Goal: Information Seeking & Learning: Learn about a topic

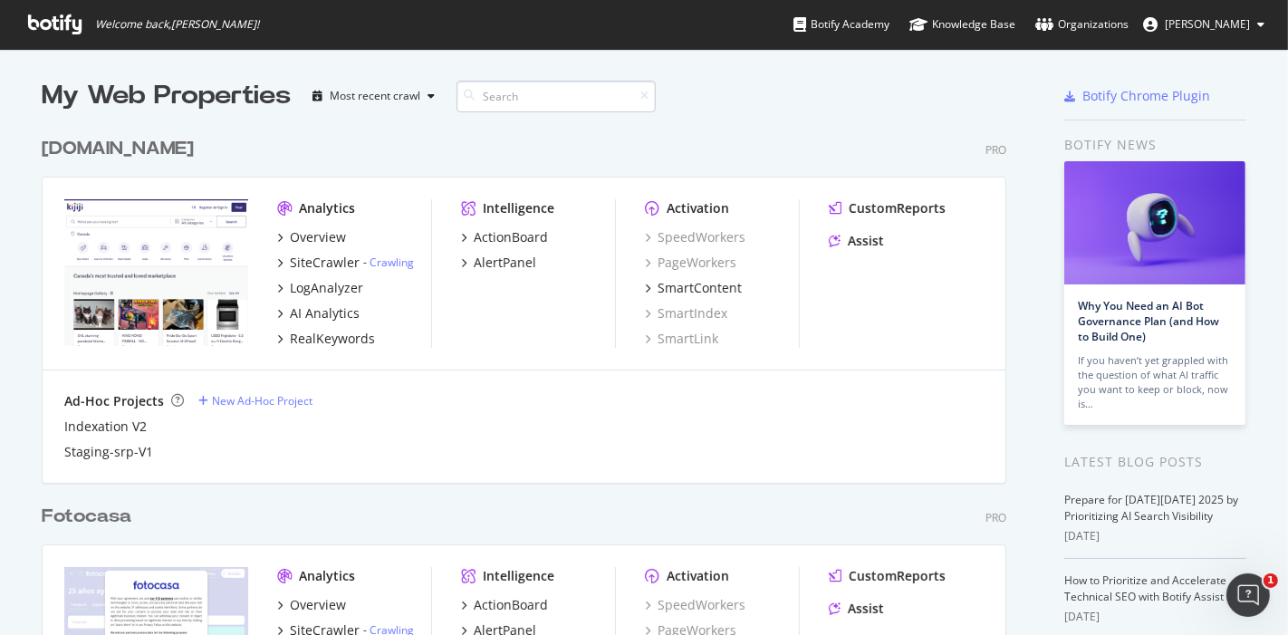
click at [506, 81] on input at bounding box center [556, 97] width 199 height 32
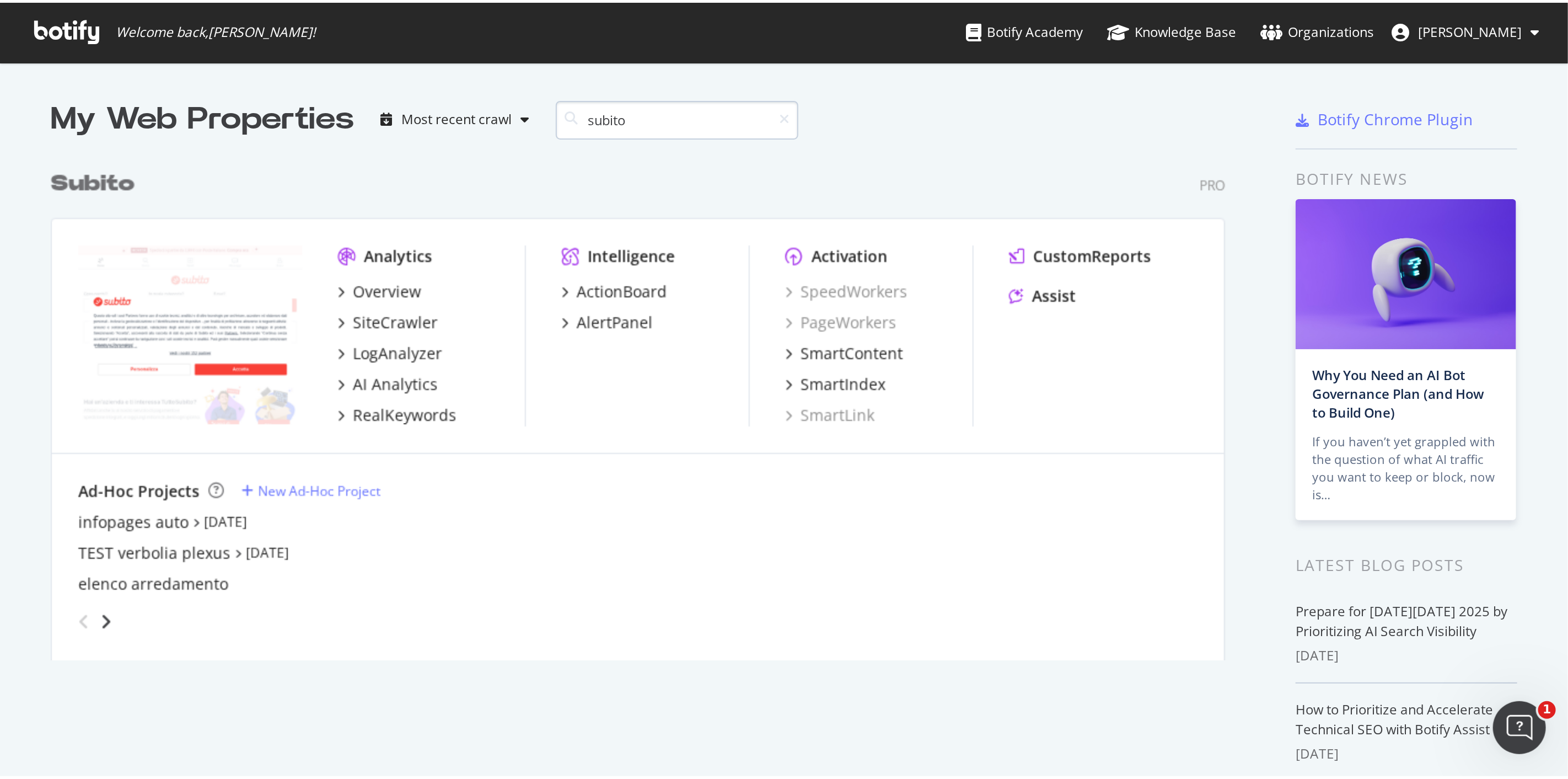
scroll to position [250, 587]
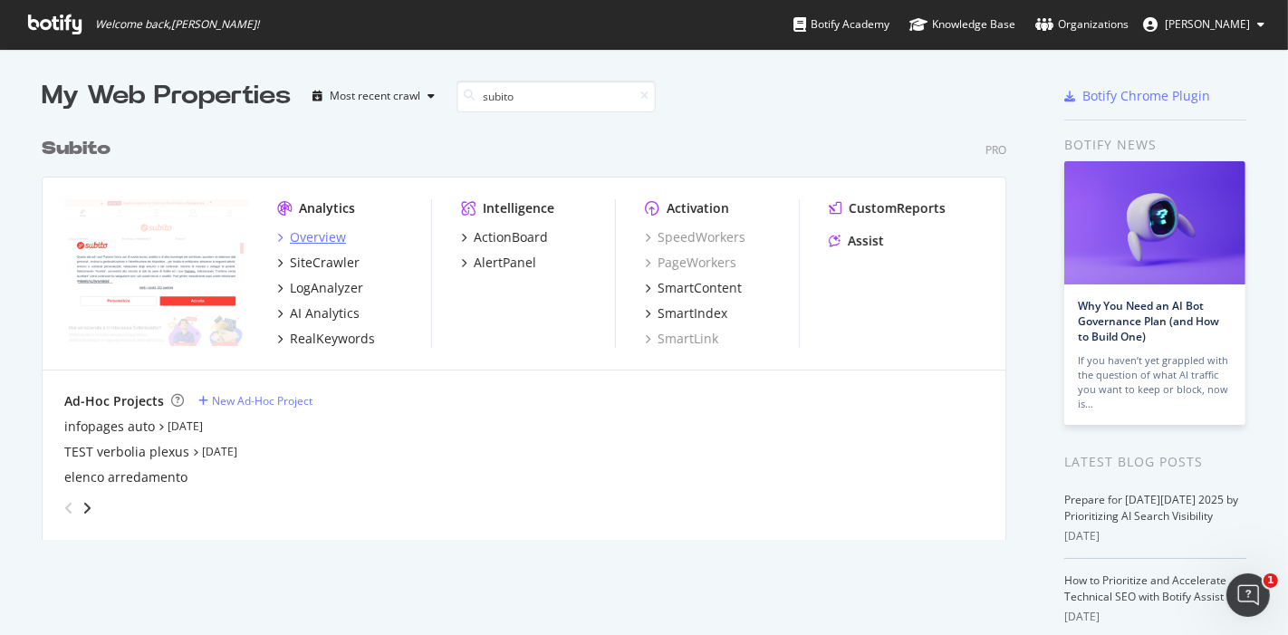
type input "subito"
click at [300, 238] on div "Overview" at bounding box center [318, 237] width 56 height 18
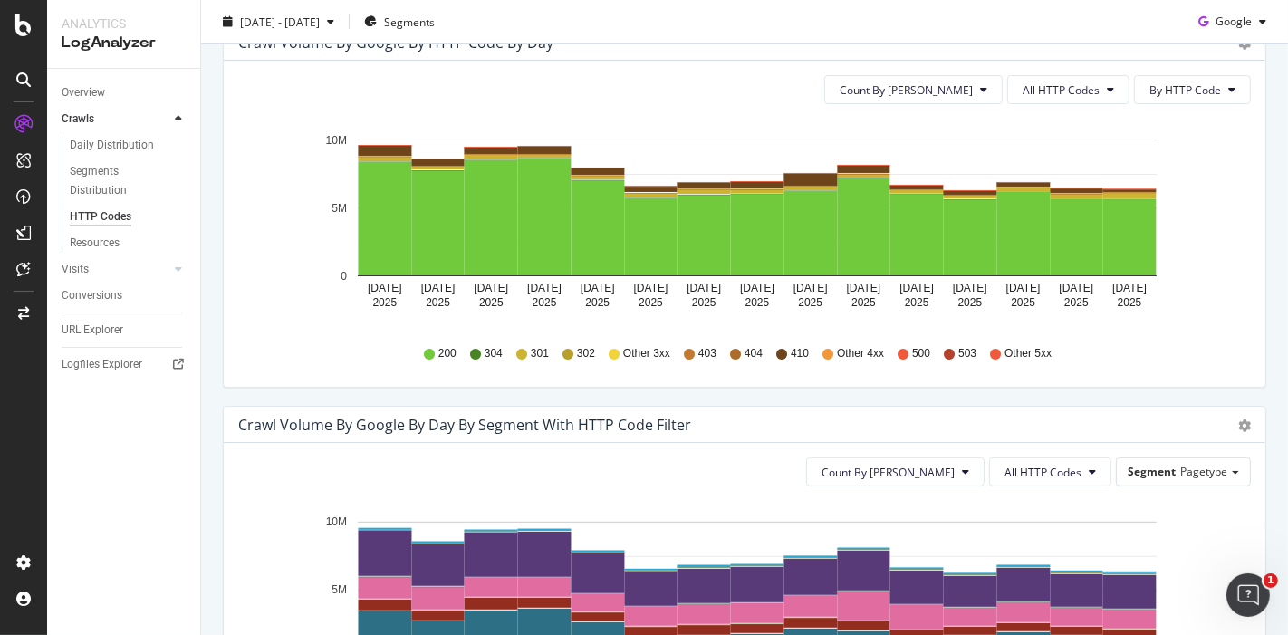
scroll to position [804, 0]
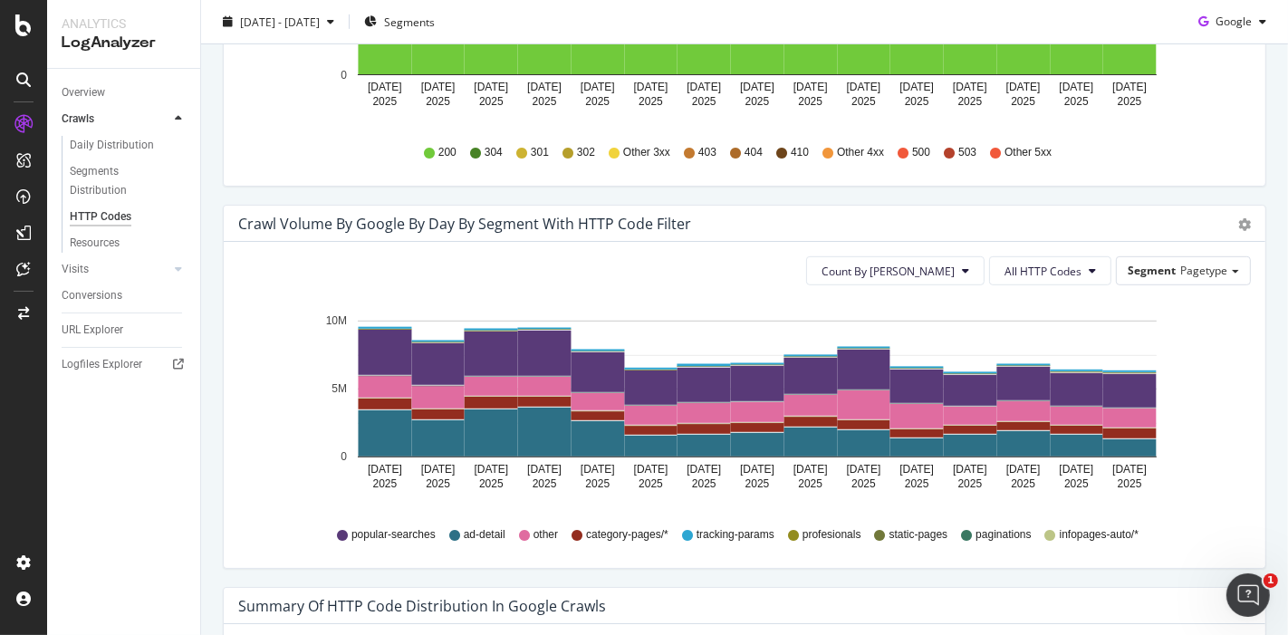
click at [1100, 269] on div "Count By Day All HTTP Codes Segment Pagetype" at bounding box center [744, 270] width 1013 height 29
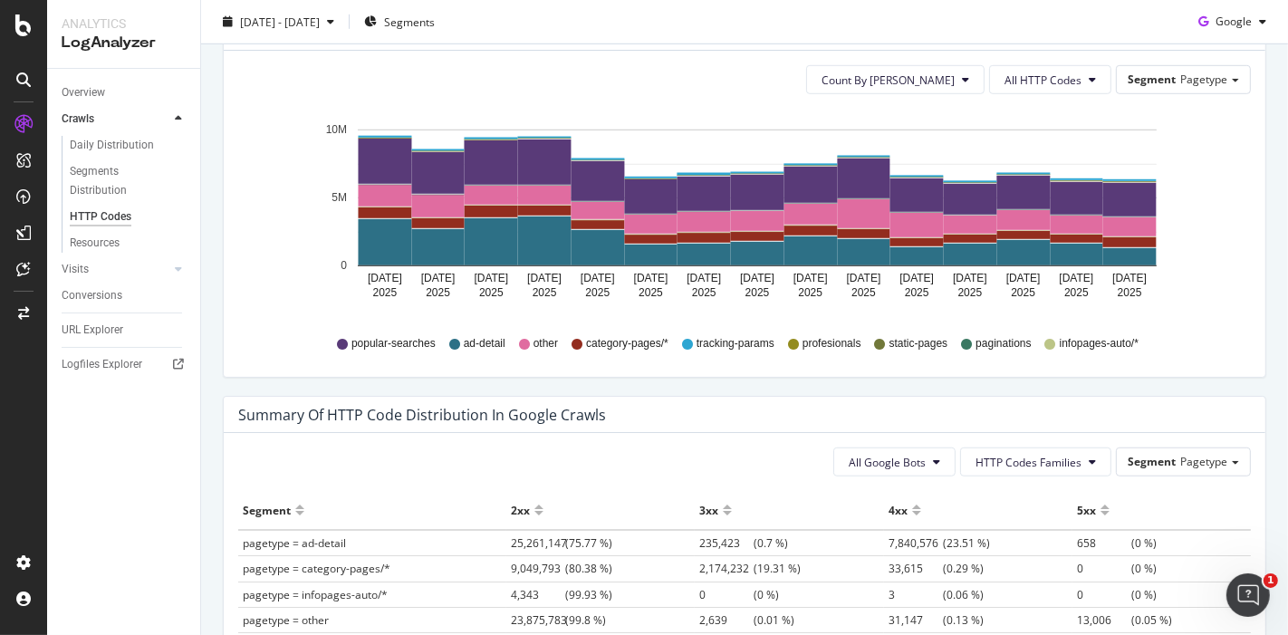
scroll to position [1235, 0]
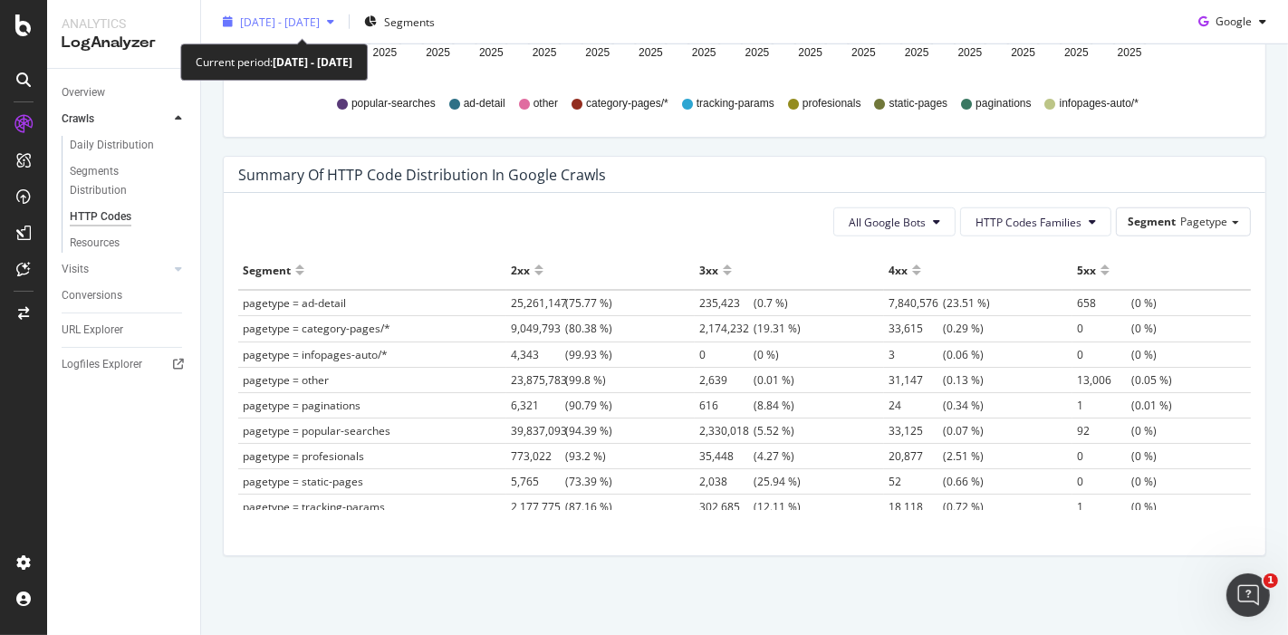
click at [311, 28] on span "2025 Sep. 22nd - Oct. 6th" at bounding box center [280, 21] width 80 height 15
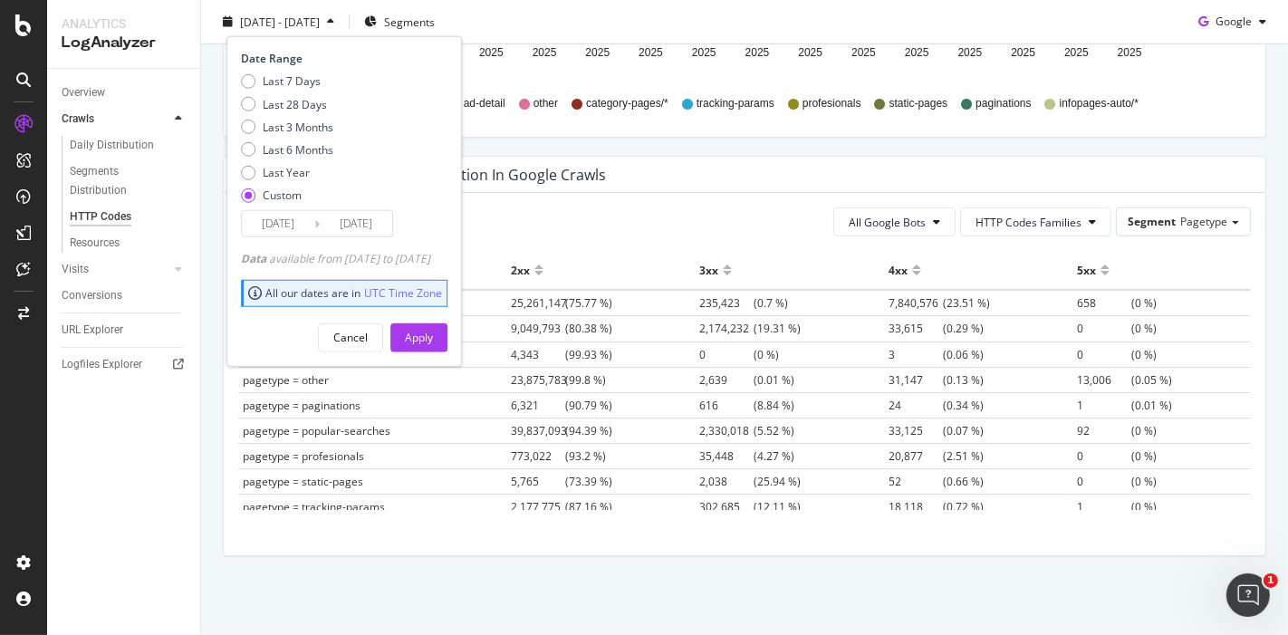
click at [639, 193] on div "All Google Bots HTTP Codes Families Segment Pagetype Hold CTRL while clicking t…" at bounding box center [745, 374] width 1042 height 362
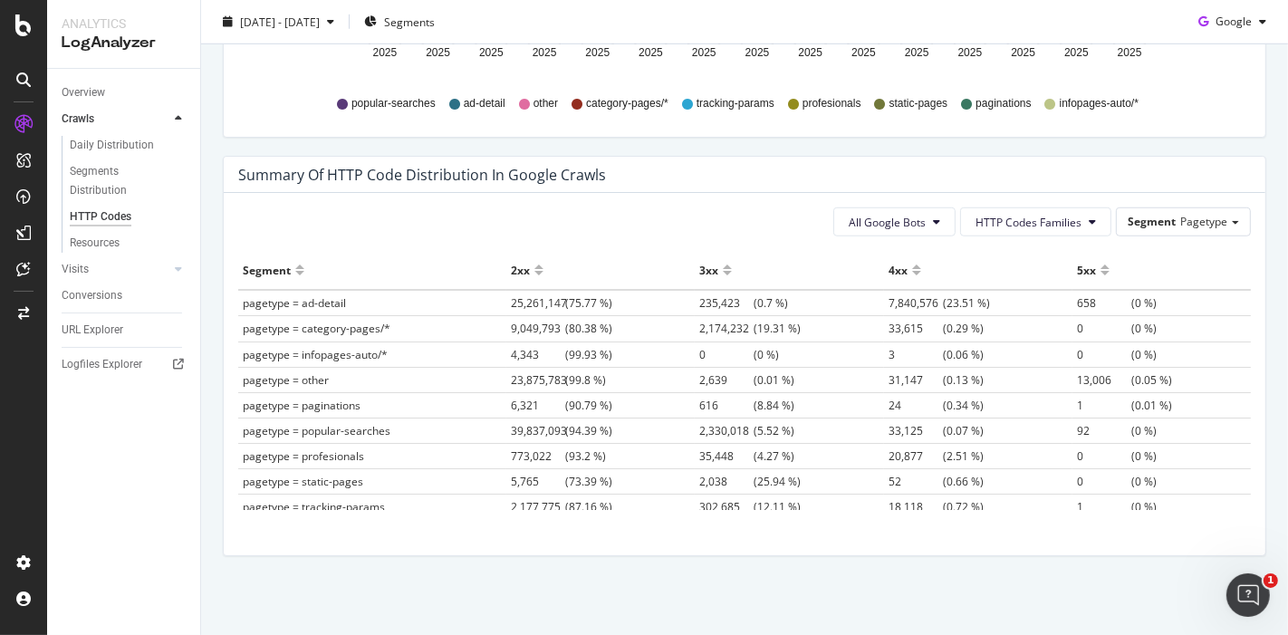
click at [748, 321] on span "2,174,232 (19.31 %)" at bounding box center [749, 328] width 101 height 15
drag, startPoint x: 733, startPoint y: 321, endPoint x: 645, endPoint y: 320, distance: 87.9
click at [645, 320] on tr "pagetype = category-pages/* 9,049,793 (80.38 %) 2,174,232 (19.31 %) 33,615 (0.2…" at bounding box center [744, 328] width 1013 height 25
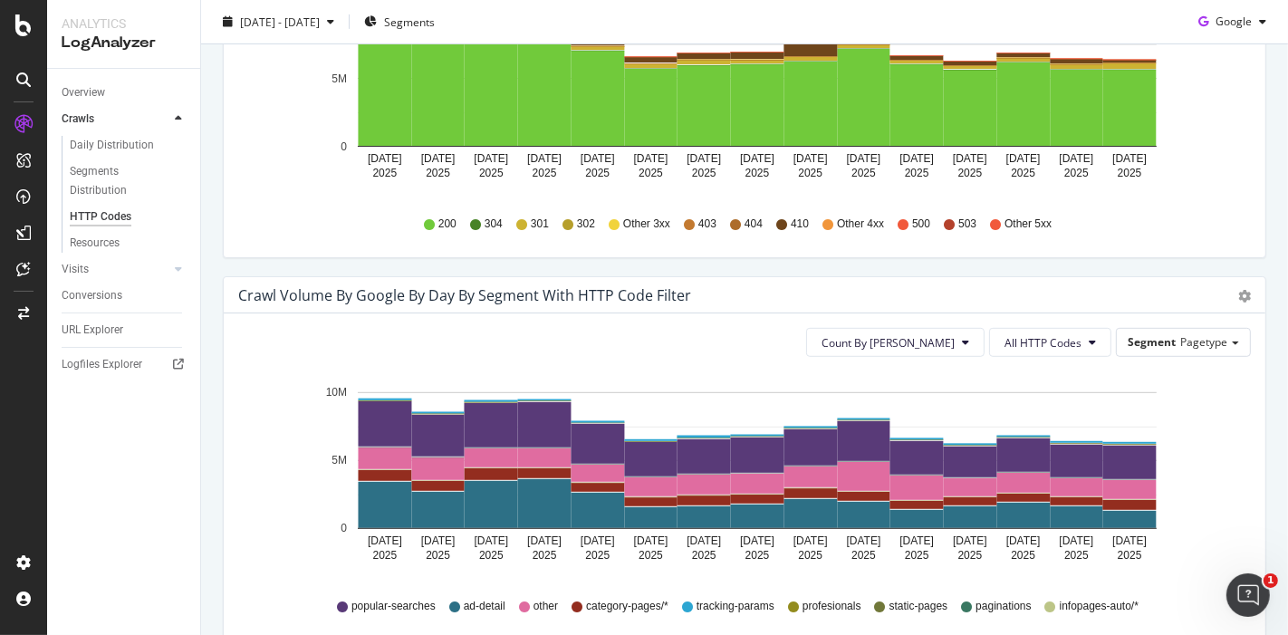
scroll to position [732, 0]
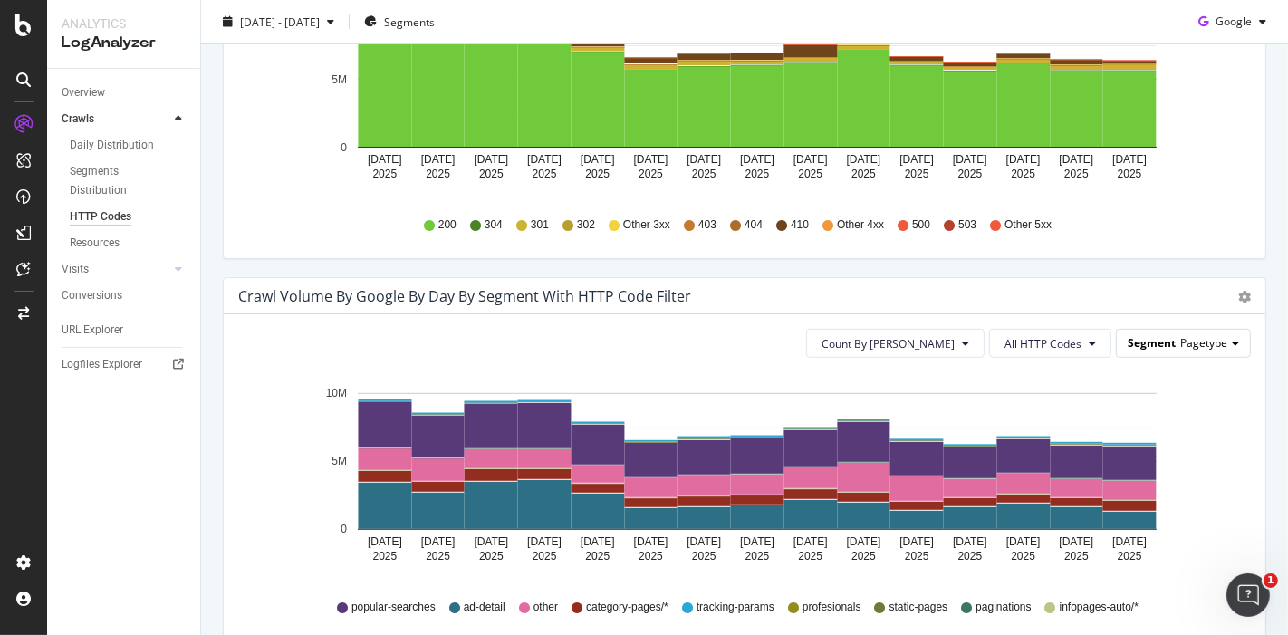
click at [1180, 345] on span "Pagetype" at bounding box center [1203, 342] width 47 height 15
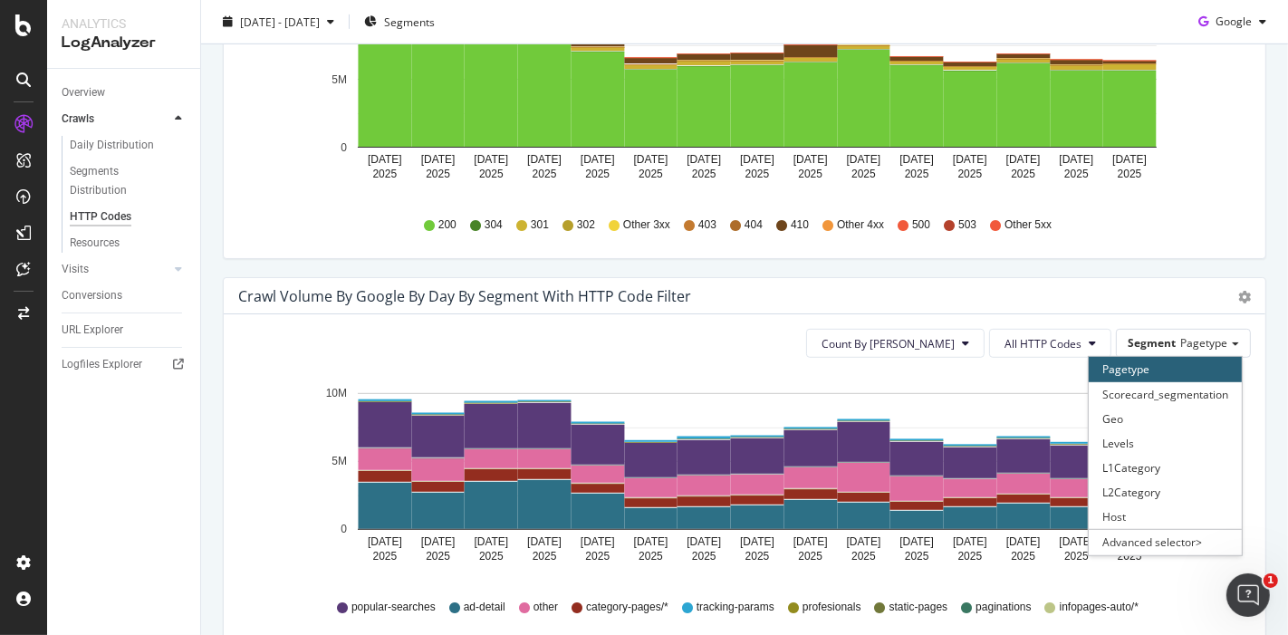
click at [1139, 366] on div "Pagetype" at bounding box center [1165, 369] width 153 height 24
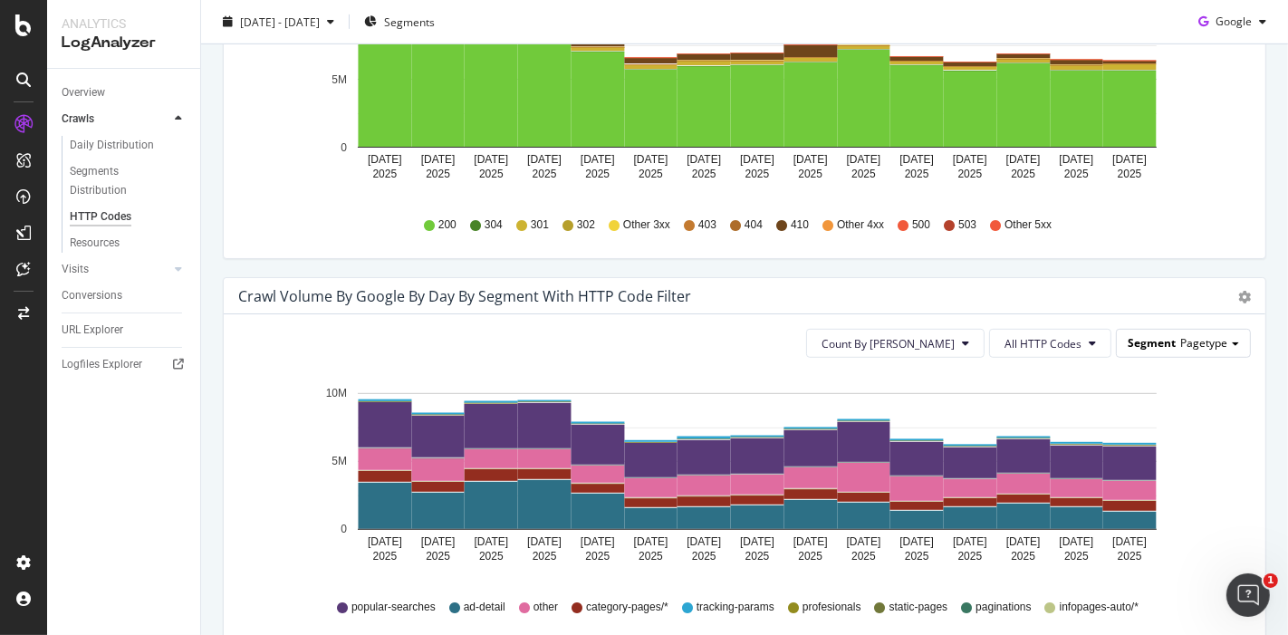
click at [1180, 342] on span "Pagetype" at bounding box center [1203, 342] width 47 height 15
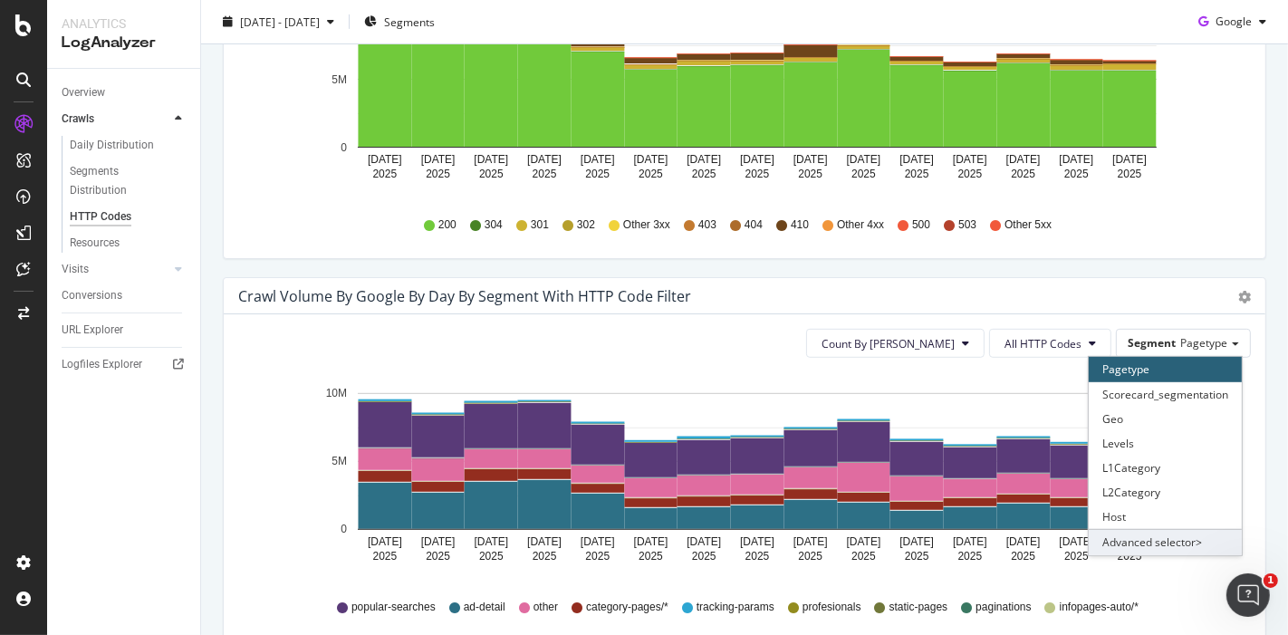
click at [1150, 530] on div "Advanced selector >" at bounding box center [1165, 541] width 153 height 25
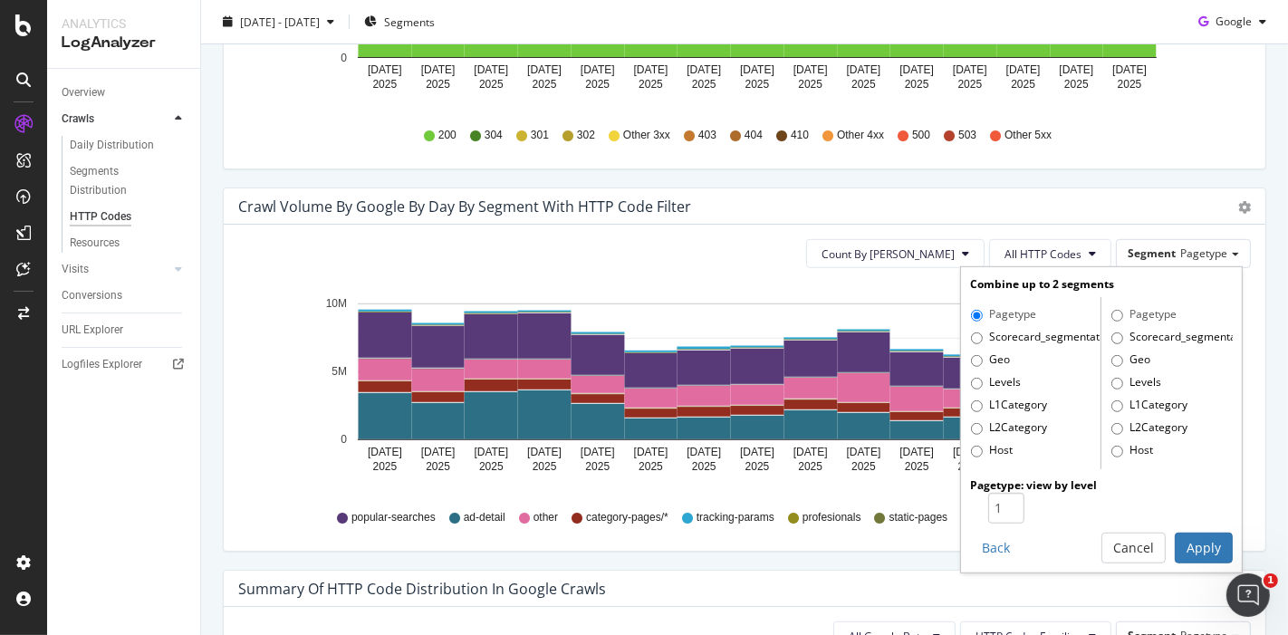
scroll to position [833, 0]
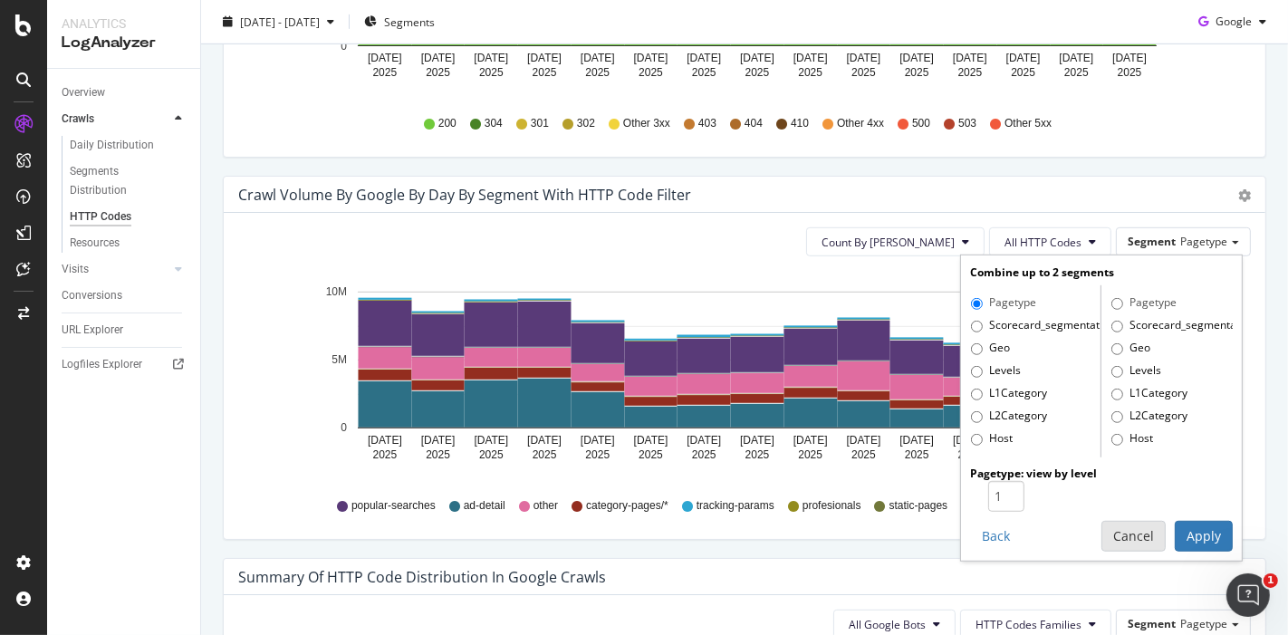
click at [1102, 531] on button "Cancel" at bounding box center [1133, 536] width 64 height 31
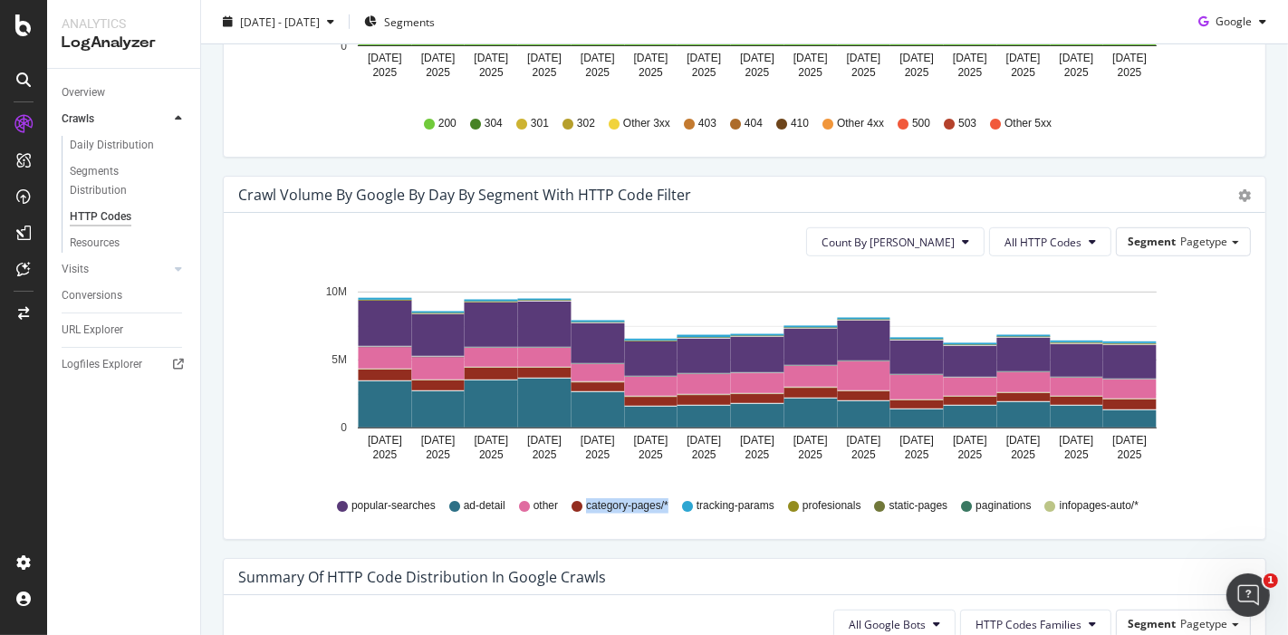
drag, startPoint x: 571, startPoint y: 495, endPoint x: 667, endPoint y: 508, distance: 96.8
click at [667, 508] on div "popular-searches ad-detail other category-pages/* tracking-params profesionals …" at bounding box center [744, 505] width 995 height 41
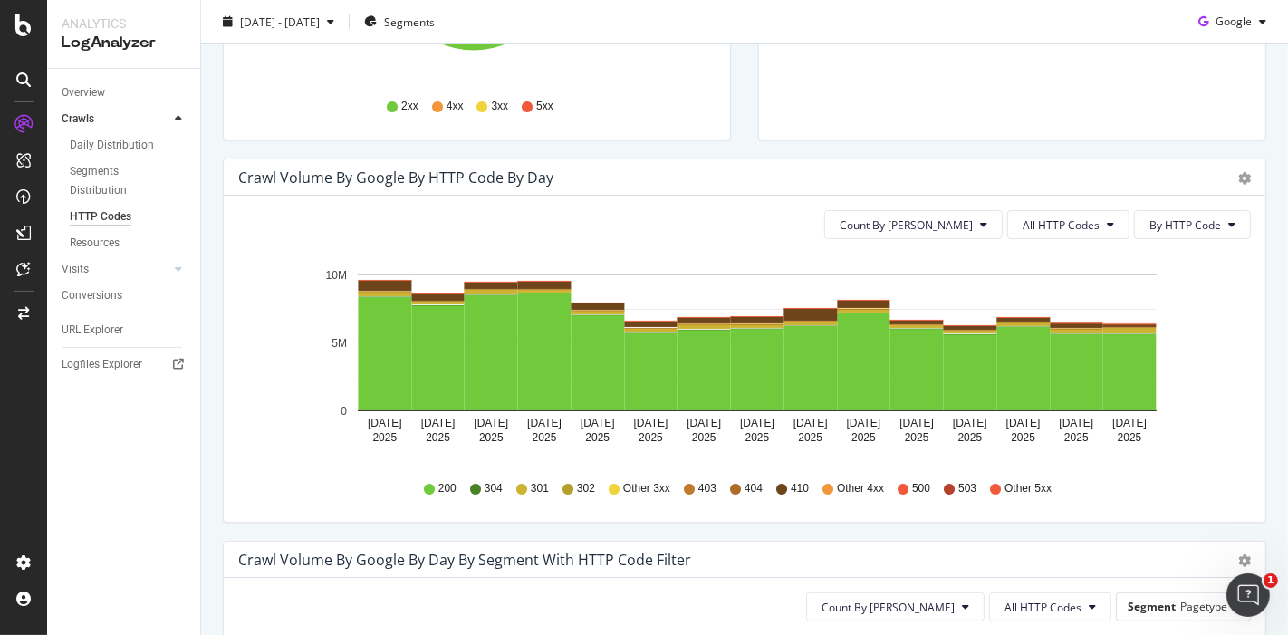
scroll to position [430, 0]
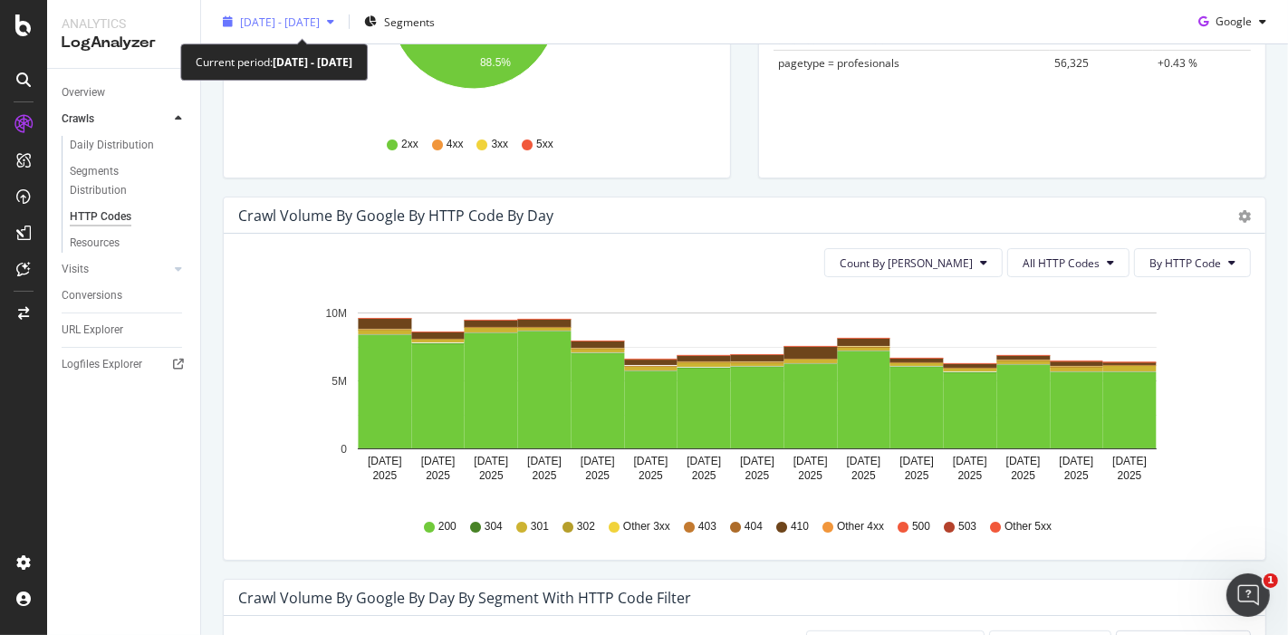
click at [320, 25] on span "2025 Sep. 22nd - Oct. 6th" at bounding box center [280, 21] width 80 height 15
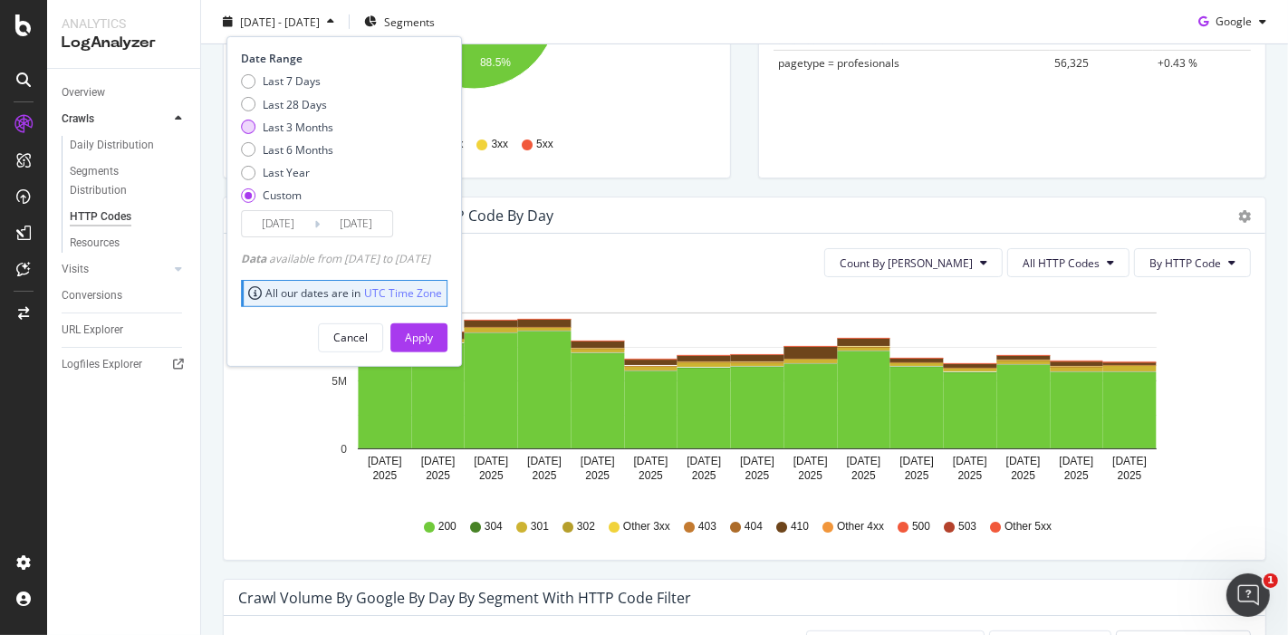
click at [315, 131] on div "Last 3 Months" at bounding box center [298, 126] width 71 height 15
type input "2025/07/08"
type input "[DATE]"
click at [433, 332] on div "Apply" at bounding box center [419, 337] width 28 height 15
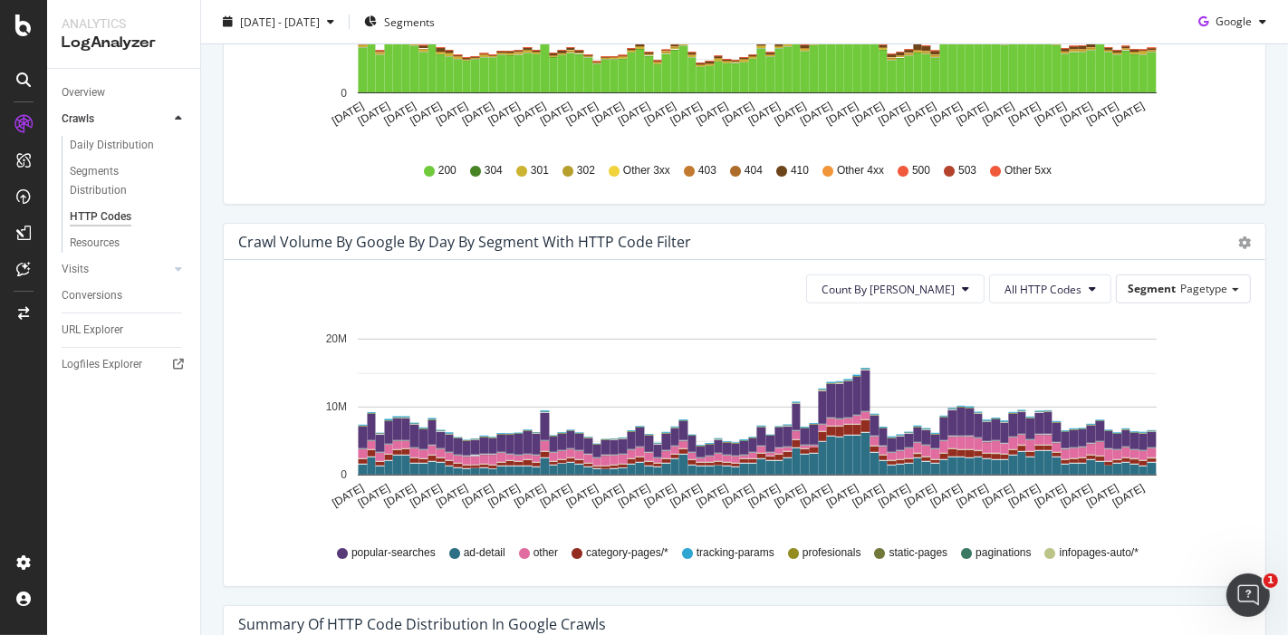
scroll to position [804, 0]
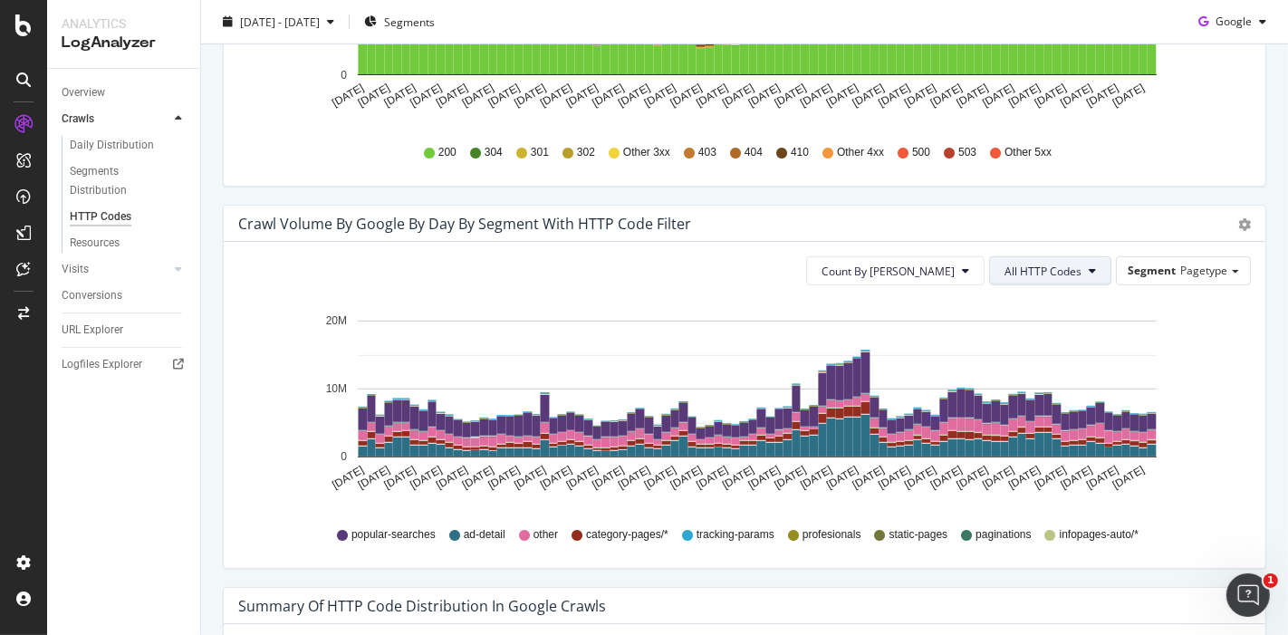
click at [1048, 269] on span "All HTTP Codes" at bounding box center [1042, 271] width 77 height 15
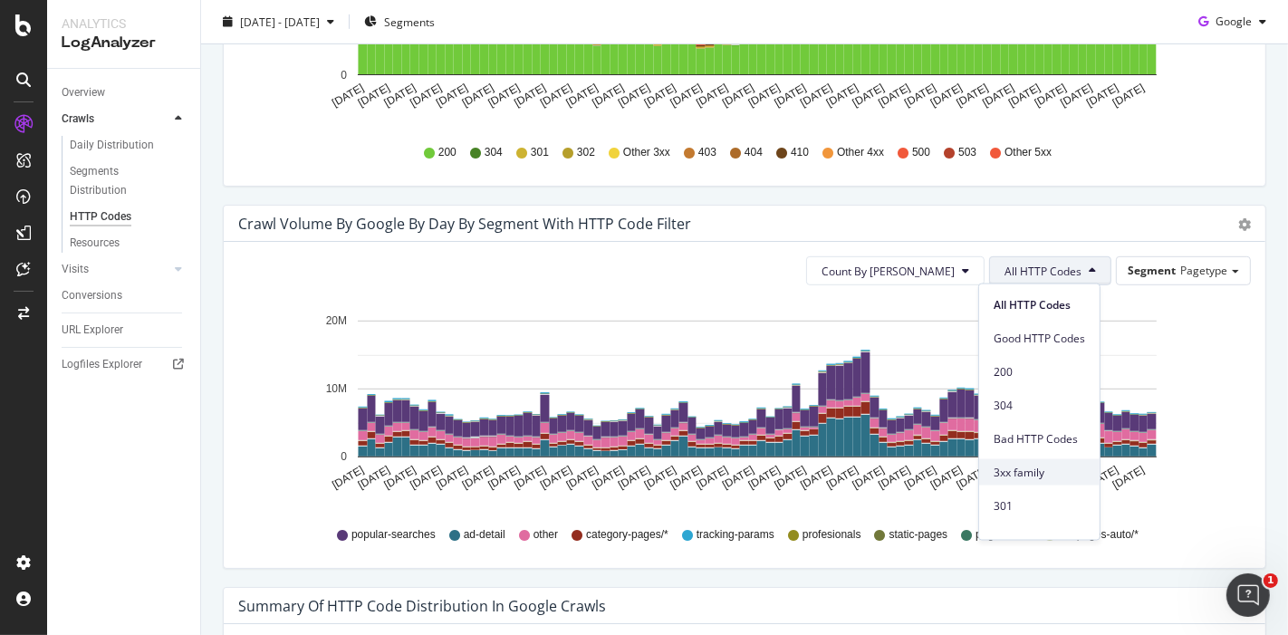
click at [1054, 479] on span "3xx family" at bounding box center [1039, 472] width 91 height 16
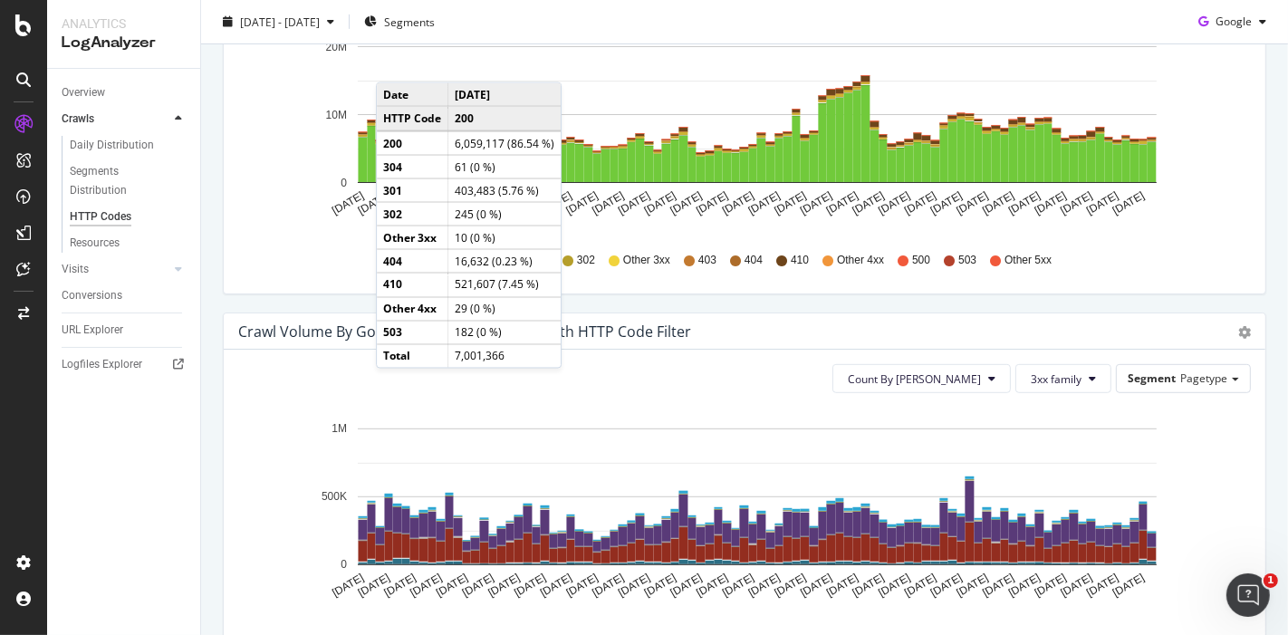
scroll to position [603, 0]
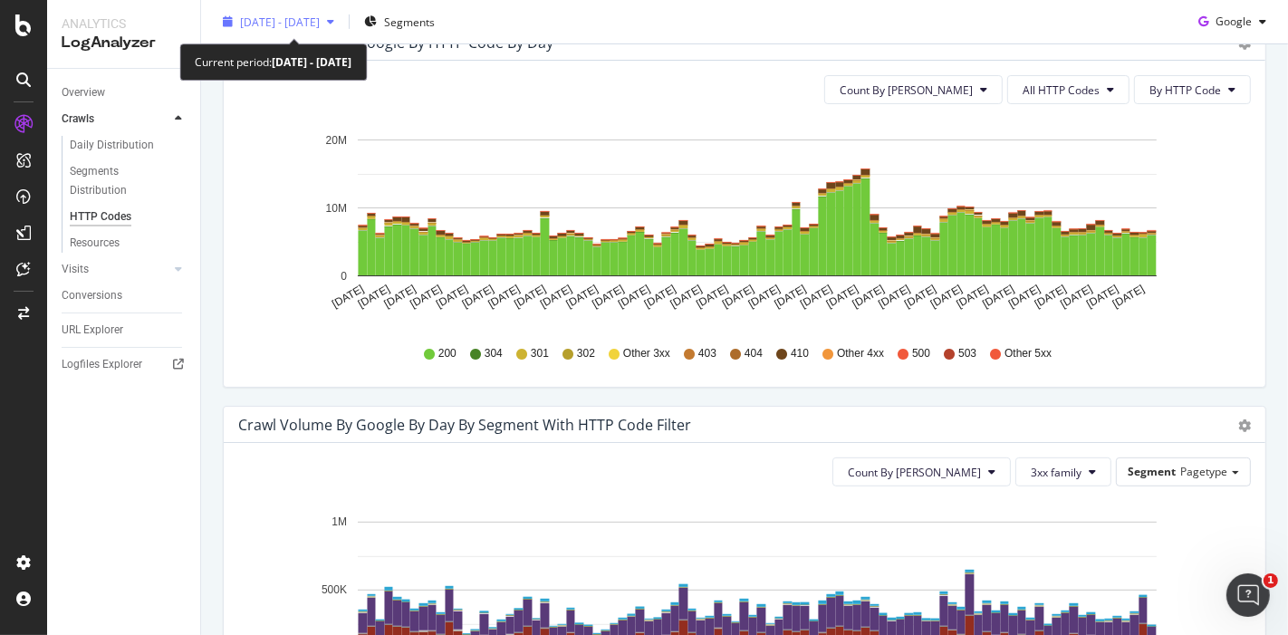
click at [312, 11] on div "2025 Jul. 8th - Oct. 7th" at bounding box center [279, 21] width 126 height 27
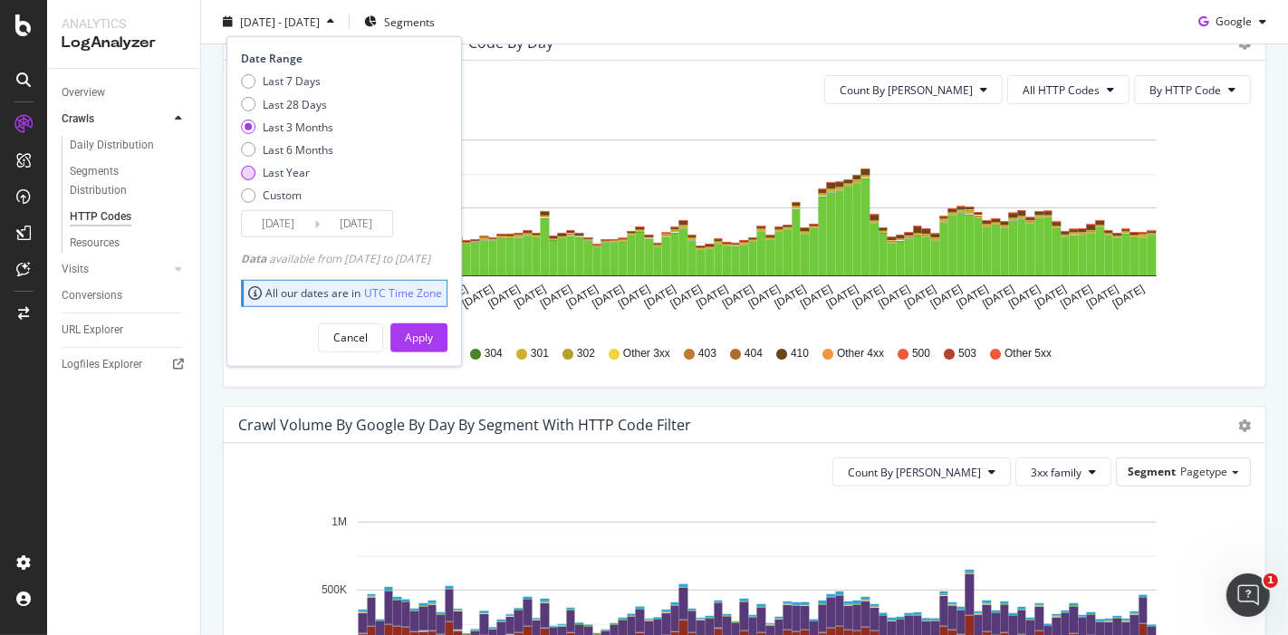
click at [303, 165] on div "Last Year" at bounding box center [286, 172] width 47 height 15
type input "[DATE]"
click at [433, 339] on div "Apply" at bounding box center [419, 337] width 28 height 15
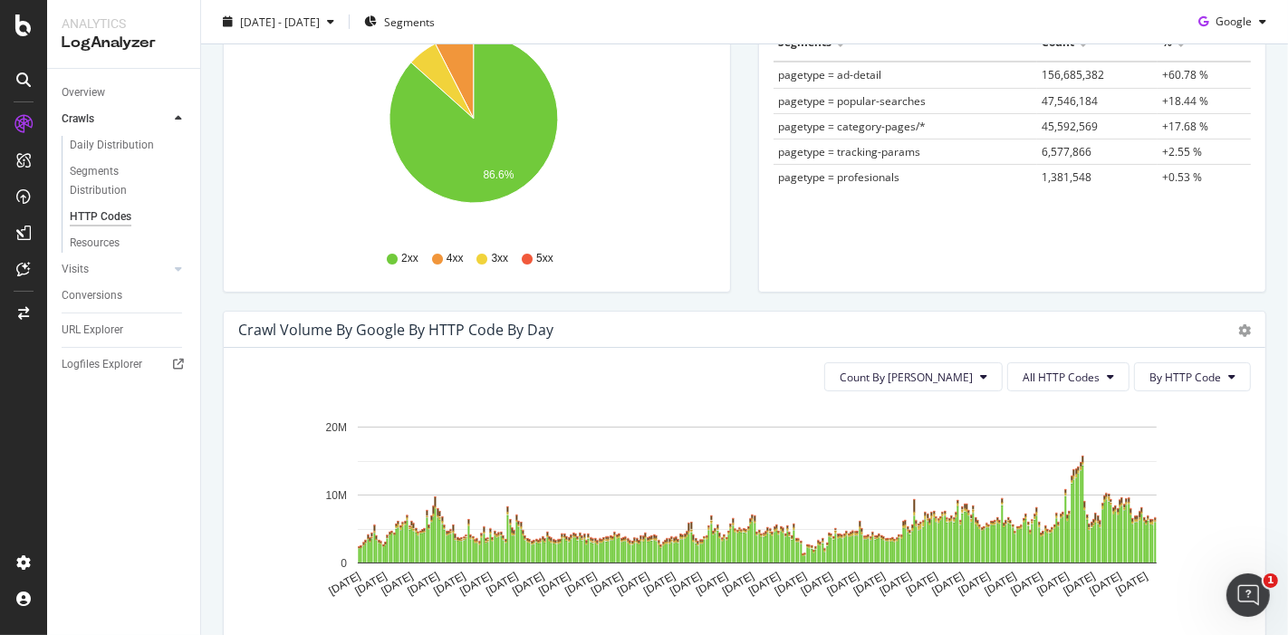
scroll to position [430, 0]
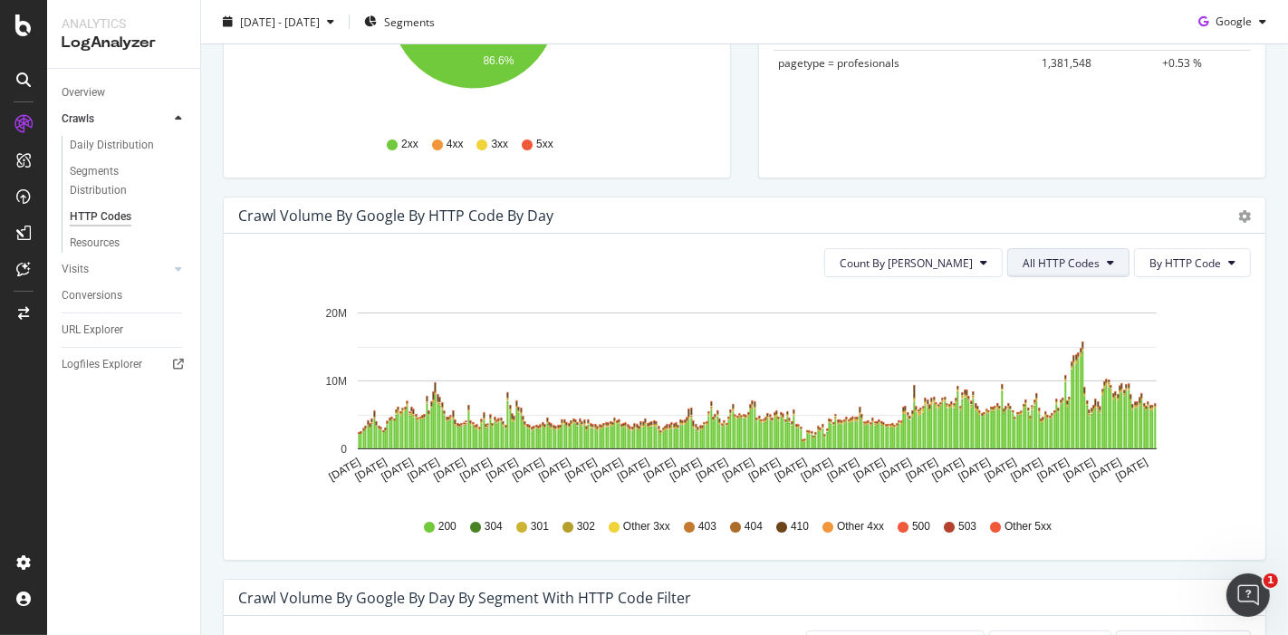
click at [1045, 268] on span "All HTTP Codes" at bounding box center [1061, 262] width 77 height 15
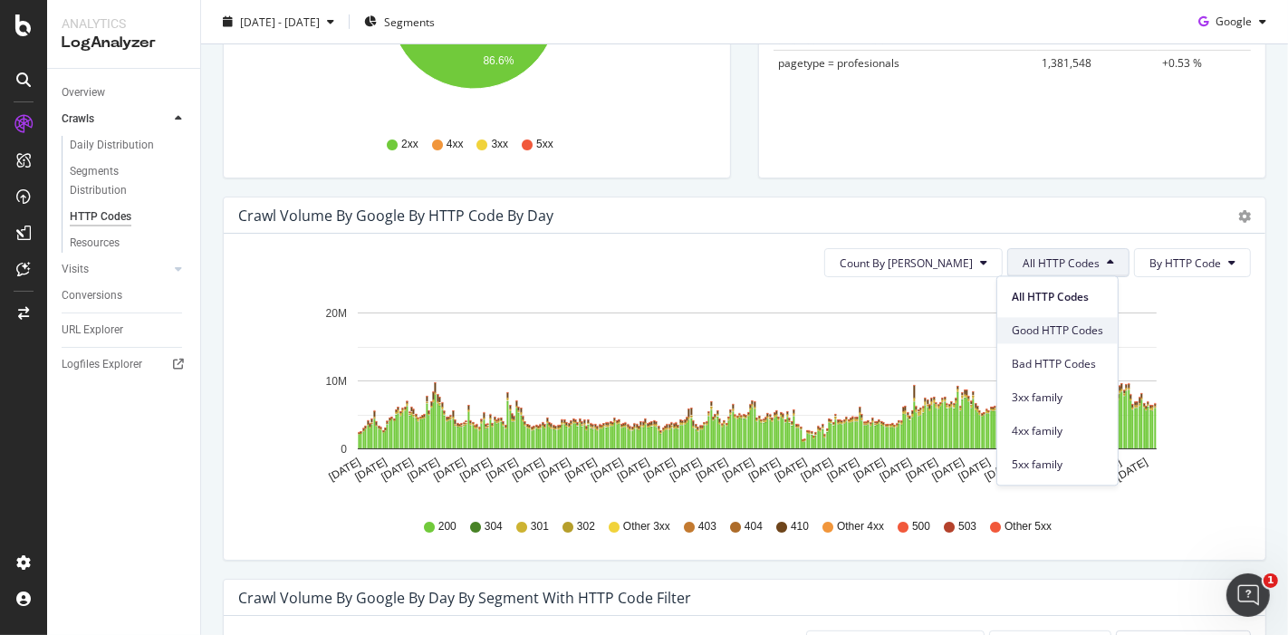
click at [1066, 322] on span "Good HTTP Codes" at bounding box center [1057, 330] width 91 height 16
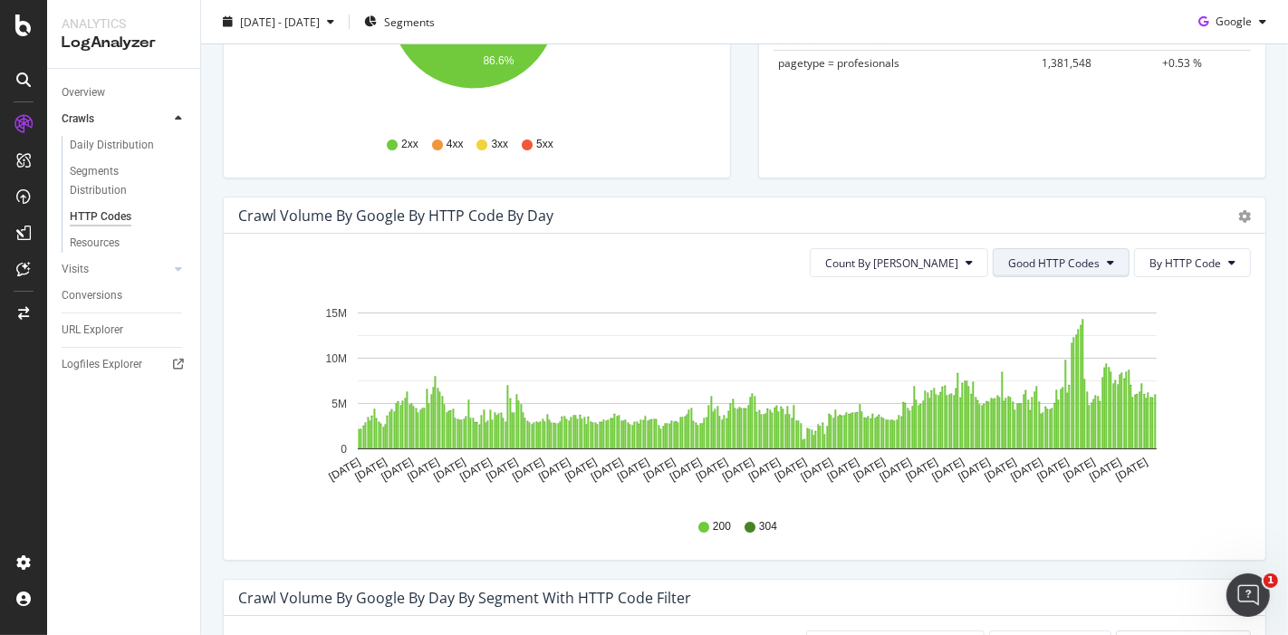
click at [1043, 263] on span "Good HTTP Codes" at bounding box center [1053, 262] width 91 height 15
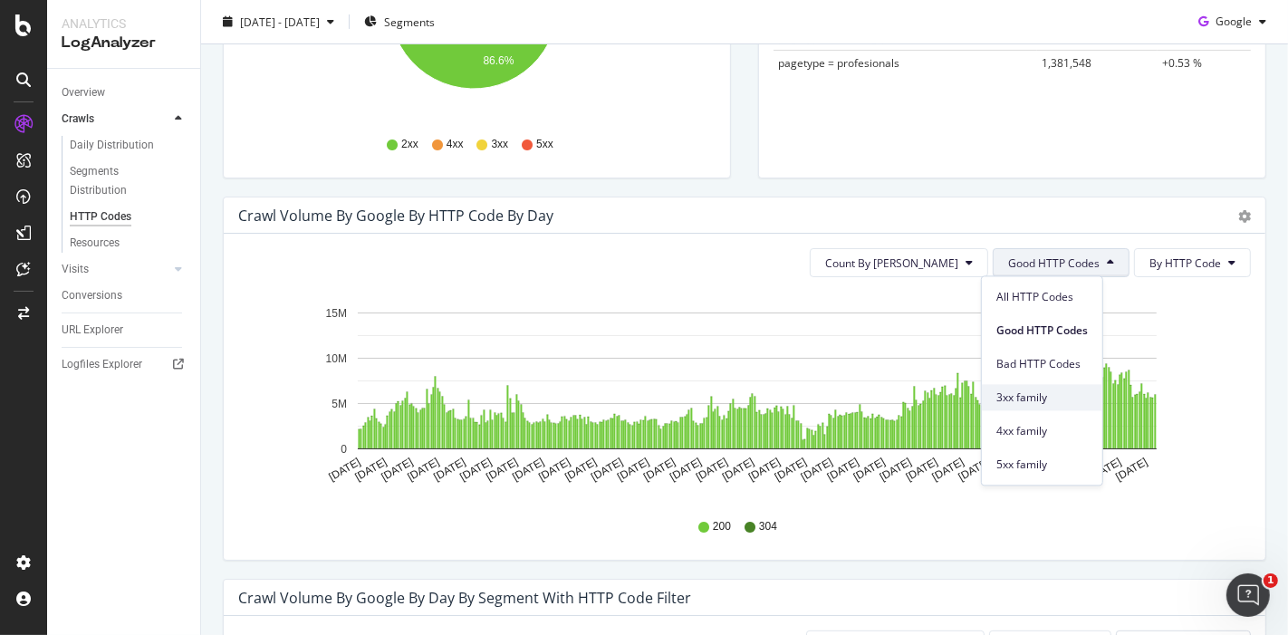
click at [1043, 397] on span "3xx family" at bounding box center [1041, 397] width 91 height 16
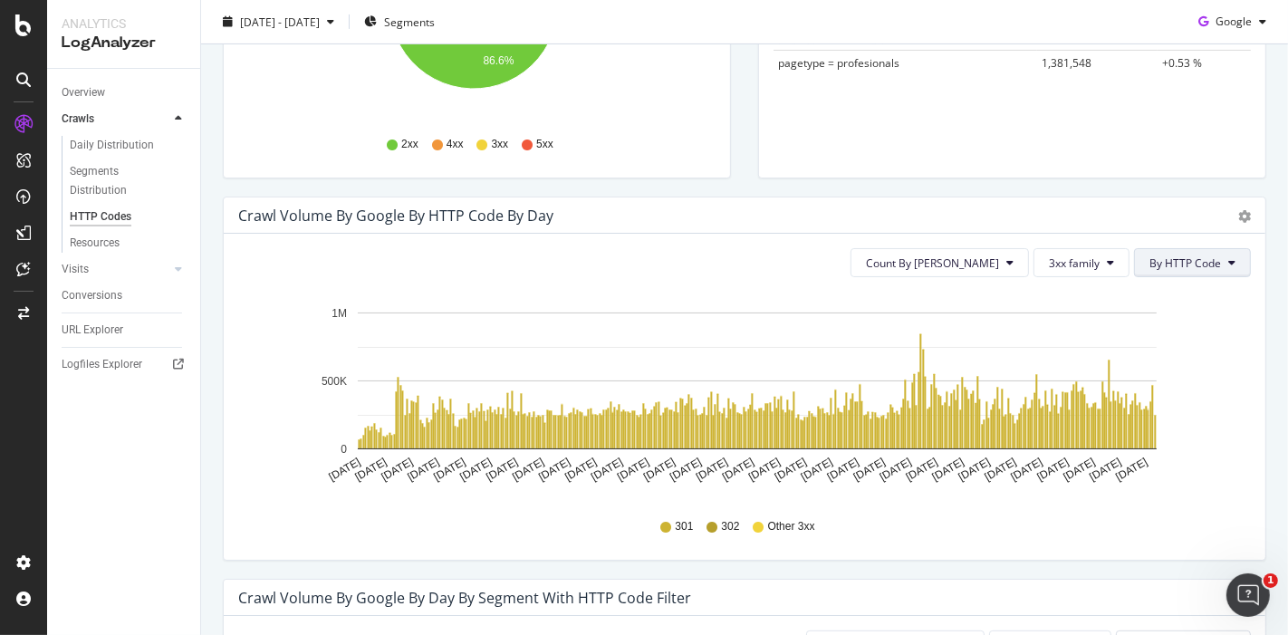
click at [1179, 267] on span "By HTTP Code" at bounding box center [1185, 262] width 72 height 15
click at [1085, 266] on span "3xx family" at bounding box center [1074, 262] width 51 height 15
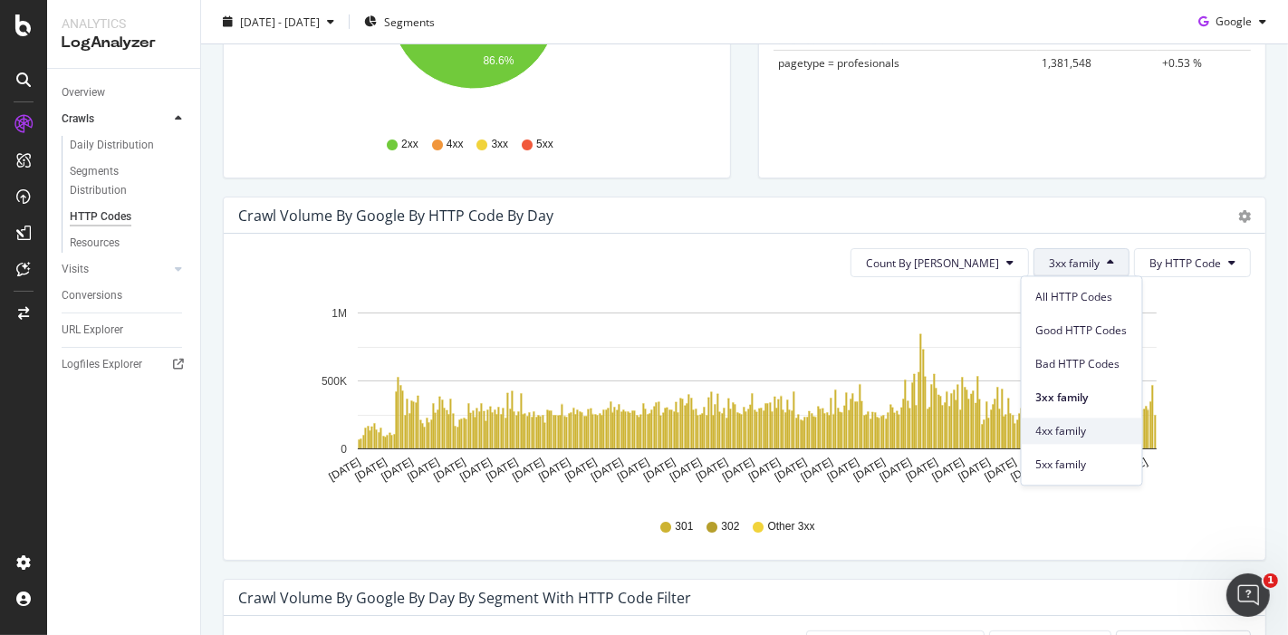
click at [1066, 428] on span "4xx family" at bounding box center [1081, 431] width 91 height 16
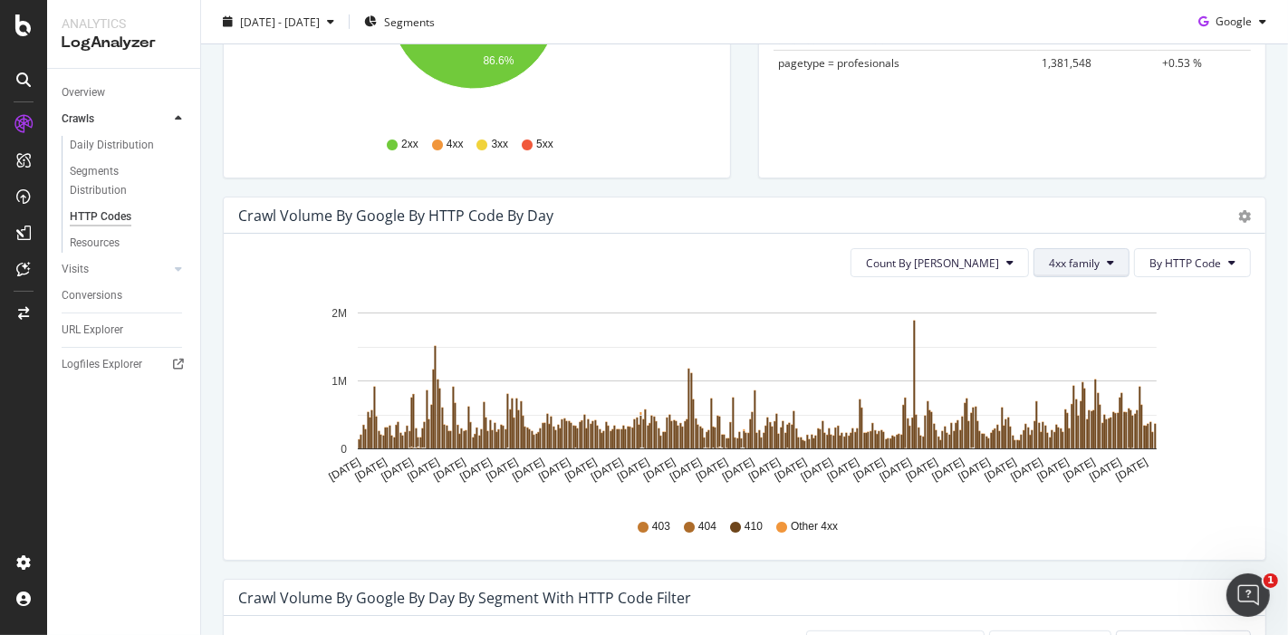
drag, startPoint x: 1073, startPoint y: 284, endPoint x: 1071, endPoint y: 259, distance: 24.6
click at [1071, 259] on span "4xx family" at bounding box center [1074, 262] width 51 height 15
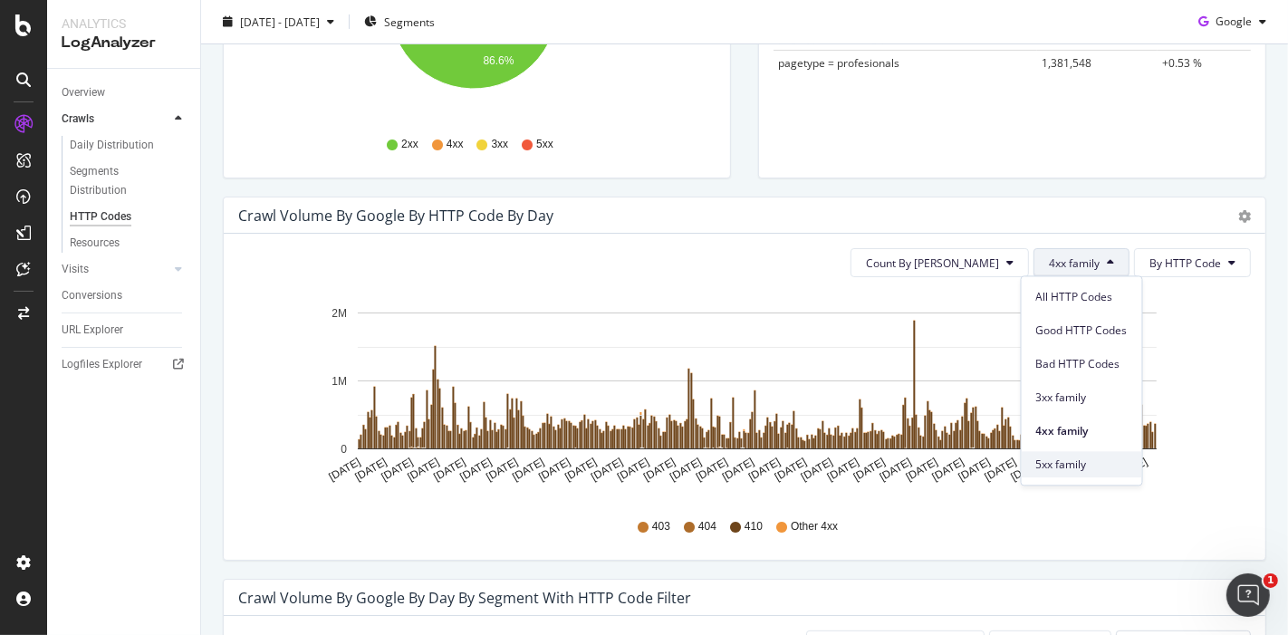
click at [1078, 453] on div "5xx family" at bounding box center [1082, 464] width 120 height 26
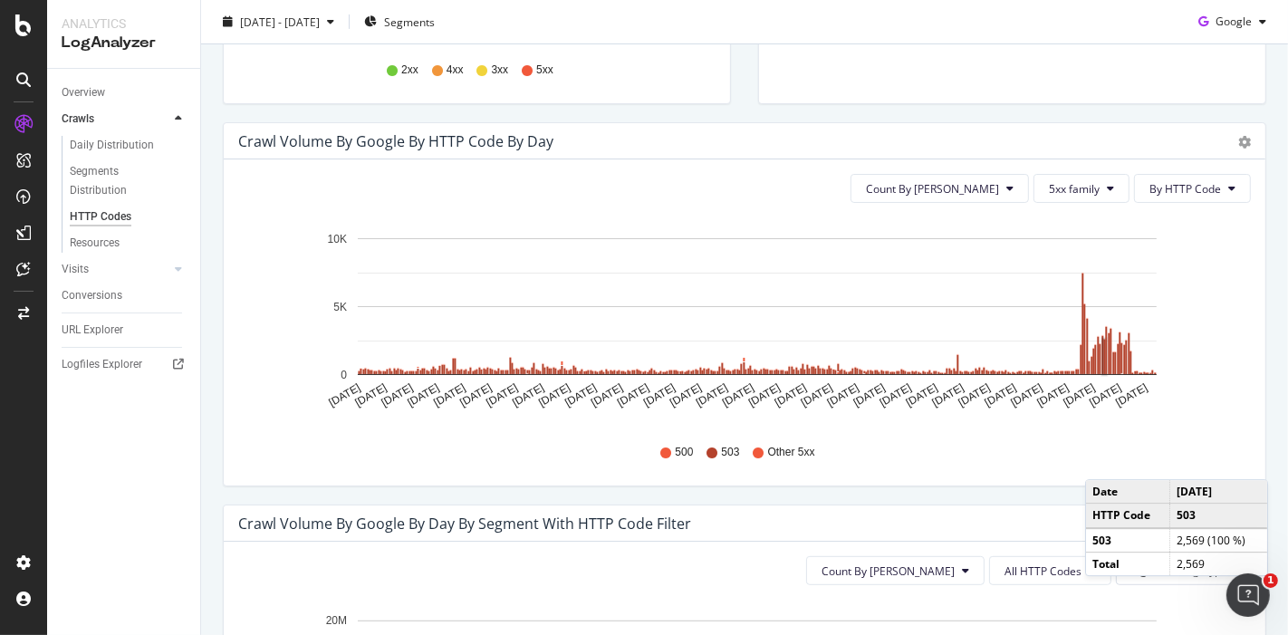
scroll to position [531, 0]
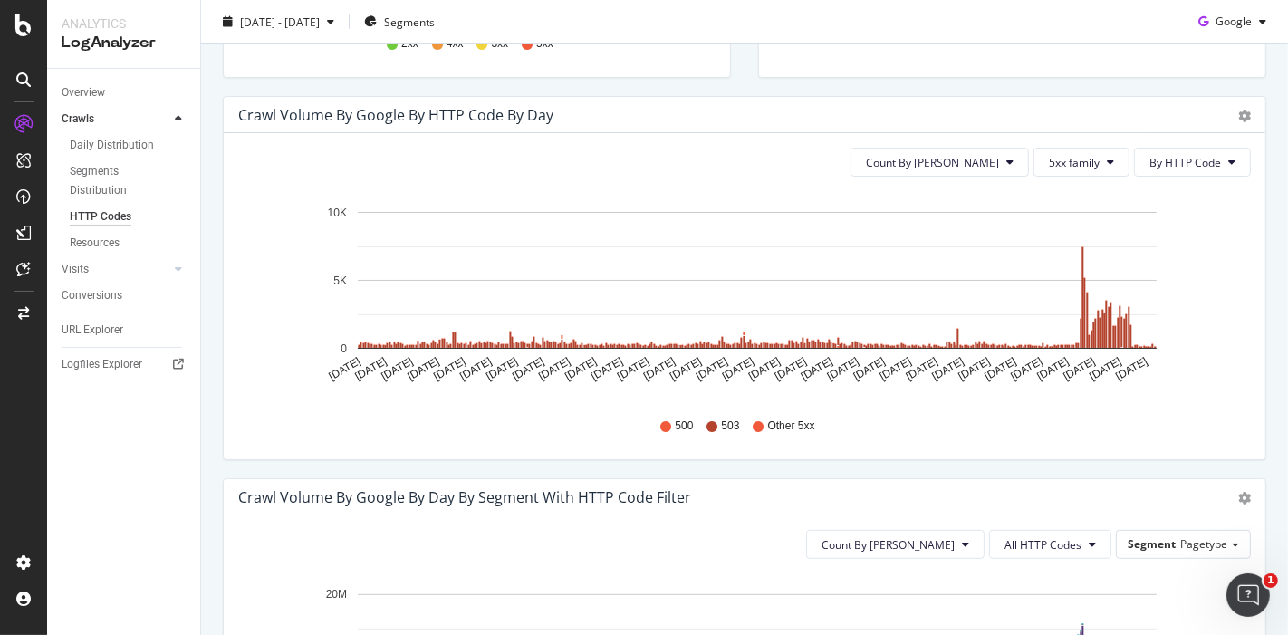
click at [774, 184] on div "Count By Day 5xx family By HTTP Code Hold CTRL while clicking to filter the rep…" at bounding box center [745, 296] width 1042 height 326
click at [1061, 161] on span "5xx family" at bounding box center [1074, 162] width 51 height 15
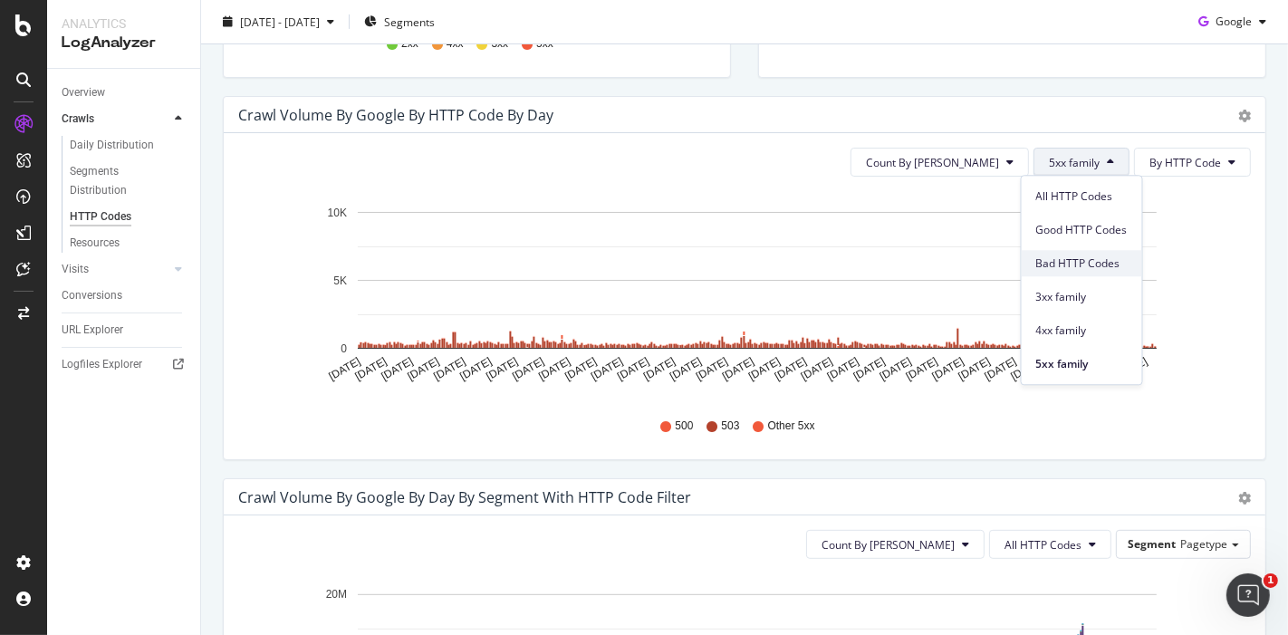
click at [1101, 255] on span "Bad HTTP Codes" at bounding box center [1081, 263] width 91 height 16
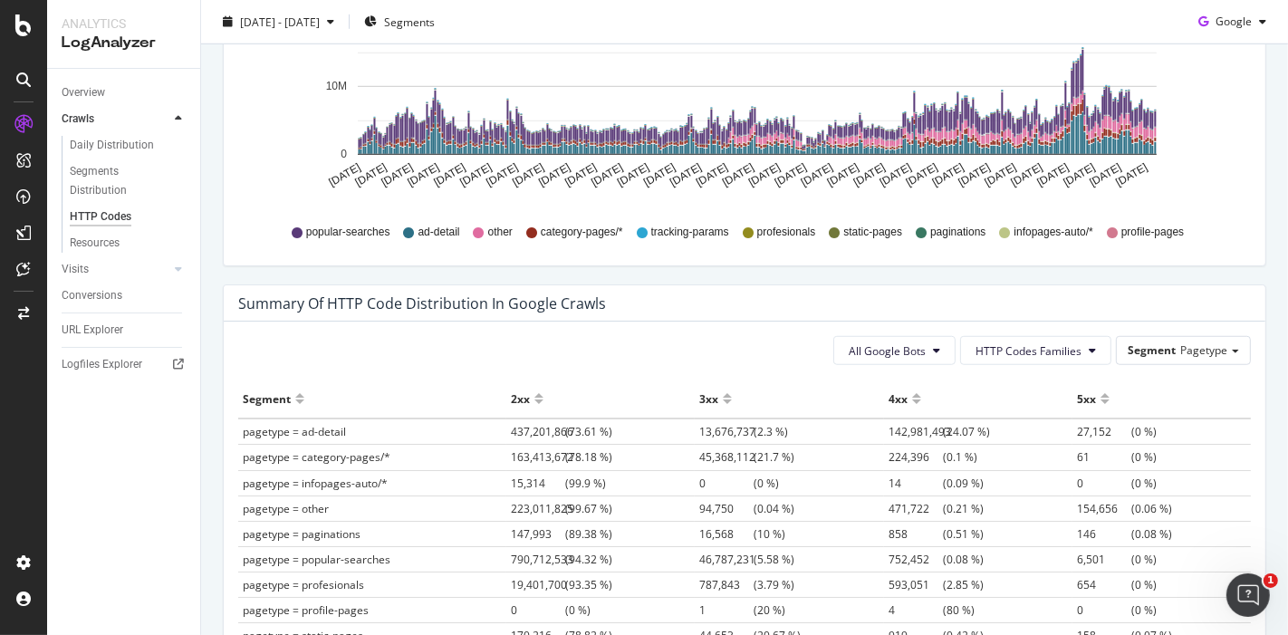
scroll to position [906, 0]
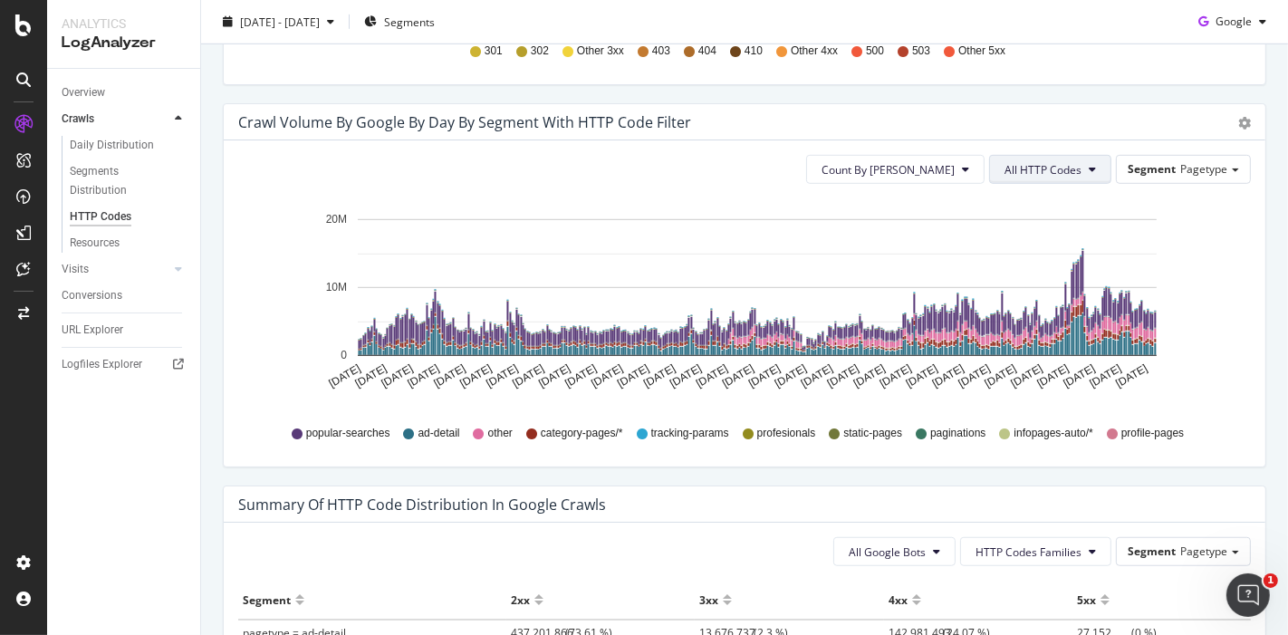
click at [1043, 168] on span "All HTTP Codes" at bounding box center [1042, 169] width 77 height 15
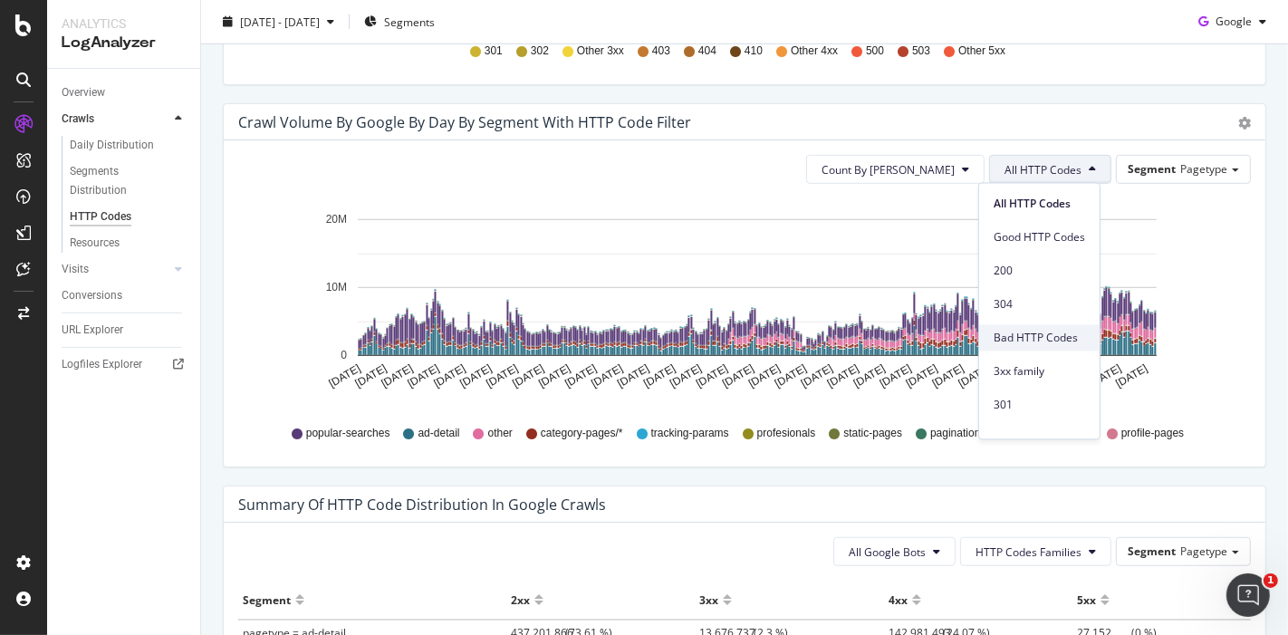
click at [1036, 337] on span "Bad HTTP Codes" at bounding box center [1039, 338] width 91 height 16
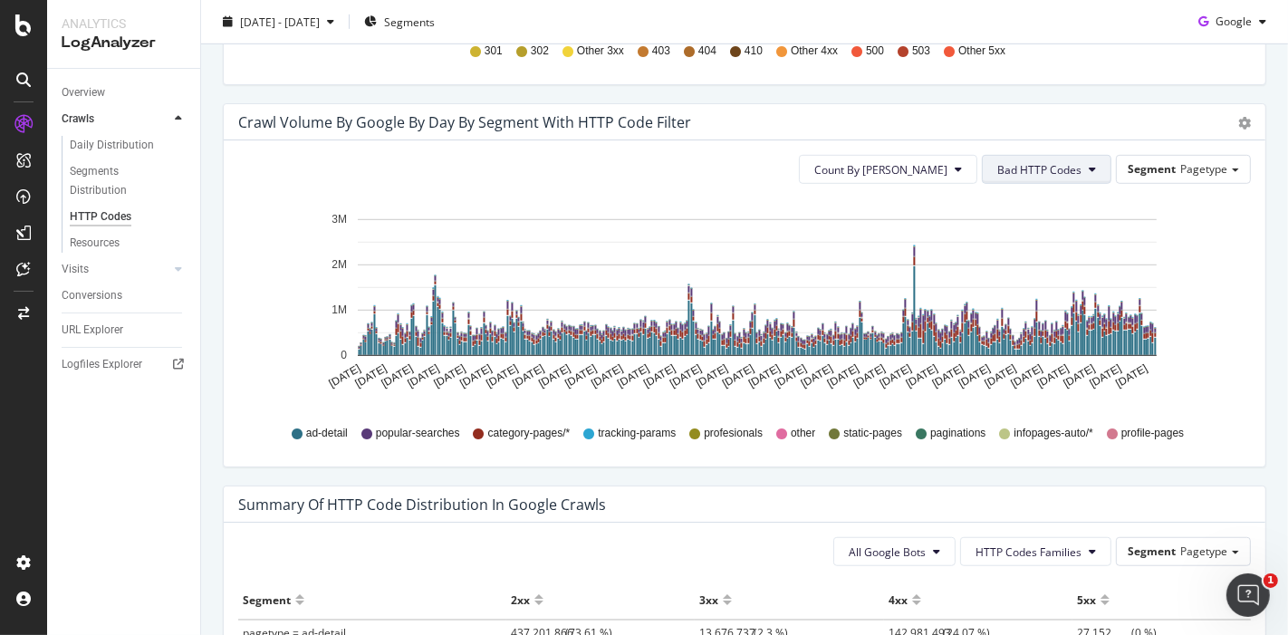
click at [1034, 169] on span "Bad HTTP Codes" at bounding box center [1039, 169] width 84 height 15
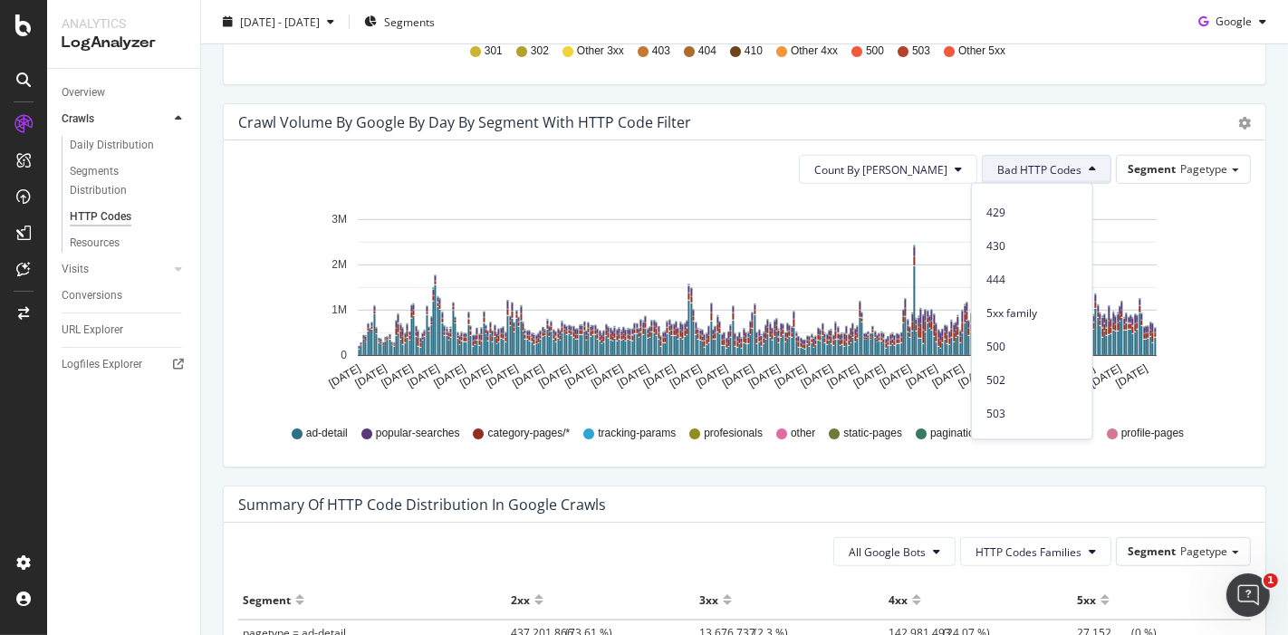
scroll to position [789, 0]
click at [1019, 282] on span "5xx family" at bounding box center [1031, 286] width 91 height 16
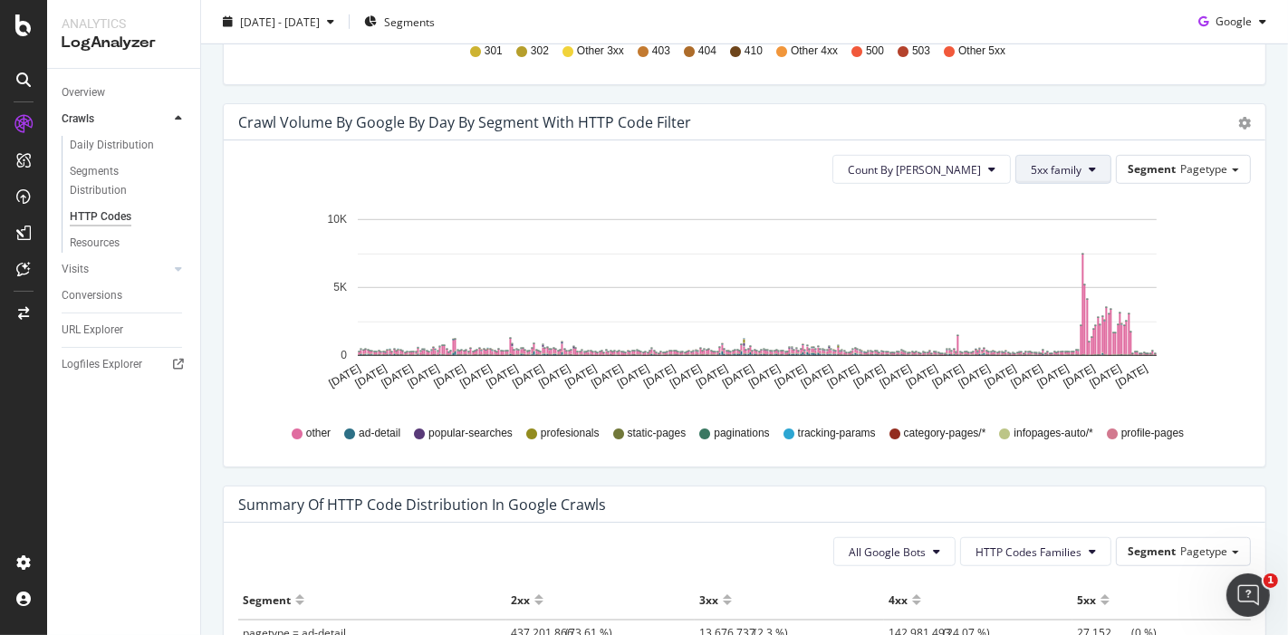
click at [1089, 169] on icon at bounding box center [1092, 169] width 7 height 11
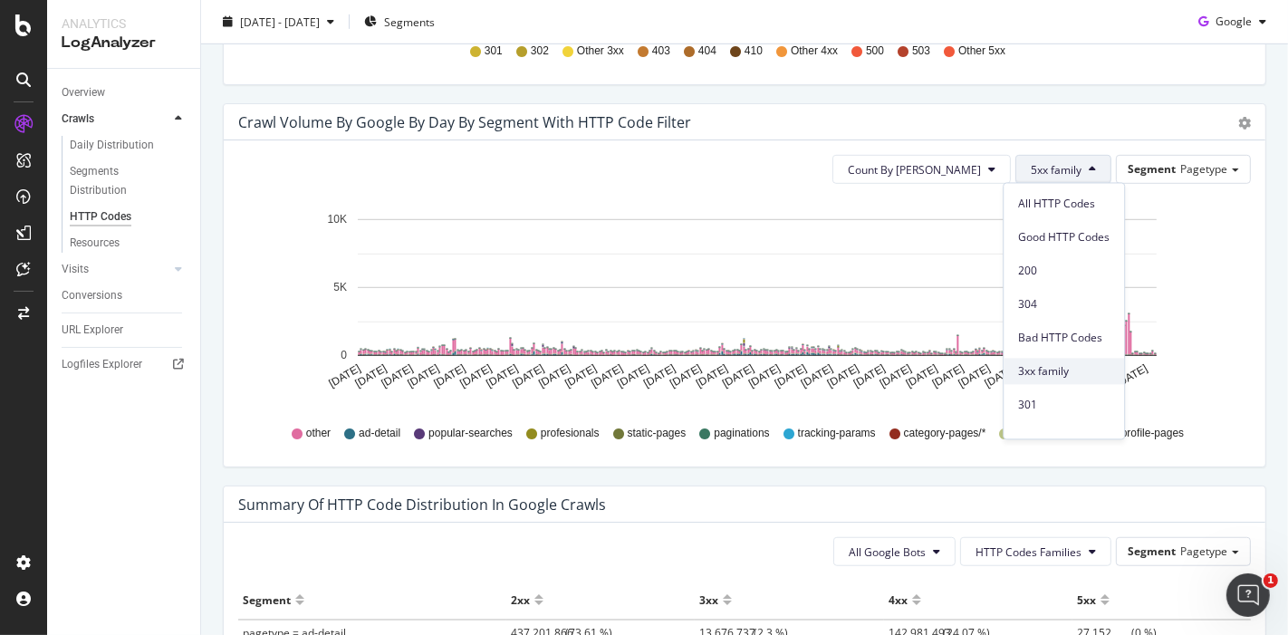
click at [1069, 377] on span "3xx family" at bounding box center [1063, 371] width 91 height 16
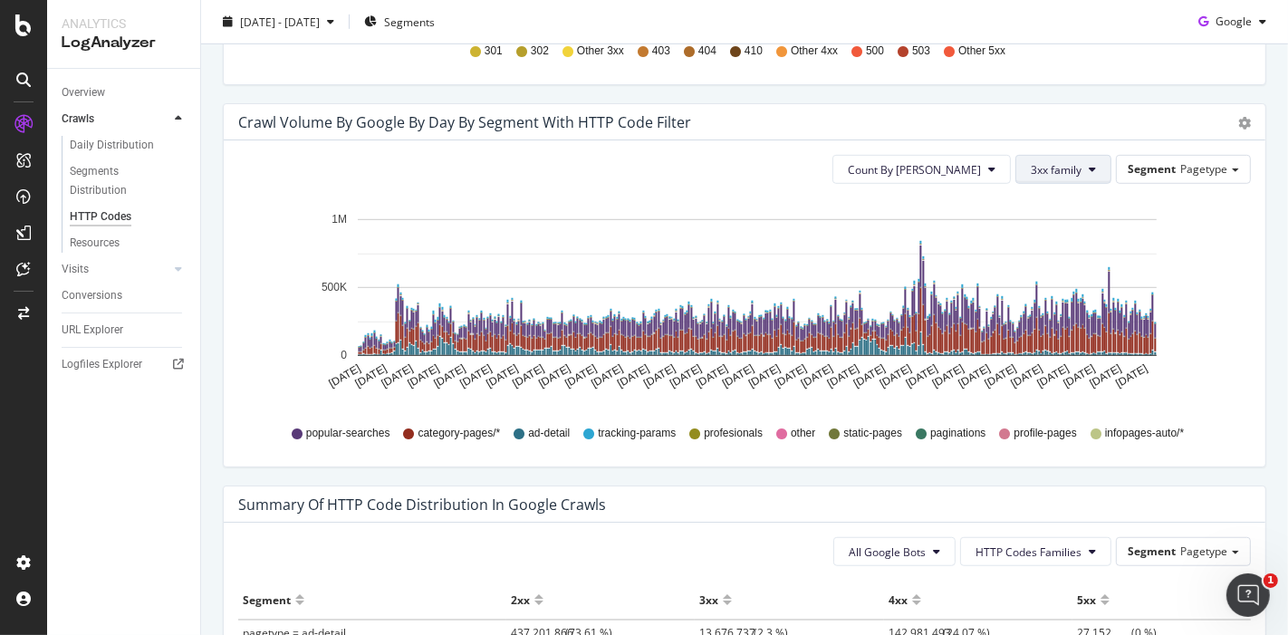
click at [1035, 167] on span "3xx family" at bounding box center [1056, 169] width 51 height 15
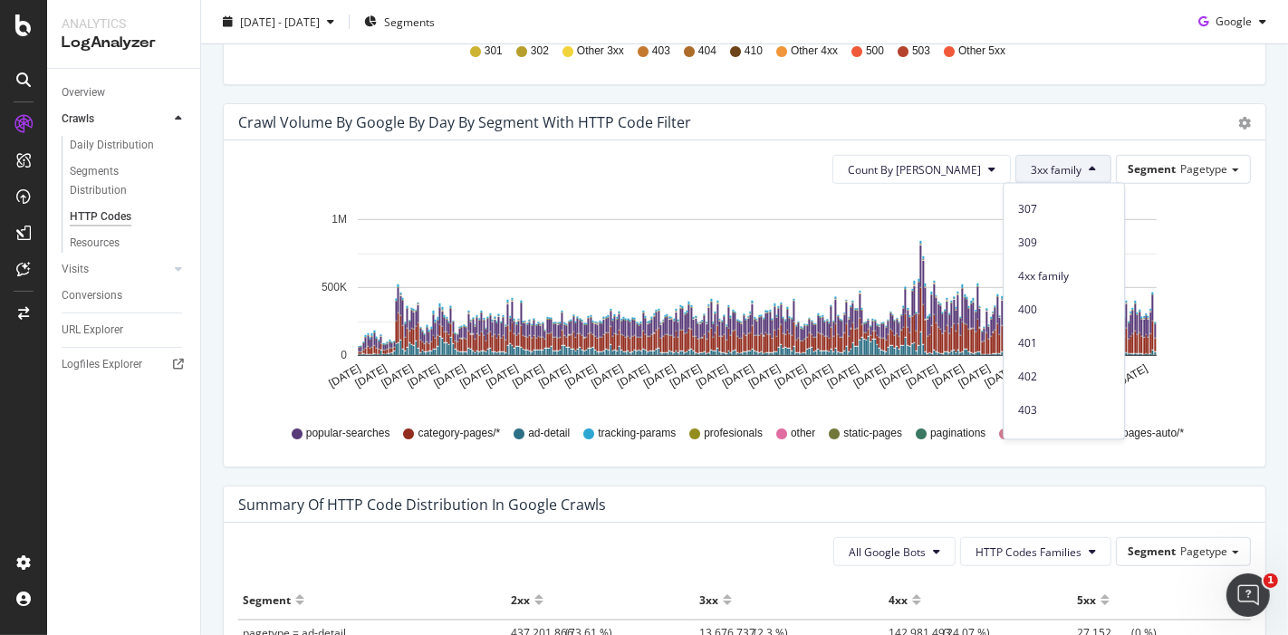
scroll to position [302, 0]
click at [1051, 281] on div "4xx family" at bounding box center [1064, 270] width 120 height 26
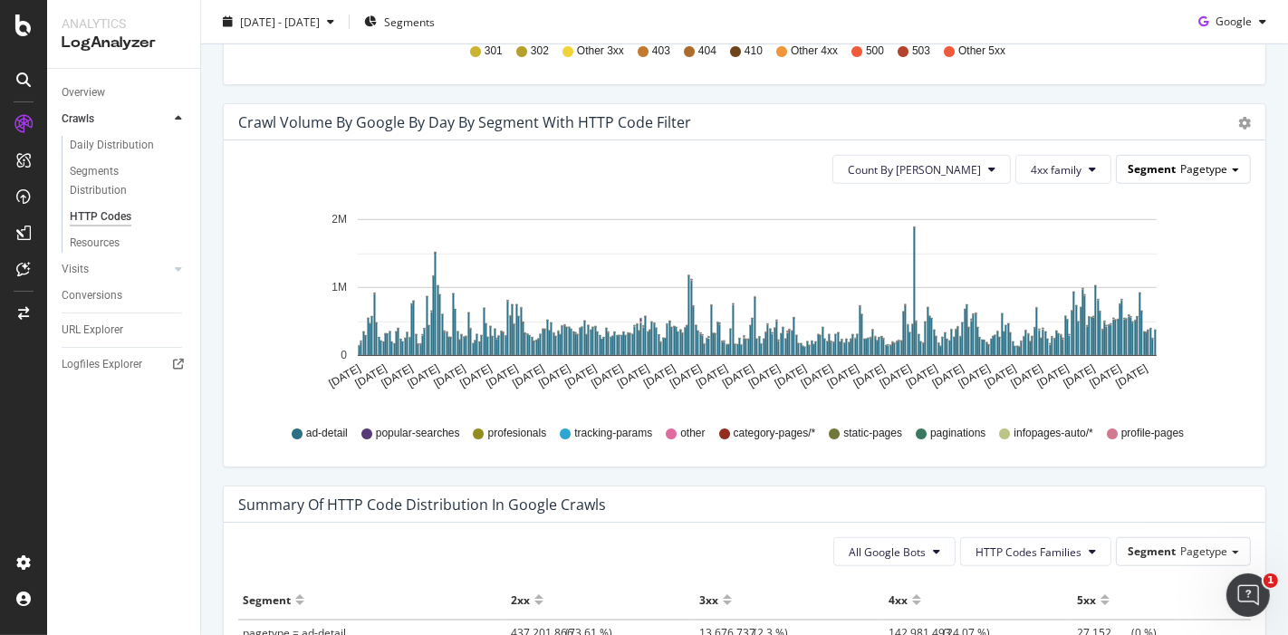
click at [1180, 169] on span "Pagetype" at bounding box center [1203, 168] width 47 height 15
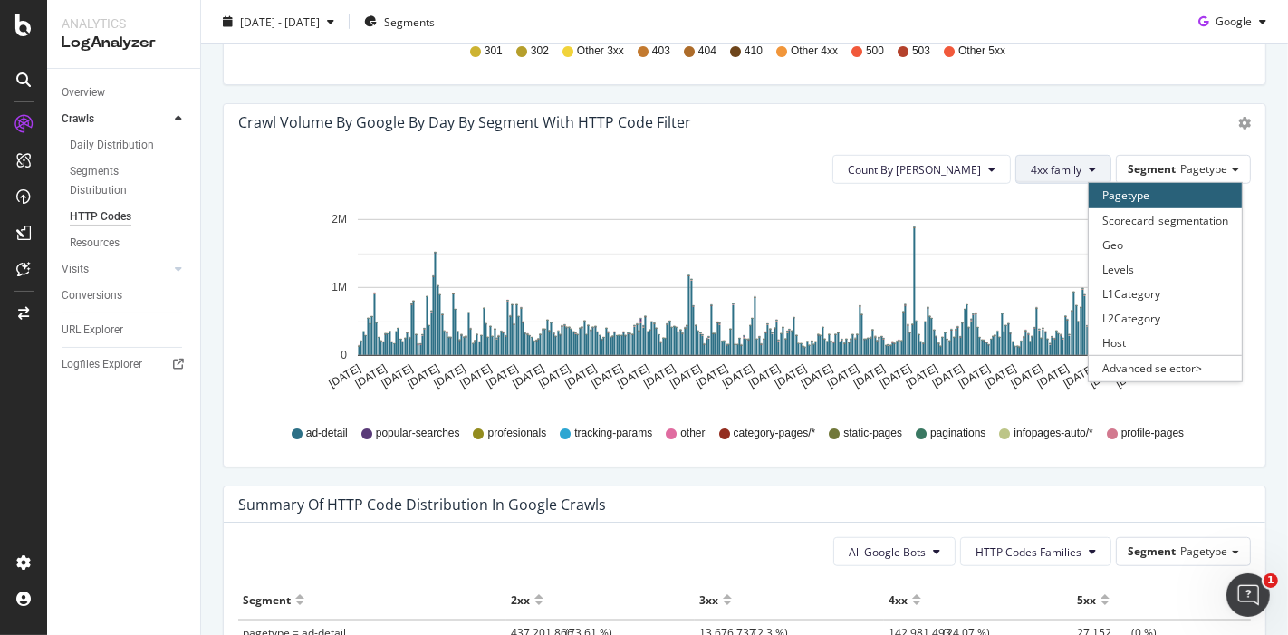
click at [1053, 165] on span "4xx family" at bounding box center [1056, 169] width 51 height 15
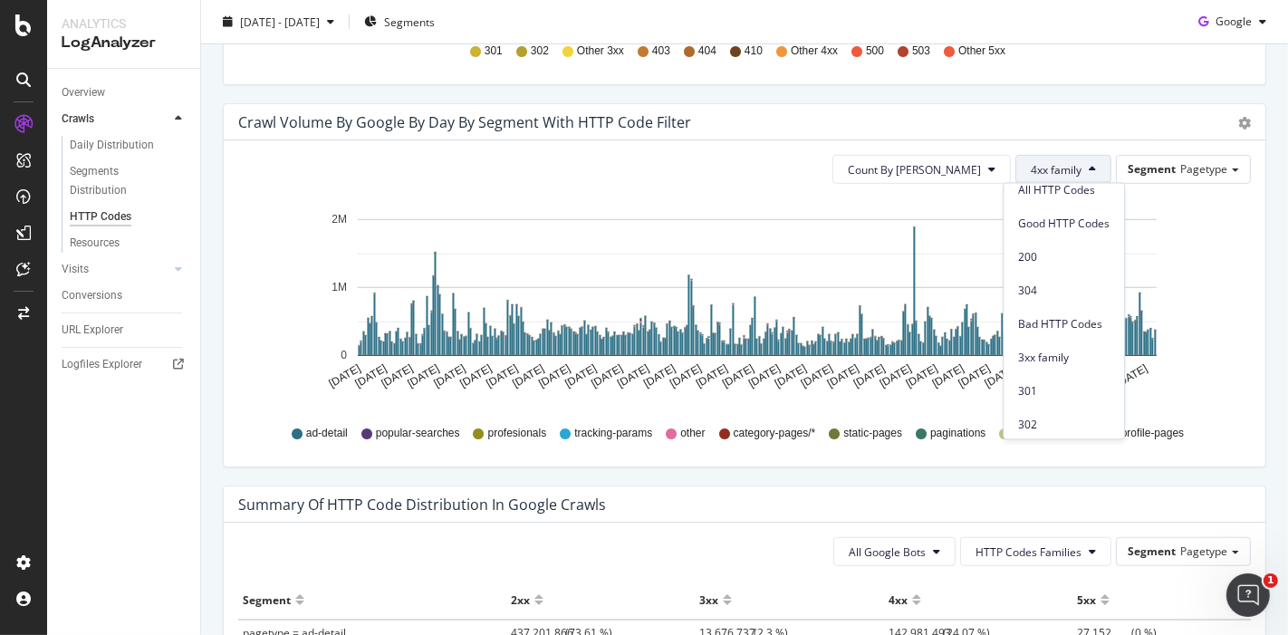
scroll to position [0, 0]
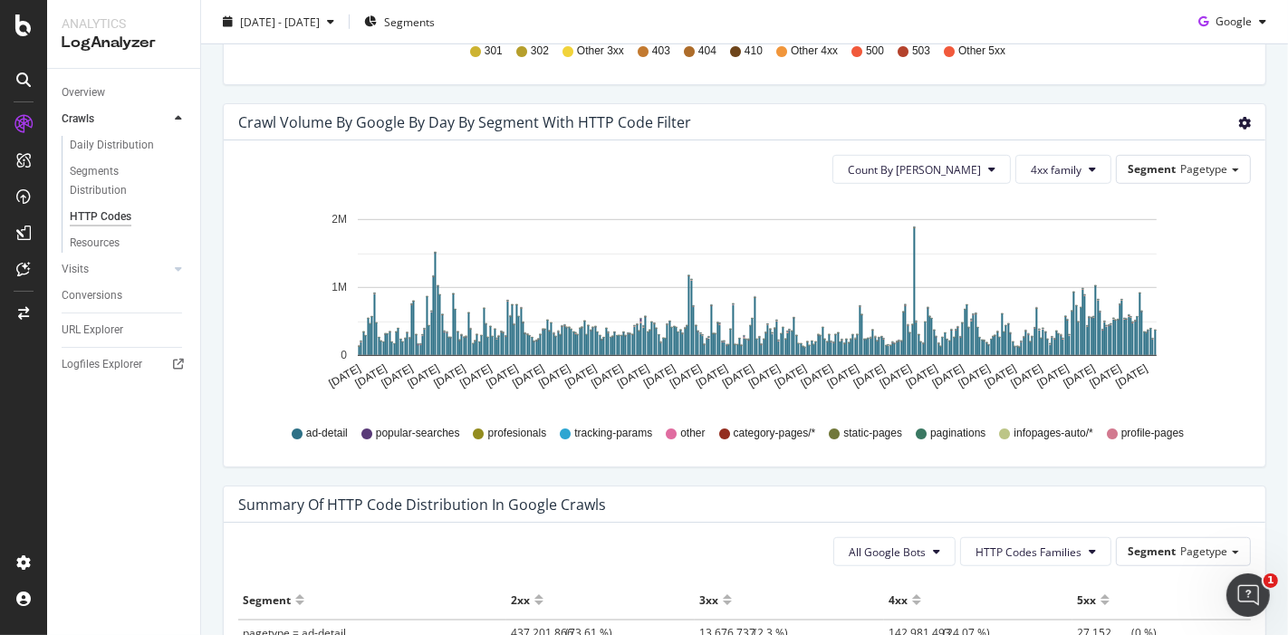
click at [1238, 120] on icon "gear" at bounding box center [1244, 123] width 13 height 13
click at [1215, 312] on icon "Oct 08 2024 Oct 20 2024 Nov 01 2024 Nov 13 2024 Nov 25 2024 Dec 07 2024 Dec 19 …" at bounding box center [737, 303] width 998 height 210
click at [1247, 120] on div "Crawl Volume by google by Day by Segment with HTTP Code Filter Timeline (by Val…" at bounding box center [745, 122] width 1042 height 36
click at [1236, 120] on div "Crawl Volume by google by Day by Segment with HTTP Code Filter Timeline (by Val…" at bounding box center [745, 122] width 1042 height 36
click at [1238, 121] on icon "gear" at bounding box center [1244, 123] width 13 height 13
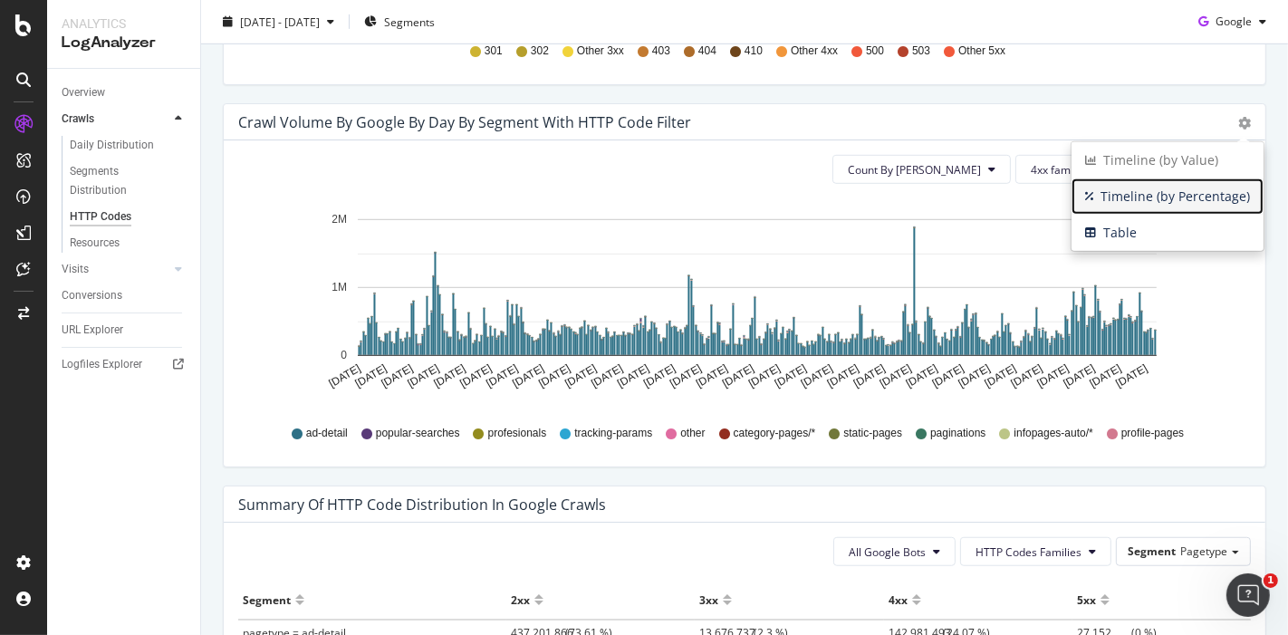
click at [1154, 200] on span "Timeline (by Percentage)" at bounding box center [1168, 196] width 192 height 27
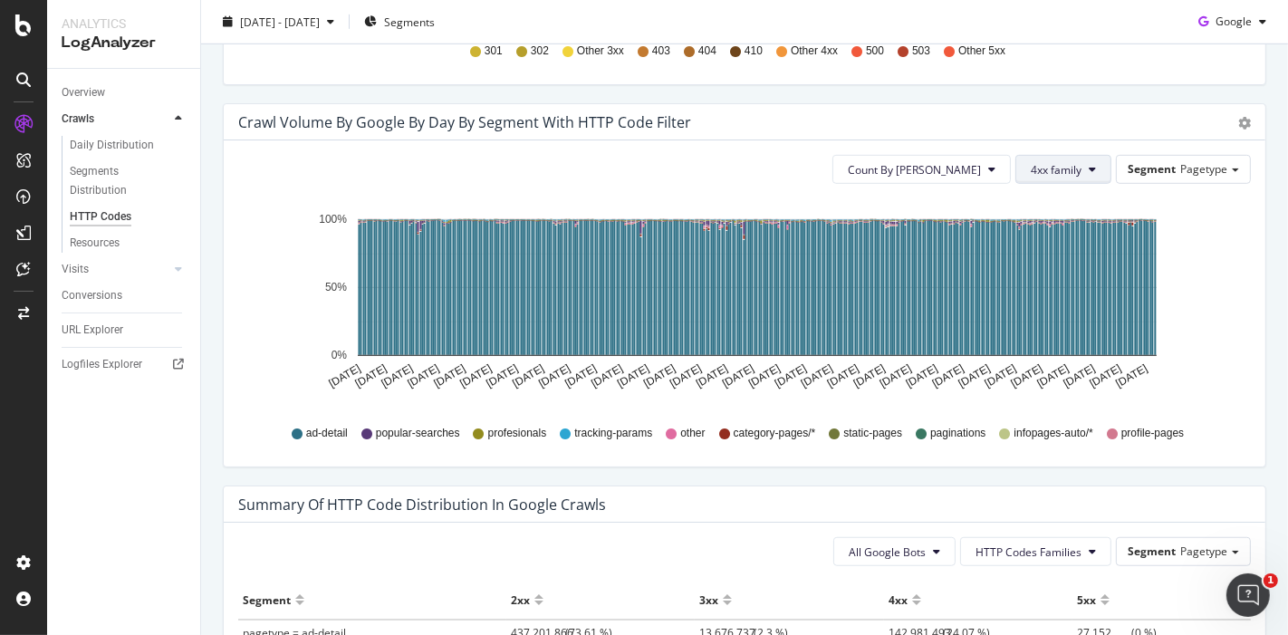
click at [1094, 172] on button "4xx family" at bounding box center [1063, 169] width 96 height 29
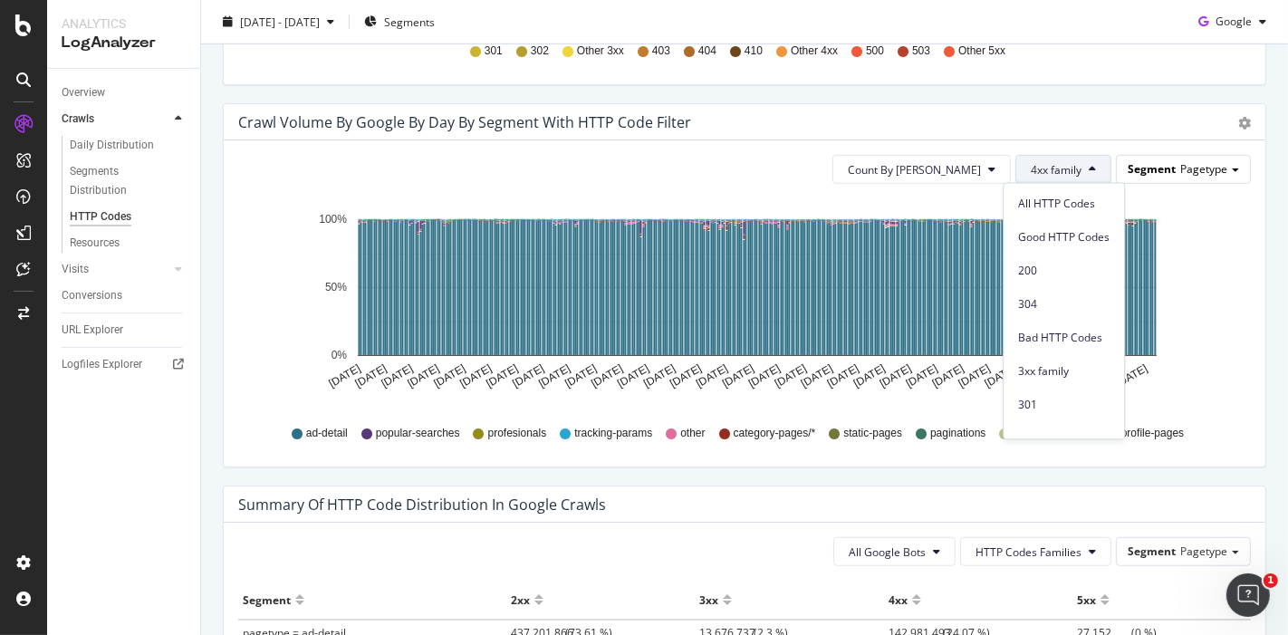
click at [1165, 172] on div "Segment Pagetype" at bounding box center [1183, 169] width 133 height 26
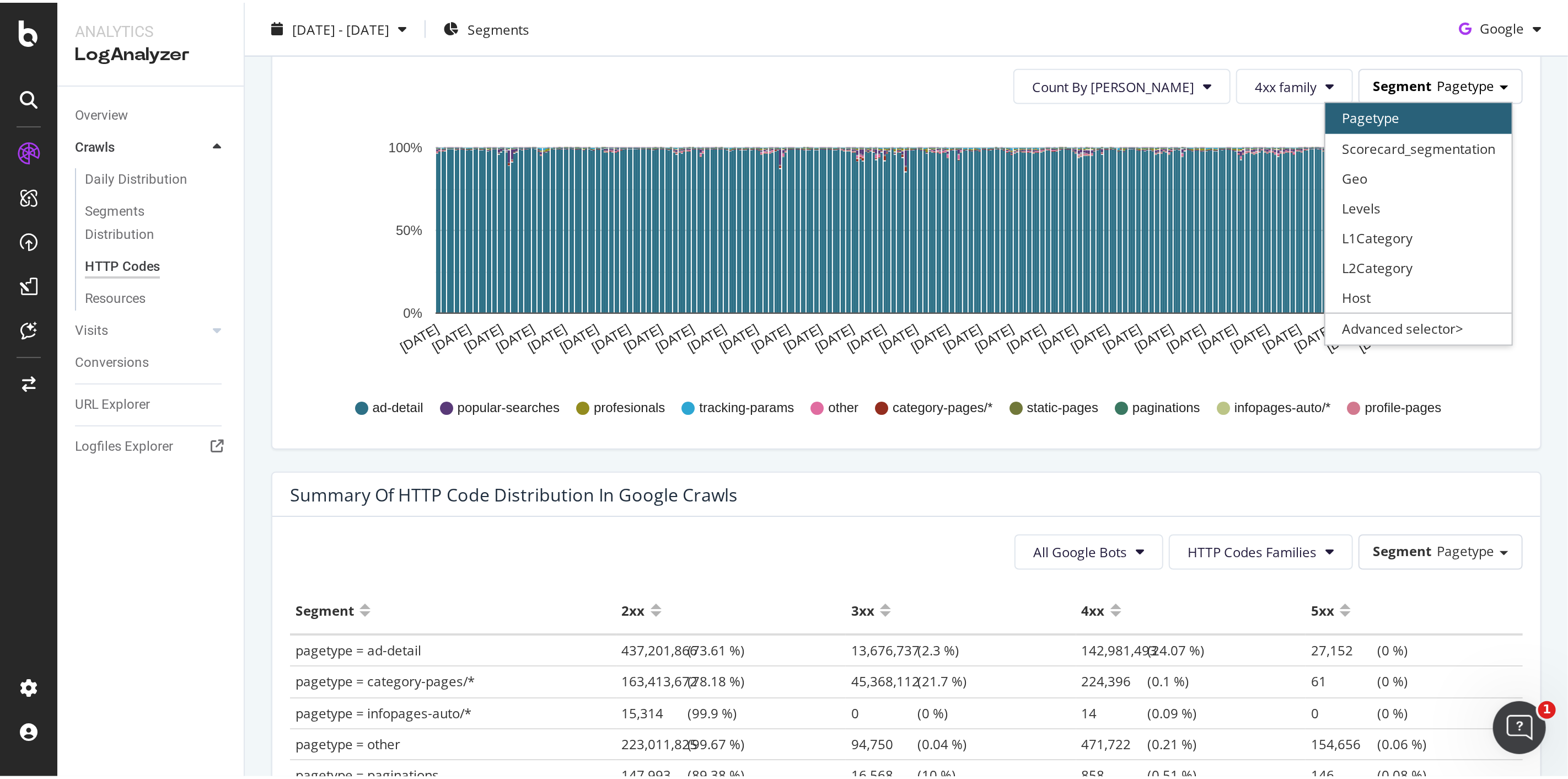
scroll to position [552, 0]
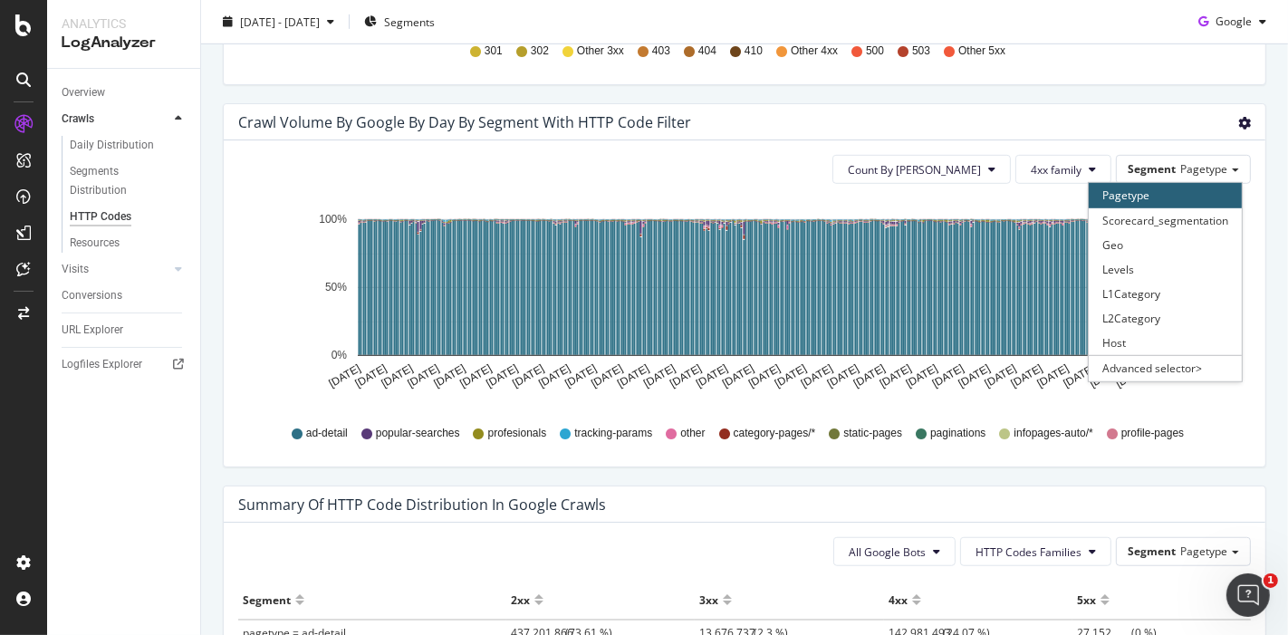
click at [1238, 118] on icon "gear" at bounding box center [1244, 123] width 13 height 13
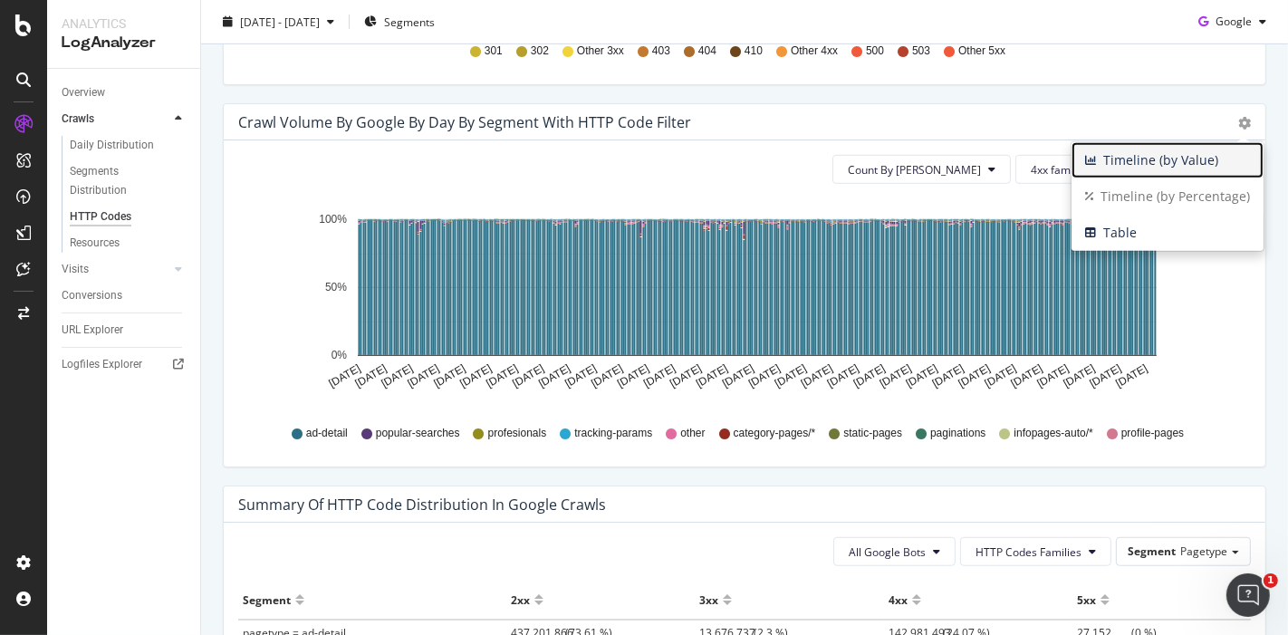
click at [1112, 159] on span "Timeline (by Value)" at bounding box center [1168, 160] width 192 height 27
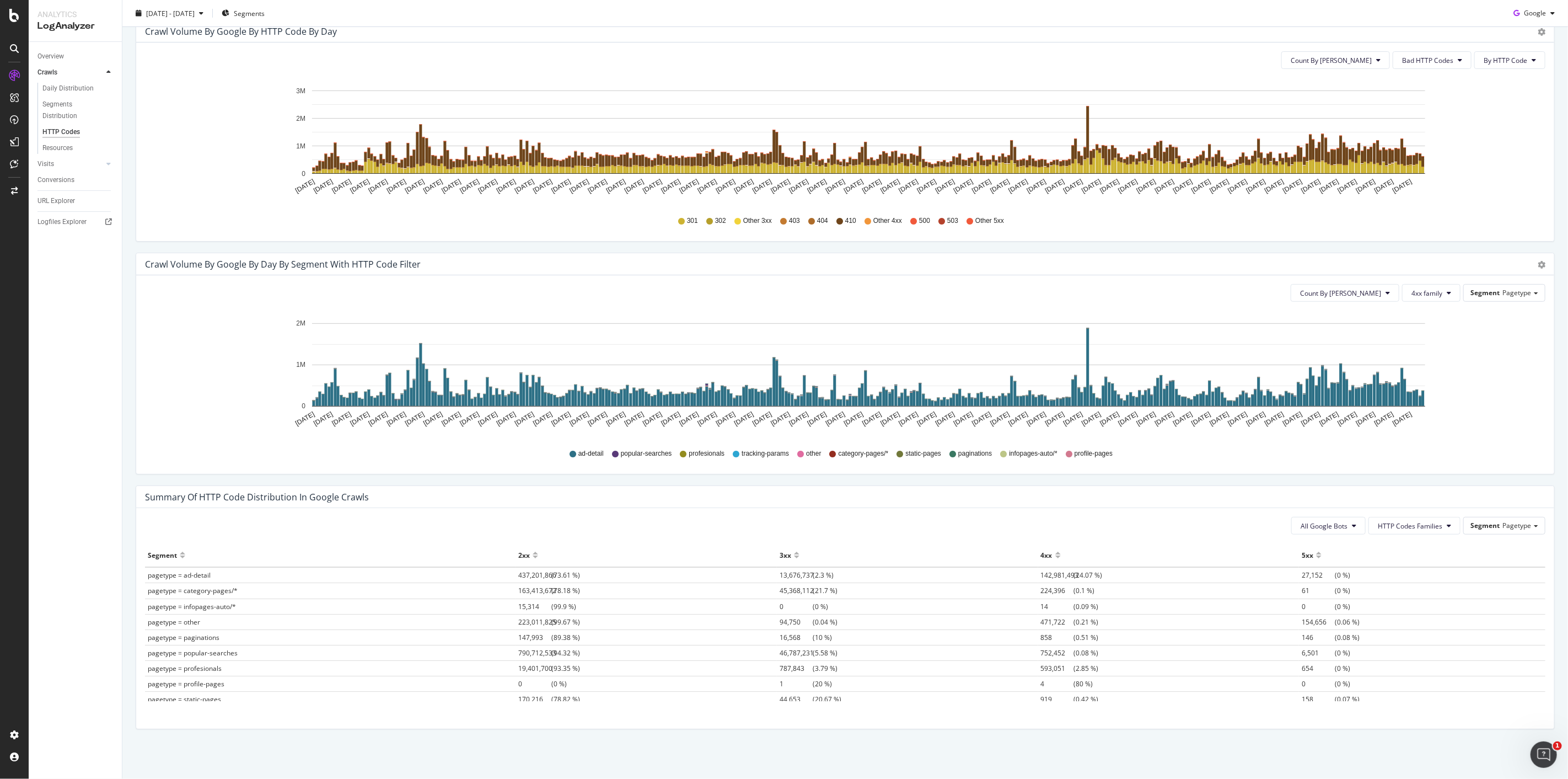
scroll to position [362, 0]
click at [783, 290] on span "4xx family" at bounding box center [1427, 293] width 31 height 9
click at [783, 370] on div "5xx family" at bounding box center [1432, 364] width 73 height 16
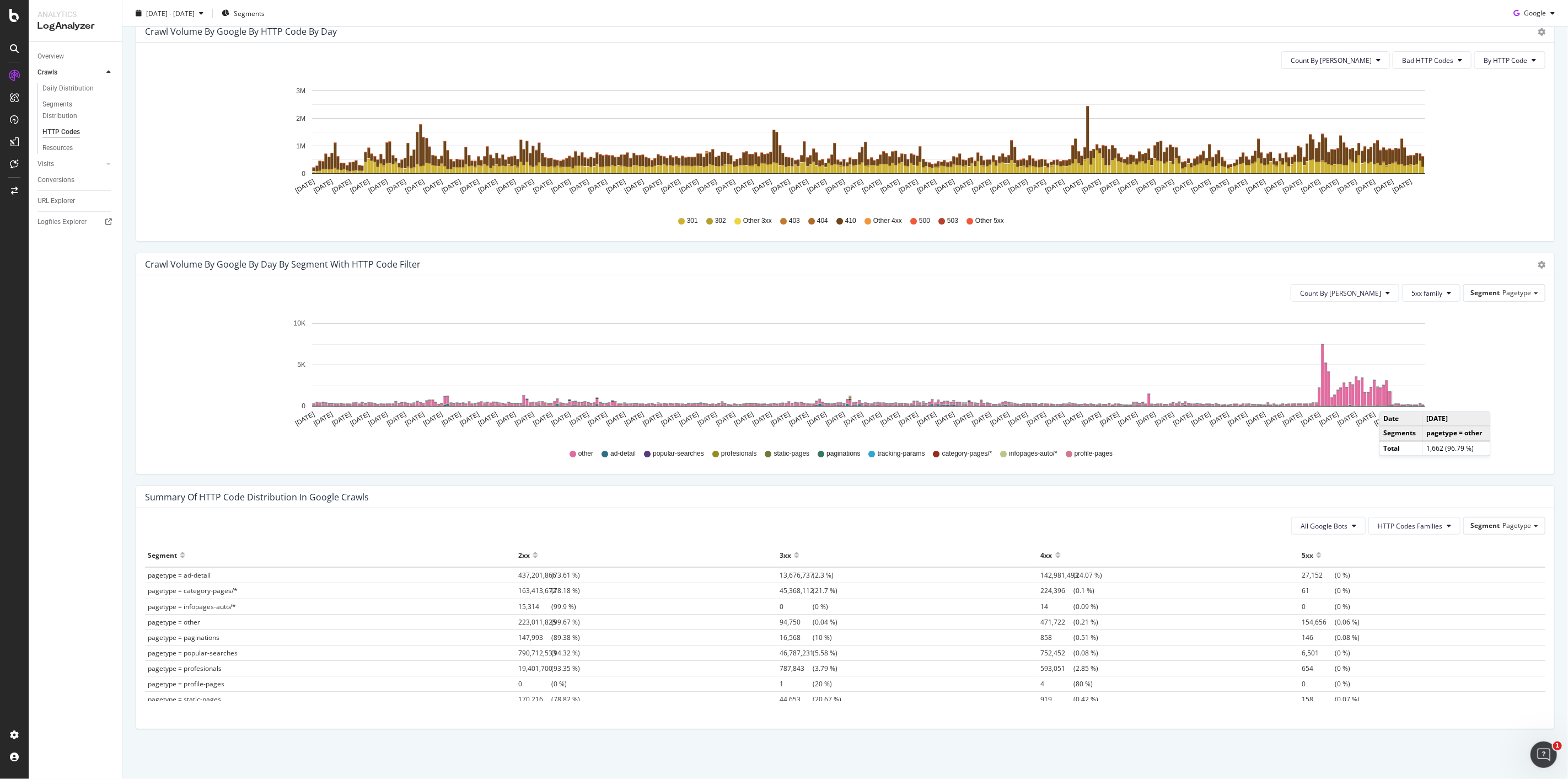
click at [783, 386] on rect "A chart." at bounding box center [1390, 399] width 3 height 13
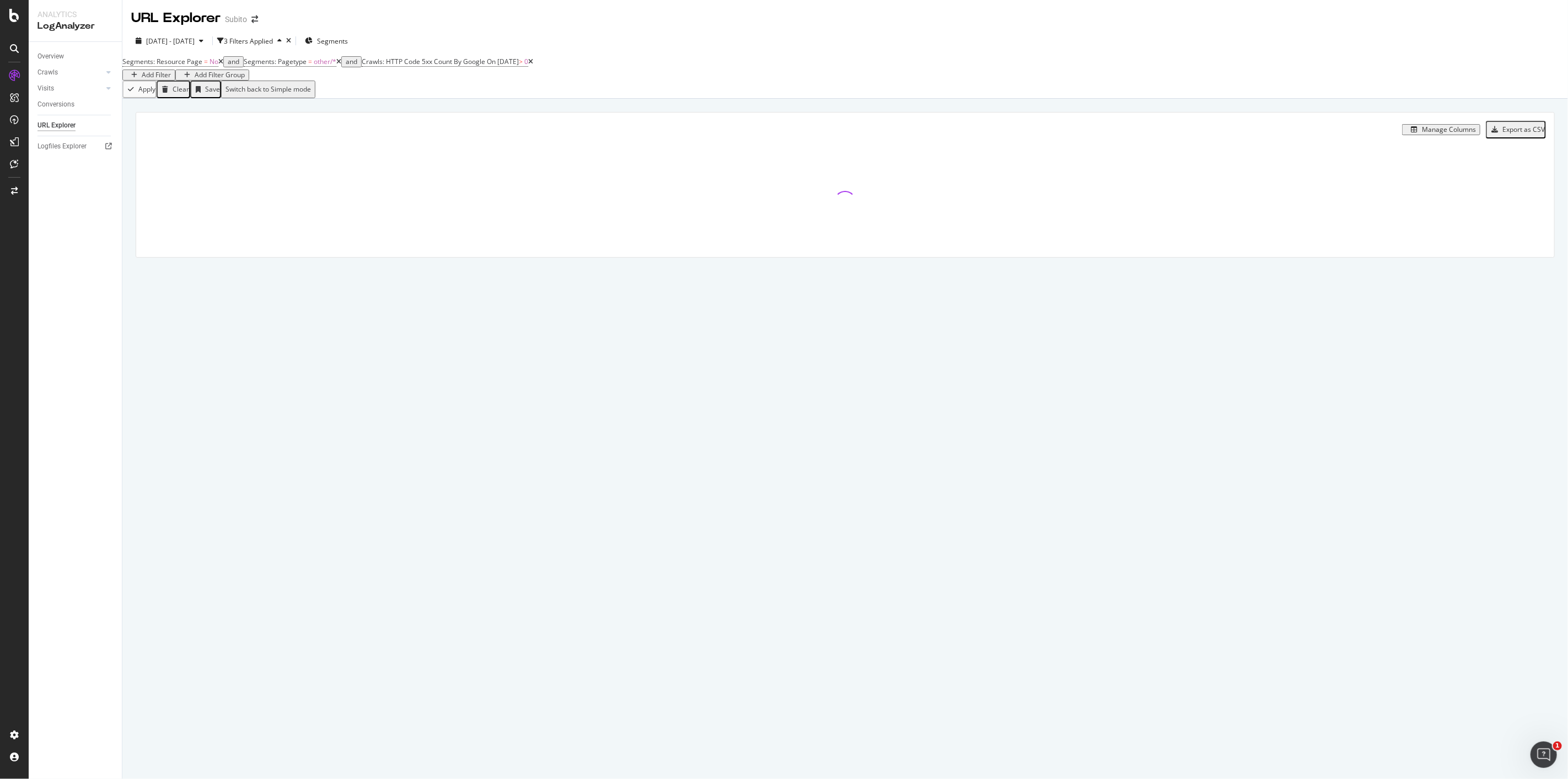
click at [783, 67] on div "Segments: Resource Page = No and Segments: Pagetype = other/* and Crawls: HTTP …" at bounding box center [845, 67] width 1446 height 26
click at [714, 41] on div "2025 Jul. 8th - Oct. 7th 3 Filters Applied Segments" at bounding box center [845, 43] width 1446 height 22
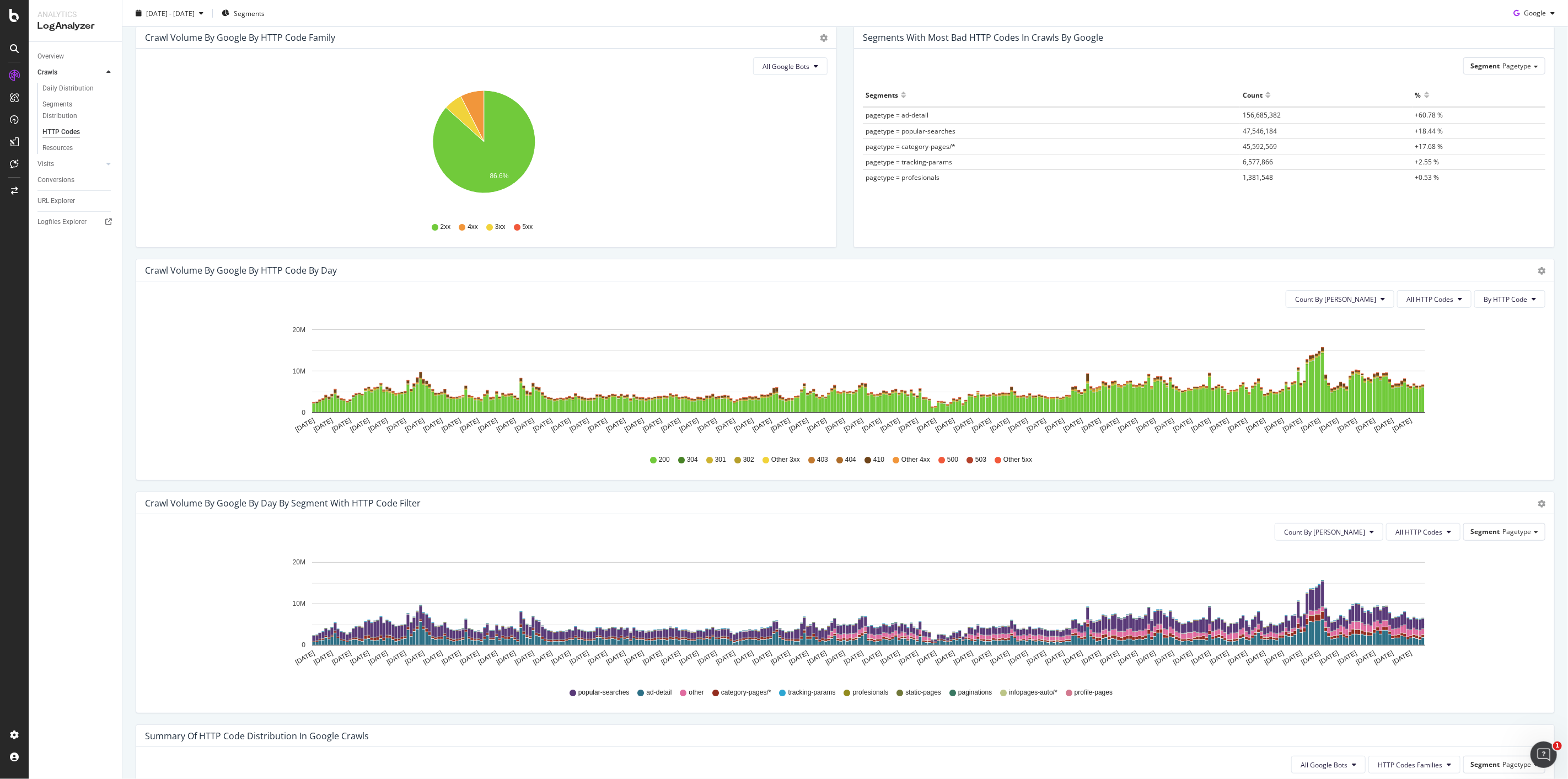
scroll to position [184, 0]
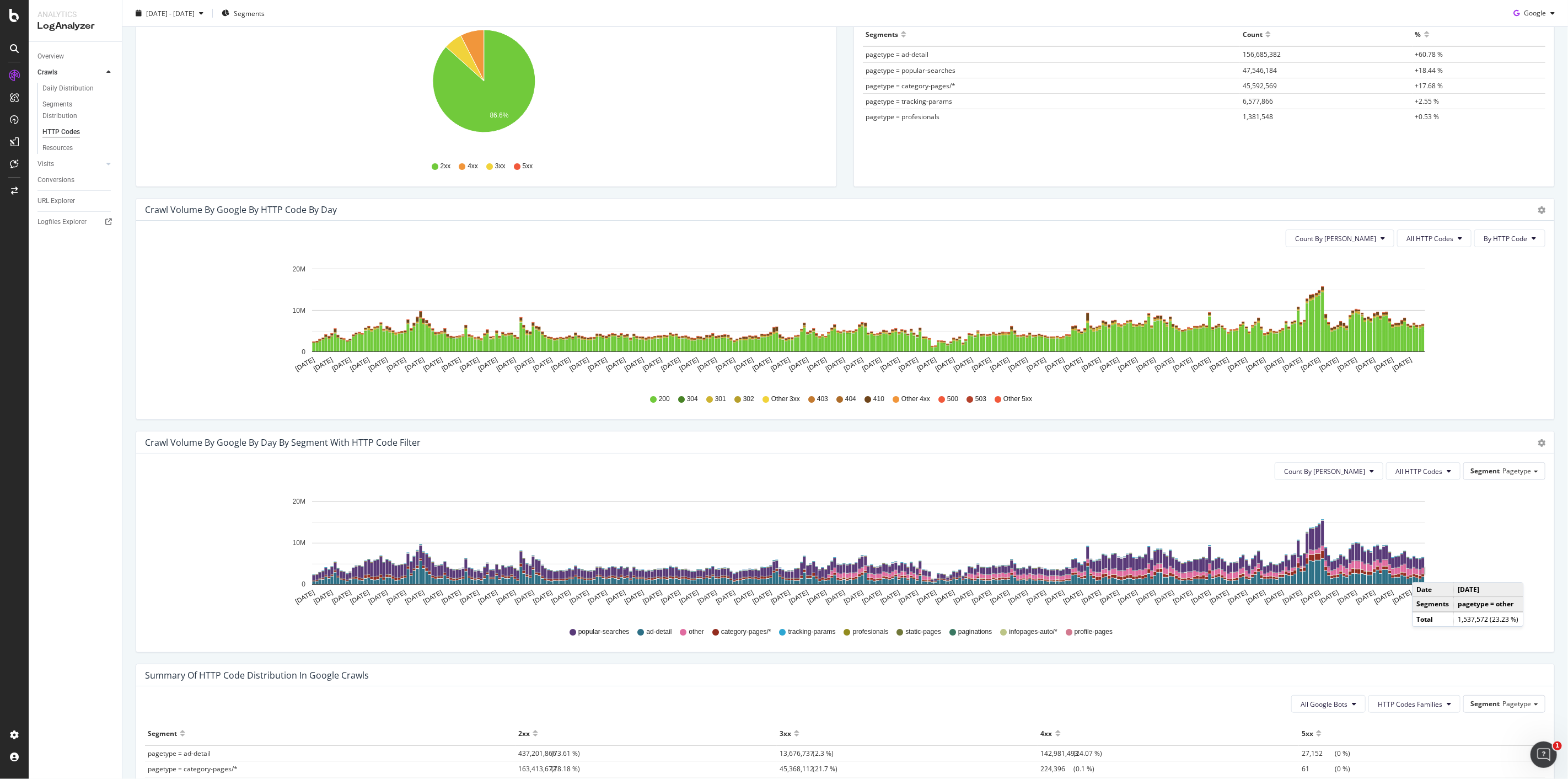
click at [783, 386] on rect "A chart." at bounding box center [1423, 571] width 3 height 5
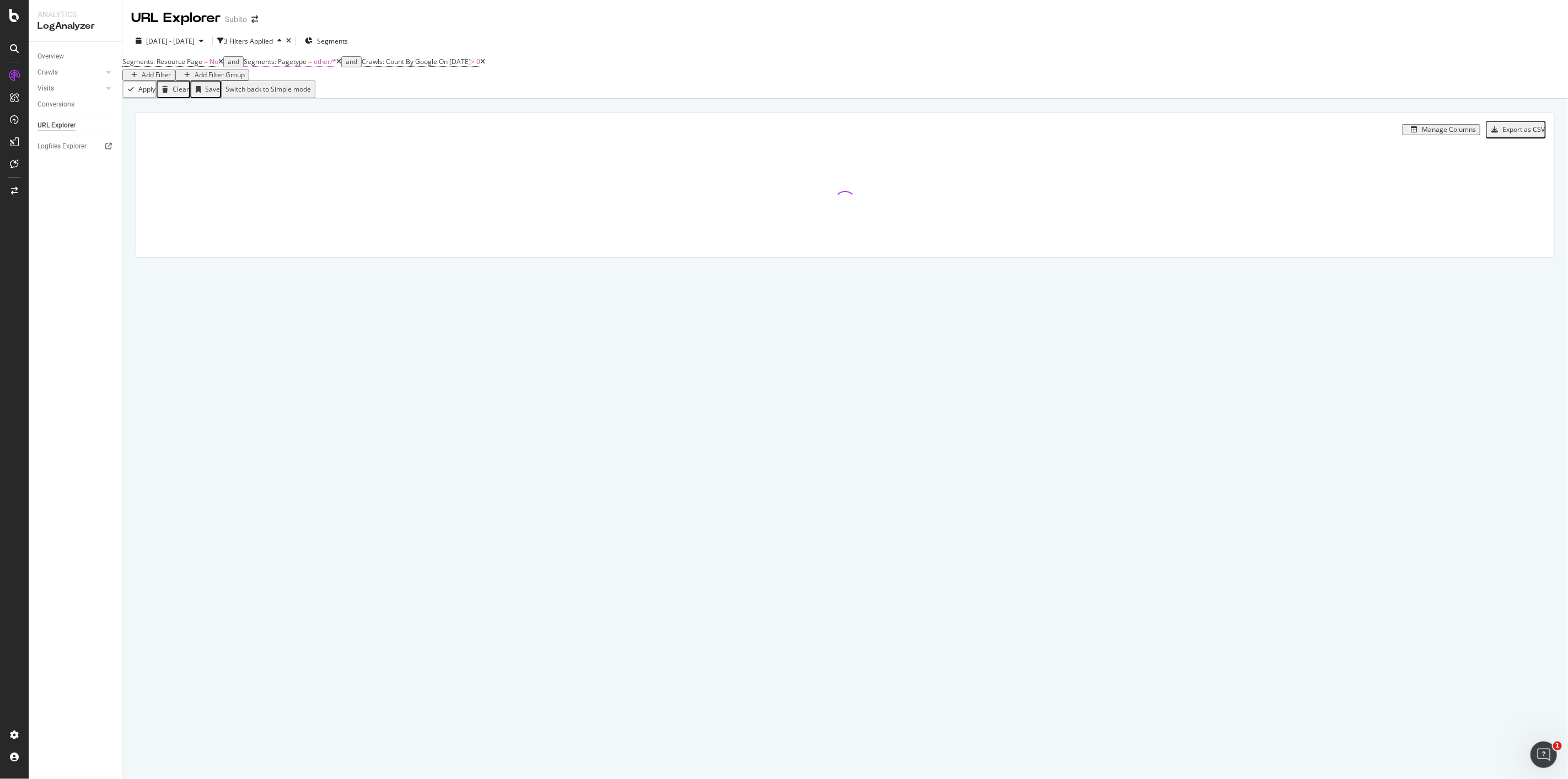
click at [307, 66] on span "Segments: Pagetype" at bounding box center [275, 61] width 63 height 9
click at [712, 41] on div "2025 Jul. 8th - Oct. 7th 3 Filters Applied Segments" at bounding box center [845, 43] width 1446 height 22
click at [183, 66] on span "Segments: Resource Page" at bounding box center [162, 61] width 80 height 9
click at [158, 88] on div "No" at bounding box center [147, 79] width 32 height 18
click at [445, 326] on div "URL Explorer Subito 2025 Jul. 8th - Oct. 7th 3 Filters Applied Segments Segment…" at bounding box center [845, 389] width 1446 height 779
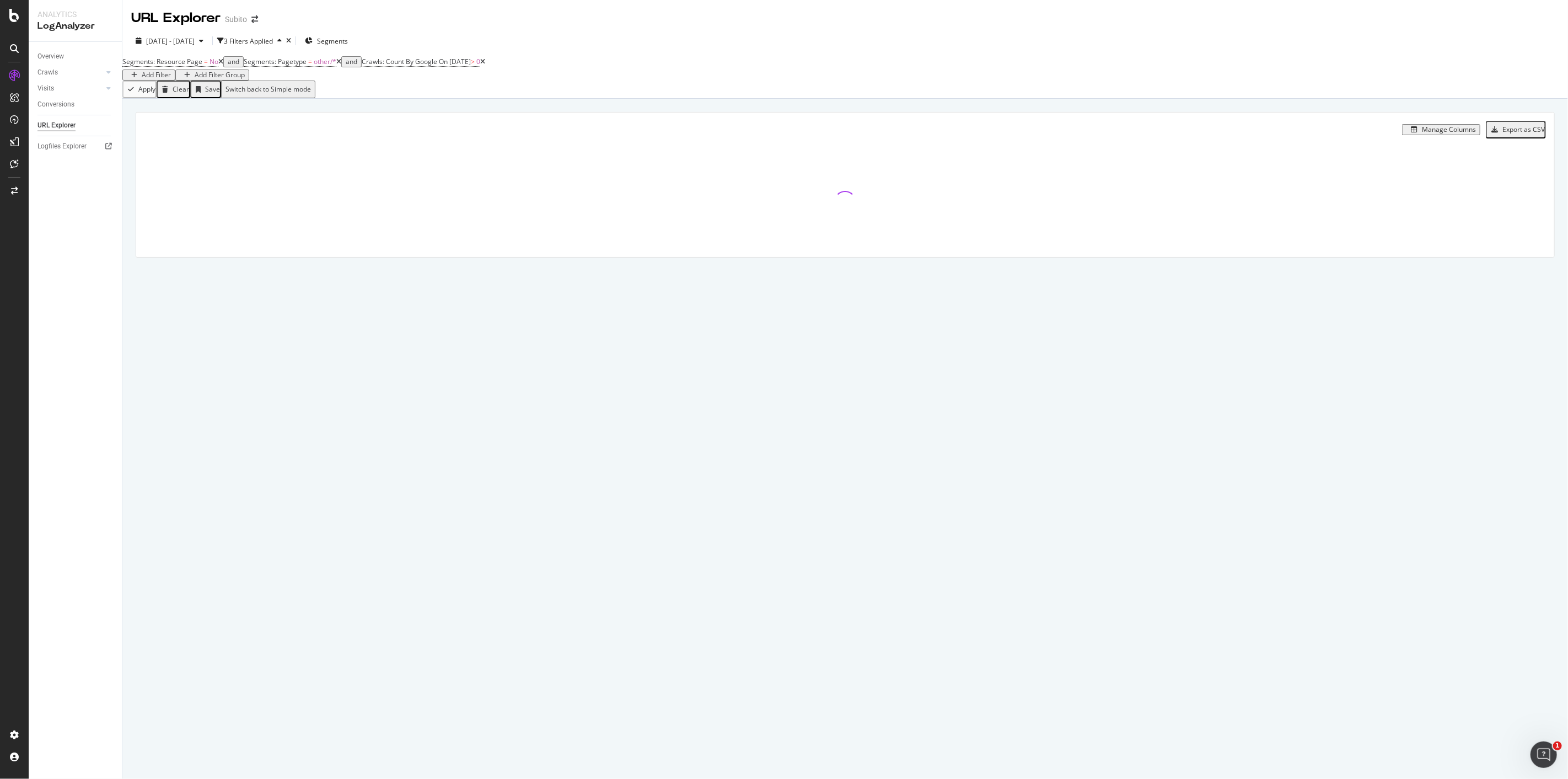
click at [223, 65] on icon at bounding box center [221, 62] width 5 height 7
click at [283, 247] on div at bounding box center [845, 202] width 1418 height 110
click at [364, 65] on icon at bounding box center [362, 62] width 5 height 7
click at [282, 318] on div "URL Explorer Subito 2025 Jul. 8th - Oct. 7th 1 Filter Applied Segments Segments…" at bounding box center [845, 389] width 1446 height 779
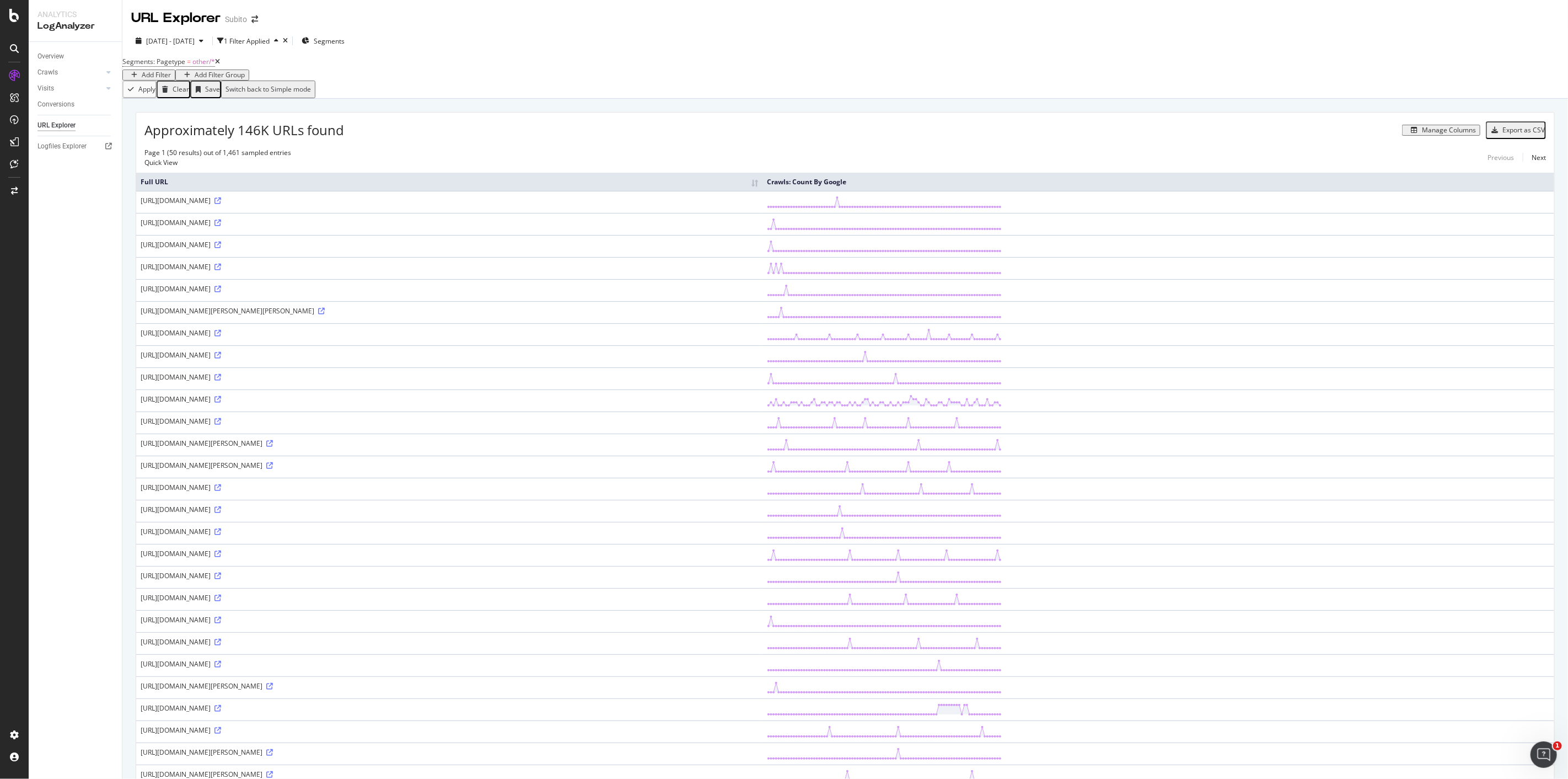
click at [783, 133] on div "Manage Columns" at bounding box center [1449, 130] width 54 height 8
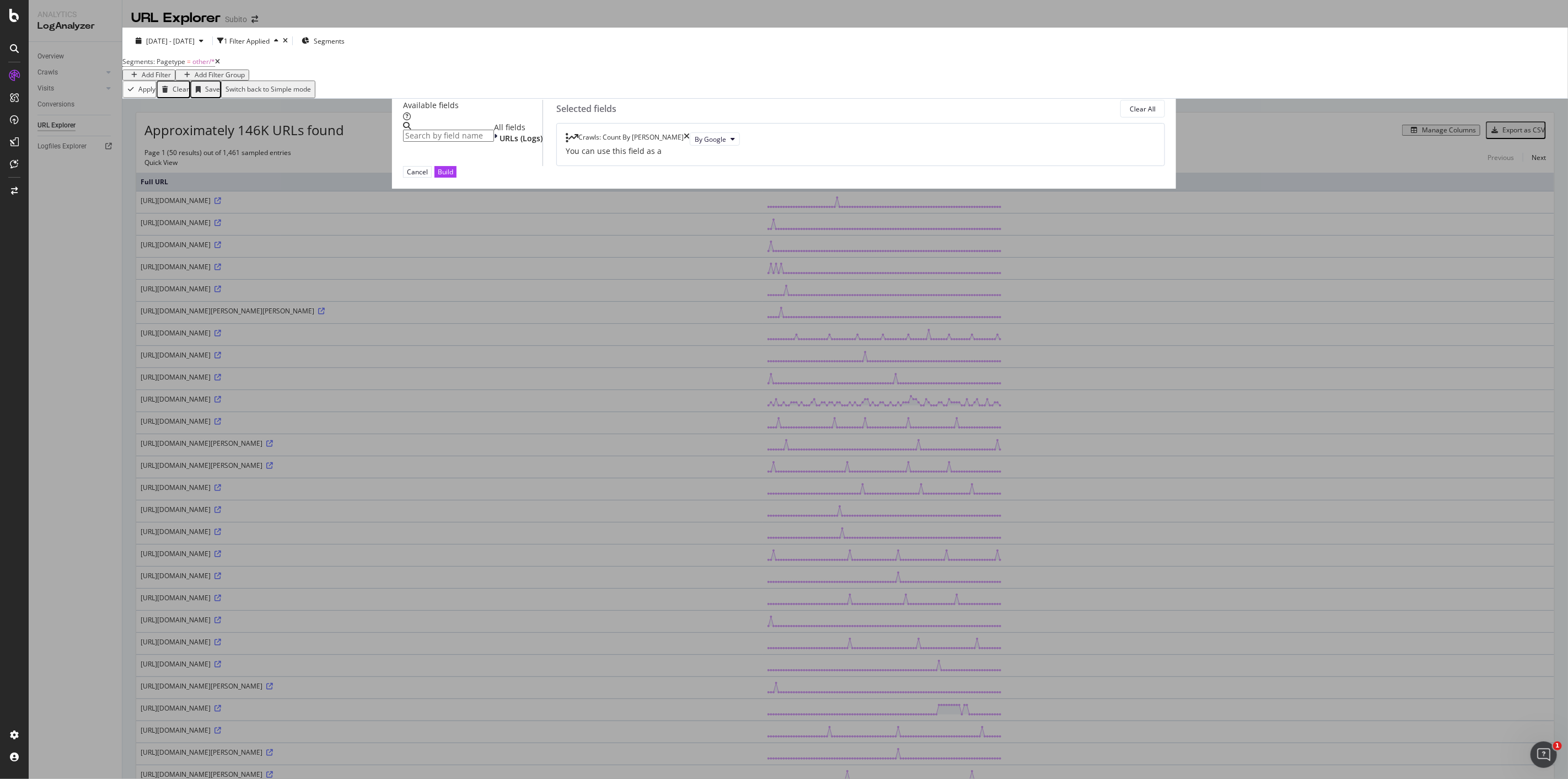
type input "n"
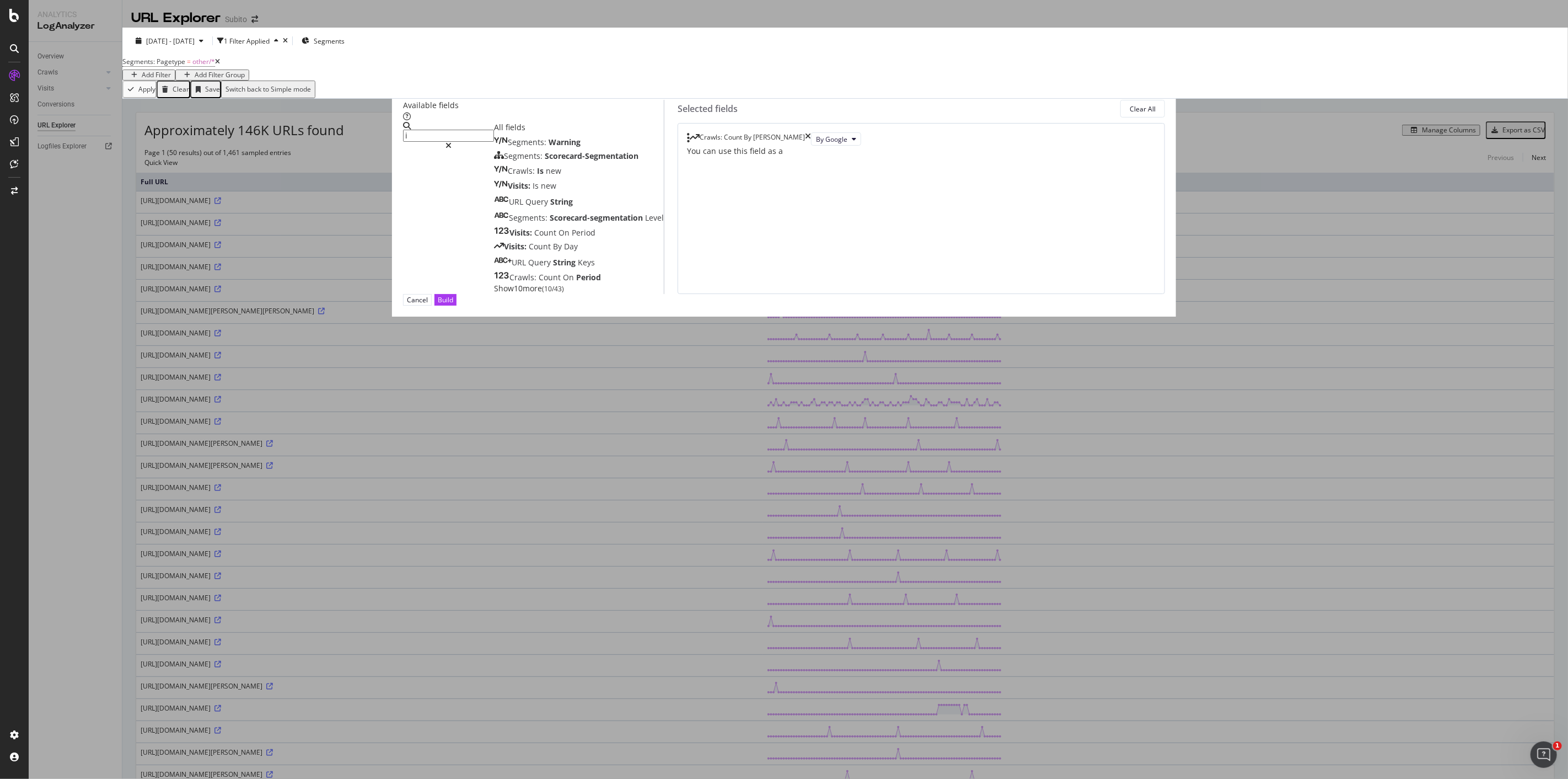
type input "i"
click at [542, 294] on span "Show 10 more" at bounding box center [518, 288] width 48 height 10
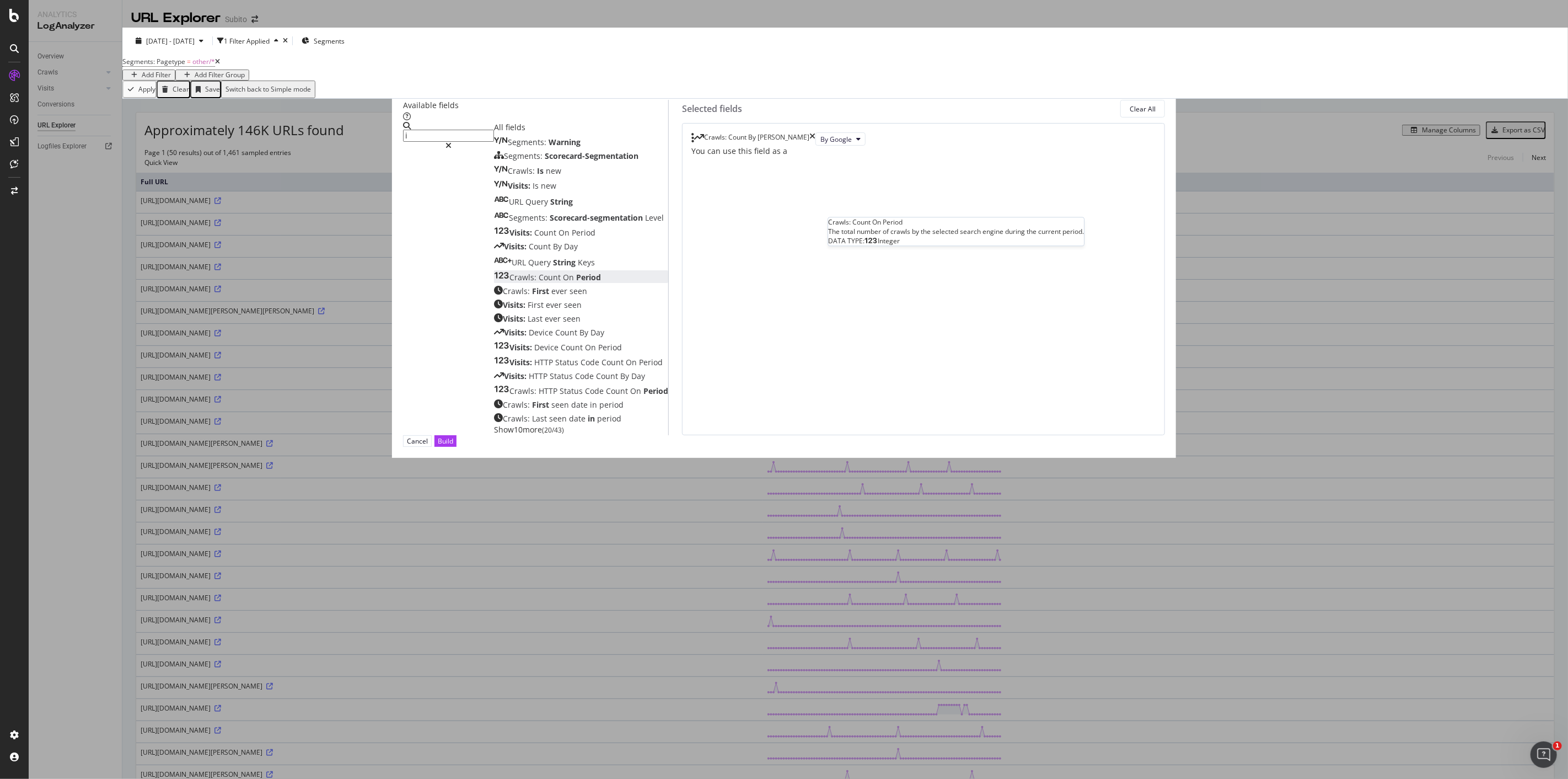
scroll to position [29, 0]
click at [621, 386] on span "period" at bounding box center [609, 418] width 24 height 10
click at [453, 386] on div "Build" at bounding box center [445, 440] width 15 height 9
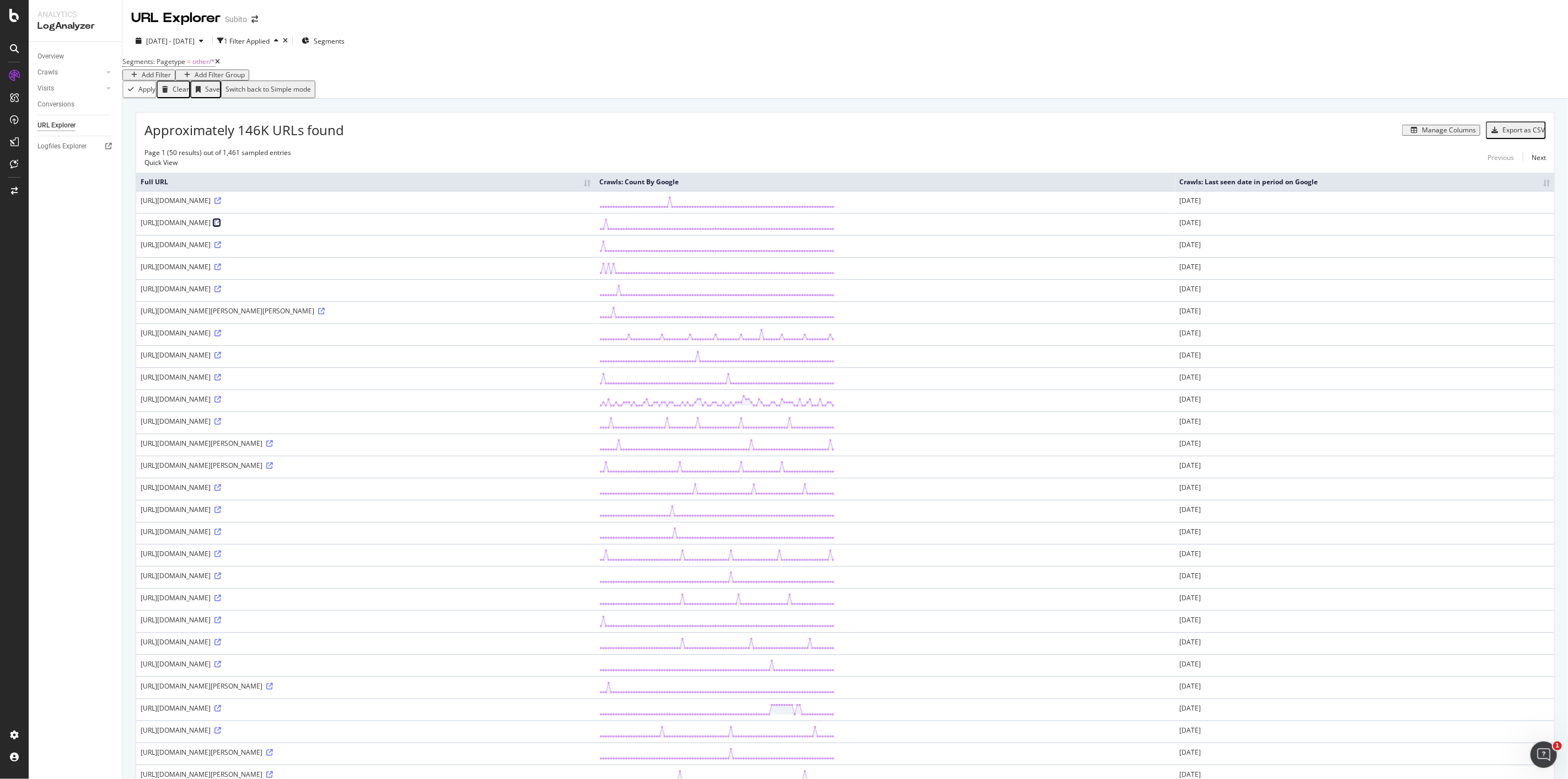
click at [221, 226] on icon at bounding box center [217, 222] width 7 height 7
click at [185, 66] on span "Segments: Pagetype" at bounding box center [153, 61] width 63 height 9
click at [190, 71] on div "Segments: Pagetype" at bounding box center [166, 66] width 63 height 9
click at [135, 69] on div "Segments: Pagetype Equal other With Children Cancel Add filter Apply" at bounding box center [232, 93] width 201 height 62
click at [135, 68] on icon at bounding box center [133, 65] width 3 height 7
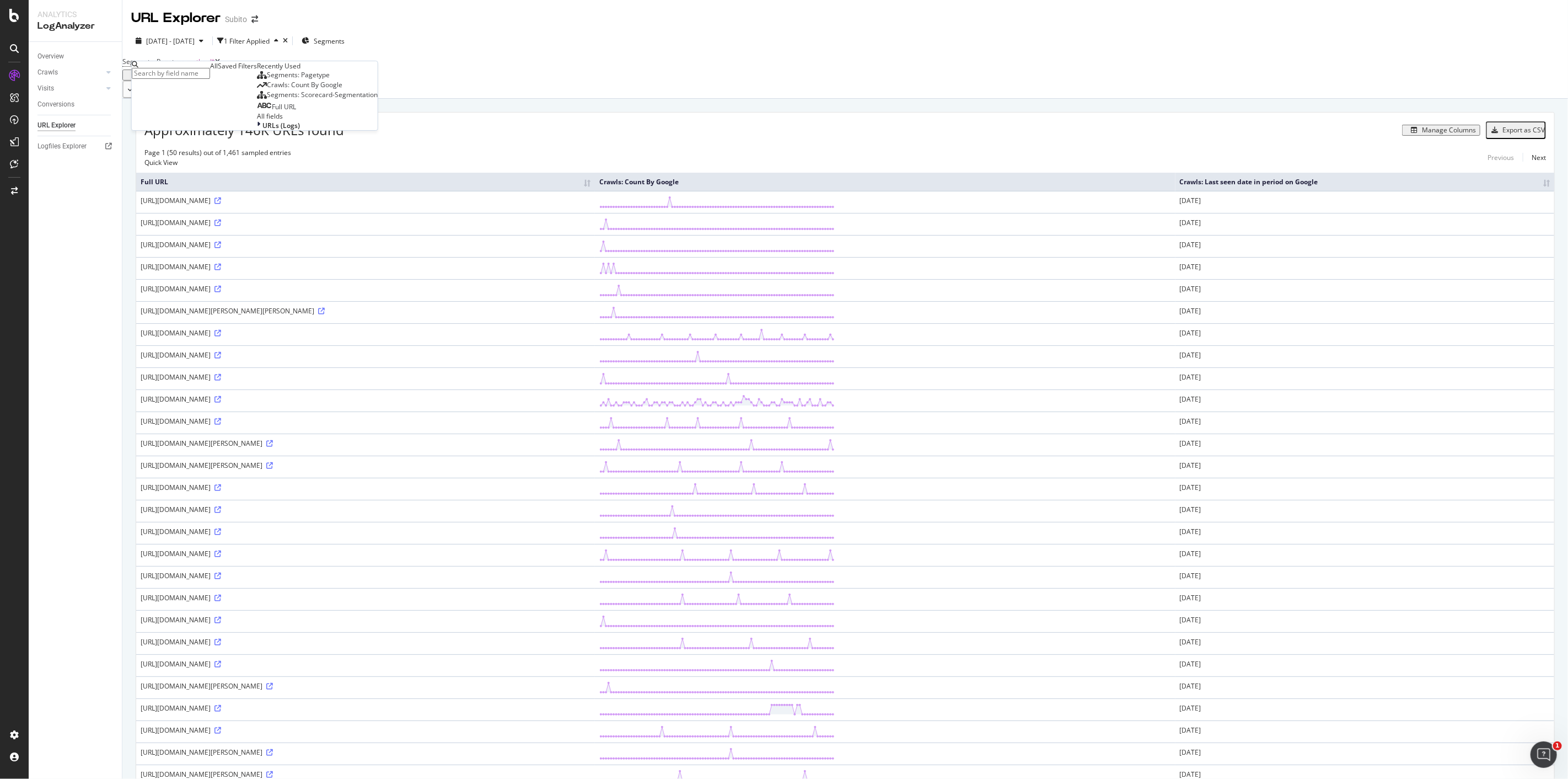
click at [711, 91] on div "Apply Clear Save Switch back to Simple mode" at bounding box center [845, 89] width 1446 height 18
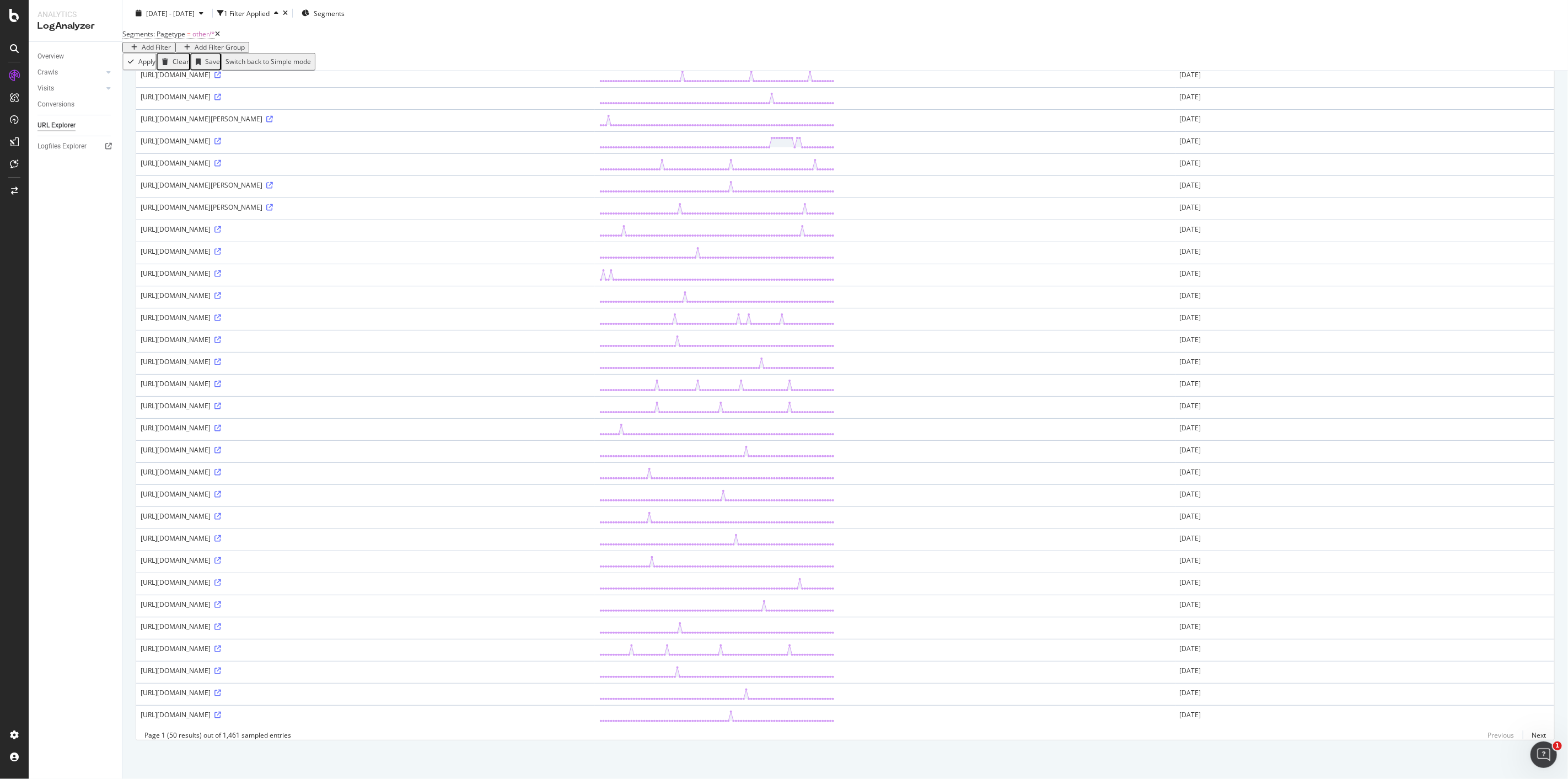
scroll to position [583, 0]
drag, startPoint x: 159, startPoint y: 738, endPoint x: 268, endPoint y: 735, distance: 109.0
click at [268, 386] on div "Page 1 (50 results) out of 1,461 sampled entries" at bounding box center [217, 735] width 147 height 9
click at [783, 386] on link "Next" at bounding box center [1535, 735] width 23 height 16
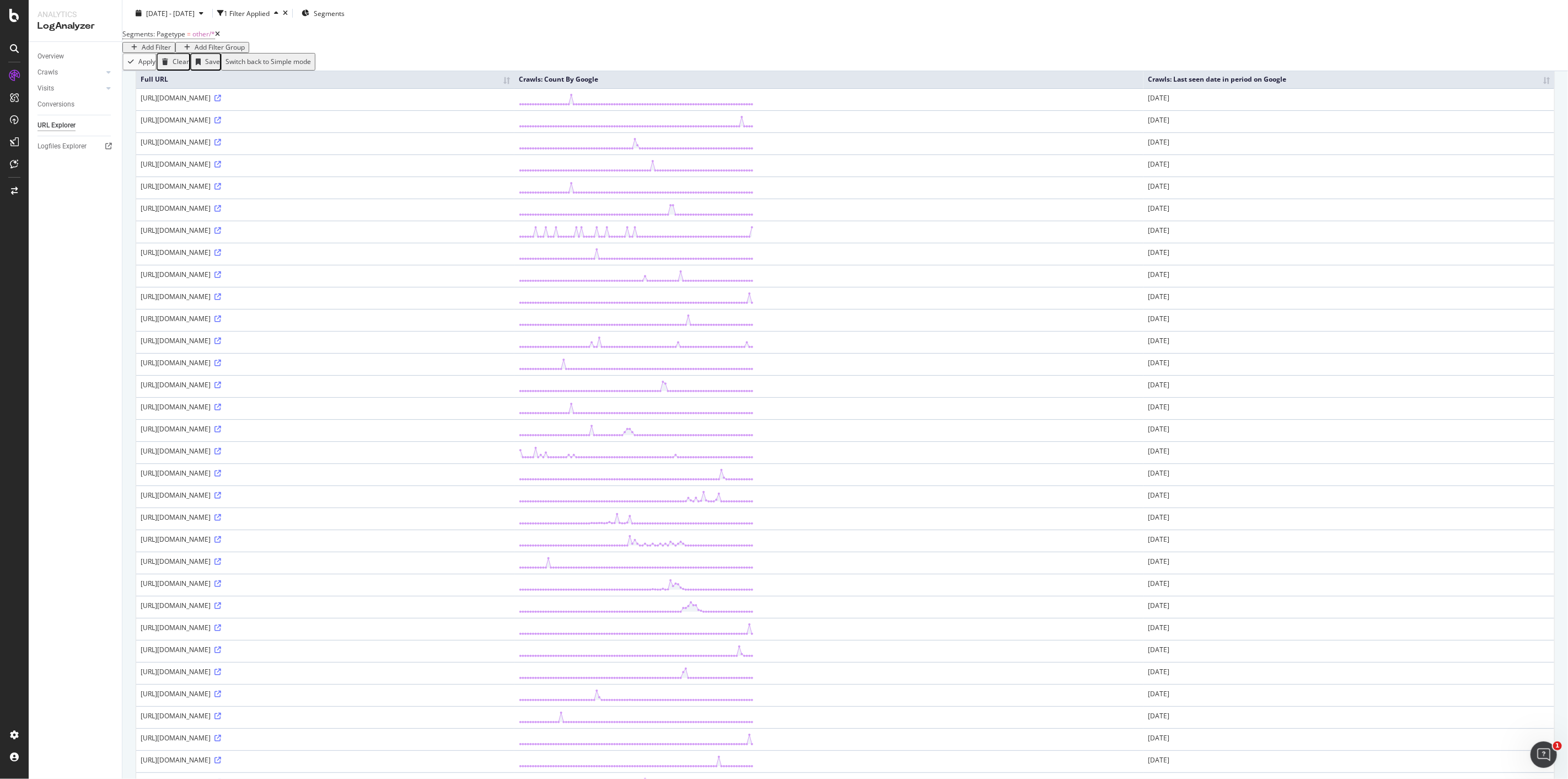
scroll to position [0, 0]
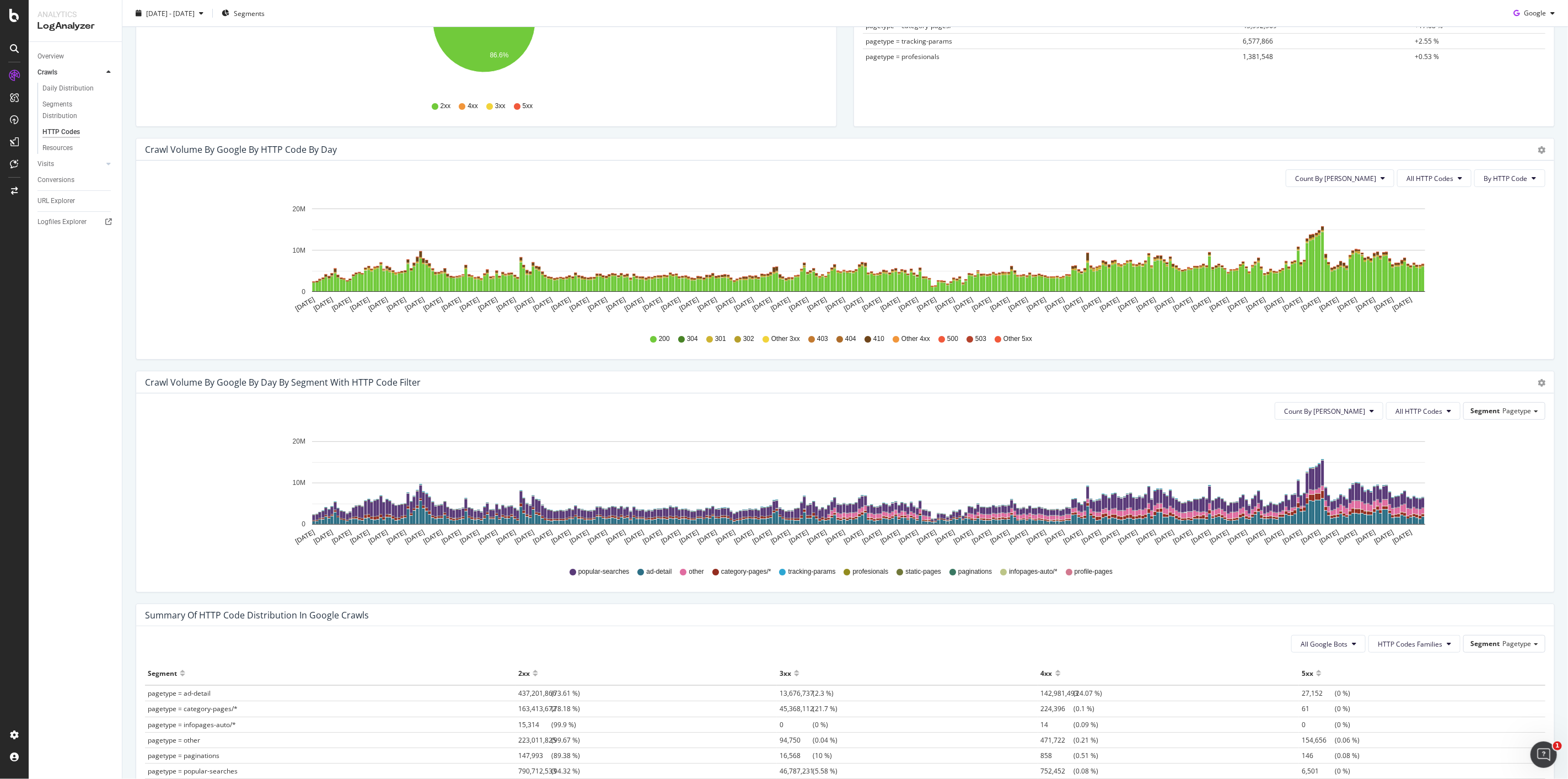
scroll to position [245, 0]
click at [783, 386] on span "Pagetype" at bounding box center [1516, 409] width 29 height 9
click at [783, 386] on div "Pagetype" at bounding box center [1493, 426] width 93 height 15
click at [783, 386] on span "Segment" at bounding box center [1485, 409] width 29 height 9
click at [783, 386] on div "Advanced selector >" at bounding box center [1493, 530] width 93 height 15
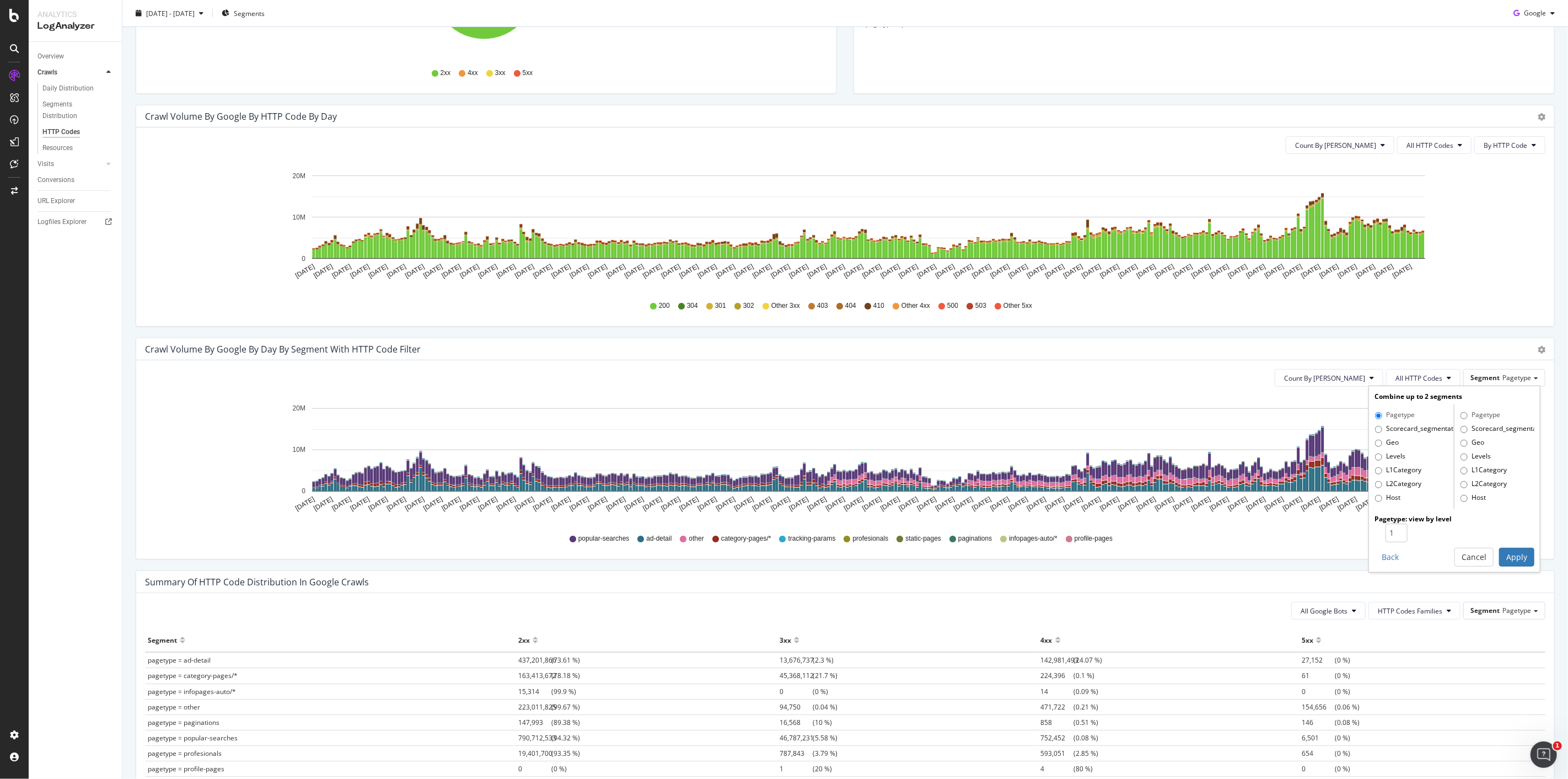
scroll to position [306, 0]
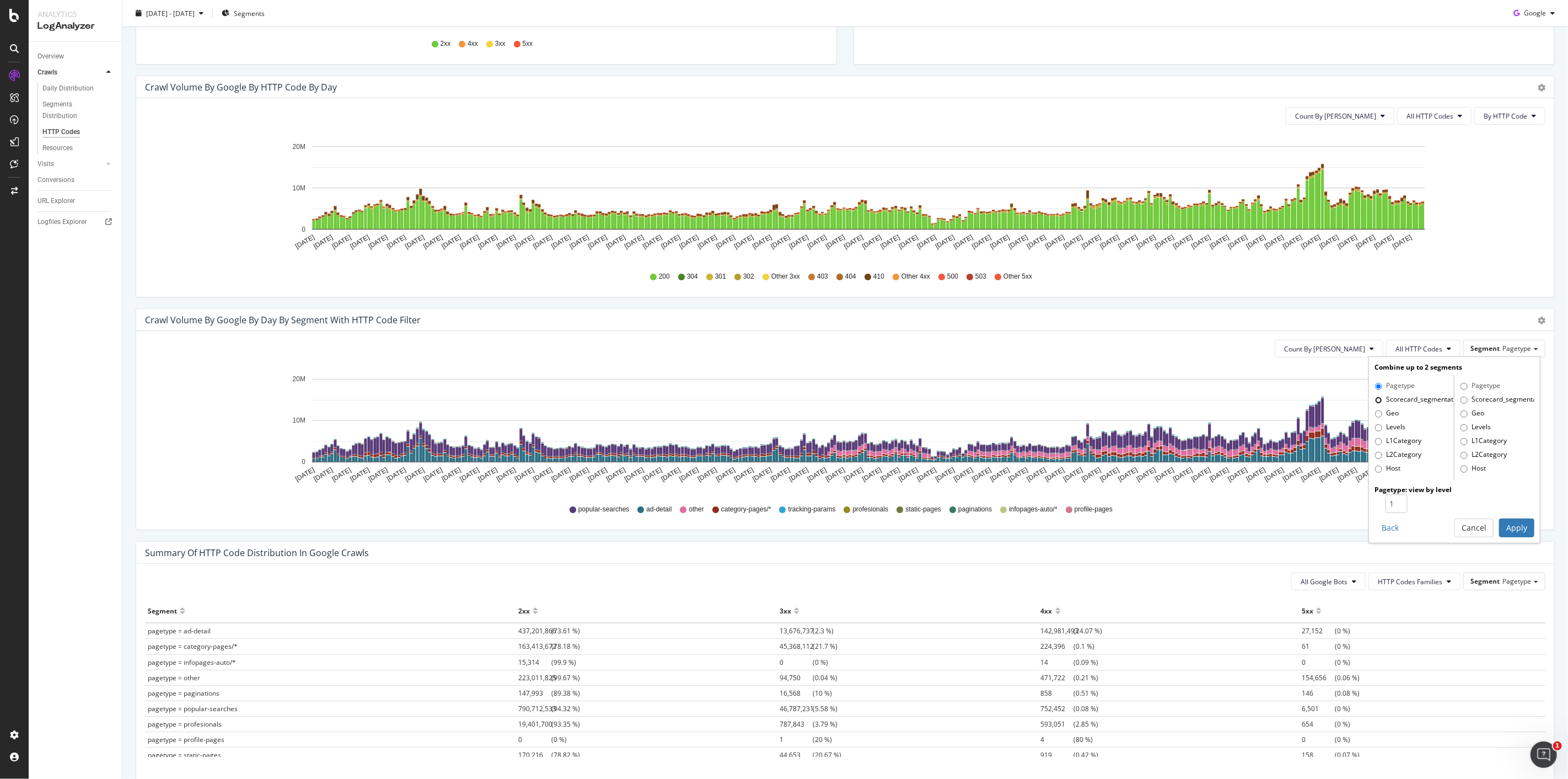
click at [783, 386] on input "Scorecard_segmentation" at bounding box center [1379, 400] width 7 height 7
radio input "true"
radio input "false"
click at [783, 386] on input "Levels" at bounding box center [1464, 428] width 7 height 7
radio input "true"
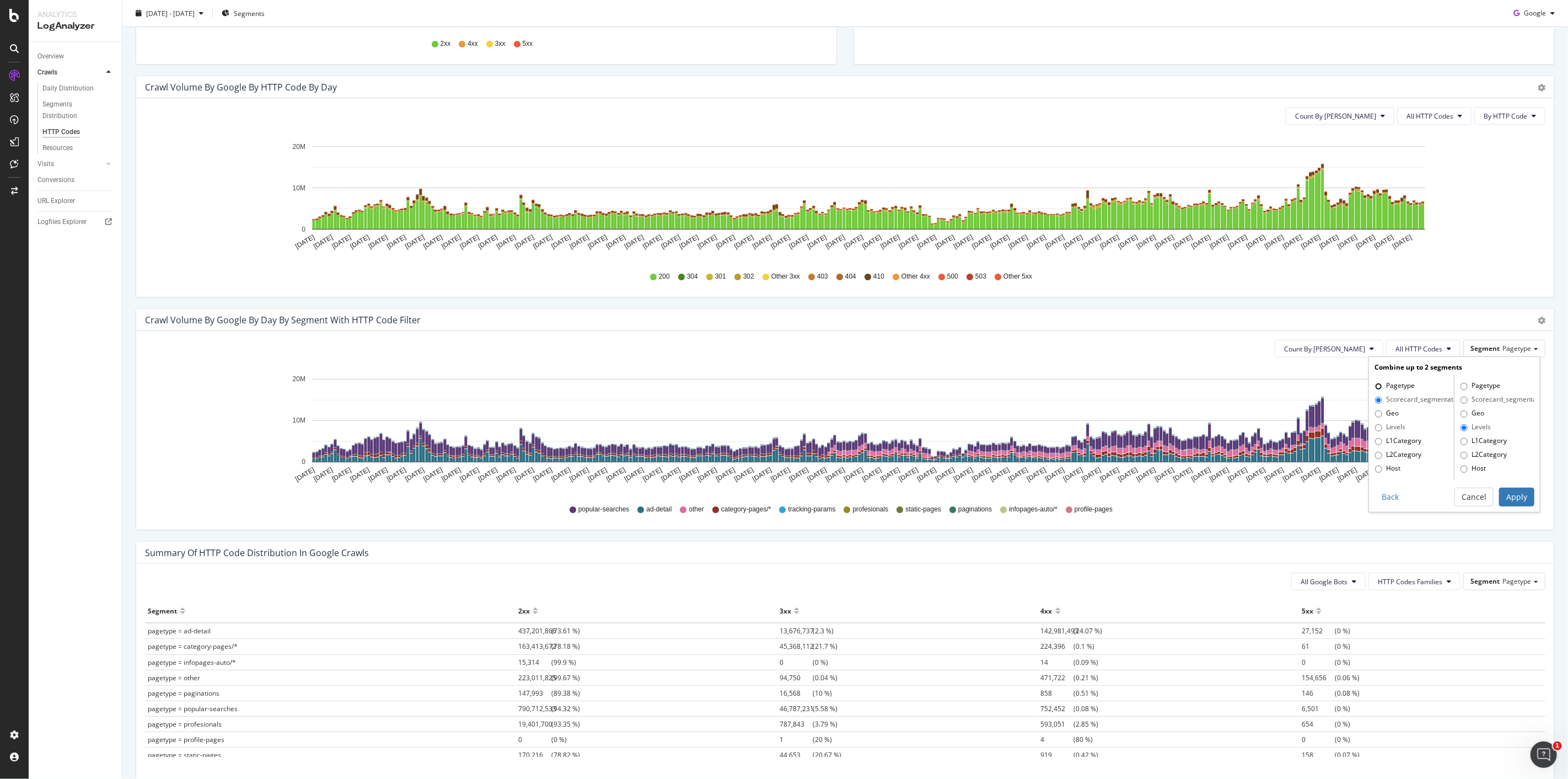
click at [783, 384] on input "Pagetype" at bounding box center [1379, 387] width 7 height 7
radio input "true"
radio input "false"
click at [783, 386] on input "Host" at bounding box center [1464, 469] width 7 height 7
radio input "true"
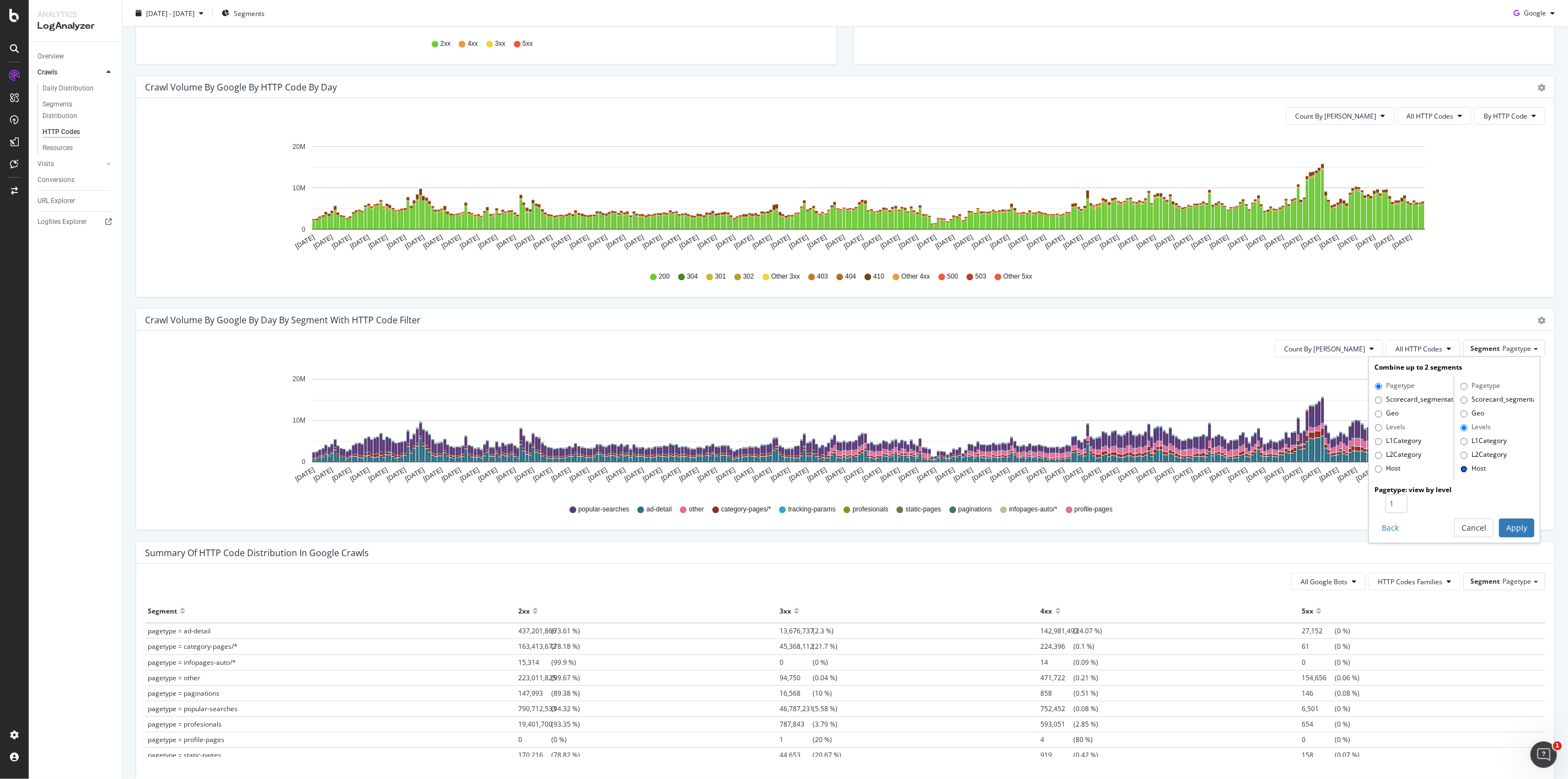
radio input "false"
click at [783, 386] on input "Host" at bounding box center [1379, 469] width 7 height 7
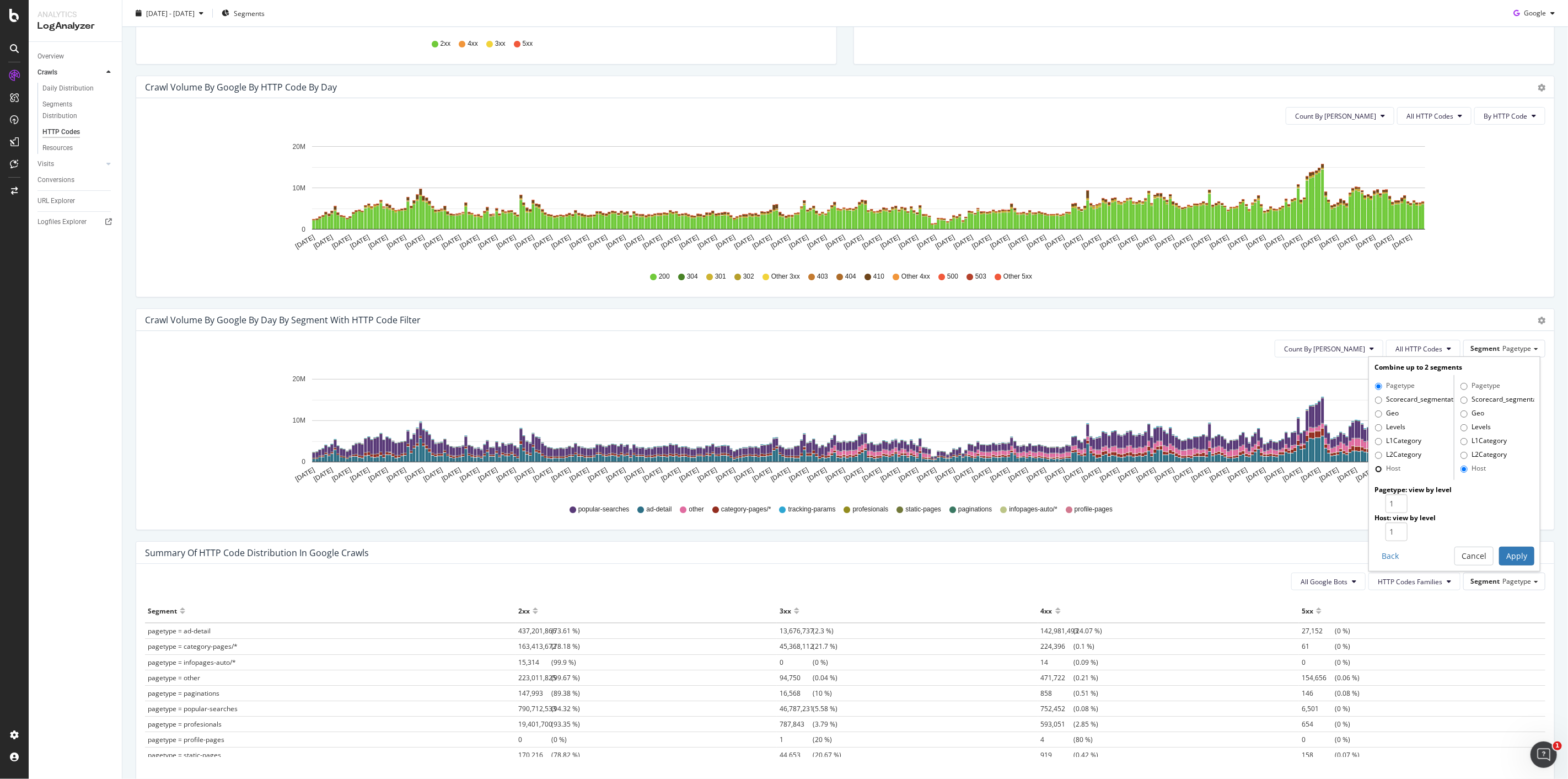
click at [783, 386] on input "Host" at bounding box center [1379, 469] width 7 height 7
click at [783, 386] on input "Host" at bounding box center [1464, 469] width 7 height 7
click at [783, 323] on div "Crawl Volume by google by Day by Segment with HTTP Code Filter" at bounding box center [833, 320] width 1376 height 11
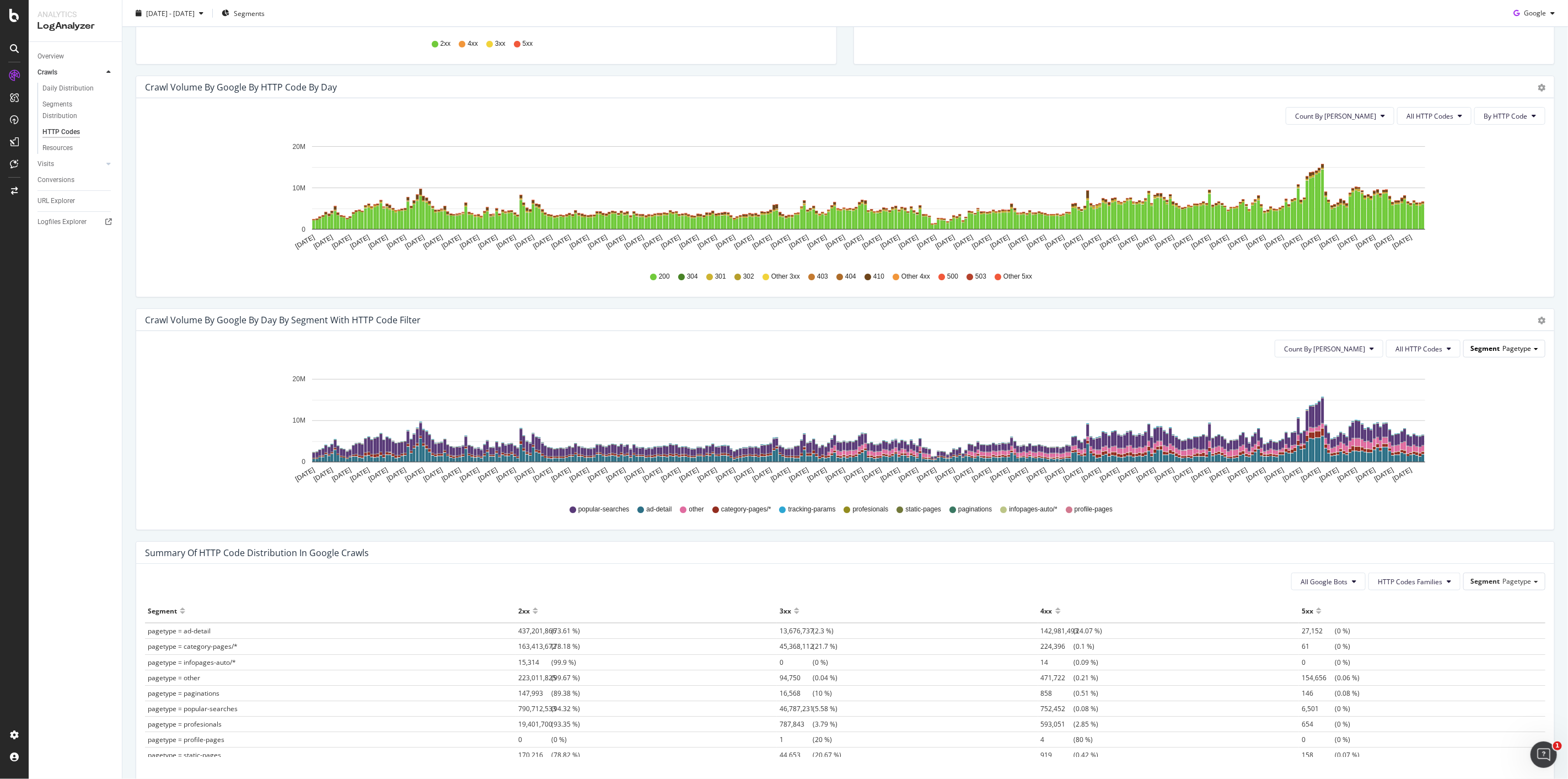
click at [783, 341] on div "Segment Pagetype" at bounding box center [1504, 348] width 81 height 16
click at [783, 365] on div "Pagetype" at bounding box center [1493, 364] width 93 height 15
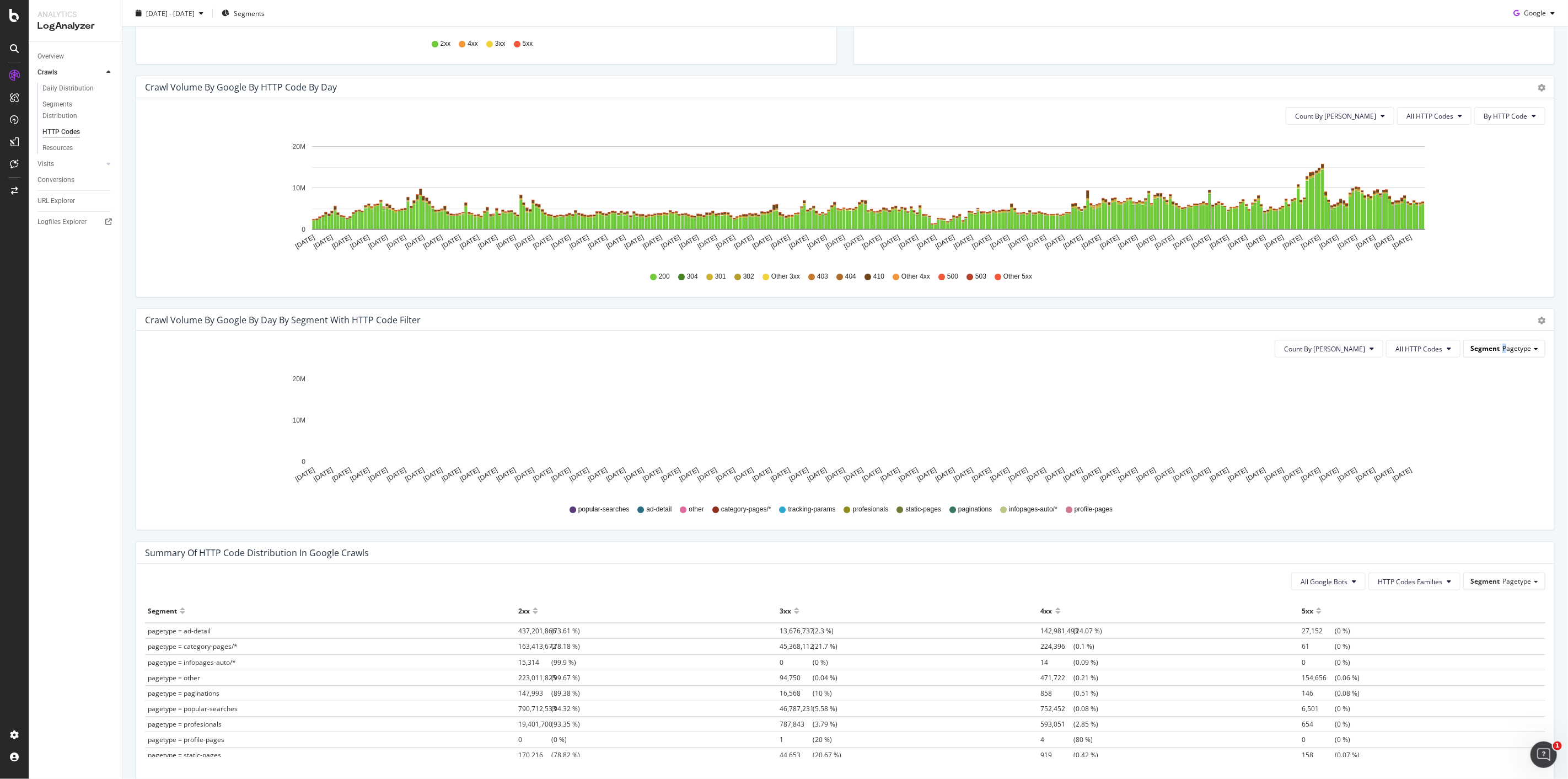
click at [783, 340] on div "Segment Pagetype" at bounding box center [1504, 348] width 81 height 16
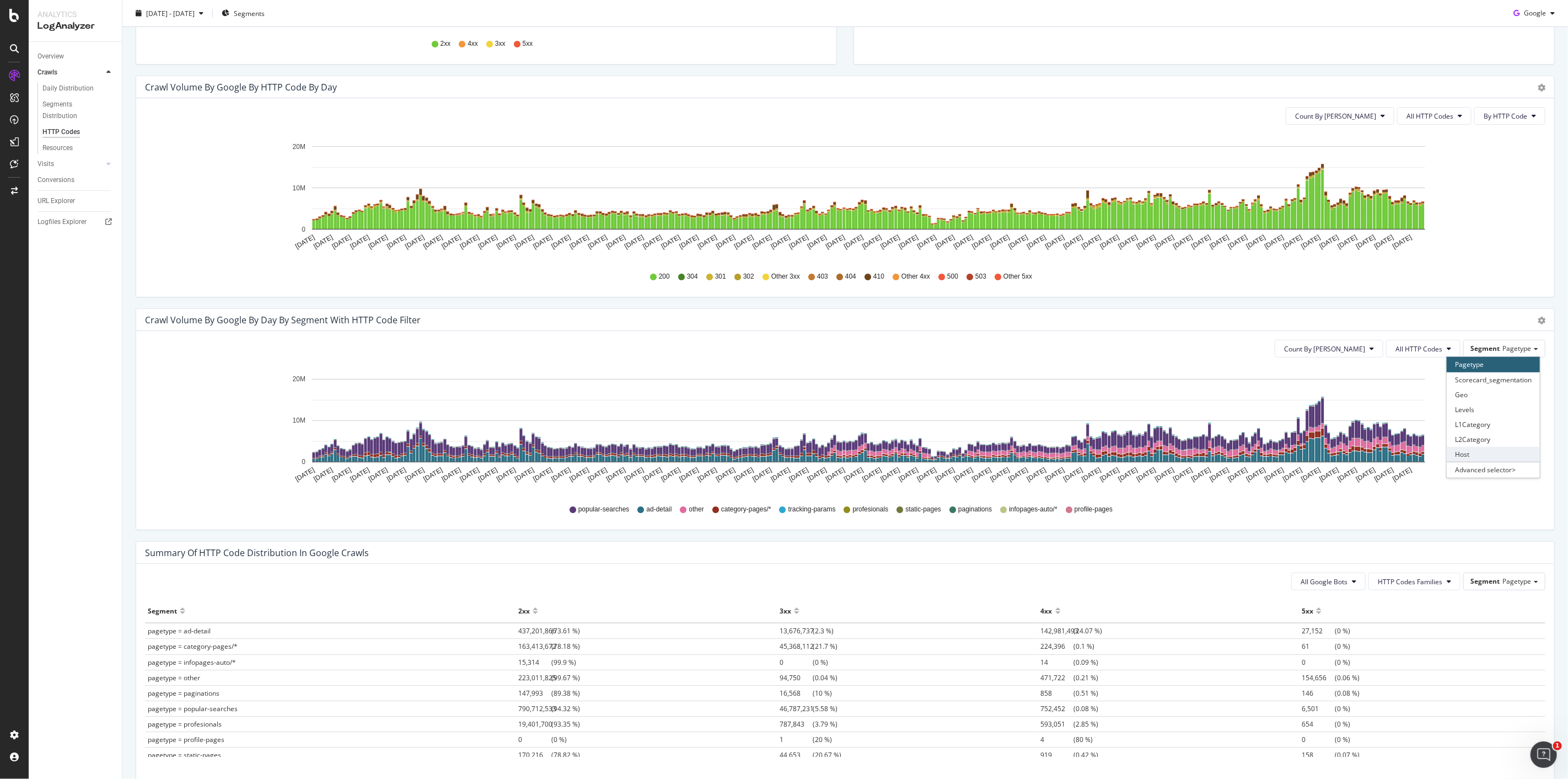
click at [783, 386] on div "Host" at bounding box center [1493, 454] width 93 height 15
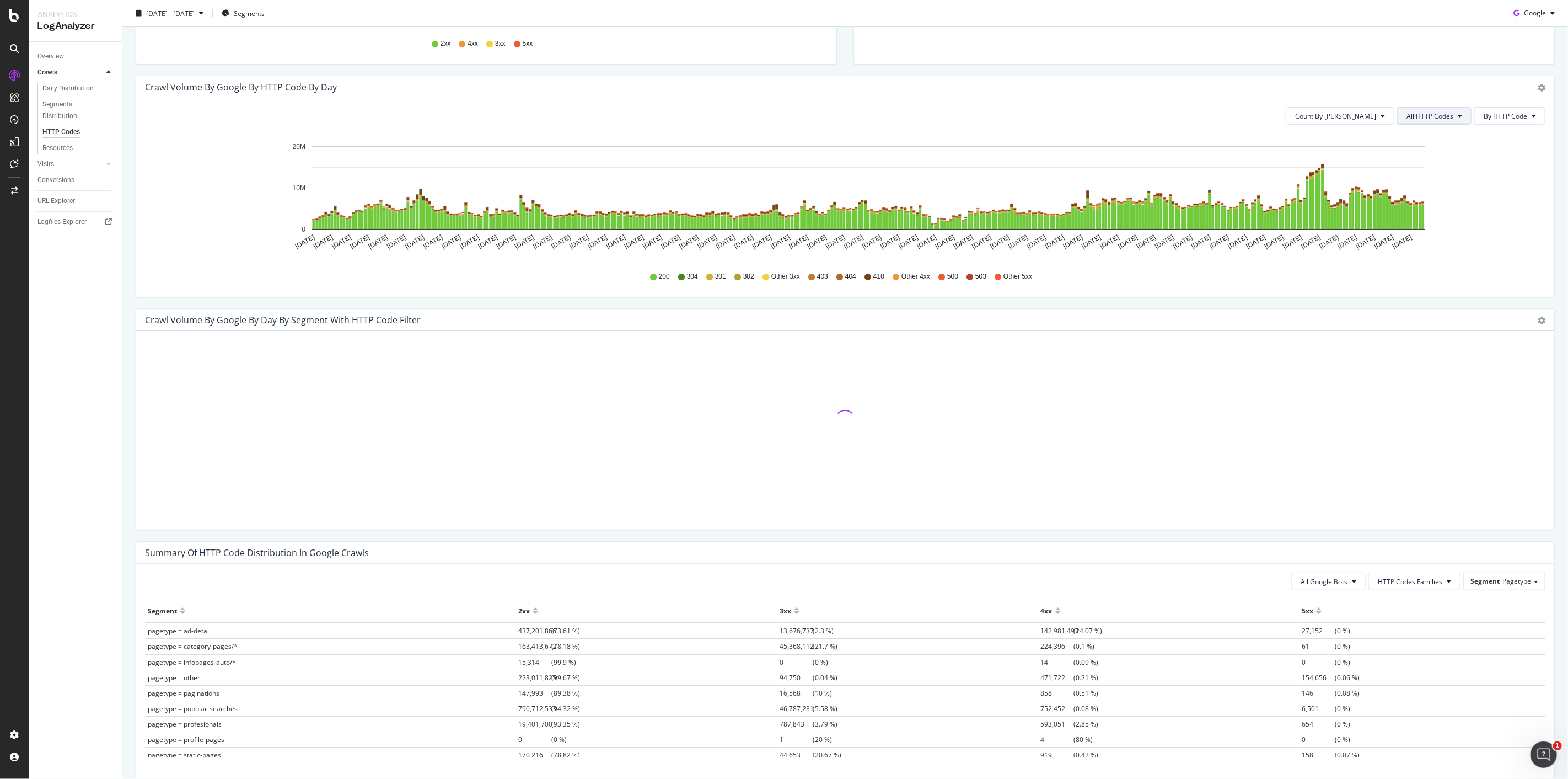
click at [783, 121] on button "All HTTP Codes" at bounding box center [1434, 116] width 74 height 18
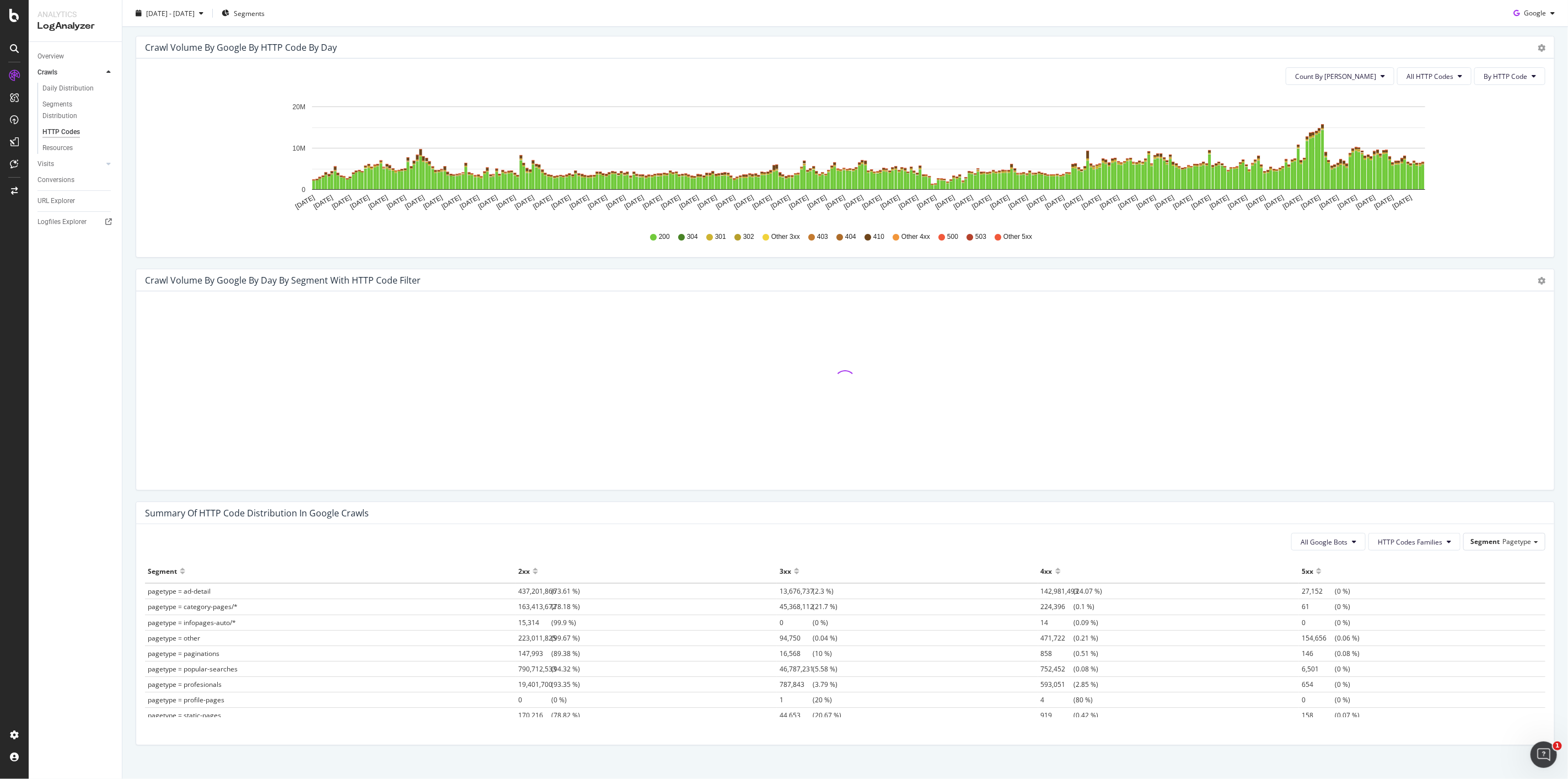
scroll to position [362, 0]
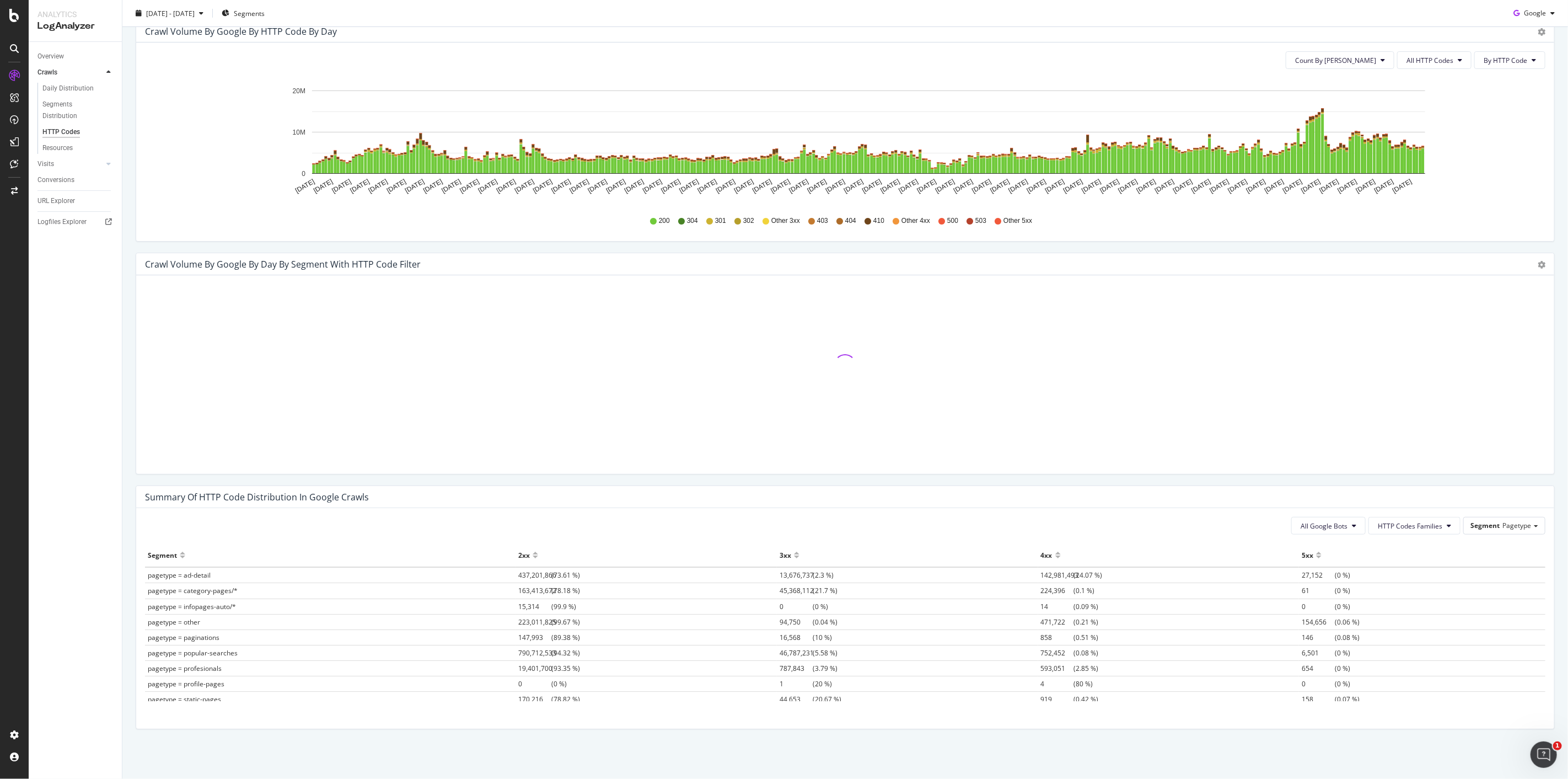
drag, startPoint x: 802, startPoint y: 590, endPoint x: 834, endPoint y: 588, distance: 32.1
click at [783, 386] on td "45,368,112 (21.7 %)" at bounding box center [907, 590] width 261 height 15
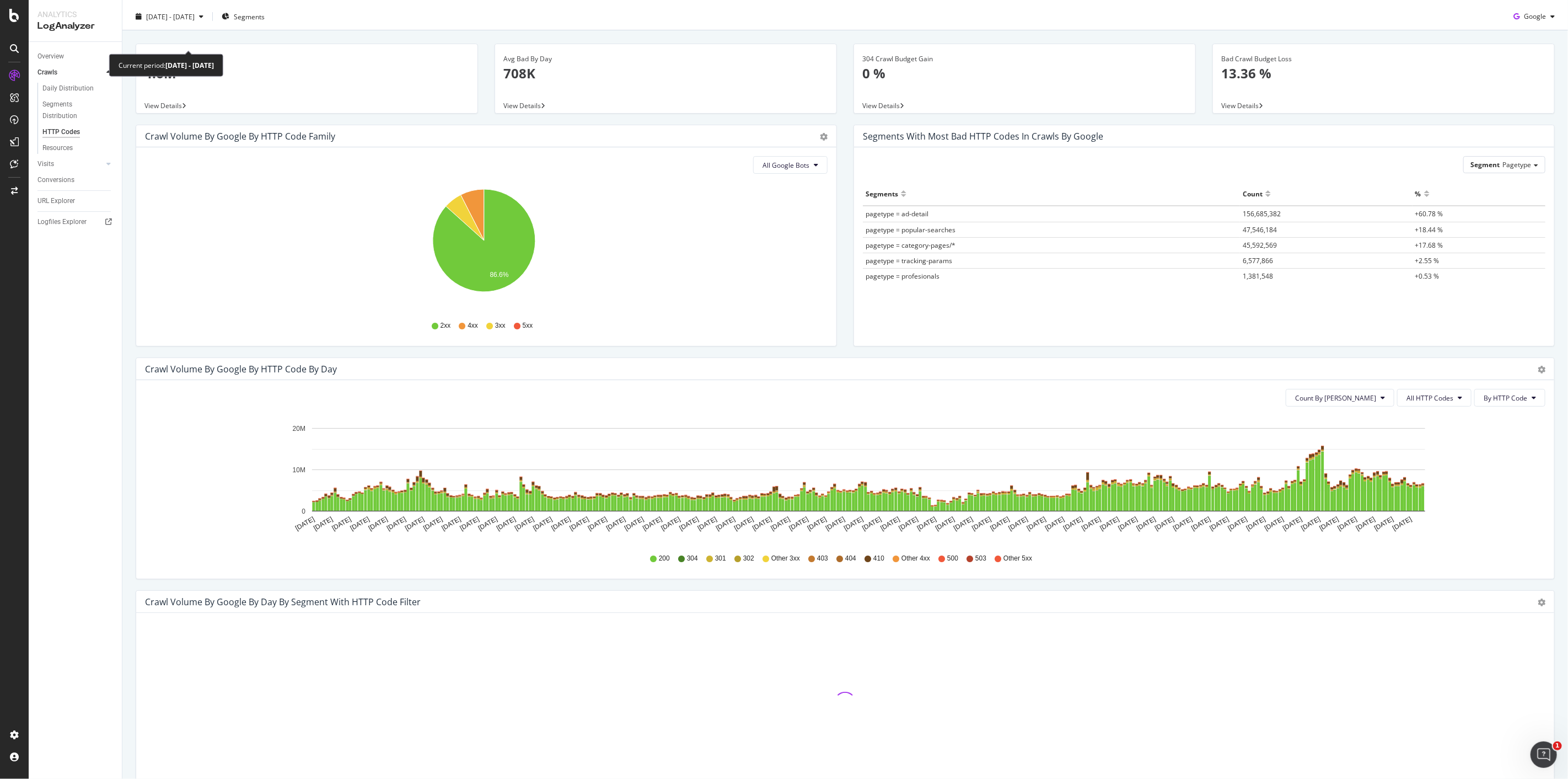
scroll to position [0, 0]
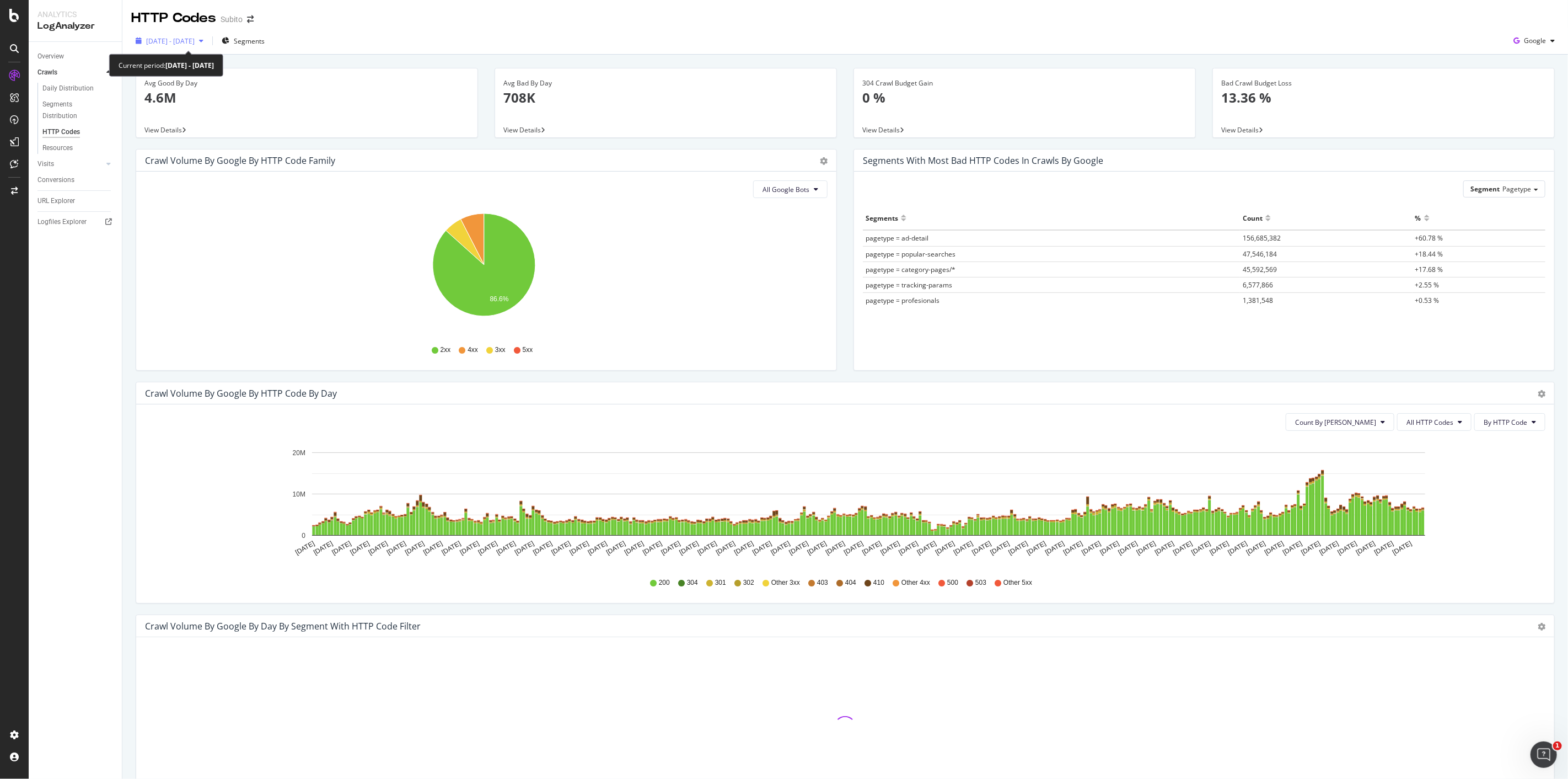
click at [195, 38] on span "2024 Oct. 8th - 2025 Oct. 7th" at bounding box center [170, 41] width 49 height 9
click at [187, 107] on div "Last 3 Months" at bounding box center [181, 105] width 43 height 9
type input "[DATE]"
click at [264, 236] on div "Apply" at bounding box center [255, 233] width 17 height 9
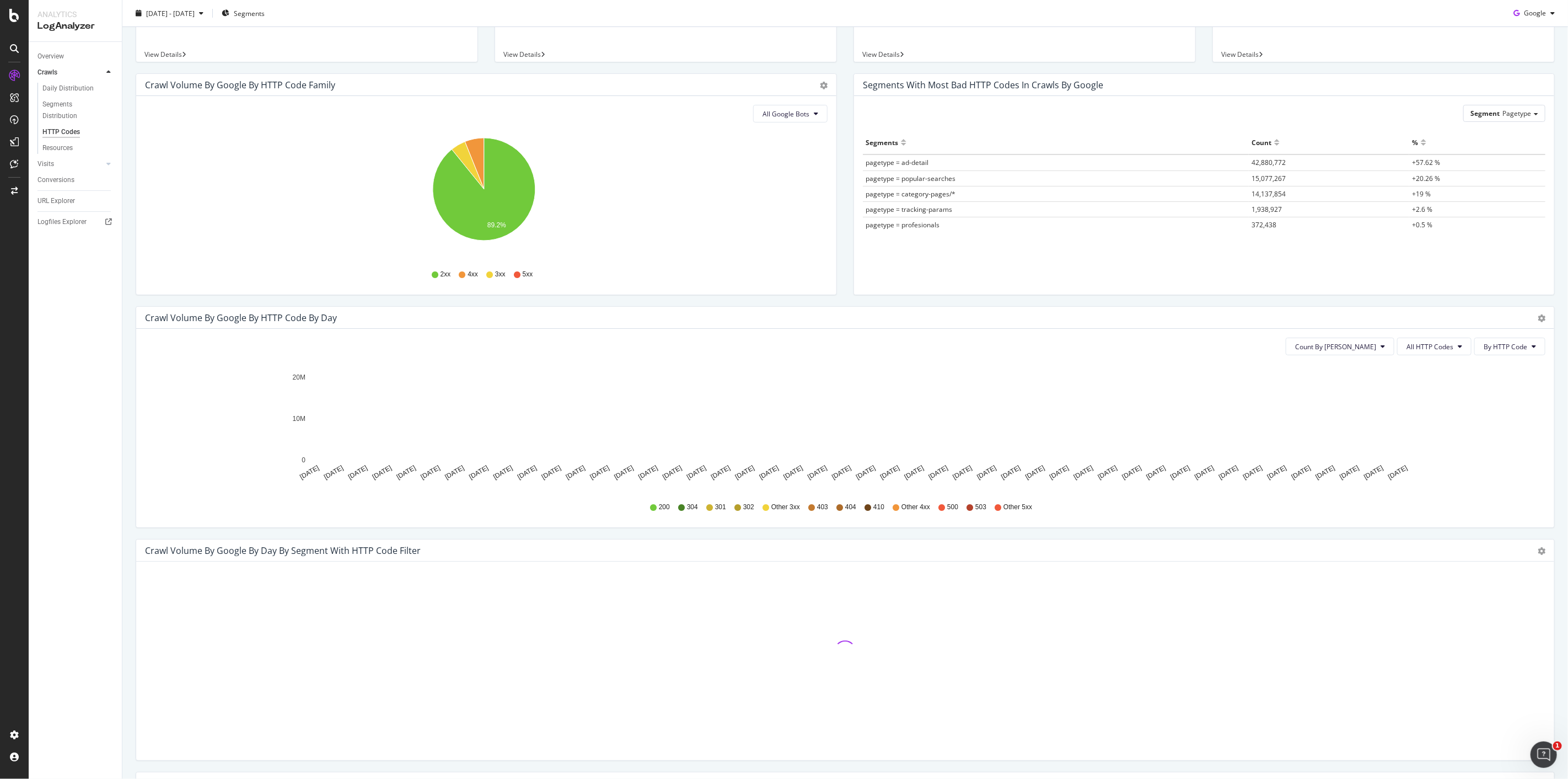
scroll to position [184, 0]
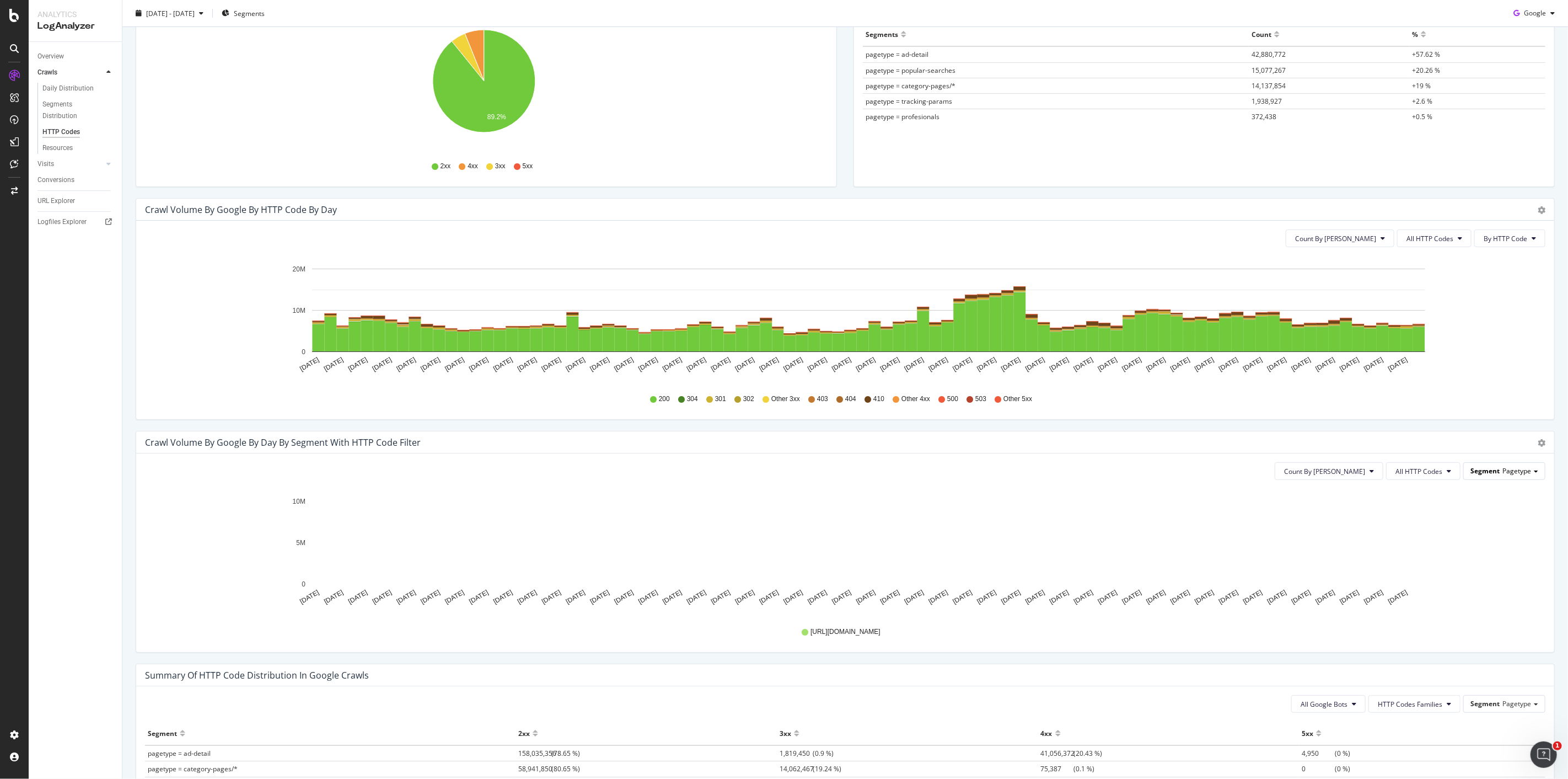
click at [783, 386] on div "Segment Pagetype" at bounding box center [1504, 471] width 81 height 16
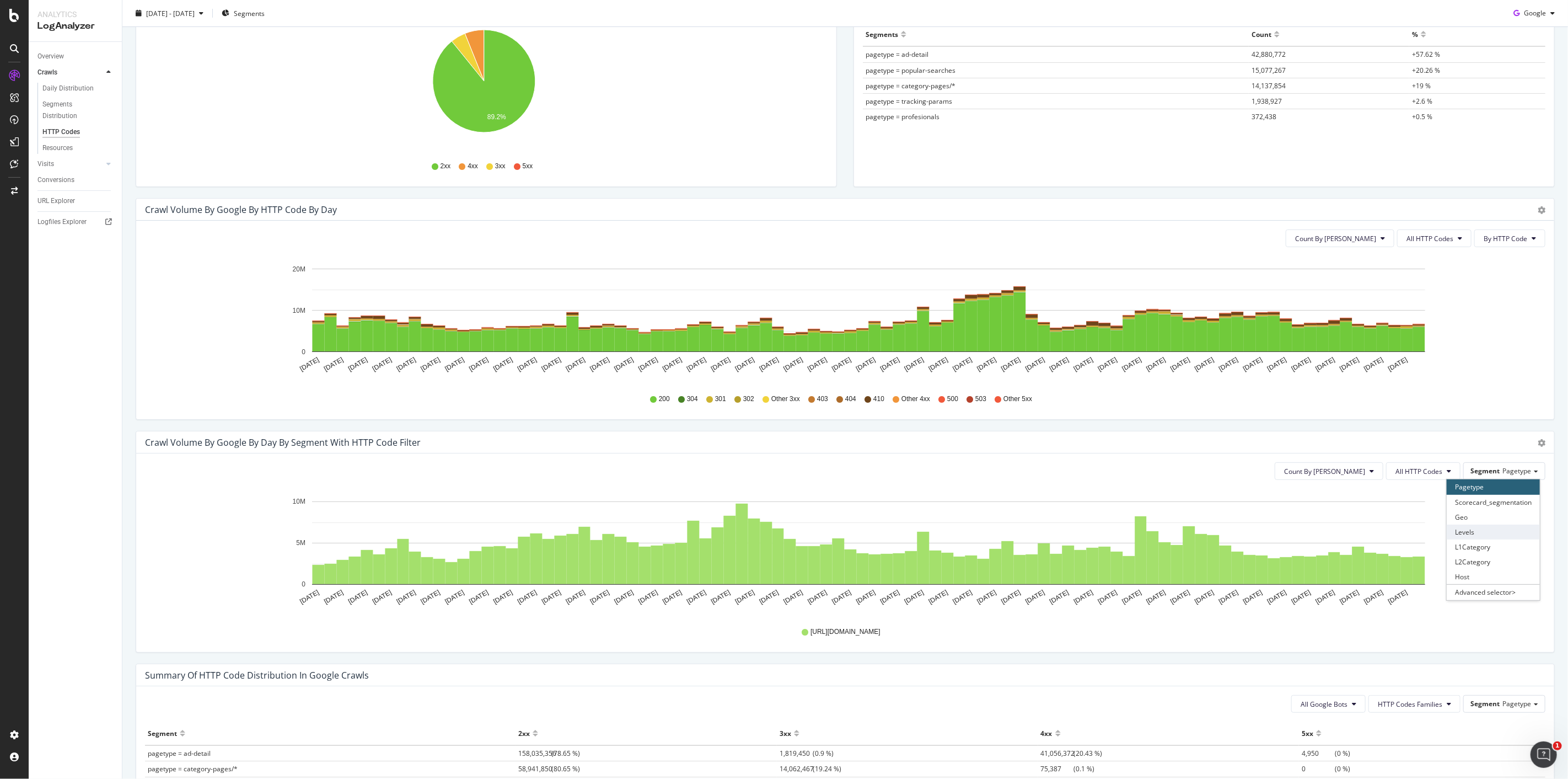
click at [783, 386] on div "Levels" at bounding box center [1493, 532] width 93 height 15
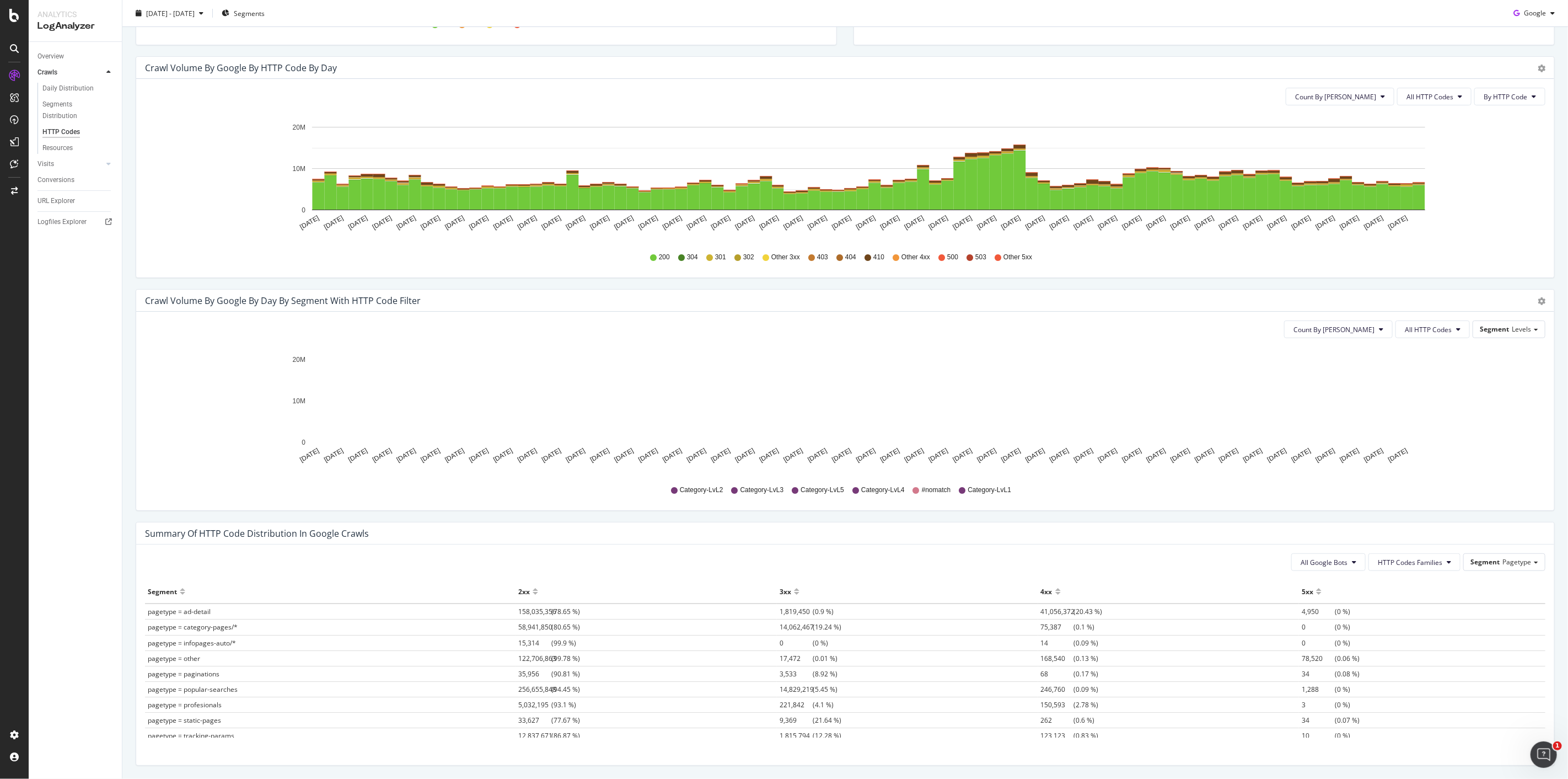
scroll to position [362, 0]
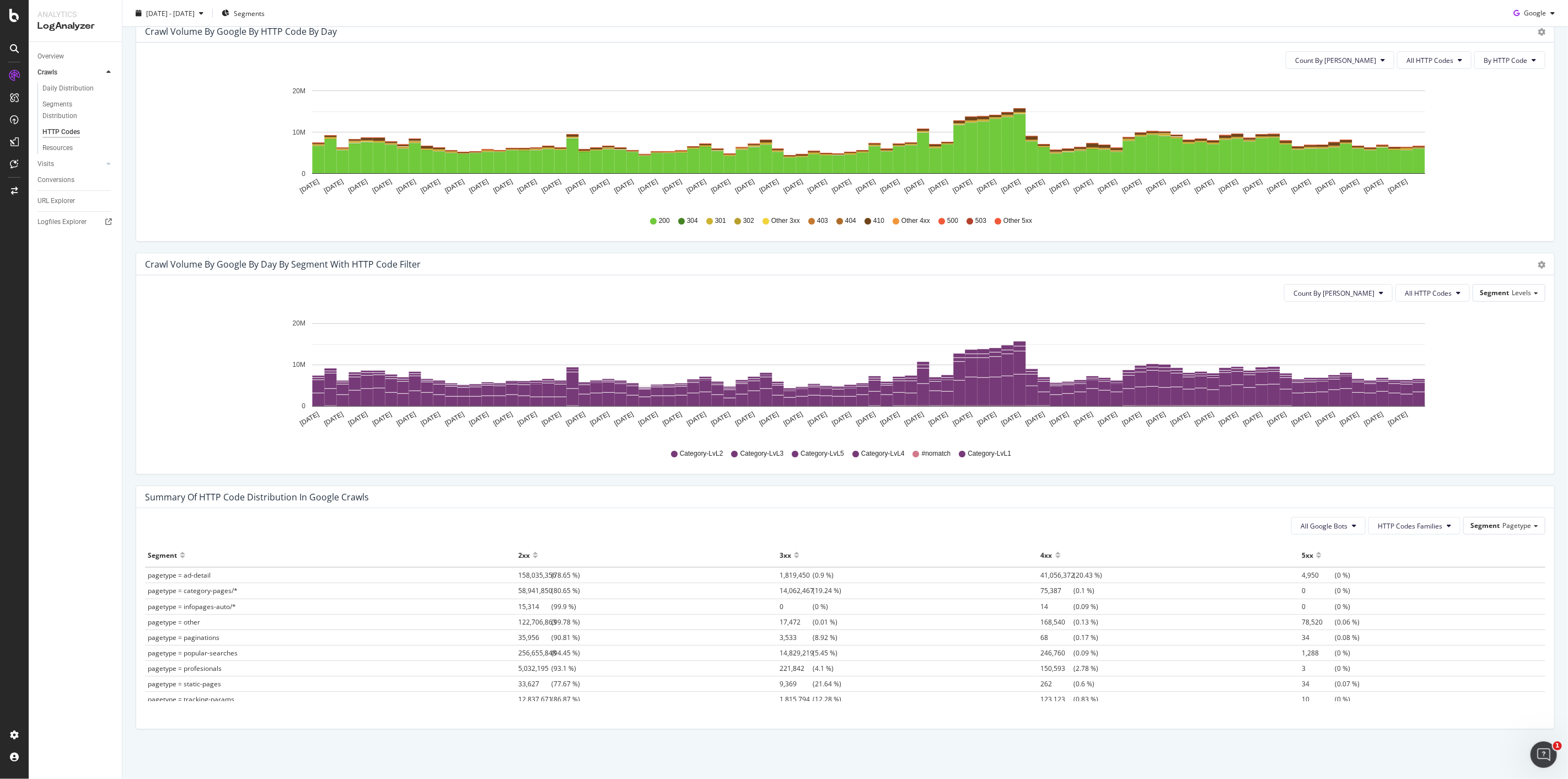
click at [680, 386] on span "Category-LvL2" at bounding box center [702, 453] width 44 height 9
click at [783, 386] on span "#nomatch" at bounding box center [936, 453] width 29 height 9
drag, startPoint x: 937, startPoint y: 451, endPoint x: 1050, endPoint y: 459, distance: 113.3
click at [783, 386] on div "Category-LvL2 Category-LvL3 Category-LvL5 Category-LvL4 #nomatch Category-LvL1" at bounding box center [845, 454] width 1390 height 25
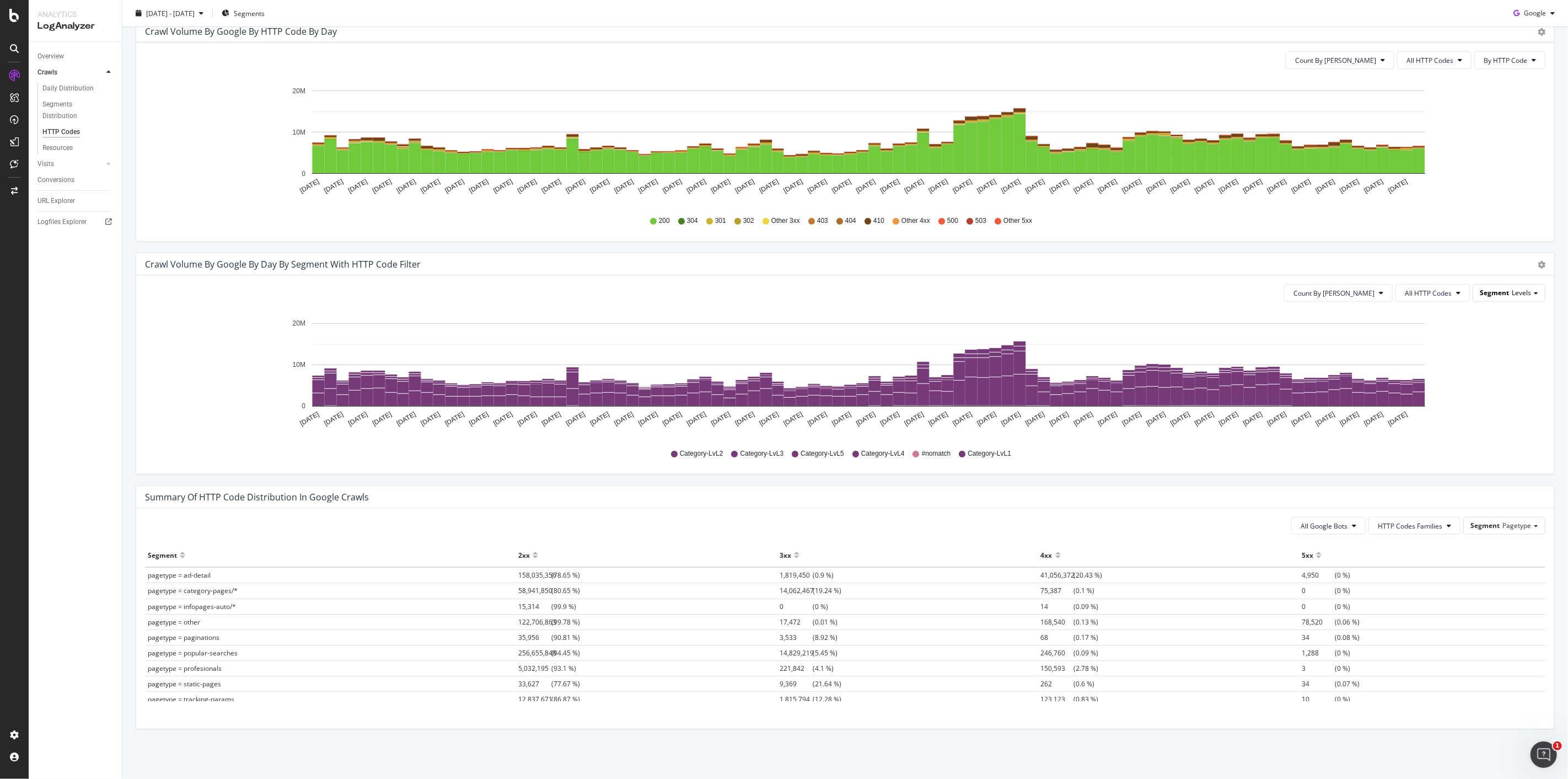
click at [783, 296] on span "Segment" at bounding box center [1494, 292] width 29 height 9
drag, startPoint x: 1052, startPoint y: 454, endPoint x: 648, endPoint y: 465, distance: 404.1
click at [648, 386] on div "Category-LvL2 Category-LvL3 Category-LvL5 Category-LvL4 #nomatch Category-LvL1" at bounding box center [845, 454] width 1390 height 25
click at [783, 295] on div "Segment Levels" at bounding box center [1509, 292] width 72 height 16
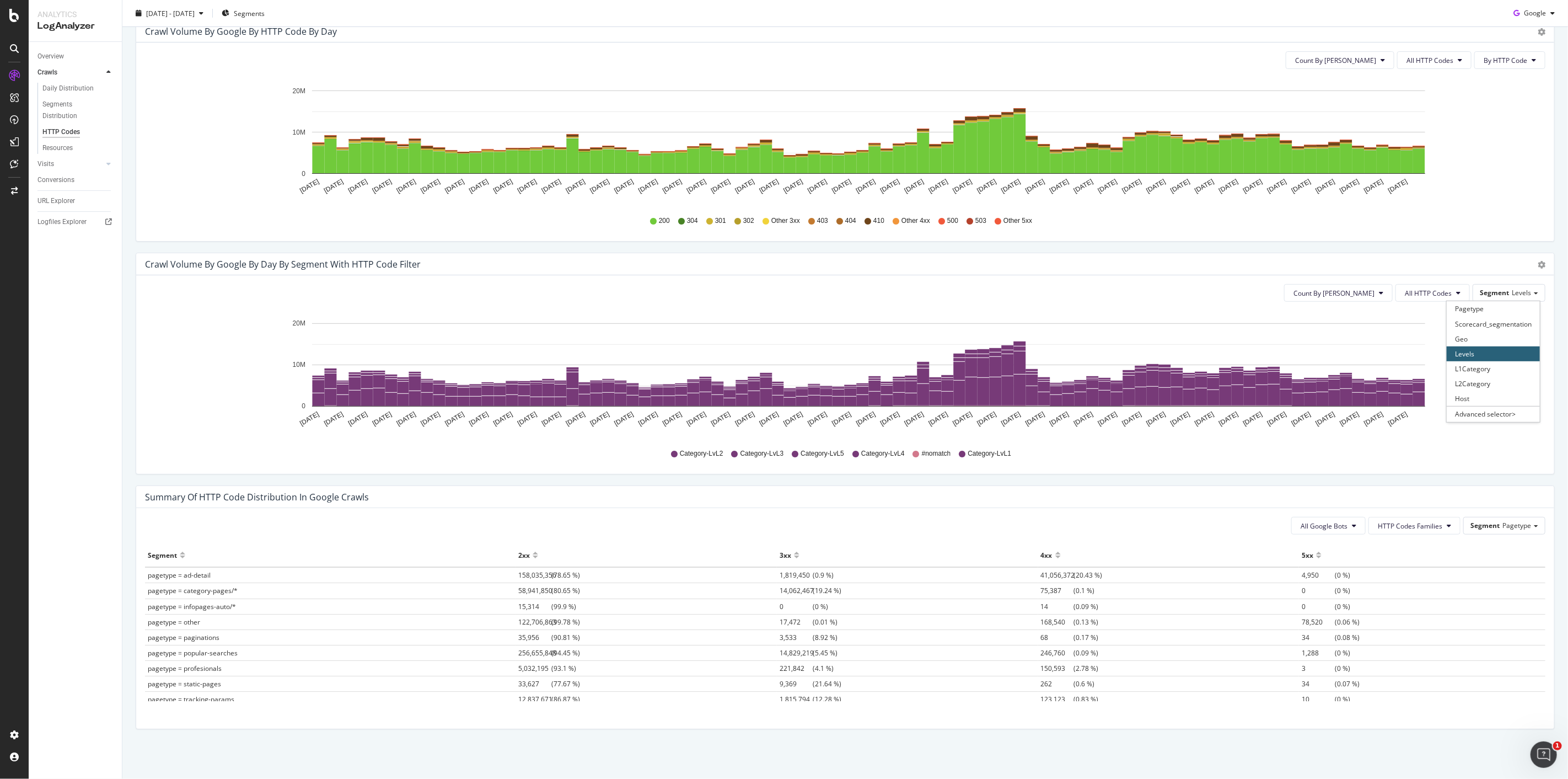
click at [783, 259] on div "Timeline (by Value) Timeline (by Percentage) Table" at bounding box center [1541, 264] width 8 height 11
click at [783, 266] on icon "gear" at bounding box center [1541, 264] width 8 height 8
click at [783, 333] on span "Table" at bounding box center [1495, 331] width 117 height 16
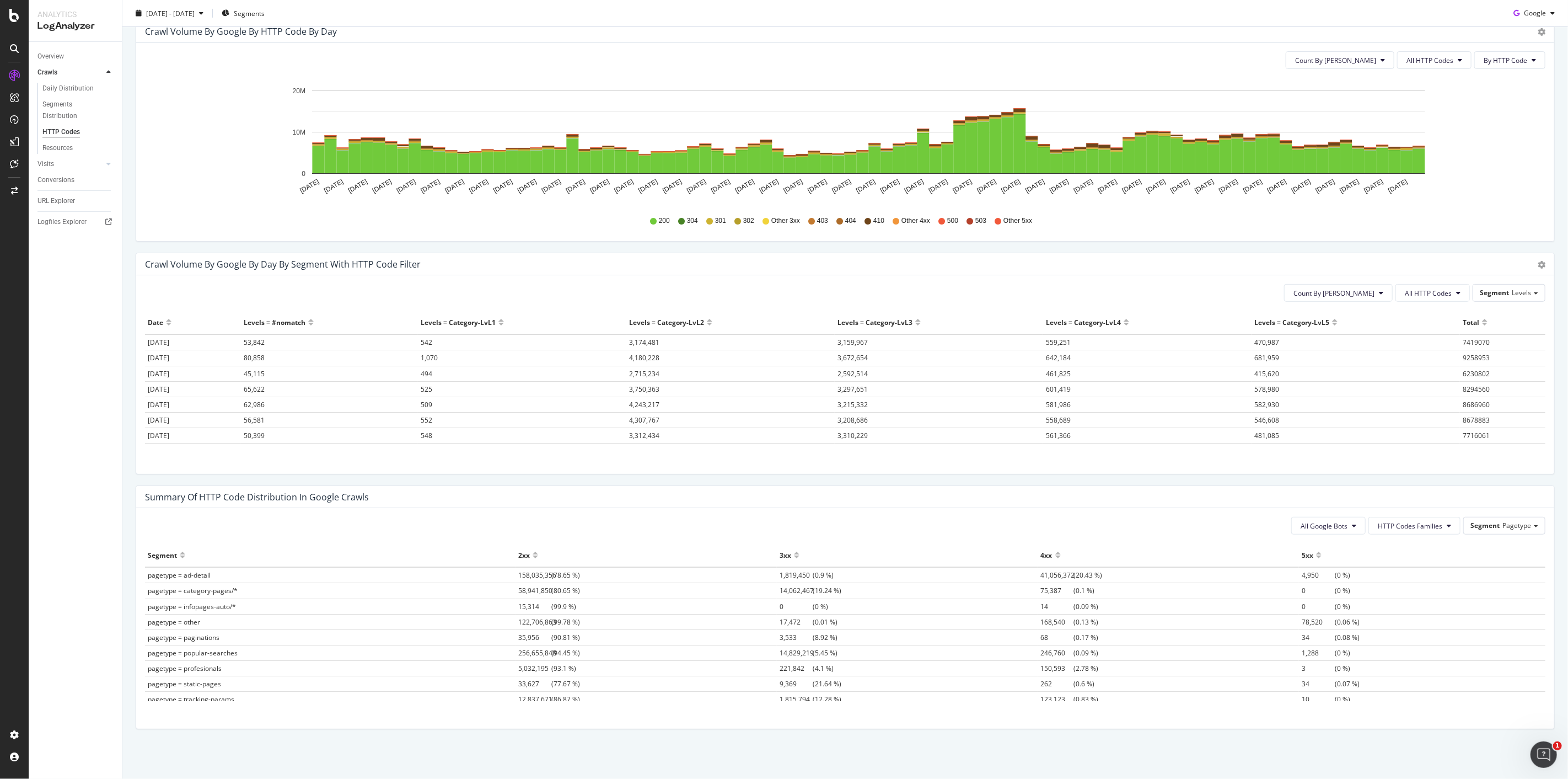
drag, startPoint x: 421, startPoint y: 342, endPoint x: 526, endPoint y: 324, distance: 106.5
click at [526, 324] on div "Levels = Category-LvL1" at bounding box center [522, 322] width 203 height 18
click at [418, 345] on td "542" at bounding box center [522, 342] width 208 height 16
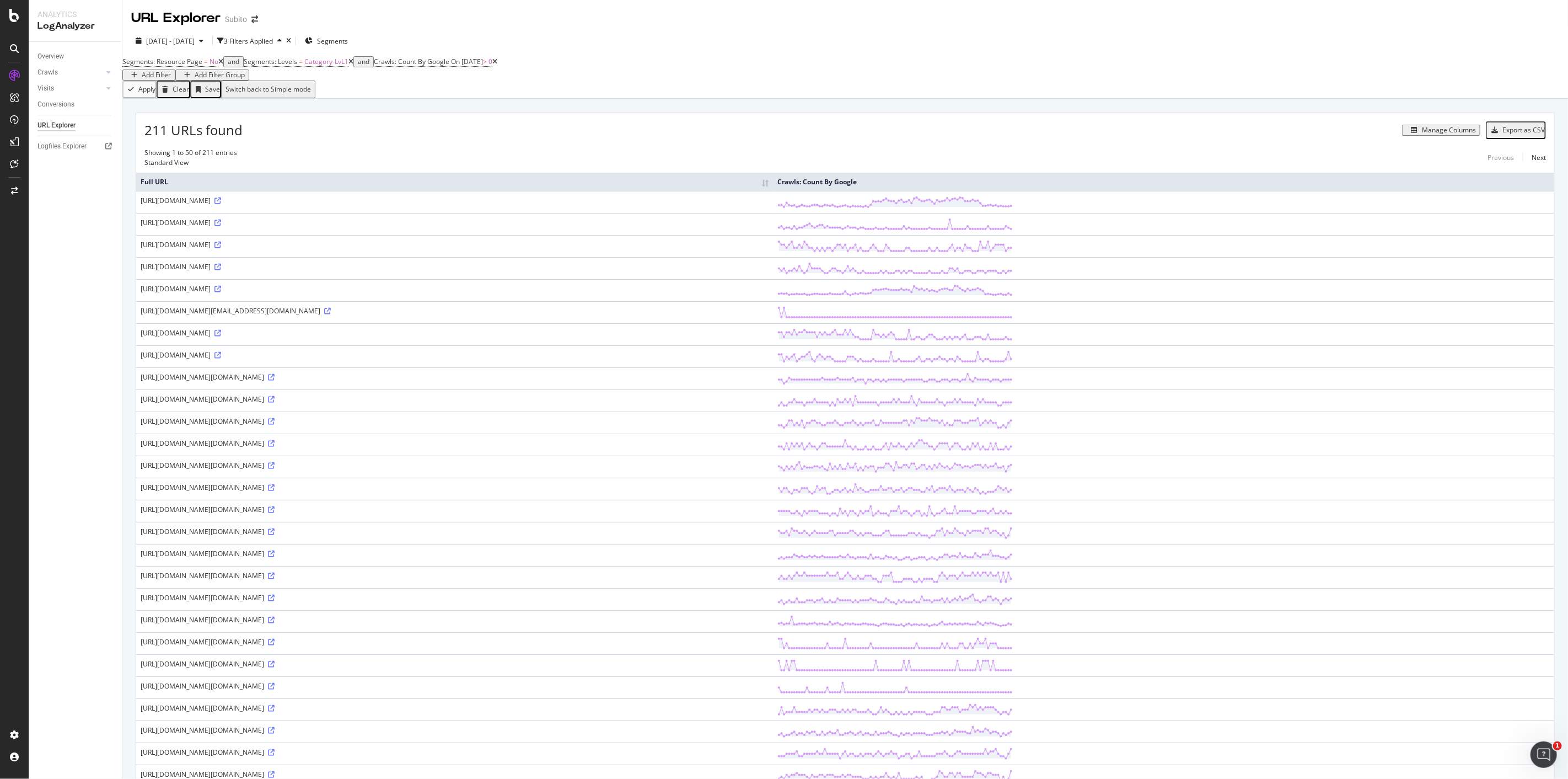
drag, startPoint x: 135, startPoint y: 208, endPoint x: 231, endPoint y: 212, distance: 96.1
click at [231, 212] on div "211 URLs found Manage Columns Export as CSV Showing 1 to 50 of 211 entries Stan…" at bounding box center [845, 722] width 1446 height 1247
click at [136, 208] on td "https://areariservata.subito.it/form" at bounding box center [455, 202] width 637 height 22
drag, startPoint x: 140, startPoint y: 208, endPoint x: 233, endPoint y: 211, distance: 93.0
click at [233, 211] on td "https://areariservata.subito.it/form" at bounding box center [455, 202] width 637 height 22
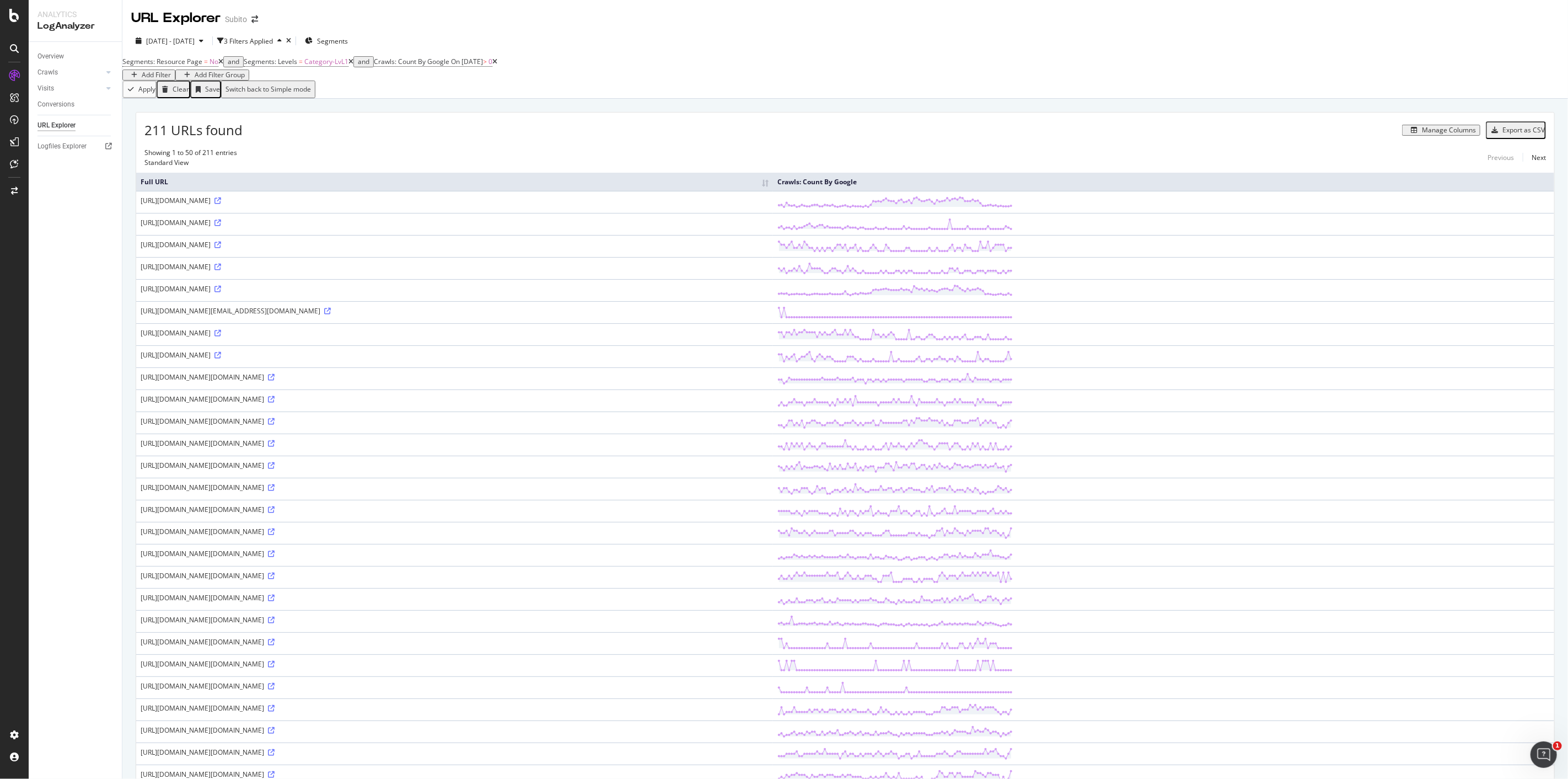
copy div "https://areariservata.subito.it/"
click at [537, 33] on div "2025 Jul. 8th - Oct. 7th 3 Filters Applied Segments" at bounding box center [845, 43] width 1446 height 22
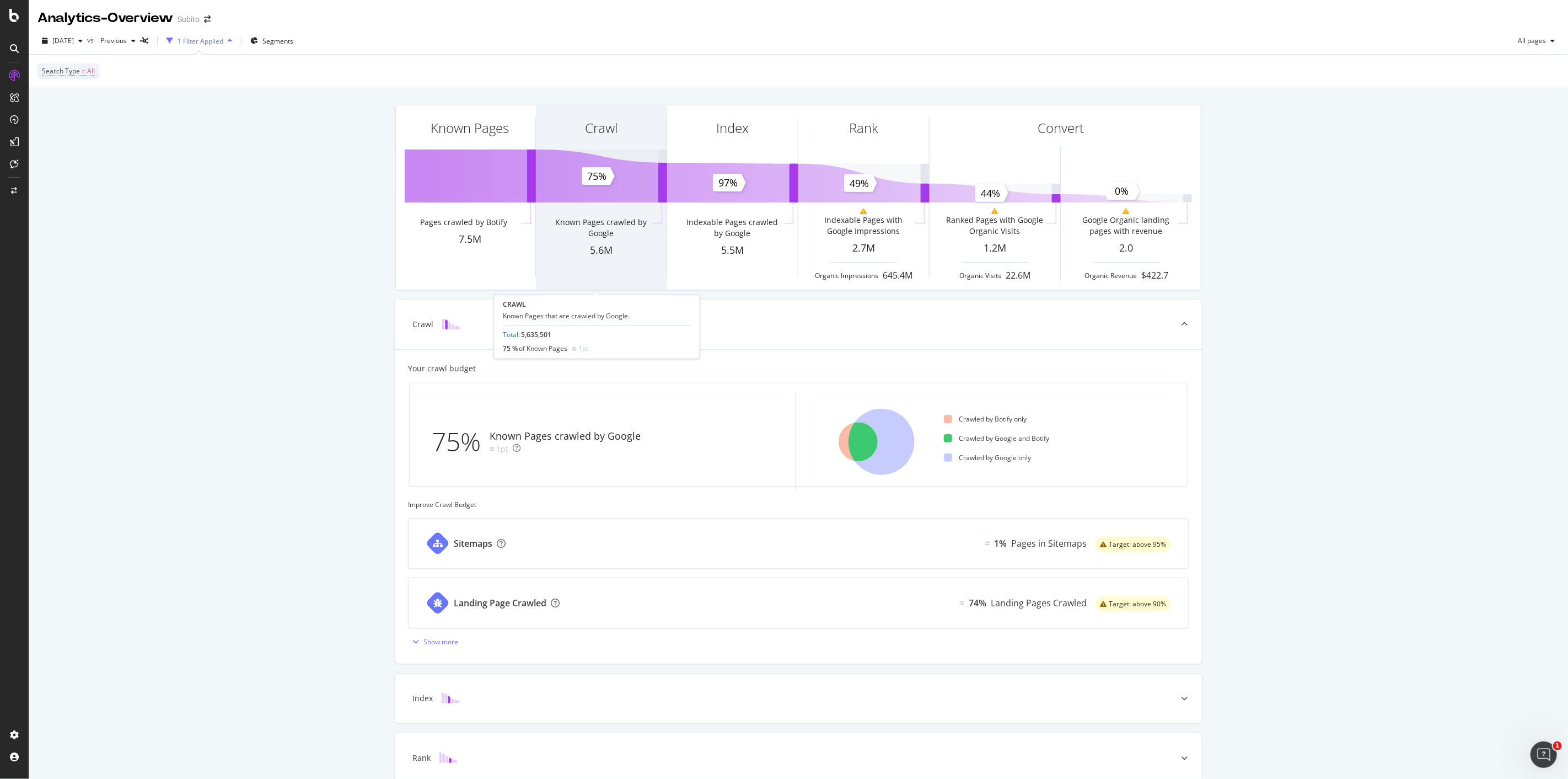
click at [644, 197] on div "Crawl Known Pages crawled by Google 5.6M" at bounding box center [601, 197] width 131 height 185
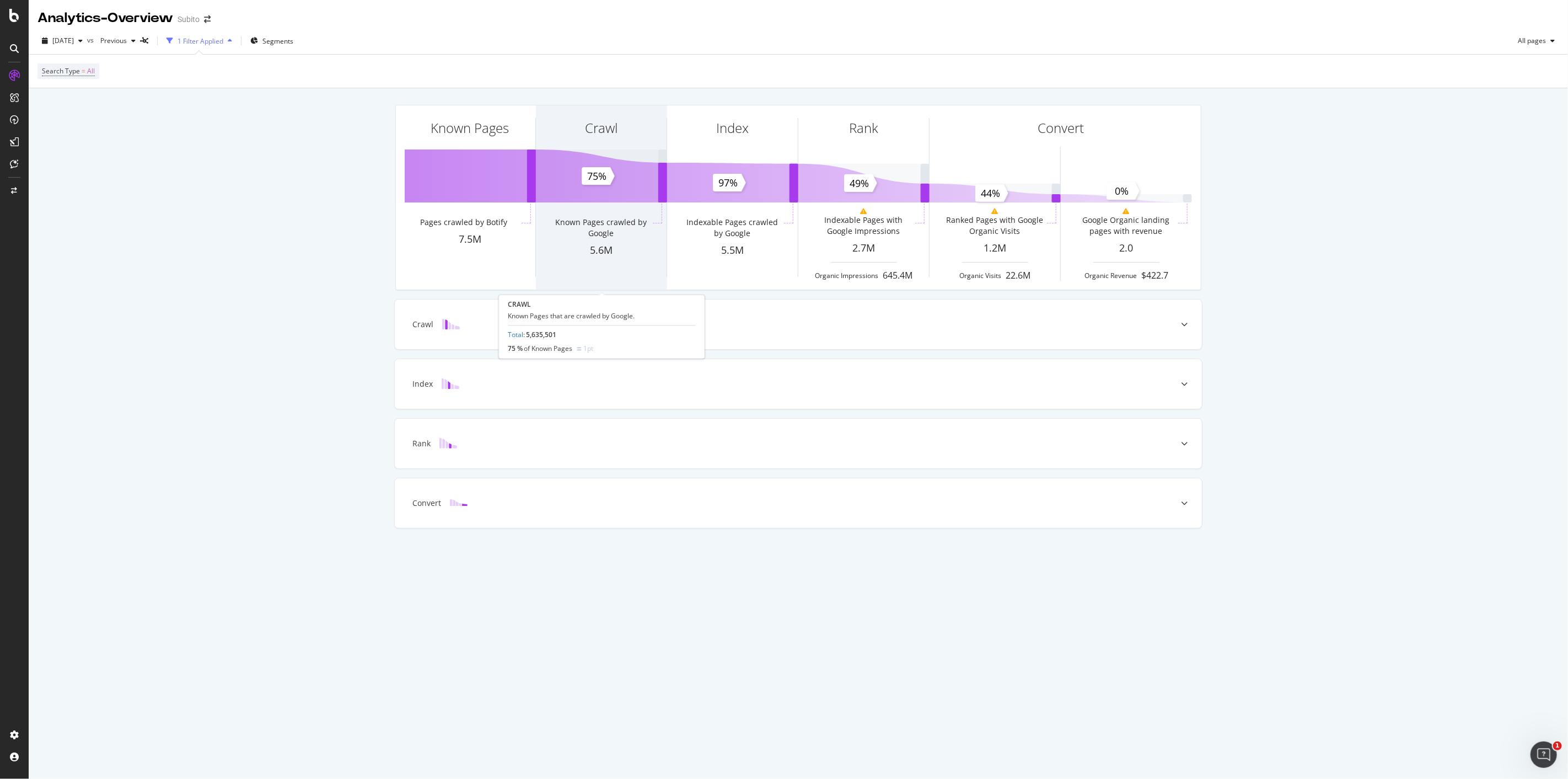
click at [640, 153] on div "Crawl" at bounding box center [601, 147] width 131 height 85
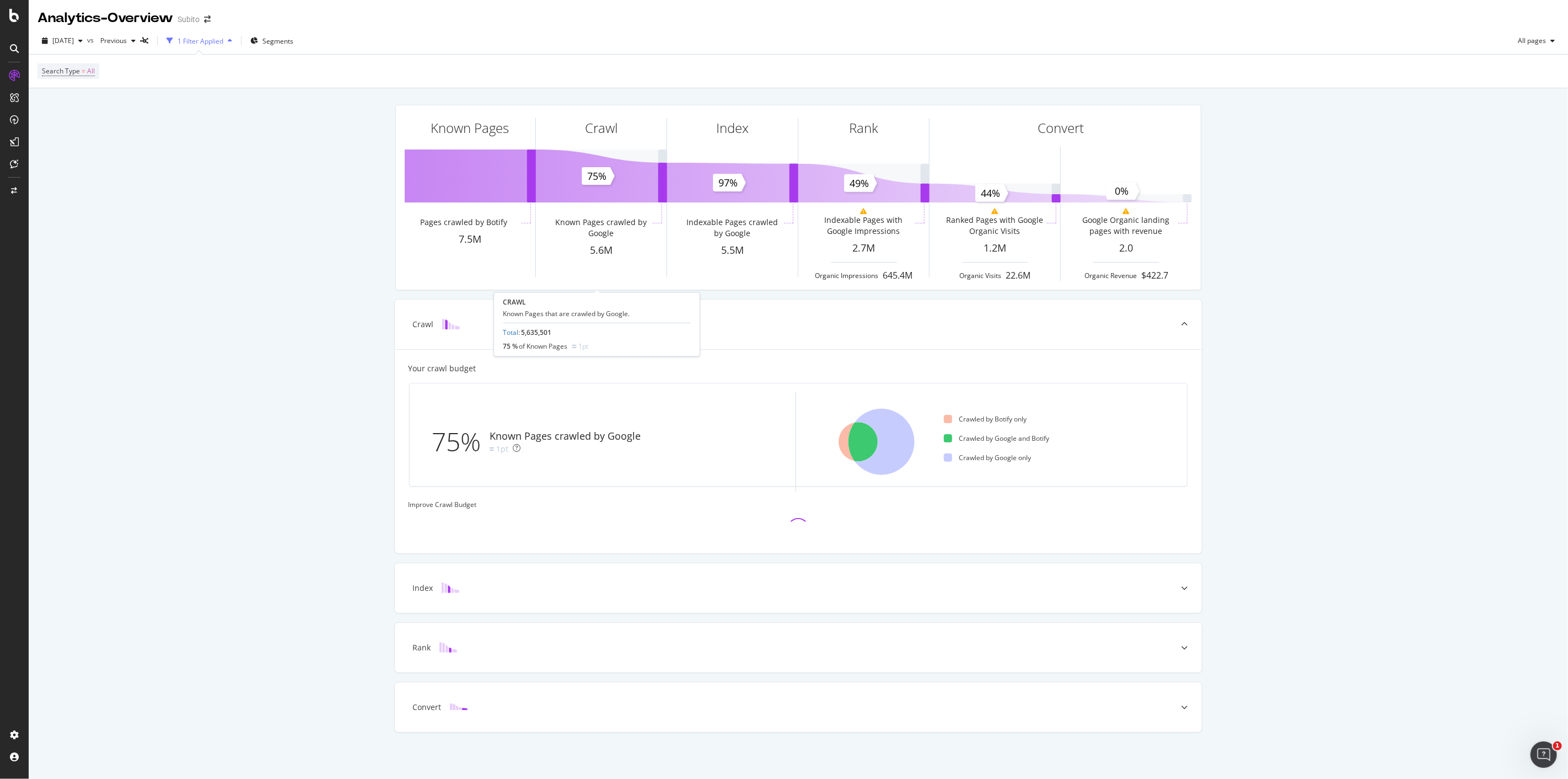
scroll to position [2, 0]
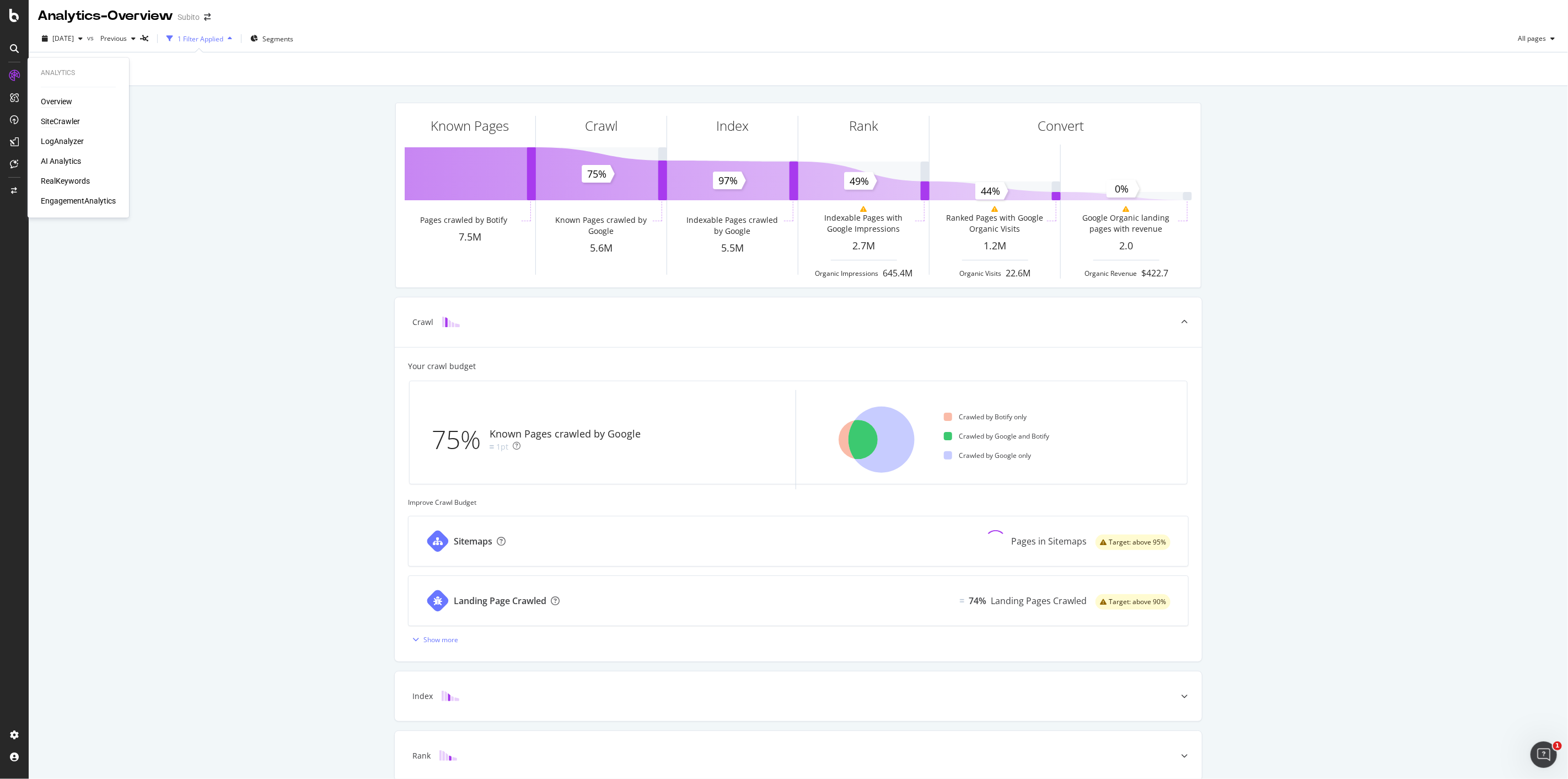
click at [63, 118] on div "SiteCrawler" at bounding box center [60, 122] width 39 height 11
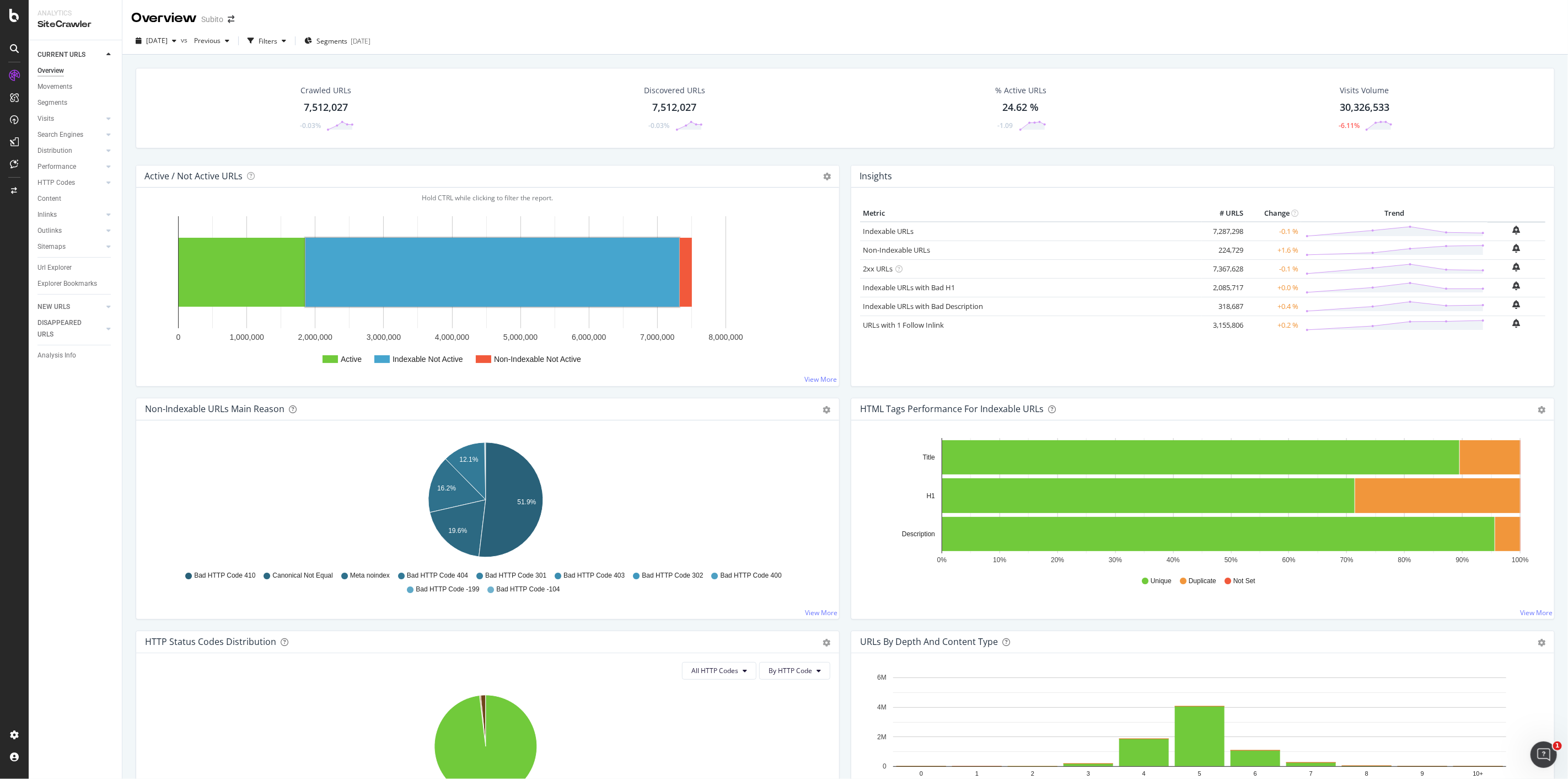
click at [572, 284] on rect "A chart." at bounding box center [492, 272] width 374 height 69
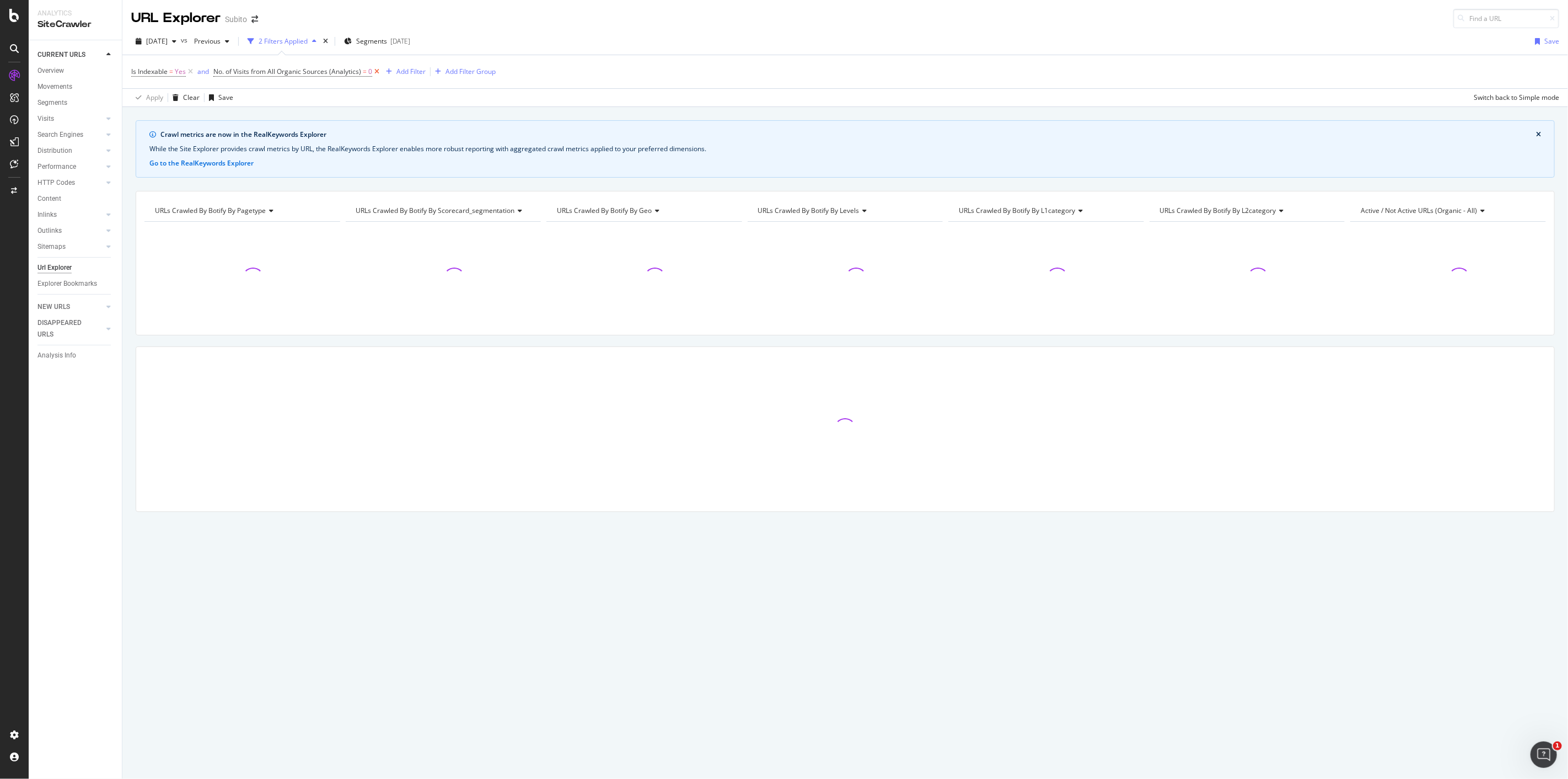
click at [379, 73] on icon at bounding box center [376, 72] width 9 height 11
click at [192, 74] on icon at bounding box center [190, 72] width 9 height 11
click at [278, 40] on div "Filters" at bounding box center [268, 41] width 19 height 9
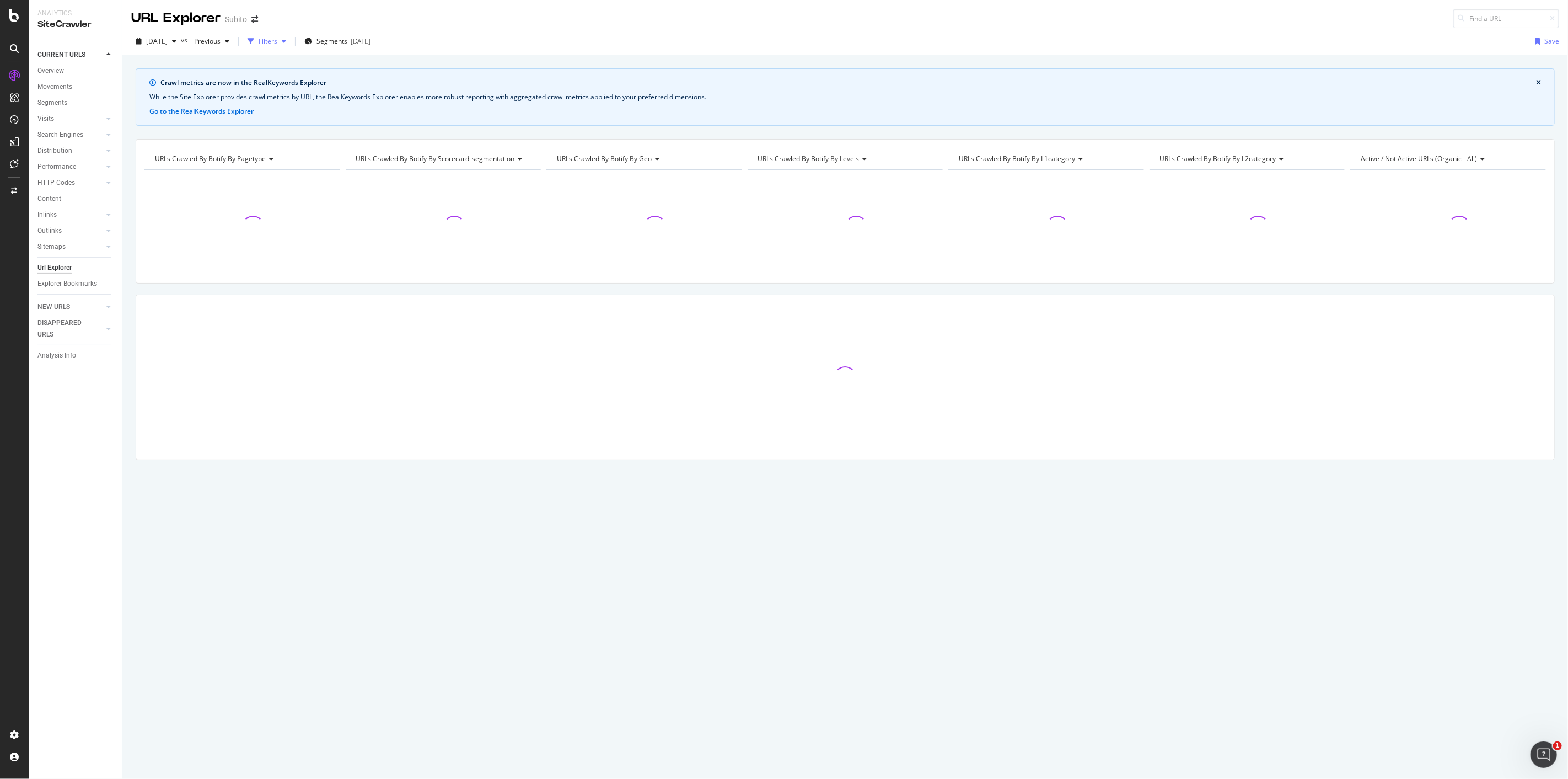
click at [278, 42] on div "Filters" at bounding box center [268, 41] width 19 height 9
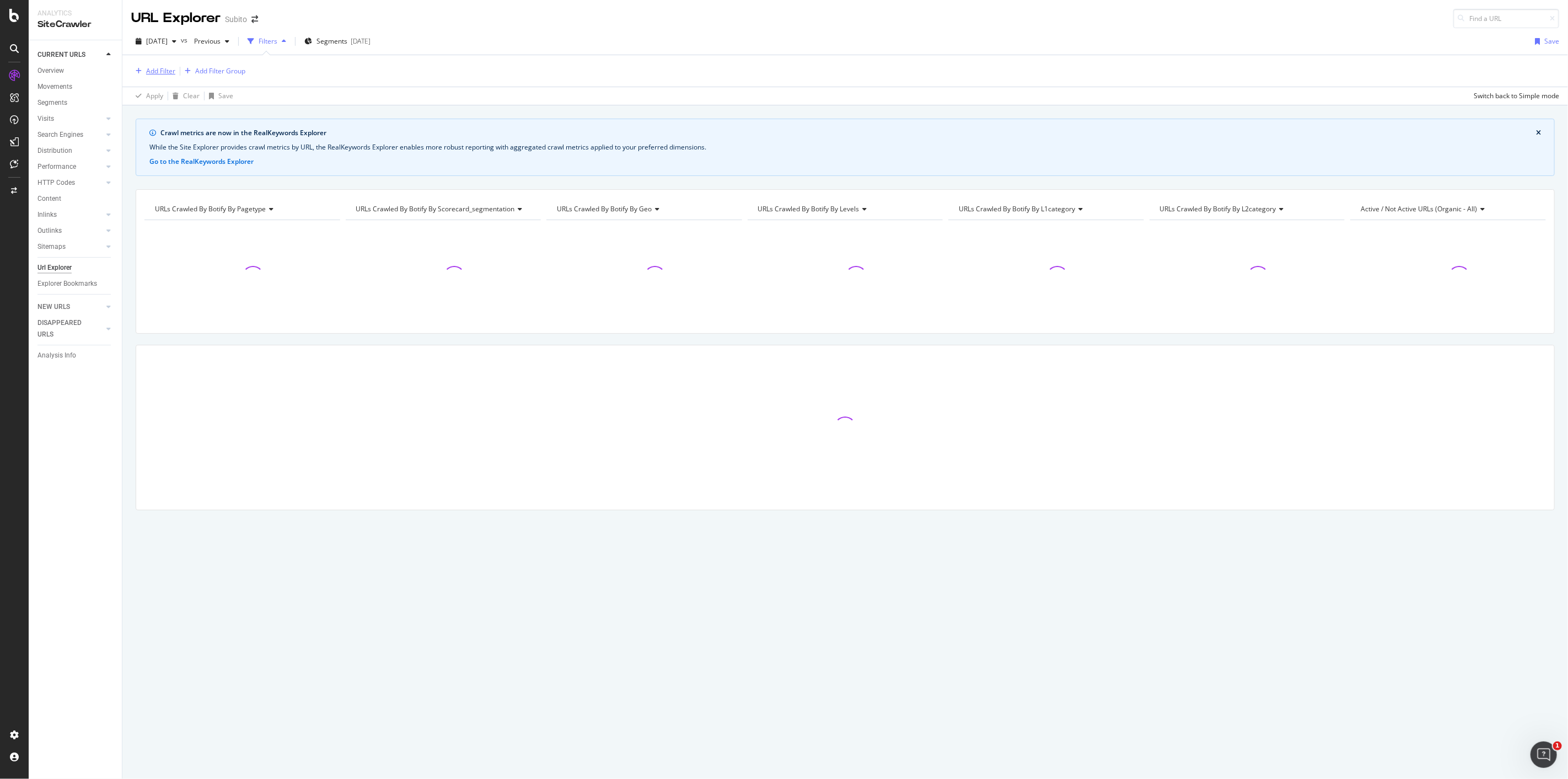
click at [157, 70] on div "Add Filter" at bounding box center [161, 71] width 29 height 9
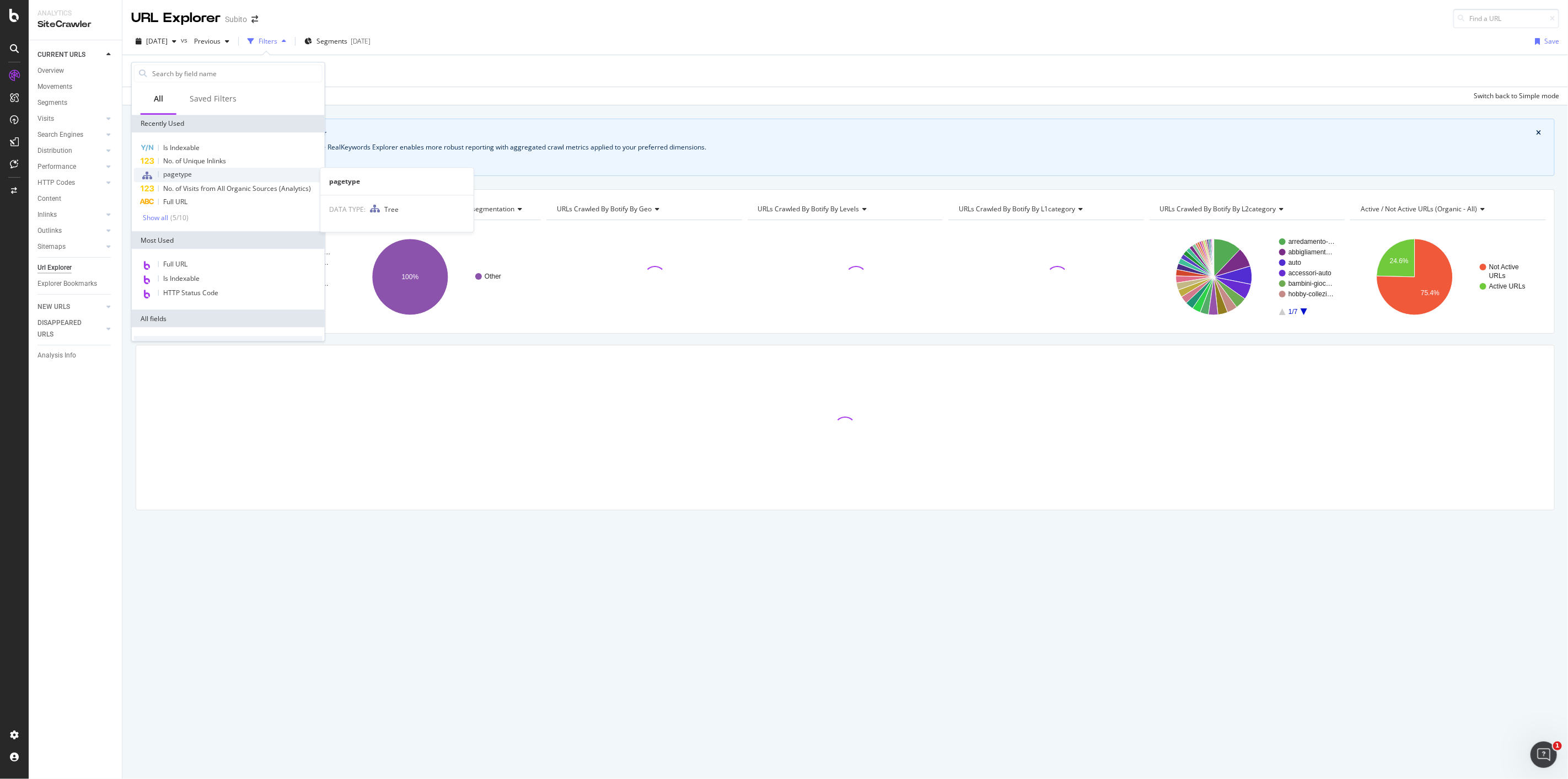
click at [184, 178] on div "pagetype" at bounding box center [228, 175] width 189 height 15
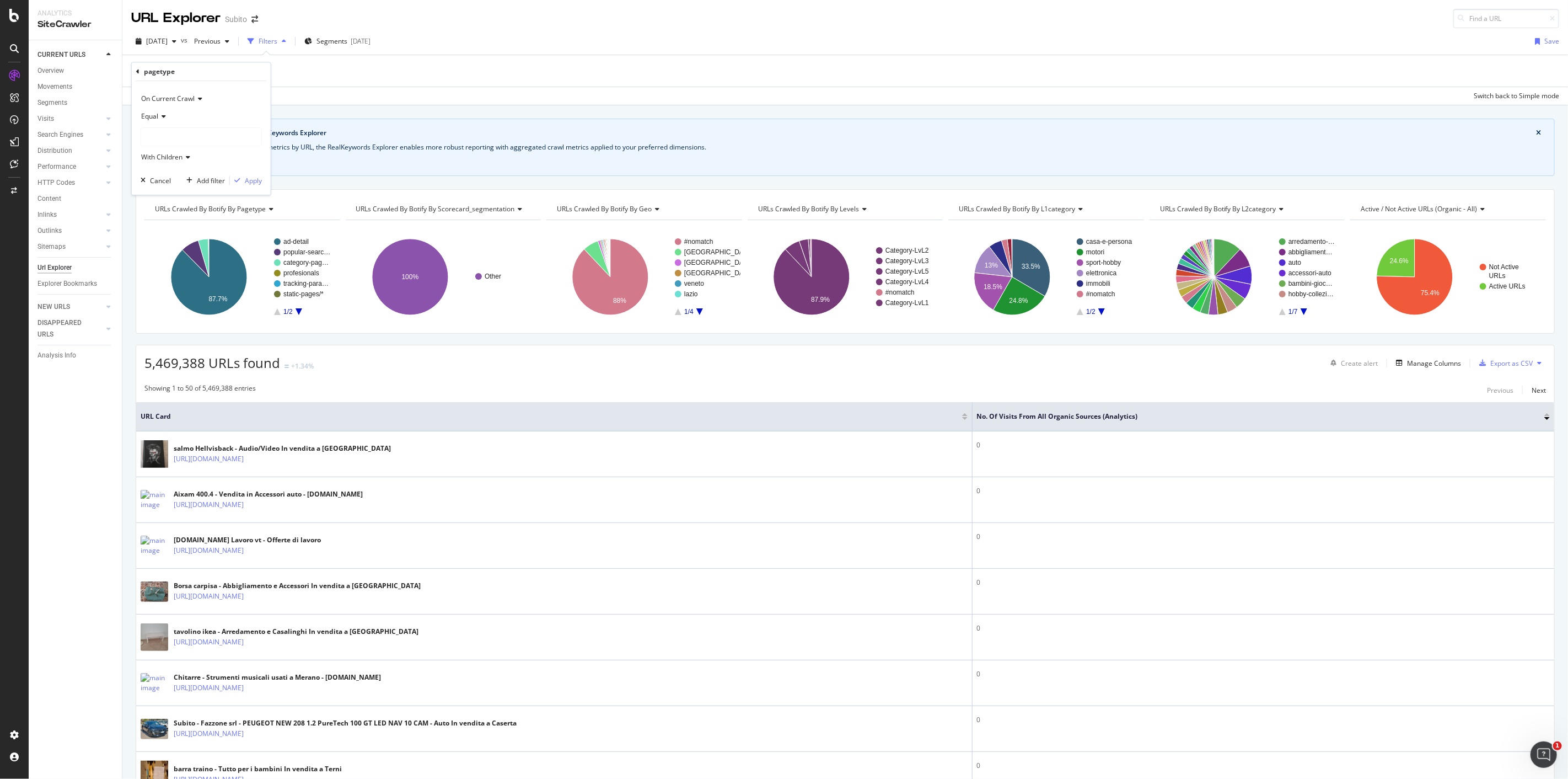
click at [168, 116] on div "Equal" at bounding box center [201, 116] width 121 height 18
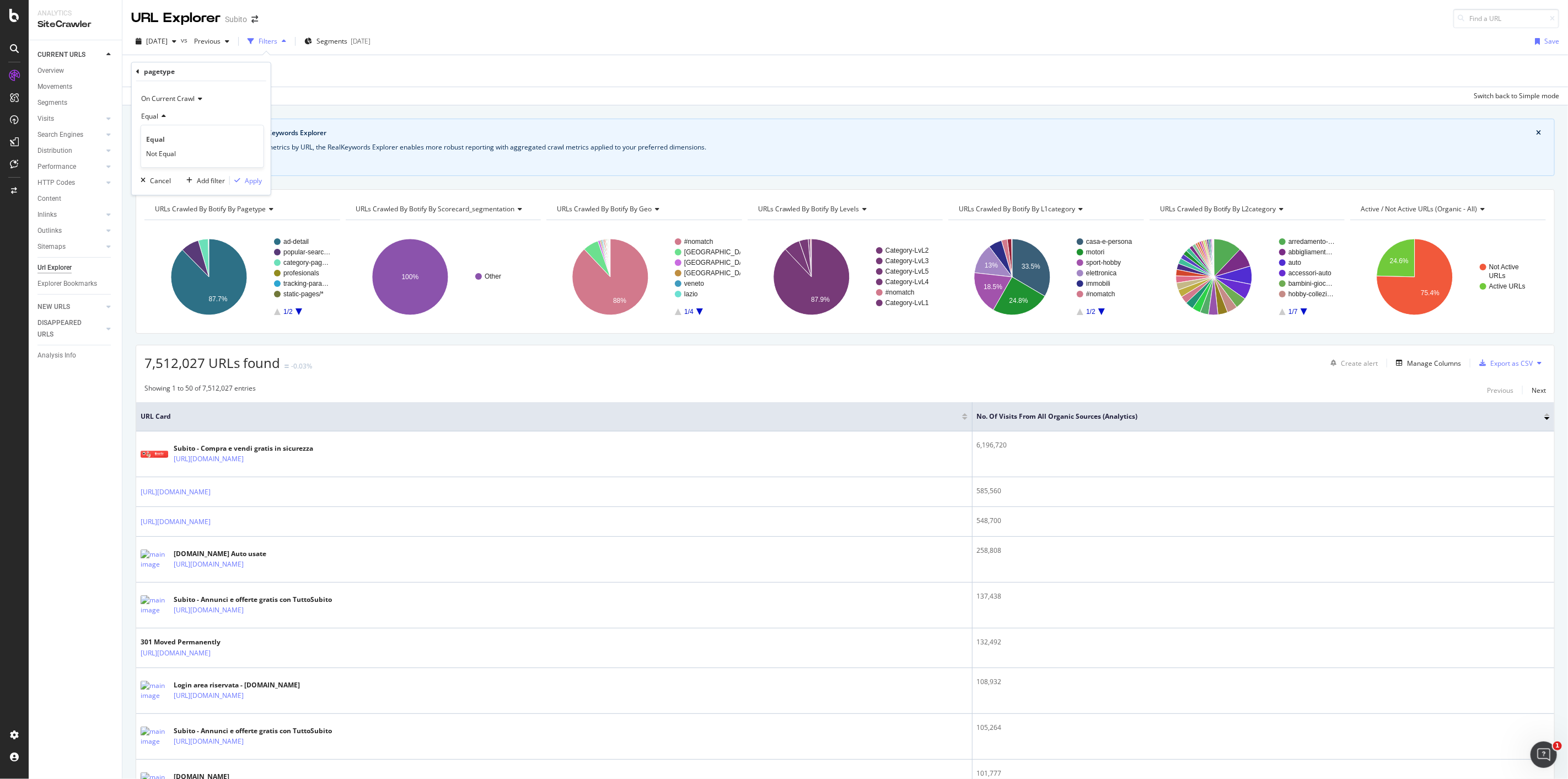
click at [182, 113] on div "Equal" at bounding box center [201, 116] width 121 height 18
click at [173, 144] on div at bounding box center [201, 136] width 120 height 18
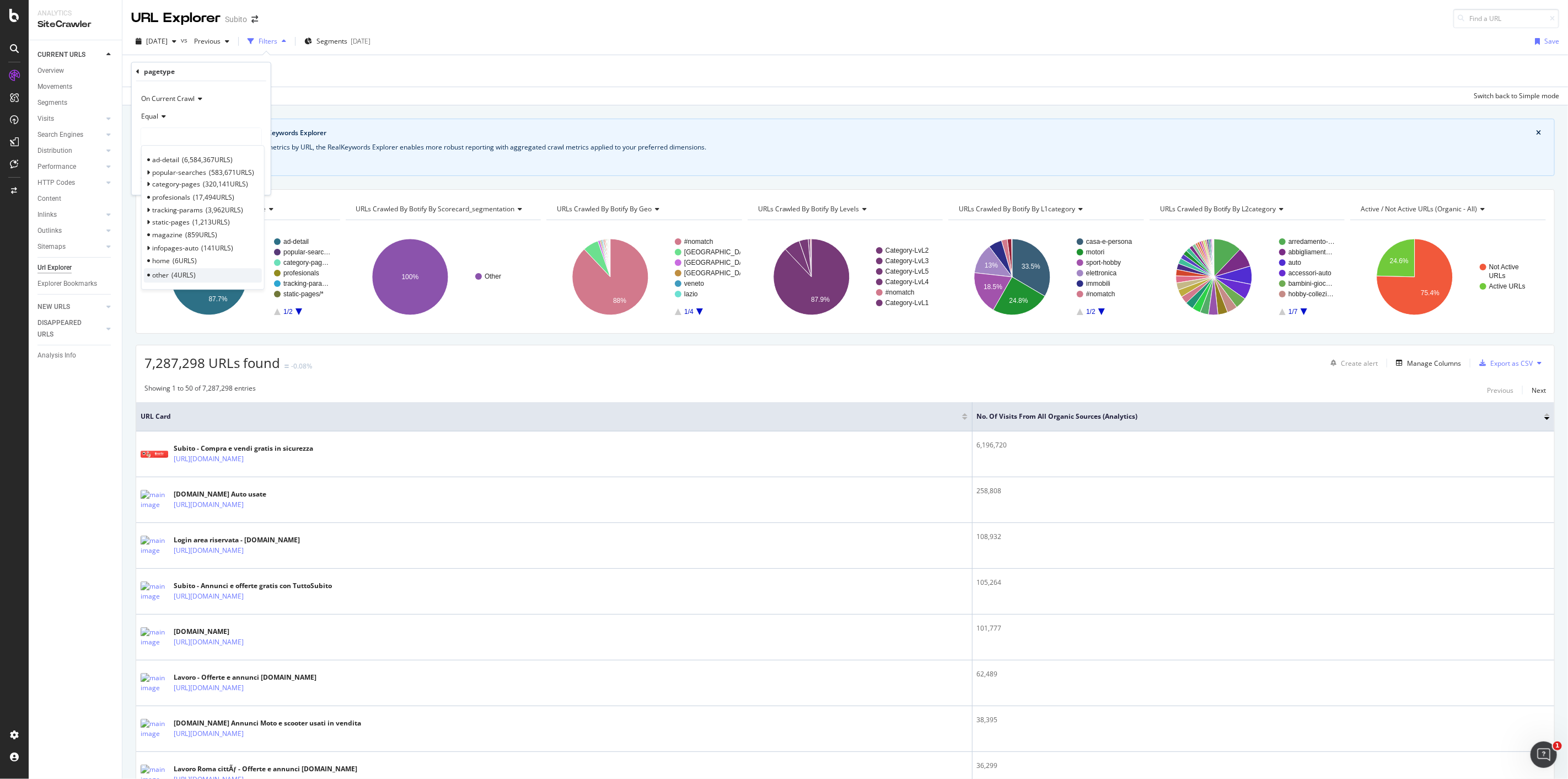
click at [167, 277] on span "other" at bounding box center [160, 275] width 16 height 9
click at [250, 178] on div "Apply" at bounding box center [253, 180] width 17 height 9
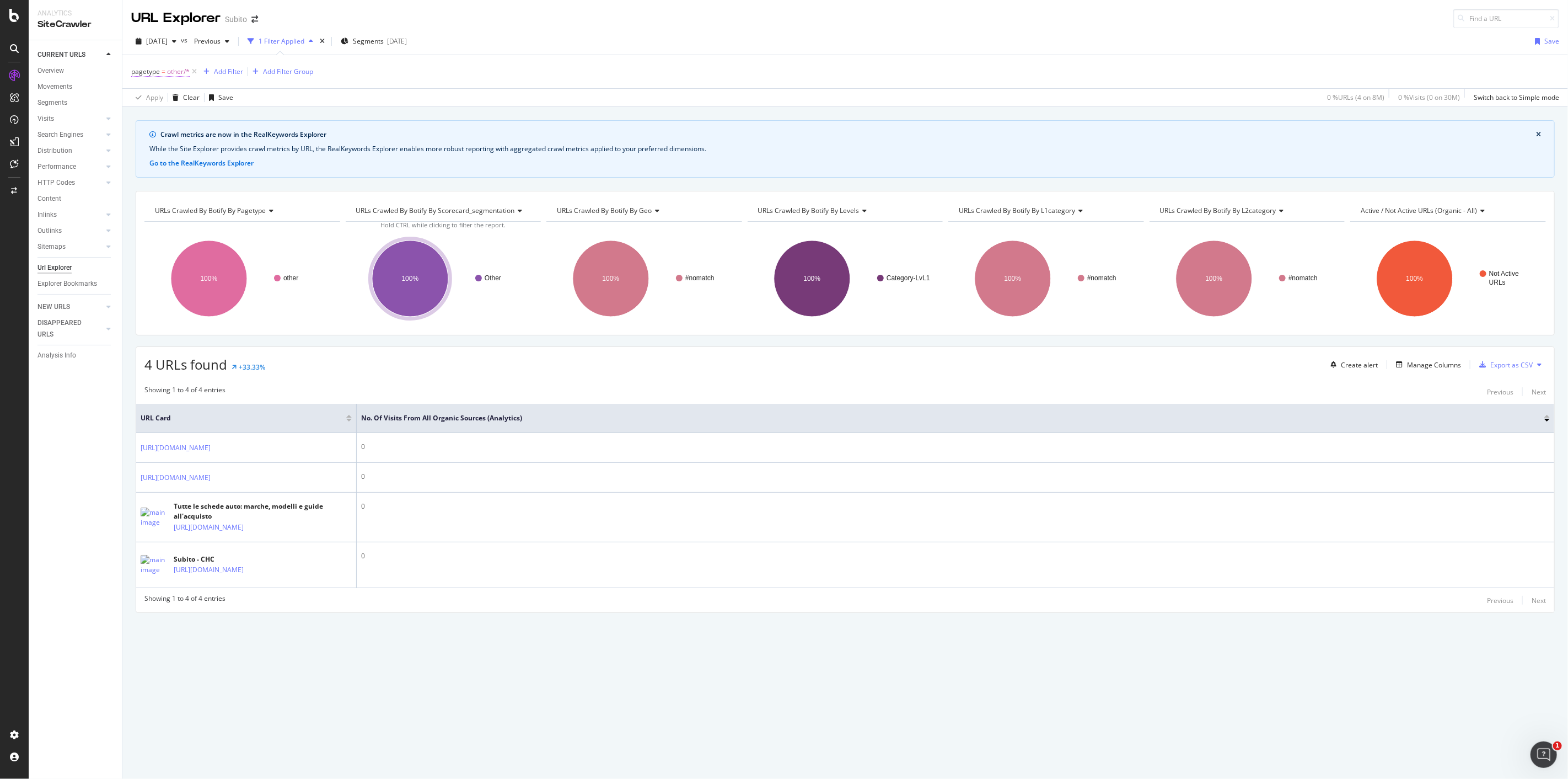
click at [170, 74] on span "other/*" at bounding box center [178, 71] width 23 height 15
click at [173, 136] on div "other" at bounding box center [201, 136] width 120 height 18
click at [624, 55] on div "pagetype = other/* Add Filter Add Filter Group" at bounding box center [845, 72] width 1428 height 33
click at [41, 72] on div "Overview" at bounding box center [51, 71] width 26 height 12
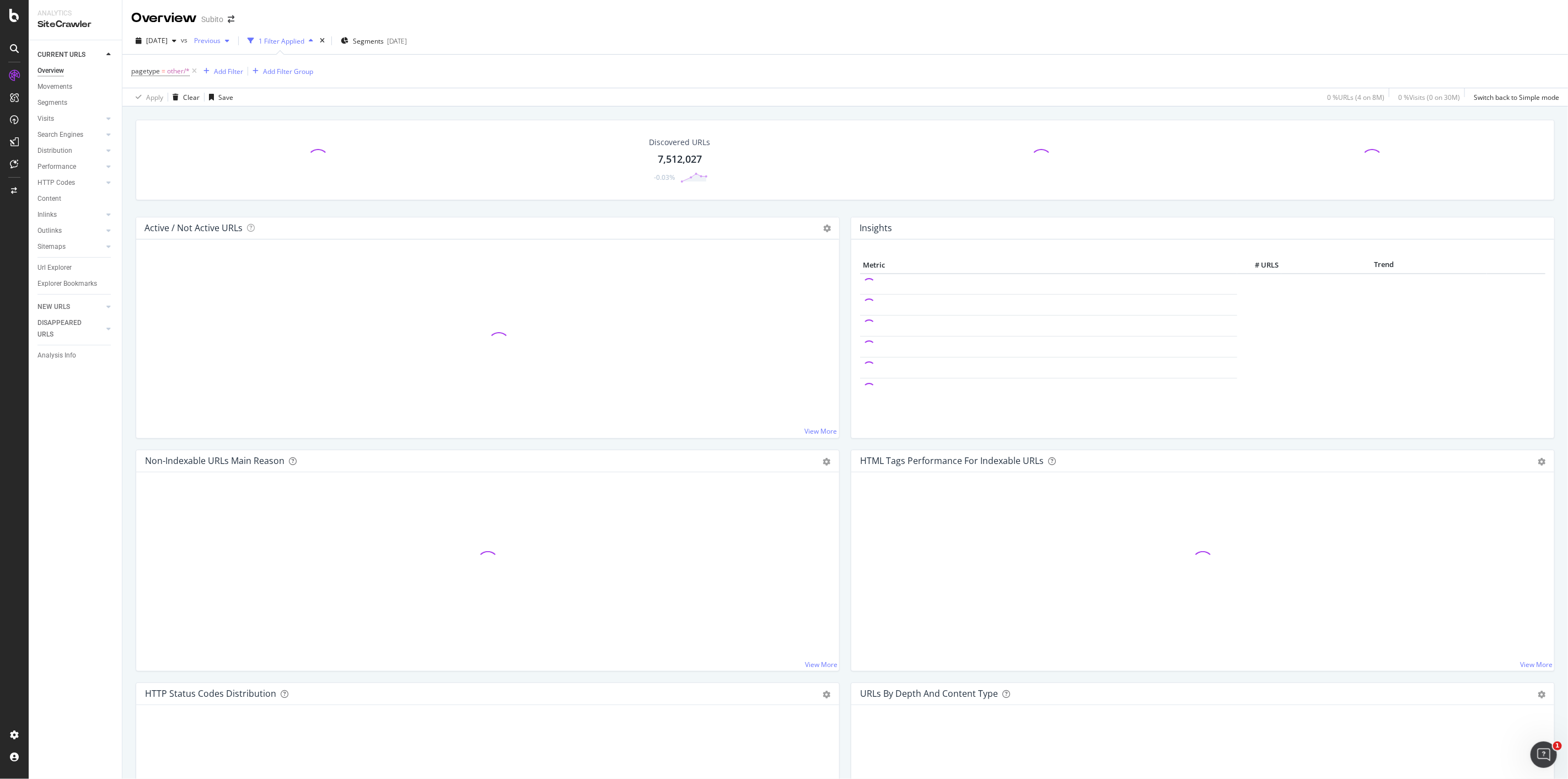
click at [220, 41] on span "Previous" at bounding box center [205, 40] width 31 height 9
click at [618, 41] on div "2025 Oct. 3rd vs Previous 1 Filter Applied Segments 2025-09-30" at bounding box center [845, 43] width 1446 height 22
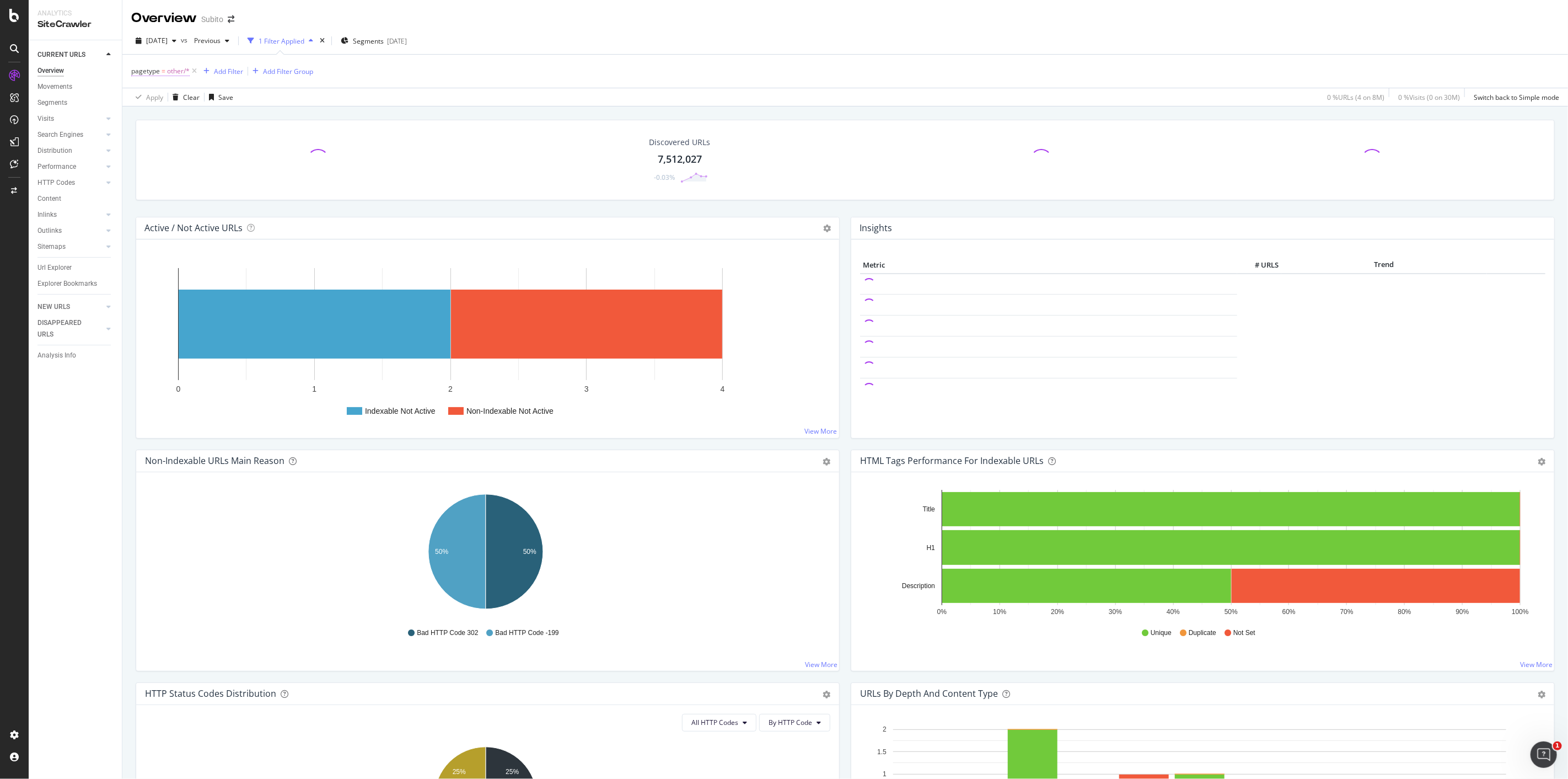
click at [178, 72] on span "other/*" at bounding box center [178, 71] width 23 height 15
click at [155, 137] on span "other" at bounding box center [150, 135] width 16 height 9
click at [180, 68] on span "other/*" at bounding box center [178, 71] width 23 height 15
click at [172, 91] on div "On Current Crawl" at bounding box center [201, 97] width 121 height 18
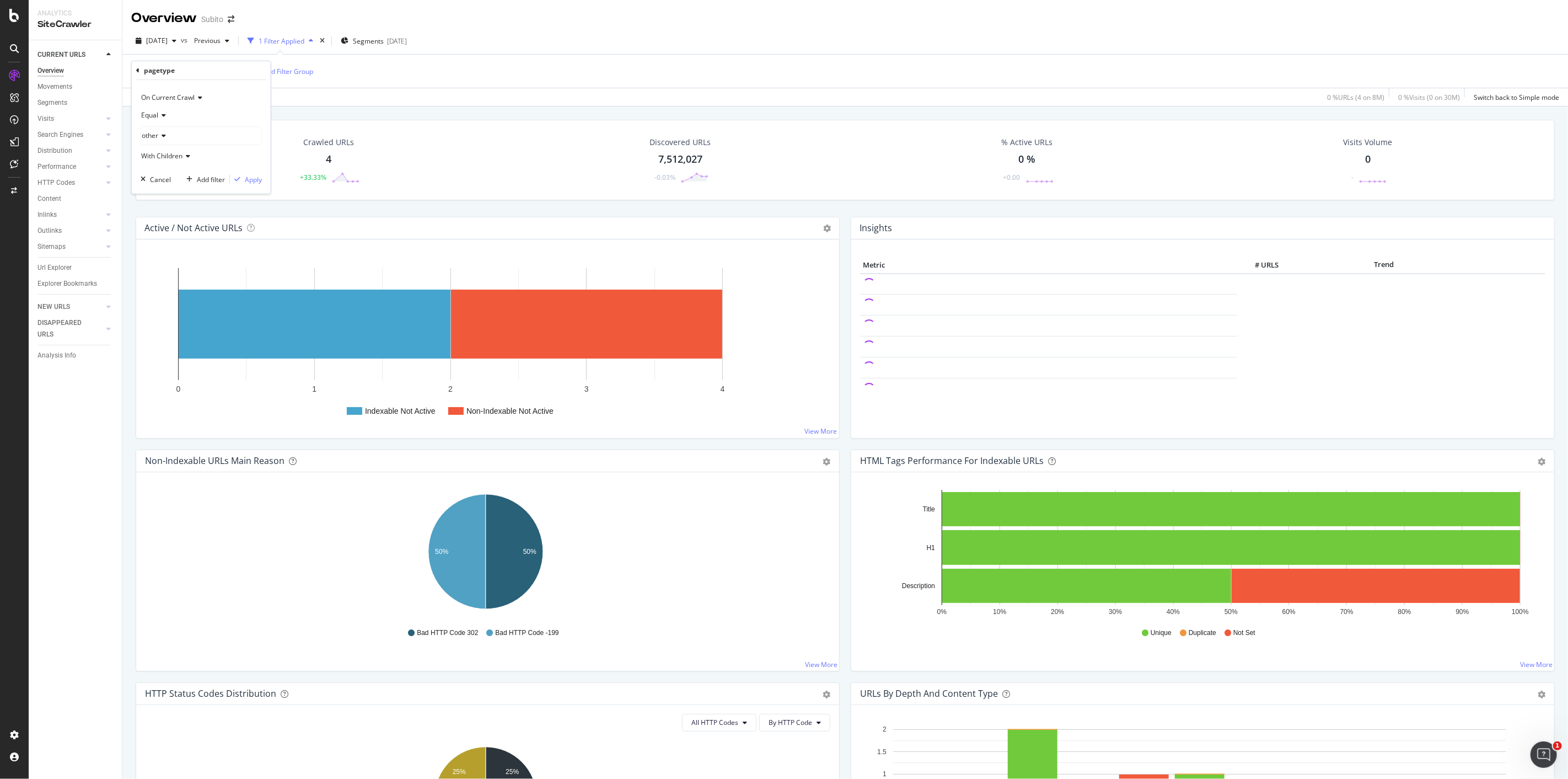
click at [149, 114] on span "Equal" at bounding box center [150, 115] width 17 height 9
click at [167, 155] on span "Not Equal" at bounding box center [161, 152] width 30 height 9
click at [139, 70] on div "pagetype" at bounding box center [201, 71] width 130 height 19
click at [138, 70] on icon at bounding box center [138, 71] width 3 height 7
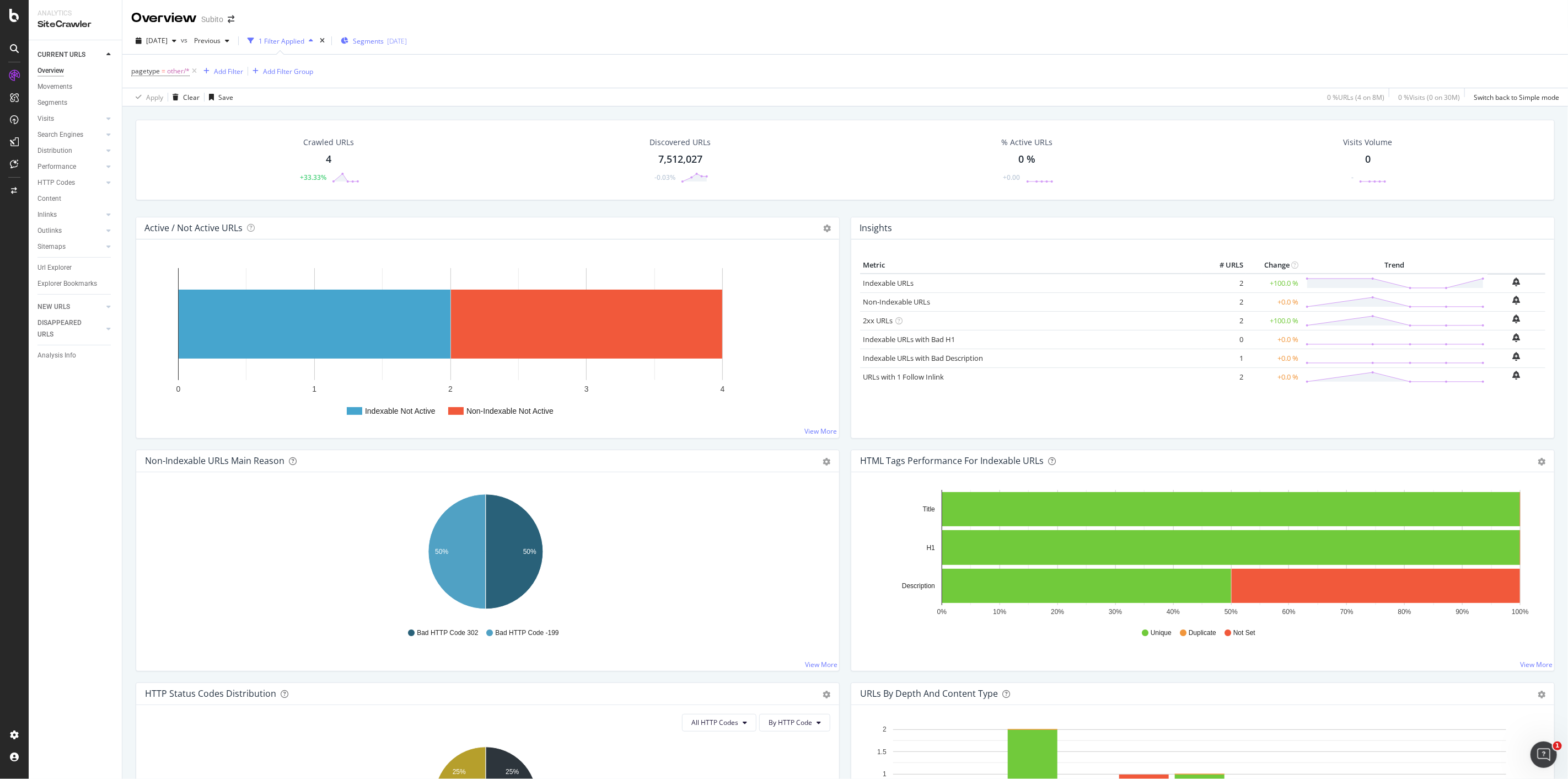
click at [404, 40] on div "Segments 2025-09-30" at bounding box center [374, 41] width 66 height 9
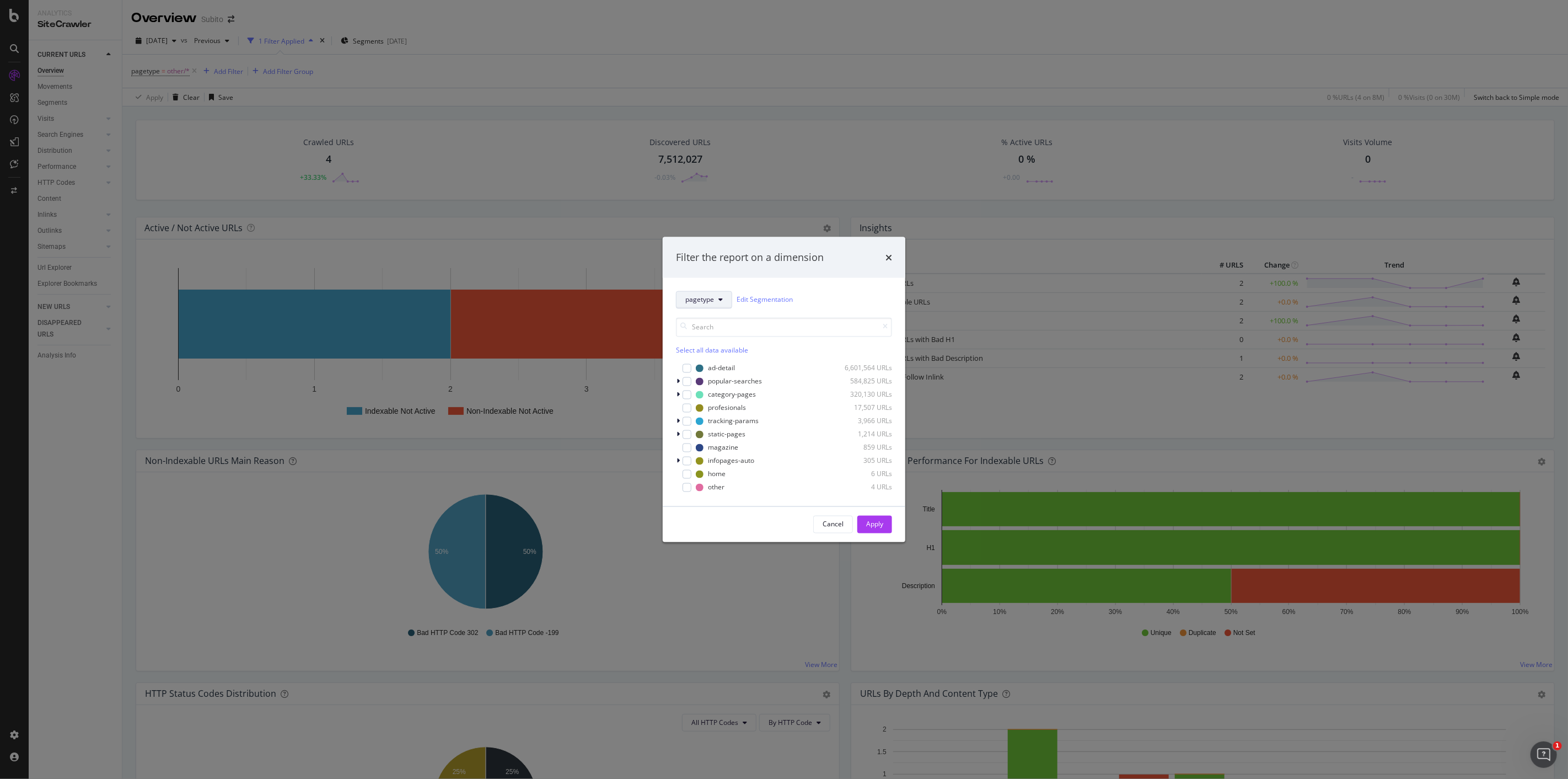
click at [713, 298] on span "pagetype" at bounding box center [699, 300] width 29 height 9
click at [716, 342] on span "pagetype" at bounding box center [724, 339] width 75 height 10
click at [889, 258] on icon "times" at bounding box center [889, 257] width 7 height 9
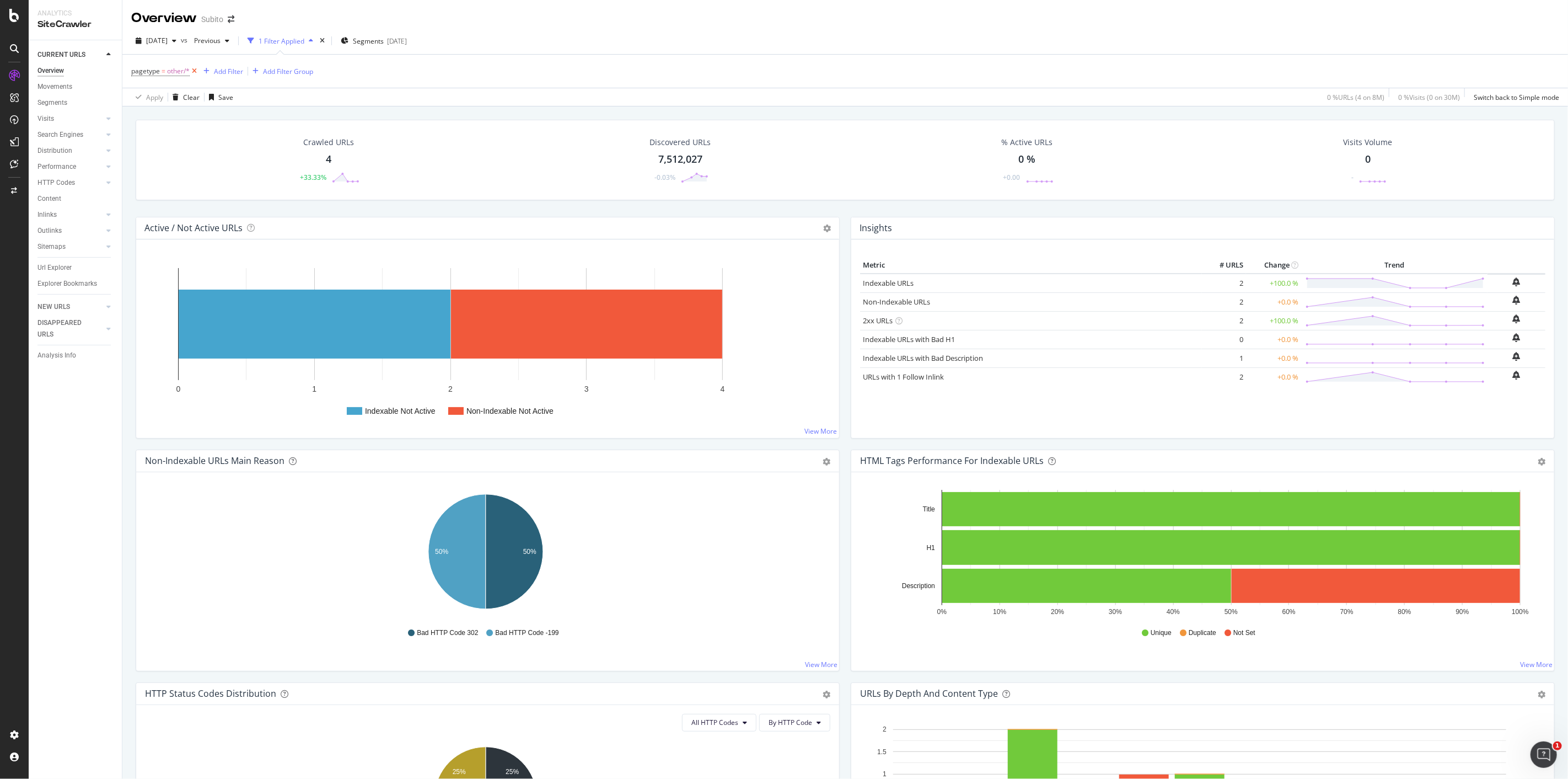
click at [191, 71] on icon at bounding box center [194, 71] width 9 height 11
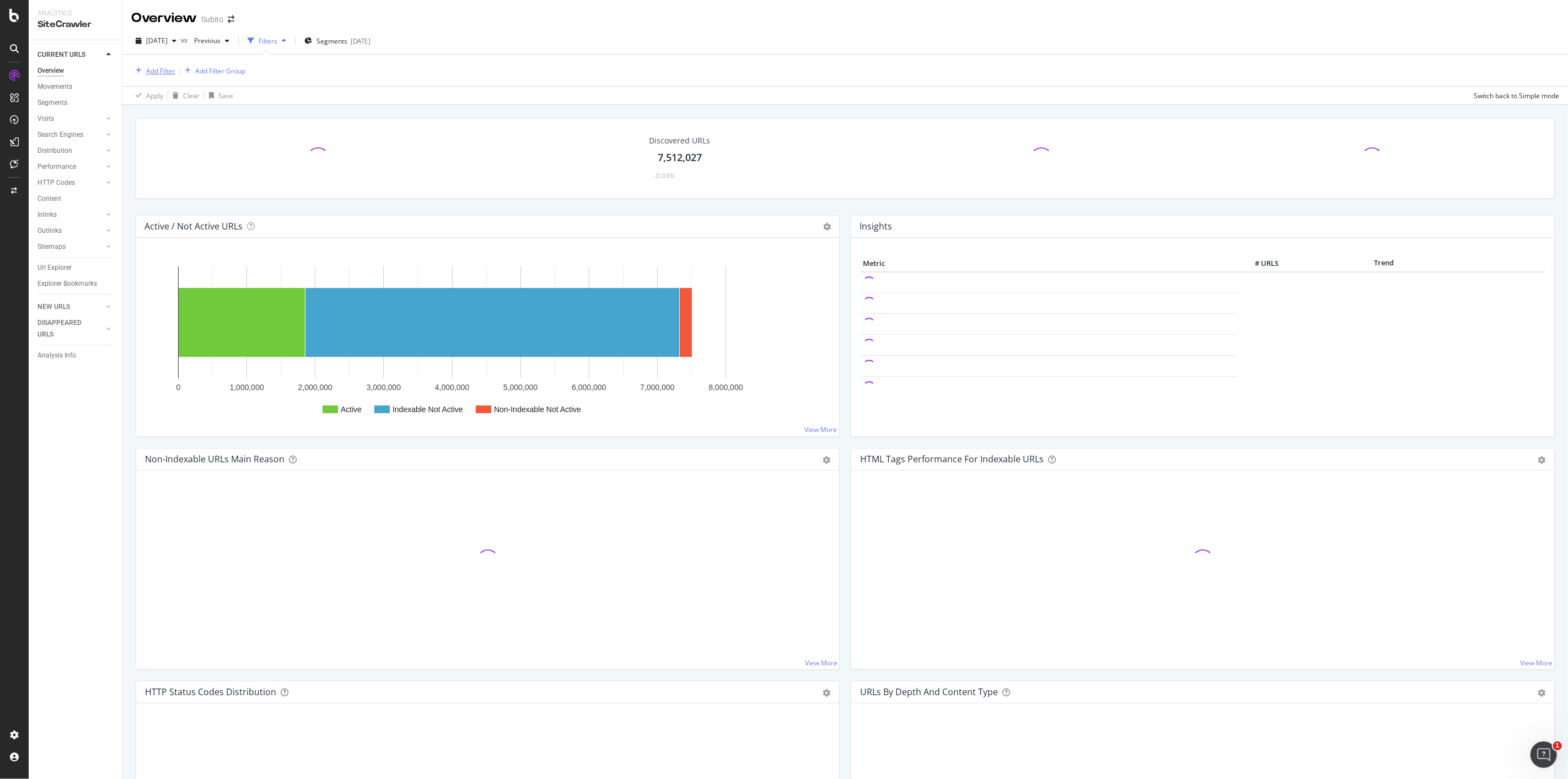
click at [155, 72] on div "Add Filter" at bounding box center [161, 71] width 29 height 9
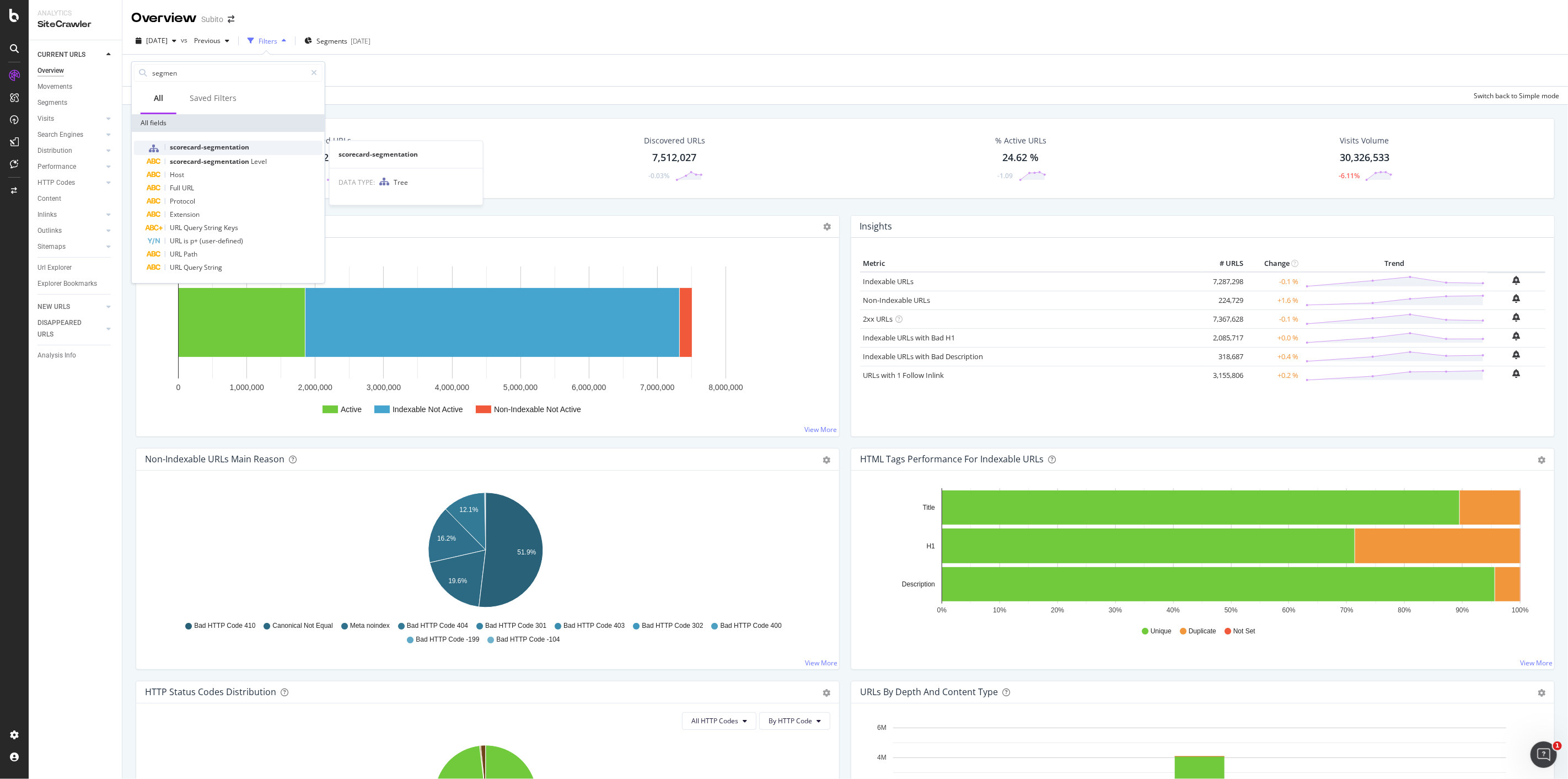
type input "segmen"
click at [237, 141] on div "scorecard-segmentation" at bounding box center [235, 148] width 175 height 15
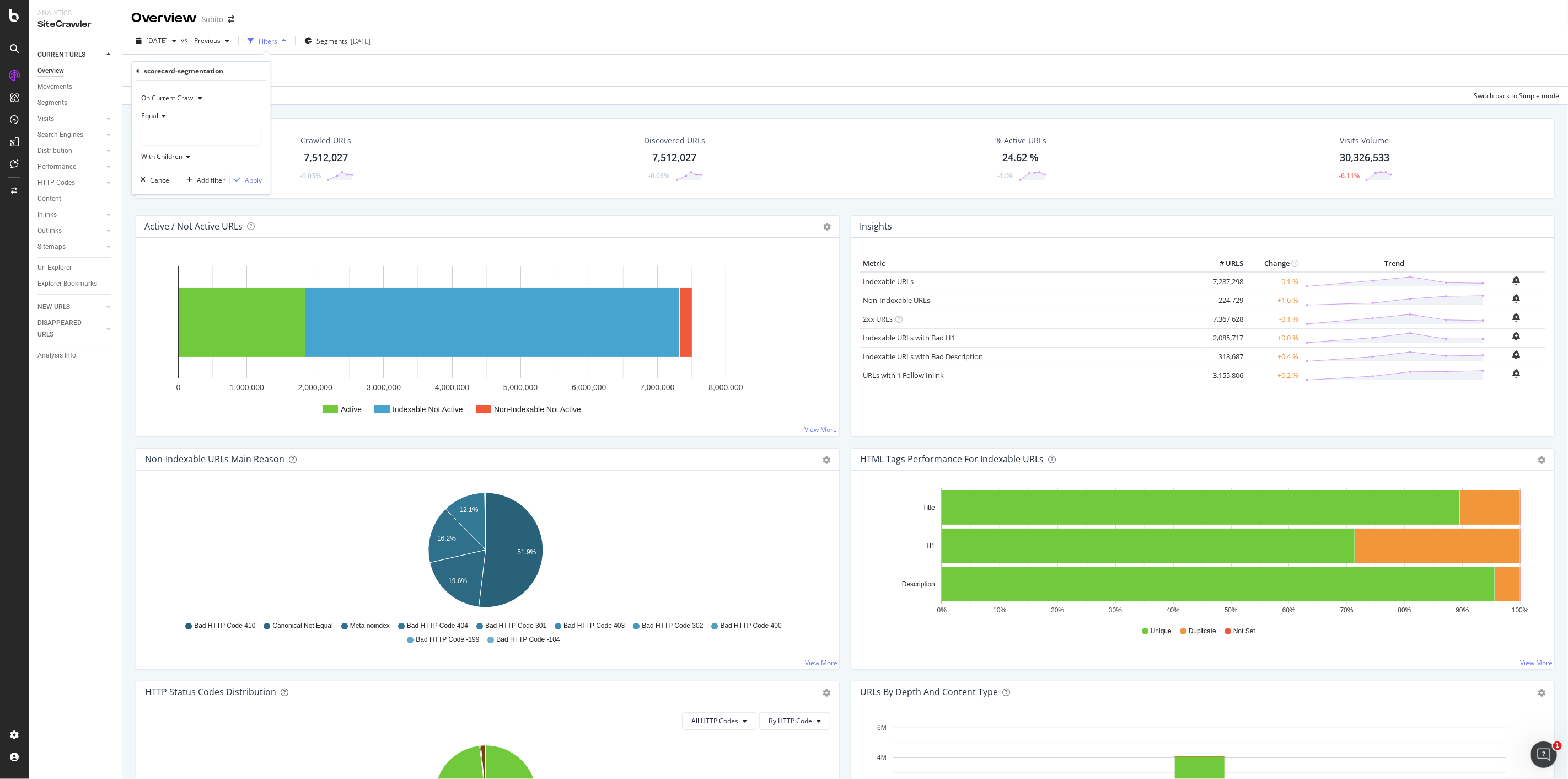
click at [191, 128] on div at bounding box center [201, 136] width 120 height 18
click at [180, 158] on span "7,512,027 URLS" at bounding box center [198, 159] width 51 height 9
click at [247, 180] on div "Apply" at bounding box center [253, 180] width 17 height 9
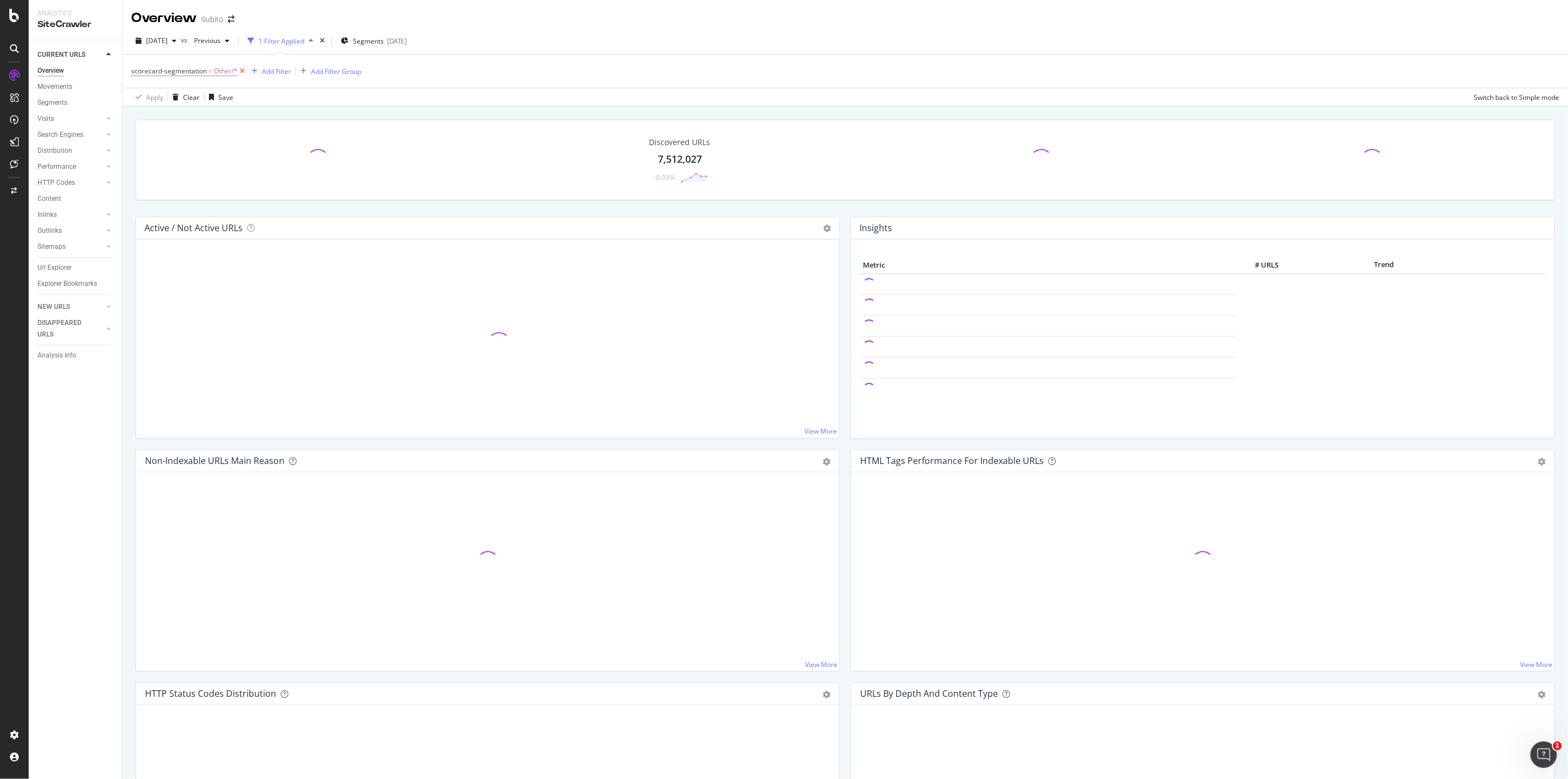
click at [240, 70] on icon at bounding box center [242, 71] width 9 height 11
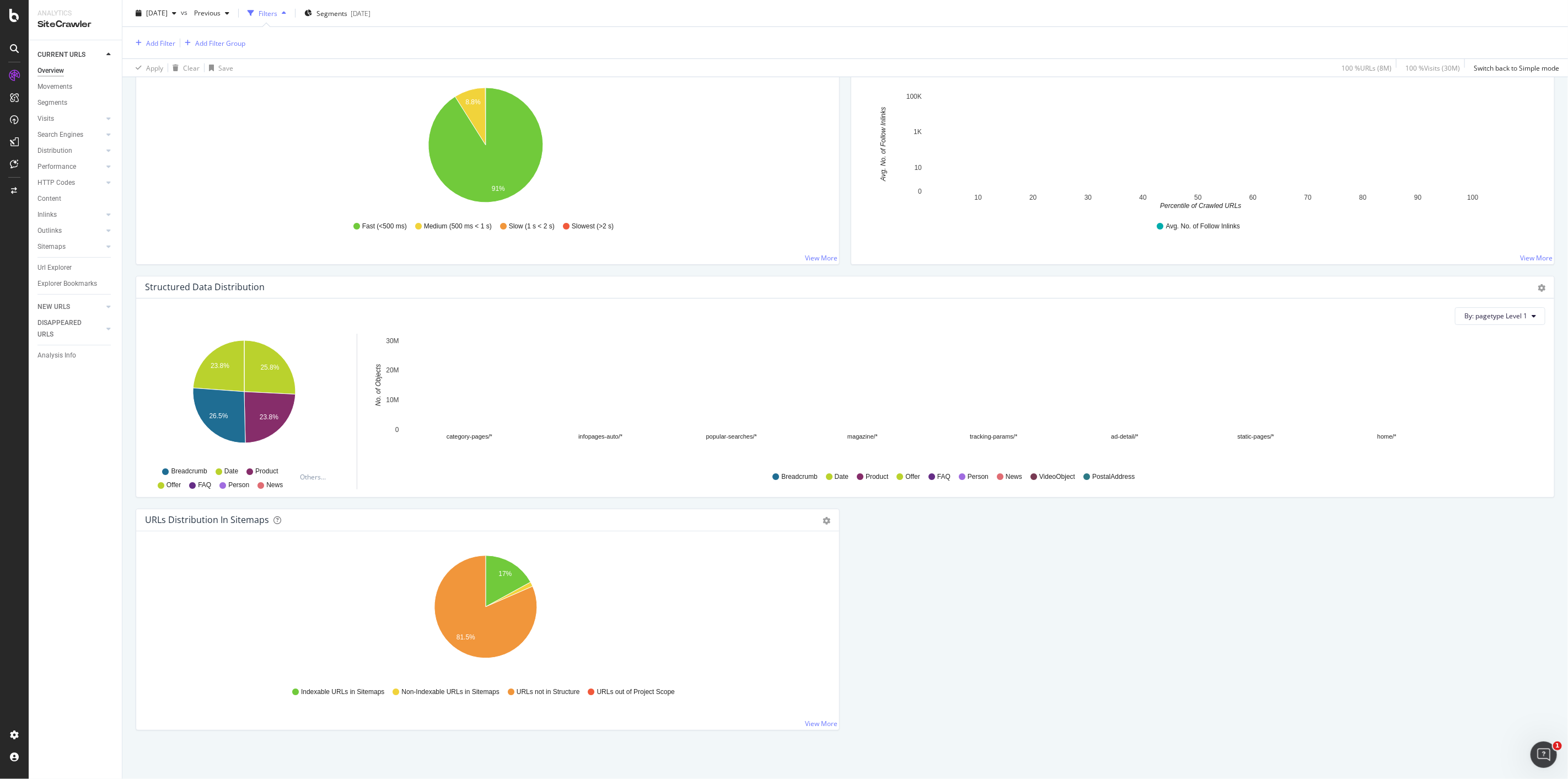
scroll to position [872, 0]
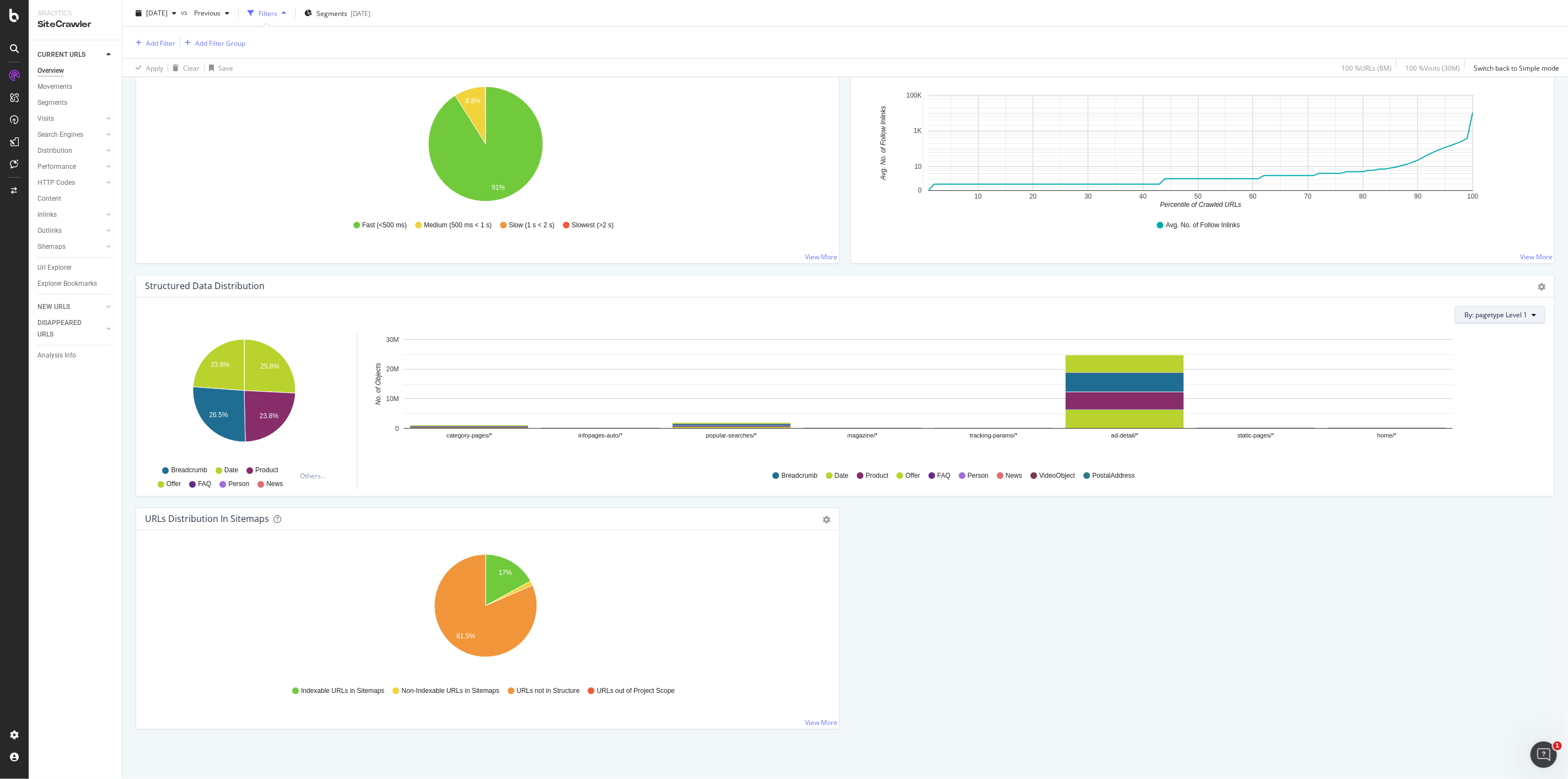
click at [1474, 318] on span "By: pagetype Level 1" at bounding box center [1496, 314] width 63 height 9
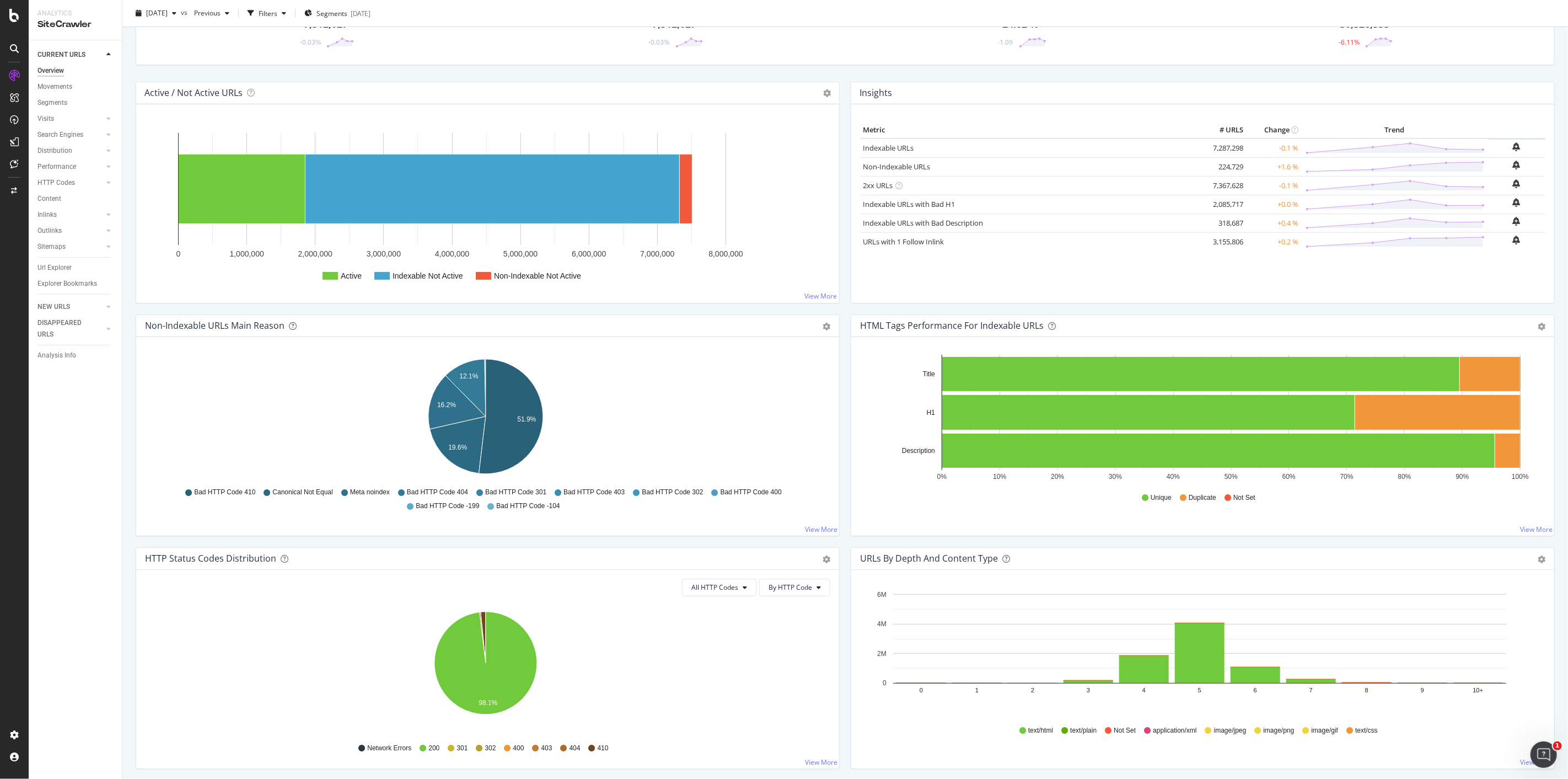
scroll to position [0, 0]
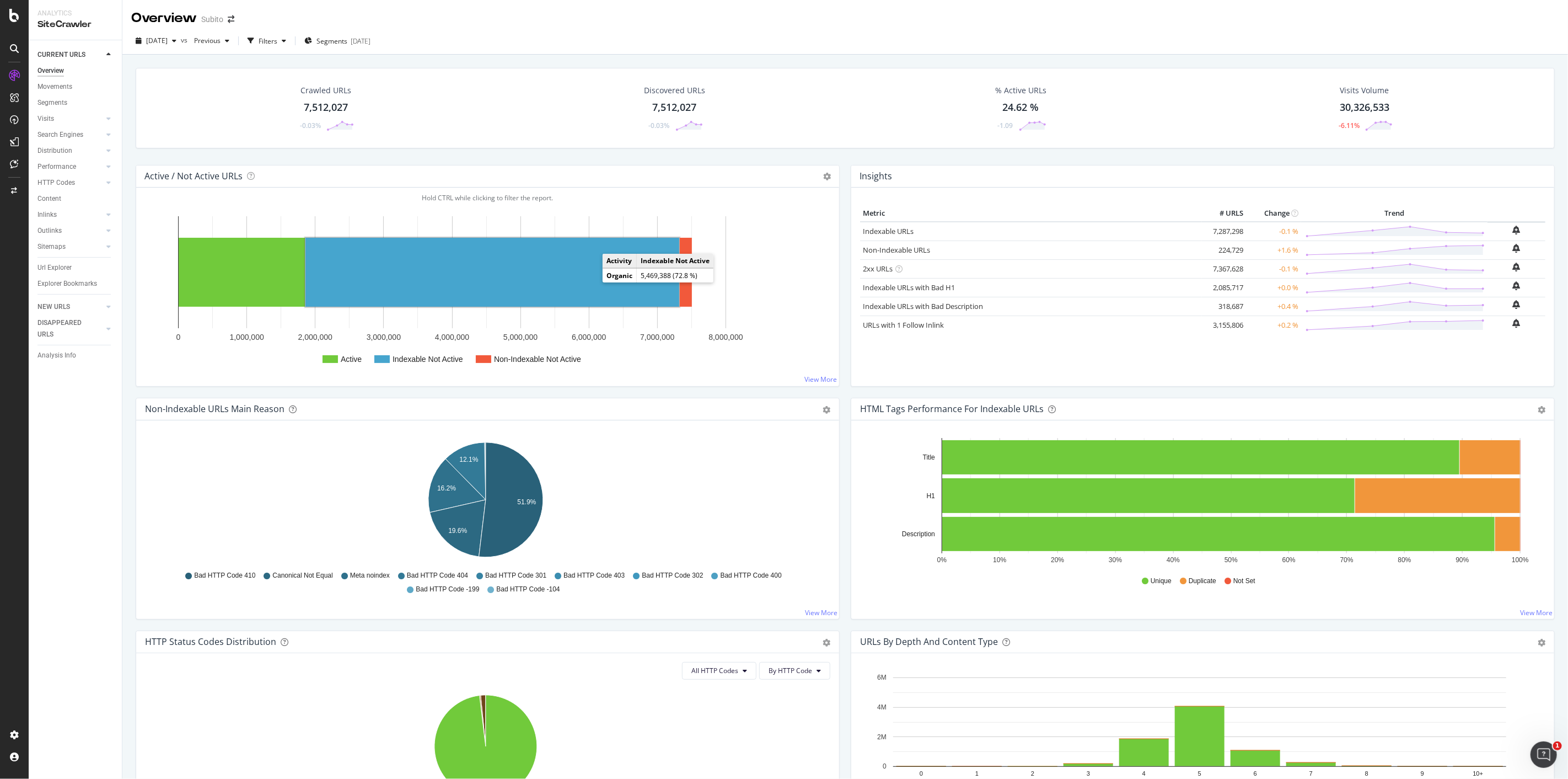
click at [582, 261] on rect "A chart." at bounding box center [492, 272] width 374 height 69
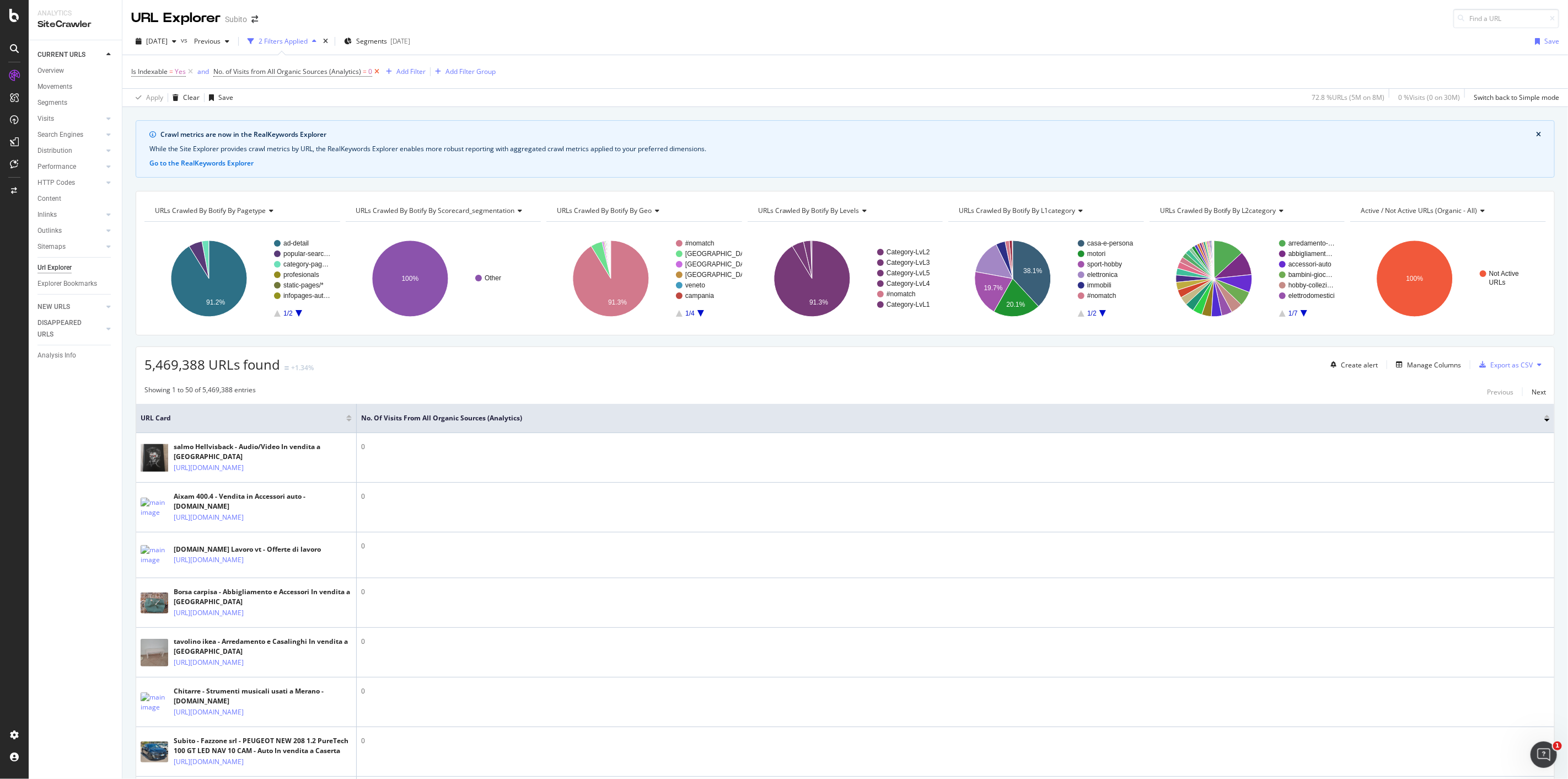
click at [377, 74] on icon at bounding box center [376, 72] width 9 height 11
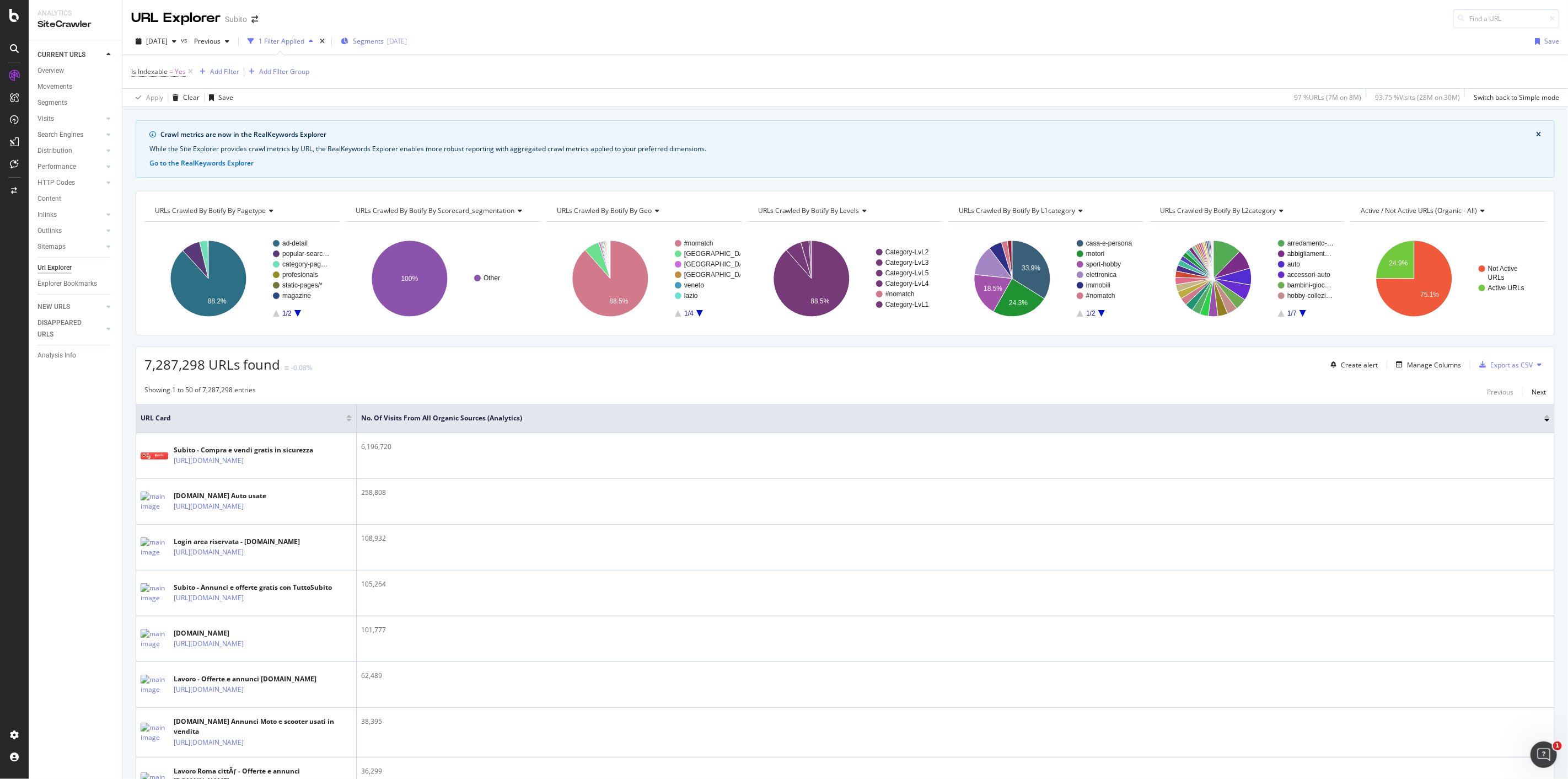
click at [383, 37] on span "Segments" at bounding box center [368, 41] width 31 height 9
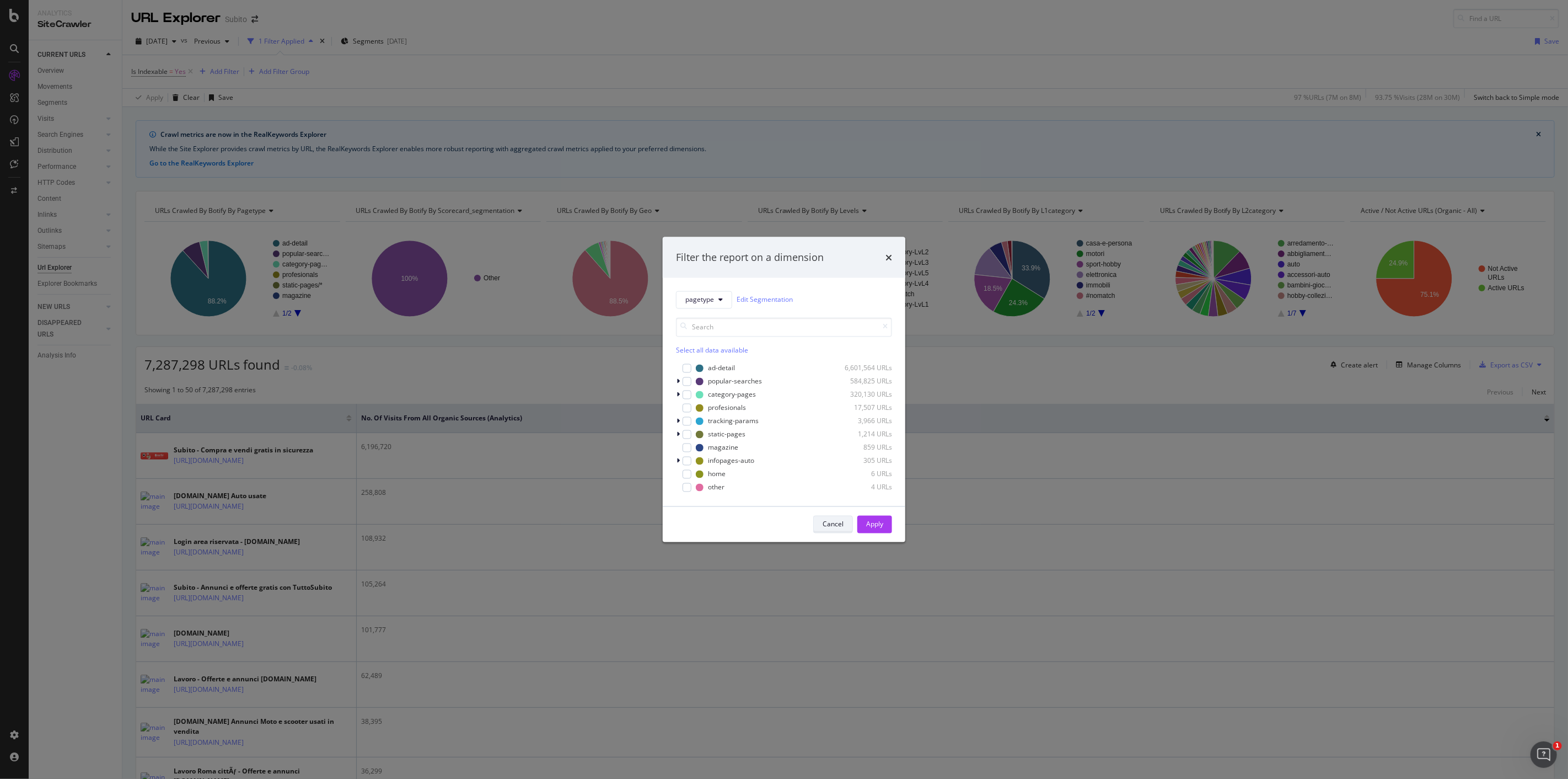
click at [836, 528] on div "Cancel" at bounding box center [833, 524] width 21 height 9
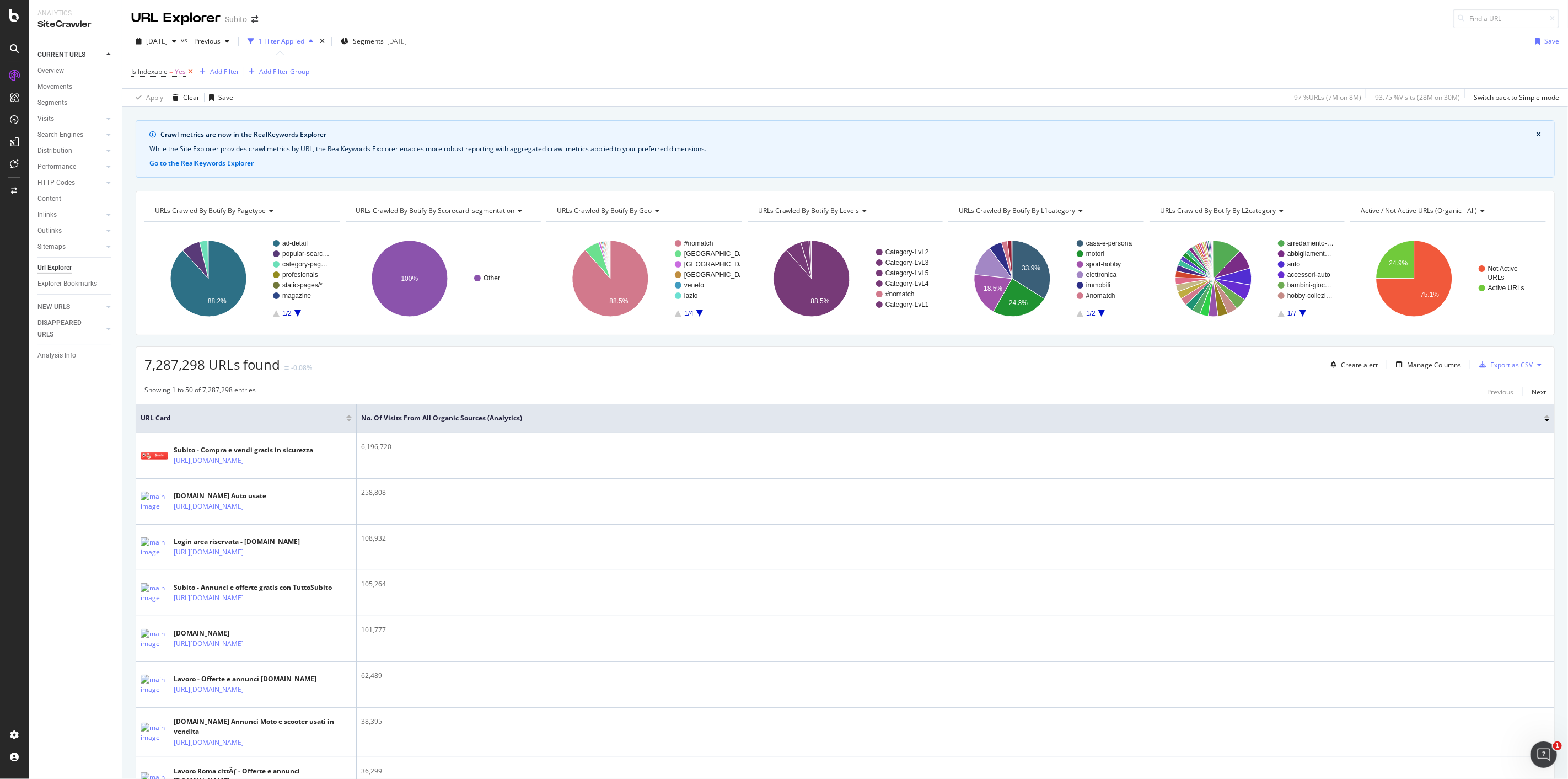
click at [192, 74] on icon at bounding box center [190, 72] width 9 height 11
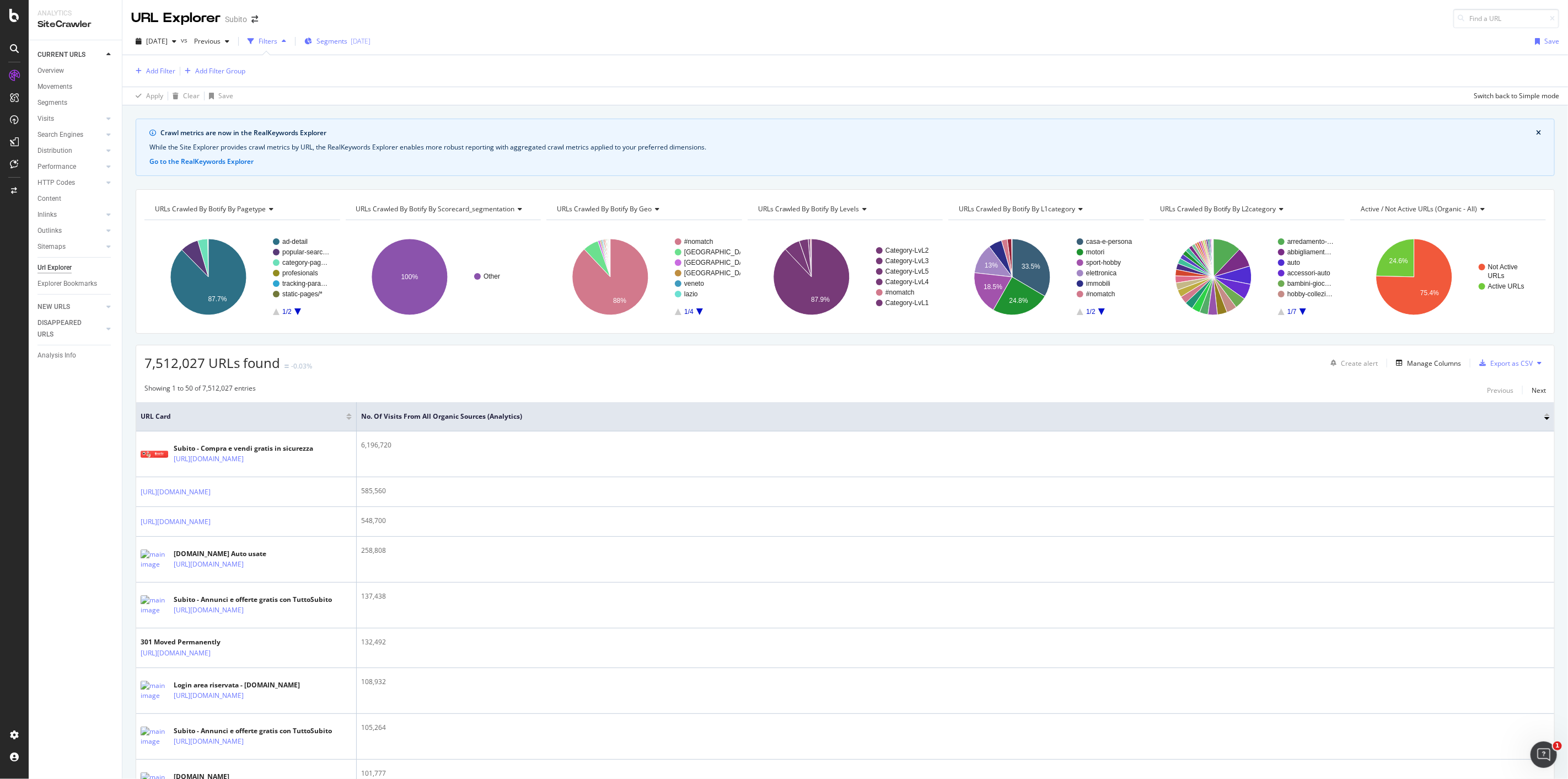
click at [348, 40] on span "Segments" at bounding box center [332, 41] width 31 height 9
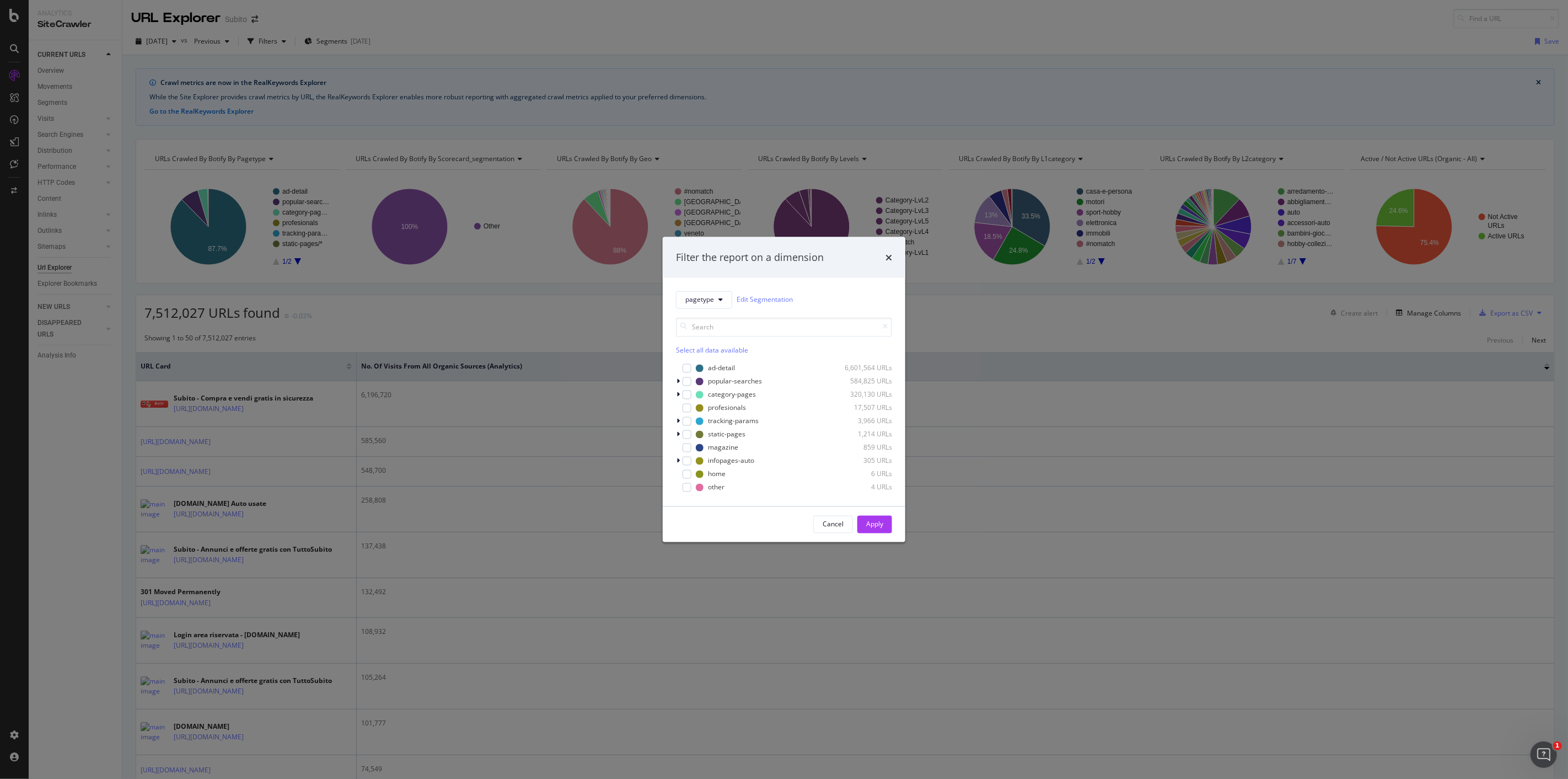
click at [471, 18] on div "Filter the report on a dimension pagetype Edit Segmentation Select all data ava…" at bounding box center [784, 389] width 1568 height 779
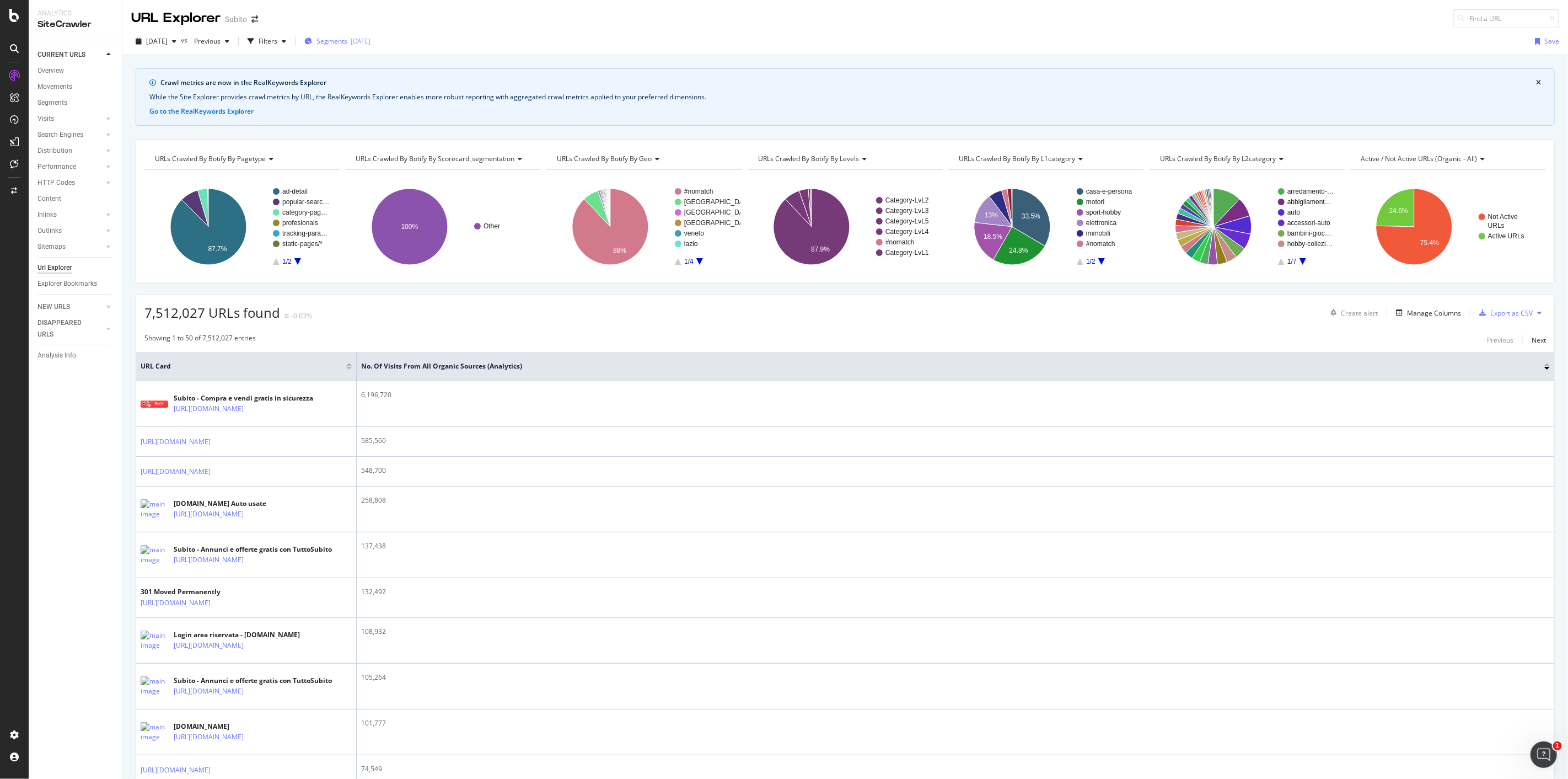
click at [348, 41] on span "Segments" at bounding box center [332, 41] width 31 height 9
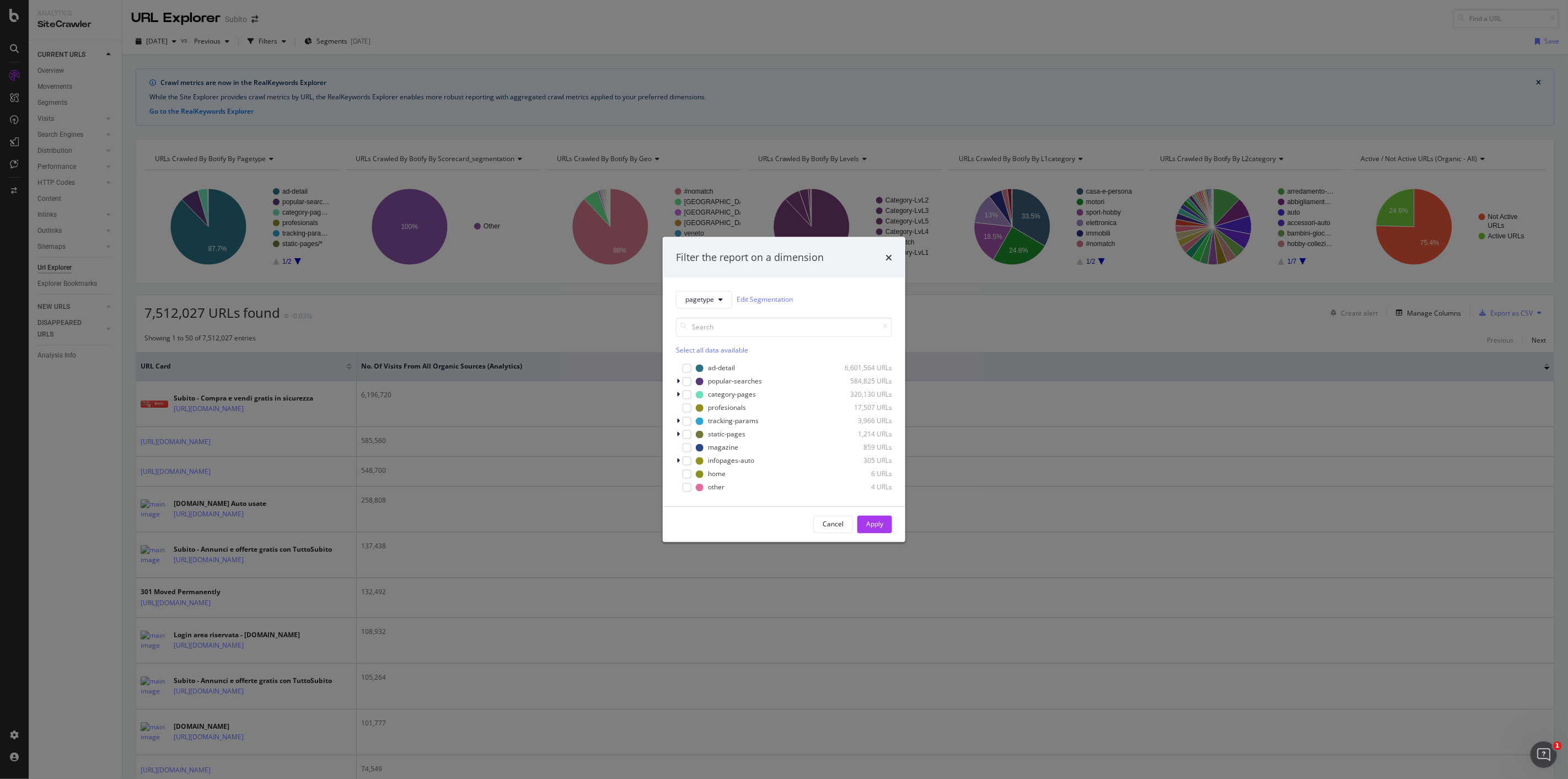
click at [999, 337] on div "Filter the report on a dimension pagetype Edit Segmentation Select all data ava…" at bounding box center [784, 389] width 1568 height 779
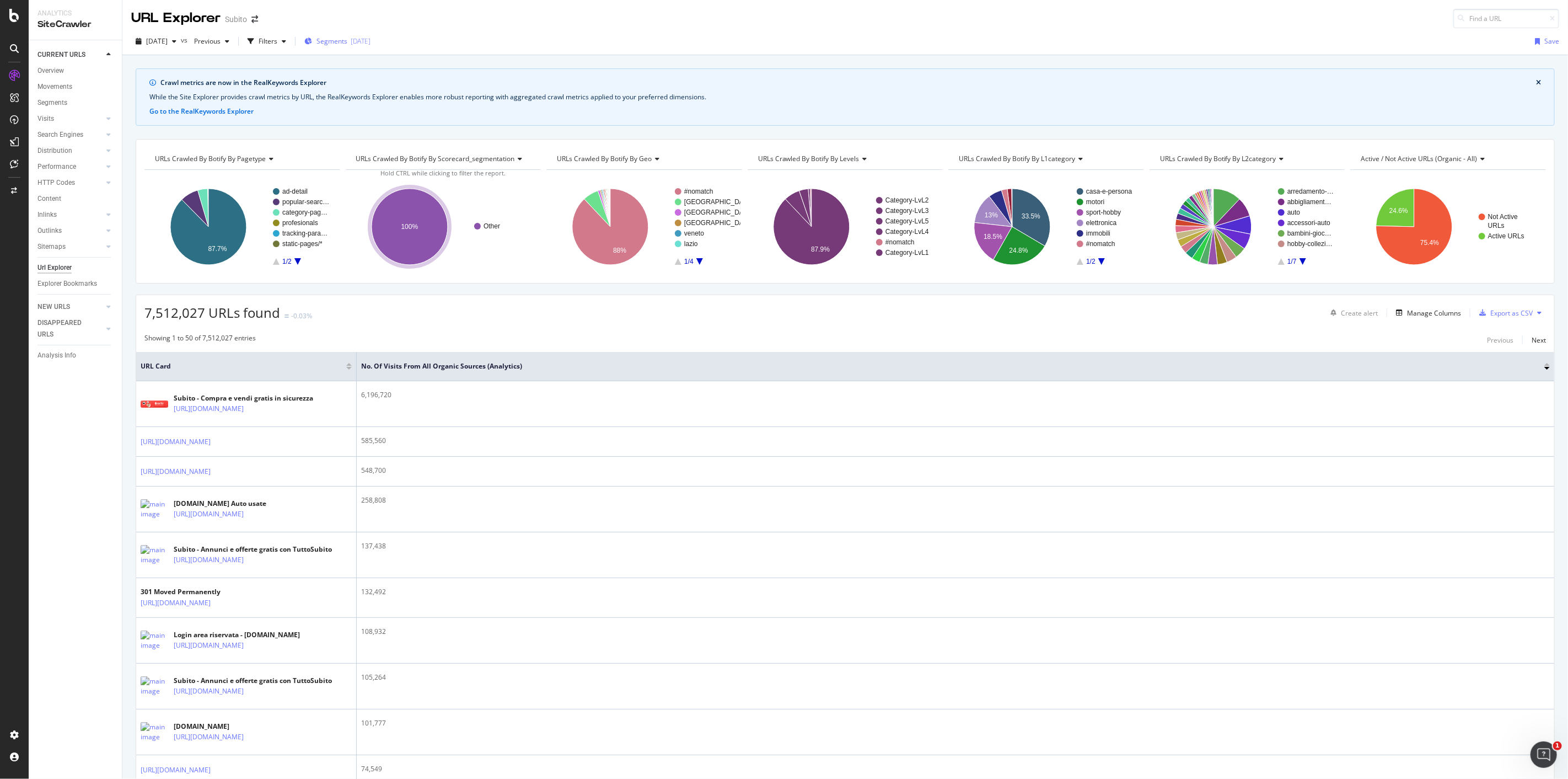
click at [348, 42] on span "Segments" at bounding box center [332, 41] width 31 height 9
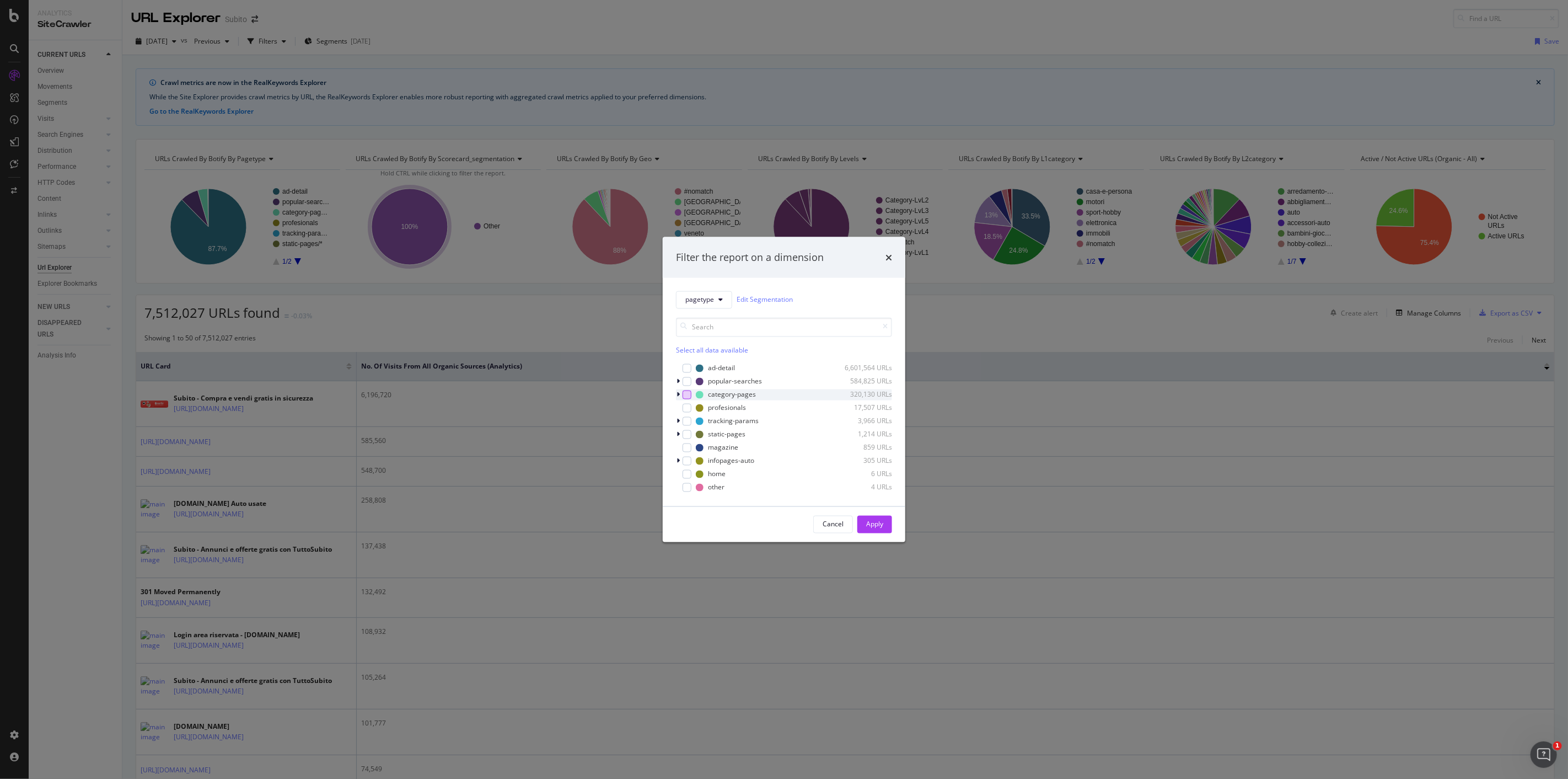
click at [687, 394] on div "modal" at bounding box center [687, 394] width 9 height 9
click at [680, 395] on div "modal" at bounding box center [679, 395] width 7 height 11
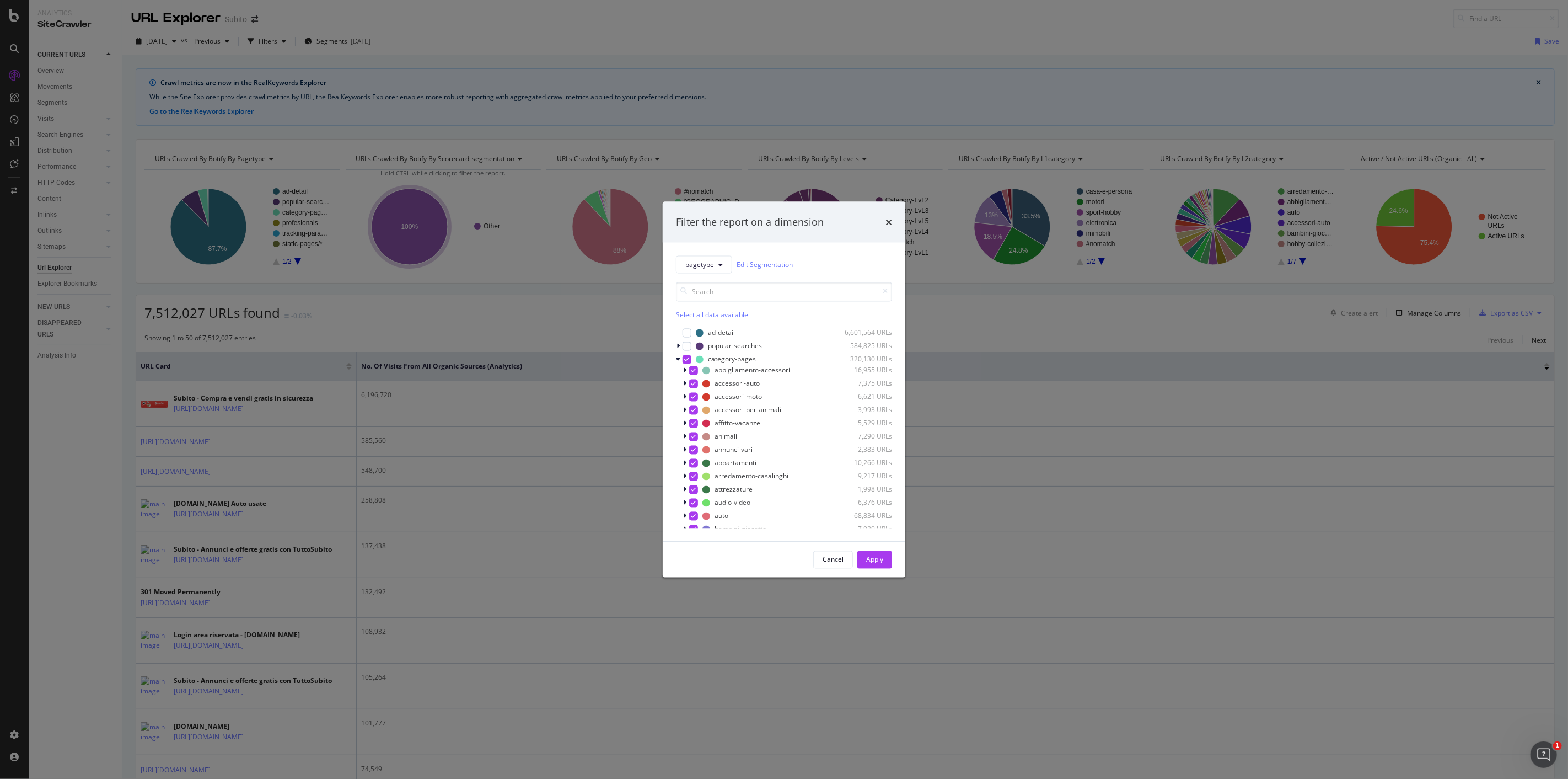
click at [706, 312] on div "Select all data available" at bounding box center [783, 314] width 216 height 9
click at [706, 312] on div "Unselect all data available" at bounding box center [783, 314] width 216 height 9
click at [693, 454] on div "modal" at bounding box center [693, 454] width 9 height 9
click at [685, 454] on icon "modal" at bounding box center [684, 454] width 3 height 7
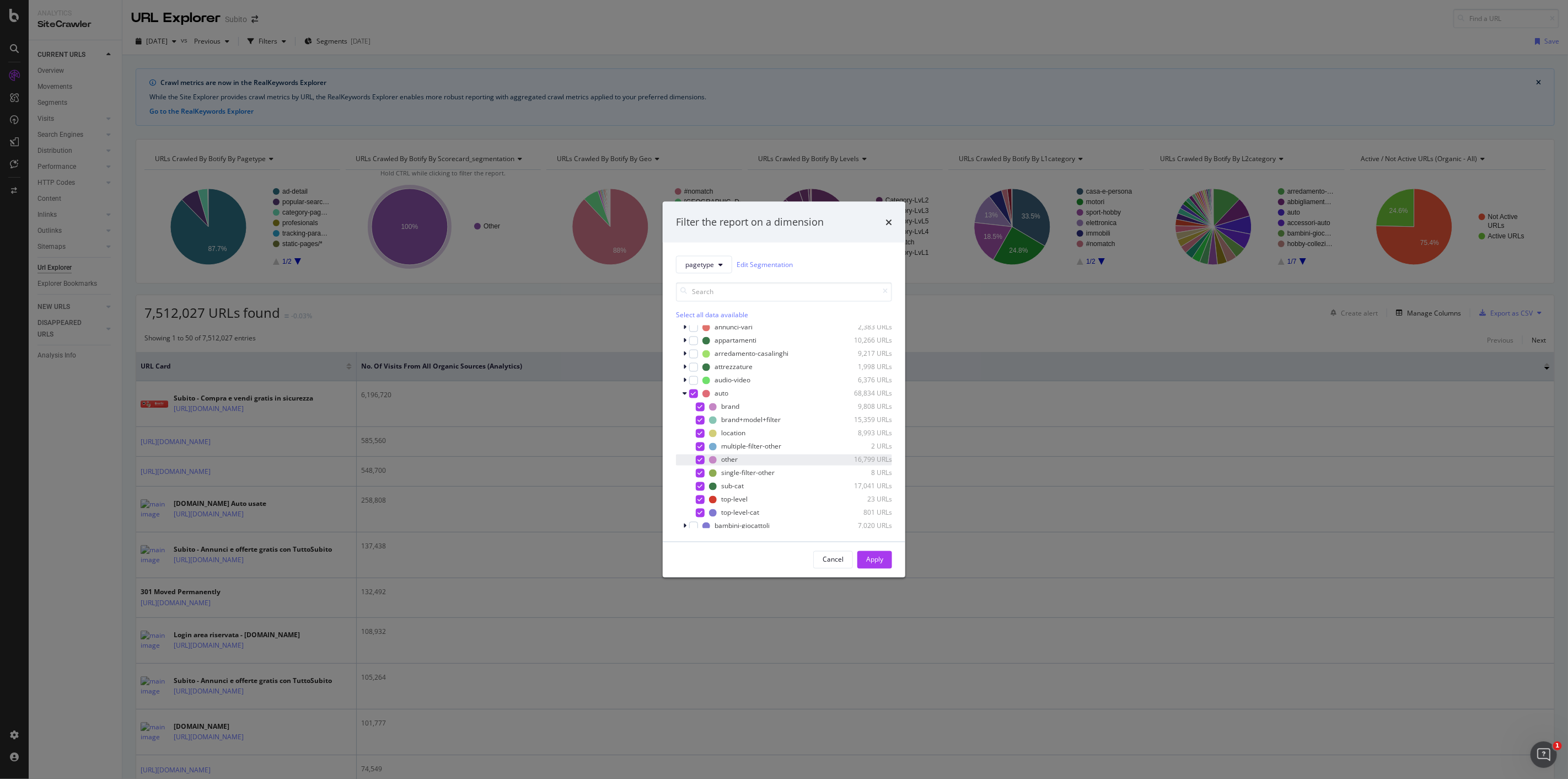
scroll to position [184, 0]
click at [888, 560] on button "Apply" at bounding box center [874, 559] width 35 height 18
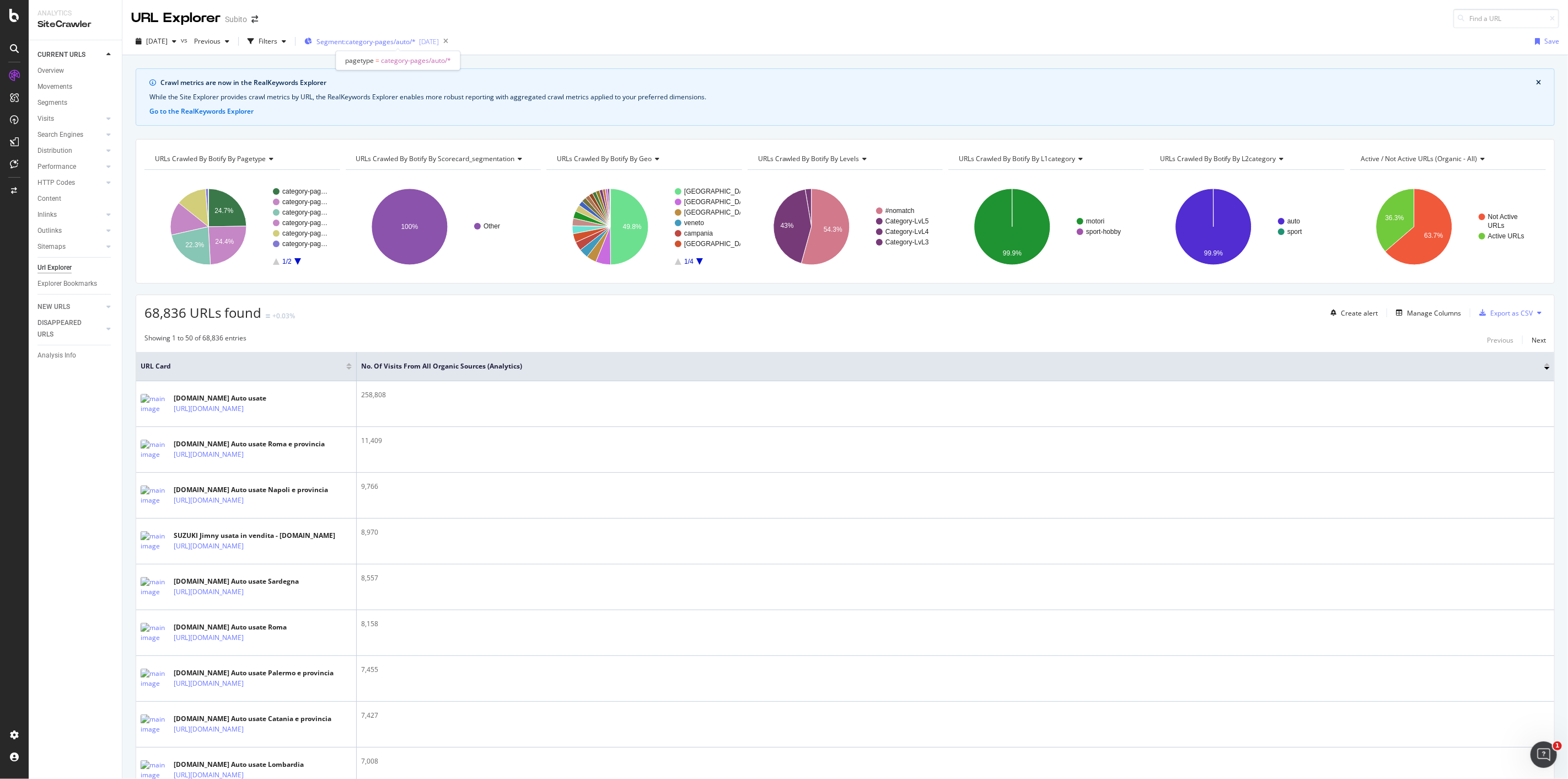
click at [403, 41] on span "Segment: category-pages/auto/*" at bounding box center [366, 41] width 99 height 9
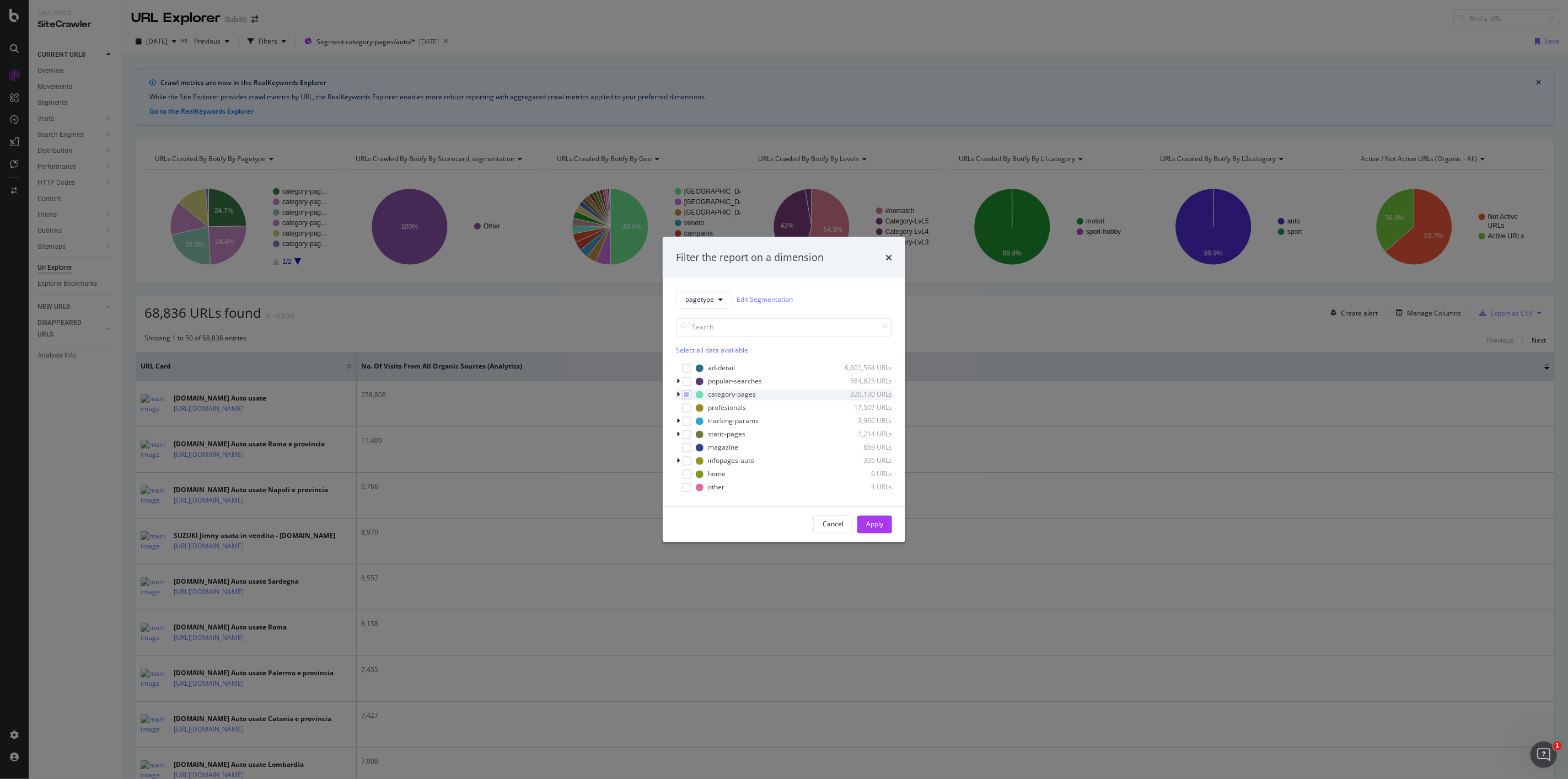
click at [678, 394] on icon "modal" at bounding box center [677, 394] width 3 height 7
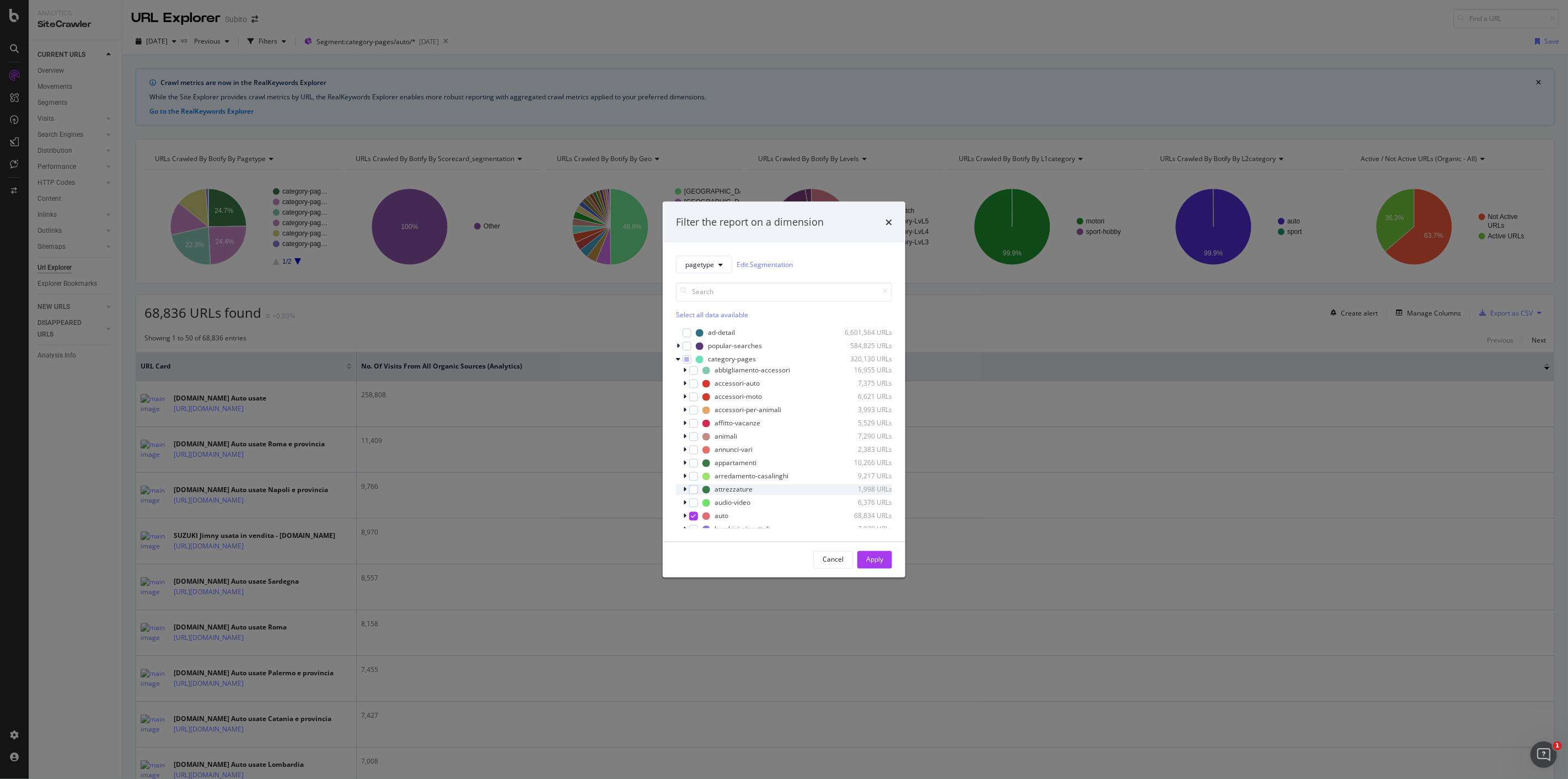
scroll to position [62, 0]
click at [685, 456] on icon "modal" at bounding box center [684, 454] width 3 height 7
click at [699, 404] on icon "modal" at bounding box center [701, 406] width 5 height 5
click at [701, 420] on icon "modal" at bounding box center [701, 420] width 5 height 5
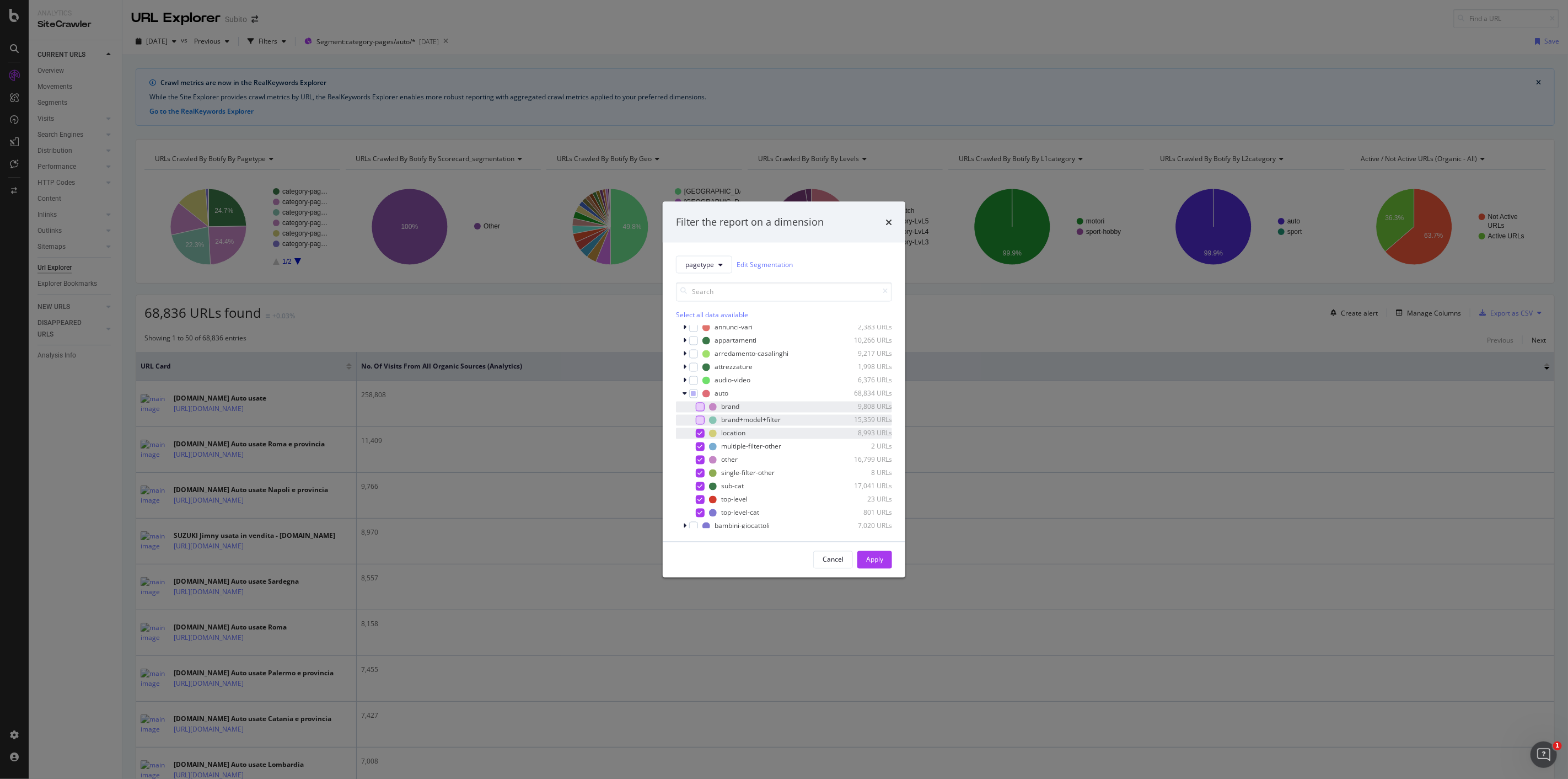
click at [700, 431] on icon "modal" at bounding box center [701, 432] width 5 height 5
click at [700, 445] on icon "modal" at bounding box center [701, 446] width 5 height 5
click at [699, 460] on icon "modal" at bounding box center [701, 459] width 5 height 5
click at [698, 475] on icon "modal" at bounding box center [701, 473] width 5 height 5
click at [700, 495] on div "modal" at bounding box center [700, 499] width 9 height 9
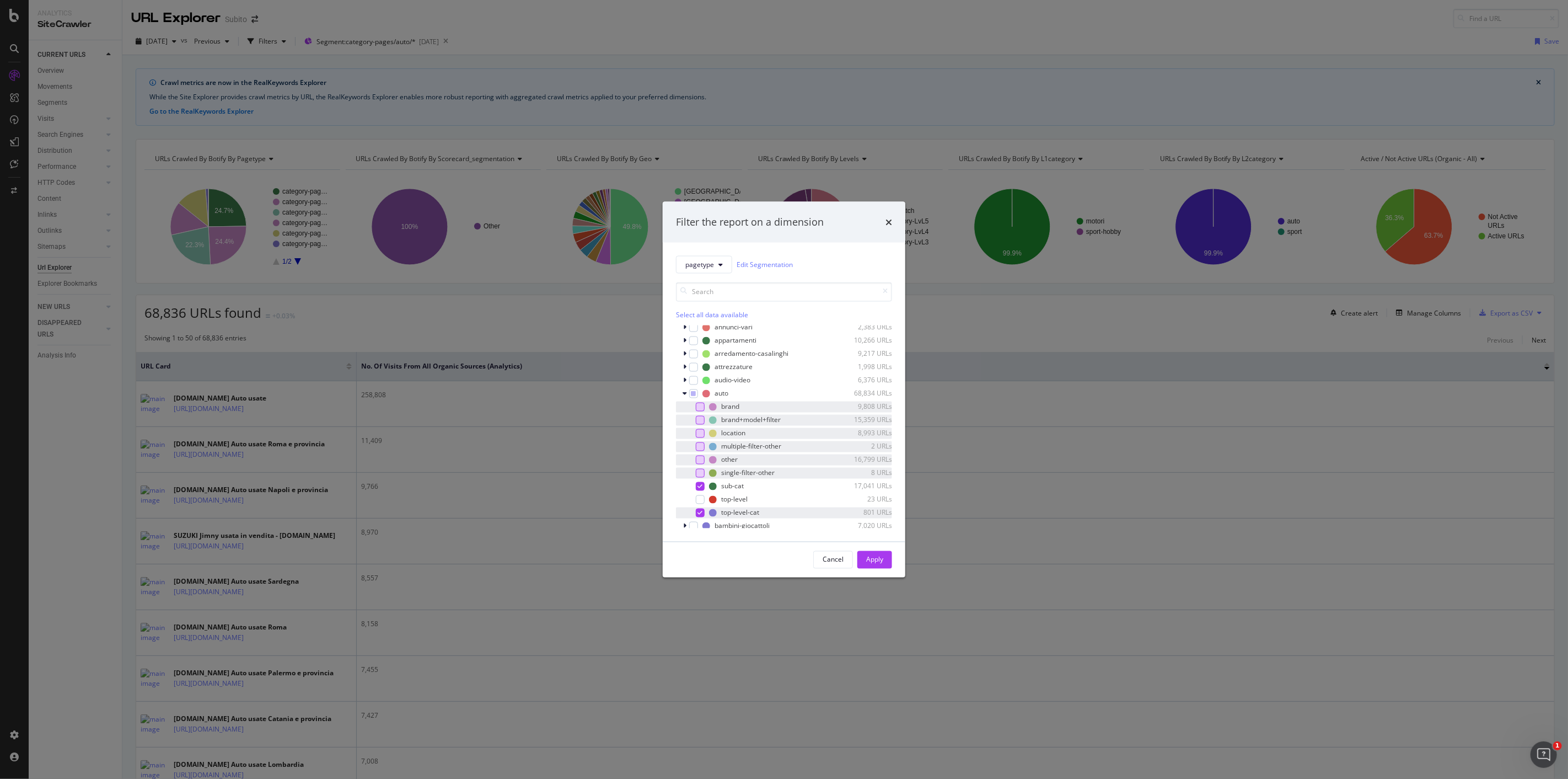
click at [699, 511] on icon "modal" at bounding box center [701, 512] width 5 height 5
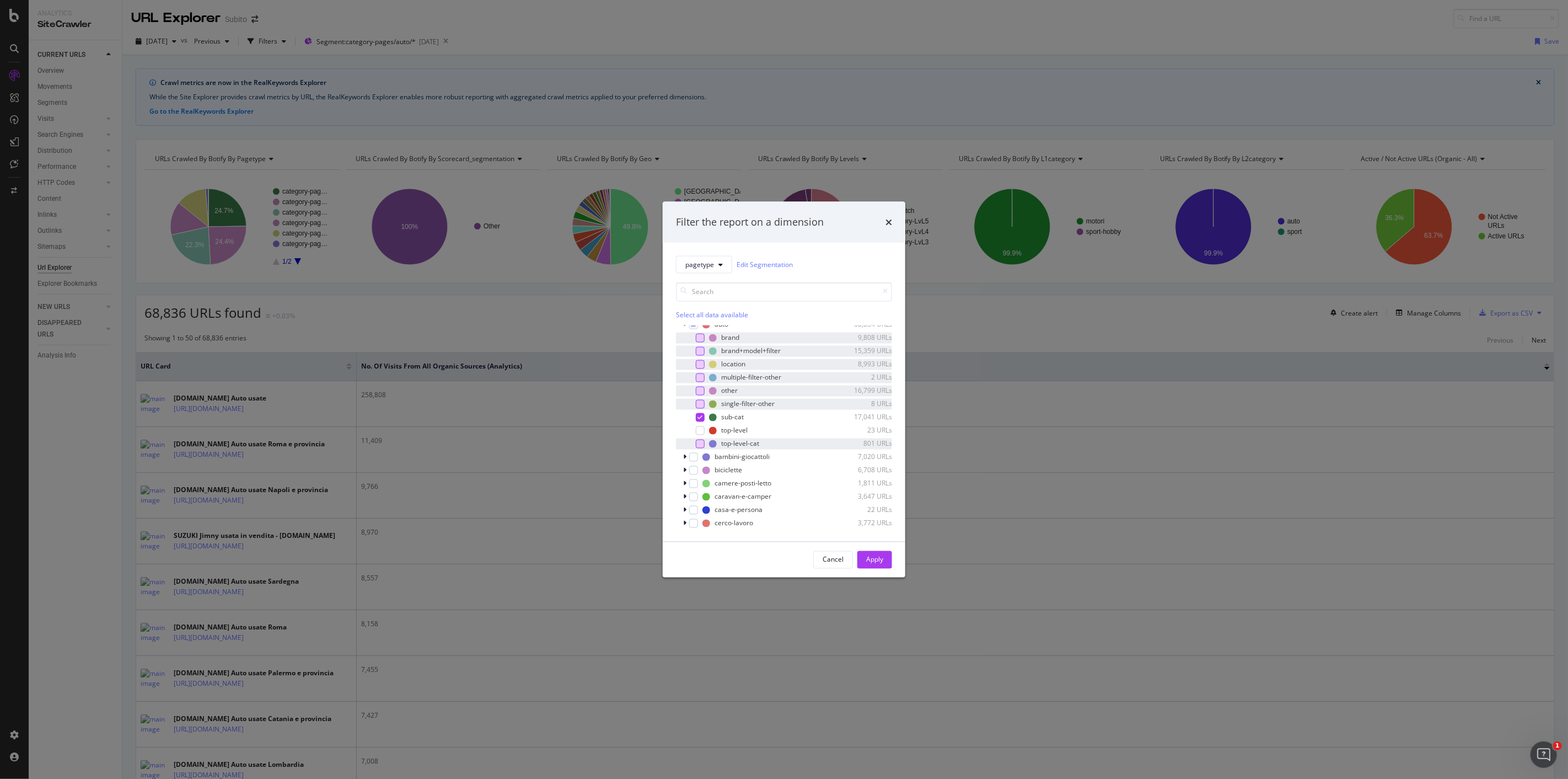
scroll to position [184, 0]
click at [885, 555] on button "Apply" at bounding box center [874, 559] width 35 height 18
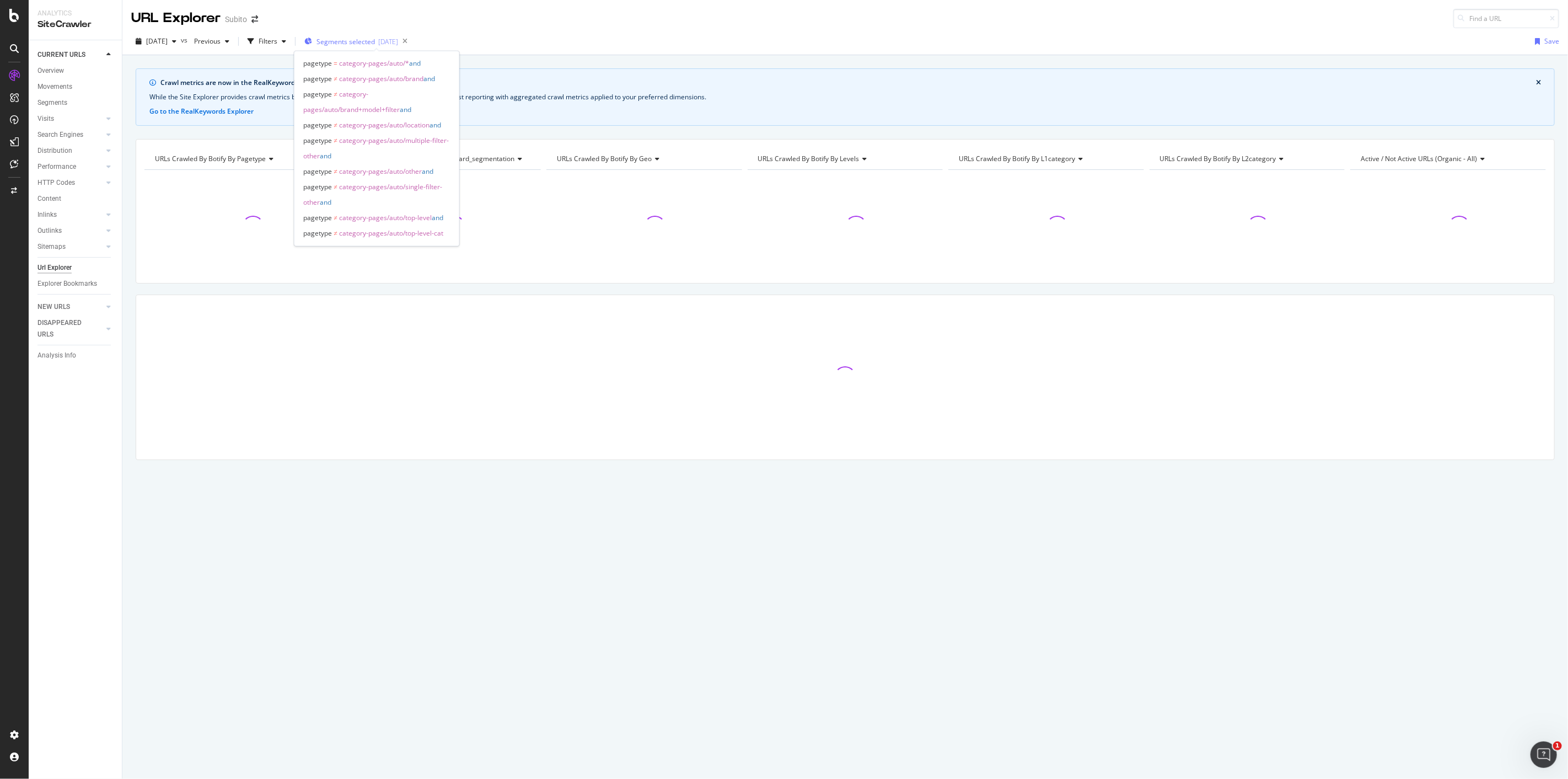
click at [356, 41] on span "Segments selected" at bounding box center [346, 41] width 58 height 9
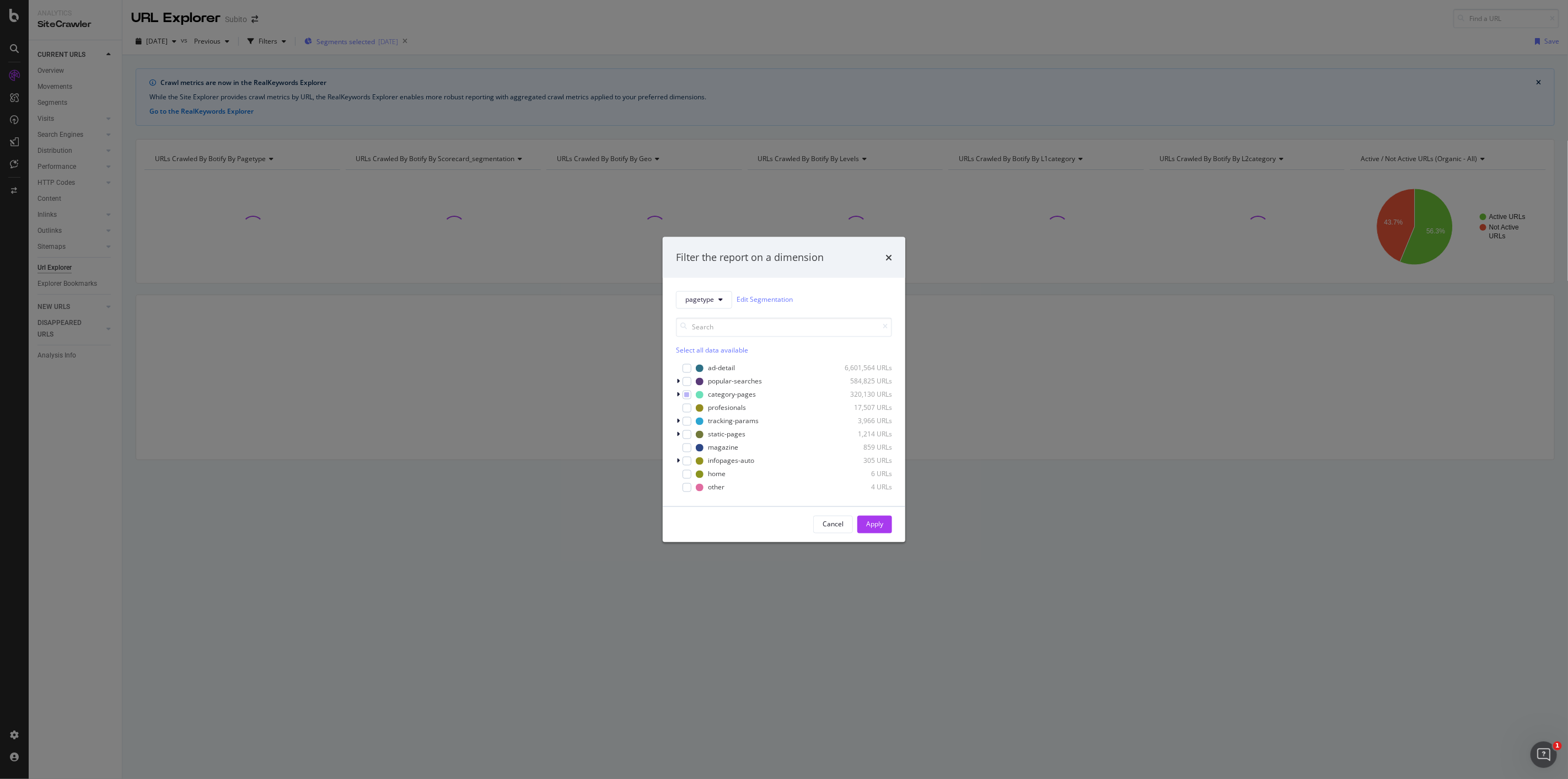
click at [356, 41] on div "Filter the report on a dimension pagetype Edit Segmentation Select all data ava…" at bounding box center [784, 389] width 1568 height 779
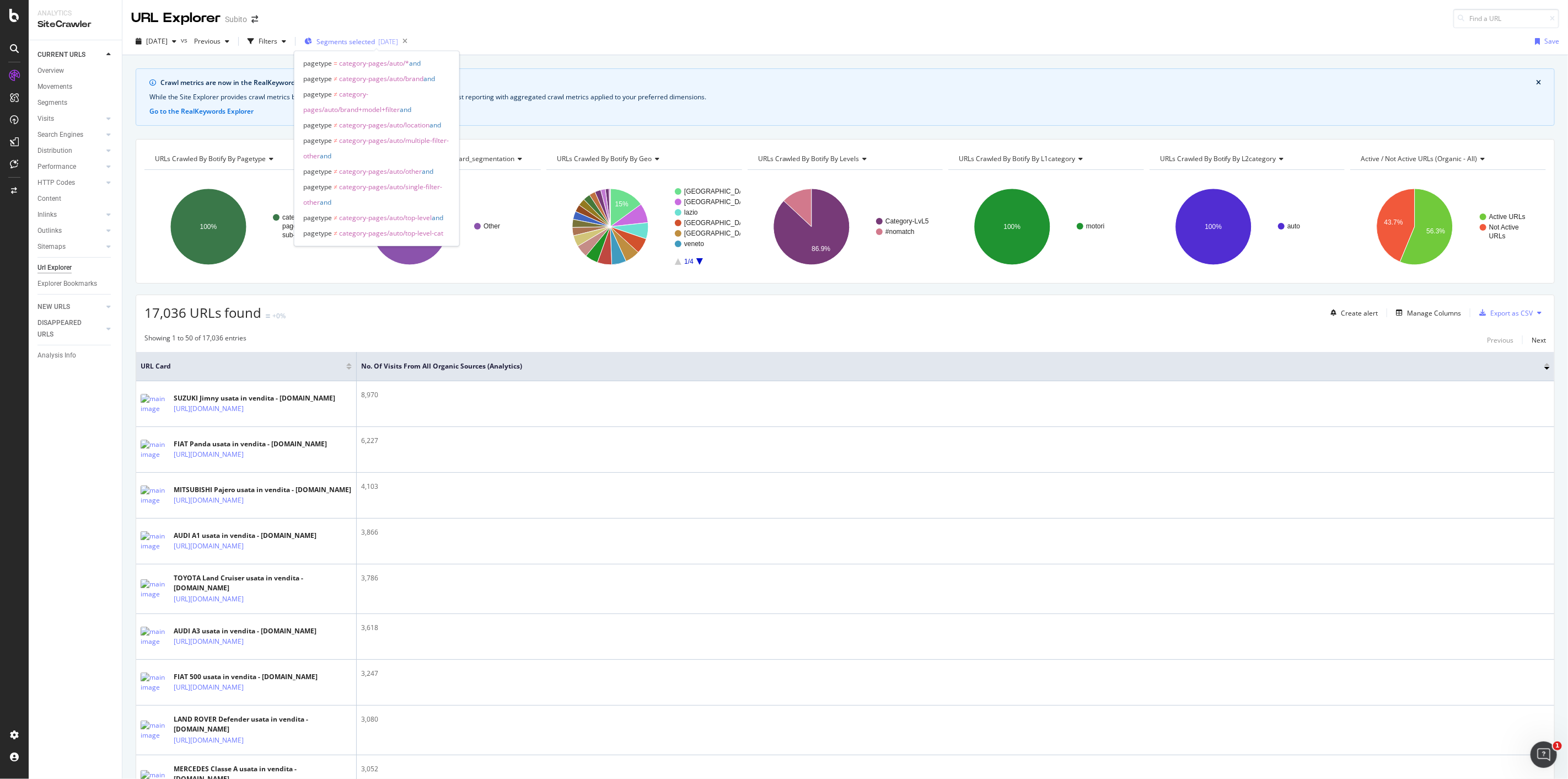
click at [375, 40] on span "Segments selected" at bounding box center [346, 41] width 58 height 9
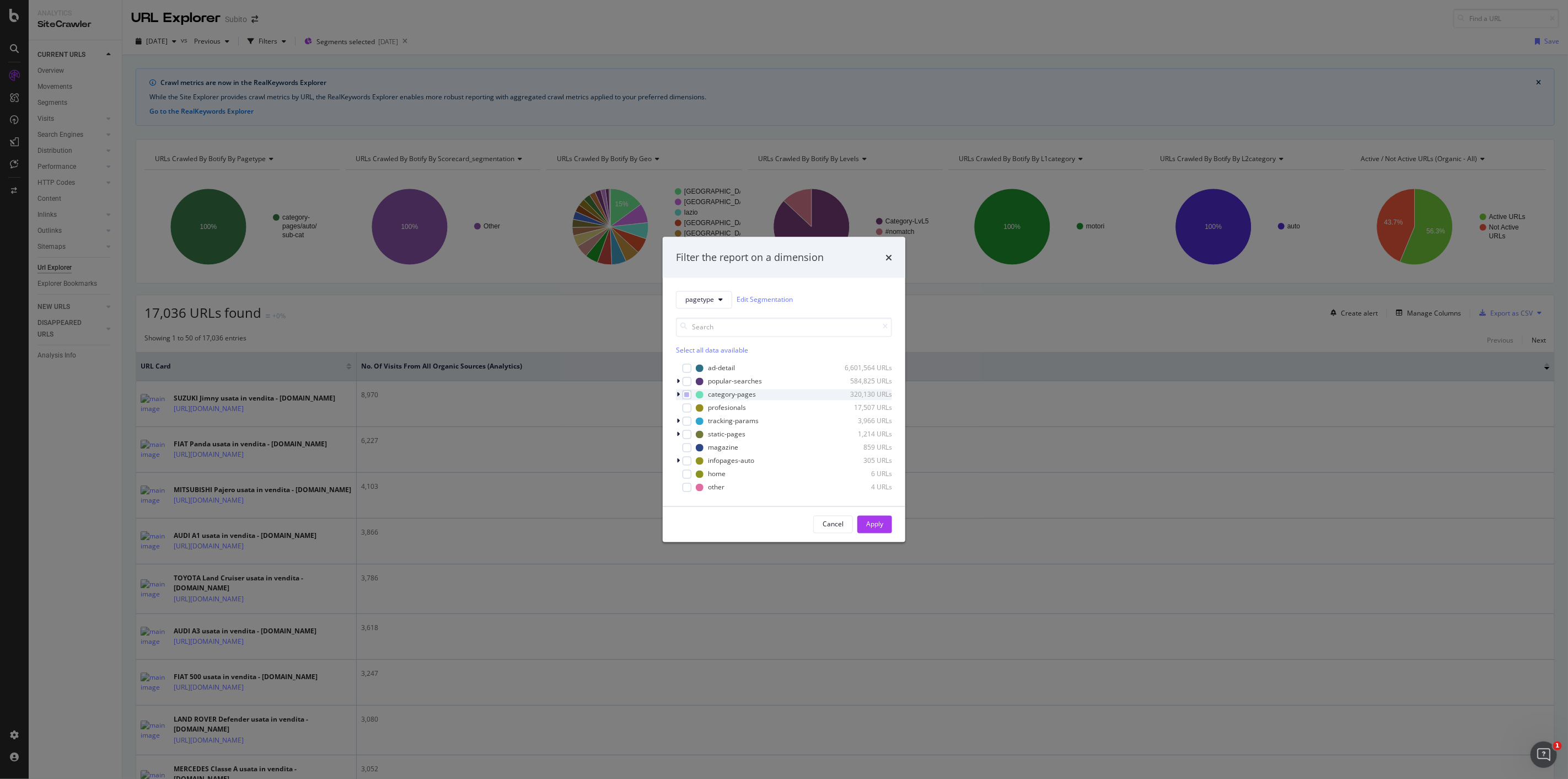
click at [676, 395] on icon "modal" at bounding box center [677, 394] width 3 height 7
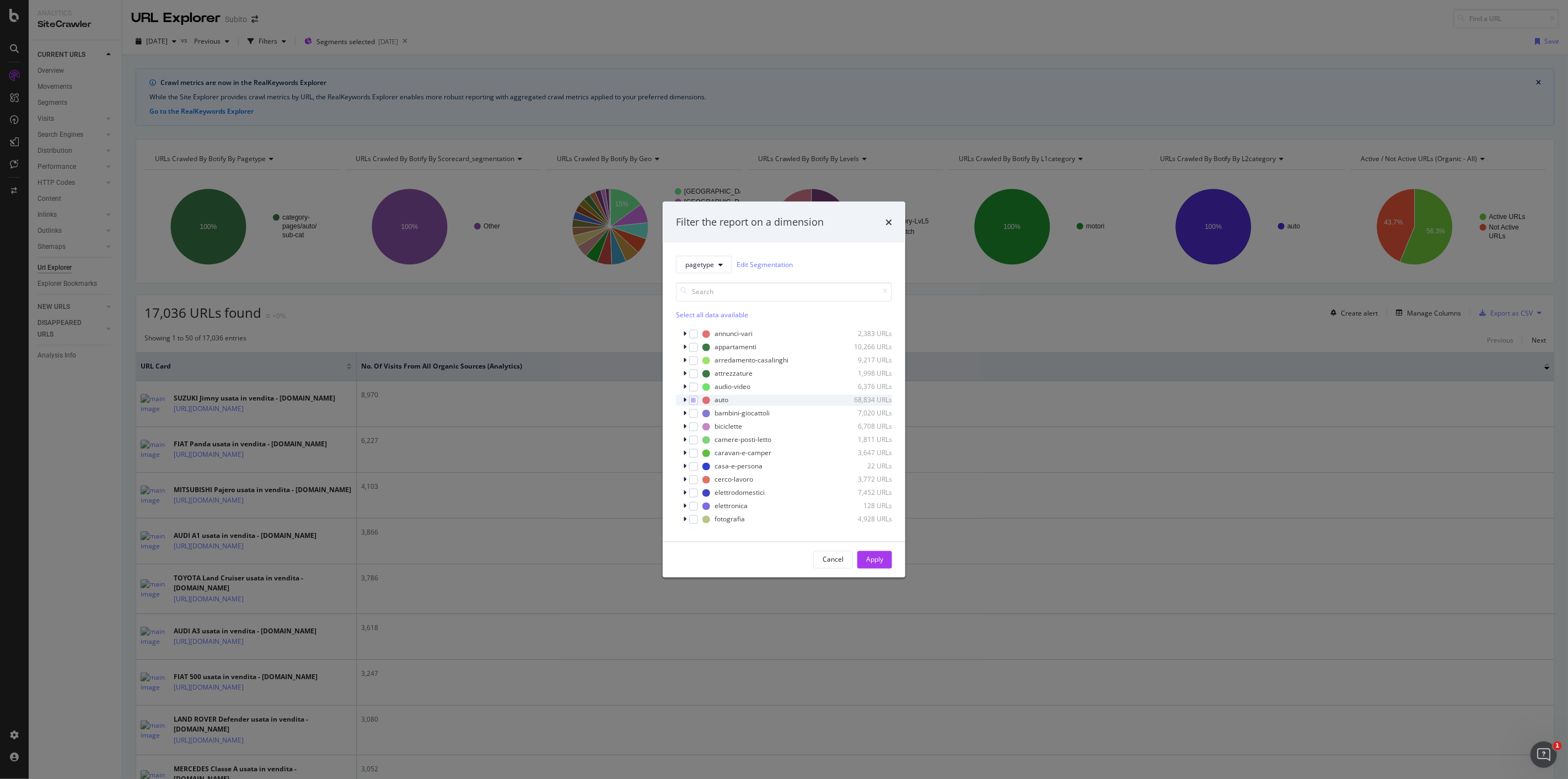
scroll to position [122, 0]
click at [684, 393] on icon "modal" at bounding box center [684, 393] width 3 height 7
click at [700, 365] on icon "modal" at bounding box center [701, 363] width 5 height 5
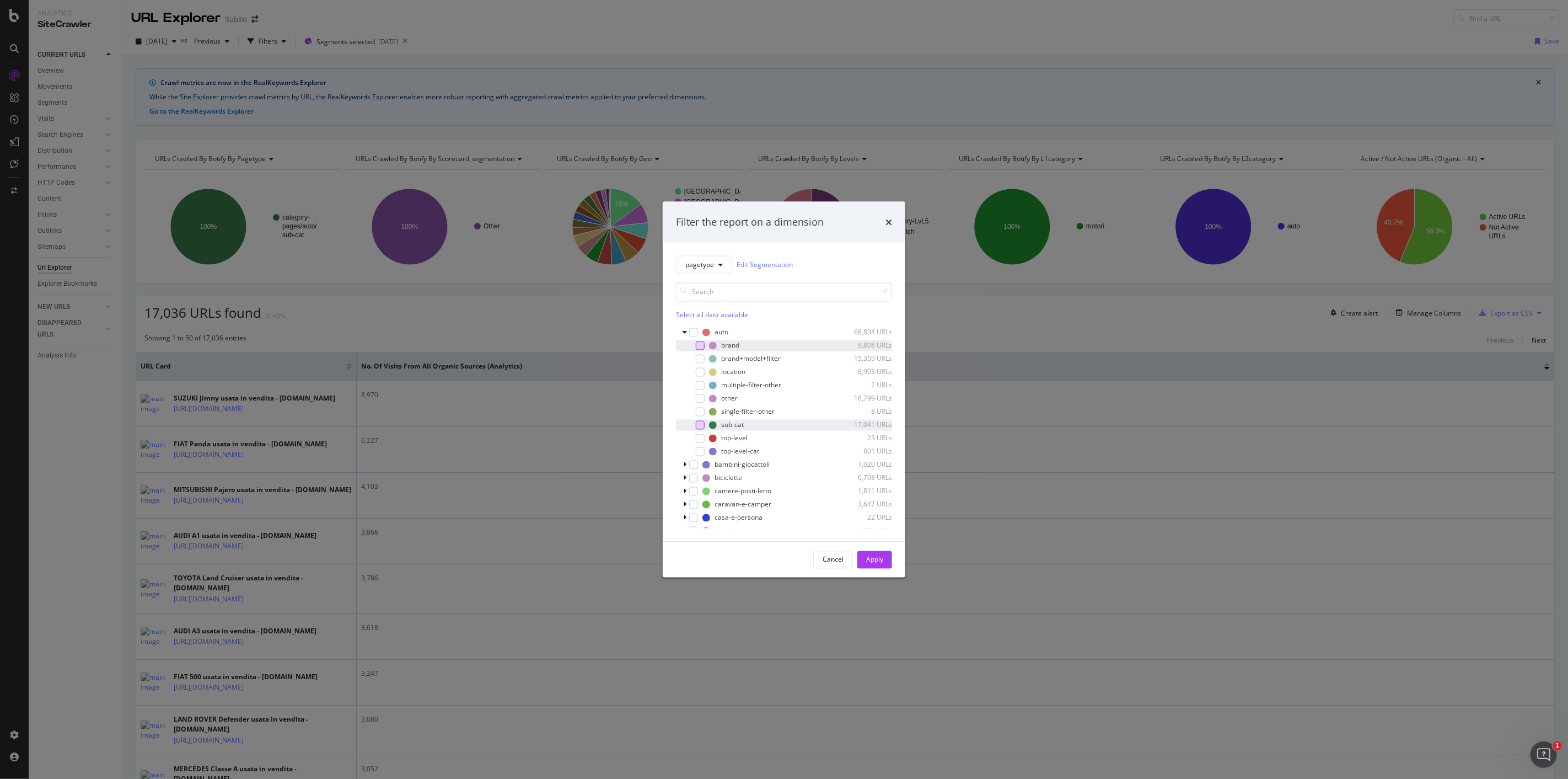
click at [698, 348] on div "modal" at bounding box center [700, 345] width 9 height 9
click at [869, 348] on div "9,808 URLs" at bounding box center [865, 345] width 54 height 9
click at [877, 559] on div "Apply" at bounding box center [875, 559] width 17 height 9
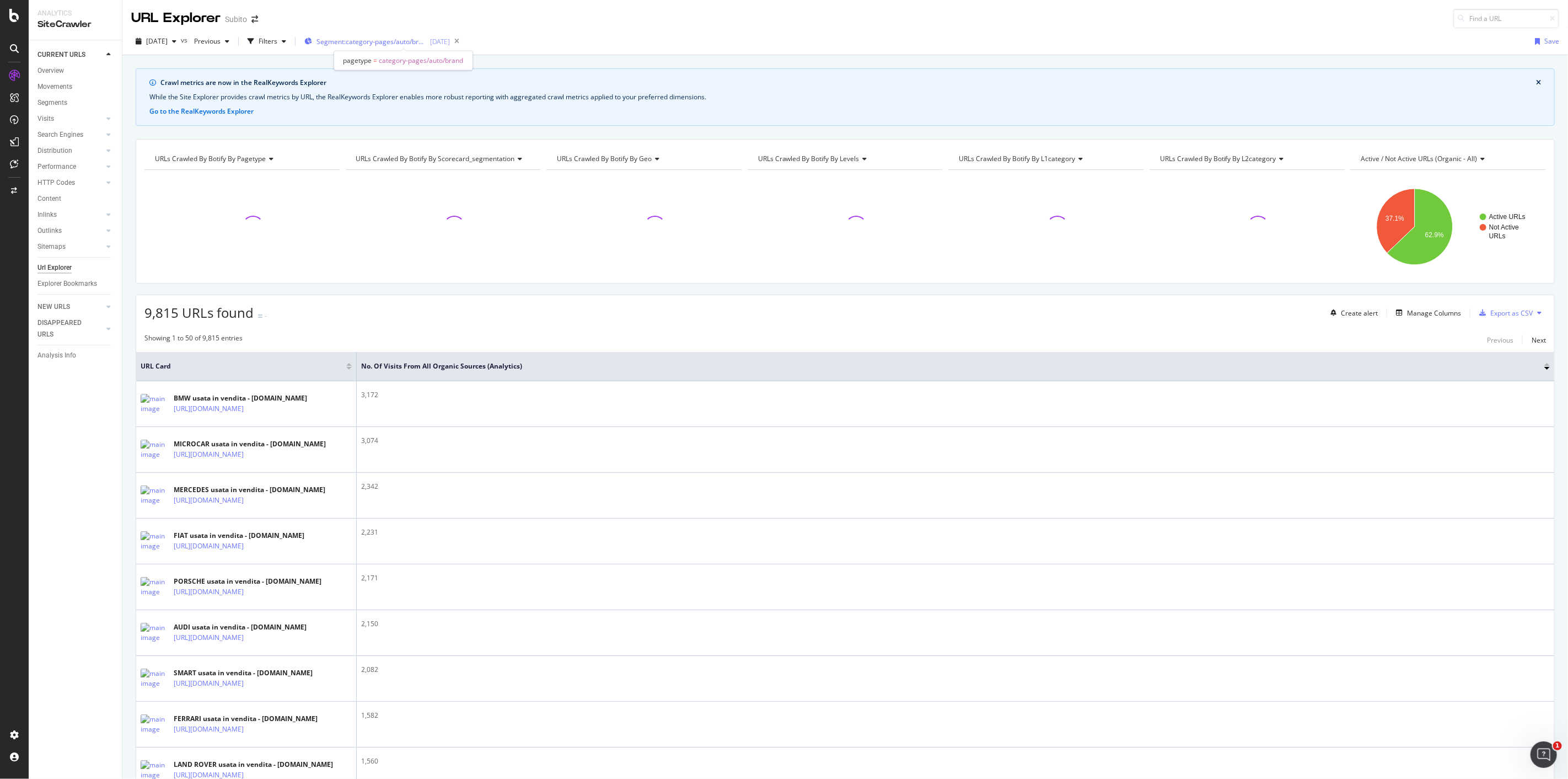
click at [427, 41] on span "Segment: category-pages/auto/brand" at bounding box center [371, 41] width 110 height 9
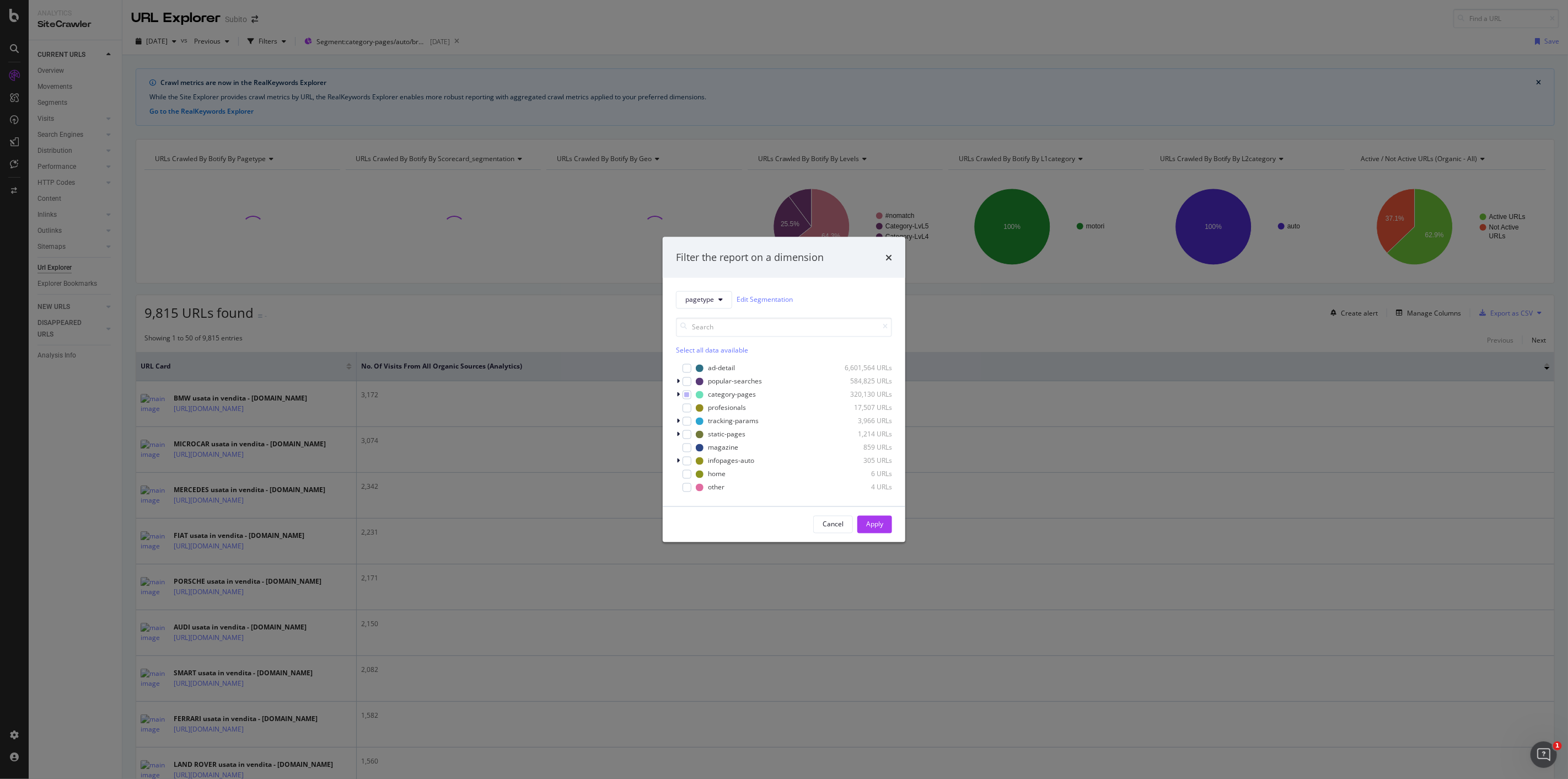
click at [603, 27] on div "Filter the report on a dimension pagetype Edit Segmentation Select all data ava…" at bounding box center [784, 389] width 1568 height 779
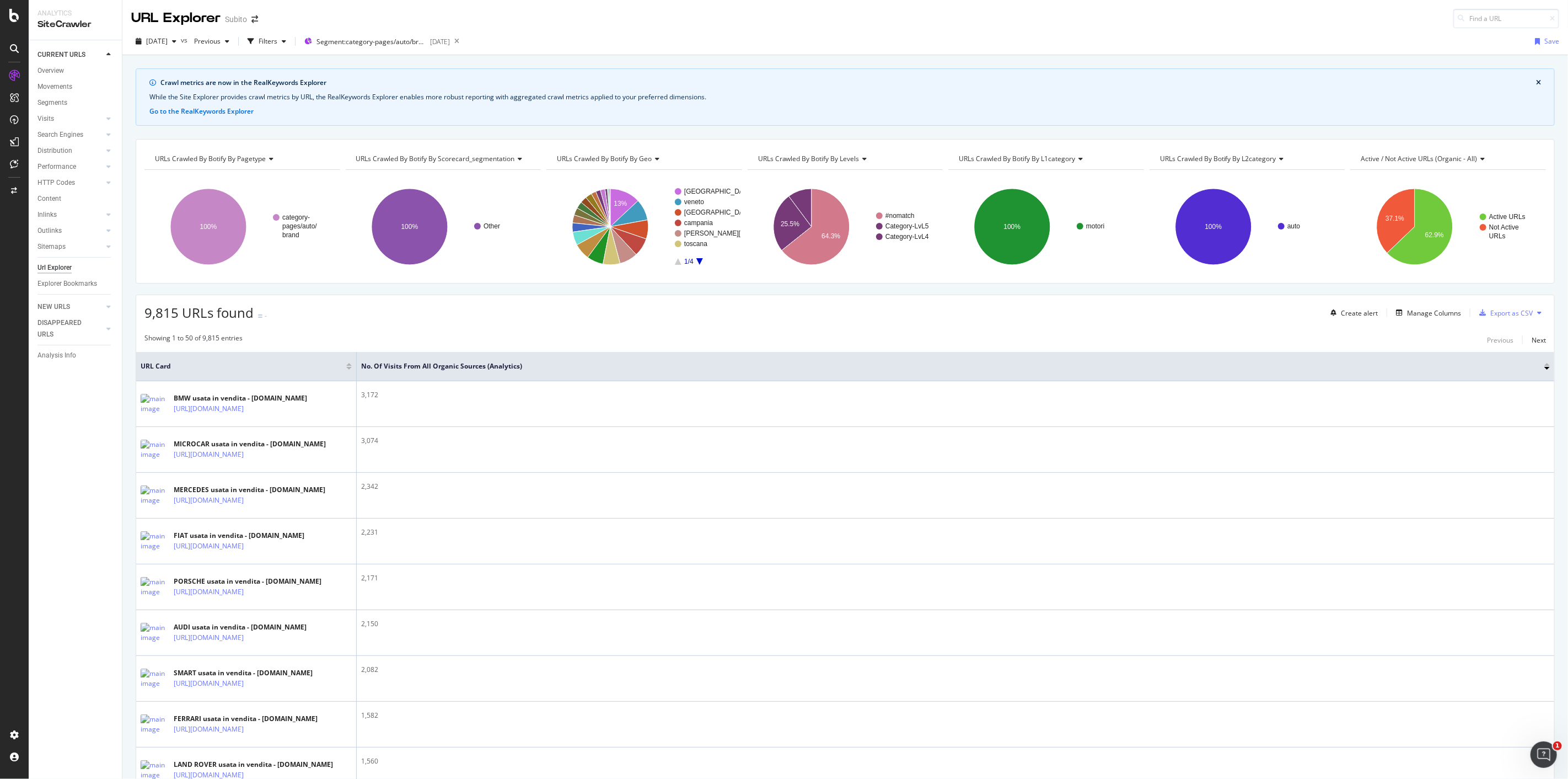
drag, startPoint x: 417, startPoint y: 43, endPoint x: 607, endPoint y: 39, distance: 190.0
click at [607, 39] on div "2025 Oct. 3rd vs Previous Filters Segment: category-pages/auto/brand 2025-09-30…" at bounding box center [845, 43] width 1446 height 22
click at [1397, 311] on div "button" at bounding box center [1399, 312] width 15 height 7
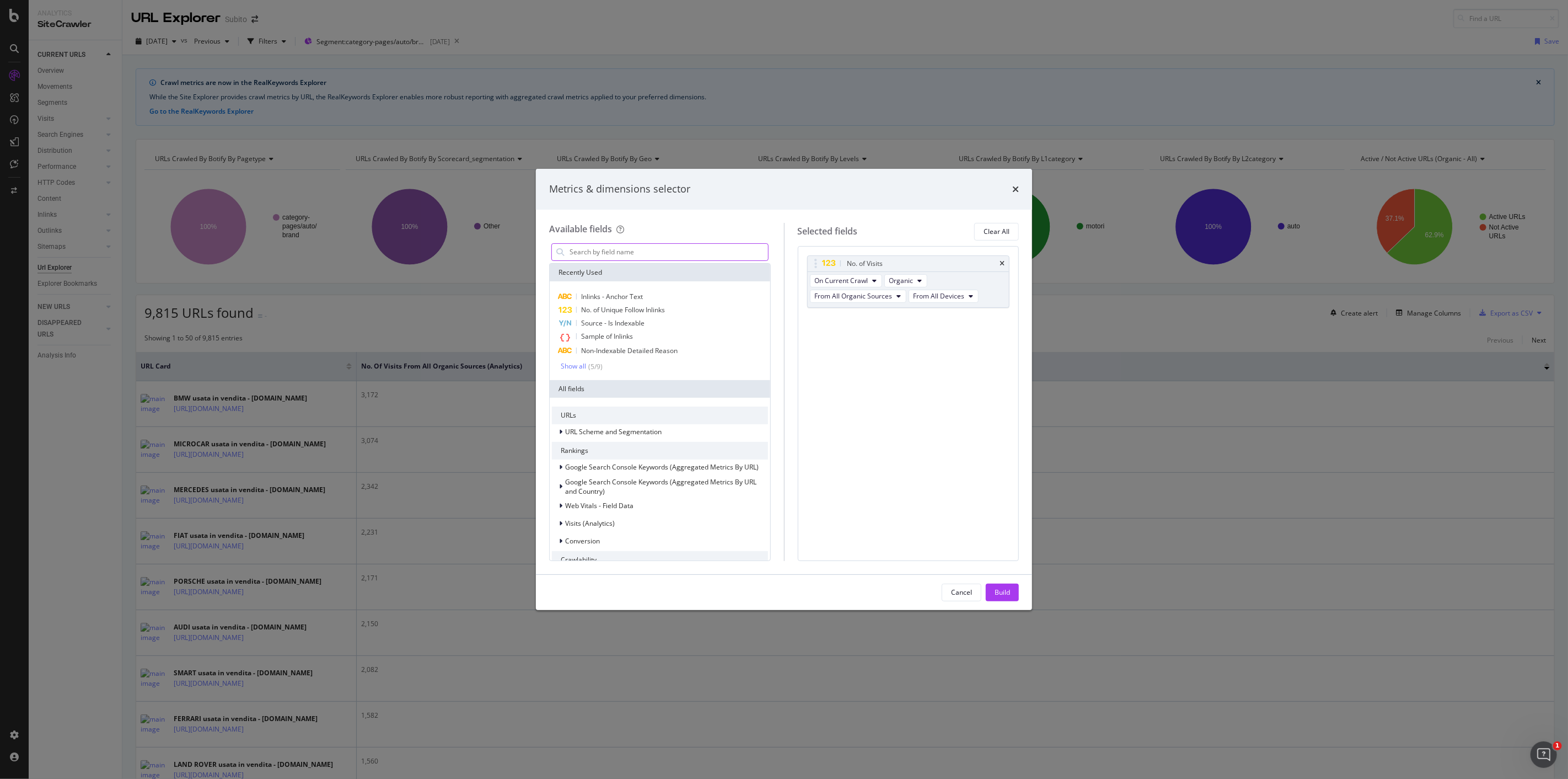
click at [615, 256] on input "modal" at bounding box center [668, 252] width 200 height 16
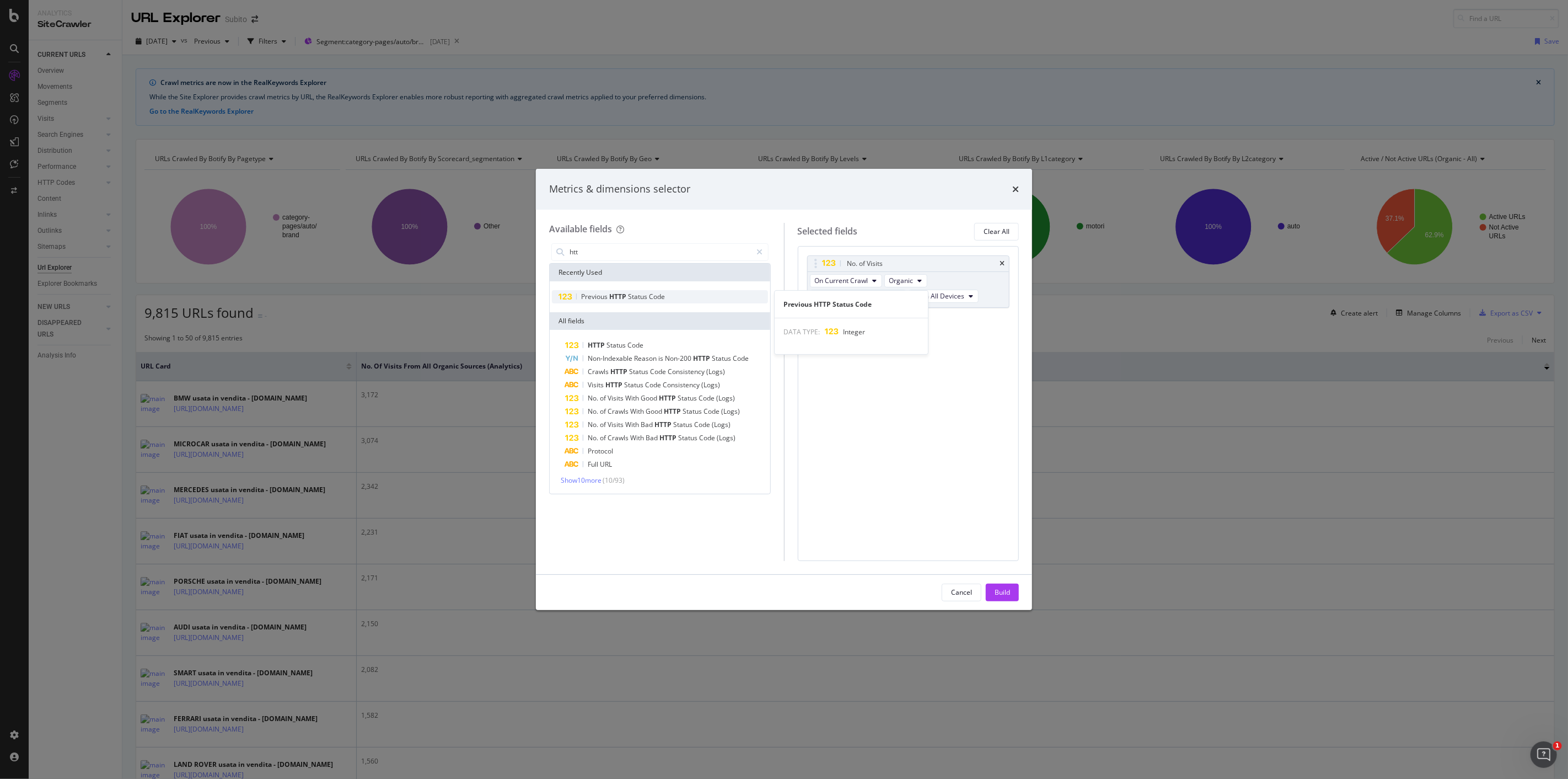
type input "htt"
click at [615, 301] on div "Previous HTTP Status Code" at bounding box center [623, 297] width 84 height 9
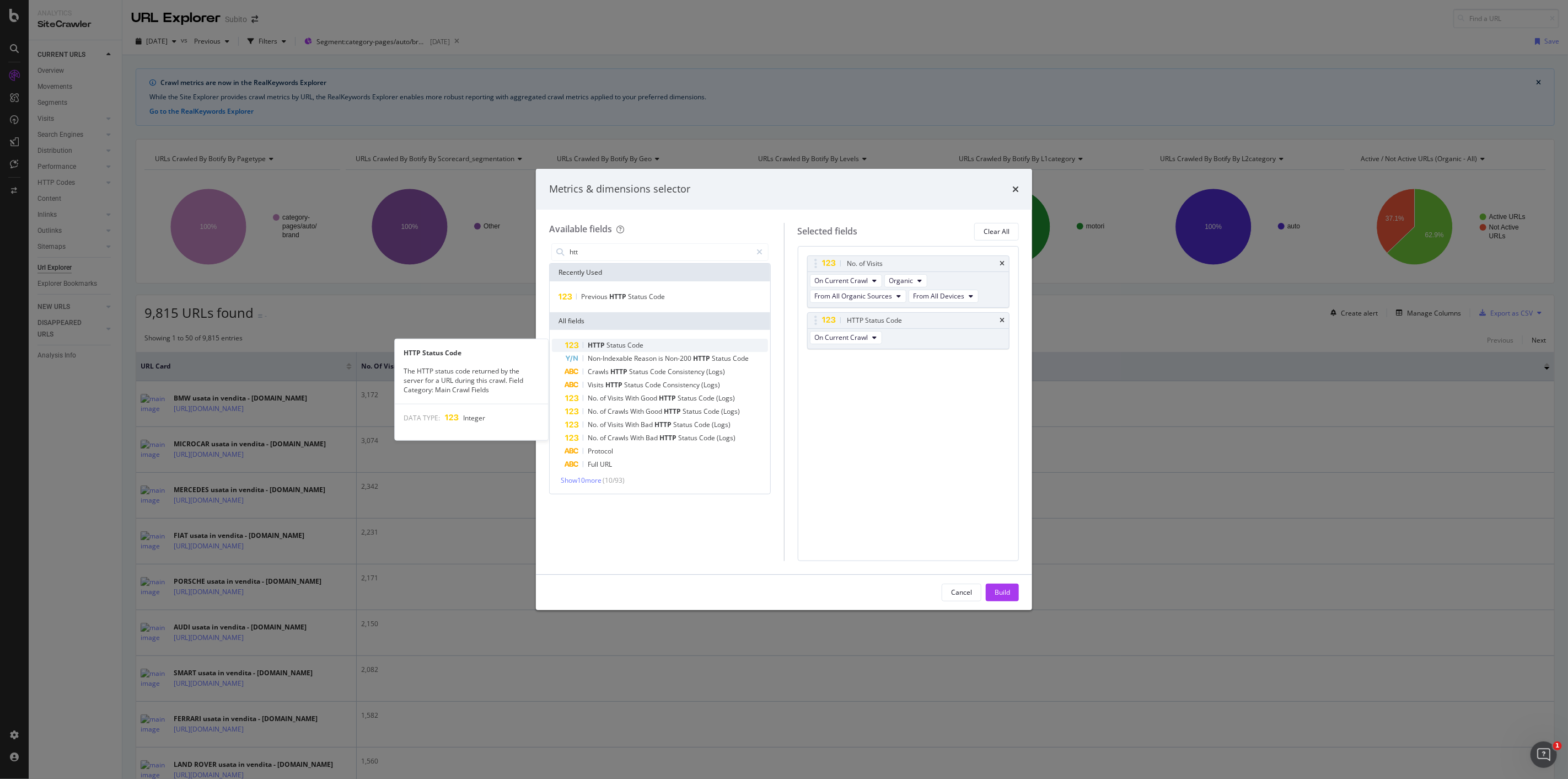
click at [637, 346] on span "Code" at bounding box center [635, 345] width 16 height 9
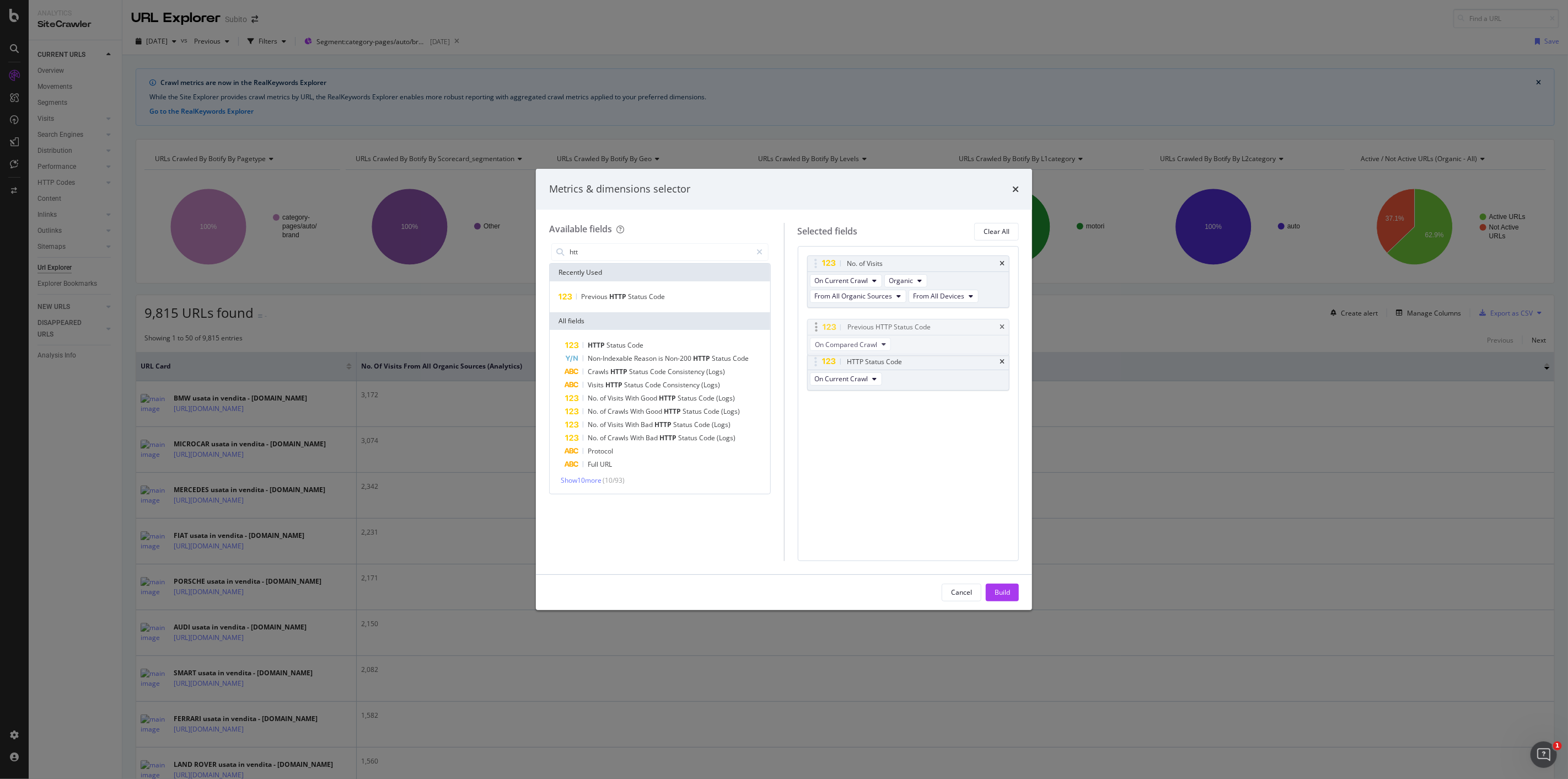
drag, startPoint x: 816, startPoint y: 361, endPoint x: 816, endPoint y: 319, distance: 42.0
click at [816, 319] on body "Analytics SiteCrawler CURRENT URLS Overview Movements Segments Visits Analysis …" at bounding box center [784, 389] width 1568 height 779
click at [1003, 320] on icon "times" at bounding box center [1002, 320] width 5 height 7
click at [1007, 594] on div "Build" at bounding box center [1002, 592] width 15 height 9
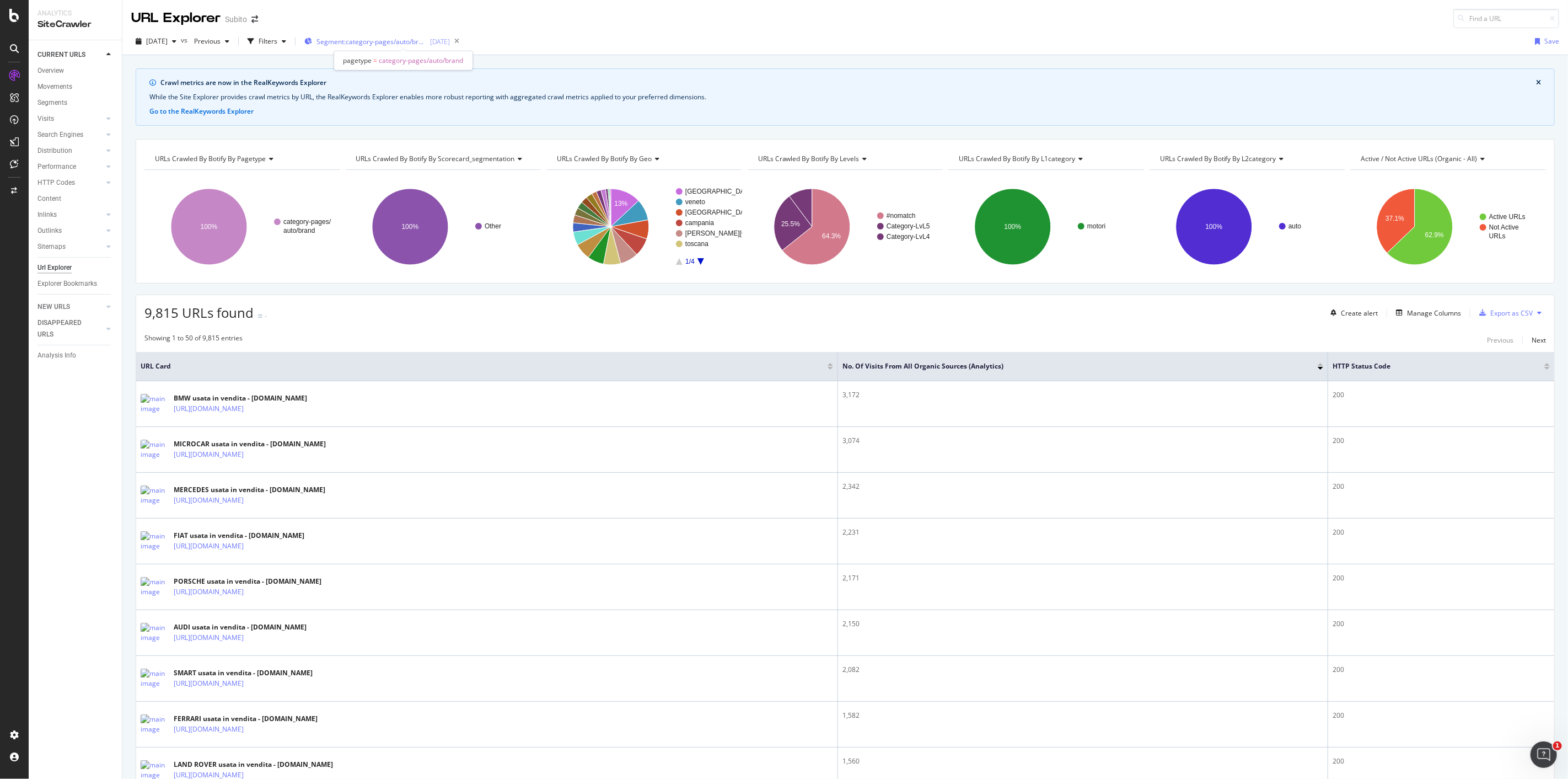
click at [376, 44] on span "Segment: category-pages/auto/brand" at bounding box center [371, 41] width 110 height 9
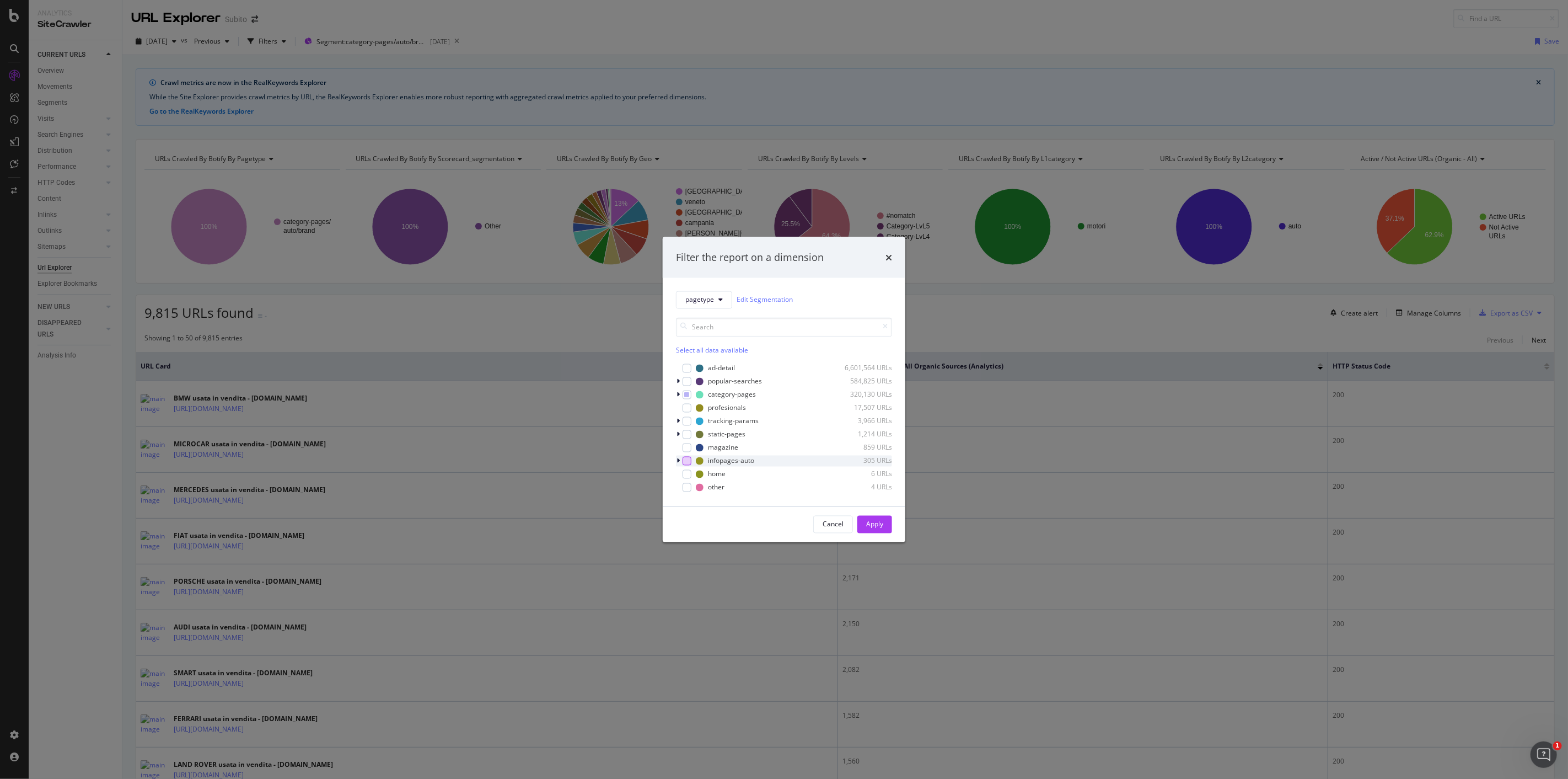
click at [687, 462] on div "modal" at bounding box center [687, 460] width 9 height 9
click at [687, 397] on icon "modal" at bounding box center [687, 394] width 5 height 5
click at [682, 395] on div "modal" at bounding box center [687, 394] width 9 height 9
click at [880, 521] on div "Apply" at bounding box center [875, 524] width 17 height 9
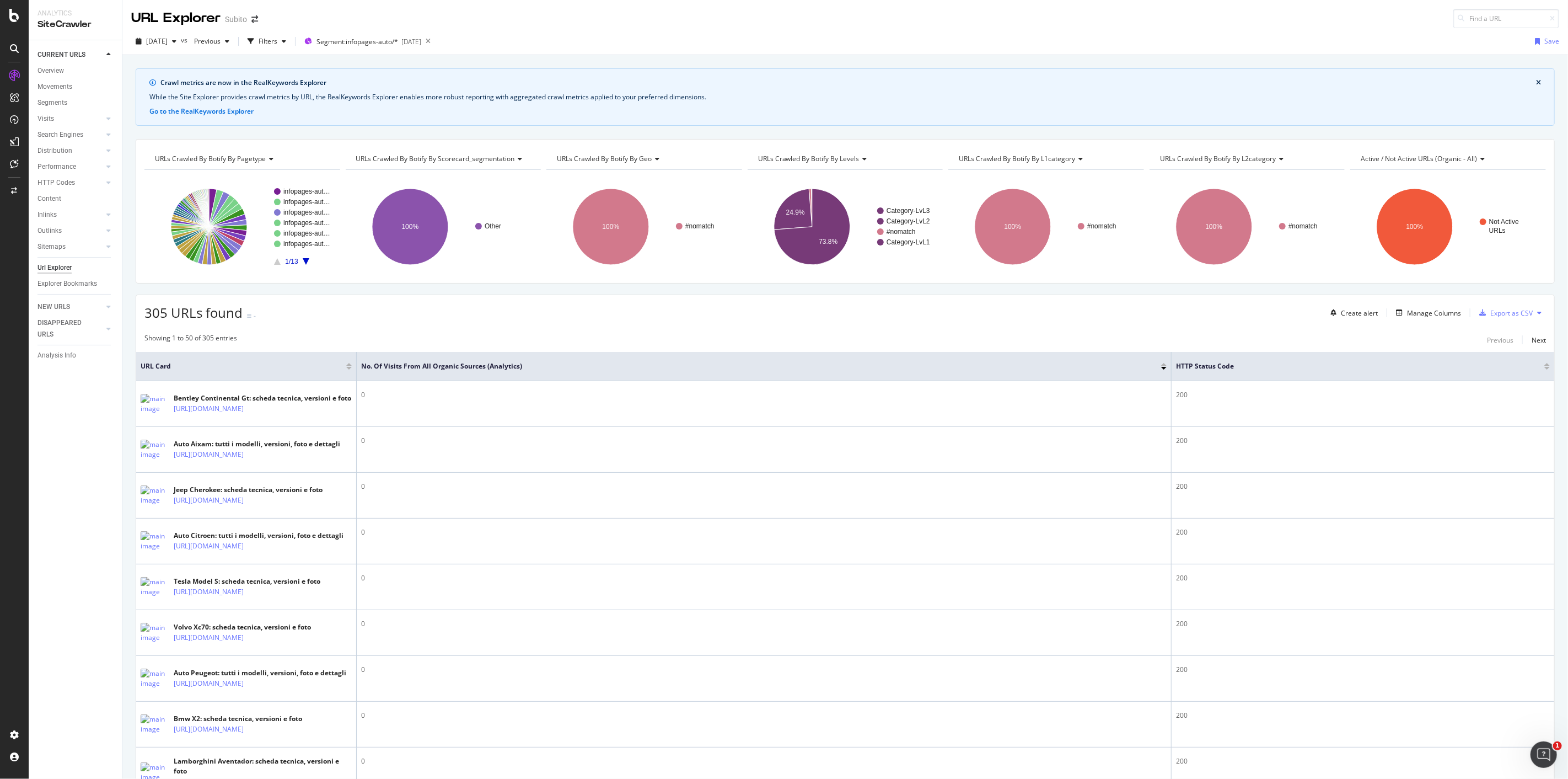
click at [304, 262] on rect "A chart." at bounding box center [302, 227] width 57 height 77
click at [306, 262] on icon "A chart." at bounding box center [306, 261] width 7 height 7
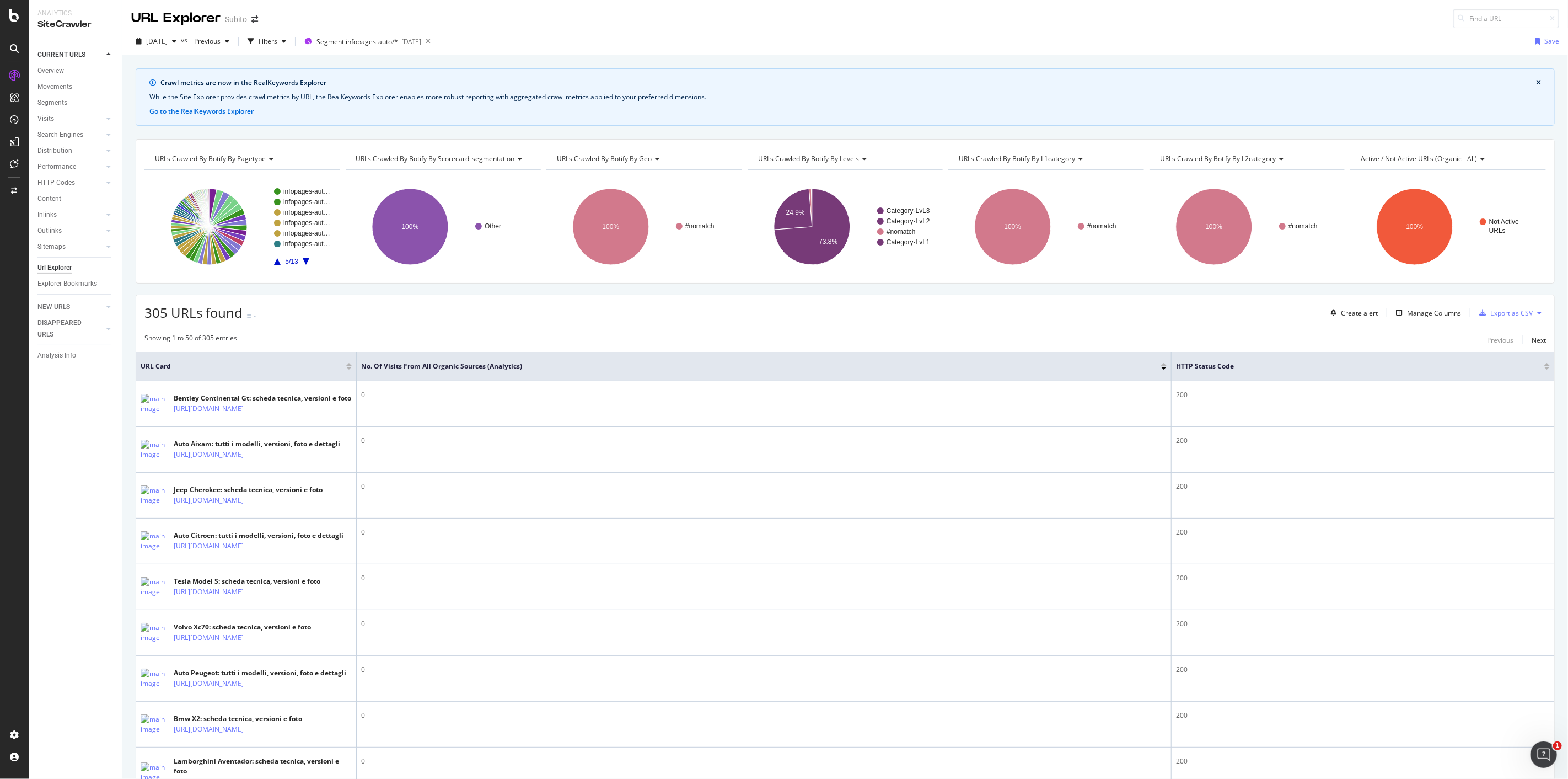
click at [306, 262] on icon "A chart." at bounding box center [306, 261] width 7 height 7
click at [801, 213] on icon "A chart." at bounding box center [793, 209] width 38 height 41
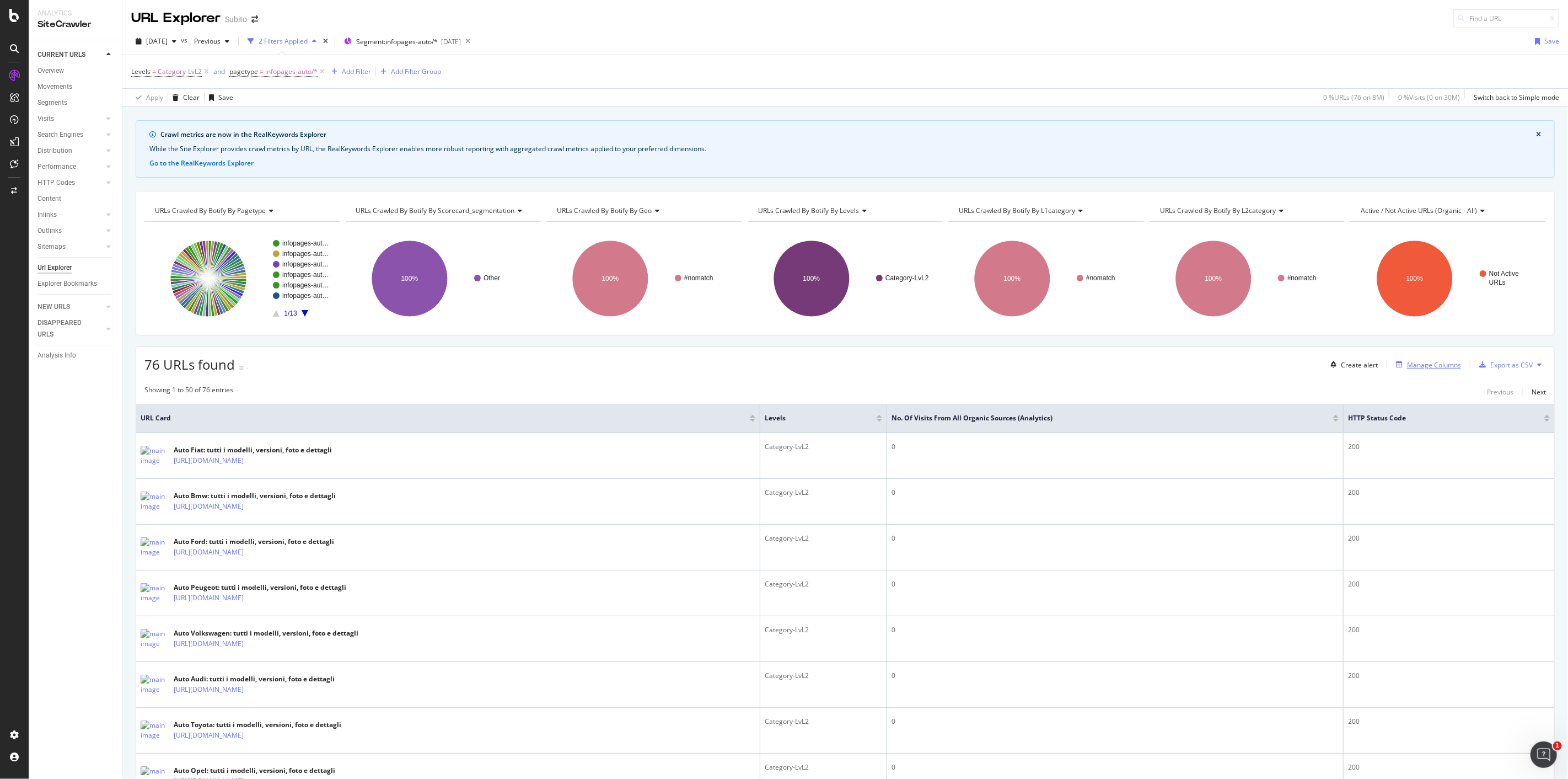
click at [1410, 370] on div "Manage Columns" at bounding box center [1434, 364] width 54 height 9
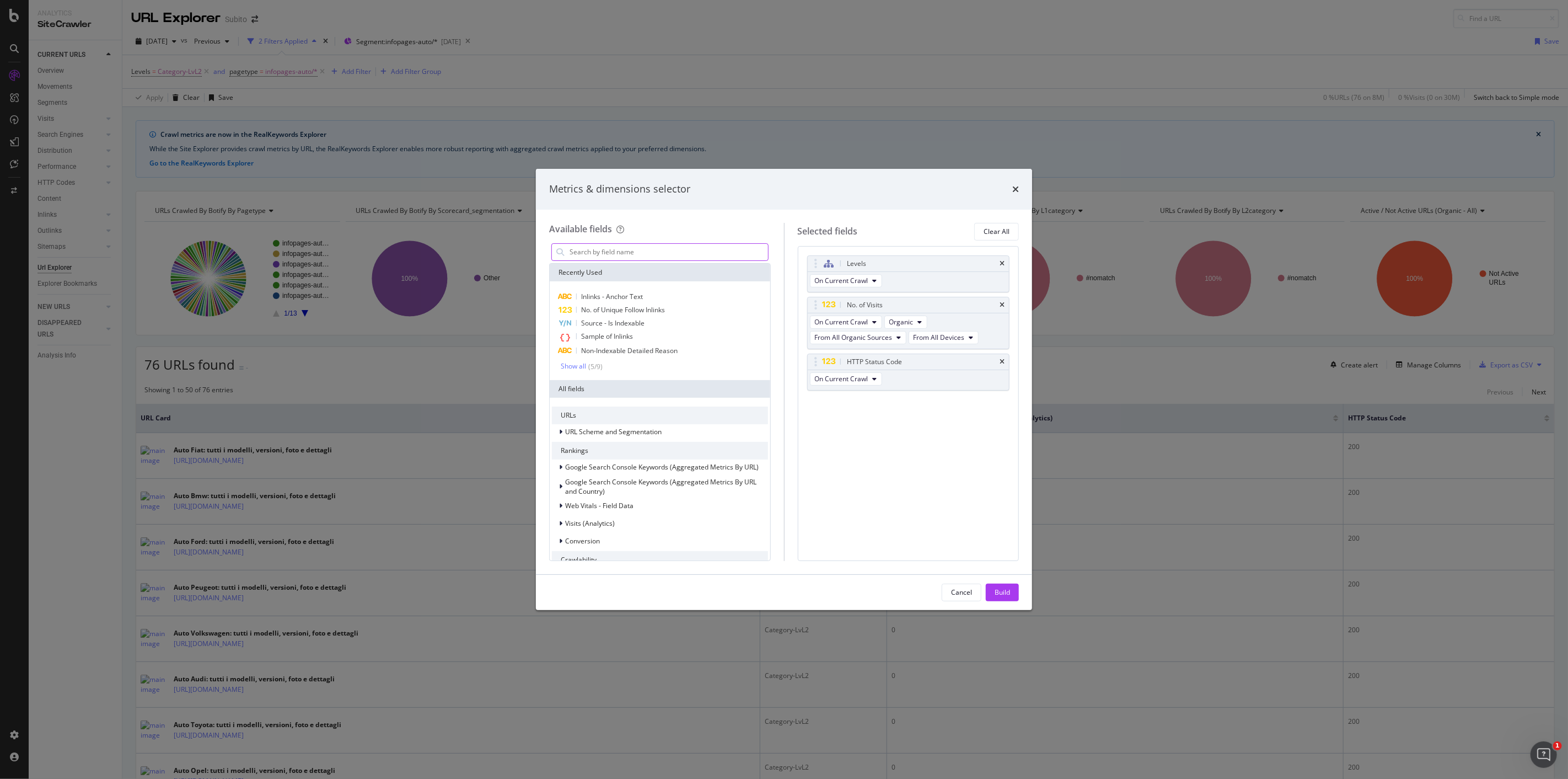
click at [647, 249] on input "modal" at bounding box center [668, 252] width 200 height 16
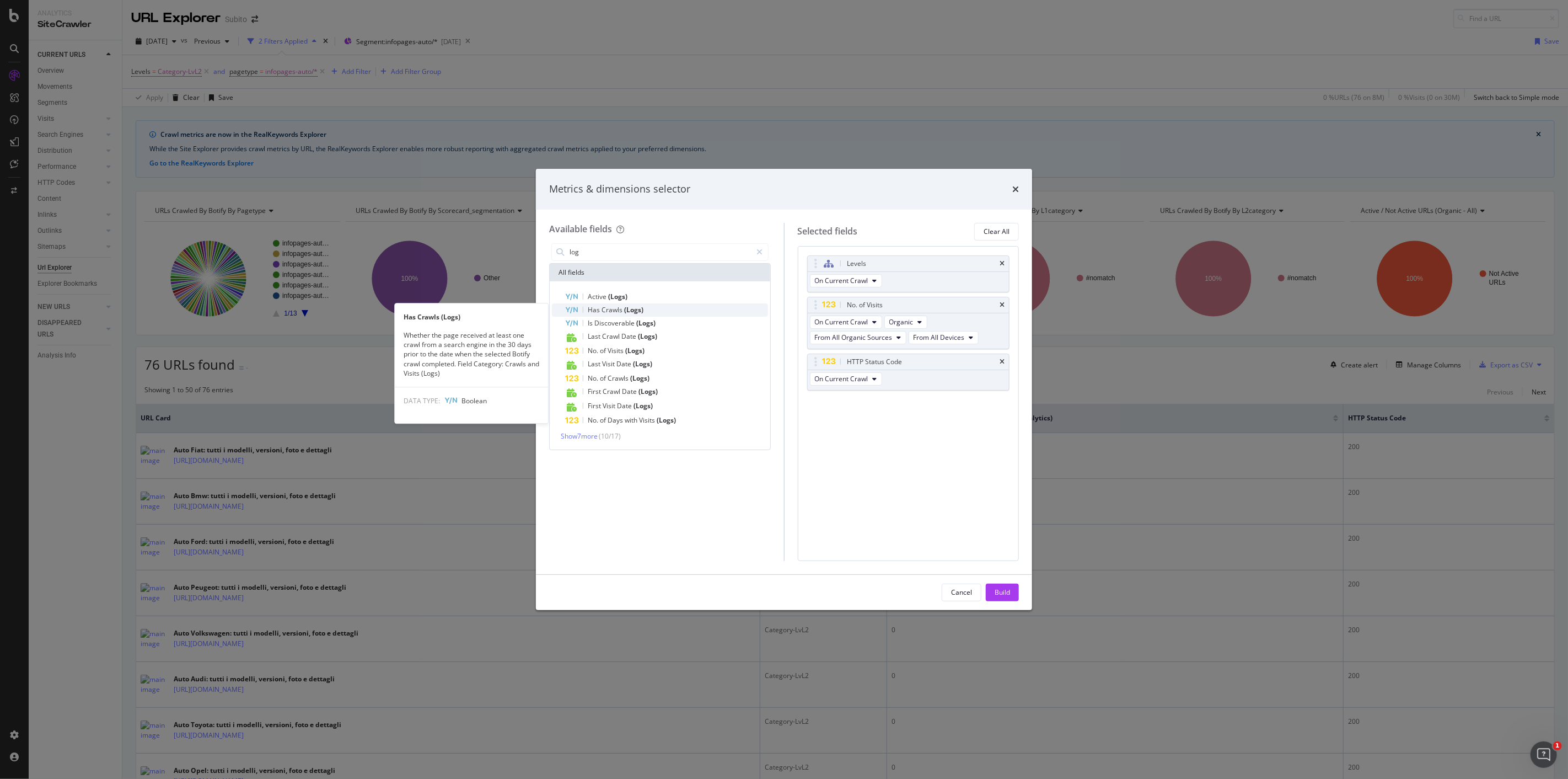
type input "log"
click at [642, 308] on span "(Logs)" at bounding box center [634, 309] width 19 height 9
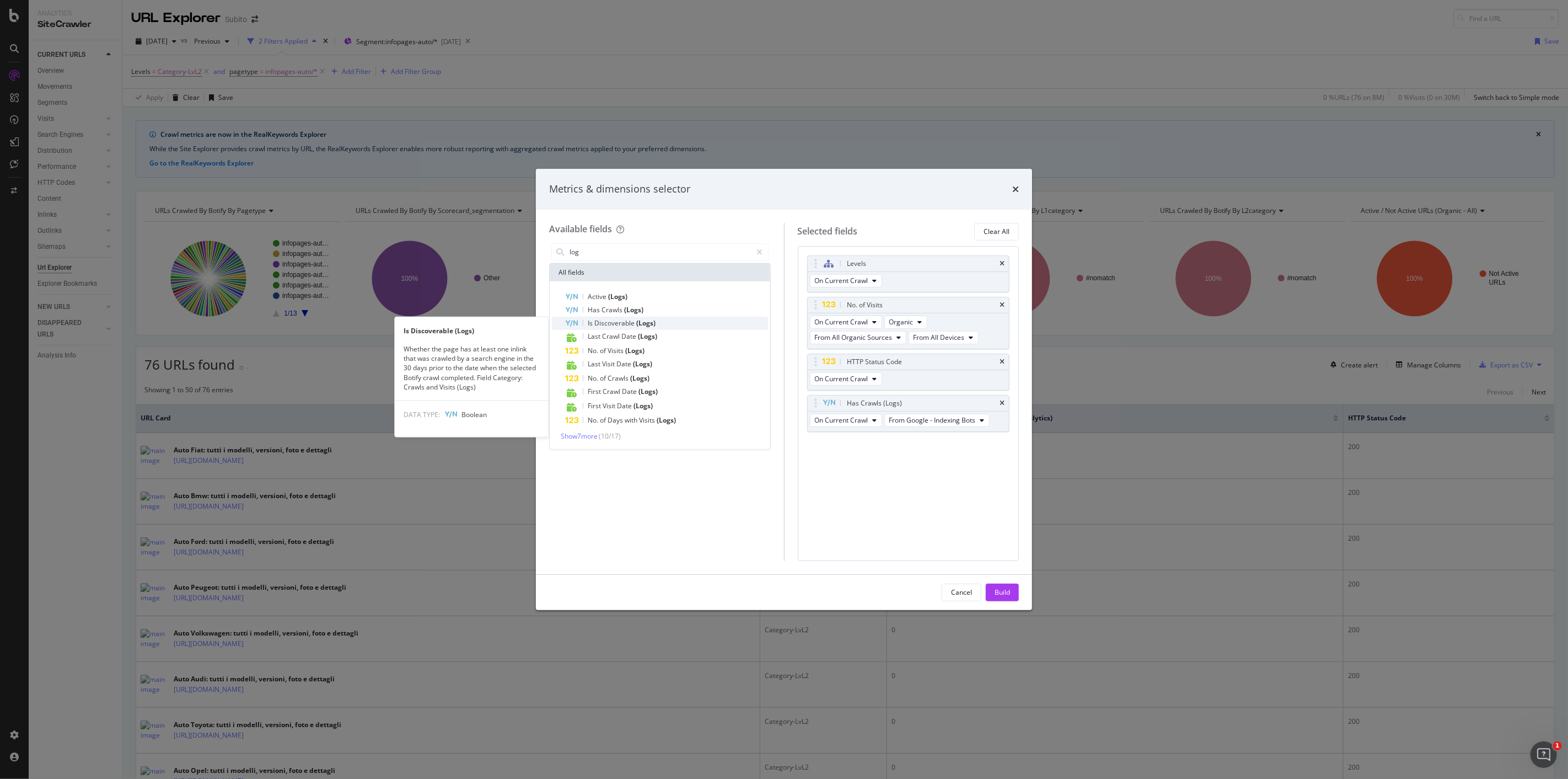
click at [643, 328] on div "Is Discoverable (Logs)" at bounding box center [666, 323] width 203 height 13
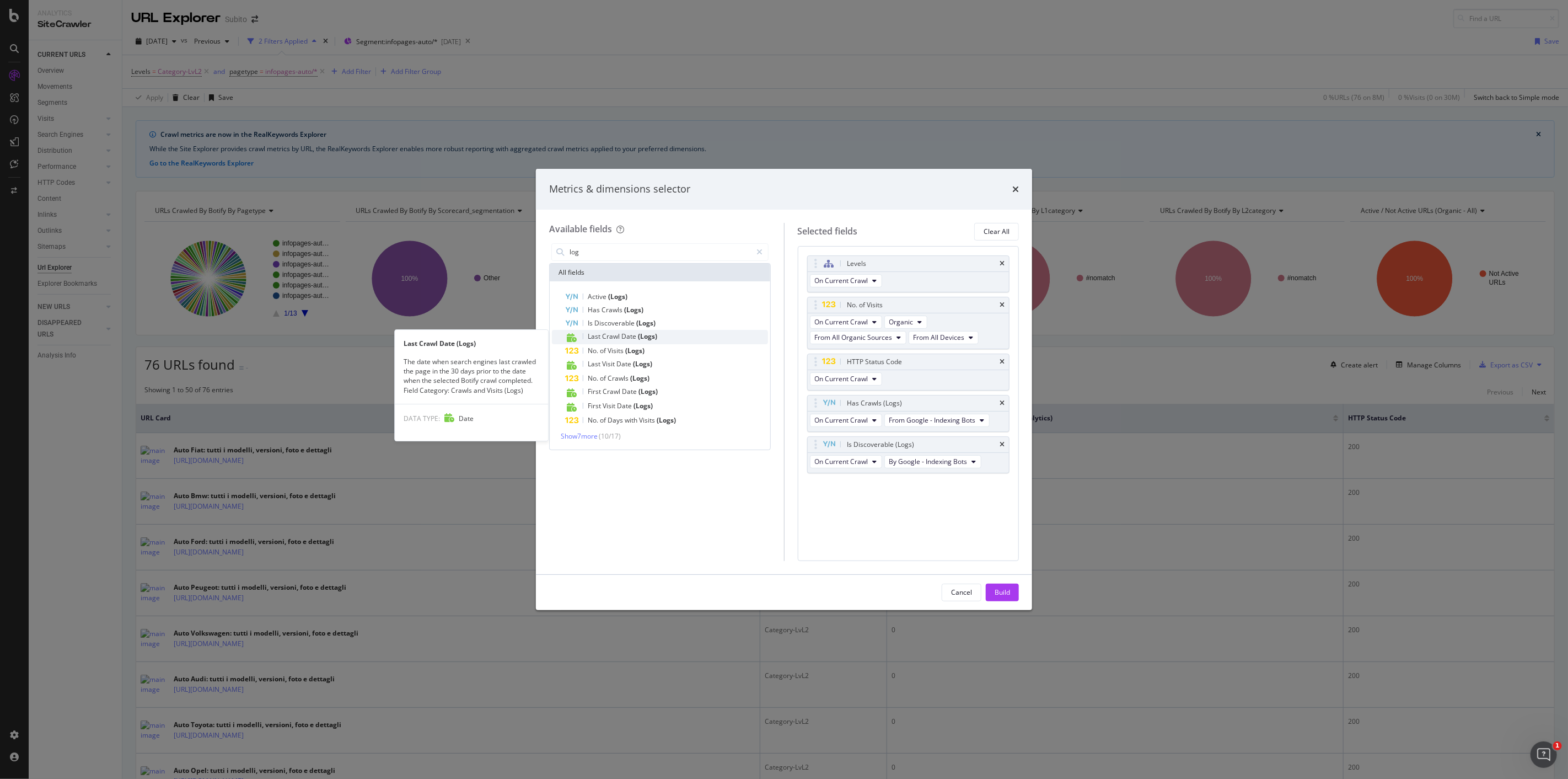
click at [647, 339] on span "(Logs)" at bounding box center [648, 336] width 19 height 9
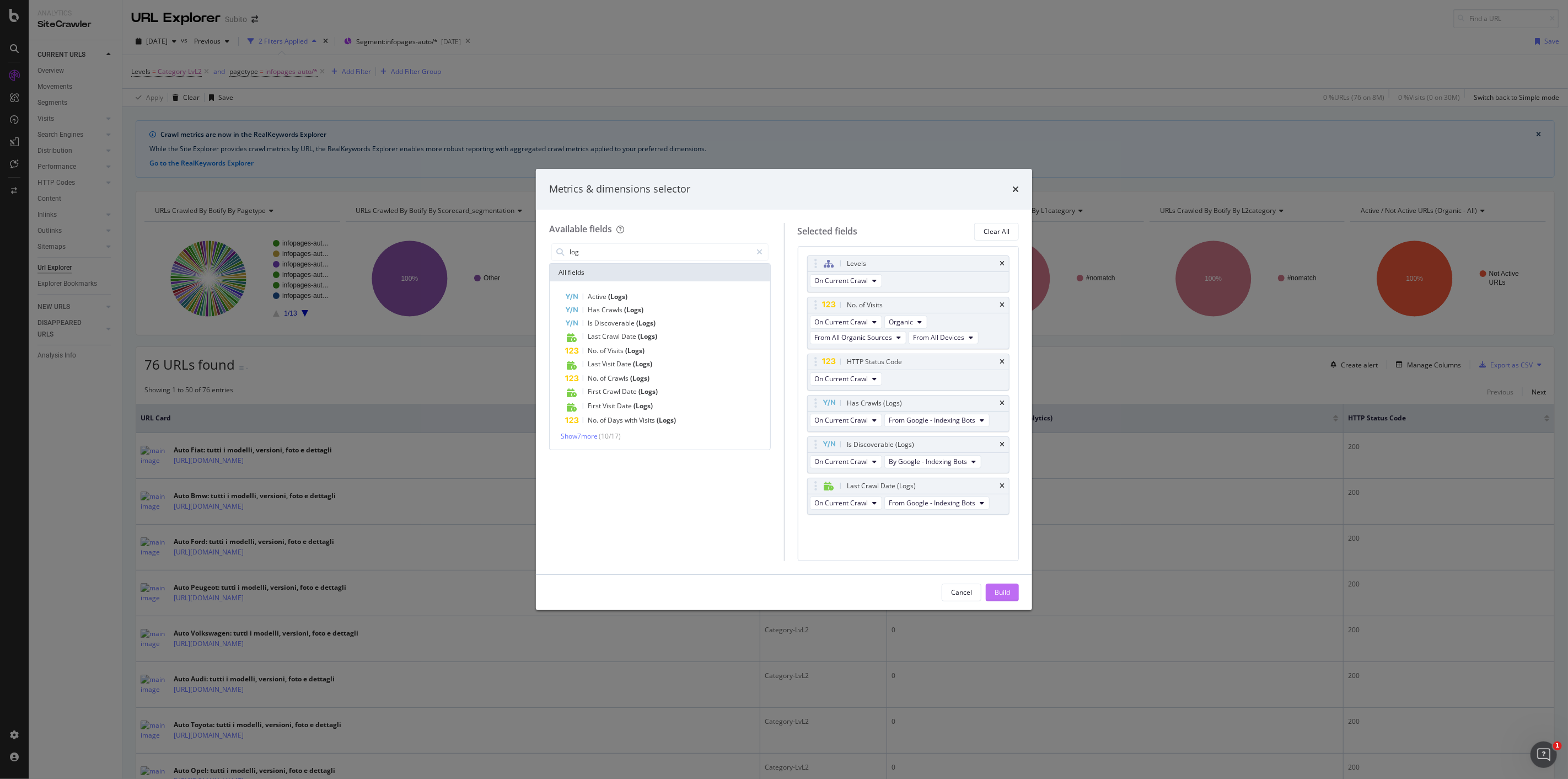
click at [1010, 589] on div "Build" at bounding box center [1002, 592] width 15 height 9
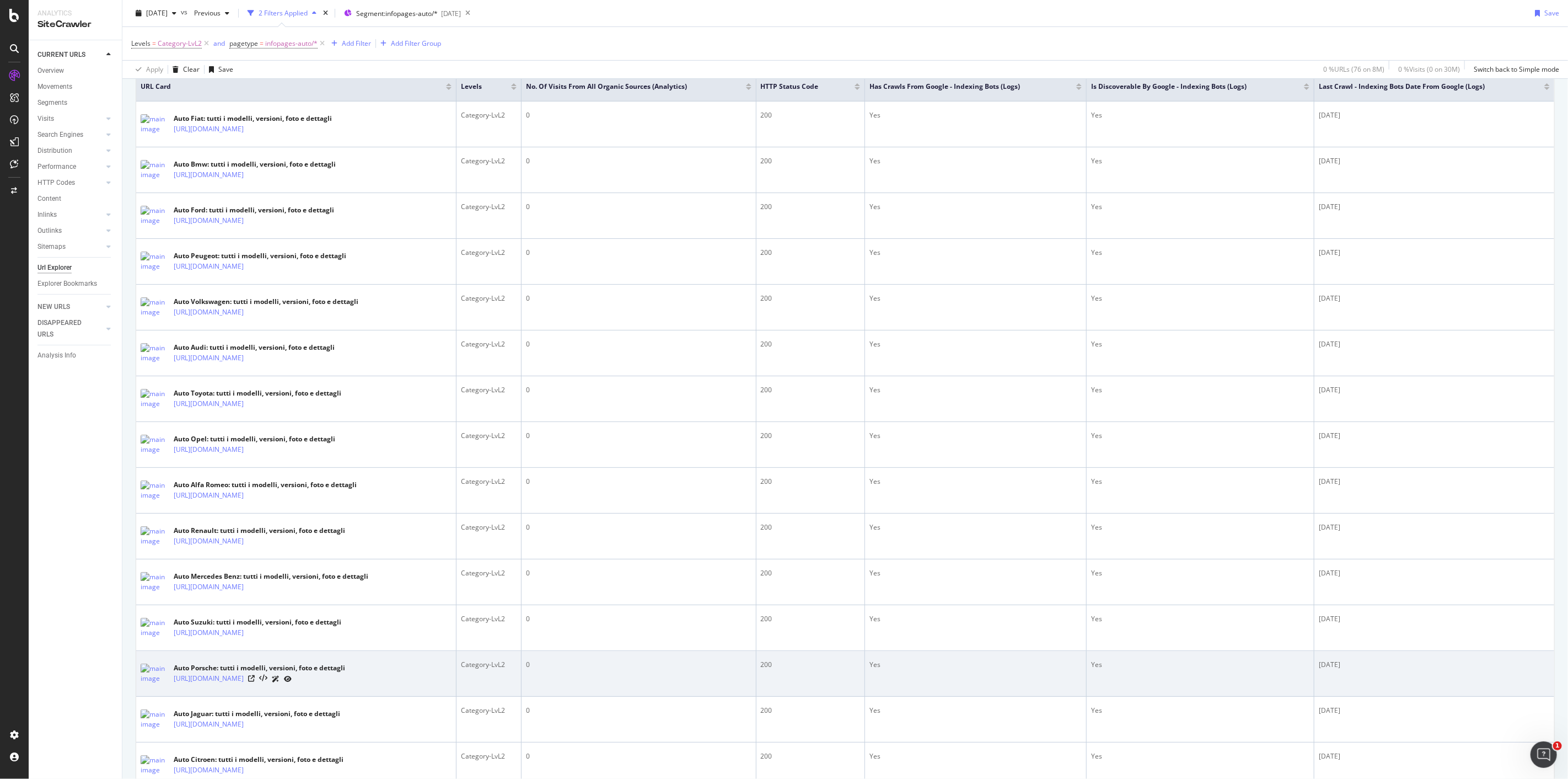
scroll to position [245, 0]
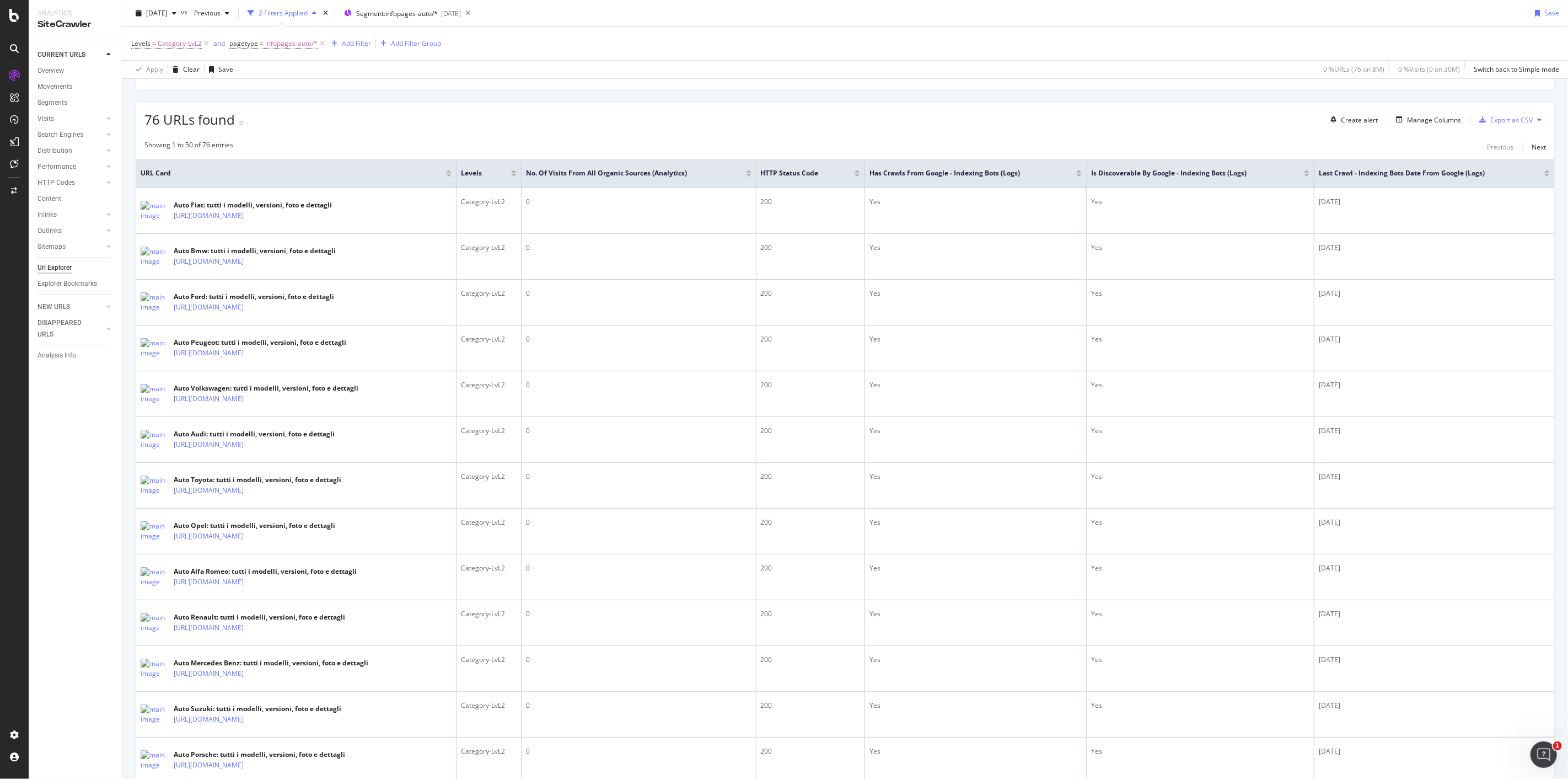
click at [1076, 175] on div at bounding box center [1079, 175] width 5 height 3
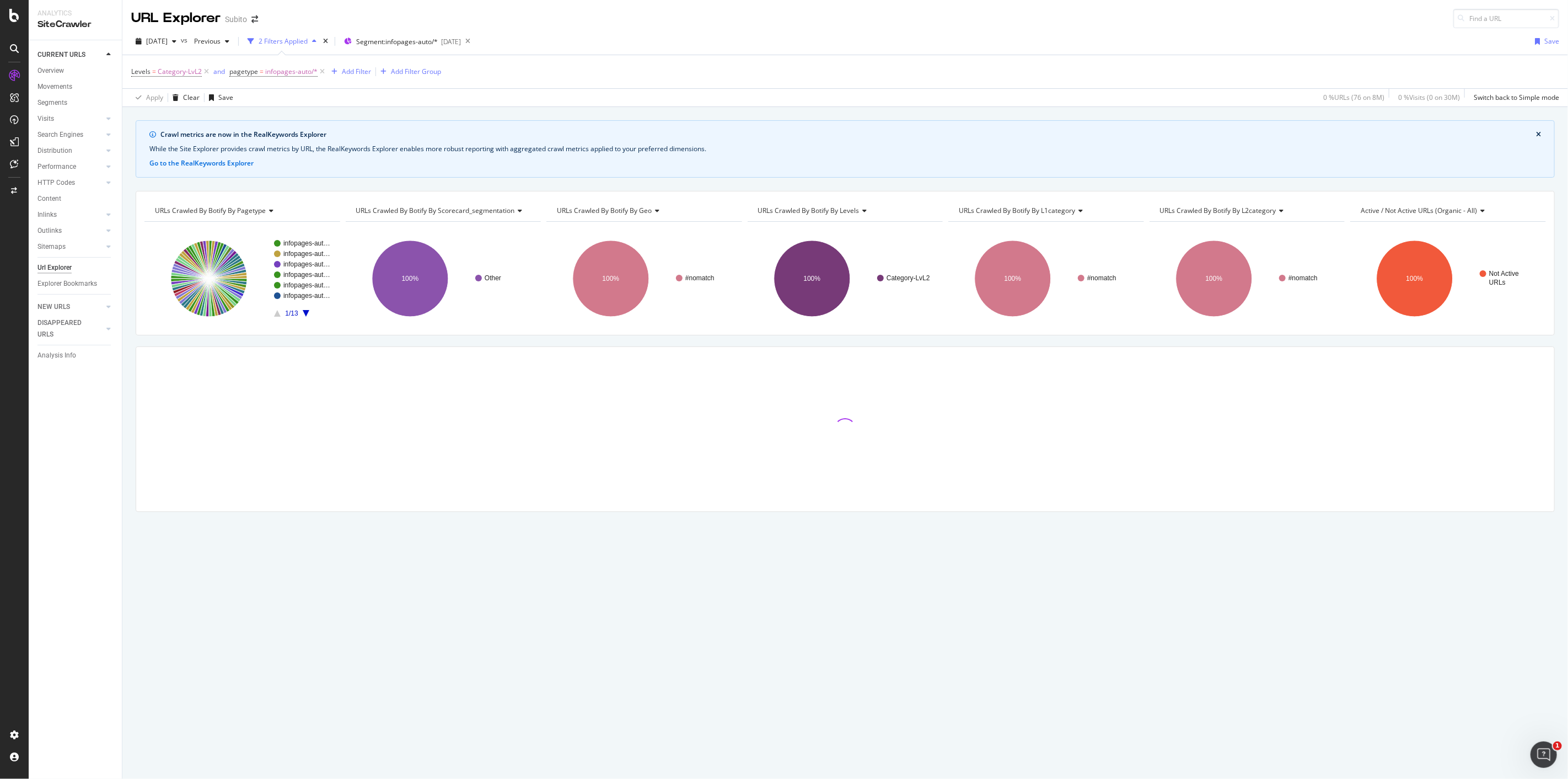
click at [1066, 172] on div "Crawl metrics are now in the RealKeywords Explorer While the Site Explorer prov…" at bounding box center [845, 149] width 1419 height 57
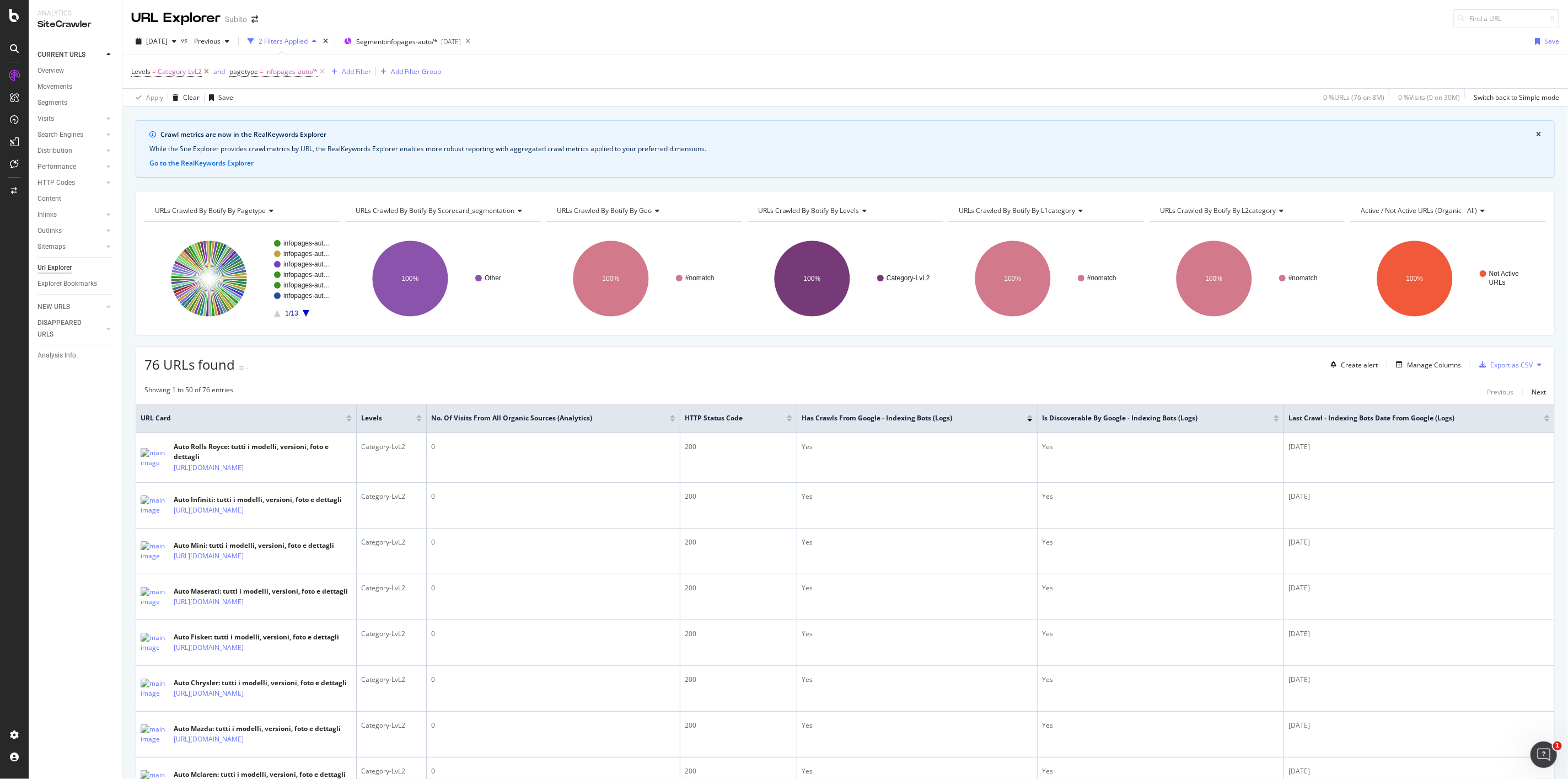
click at [204, 73] on icon at bounding box center [206, 72] width 9 height 11
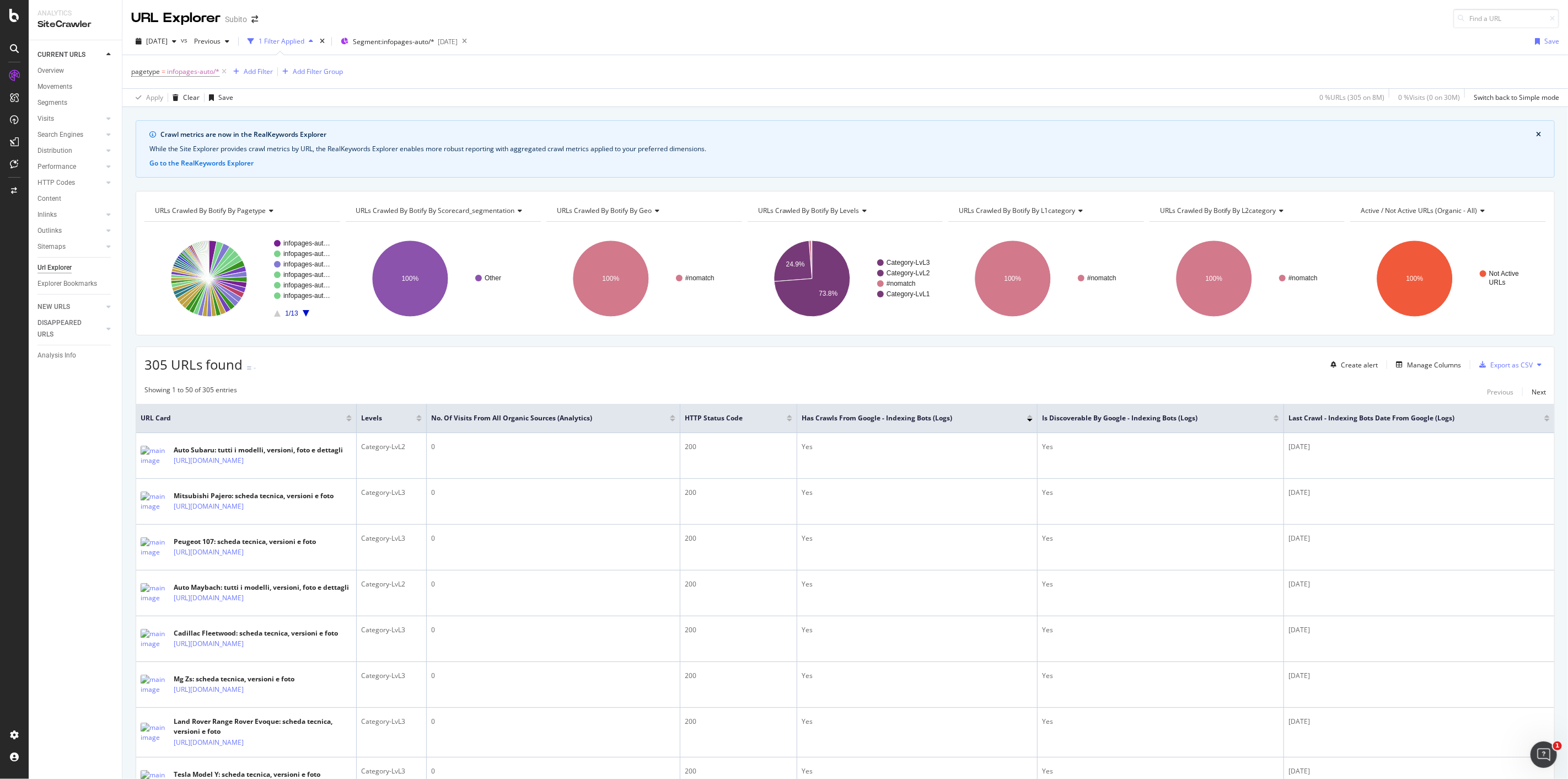
click at [616, 40] on div "2025 Oct. 3rd vs Previous 1 Filter Applied Segment: infopages-auto/* 2025-09-30…" at bounding box center [845, 43] width 1446 height 22
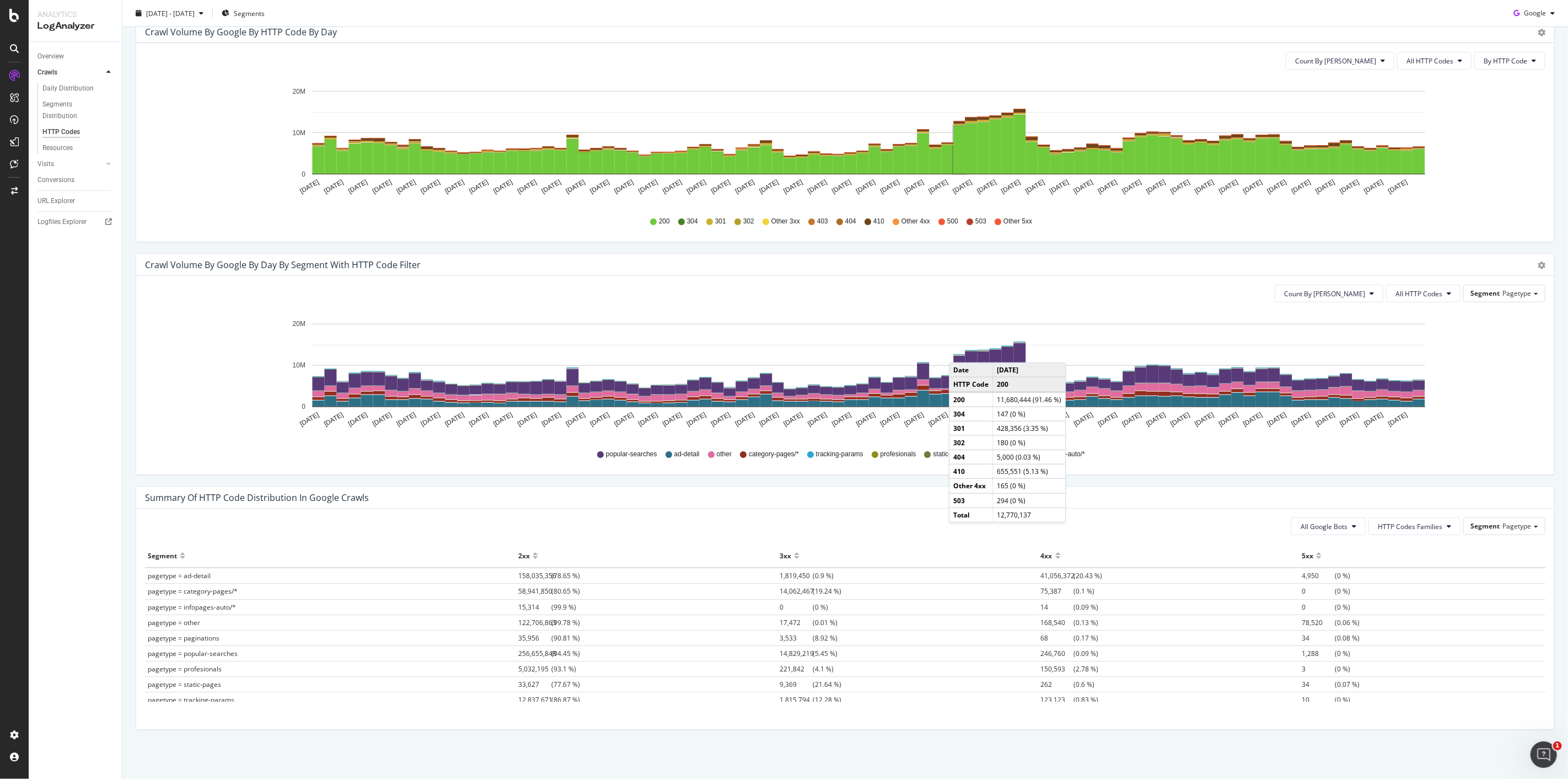
scroll to position [362, 0]
click at [1489, 292] on span "Segment" at bounding box center [1485, 292] width 29 height 9
click at [1469, 326] on div "Scorecard_segmentation" at bounding box center [1493, 324] width 93 height 15
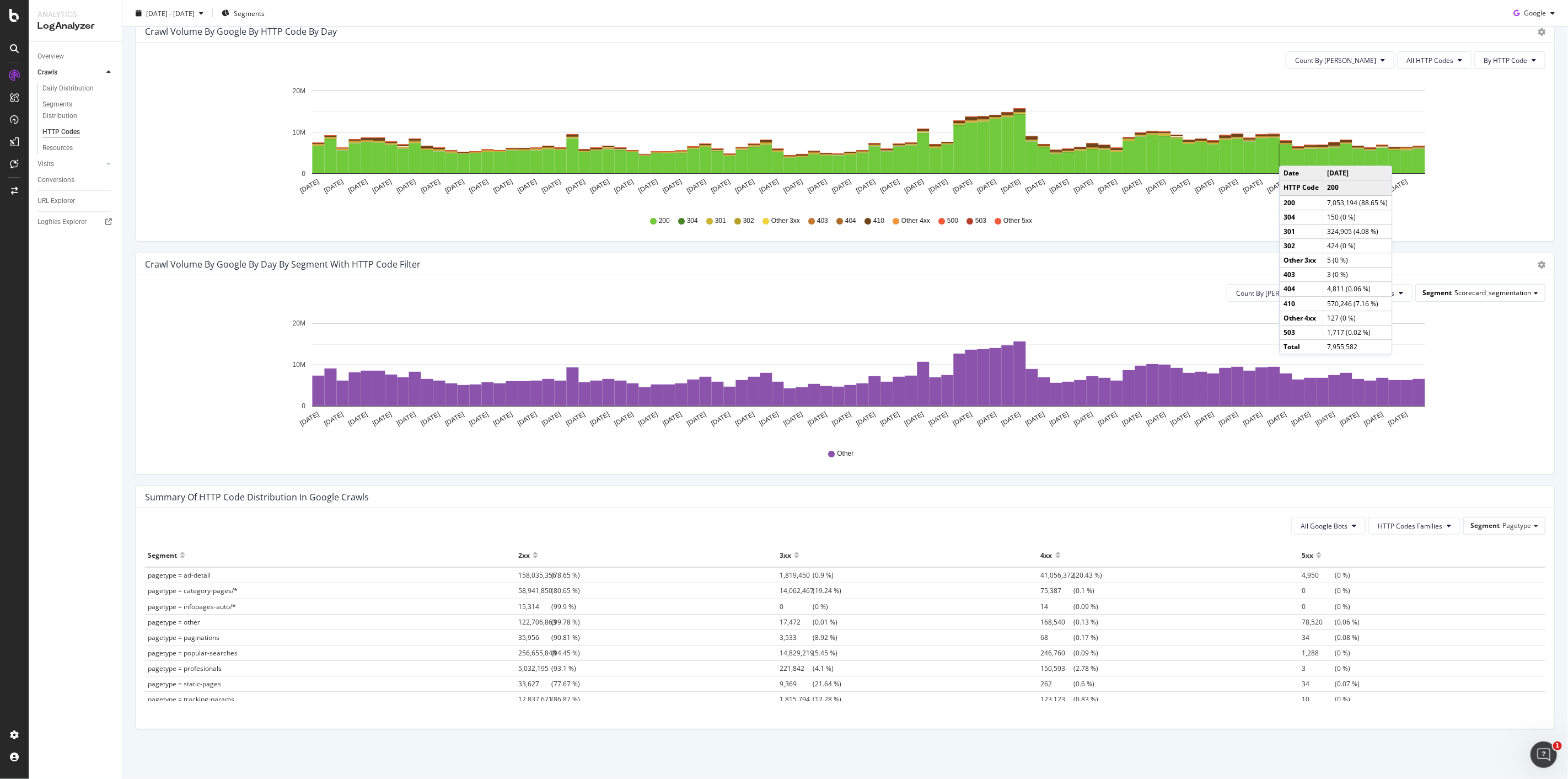
drag, startPoint x: 1472, startPoint y: 300, endPoint x: 1471, endPoint y: 293, distance: 7.1
click at [1471, 295] on div "Segment Scorecard_segmentation" at bounding box center [1480, 292] width 129 height 16
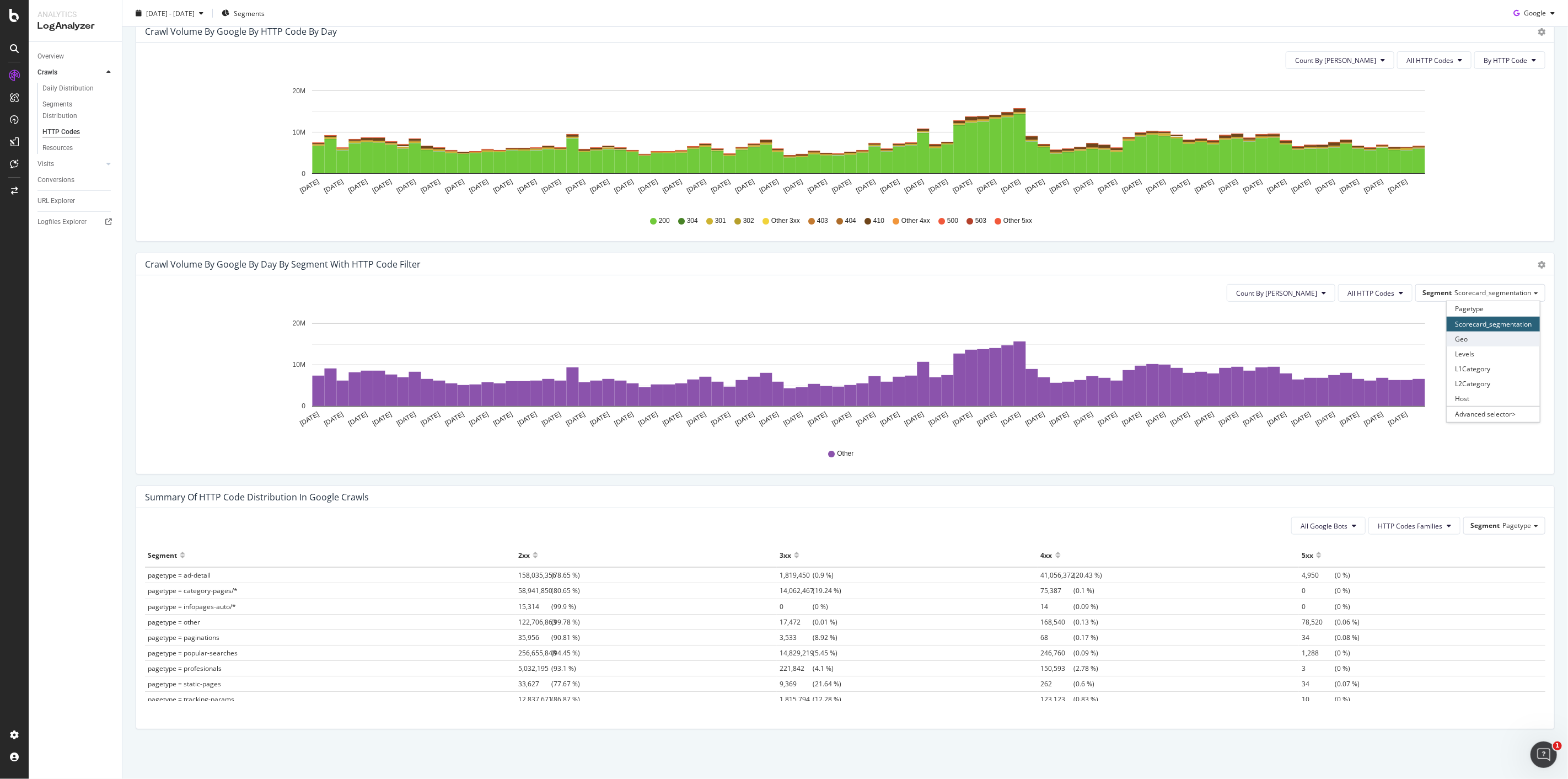
click at [1471, 339] on div "Geo" at bounding box center [1493, 339] width 93 height 15
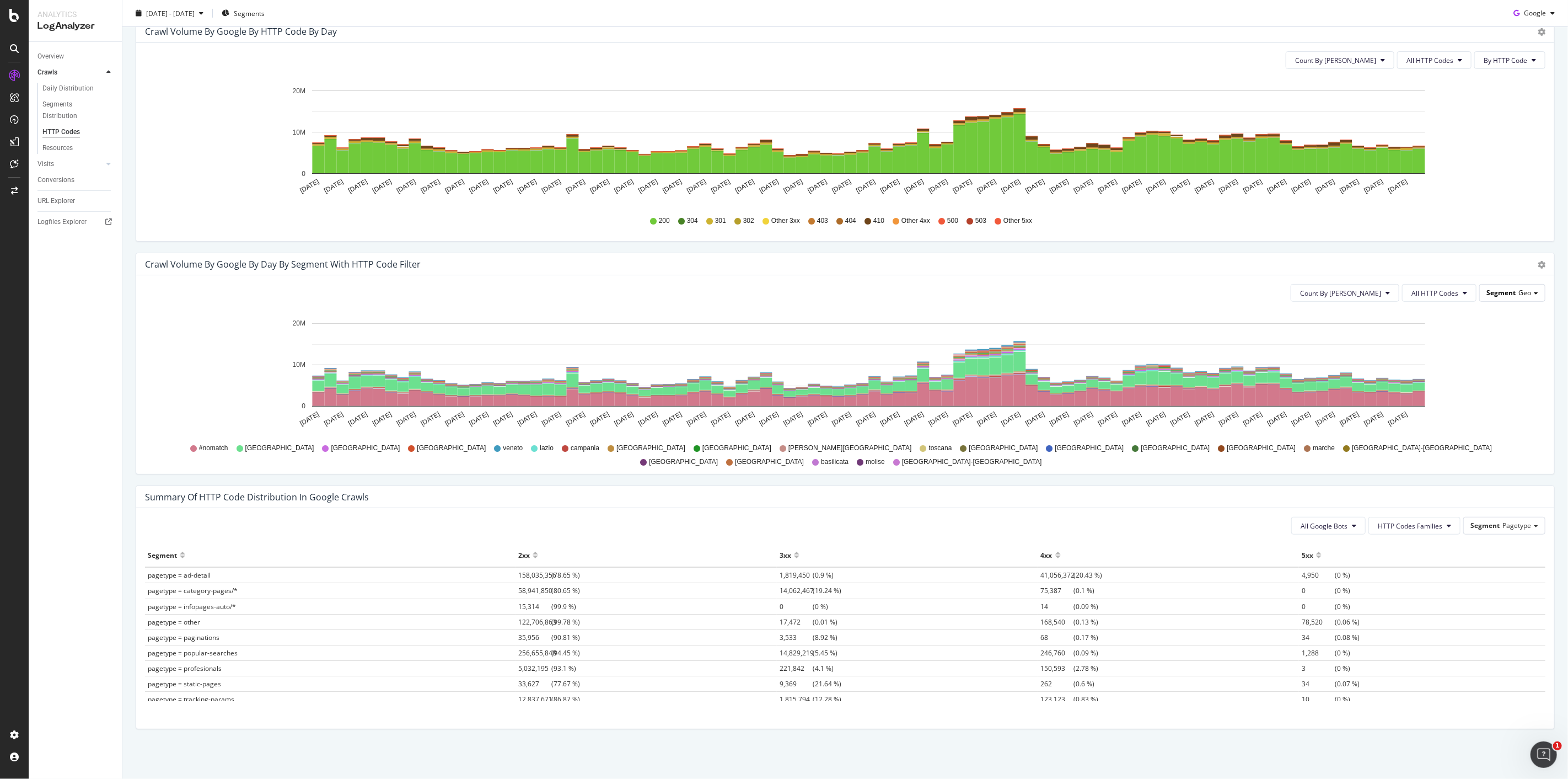
click at [1496, 287] on div "Segment Geo" at bounding box center [1512, 292] width 65 height 16
click at [1474, 417] on div "Advanced selector >" at bounding box center [1493, 414] width 93 height 15
click at [1519, 238] on div "Count By Day All HTTP Codes By HTTP Code Hold CTRL while clicking to filter the…" at bounding box center [845, 142] width 1418 height 199
click at [1385, 294] on icon at bounding box center [1387, 293] width 4 height 7
click at [1502, 241] on div "Crawl Volume by google by HTTP Code by Day Timeline (by Value) Timeline (by Per…" at bounding box center [845, 131] width 1419 height 222
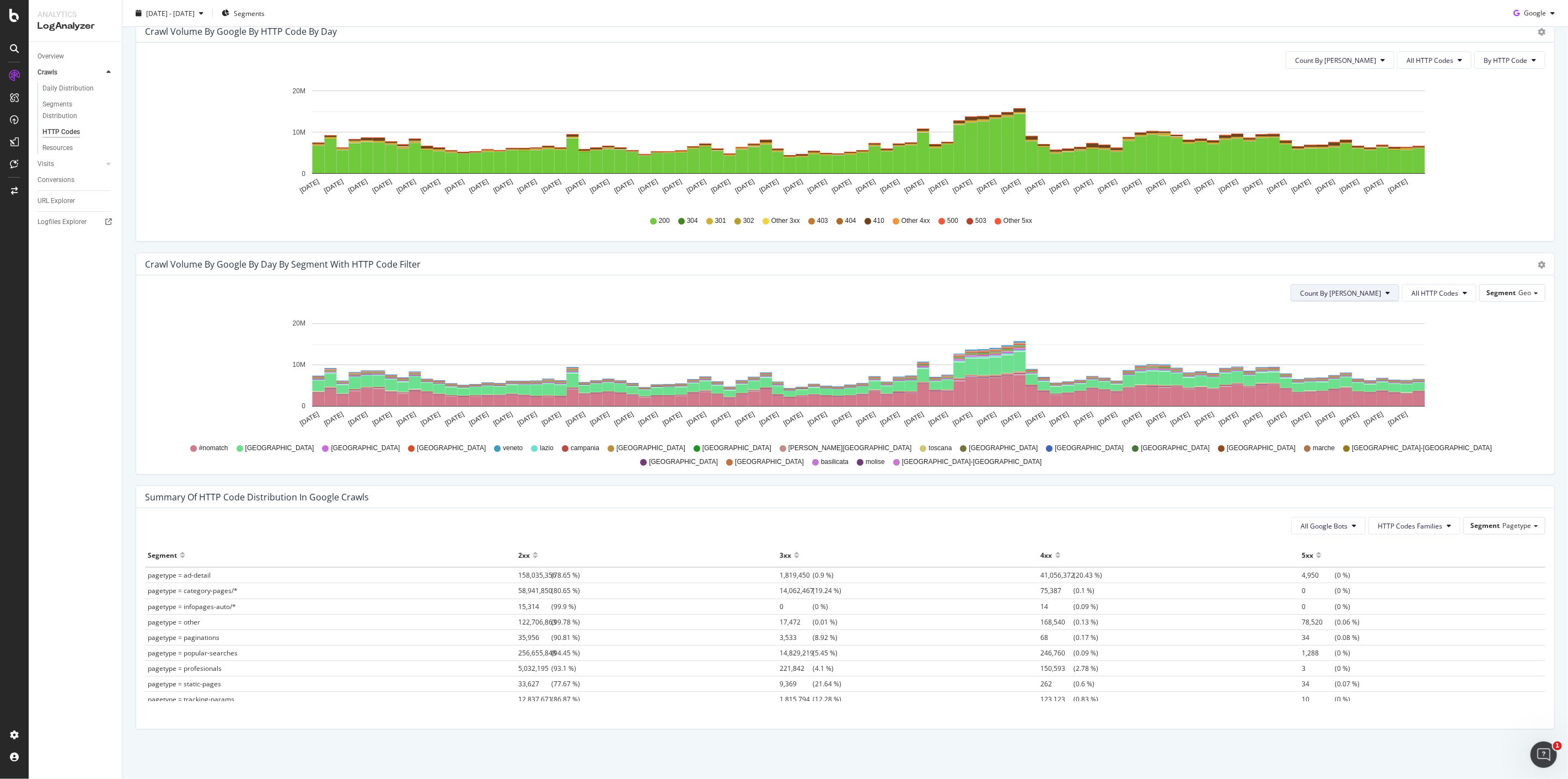
click at [1385, 290] on icon at bounding box center [1387, 293] width 4 height 7
click at [1354, 334] on span "Cumulated (all codes)" at bounding box center [1374, 335] width 83 height 10
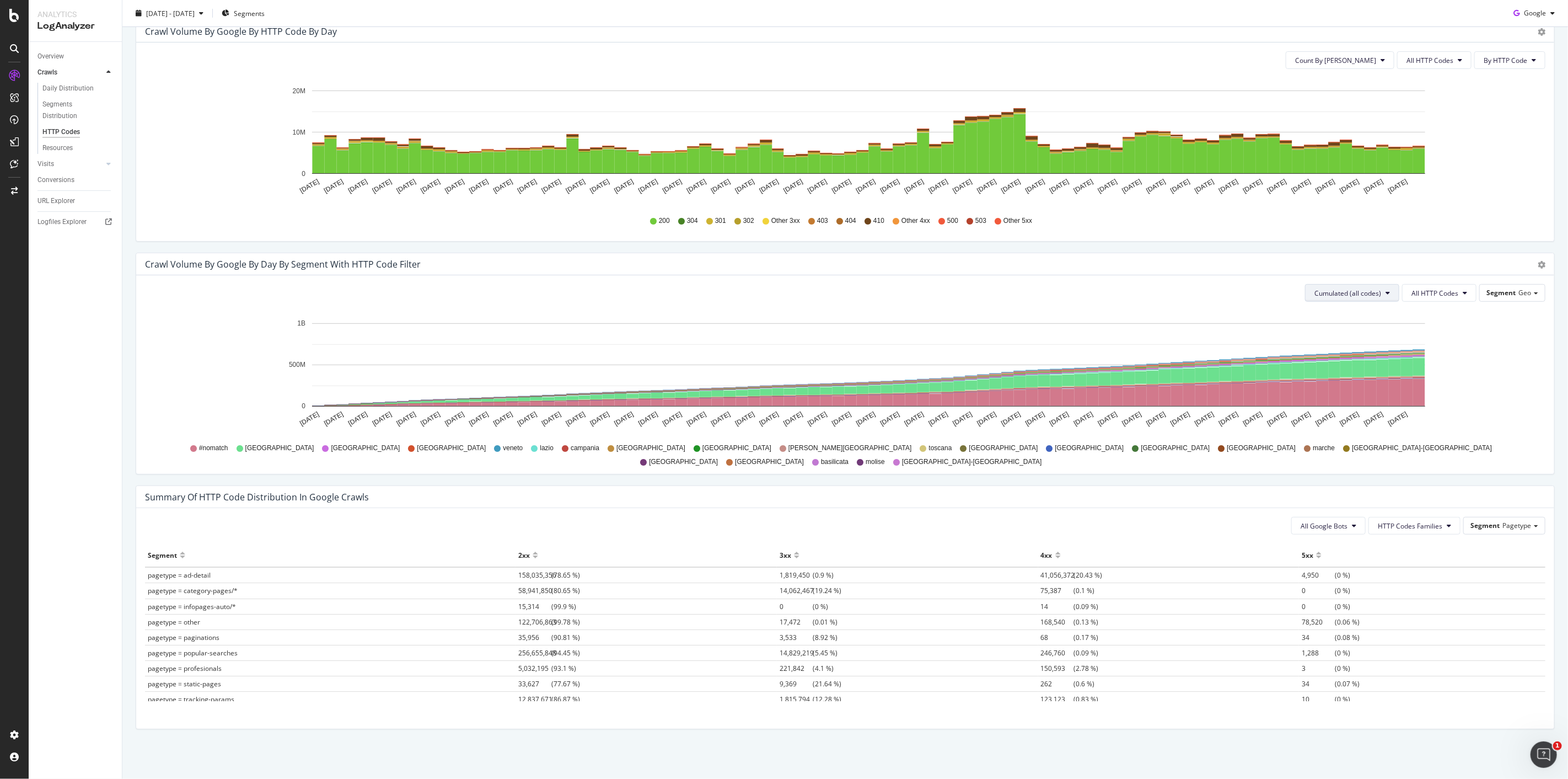
click at [1359, 295] on span "Cumulated (all codes)" at bounding box center [1348, 293] width 67 height 9
click at [1341, 322] on div "Count By [PERSON_NAME]" at bounding box center [1349, 315] width 99 height 16
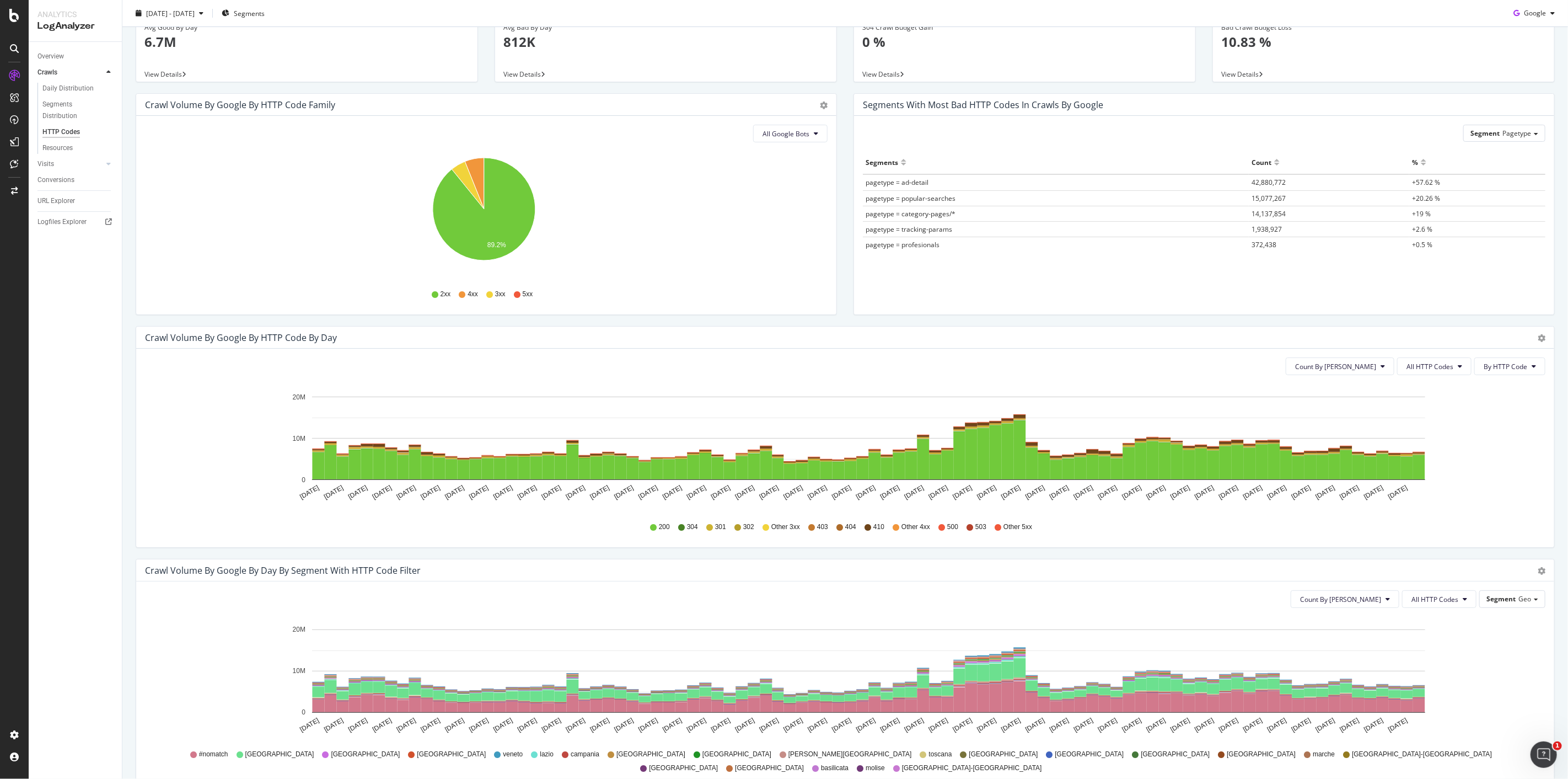
scroll to position [0, 0]
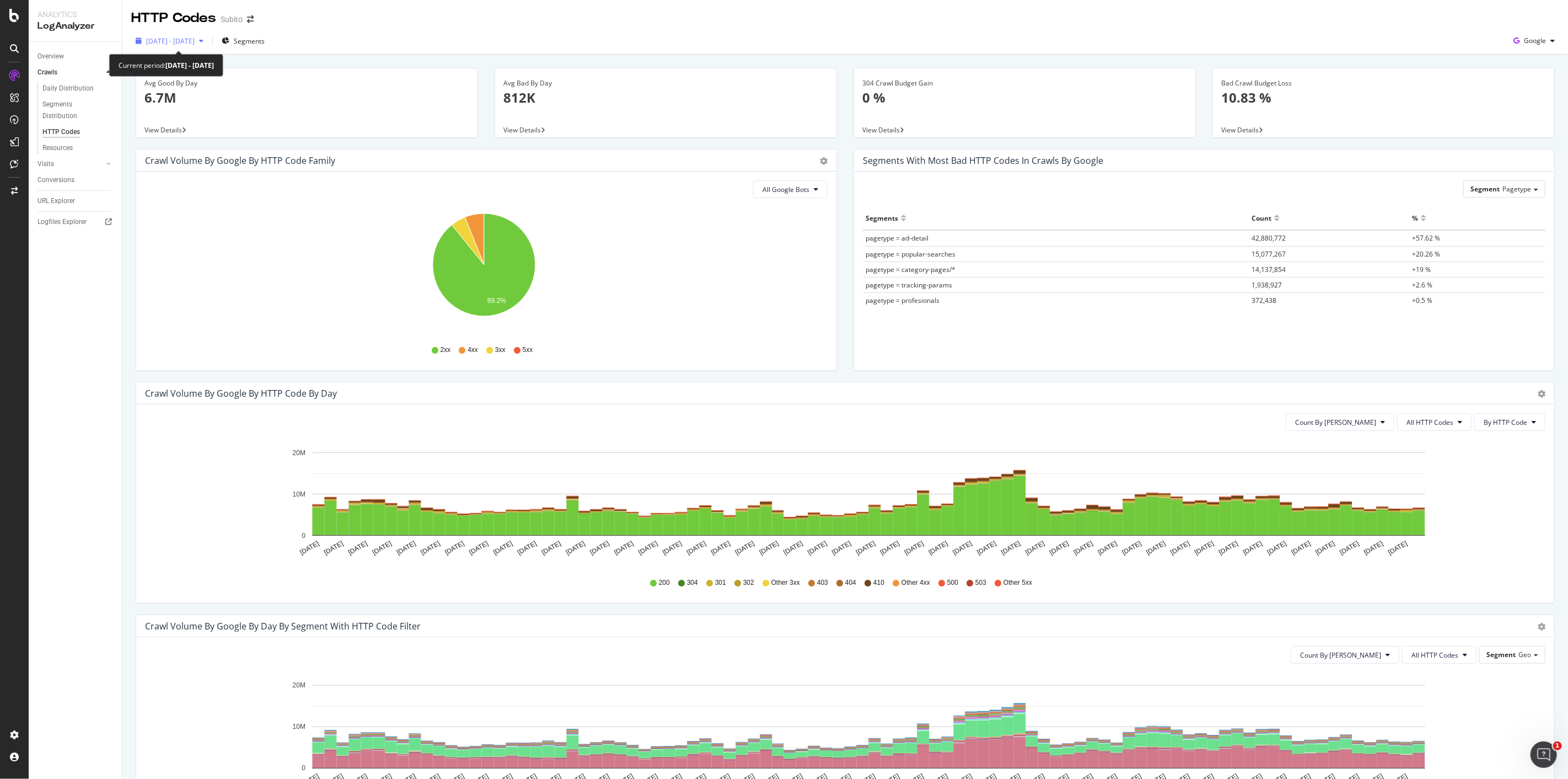
click at [188, 49] on div "2025 Jul. 8th - Oct. 7th" at bounding box center [170, 40] width 77 height 16
click at [183, 134] on div "Last Year" at bounding box center [174, 132] width 29 height 9
type input "[DATE]"
click at [272, 230] on button "Apply" at bounding box center [254, 233] width 35 height 18
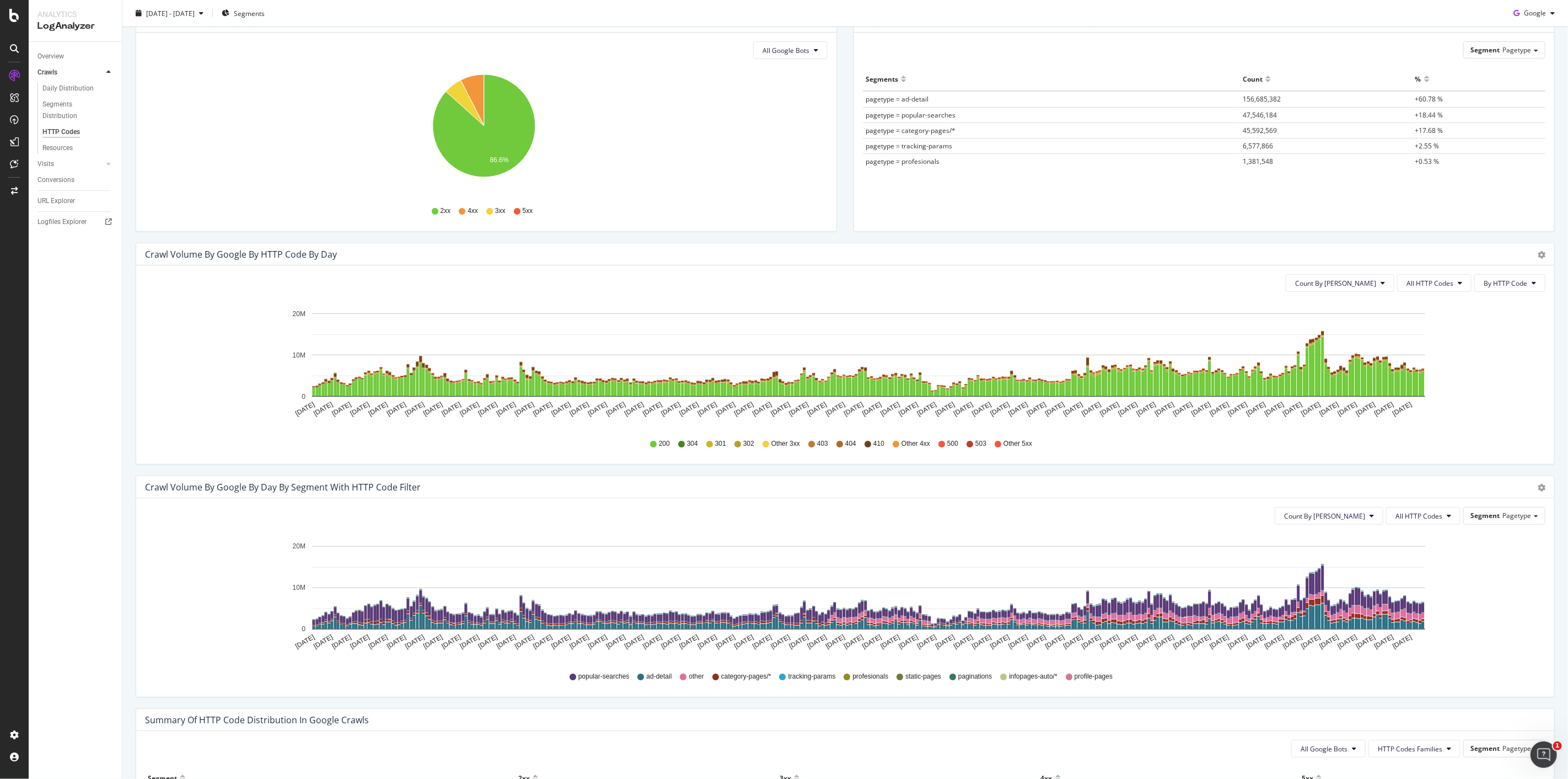
scroll to position [184, 0]
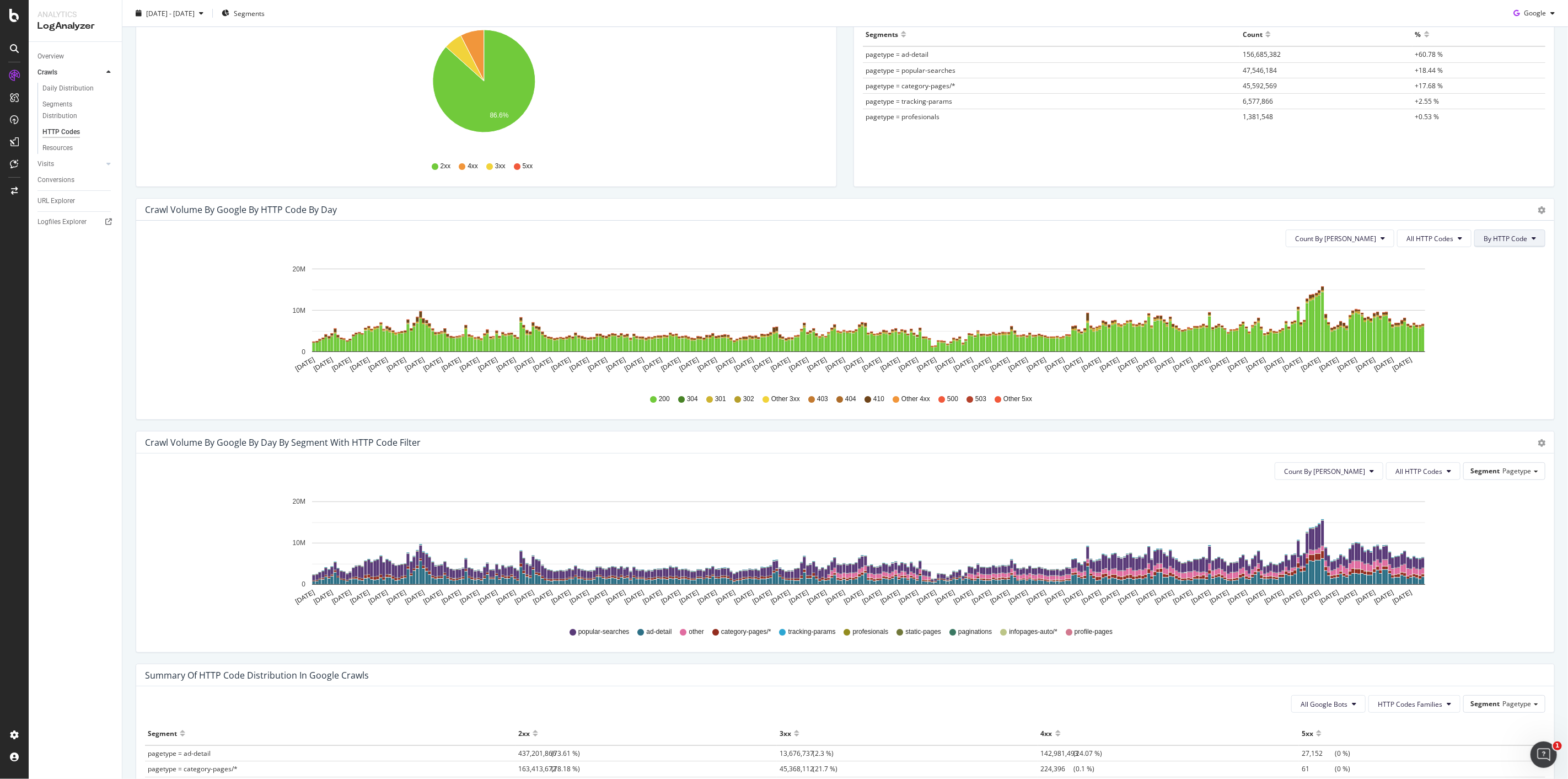
click at [1500, 241] on span "By HTTP Code" at bounding box center [1505, 238] width 44 height 9
click at [1435, 244] on button "All HTTP Codes" at bounding box center [1434, 238] width 74 height 18
click at [1471, 366] on icon "Oct 08 2024 Oct 14 2024 Oct 20 2024 Oct 26 2024 Nov 01 2024 Nov 07 2024 Nov 13 …" at bounding box center [841, 320] width 1391 height 128
click at [1495, 465] on div "Segment Pagetype" at bounding box center [1504, 471] width 81 height 16
click at [1466, 519] on div "Geo" at bounding box center [1493, 517] width 93 height 15
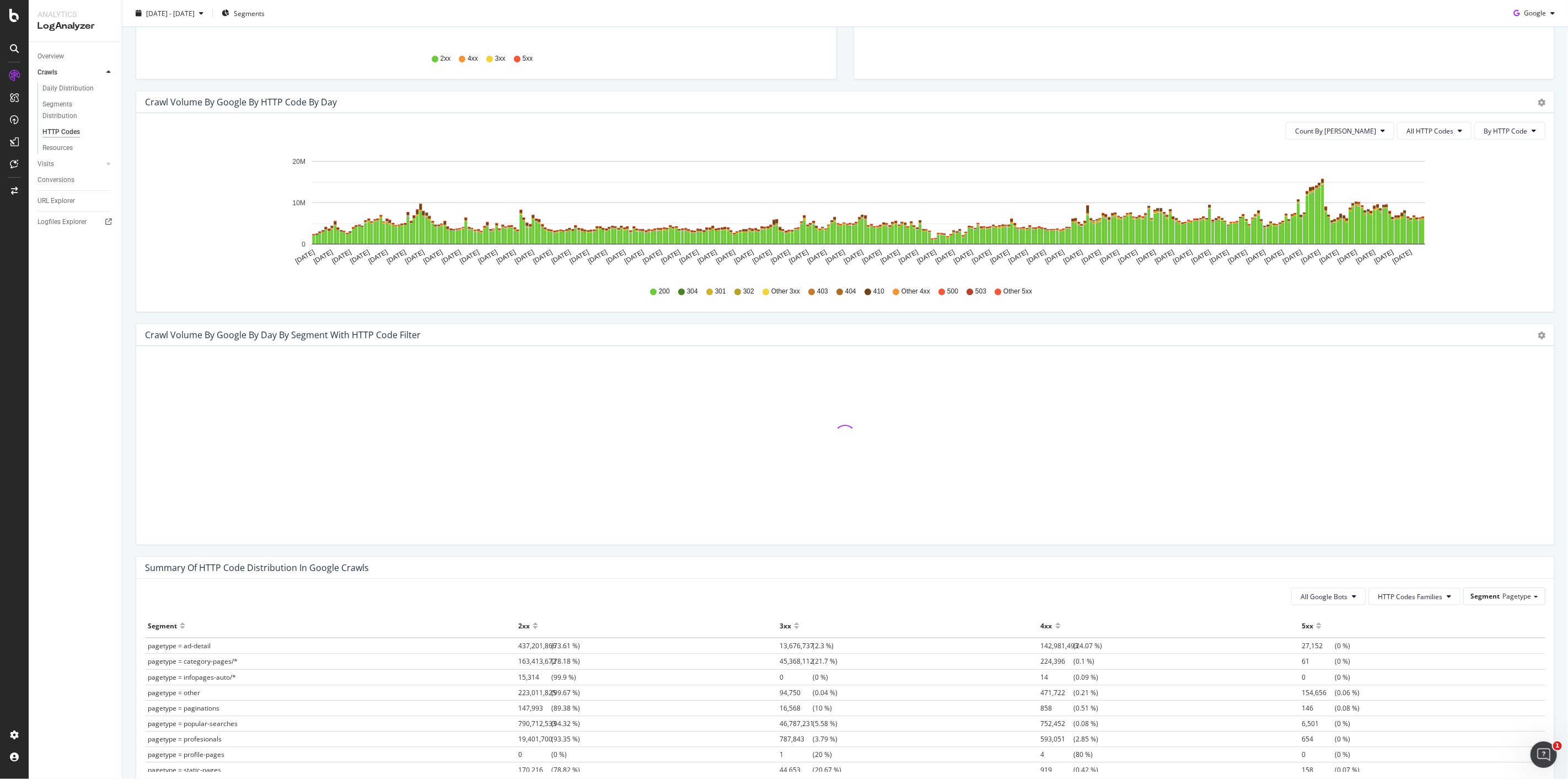
scroll to position [362, 0]
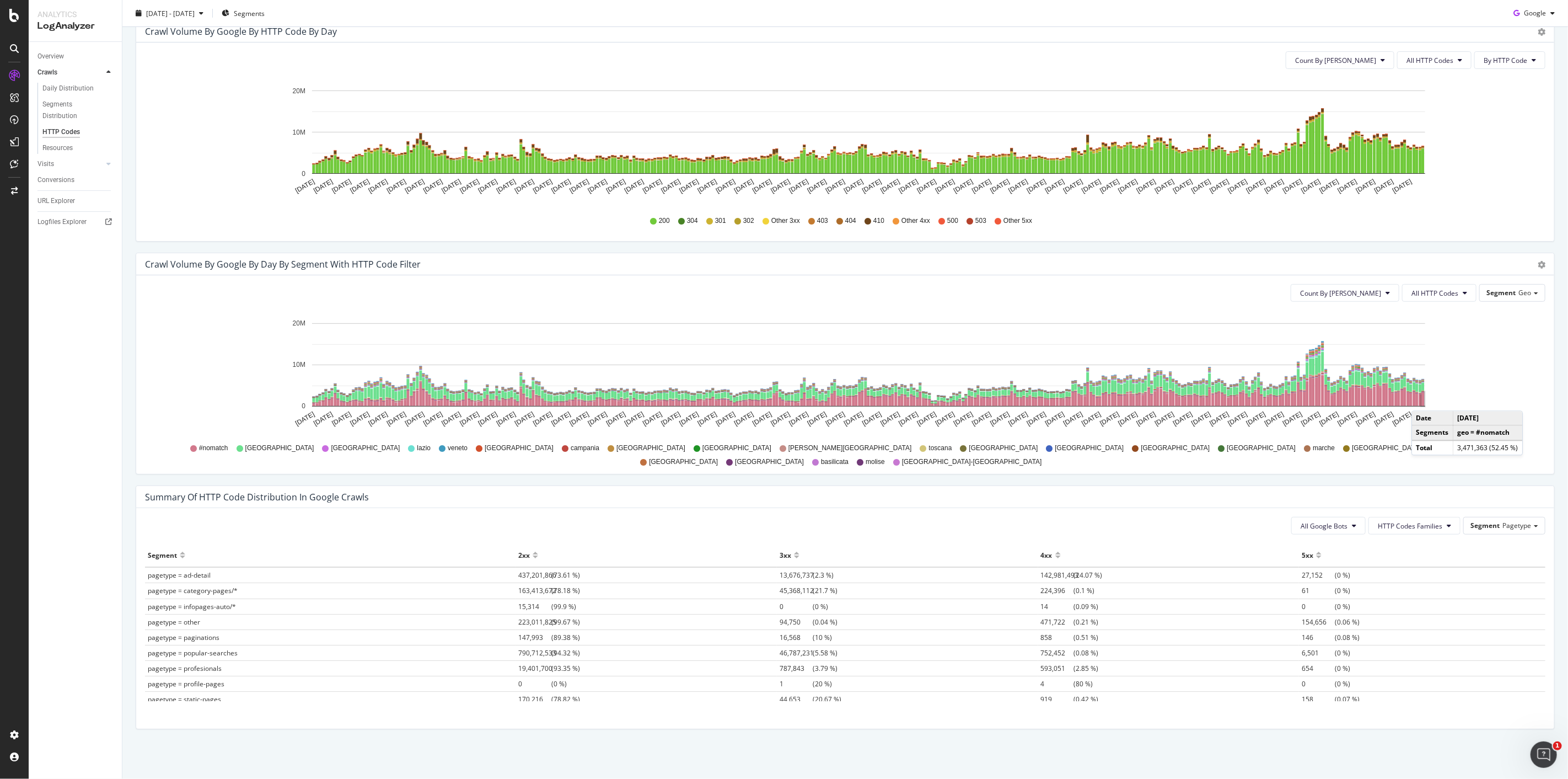
click at [1423, 400] on rect "A chart." at bounding box center [1423, 399] width 3 height 14
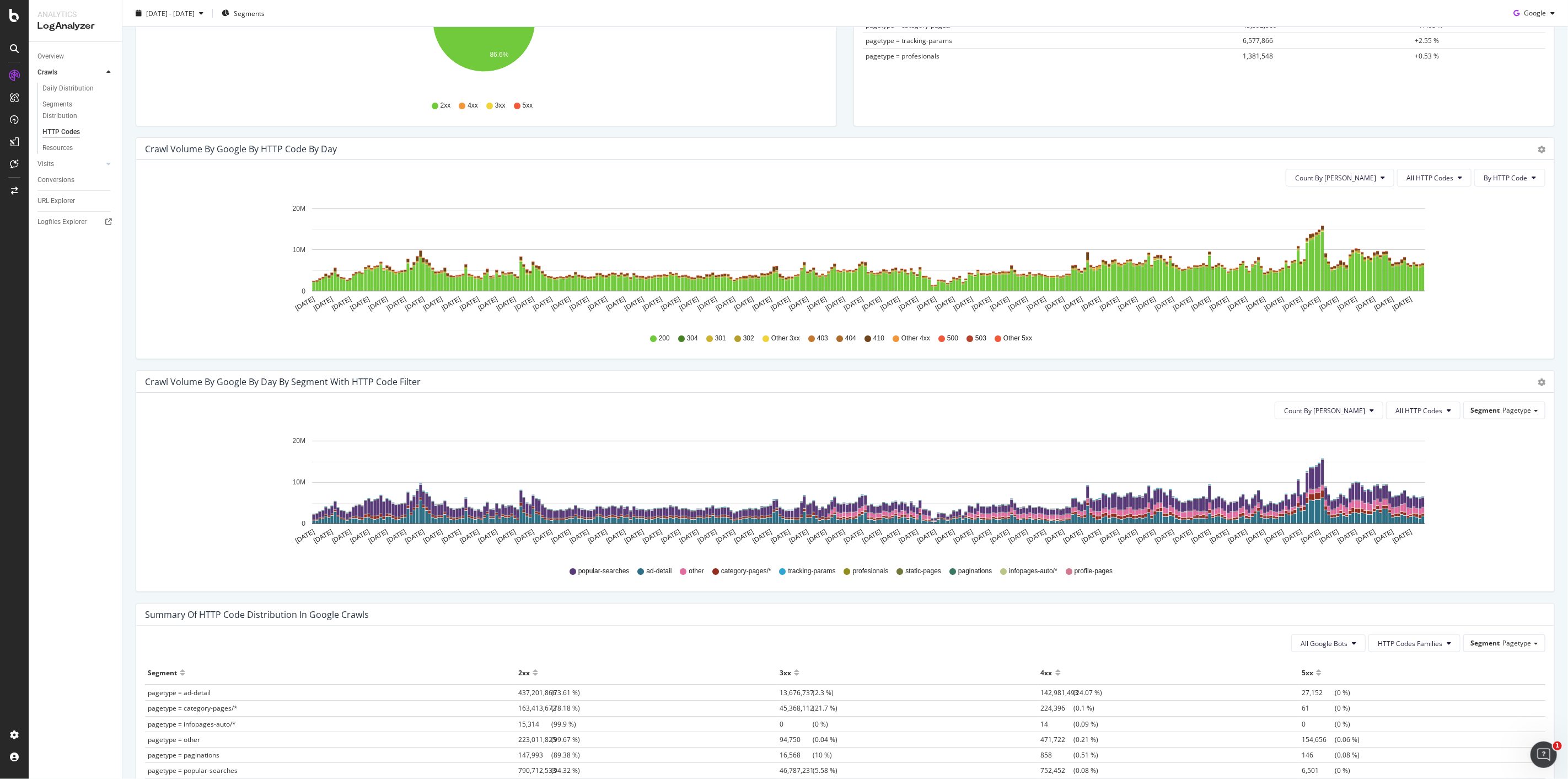
scroll to position [245, 0]
click at [1430, 400] on div "Count By Day All HTTP Codes Segment Pagetype Hold CTRL while clicking to filter…" at bounding box center [845, 492] width 1418 height 199
click at [1427, 411] on span "All HTTP Codes" at bounding box center [1418, 410] width 47 height 9
click at [1421, 471] on span "4xx family" at bounding box center [1416, 472] width 55 height 10
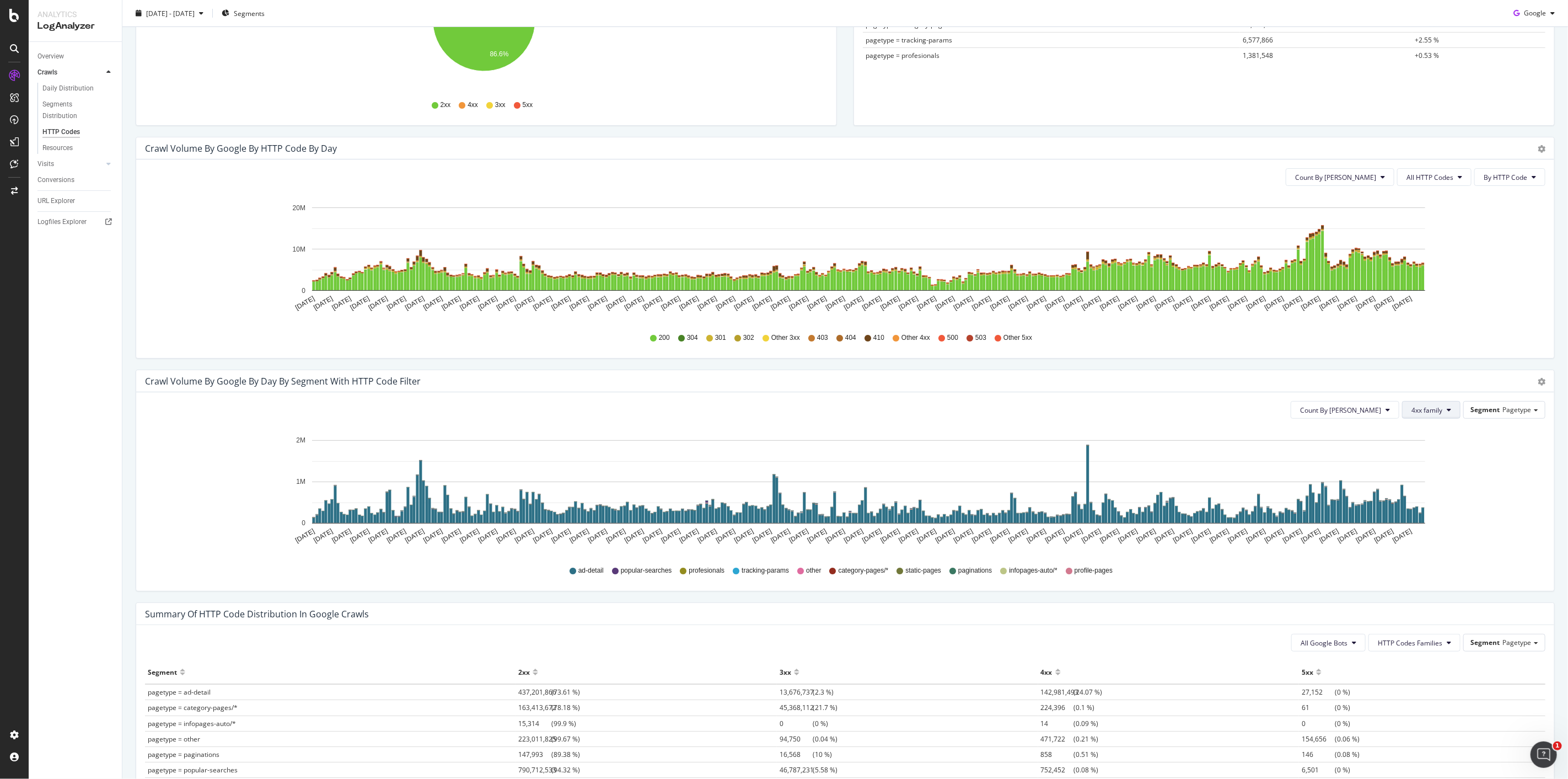
click at [1413, 407] on span "4xx family" at bounding box center [1427, 410] width 31 height 9
click at [1435, 476] on span "5xx family" at bounding box center [1431, 481] width 55 height 10
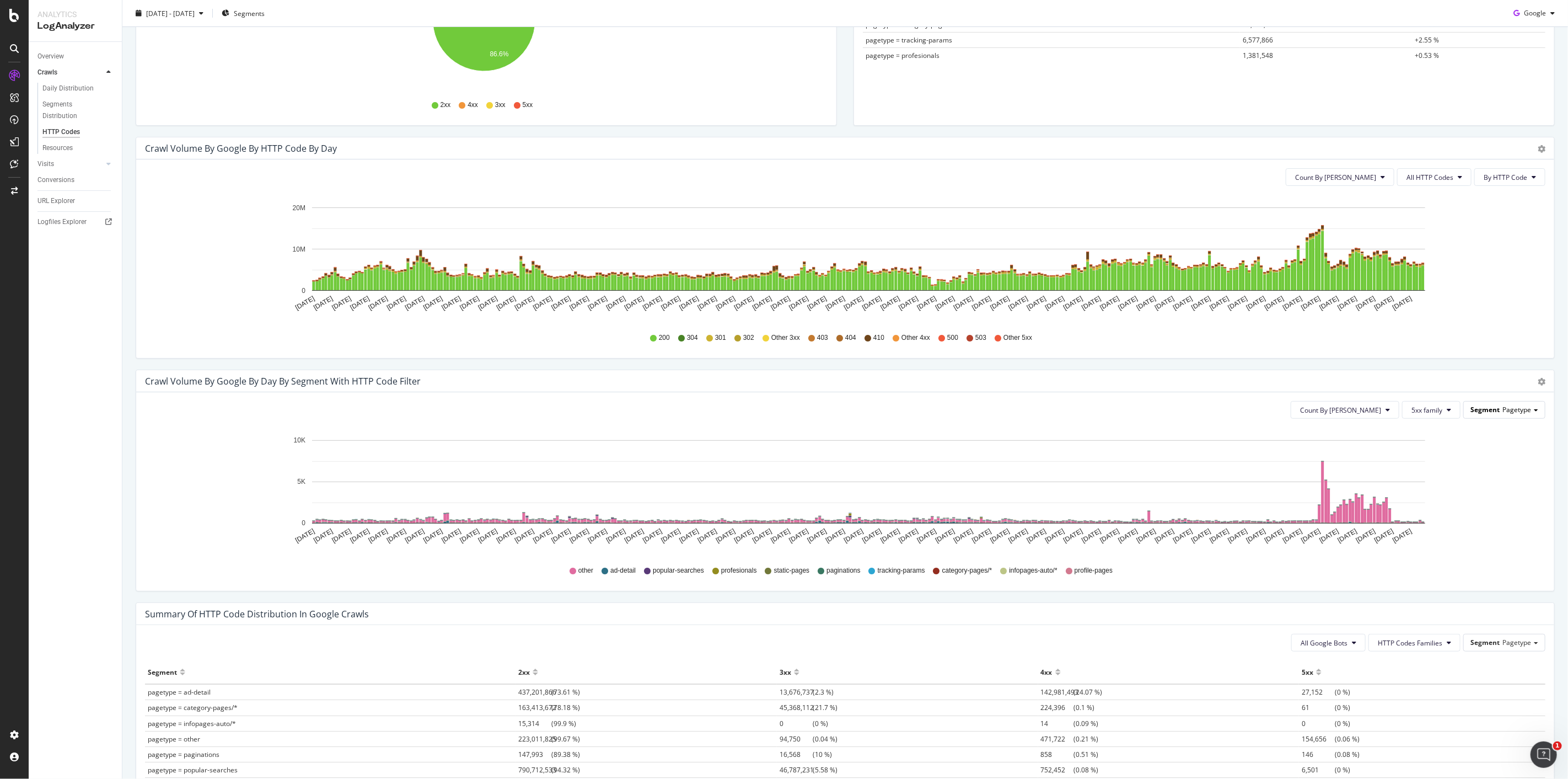
drag, startPoint x: 1511, startPoint y: 410, endPoint x: 1503, endPoint y: 415, distance: 9.4
click at [1505, 414] on span "Pagetype" at bounding box center [1516, 409] width 29 height 9
click at [1325, 374] on div "Crawl Volume by google by Day by Segment with HTTP Code Filter Timeline (by Val…" at bounding box center [845, 381] width 1418 height 22
click at [1431, 412] on span "5xx family" at bounding box center [1427, 410] width 31 height 9
click at [1420, 431] on span "All HTTP Codes" at bounding box center [1431, 431] width 55 height 10
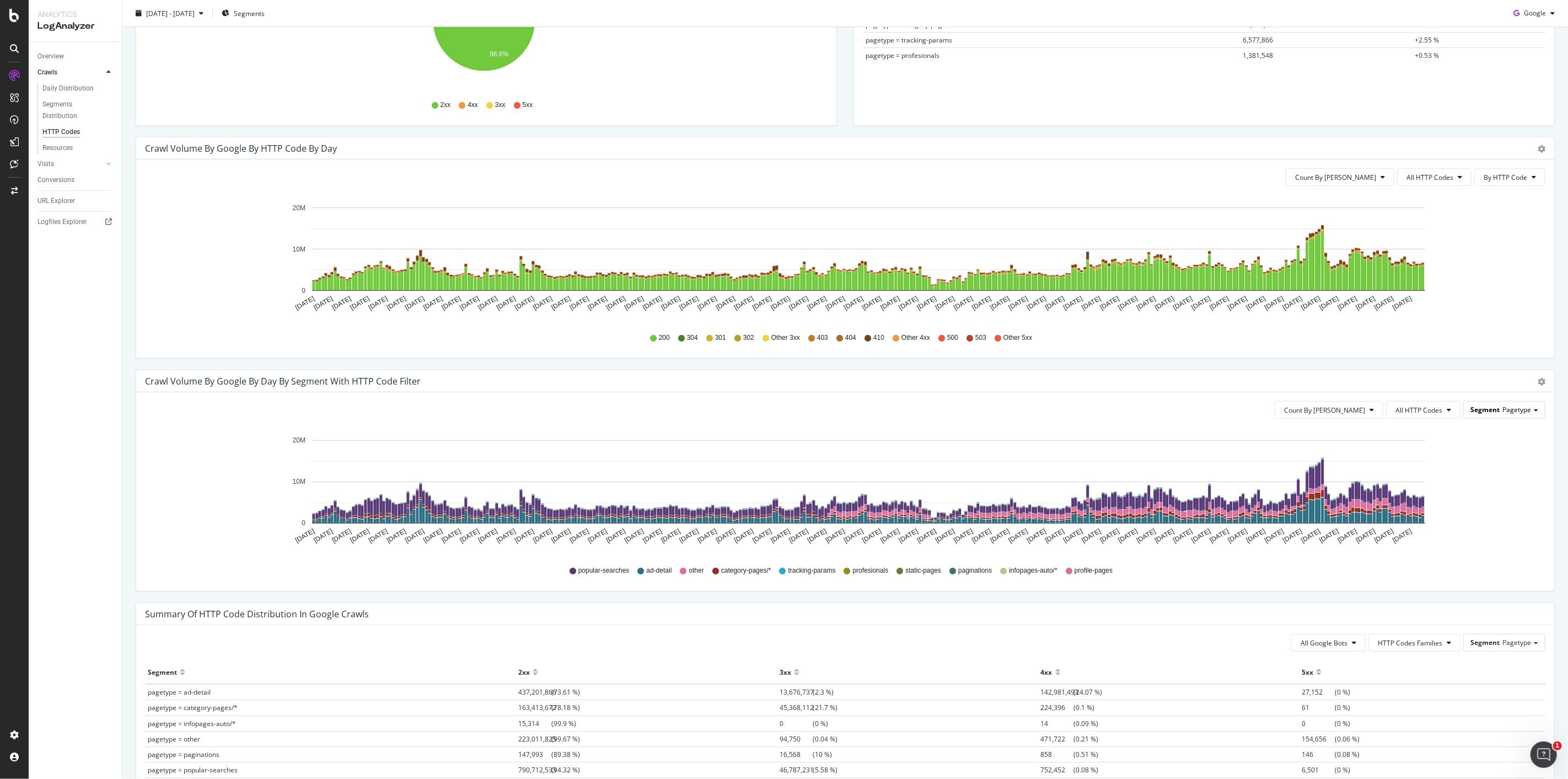
click at [1481, 414] on span "Segment" at bounding box center [1485, 409] width 29 height 9
click at [1481, 427] on div "Pagetype" at bounding box center [1493, 426] width 93 height 15
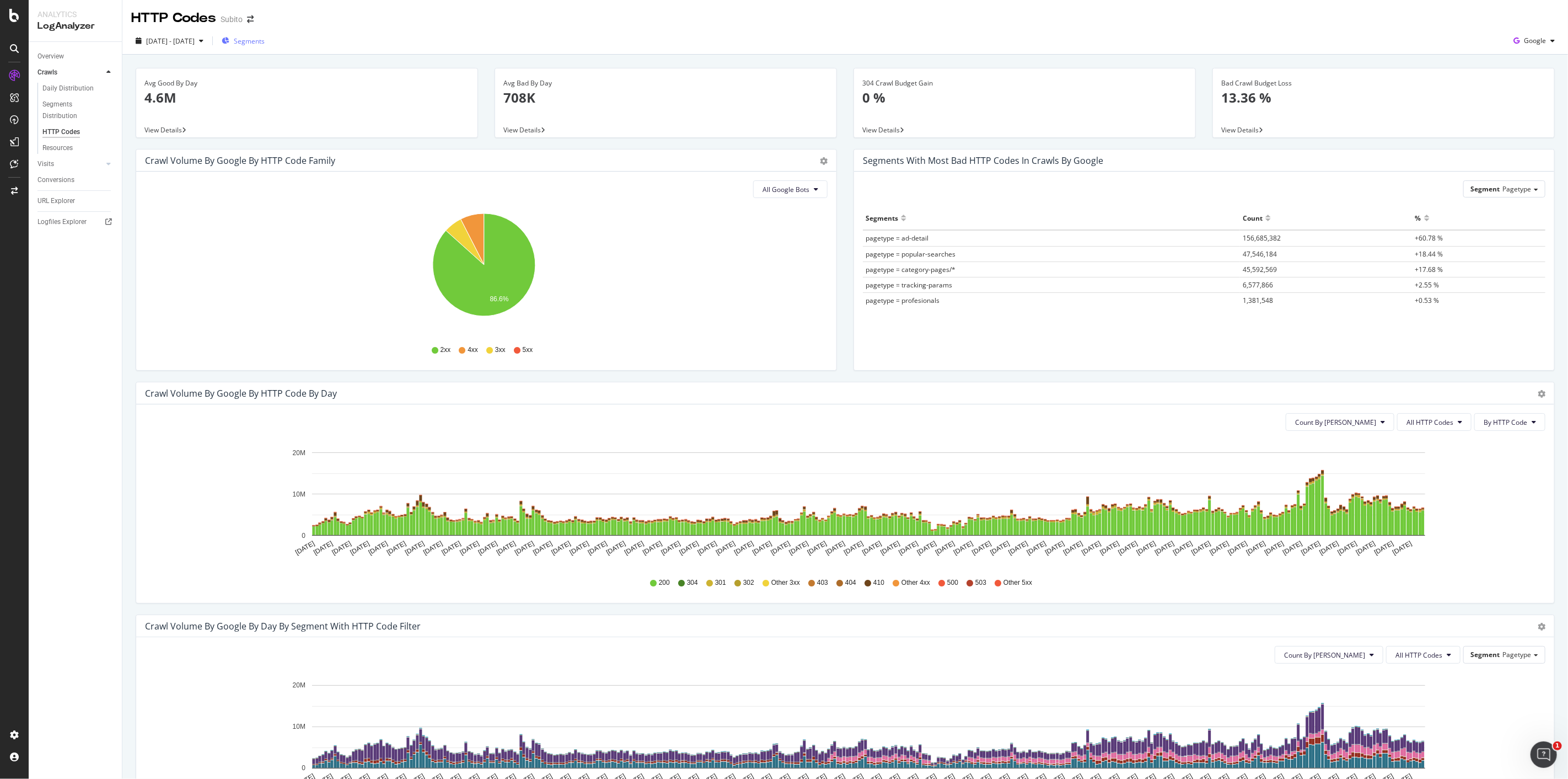
click at [265, 38] on span "Segments" at bounding box center [249, 41] width 31 height 9
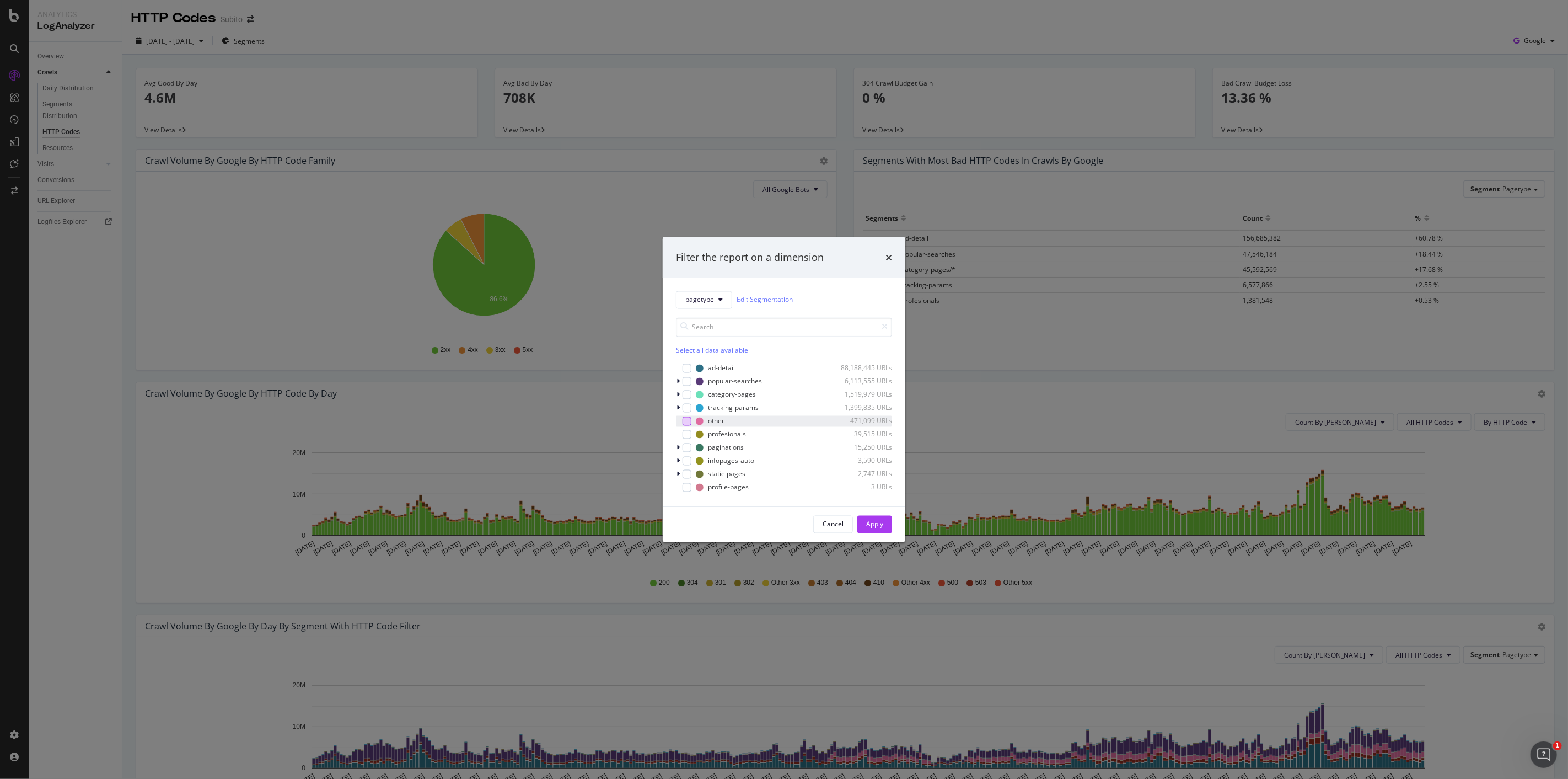
click at [690, 421] on div "modal" at bounding box center [687, 421] width 9 height 9
click at [732, 419] on icon "modal" at bounding box center [732, 421] width 8 height 8
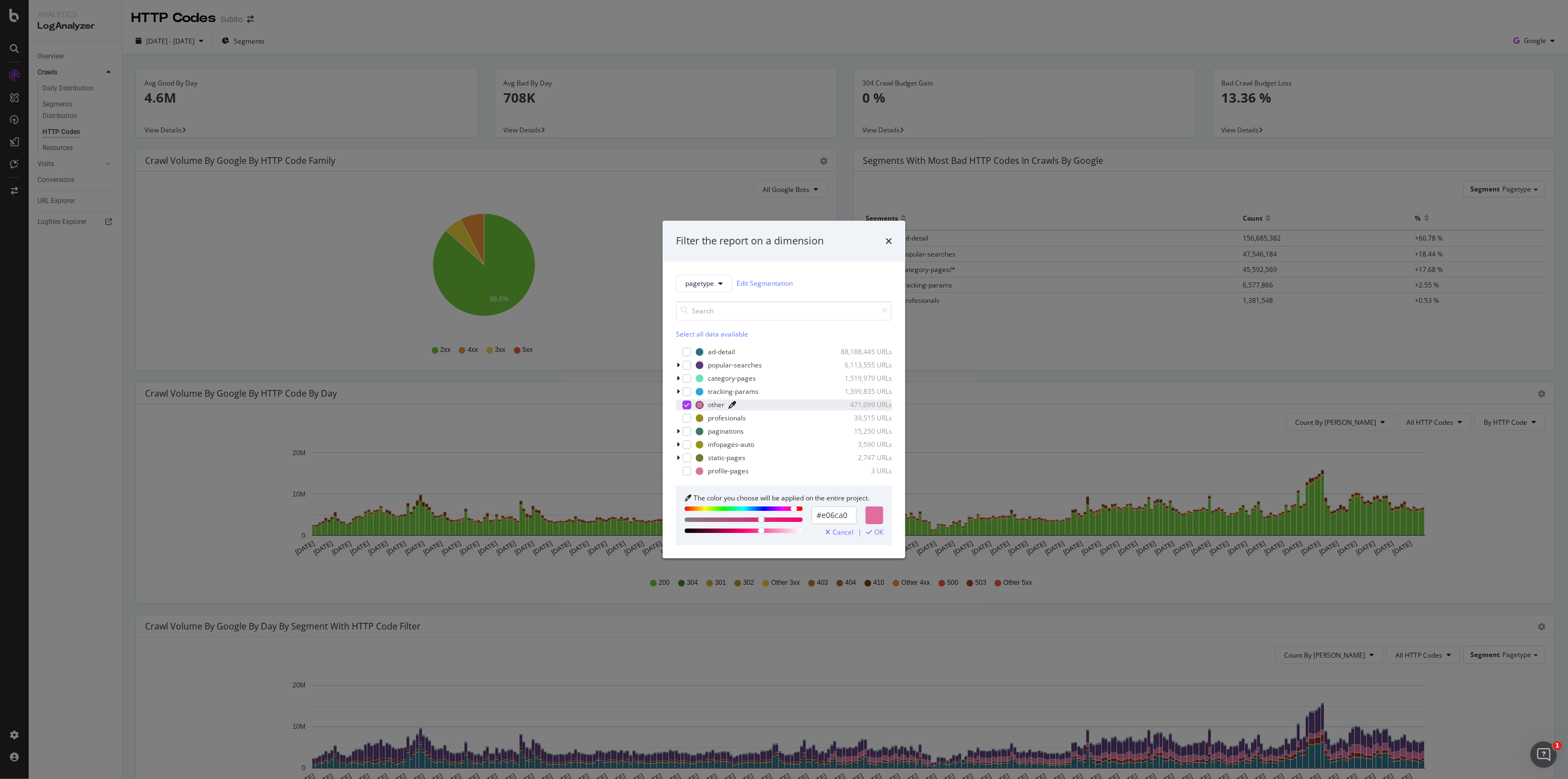
click at [834, 279] on div "pagetype Edit Segmentation" at bounding box center [783, 283] width 216 height 18
click at [882, 530] on span "OK" at bounding box center [879, 532] width 9 height 8
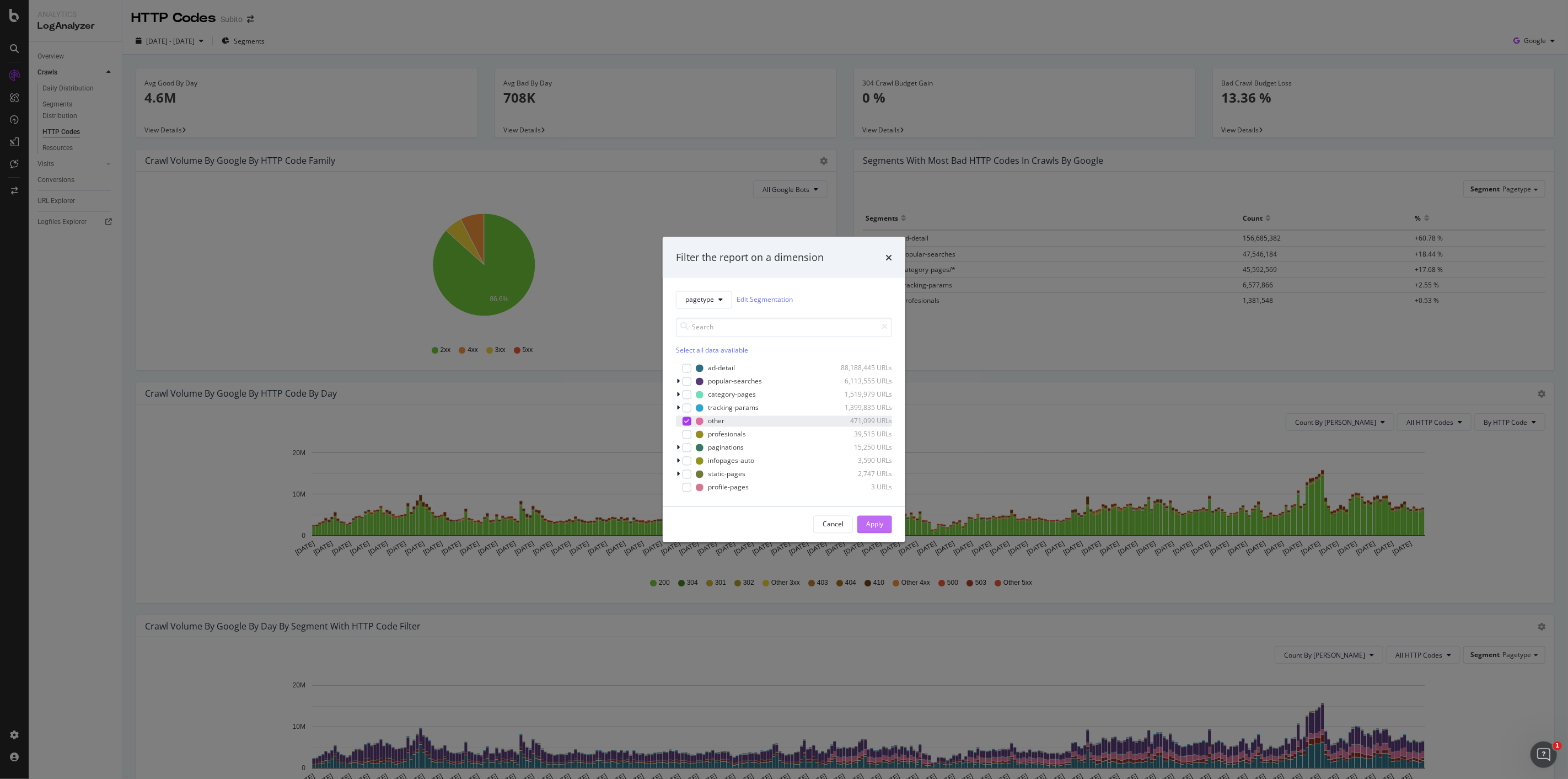
click at [864, 523] on button "Apply" at bounding box center [874, 524] width 35 height 18
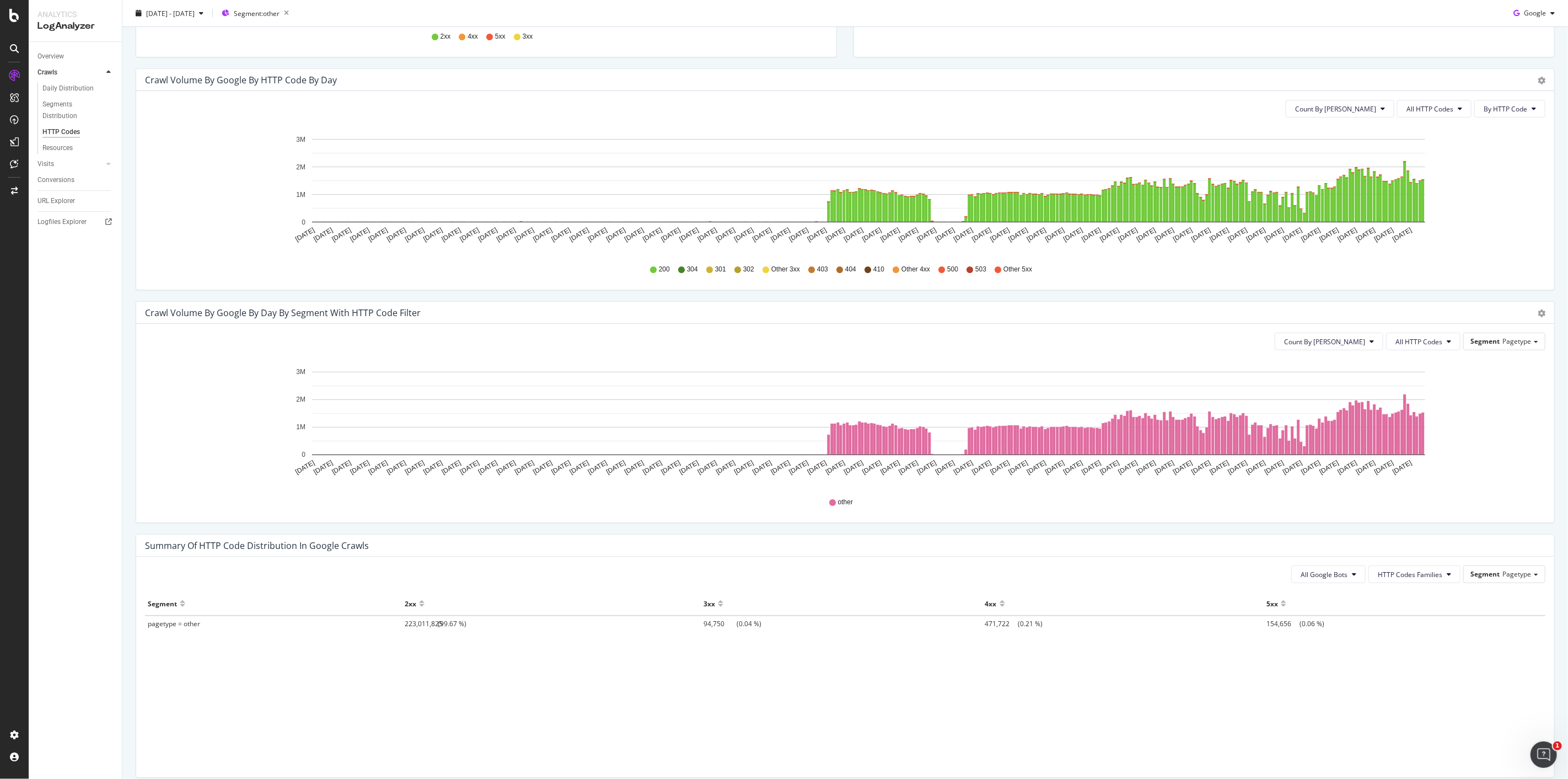
scroll to position [178, 0]
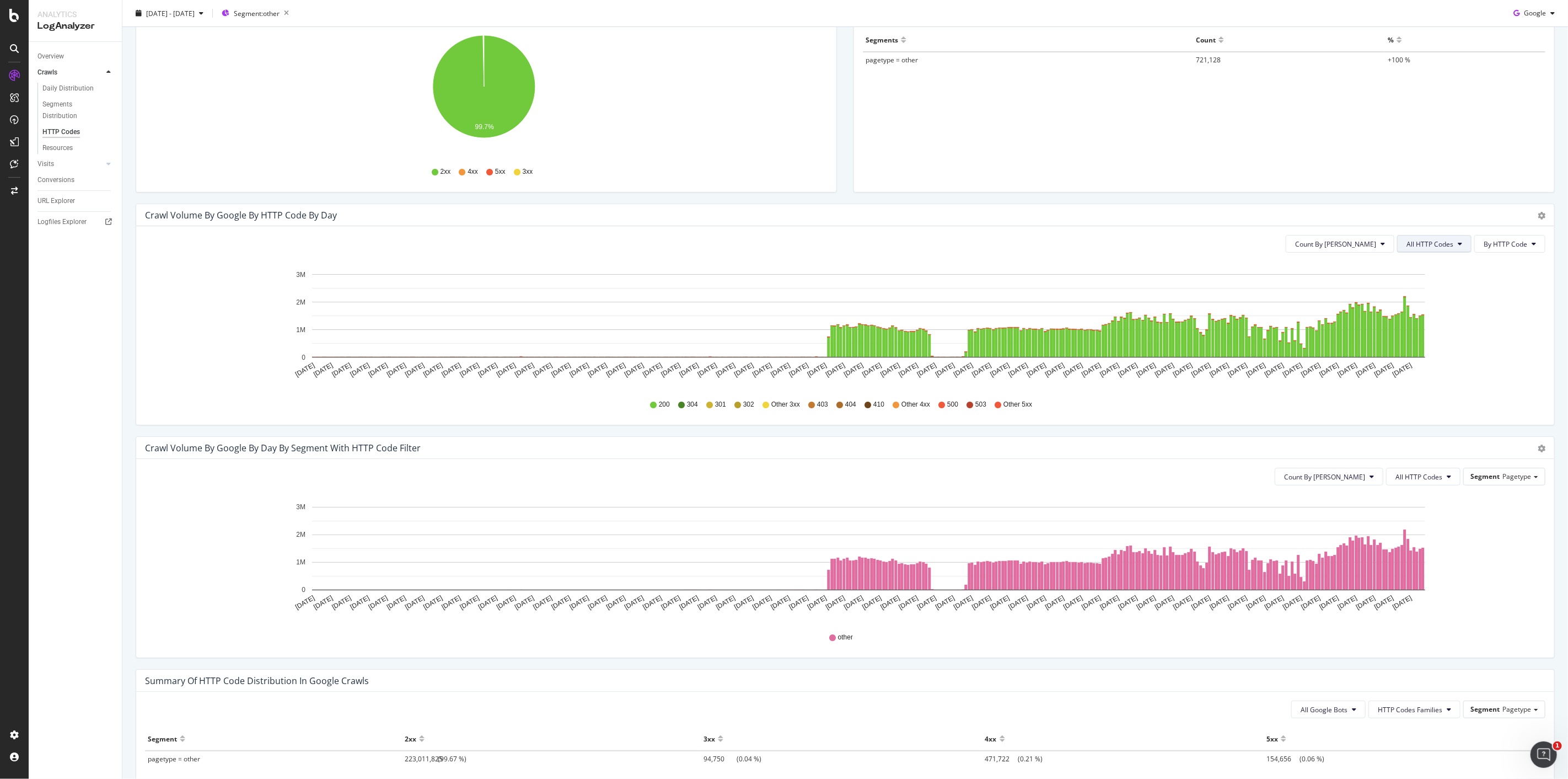
click at [1417, 247] on span "All HTTP Codes" at bounding box center [1430, 244] width 47 height 9
click at [1421, 301] on span "Bad HTTP Codes" at bounding box center [1427, 306] width 55 height 10
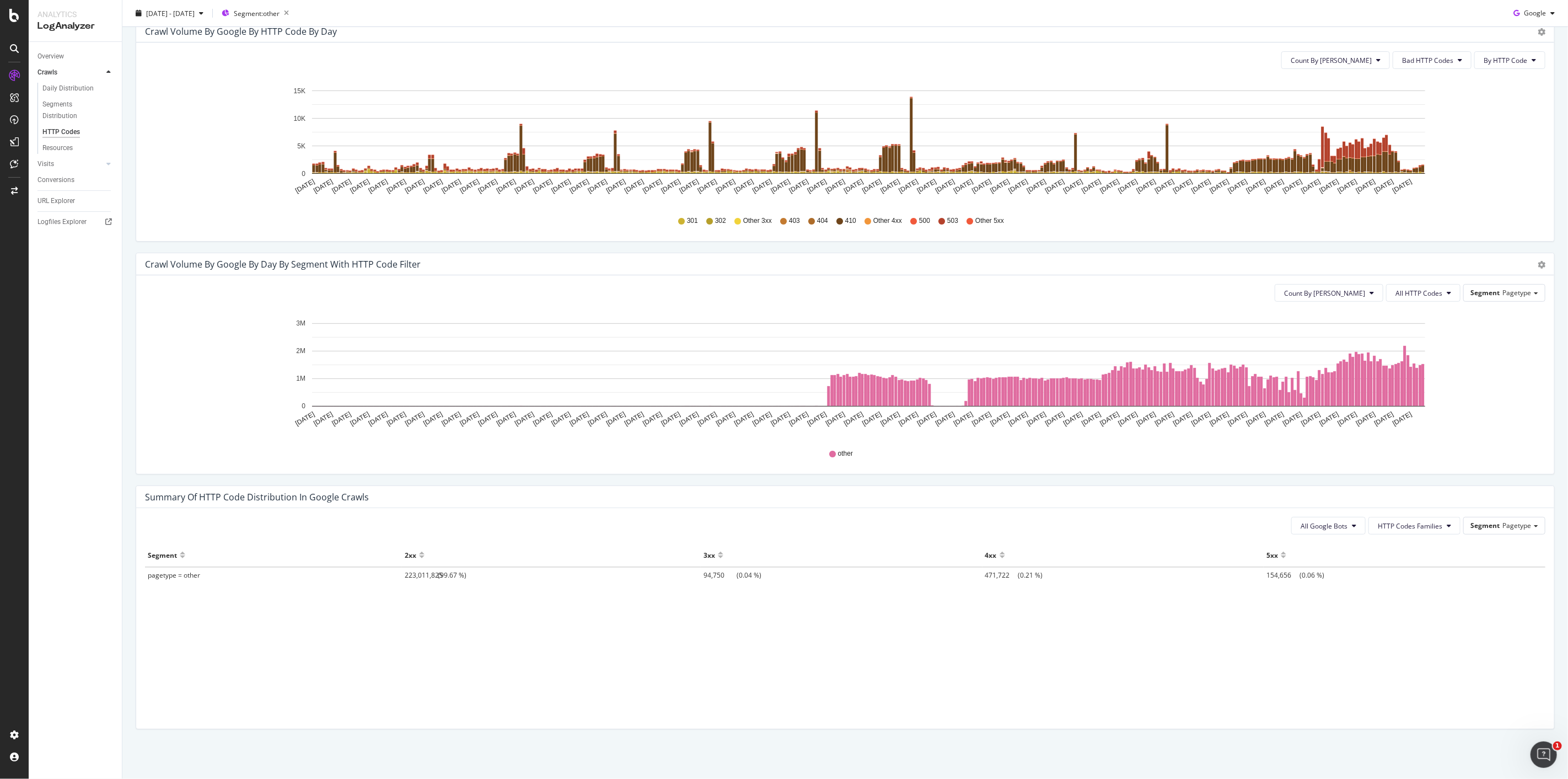
scroll to position [0, 0]
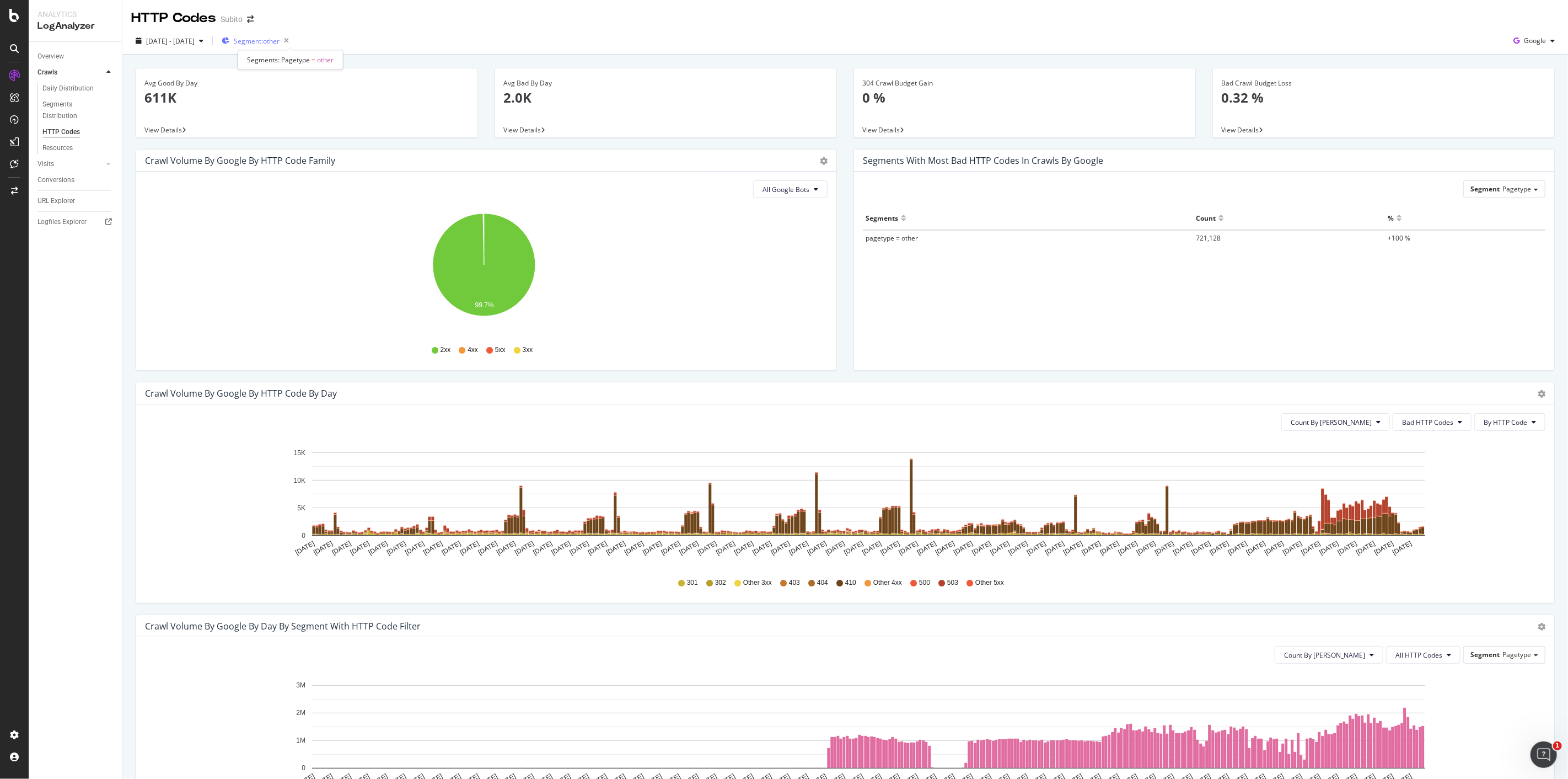
click at [279, 44] on span "Segment: other" at bounding box center [256, 41] width 46 height 9
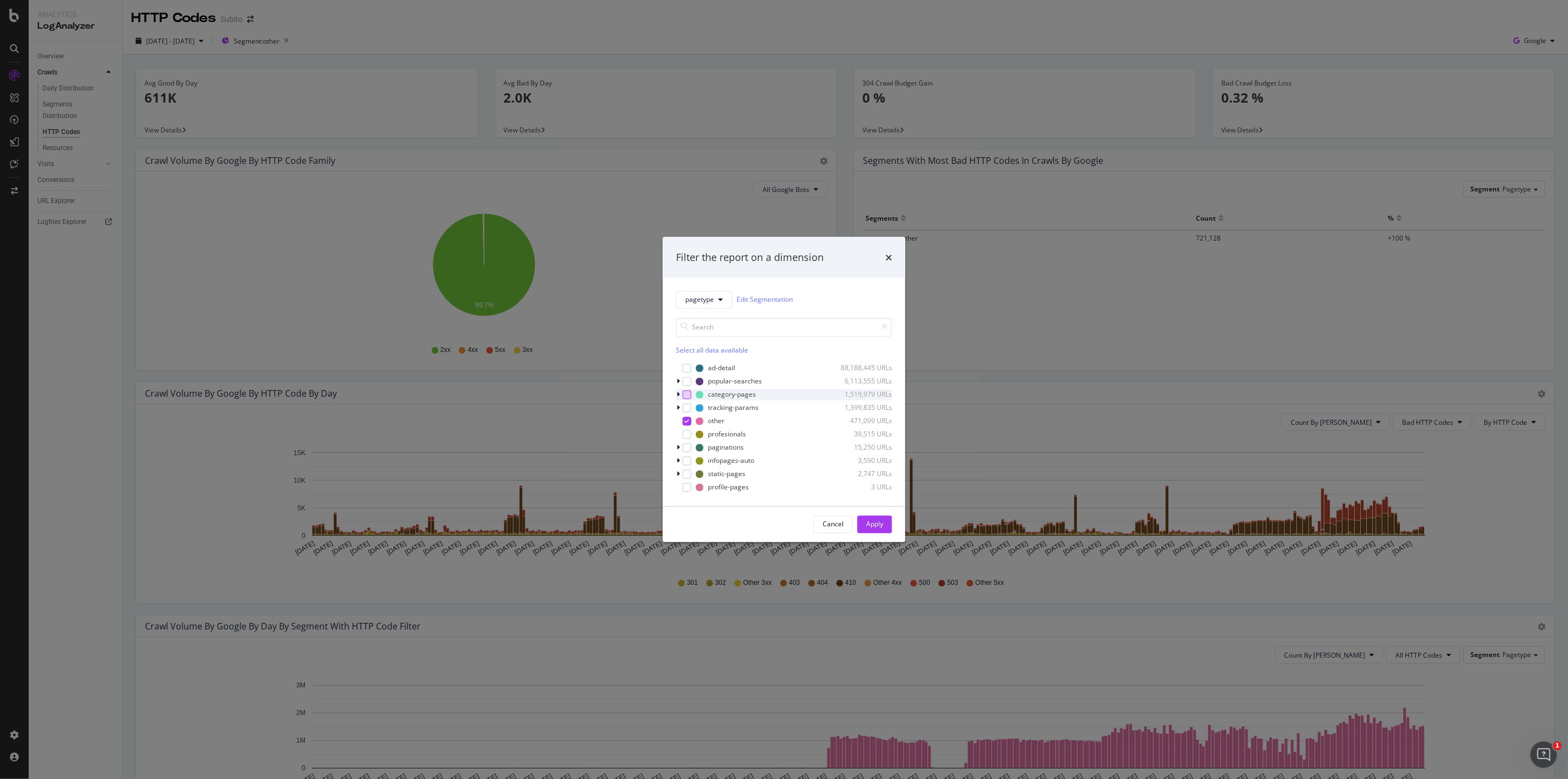
click at [686, 398] on div "modal" at bounding box center [687, 394] width 9 height 9
click at [687, 423] on icon "modal" at bounding box center [687, 421] width 5 height 5
click at [889, 526] on button "Apply" at bounding box center [874, 524] width 35 height 18
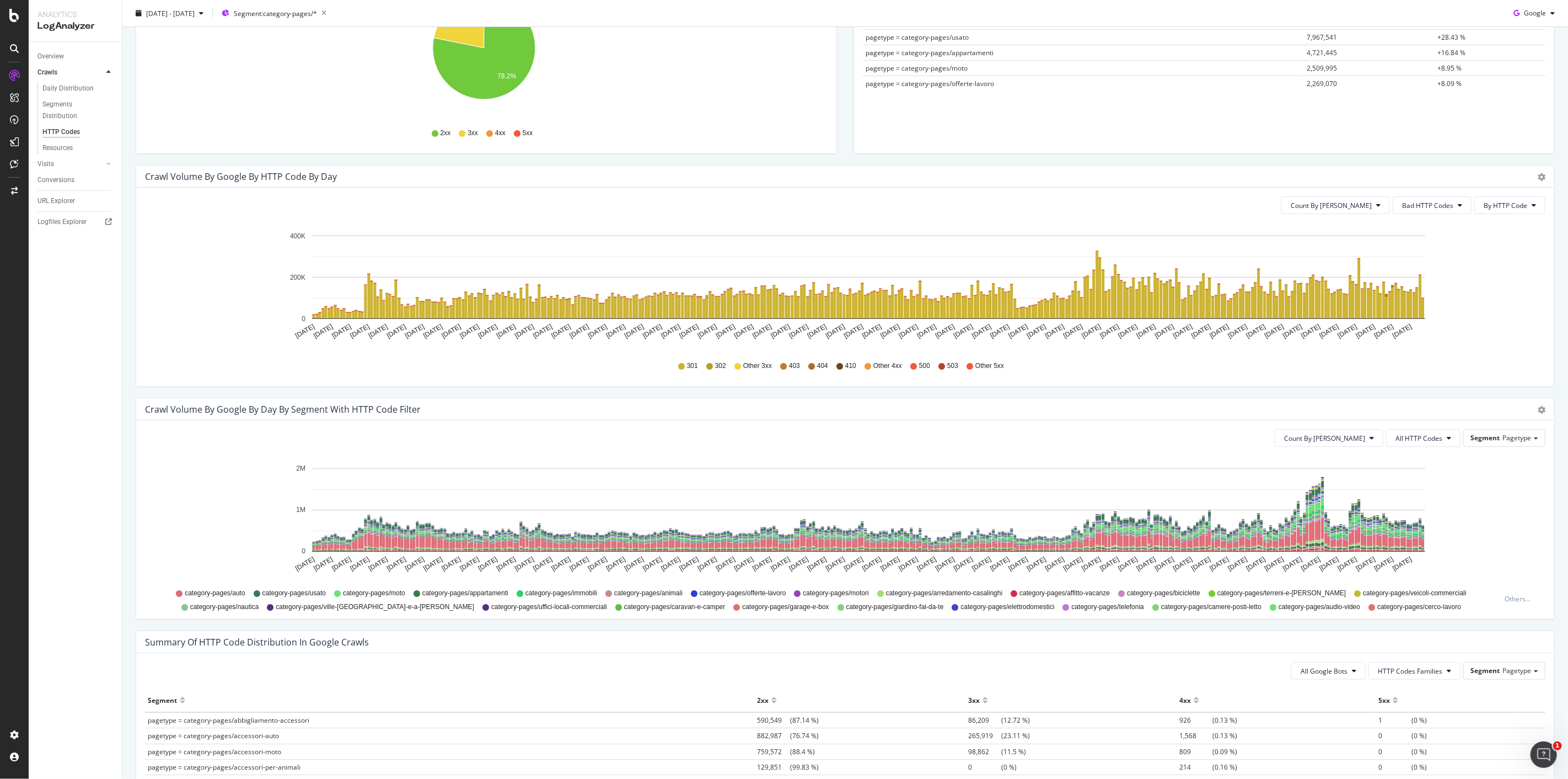
scroll to position [306, 0]
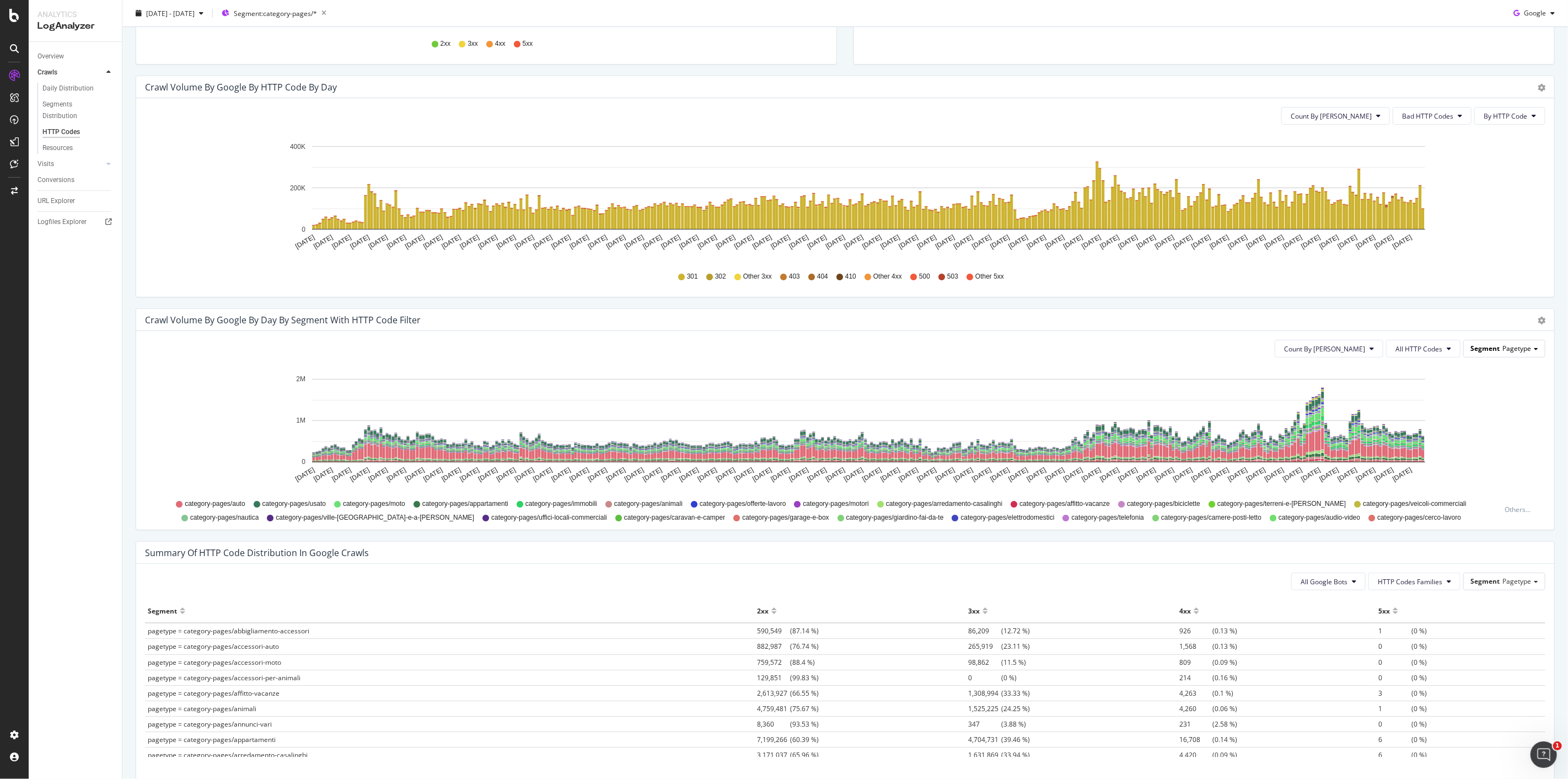
click at [1491, 349] on span "Segment" at bounding box center [1485, 348] width 29 height 9
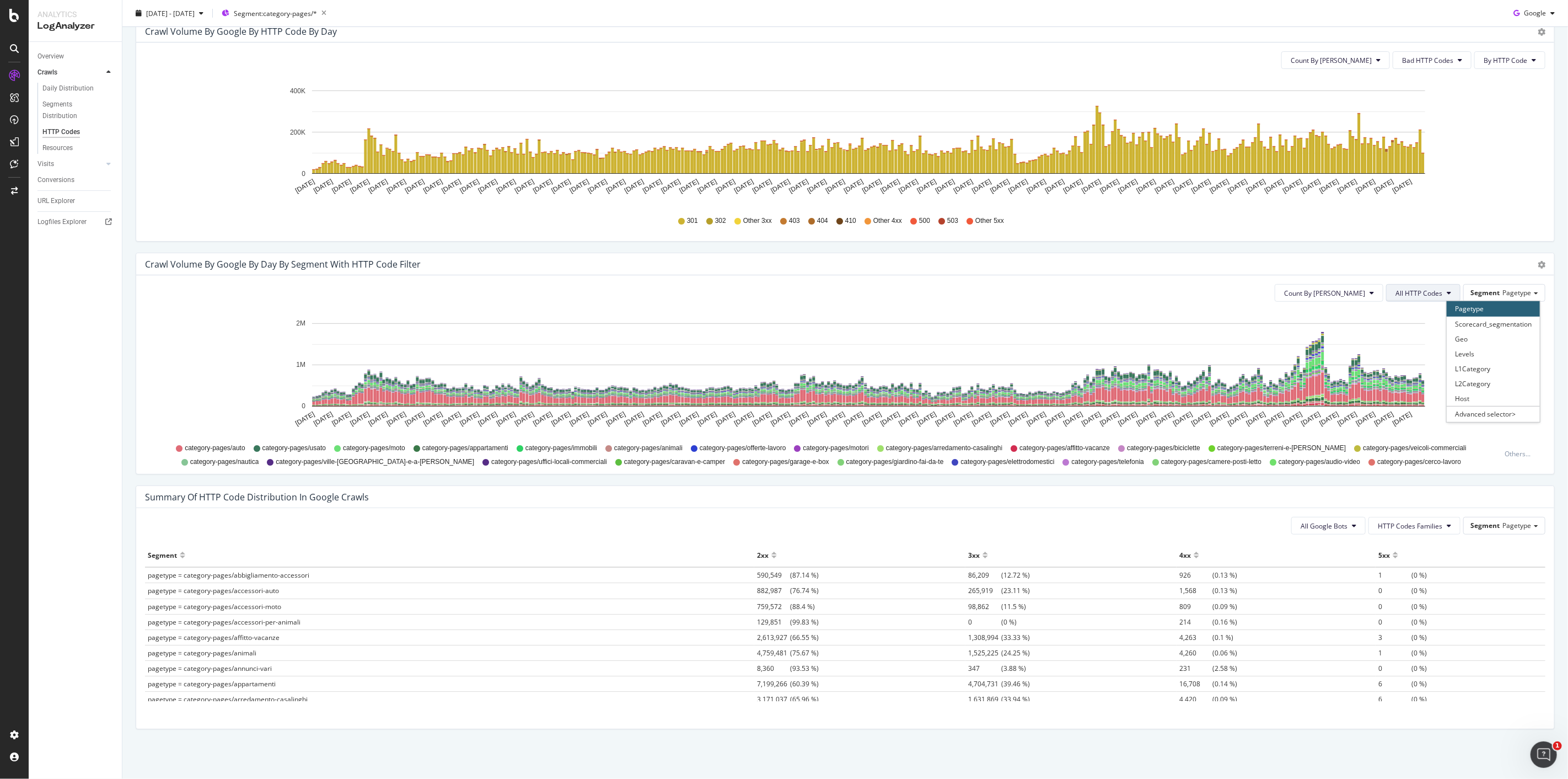
click at [1424, 292] on span "All HTTP Codes" at bounding box center [1418, 293] width 47 height 9
click at [1431, 355] on span "200" at bounding box center [1416, 355] width 55 height 10
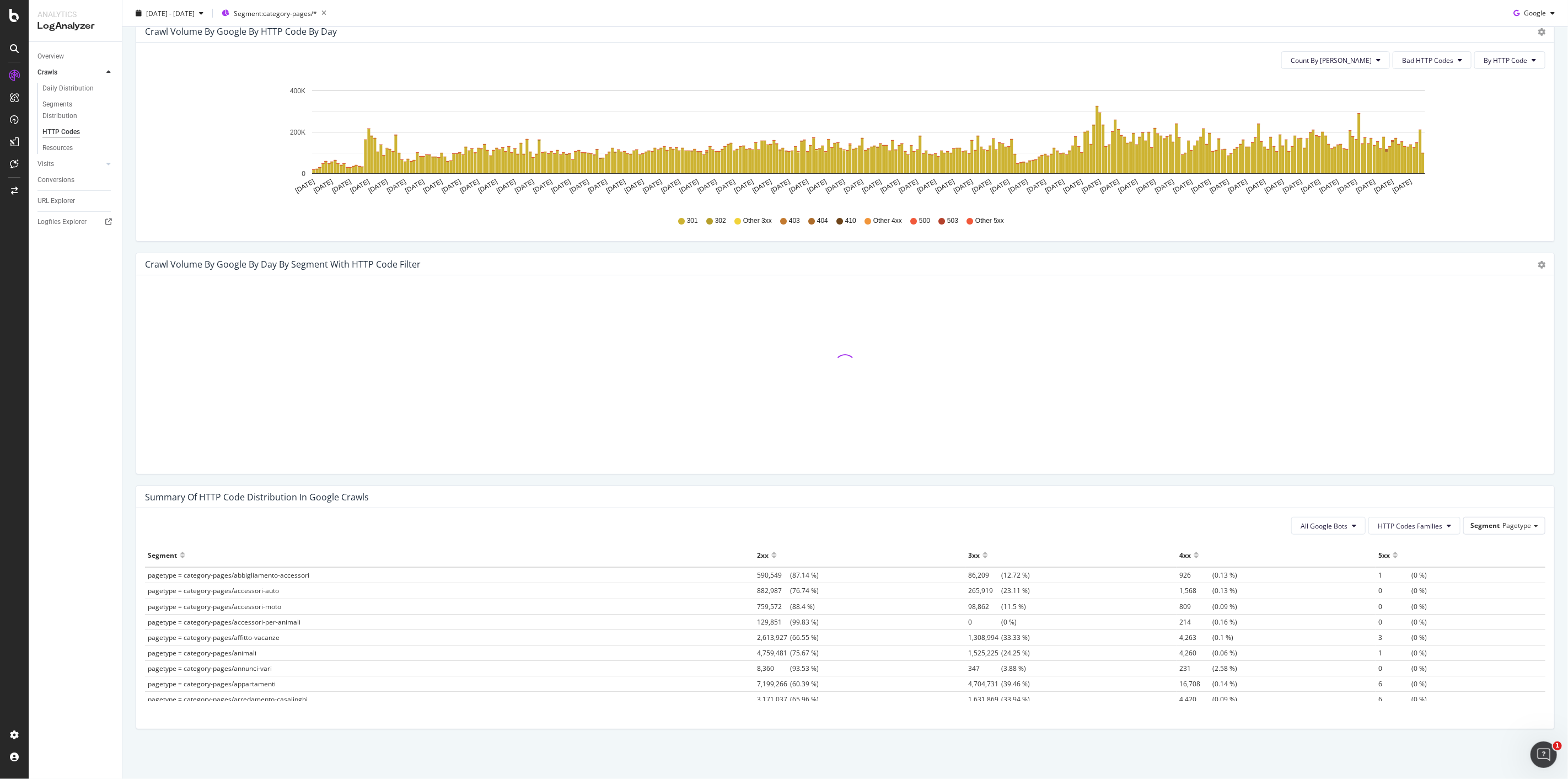
scroll to position [178, 0]
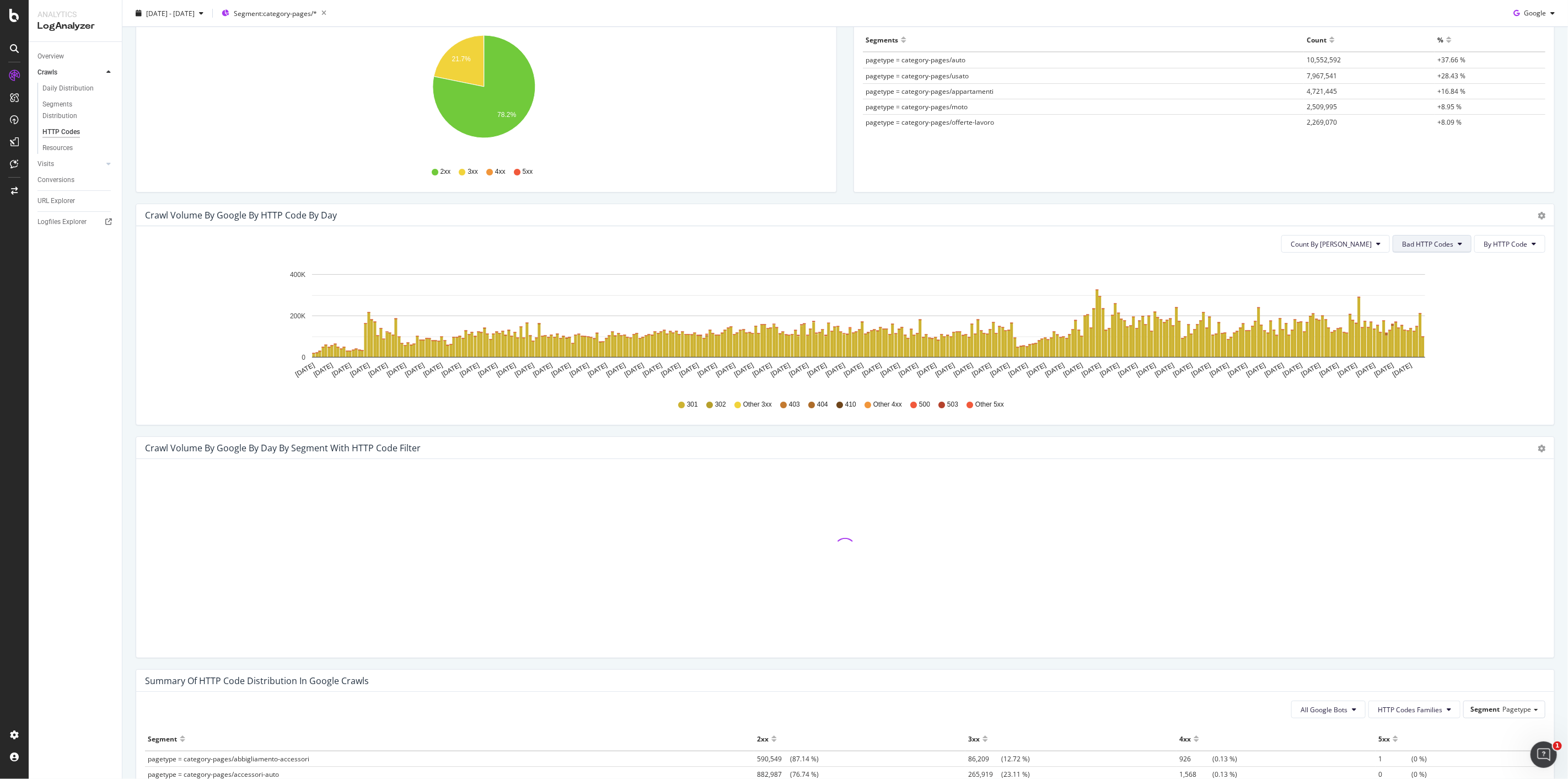
click at [1447, 244] on button "Bad HTTP Codes" at bounding box center [1432, 244] width 79 height 18
click at [1419, 263] on span "All HTTP Codes" at bounding box center [1422, 266] width 55 height 10
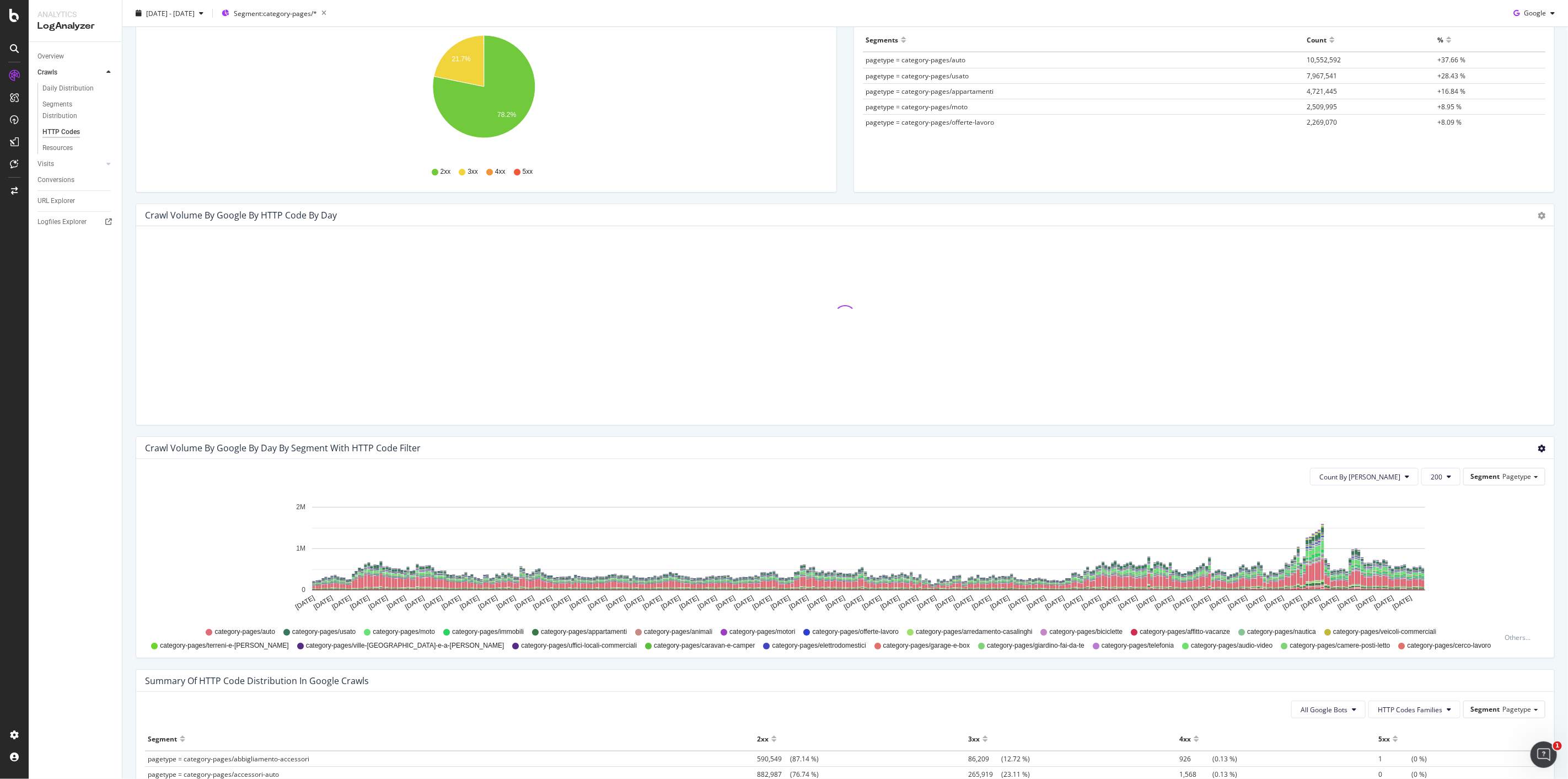
click at [1538, 450] on icon "gear" at bounding box center [1541, 448] width 8 height 8
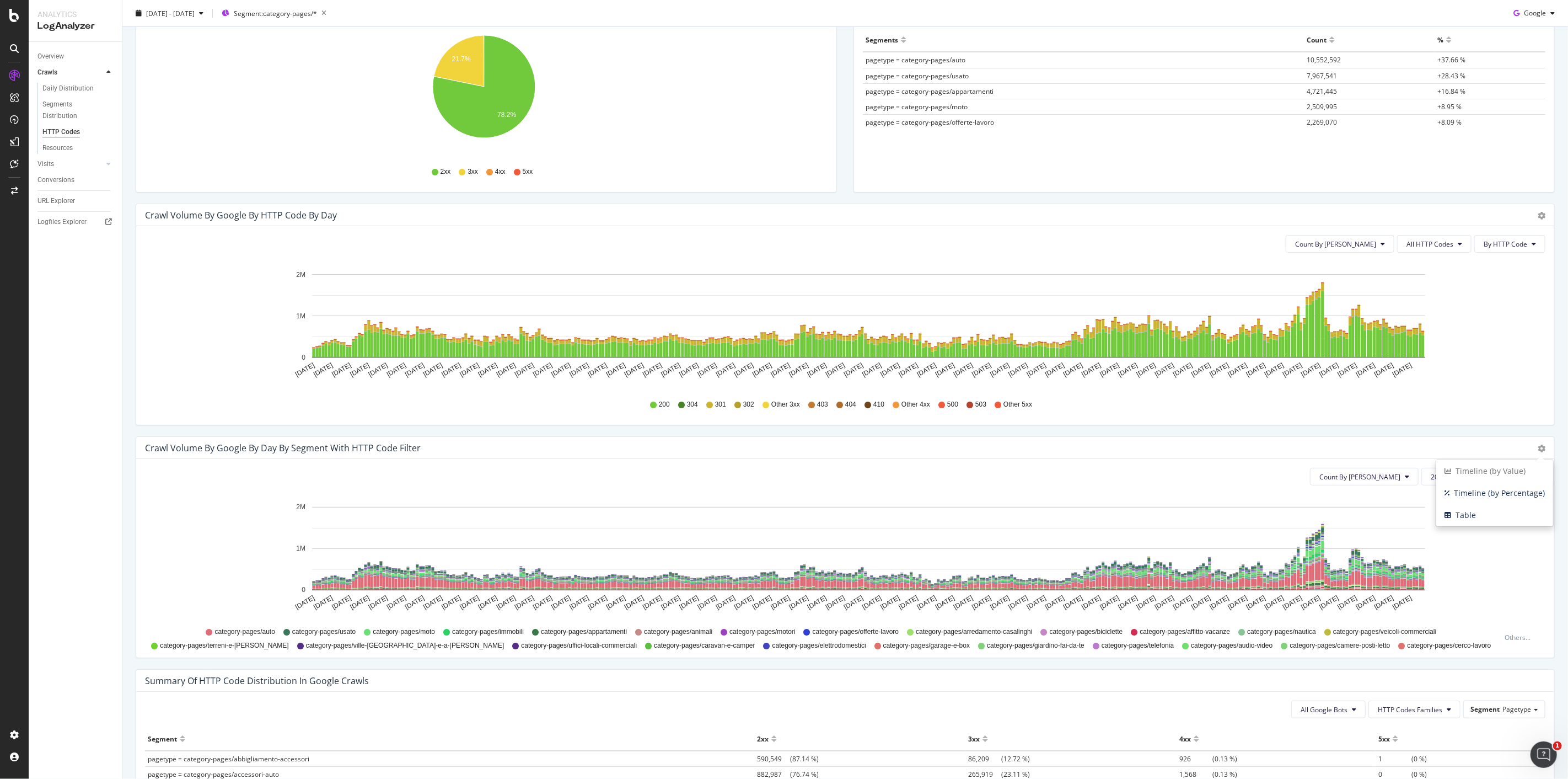
click at [1477, 553] on icon "Oct 08 2024 Oct 14 2024 Oct 20 2024 Oct 26 2024 Nov 01 2024 Nov 07 2024 Nov 13 …" at bounding box center [841, 559] width 1391 height 128
click at [1341, 240] on span "Count By [PERSON_NAME]" at bounding box center [1335, 244] width 81 height 9
click at [1354, 285] on span "Cumulated (all codes)" at bounding box center [1369, 286] width 83 height 10
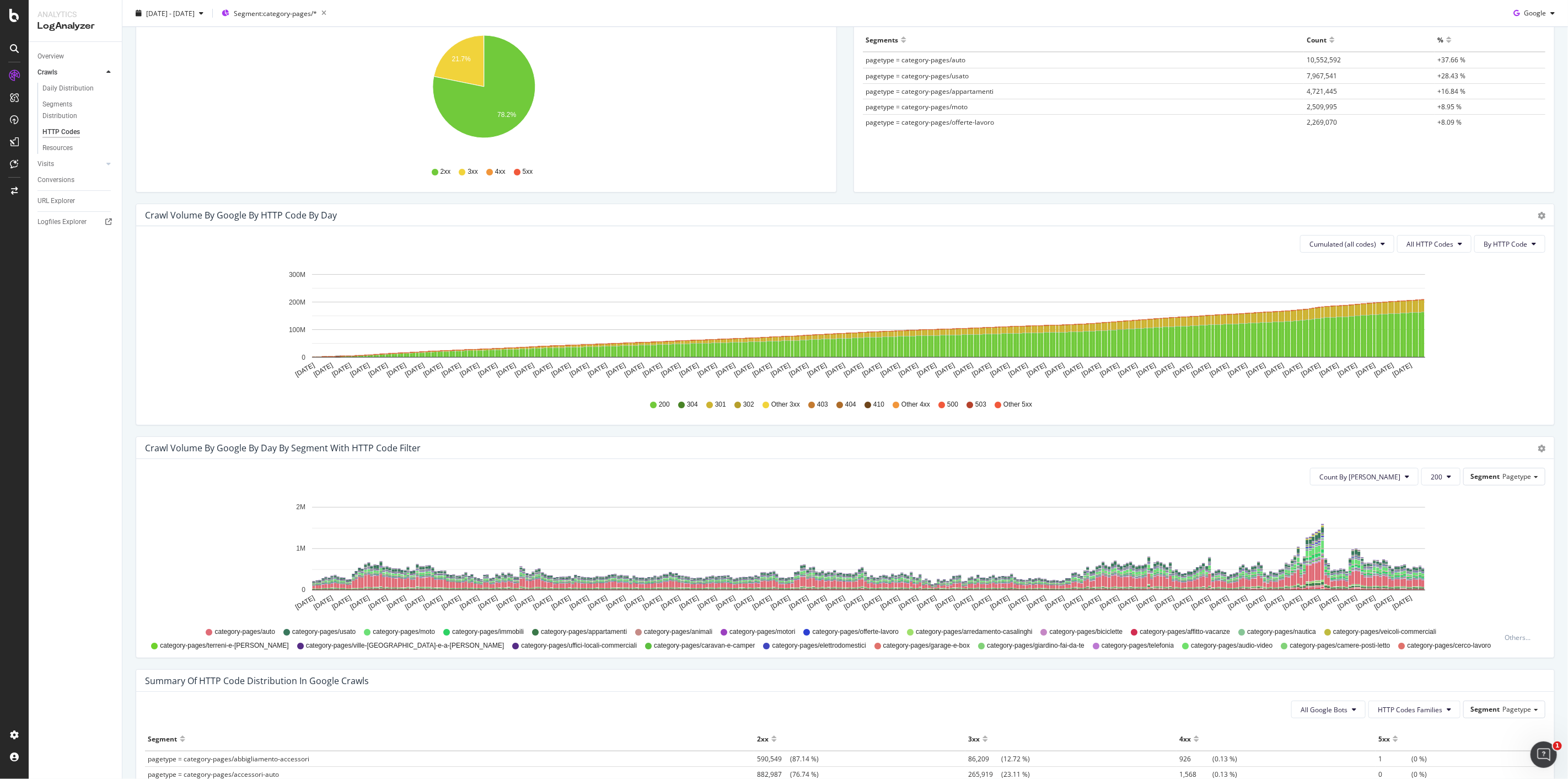
click at [1471, 295] on icon "Oct 08 2024 Oct 14 2024 Oct 20 2024 Oct 26 2024 Nov 01 2024 Nov 07 2024 Nov 13 …" at bounding box center [841, 325] width 1391 height 128
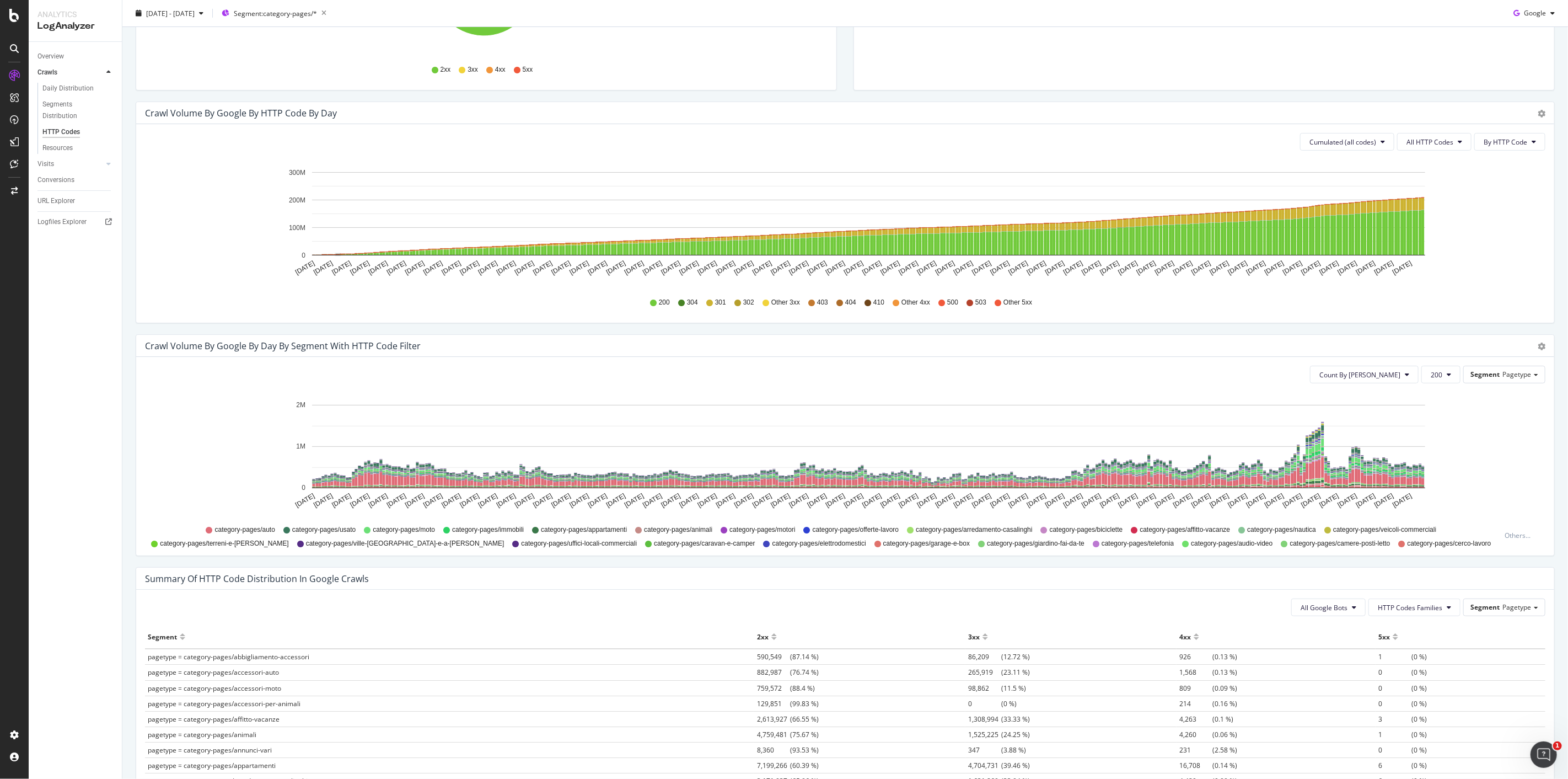
scroll to position [362, 0]
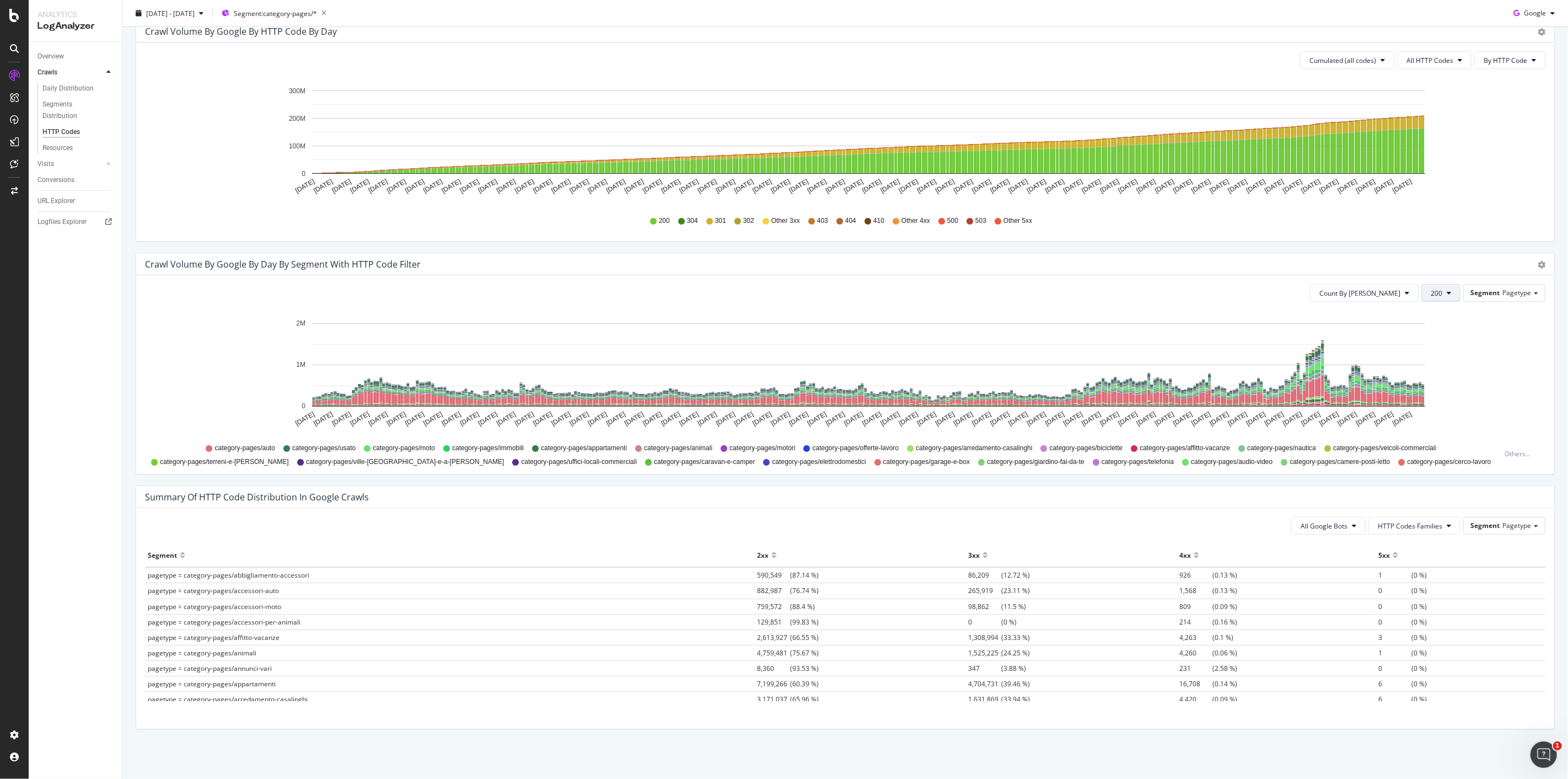
click at [1430, 295] on span "200" at bounding box center [1436, 293] width 12 height 9
click at [1472, 219] on div "200 304 301 302 Other 3xx 403 404 410 Other 4xx 500 503 Other 5xx" at bounding box center [845, 220] width 1390 height 25
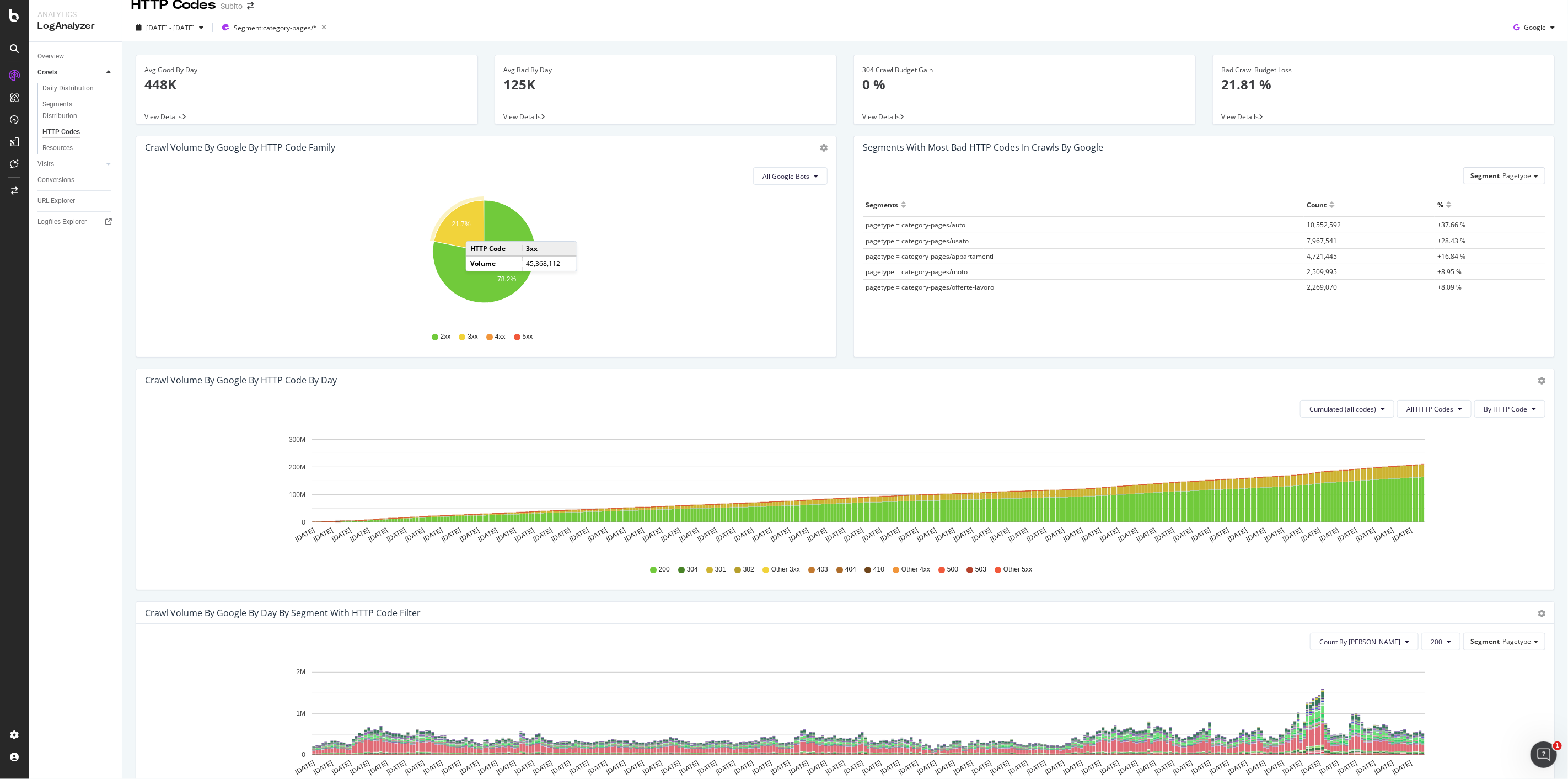
scroll to position [0, 0]
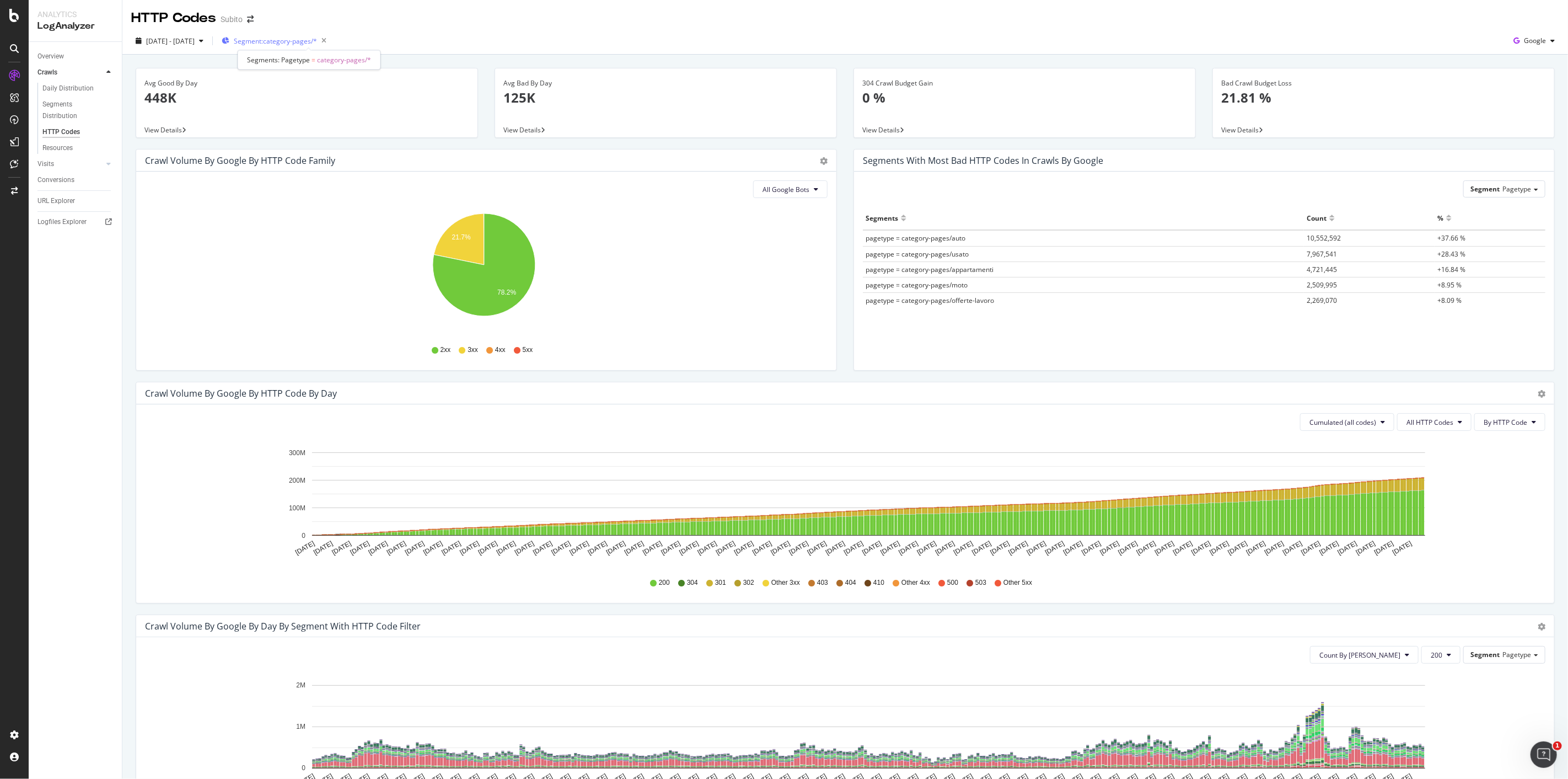
click at [317, 43] on span "Segment: category-pages/*" at bounding box center [275, 41] width 83 height 9
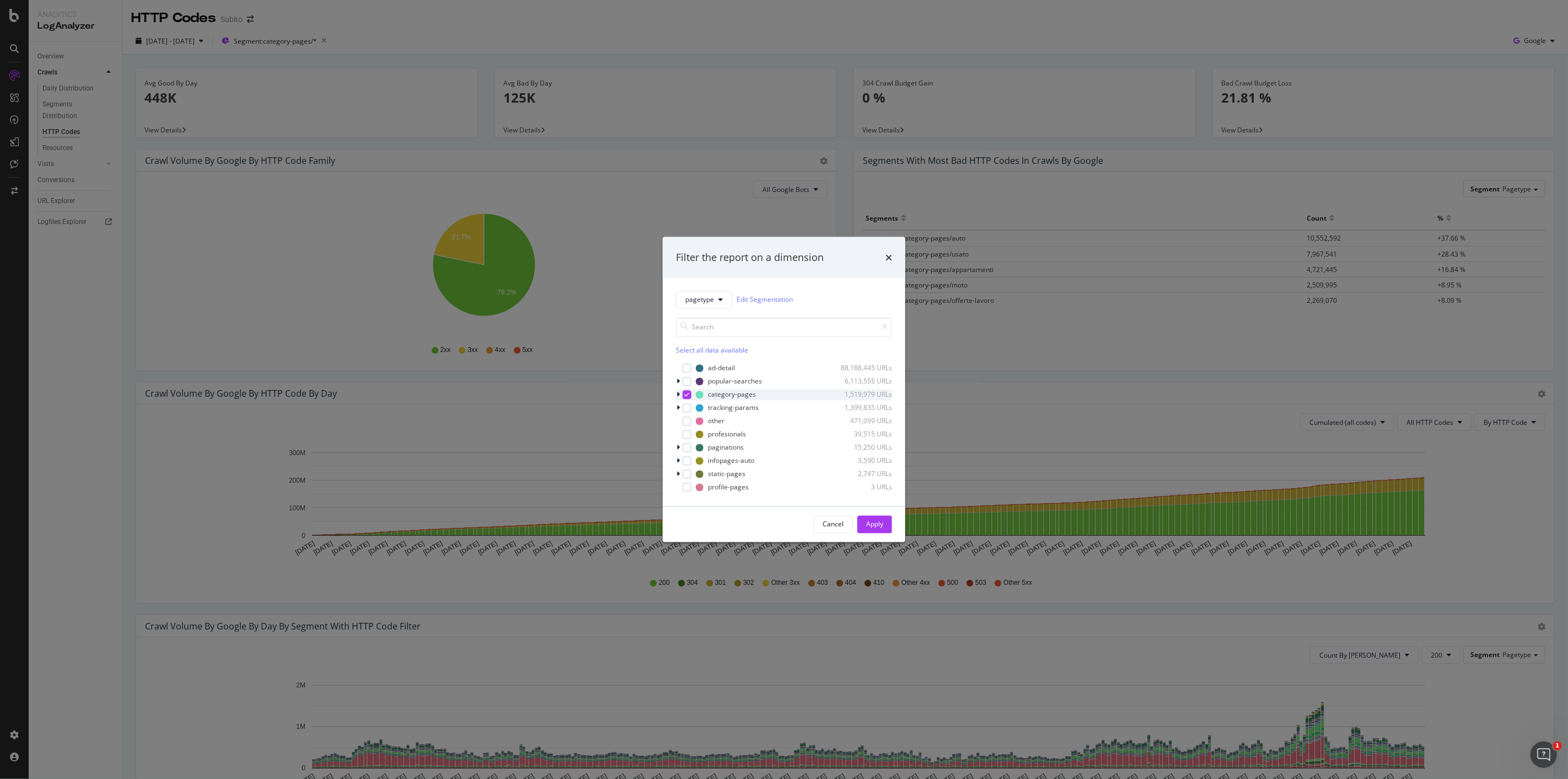
click at [679, 394] on icon "modal" at bounding box center [677, 394] width 3 height 7
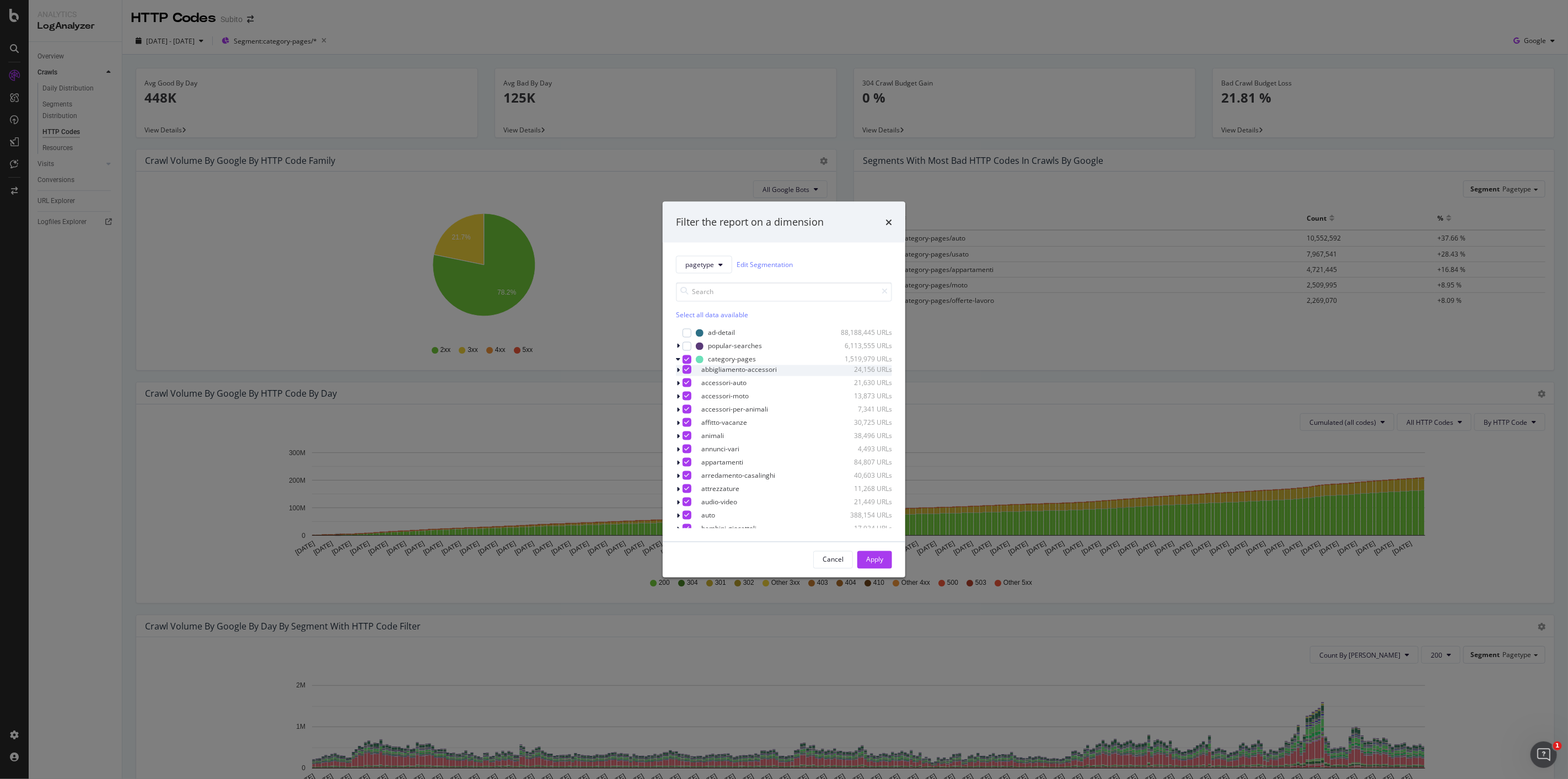
click at [690, 370] on icon "modal" at bounding box center [687, 368] width 5 height 5
click at [691, 370] on div "modal" at bounding box center [687, 369] width 9 height 9
click at [690, 384] on icon "modal" at bounding box center [687, 382] width 5 height 5
click at [690, 395] on icon "modal" at bounding box center [687, 395] width 5 height 5
click at [690, 411] on icon "modal" at bounding box center [687, 409] width 5 height 5
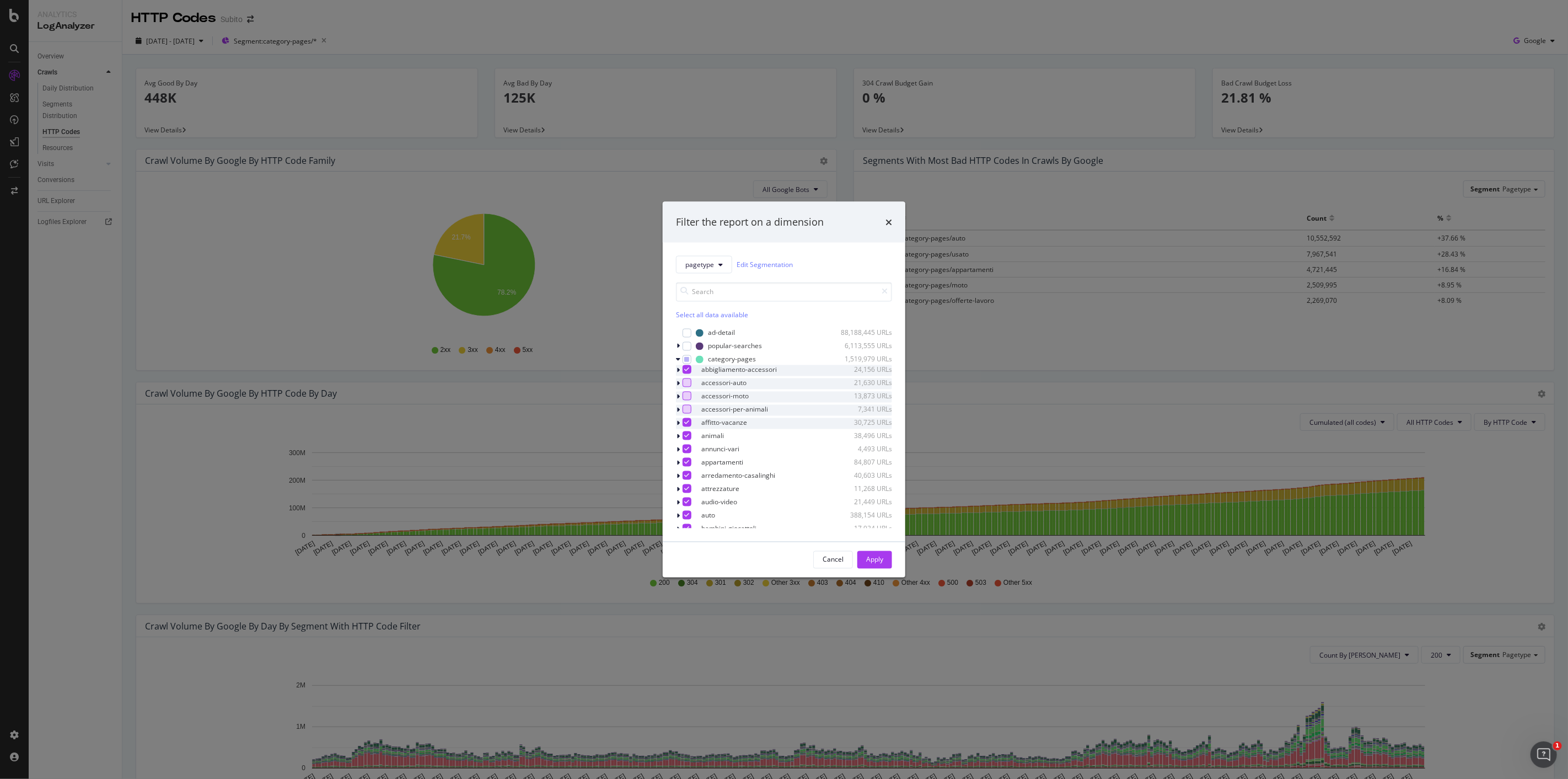
click at [690, 423] on icon "modal" at bounding box center [687, 421] width 5 height 5
click at [691, 437] on div "modal" at bounding box center [687, 435] width 9 height 9
click at [690, 451] on icon "modal" at bounding box center [687, 448] width 5 height 5
click at [690, 462] on icon "modal" at bounding box center [687, 462] width 5 height 5
click at [690, 476] on icon "modal" at bounding box center [687, 474] width 5 height 5
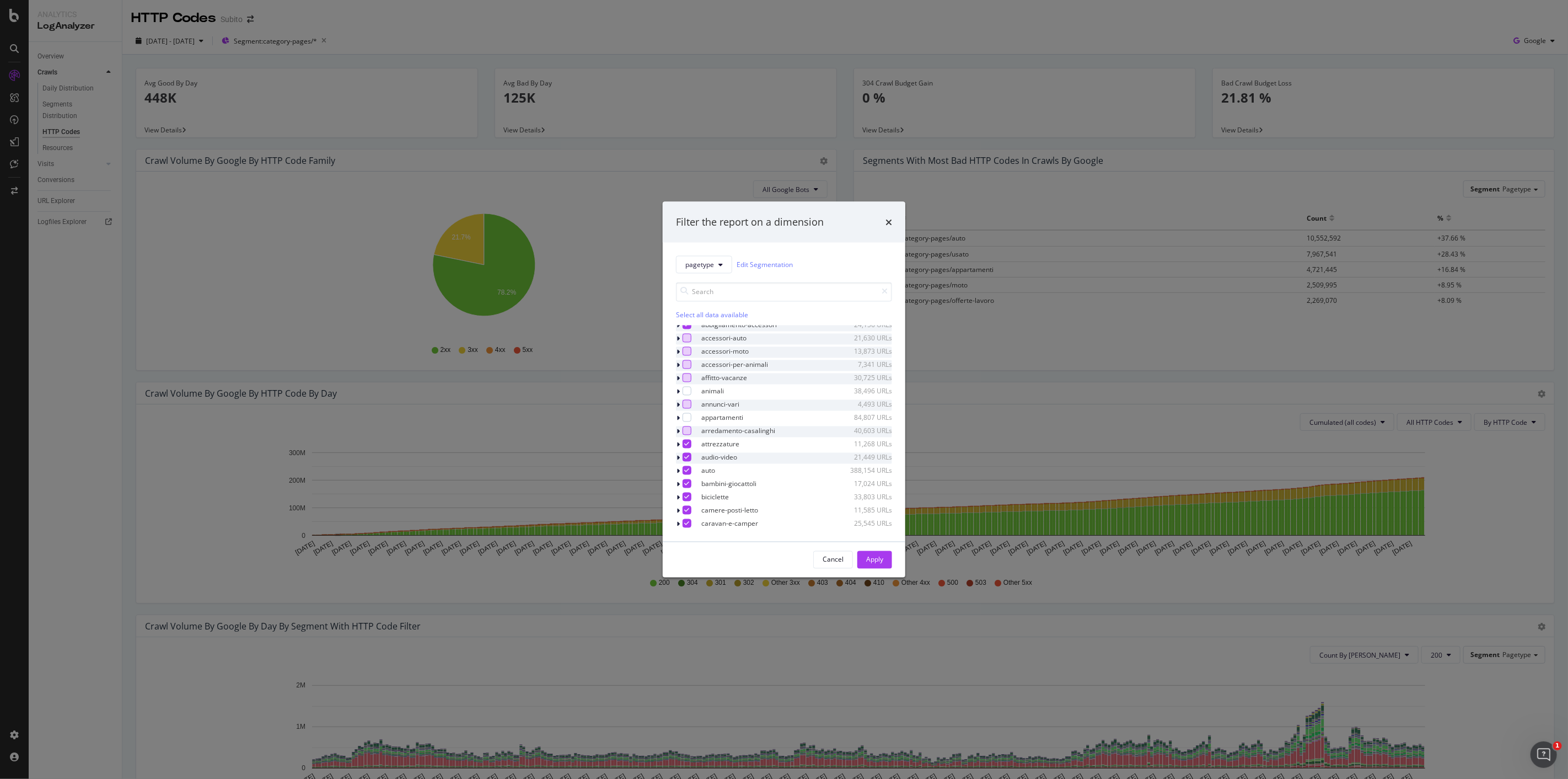
scroll to position [62, 0]
click at [690, 426] on icon "modal" at bounding box center [687, 427] width 5 height 5
click at [690, 440] on icon "modal" at bounding box center [687, 440] width 5 height 5
click at [690, 456] on icon "modal" at bounding box center [687, 453] width 5 height 5
click at [690, 470] on icon "modal" at bounding box center [687, 467] width 5 height 5
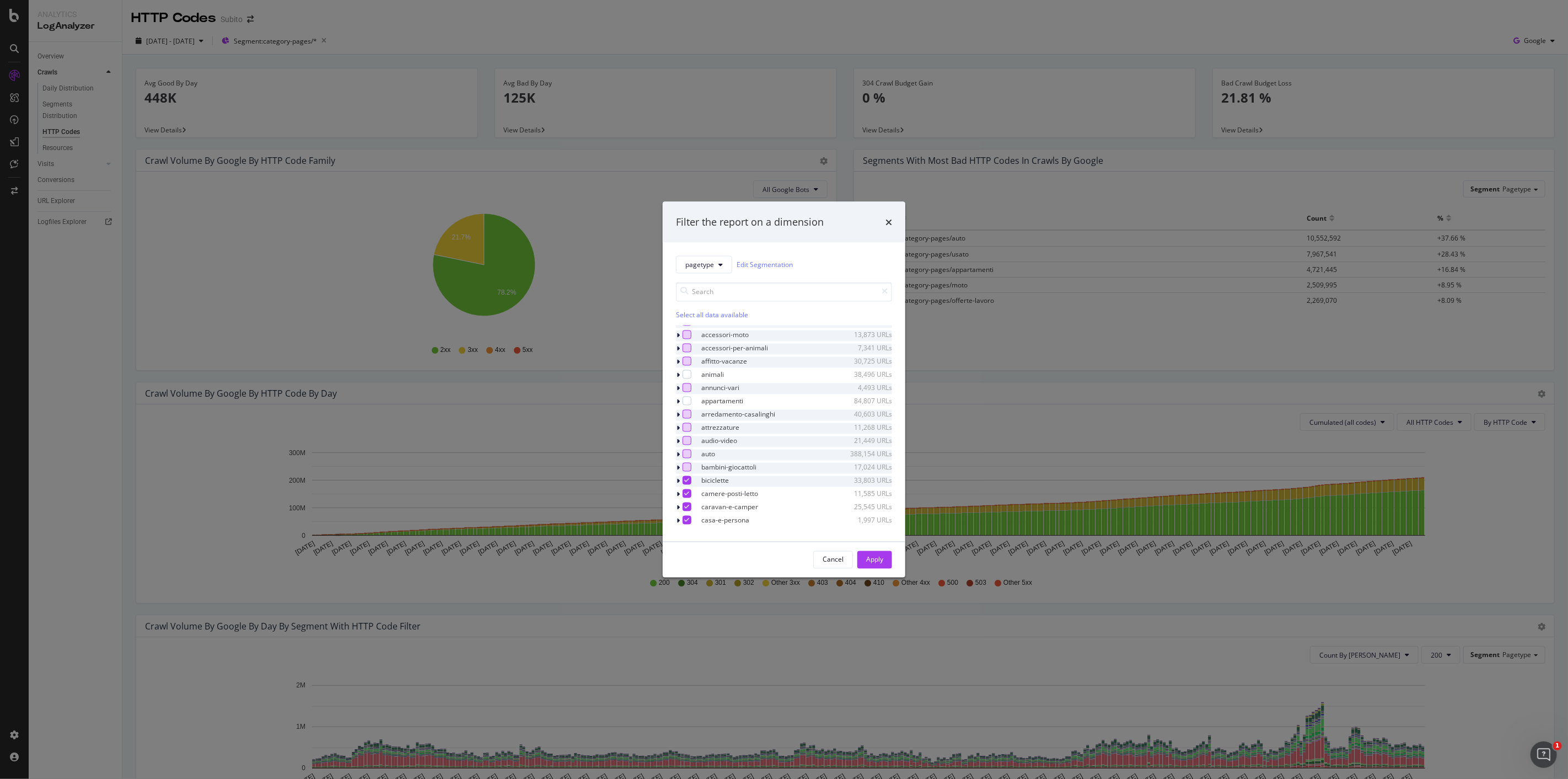
click at [690, 483] on icon "modal" at bounding box center [687, 479] width 5 height 5
click at [691, 498] on div "modal" at bounding box center [687, 493] width 9 height 9
click at [690, 507] on icon "modal" at bounding box center [687, 506] width 5 height 5
click at [690, 519] on icon "modal" at bounding box center [687, 520] width 5 height 5
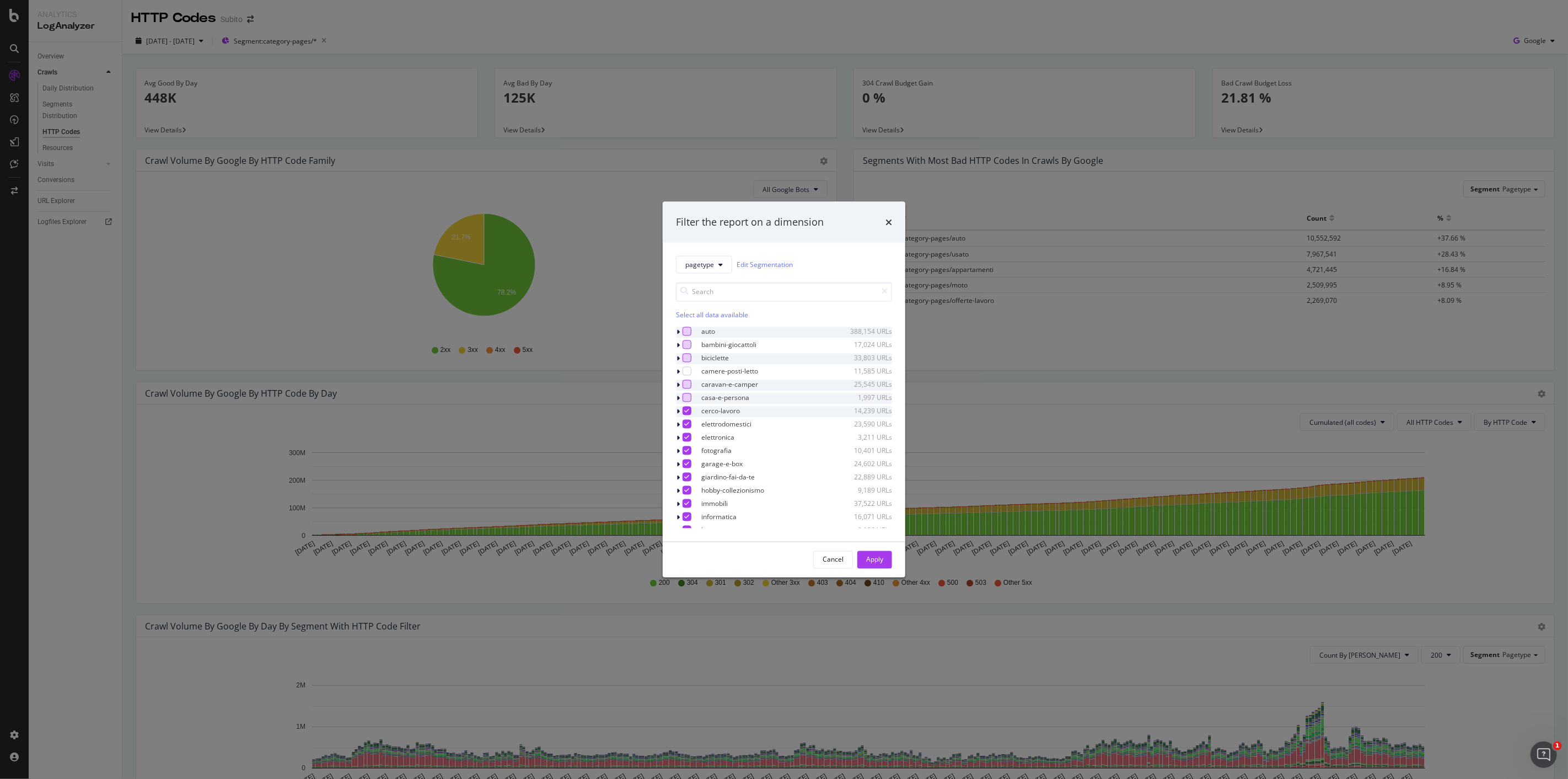
click at [690, 413] on icon "modal" at bounding box center [687, 410] width 5 height 5
click at [690, 424] on icon "modal" at bounding box center [687, 423] width 5 height 5
click at [690, 440] on icon "modal" at bounding box center [687, 437] width 5 height 5
click at [691, 454] on div "modal" at bounding box center [687, 450] width 9 height 9
click at [690, 462] on icon "modal" at bounding box center [687, 463] width 5 height 5
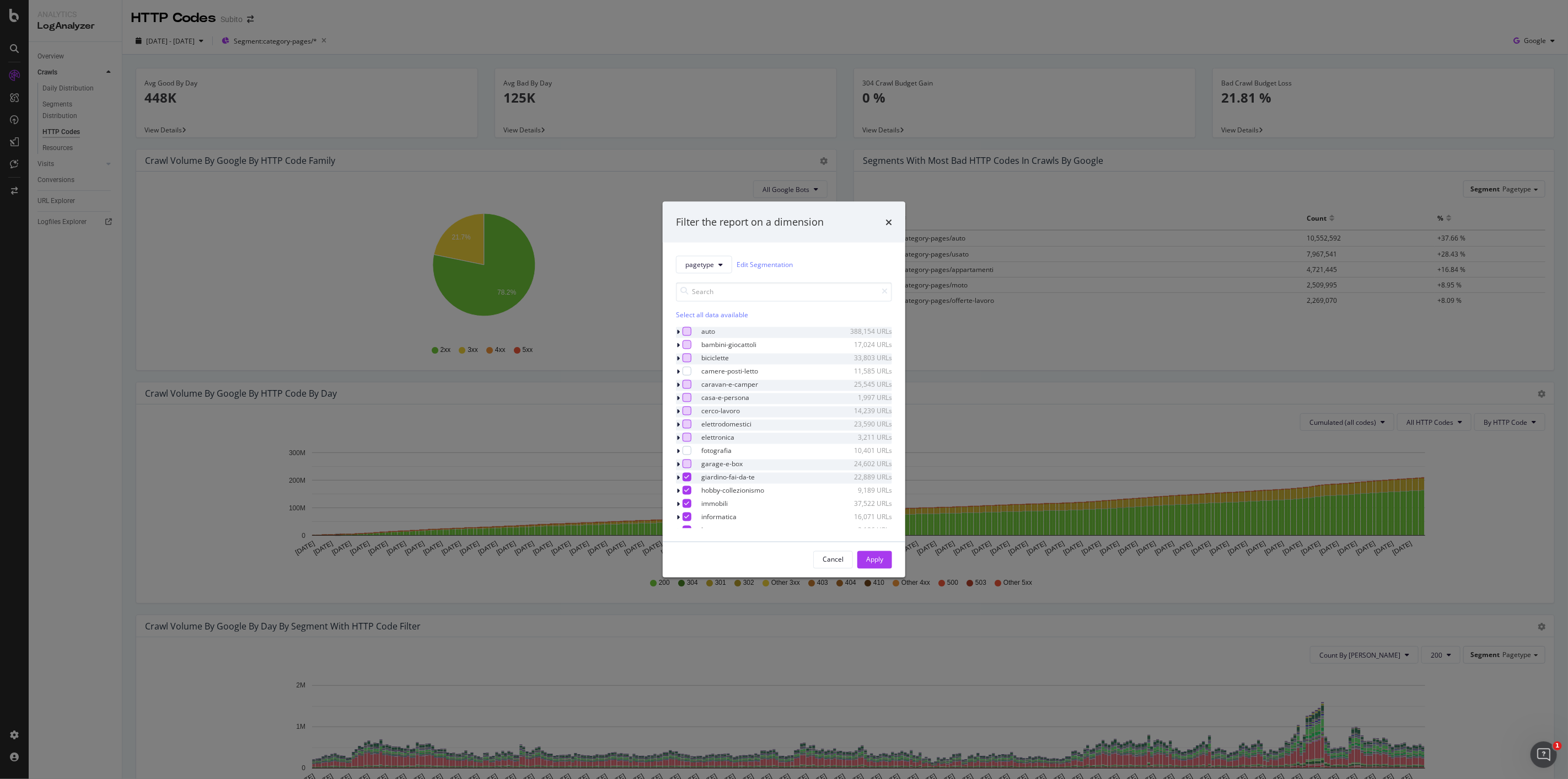
click at [690, 477] on icon "modal" at bounding box center [687, 476] width 5 height 5
click at [690, 489] on icon "modal" at bounding box center [687, 490] width 5 height 5
click at [696, 509] on div "immobili 37,522 URLs" at bounding box center [783, 504] width 216 height 11
click at [691, 520] on div "modal" at bounding box center [687, 516] width 9 height 9
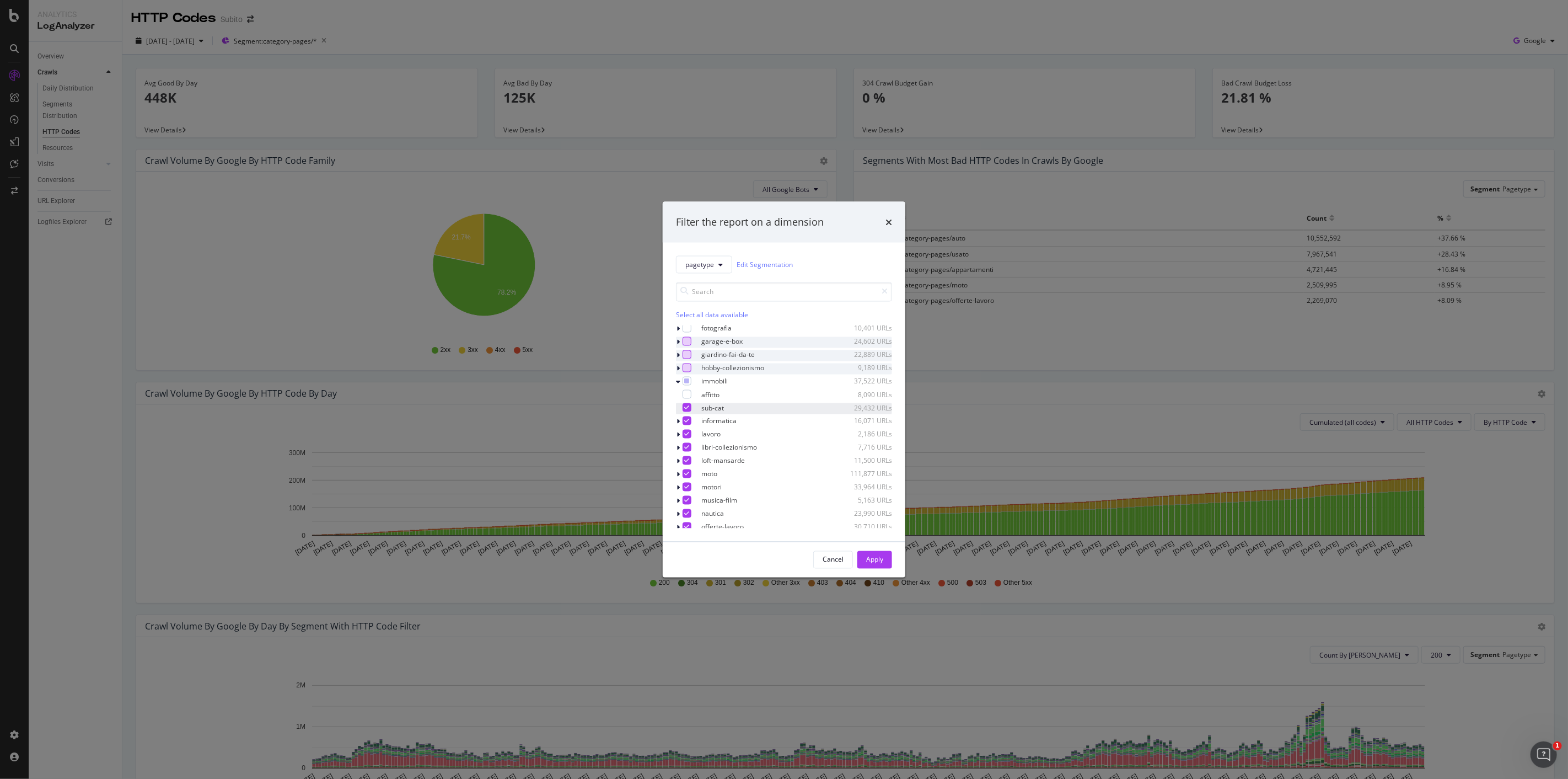
click at [690, 409] on icon "modal" at bounding box center [687, 407] width 5 height 5
click at [690, 421] on icon "modal" at bounding box center [687, 420] width 5 height 5
click at [691, 438] on div "modal" at bounding box center [687, 434] width 9 height 9
click at [719, 319] on div "Select all data available" at bounding box center [783, 314] width 216 height 9
click at [718, 314] on div "Unselect all data available" at bounding box center [783, 314] width 216 height 9
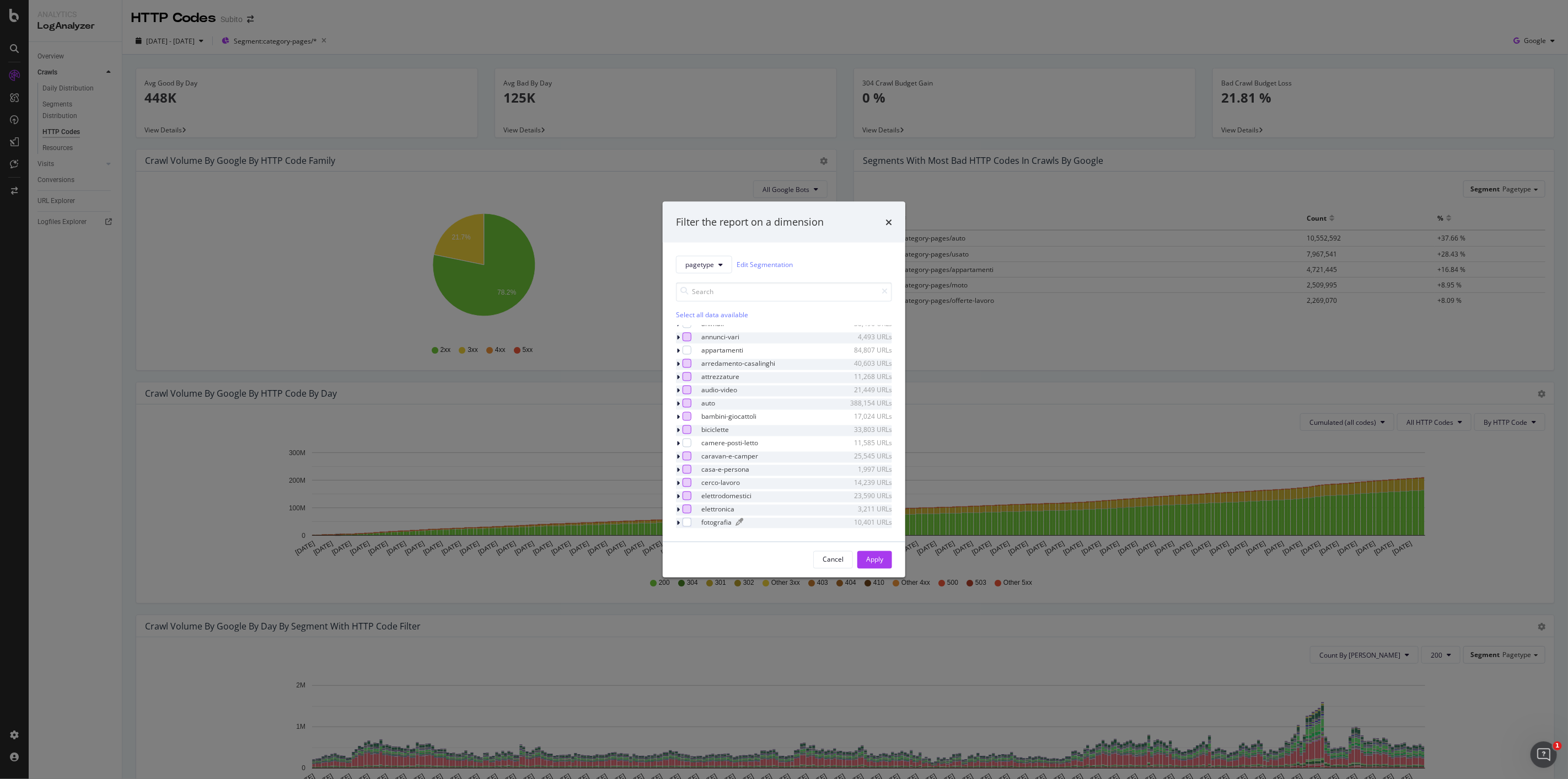
scroll to position [0, 0]
click at [691, 373] on div "modal" at bounding box center [687, 369] width 9 height 9
click at [886, 560] on button "Apply" at bounding box center [874, 559] width 35 height 18
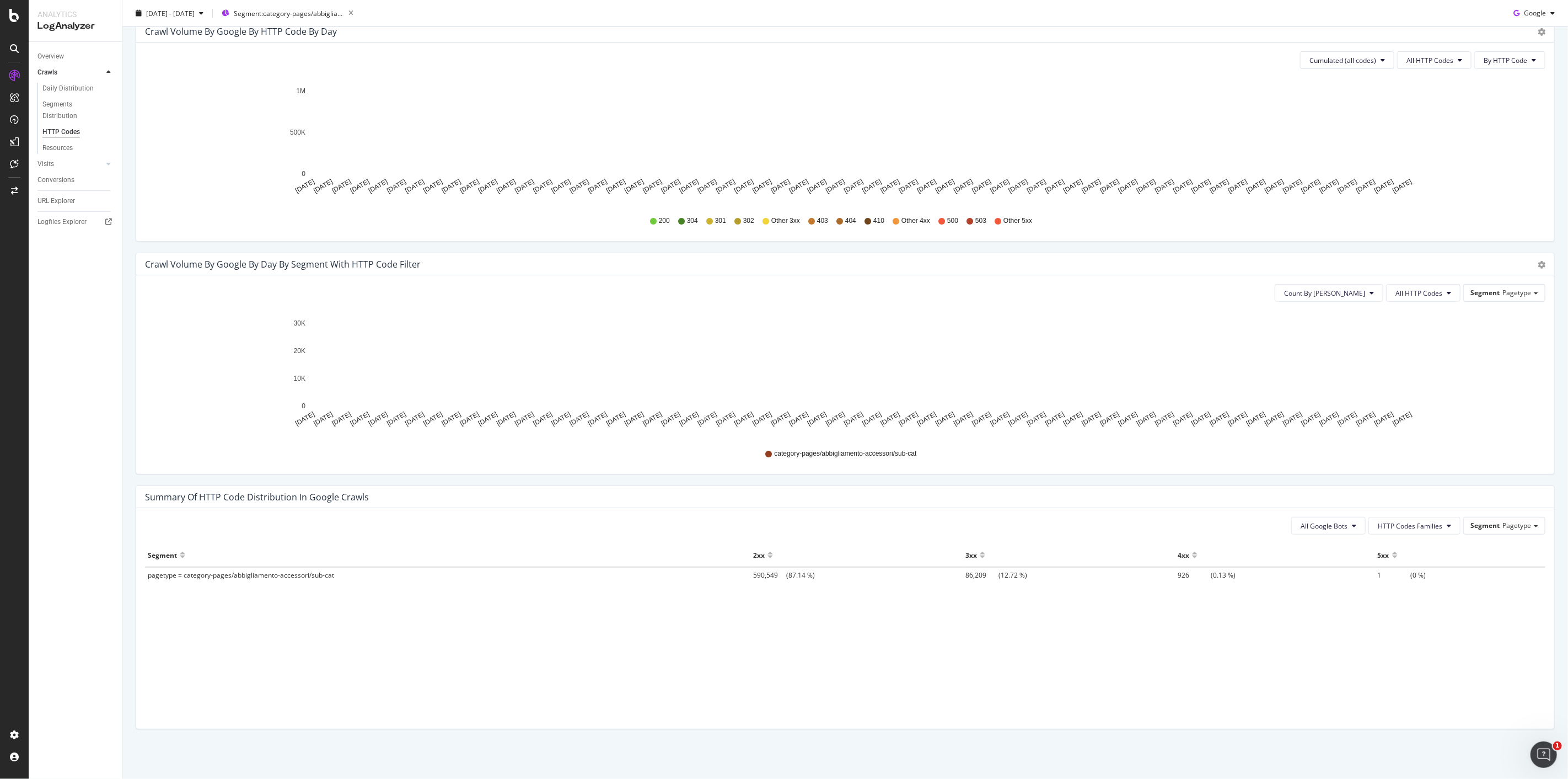
scroll to position [117, 0]
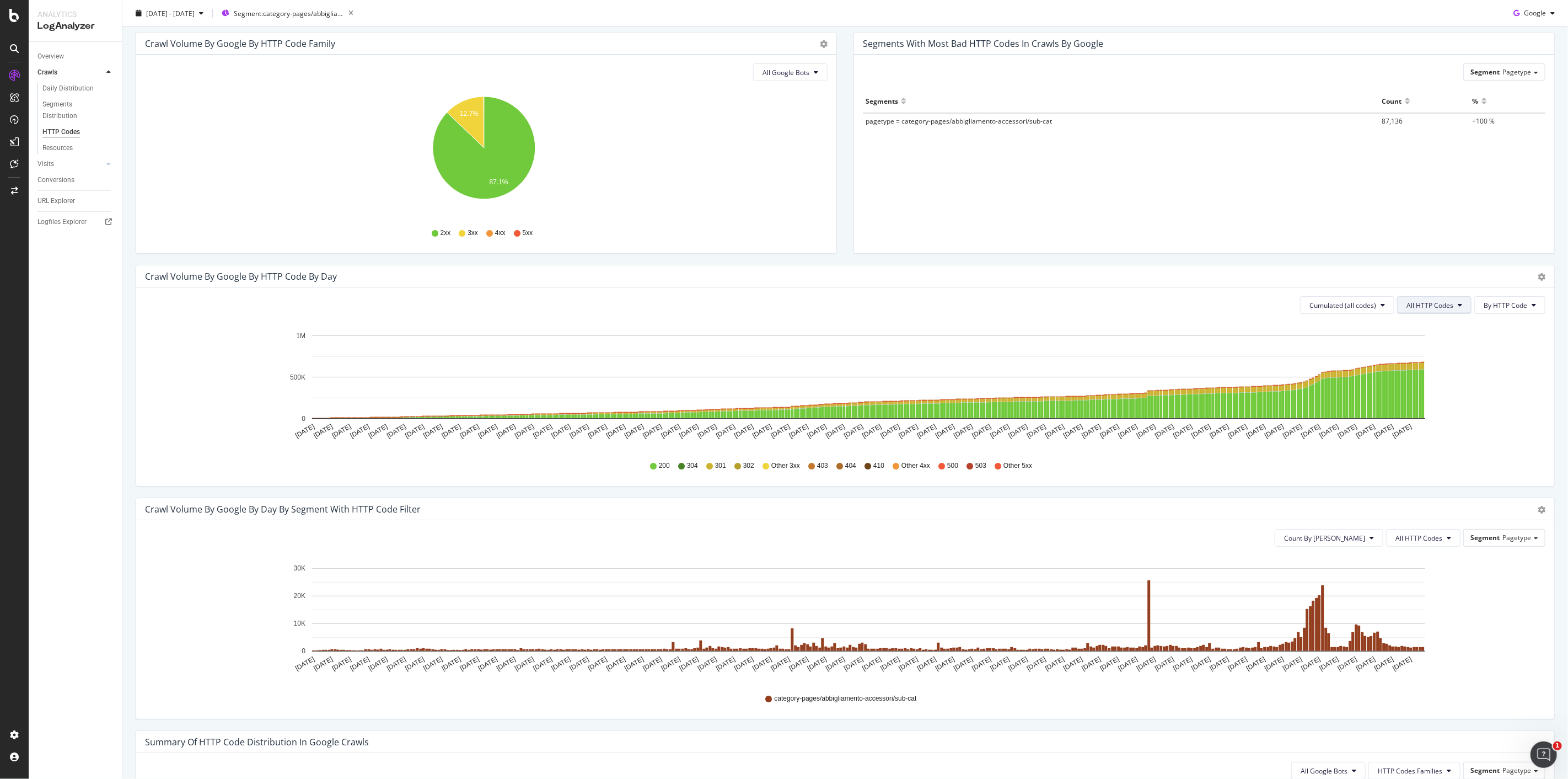
click at [1419, 305] on span "All HTTP Codes" at bounding box center [1430, 305] width 47 height 9
click at [1428, 348] on span "Good HTTP Codes" at bounding box center [1427, 347] width 55 height 10
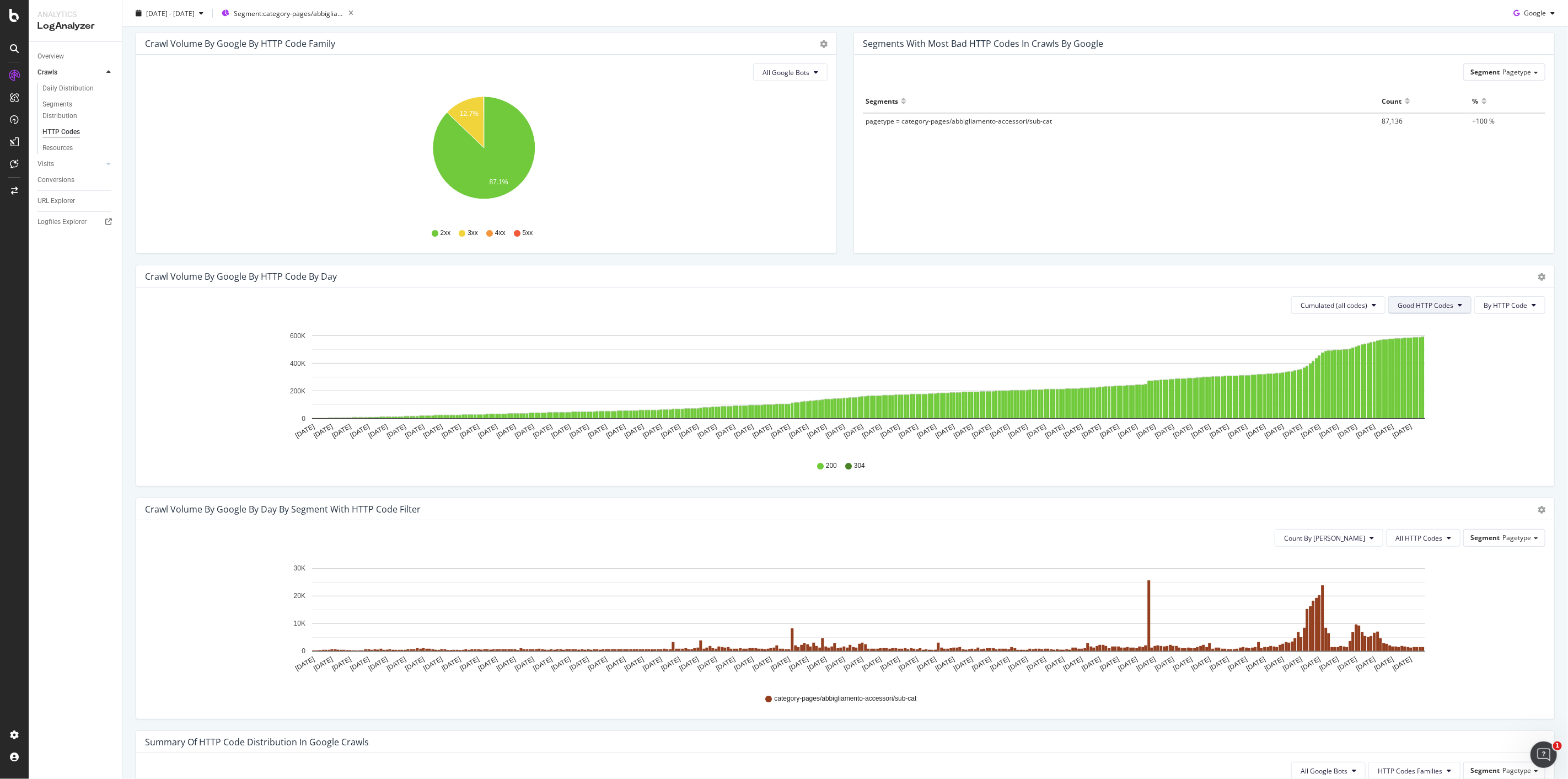
click at [1434, 300] on button "Good HTTP Codes" at bounding box center [1430, 305] width 83 height 18
click at [1438, 361] on div "Bad HTTP Codes" at bounding box center [1417, 368] width 73 height 16
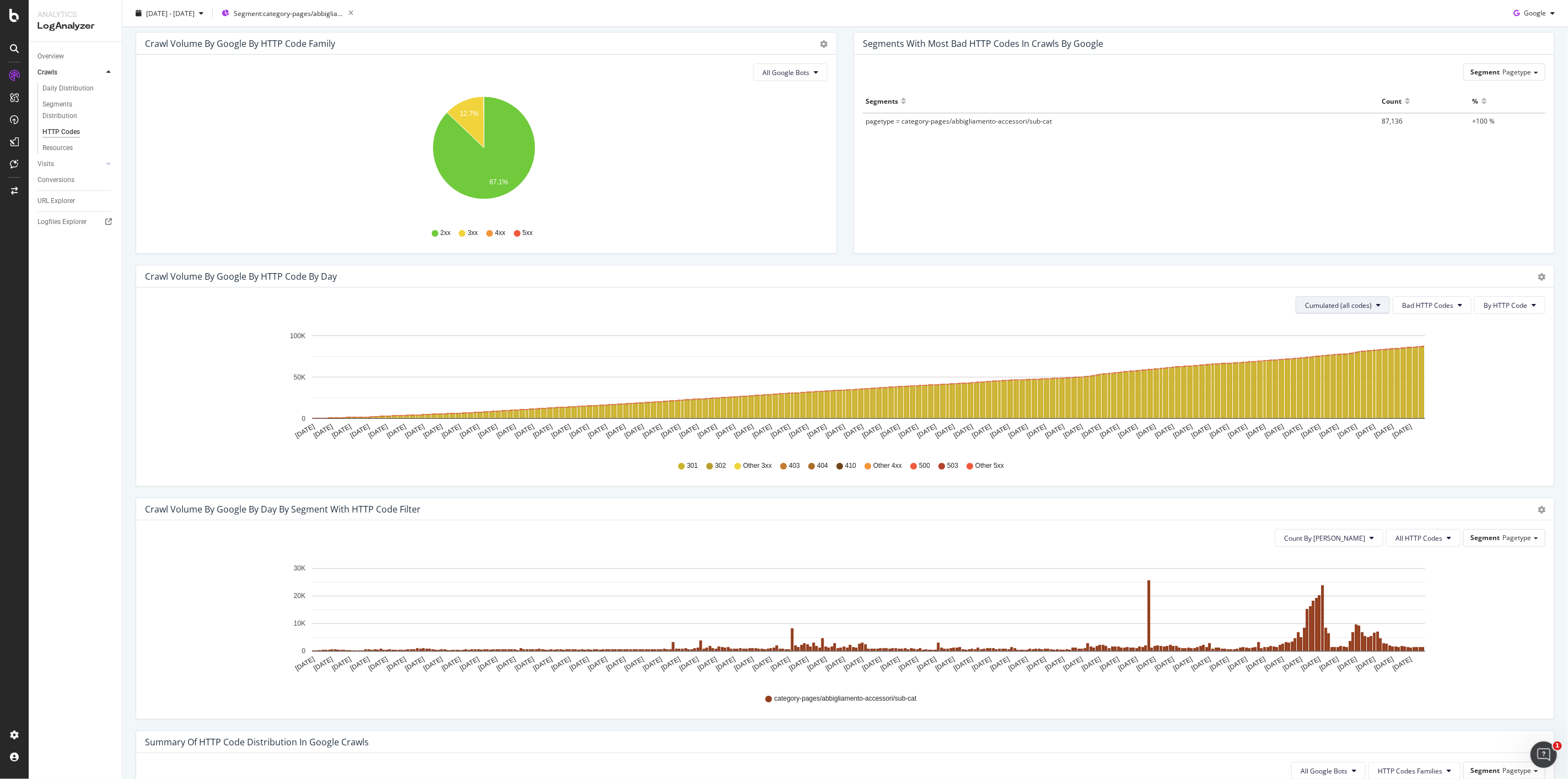
click at [1365, 302] on button "Cumulated (all codes)" at bounding box center [1343, 305] width 94 height 18
click at [1340, 320] on div "Count By [PERSON_NAME]" at bounding box center [1339, 327] width 99 height 16
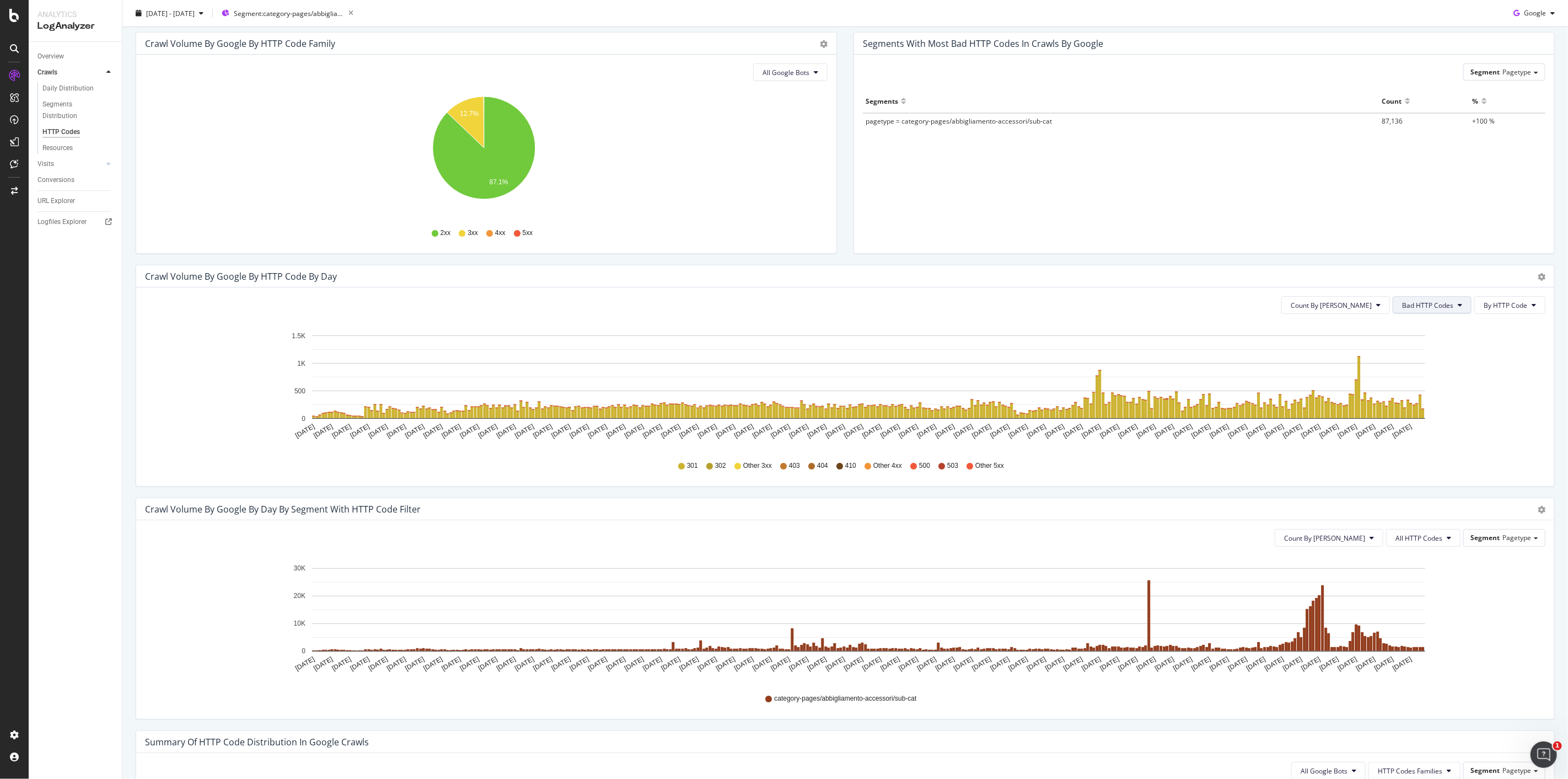
click at [1437, 305] on span "Bad HTTP Codes" at bounding box center [1427, 305] width 51 height 9
click at [1425, 389] on span "3xx family" at bounding box center [1422, 388] width 55 height 10
click at [1447, 300] on button "3xx family" at bounding box center [1442, 305] width 58 height 18
click at [1452, 408] on span "4xx family" at bounding box center [1441, 408] width 55 height 10
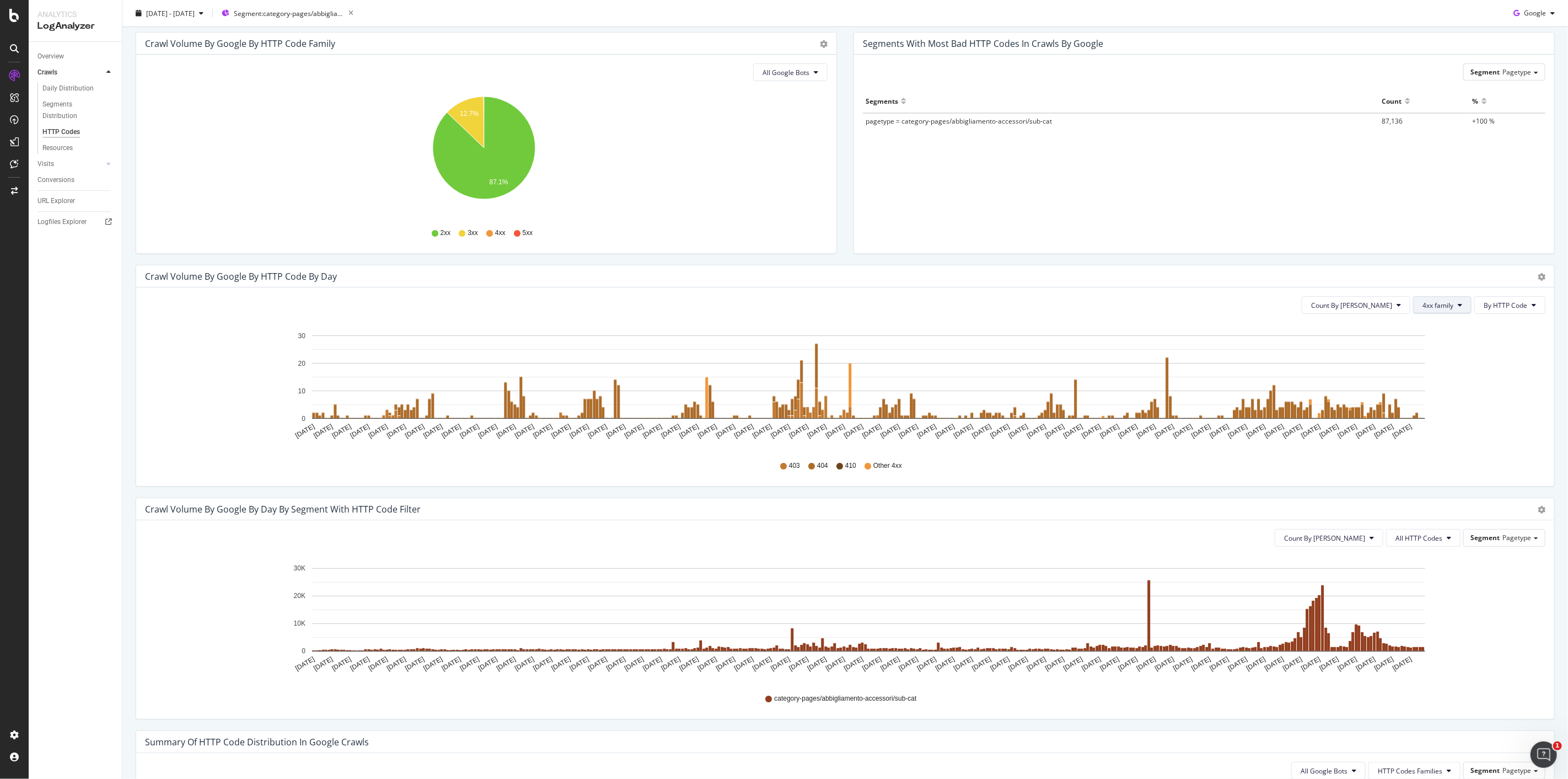
click at [1458, 301] on icon at bounding box center [1460, 305] width 4 height 7
click at [1436, 425] on span "5xx family" at bounding box center [1441, 429] width 55 height 10
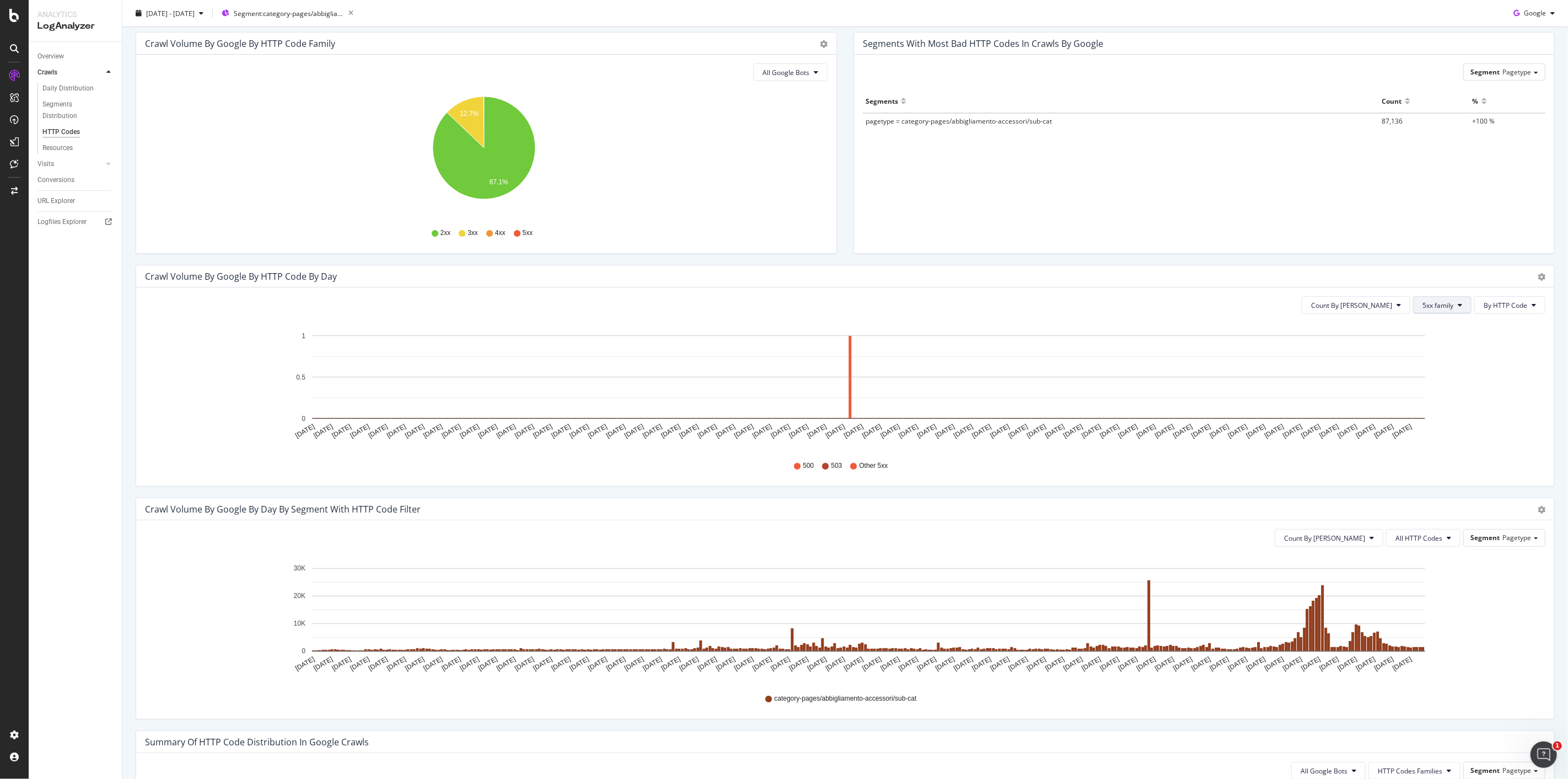
click at [1446, 298] on button "5xx family" at bounding box center [1442, 305] width 58 height 18
click at [1454, 393] on div "3xx family" at bounding box center [1442, 388] width 73 height 16
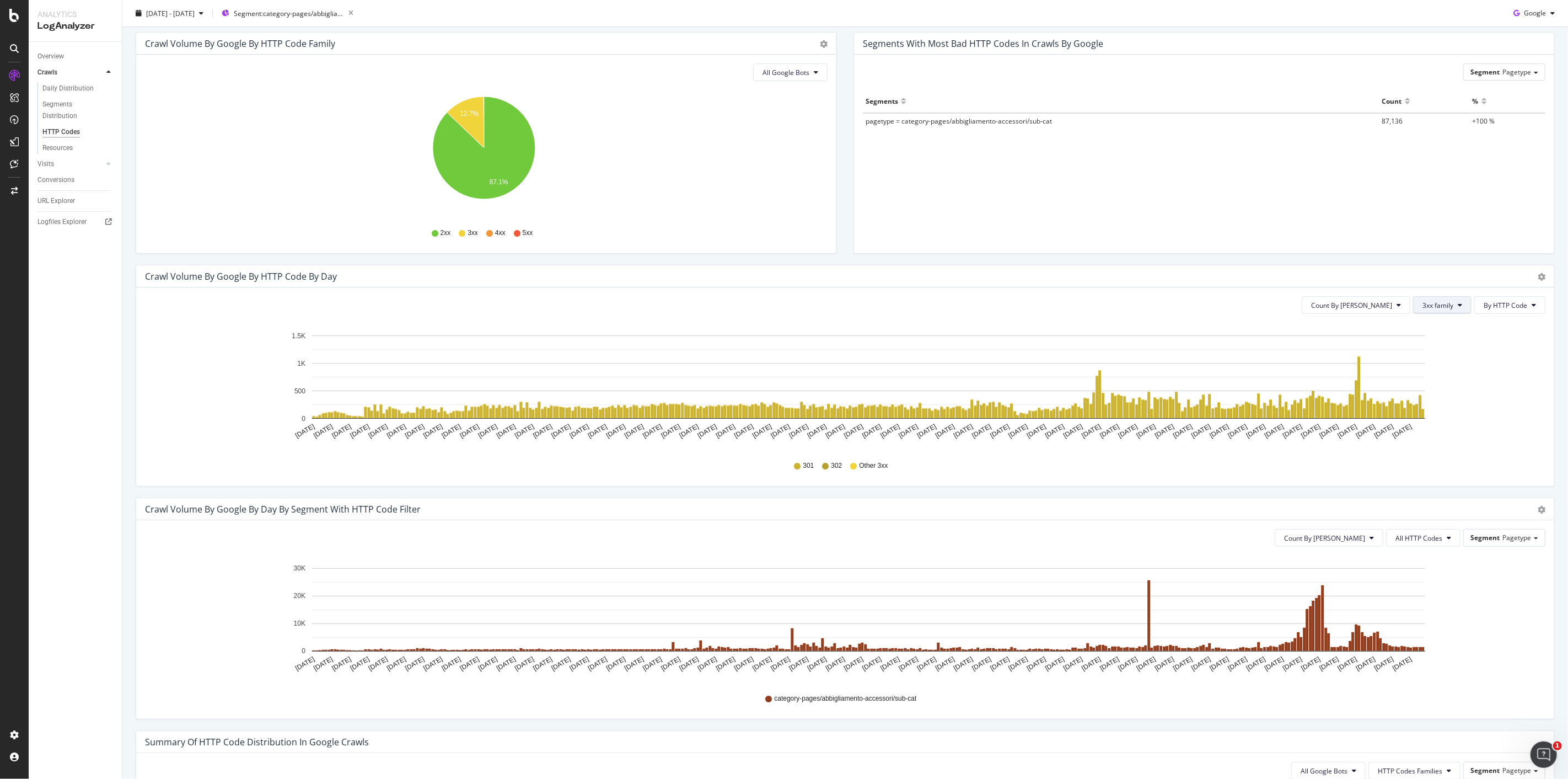
click at [1449, 310] on button "3xx family" at bounding box center [1442, 305] width 58 height 18
click at [1435, 395] on div "3xx family" at bounding box center [1442, 388] width 73 height 16
click at [1453, 301] on button "3xx family" at bounding box center [1442, 305] width 58 height 18
click at [1508, 348] on icon "Oct 08 2024 Oct 14 2024 Oct 20 2024 Oct 26 2024 Nov 01 2024 Nov 07 2024 Nov 13 …" at bounding box center [841, 387] width 1391 height 128
click at [1507, 292] on div "Count By Day 3xx family By HTTP Code Hold CTRL while clicking to filter the rep…" at bounding box center [845, 387] width 1418 height 199
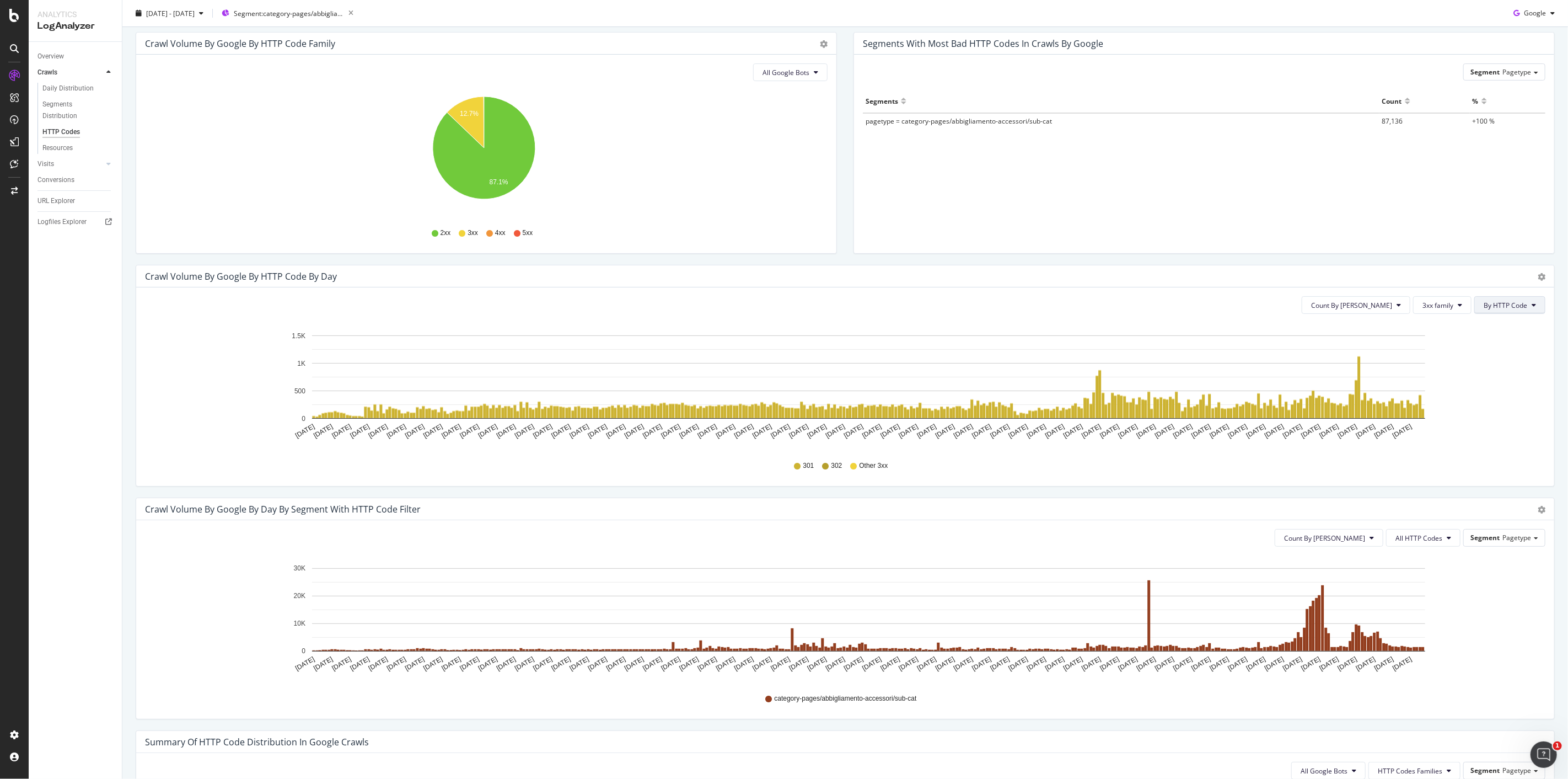
click at [1508, 301] on span "By HTTP Code" at bounding box center [1505, 305] width 44 height 9
click at [1506, 349] on span "By HTTP Code" at bounding box center [1497, 347] width 44 height 10
click at [1443, 309] on span "3xx family" at bounding box center [1438, 305] width 31 height 9
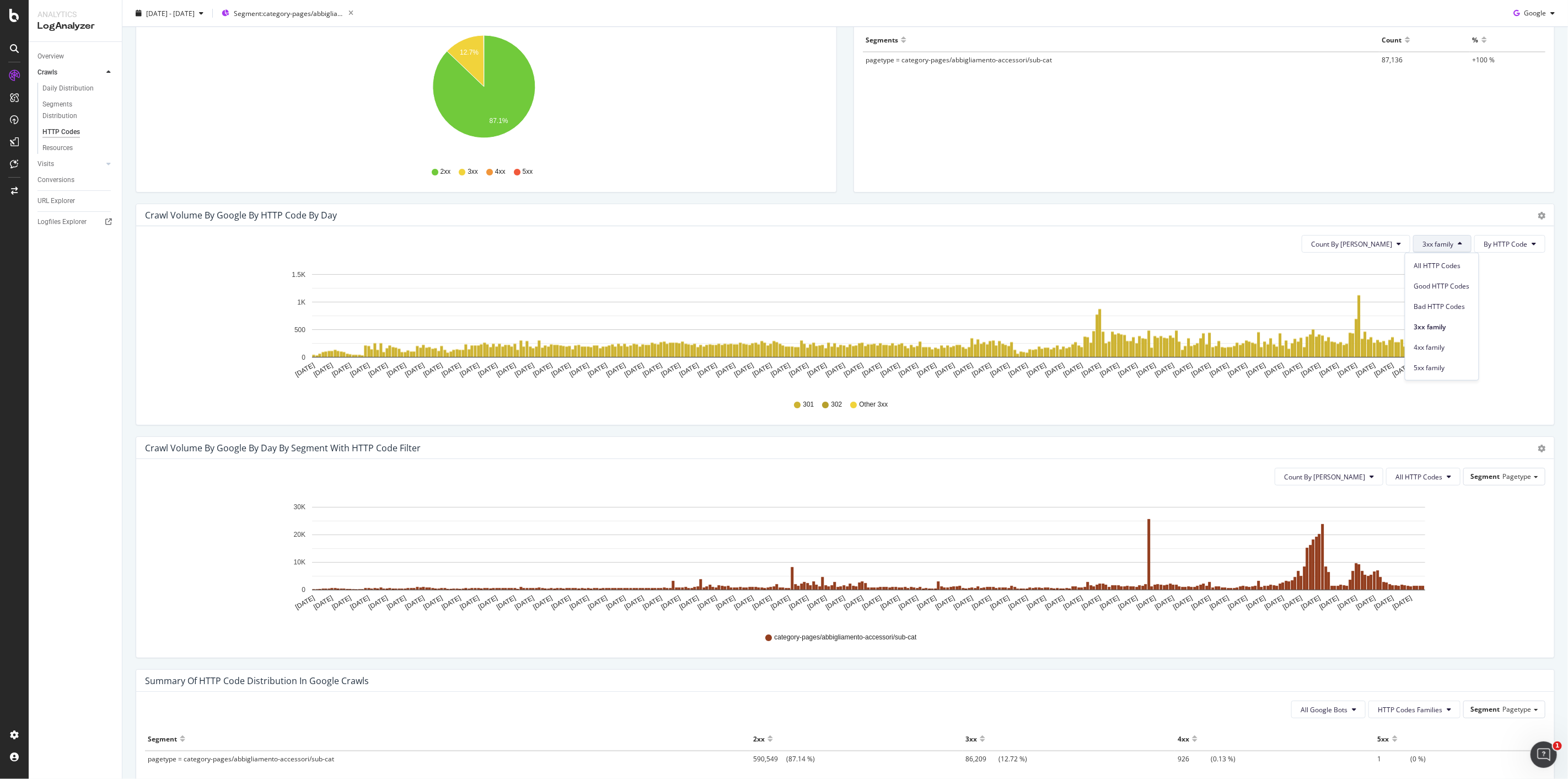
click at [1500, 334] on icon "Oct 08 2024 Oct 14 2024 Oct 20 2024 Oct 26 2024 Nov 01 2024 Nov 07 2024 Nov 13 …" at bounding box center [841, 325] width 1391 height 128
click at [1412, 487] on div "Count By Day All HTTP Codes Segment Pagetype Hold CTRL while clicking to filter…" at bounding box center [845, 559] width 1418 height 199
click at [1414, 471] on button "All HTTP Codes" at bounding box center [1423, 476] width 74 height 18
click at [1412, 552] on div "304" at bounding box center [1416, 560] width 73 height 16
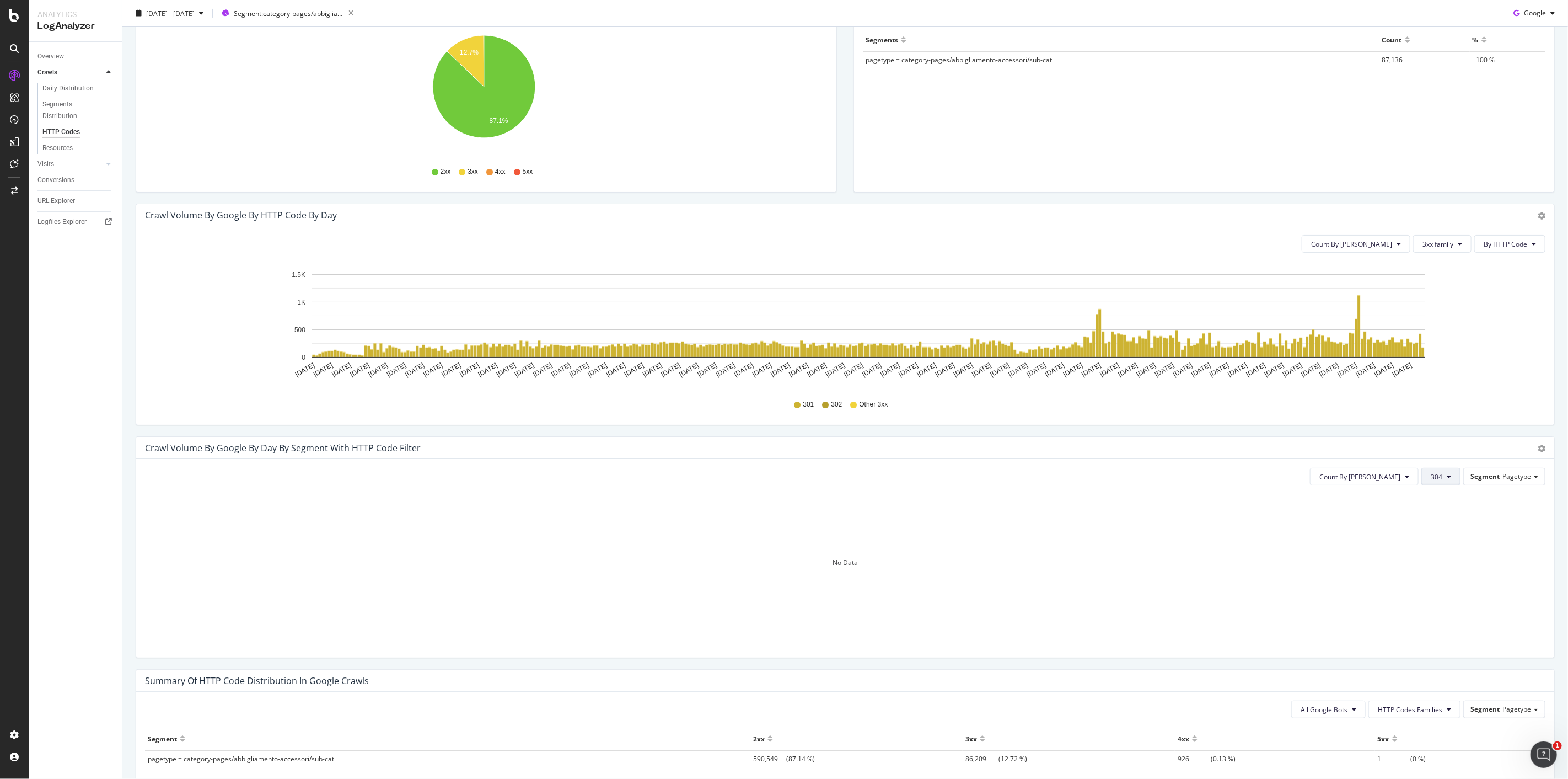
click at [1421, 473] on button "304" at bounding box center [1441, 476] width 39 height 18
click at [1449, 556] on span "301" at bounding box center [1451, 560] width 55 height 10
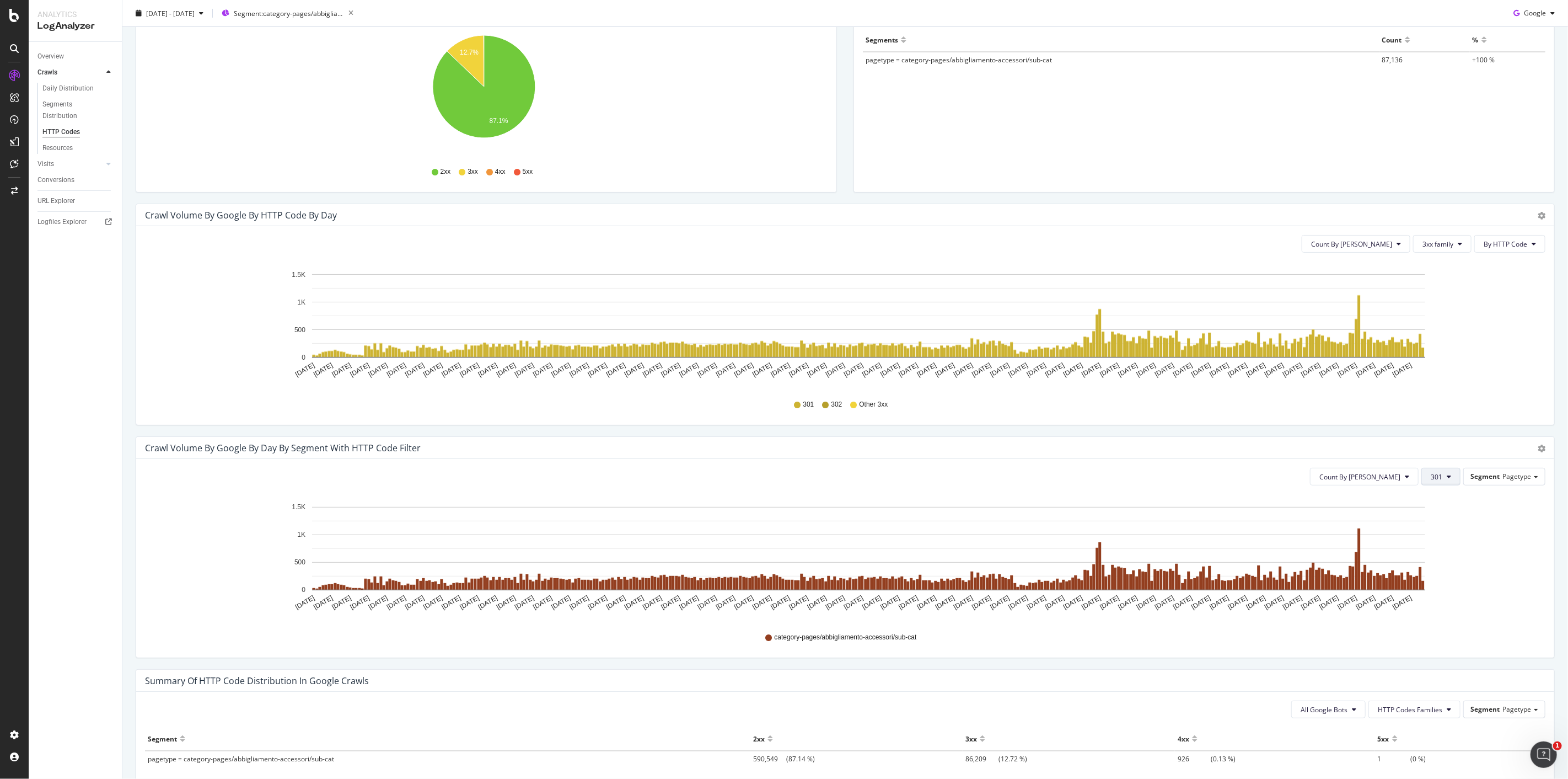
click at [1436, 477] on button "301" at bounding box center [1441, 476] width 39 height 18
click at [1441, 577] on span "302" at bounding box center [1451, 580] width 55 height 10
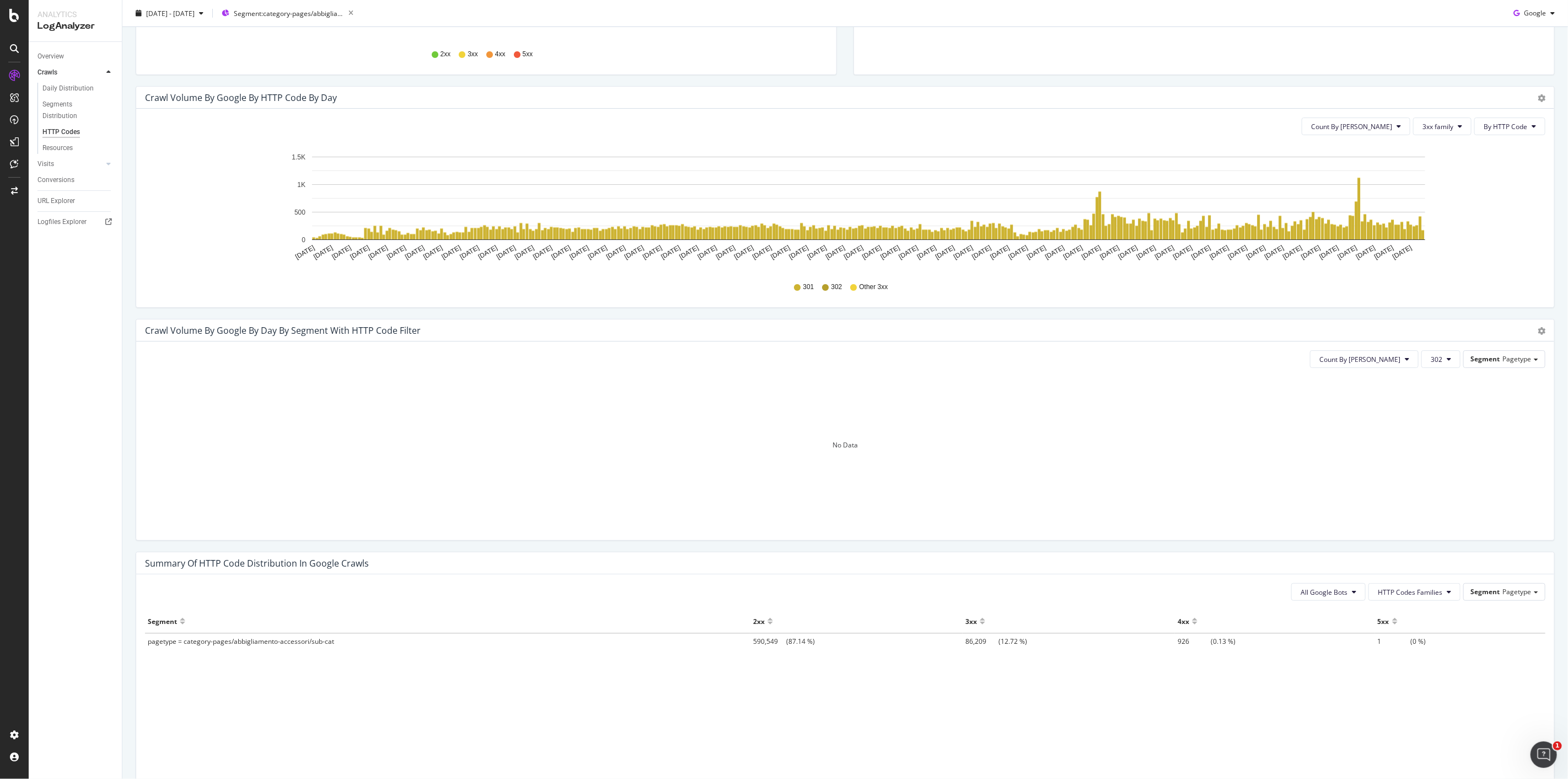
scroll to position [301, 0]
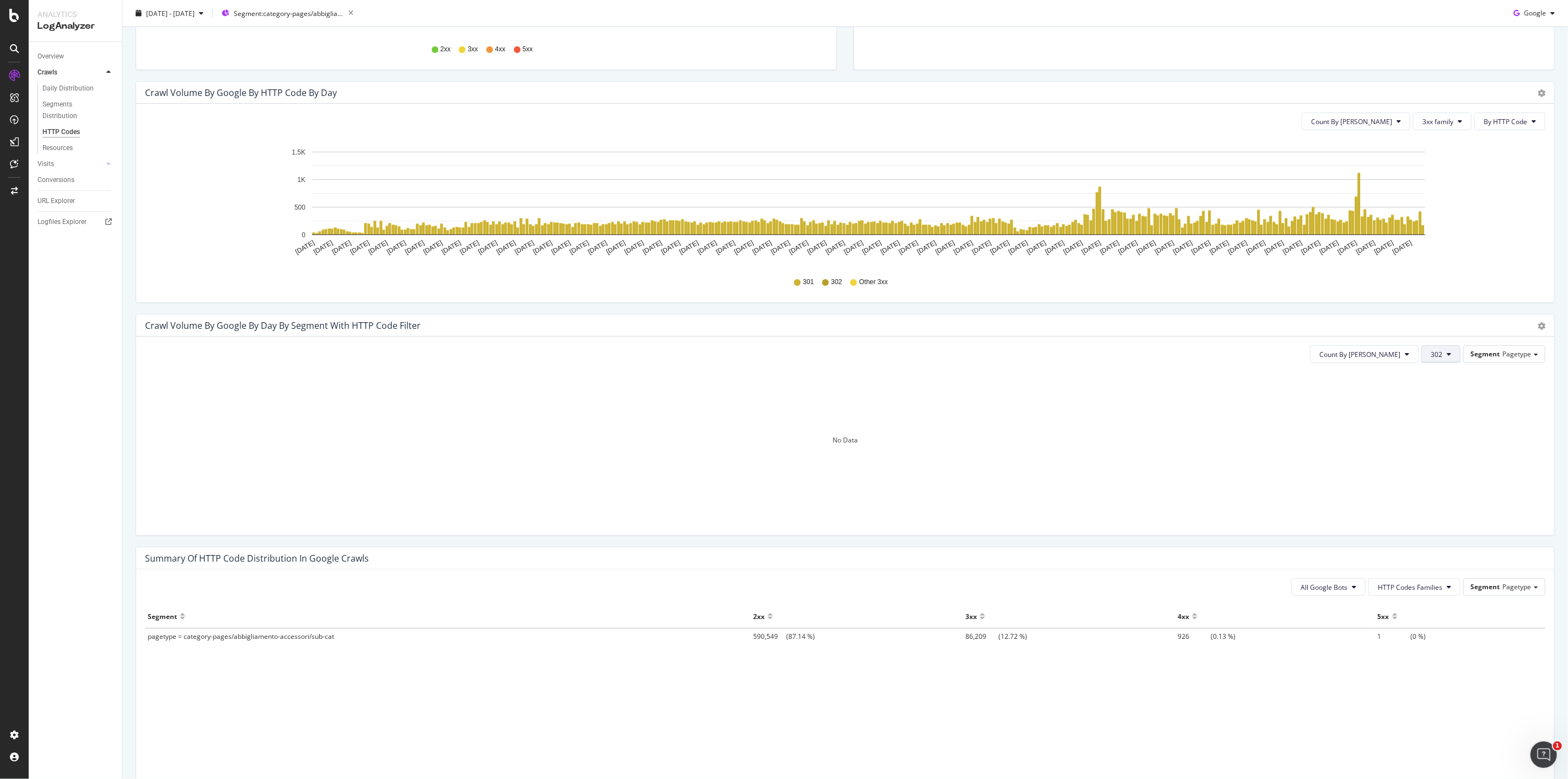
click at [1435, 350] on button "302" at bounding box center [1441, 354] width 39 height 18
click at [1444, 493] on span "307" at bounding box center [1451, 498] width 55 height 10
click at [1440, 347] on button "307" at bounding box center [1441, 354] width 39 height 18
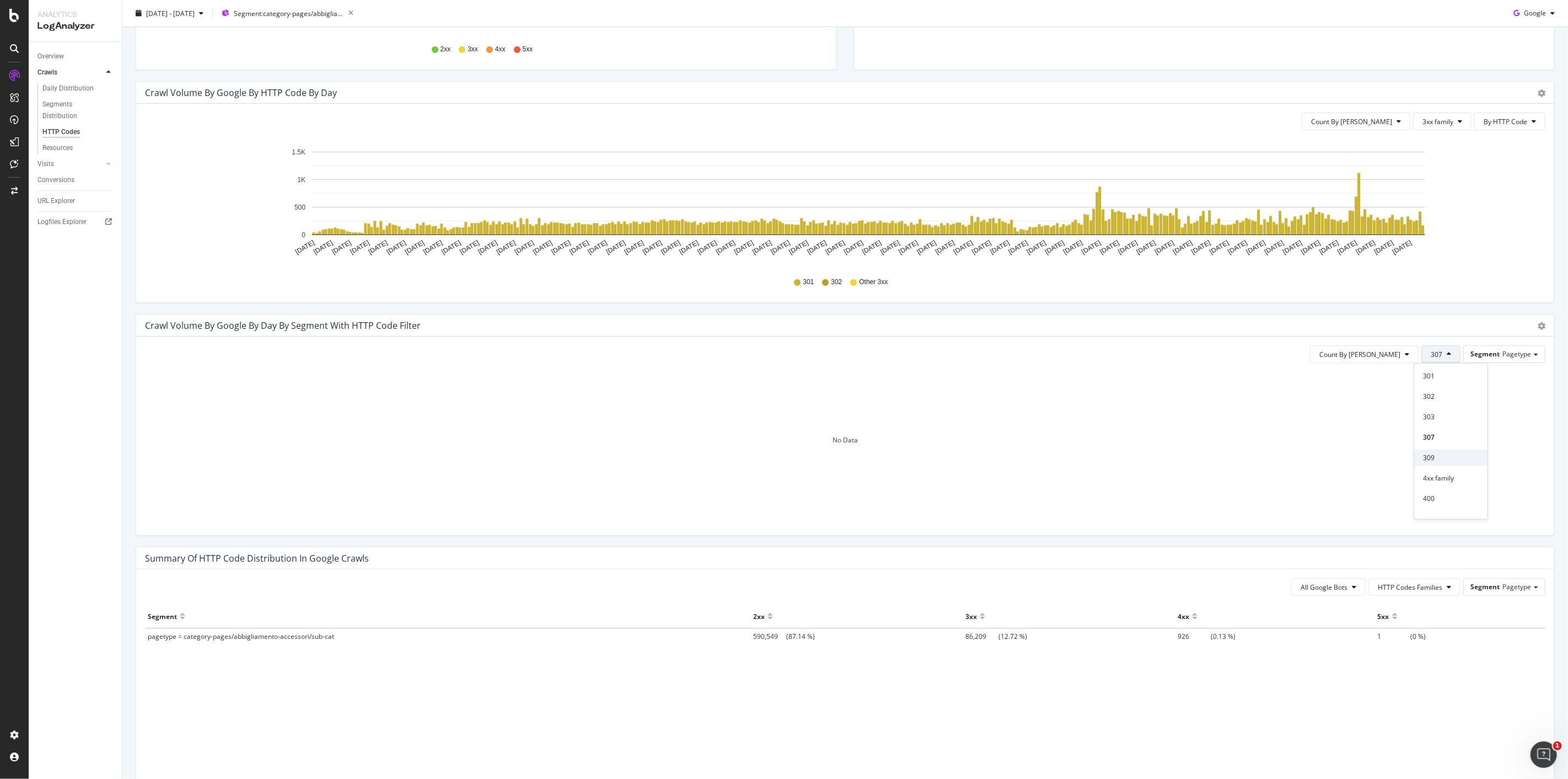
click at [1441, 462] on span "309" at bounding box center [1451, 457] width 55 height 10
click at [1432, 353] on span "309" at bounding box center [1436, 354] width 12 height 9
click at [1450, 454] on span "309" at bounding box center [1451, 457] width 55 height 10
click at [1437, 352] on button "309" at bounding box center [1441, 354] width 39 height 18
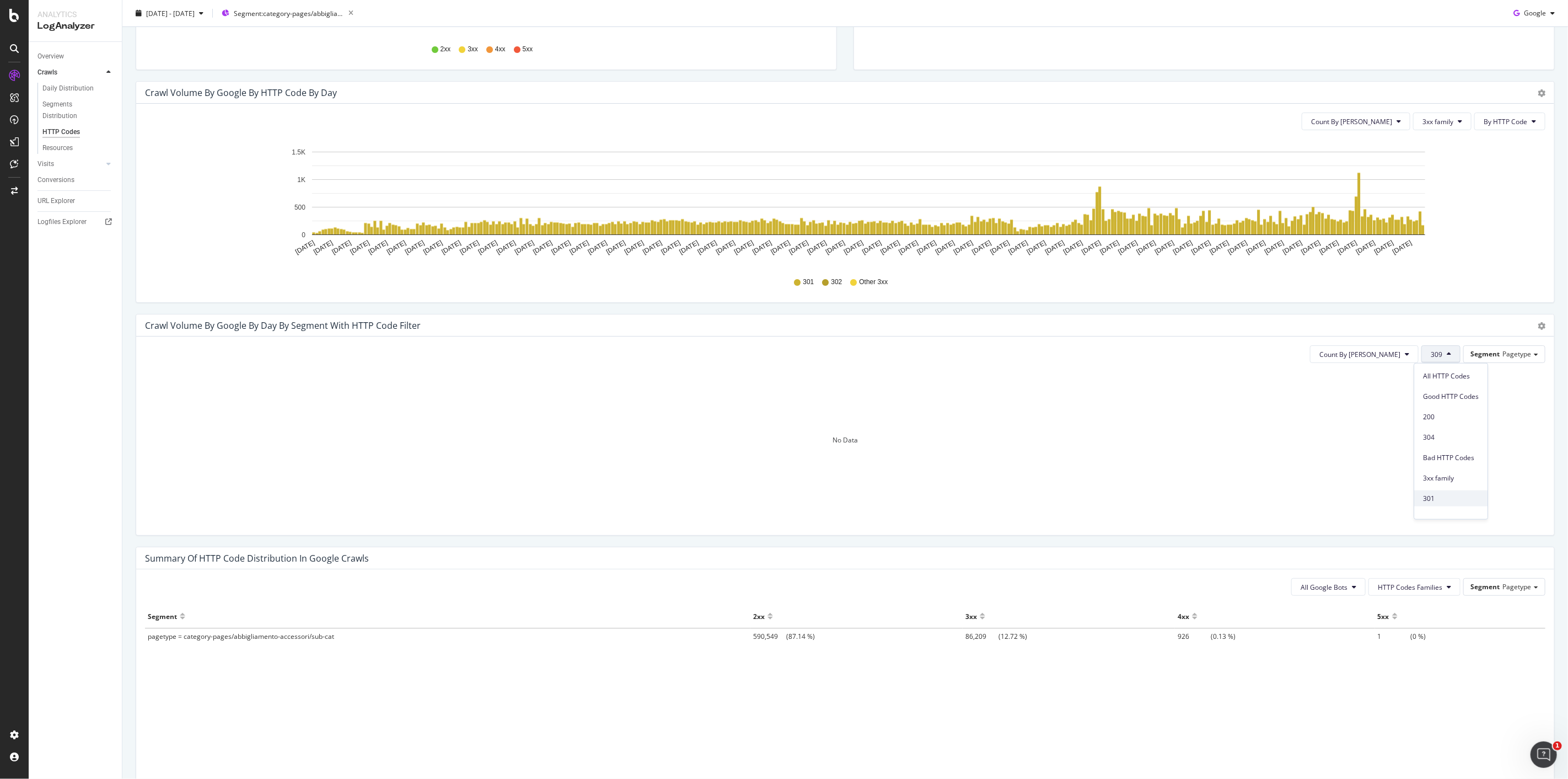
click at [1456, 492] on div "301" at bounding box center [1451, 498] width 73 height 16
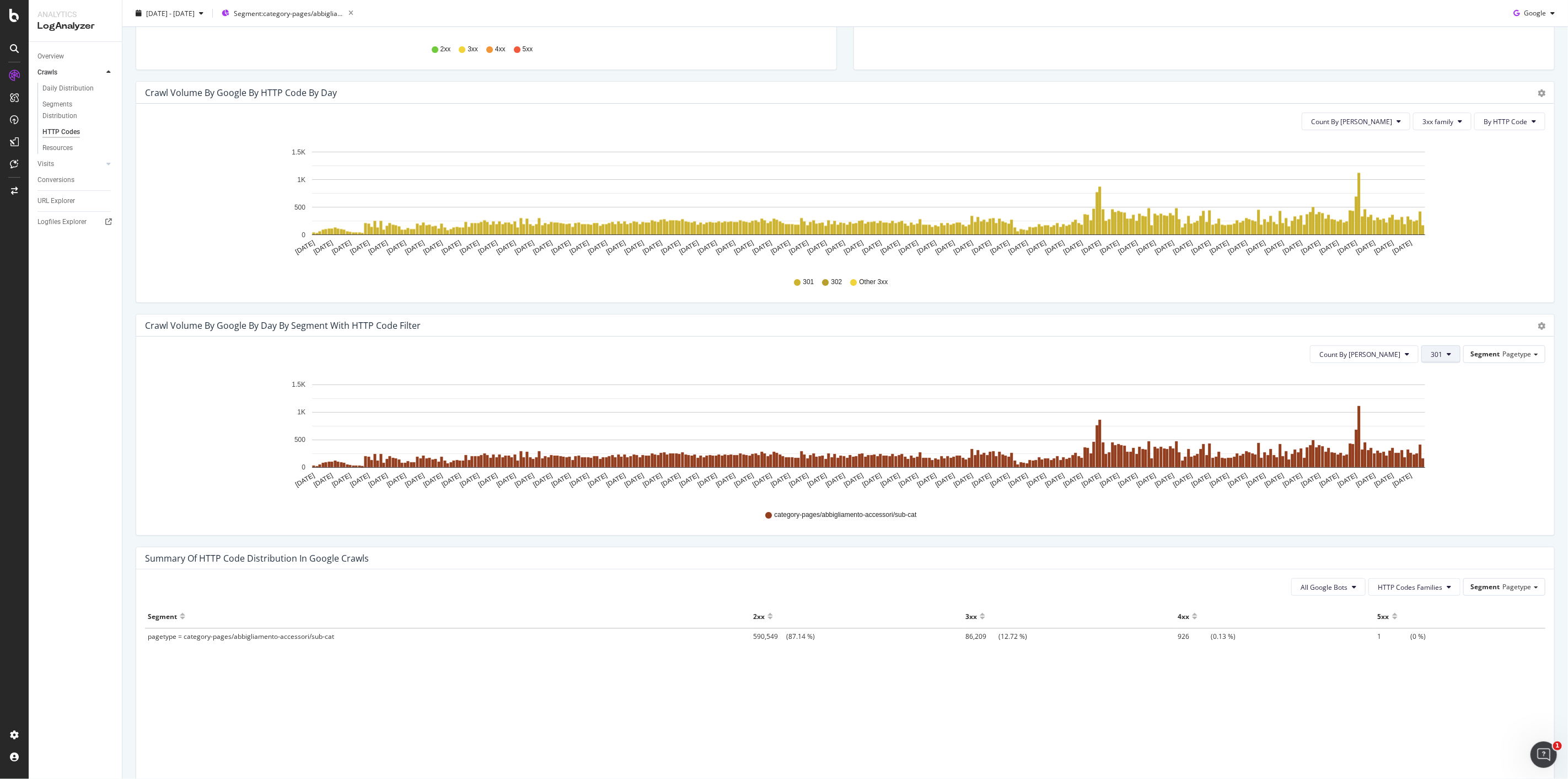
click at [1430, 359] on span "301" at bounding box center [1436, 354] width 12 height 9
click at [1449, 410] on div "3xx family" at bounding box center [1451, 417] width 73 height 16
click at [1423, 357] on span "3xx family" at bounding box center [1427, 354] width 31 height 9
click at [1430, 391] on span "Bad HTTP Codes" at bounding box center [1431, 396] width 55 height 10
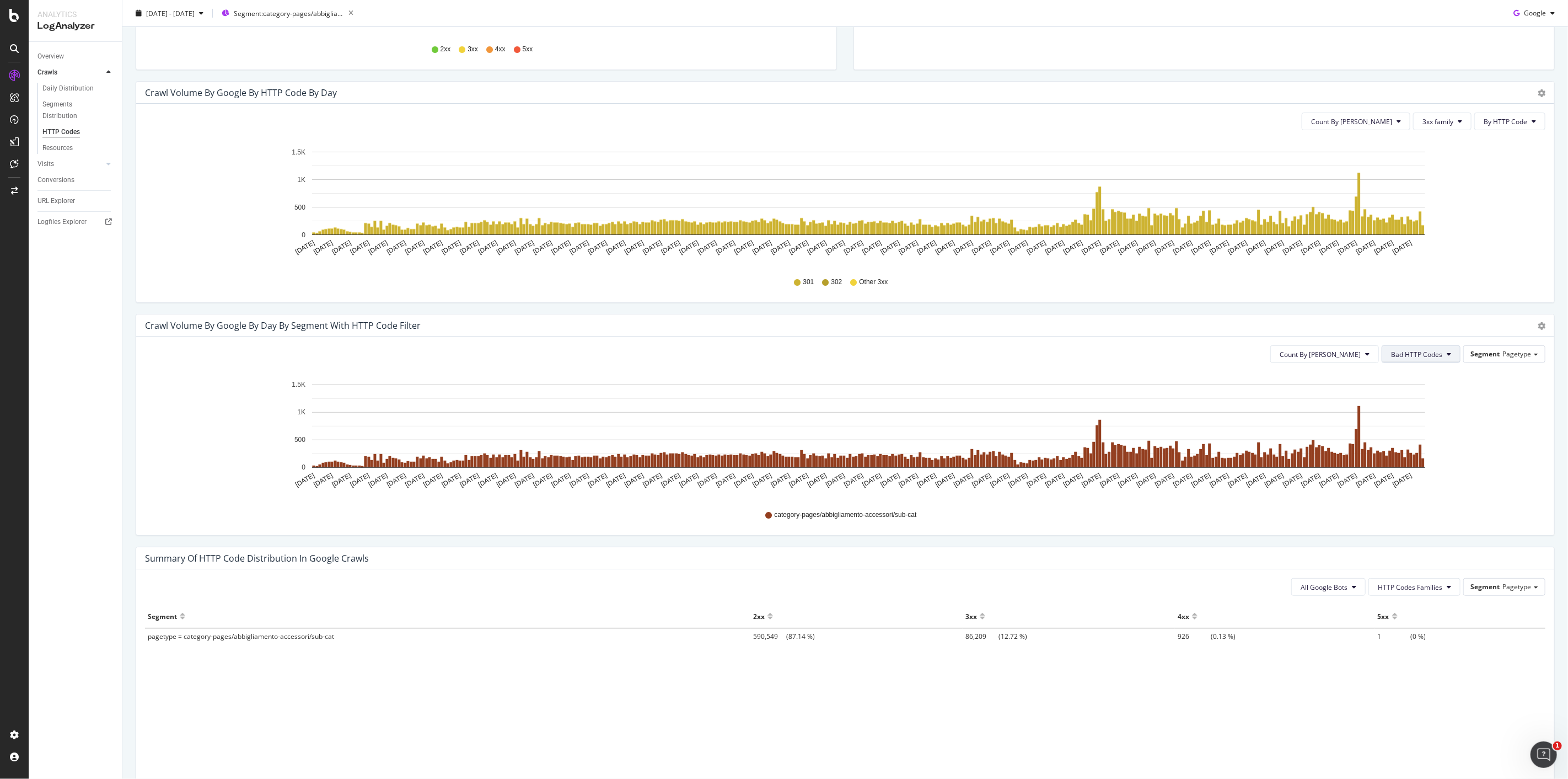
click at [1432, 350] on span "Bad HTTP Codes" at bounding box center [1416, 354] width 51 height 9
click at [1419, 479] on span "3xx family" at bounding box center [1411, 478] width 55 height 10
click at [1424, 348] on button "3xx family" at bounding box center [1431, 354] width 58 height 18
click at [1486, 401] on icon "Oct 08 2024 Oct 14 2024 Oct 20 2024 Oct 26 2024 Nov 01 2024 Nov 07 2024 Nov 13 …" at bounding box center [841, 435] width 1391 height 128
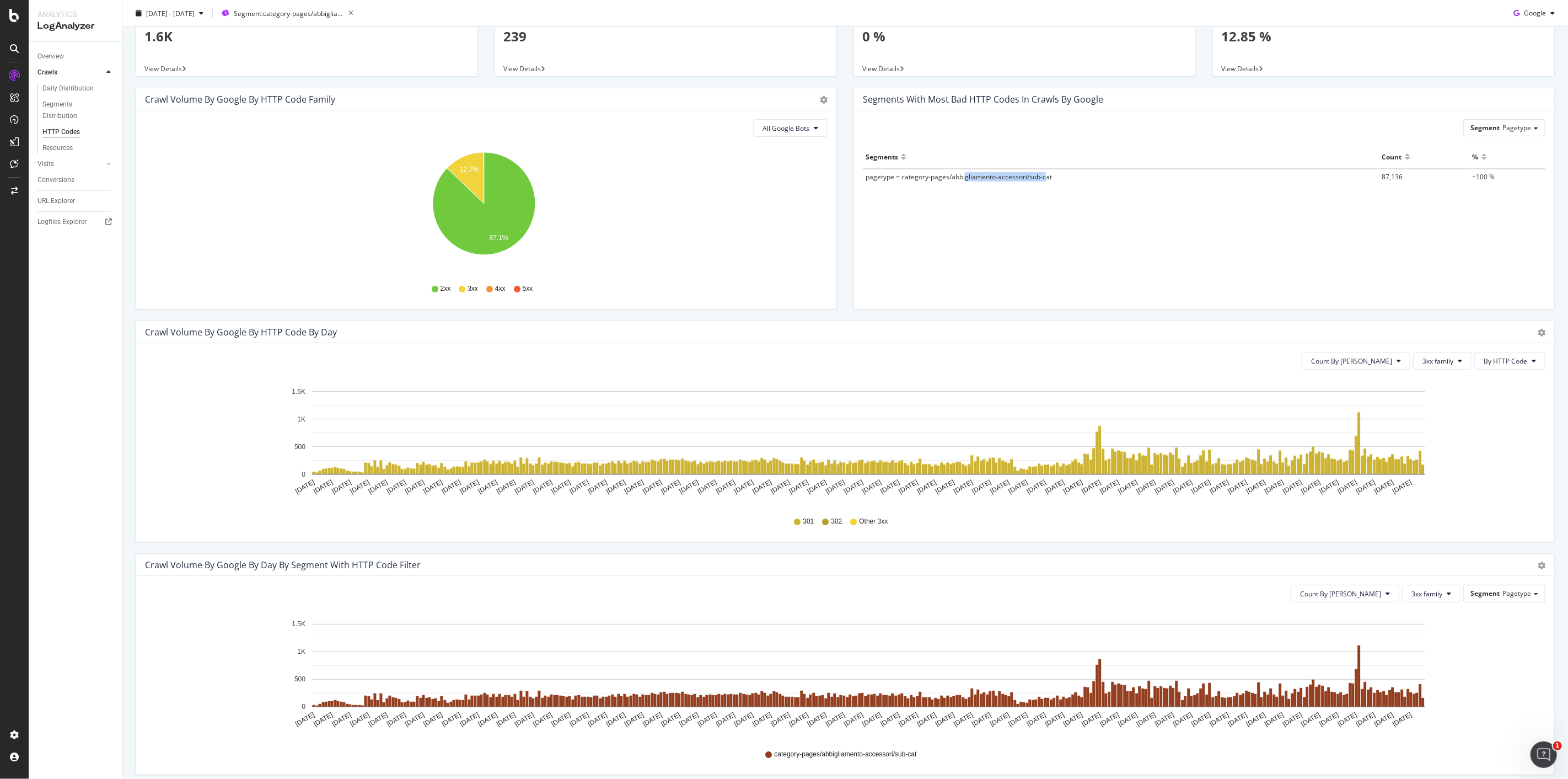
drag, startPoint x: 959, startPoint y: 180, endPoint x: 1038, endPoint y: 178, distance: 79.0
click at [1038, 178] on span "pagetype = category-pages/abbigliamento-accessori/sub-cat" at bounding box center [959, 177] width 186 height 9
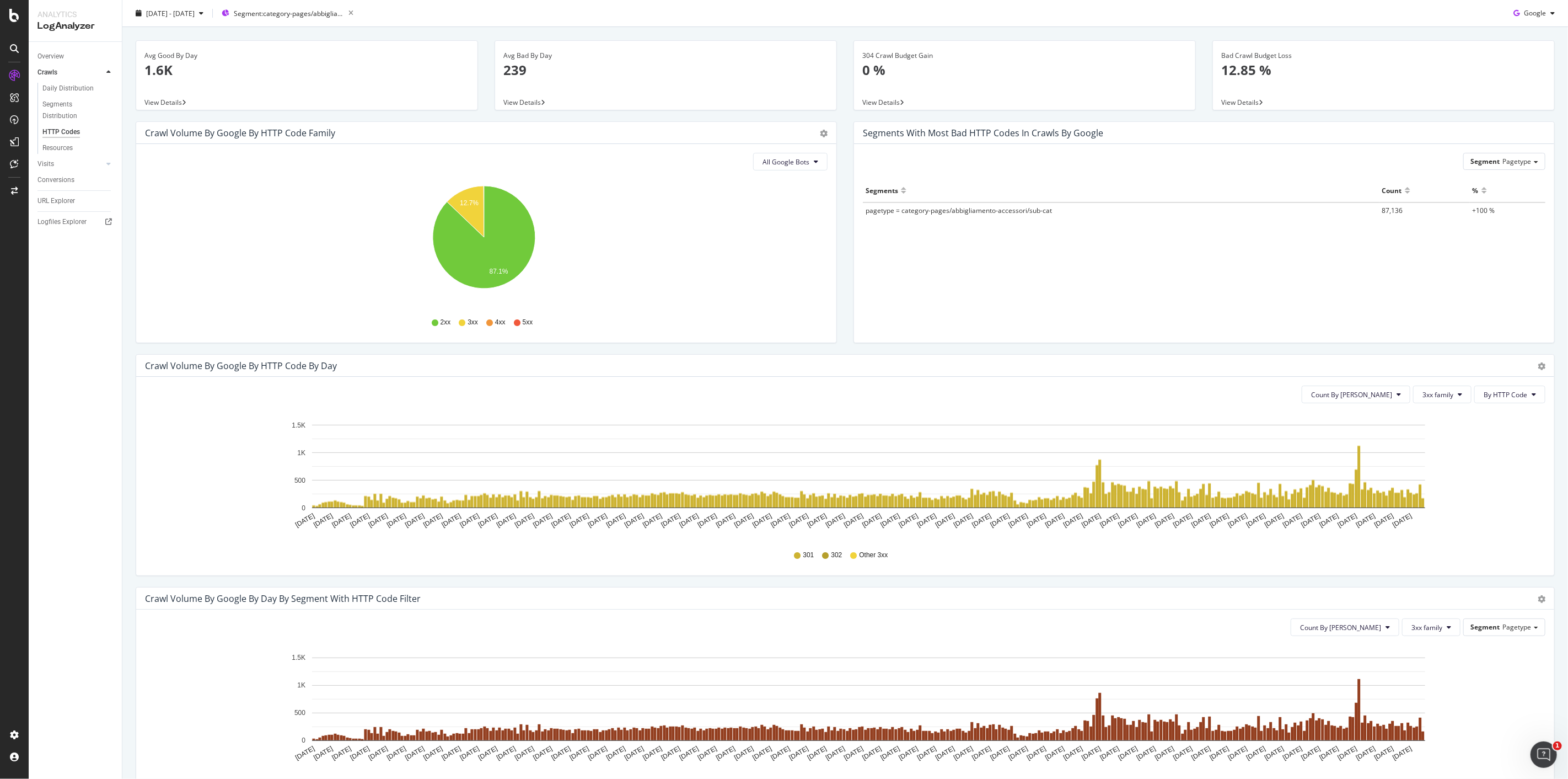
scroll to position [0, 0]
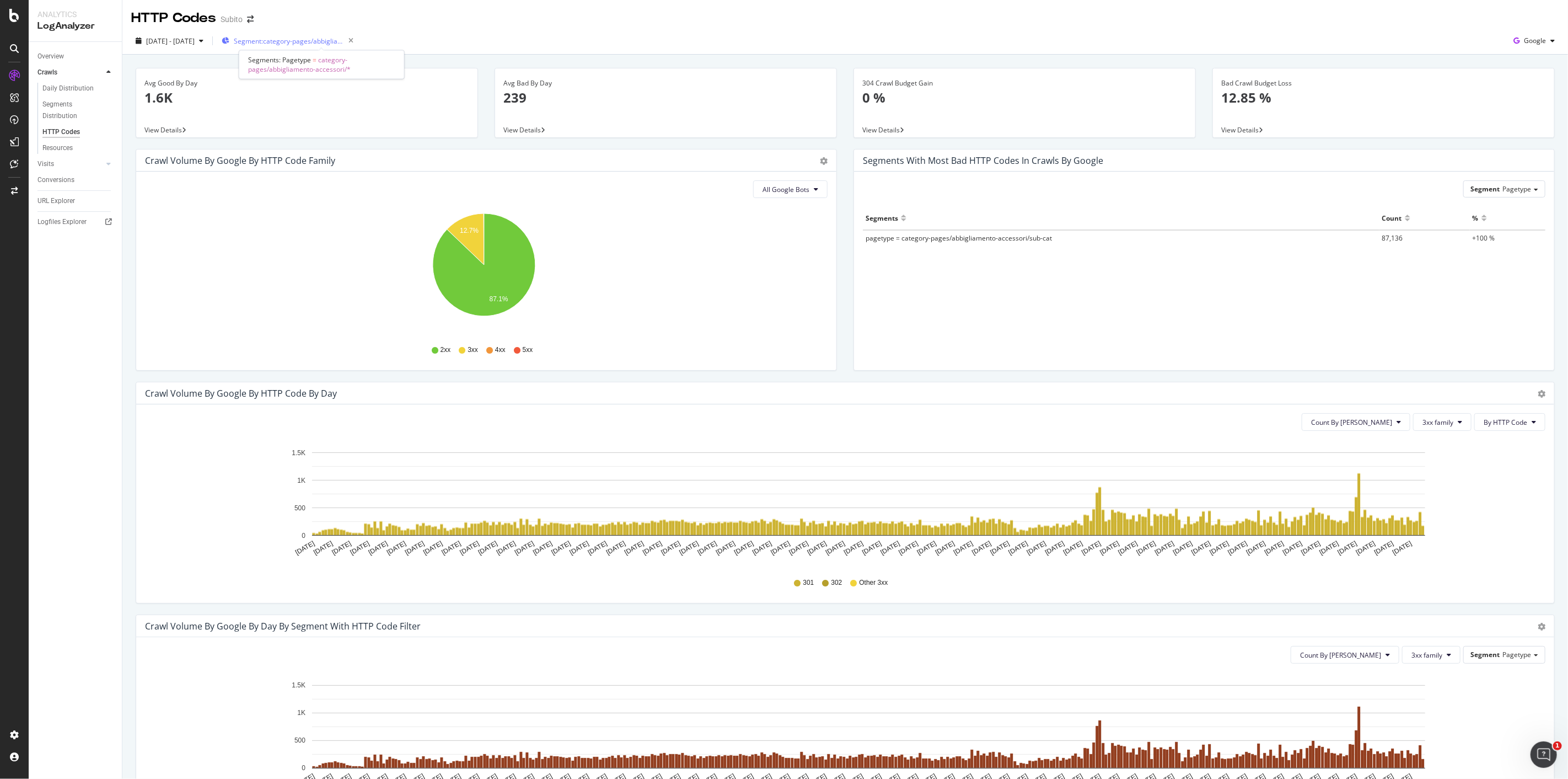
click at [337, 43] on span "Segment: category-pages/abbigliamento-accessori/*" at bounding box center [289, 41] width 110 height 9
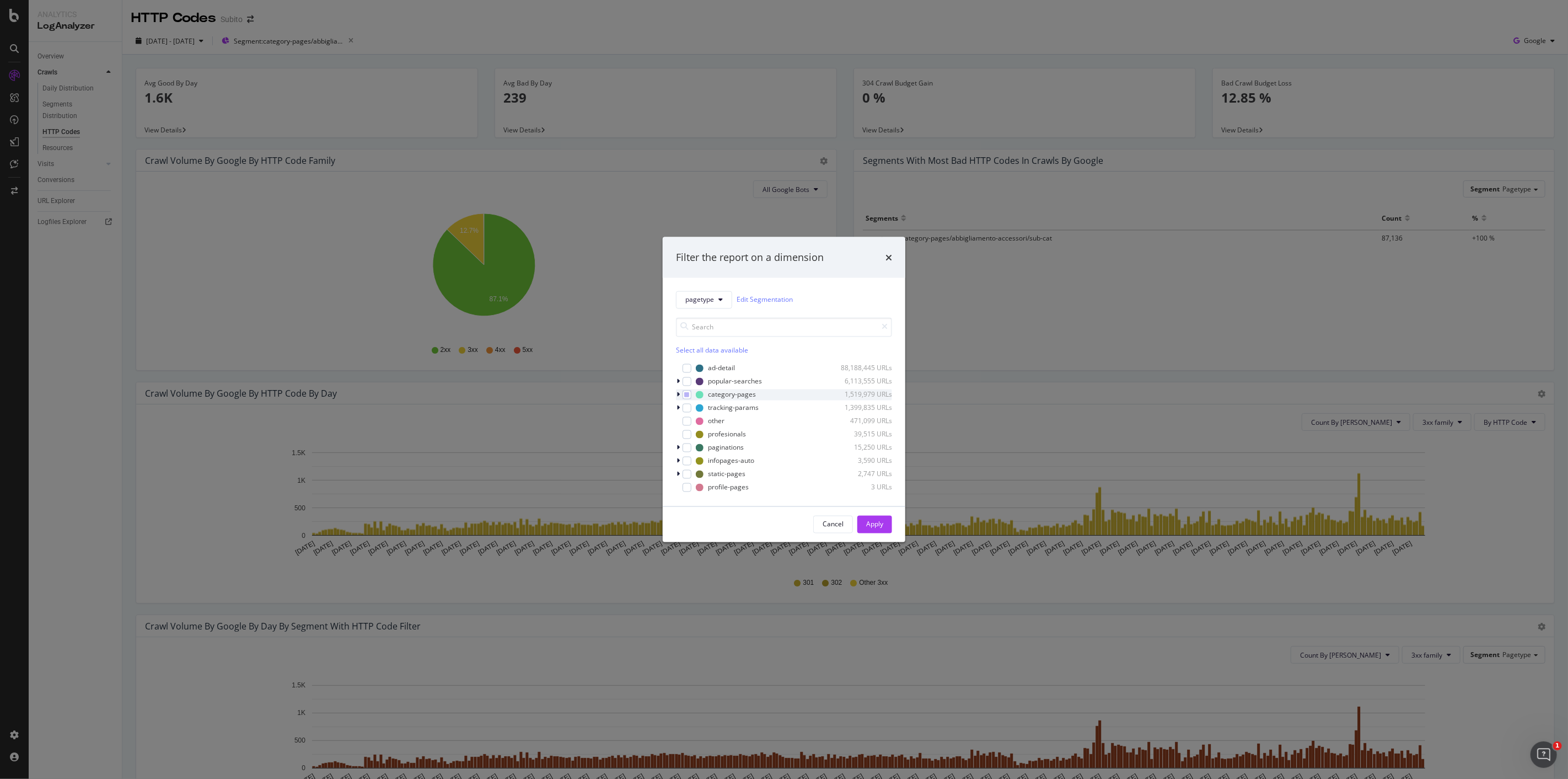
click at [679, 393] on icon "modal" at bounding box center [677, 394] width 3 height 7
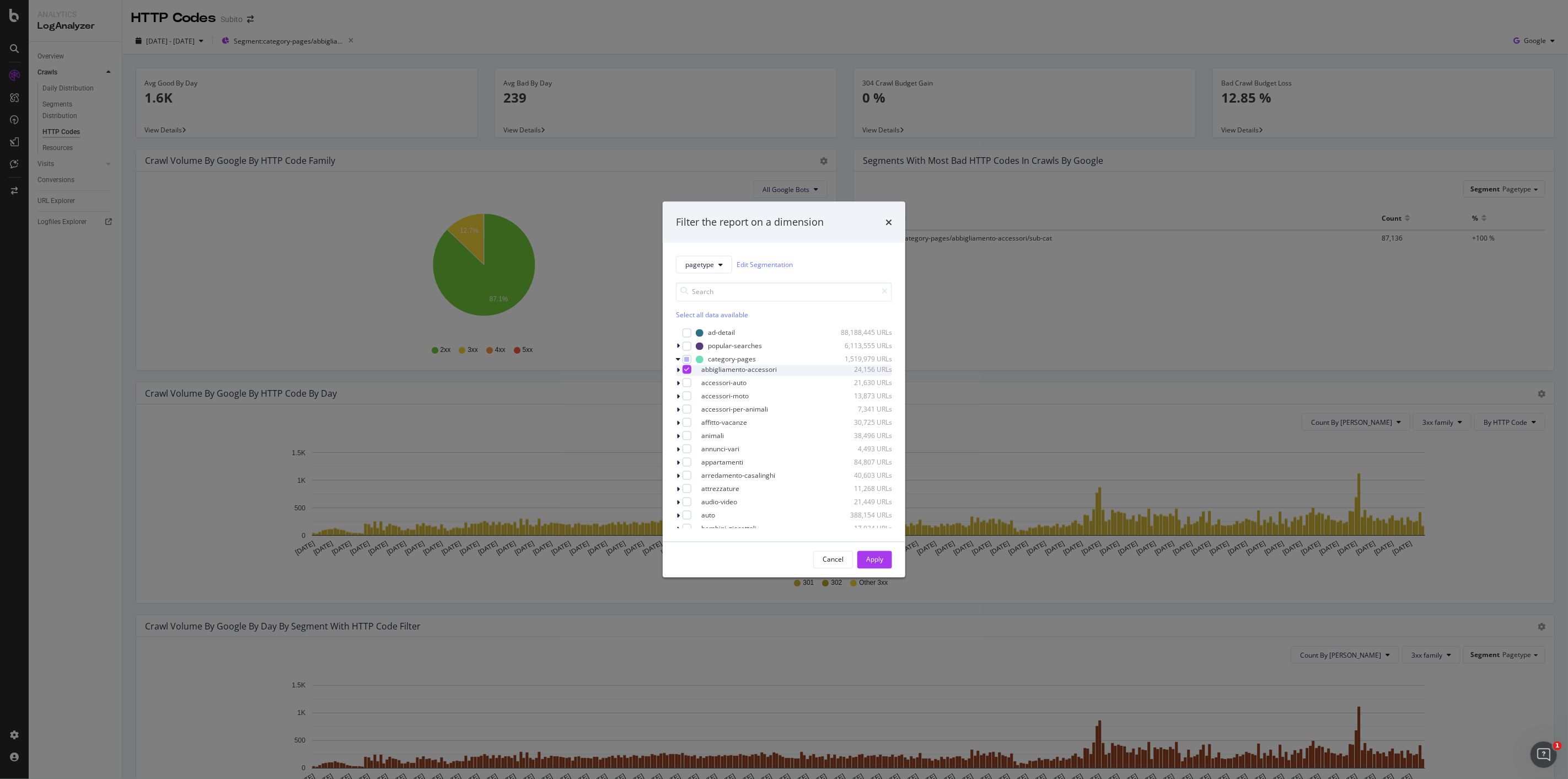
click at [690, 372] on icon "modal" at bounding box center [687, 368] width 5 height 5
click at [691, 454] on div "modal" at bounding box center [687, 453] width 9 height 9
click at [868, 554] on div "Apply" at bounding box center [875, 559] width 17 height 16
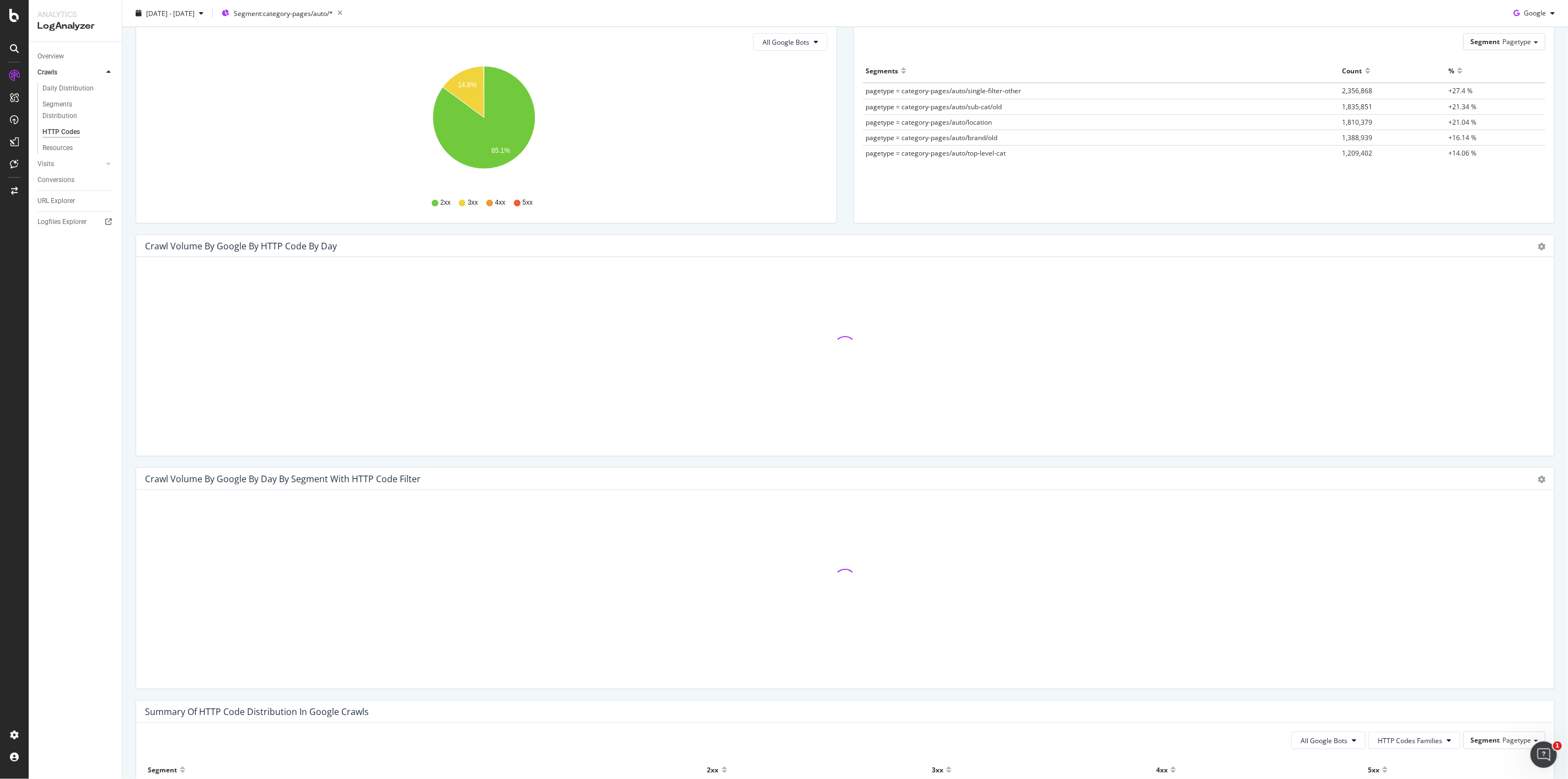
scroll to position [362, 0]
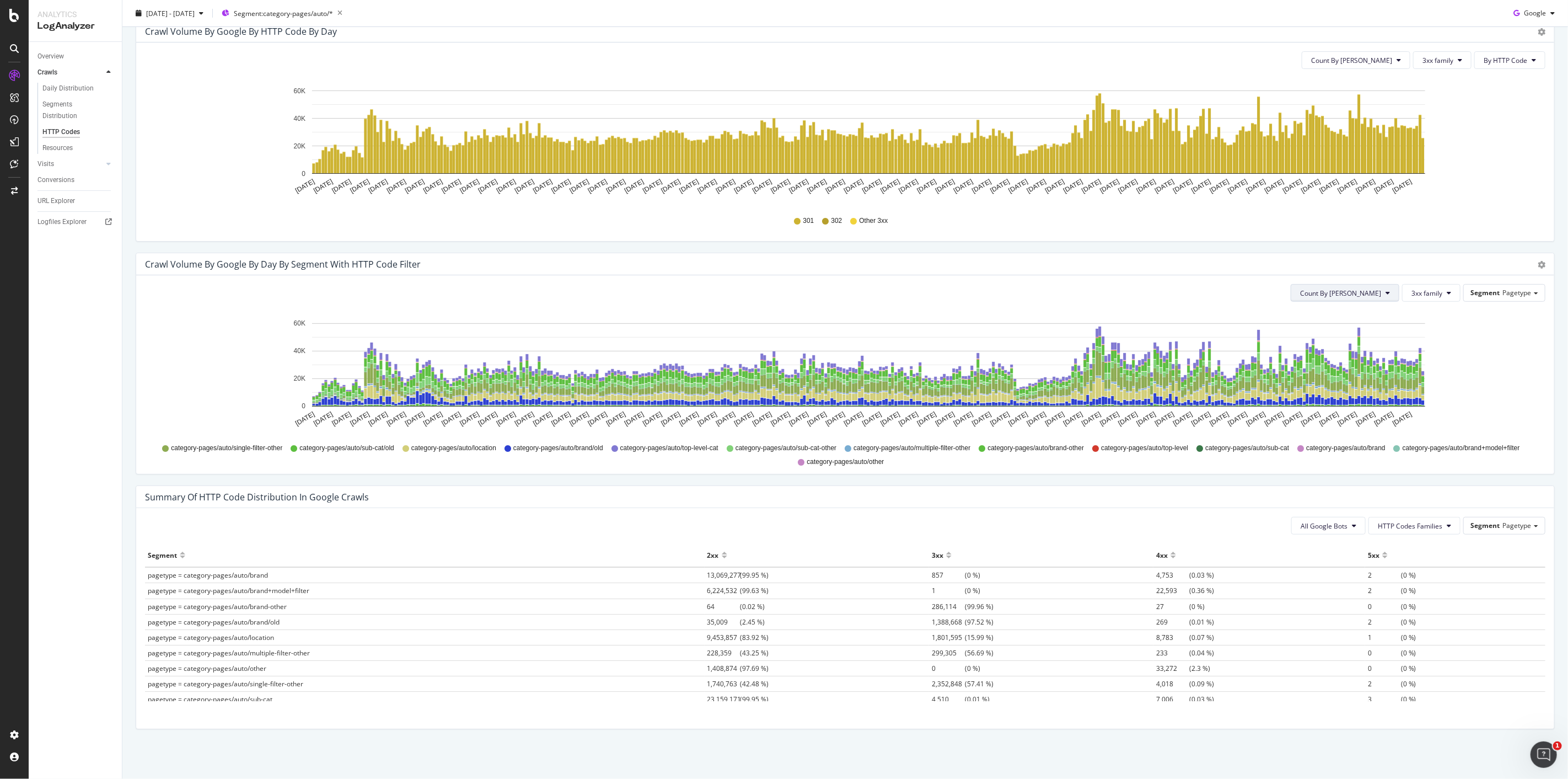
click at [1370, 300] on button "Count By [PERSON_NAME]" at bounding box center [1345, 292] width 108 height 18
click at [1363, 335] on span "Cumulated (all codes)" at bounding box center [1373, 335] width 83 height 10
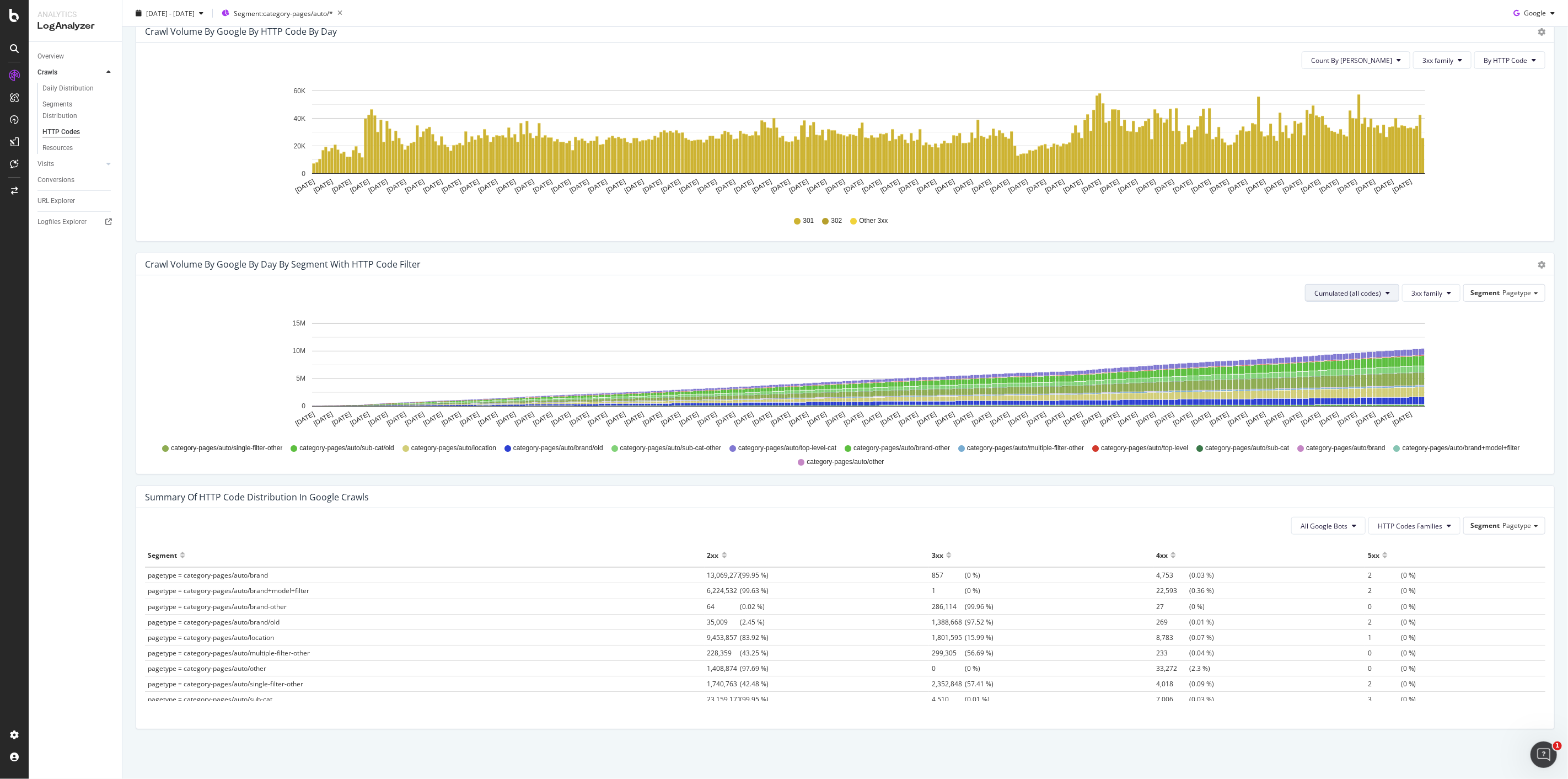
click at [1348, 295] on span "Cumulated (all codes)" at bounding box center [1348, 293] width 67 height 9
click at [1348, 317] on span "Count By [PERSON_NAME]" at bounding box center [1348, 314] width 81 height 10
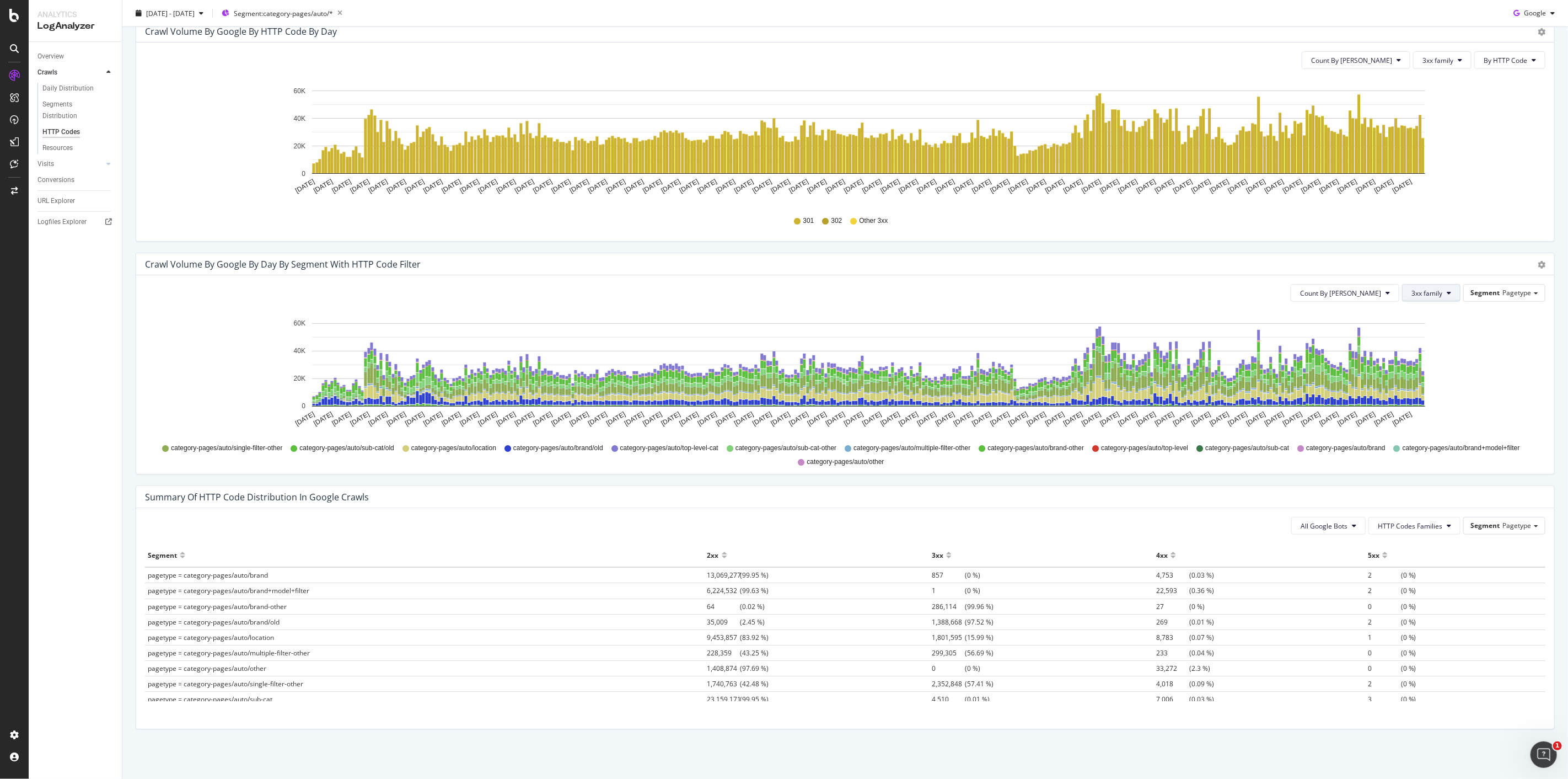
click at [1426, 293] on span "3xx family" at bounding box center [1427, 293] width 31 height 9
click at [1503, 120] on icon "Oct 08 2024 Oct 14 2024 Oct 20 2024 Oct 26 2024 Nov 01 2024 Nov 07 2024 Nov 13 …" at bounding box center [841, 142] width 1391 height 128
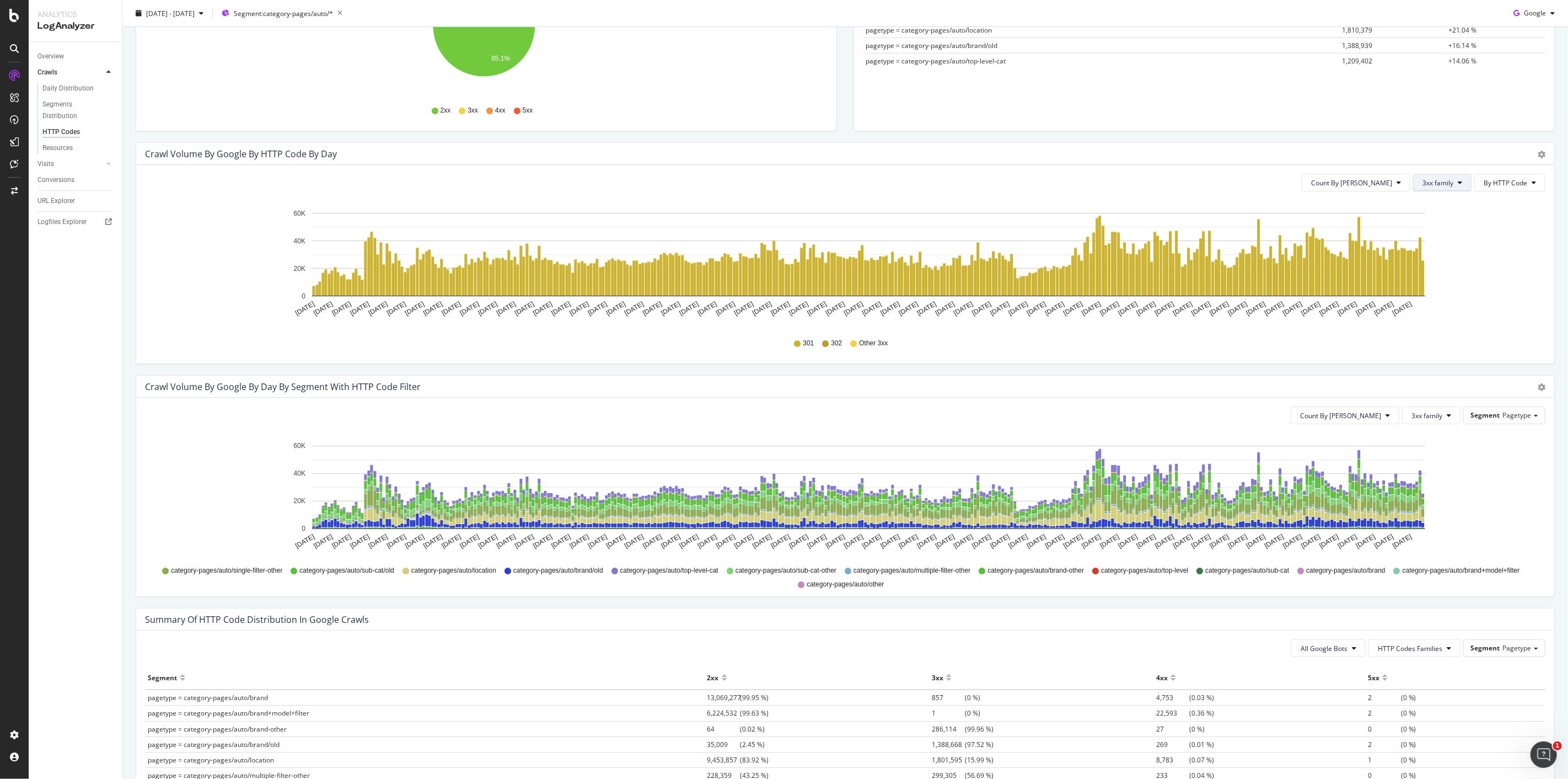
click at [1444, 185] on span "3xx family" at bounding box center [1438, 183] width 31 height 9
click at [1452, 294] on div "4xx family" at bounding box center [1442, 286] width 73 height 16
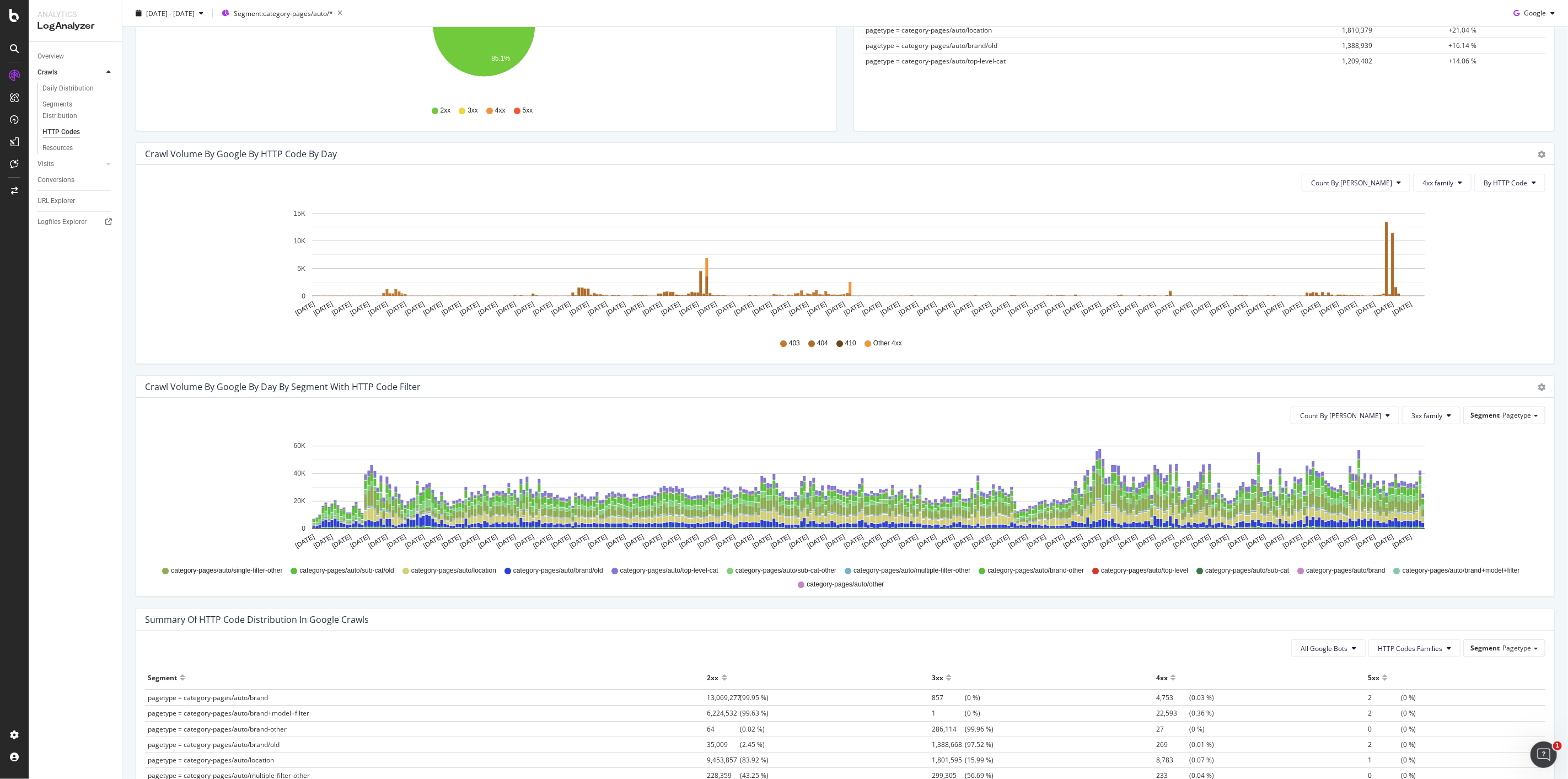
click at [1423, 172] on div "Count By Day 4xx family By HTTP Code Hold CTRL while clicking to filter the rep…" at bounding box center [845, 264] width 1418 height 199
click at [1423, 183] on span "4xx family" at bounding box center [1438, 183] width 31 height 9
click at [1445, 308] on span "5xx family" at bounding box center [1441, 306] width 55 height 10
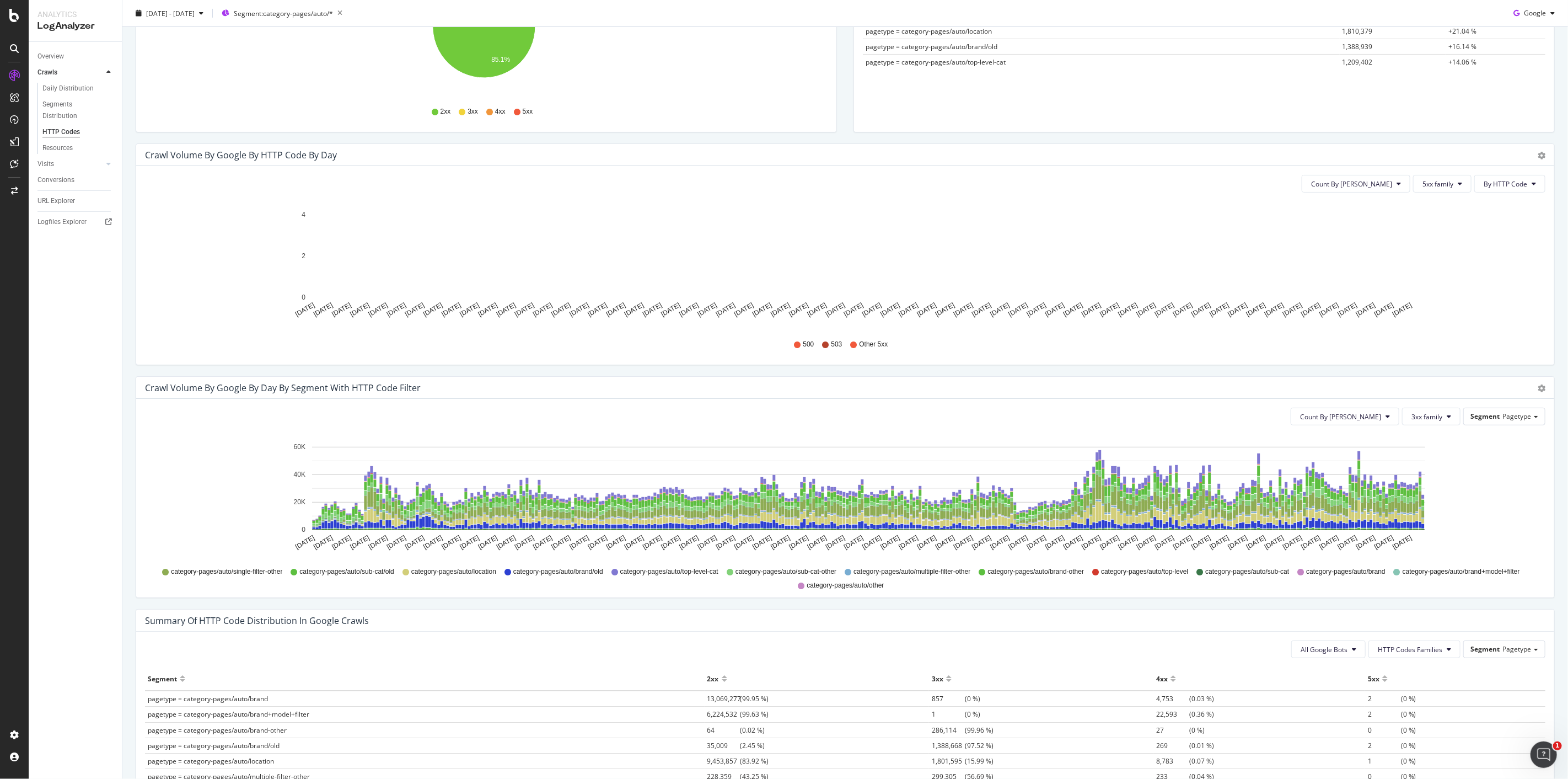
scroll to position [245, 0]
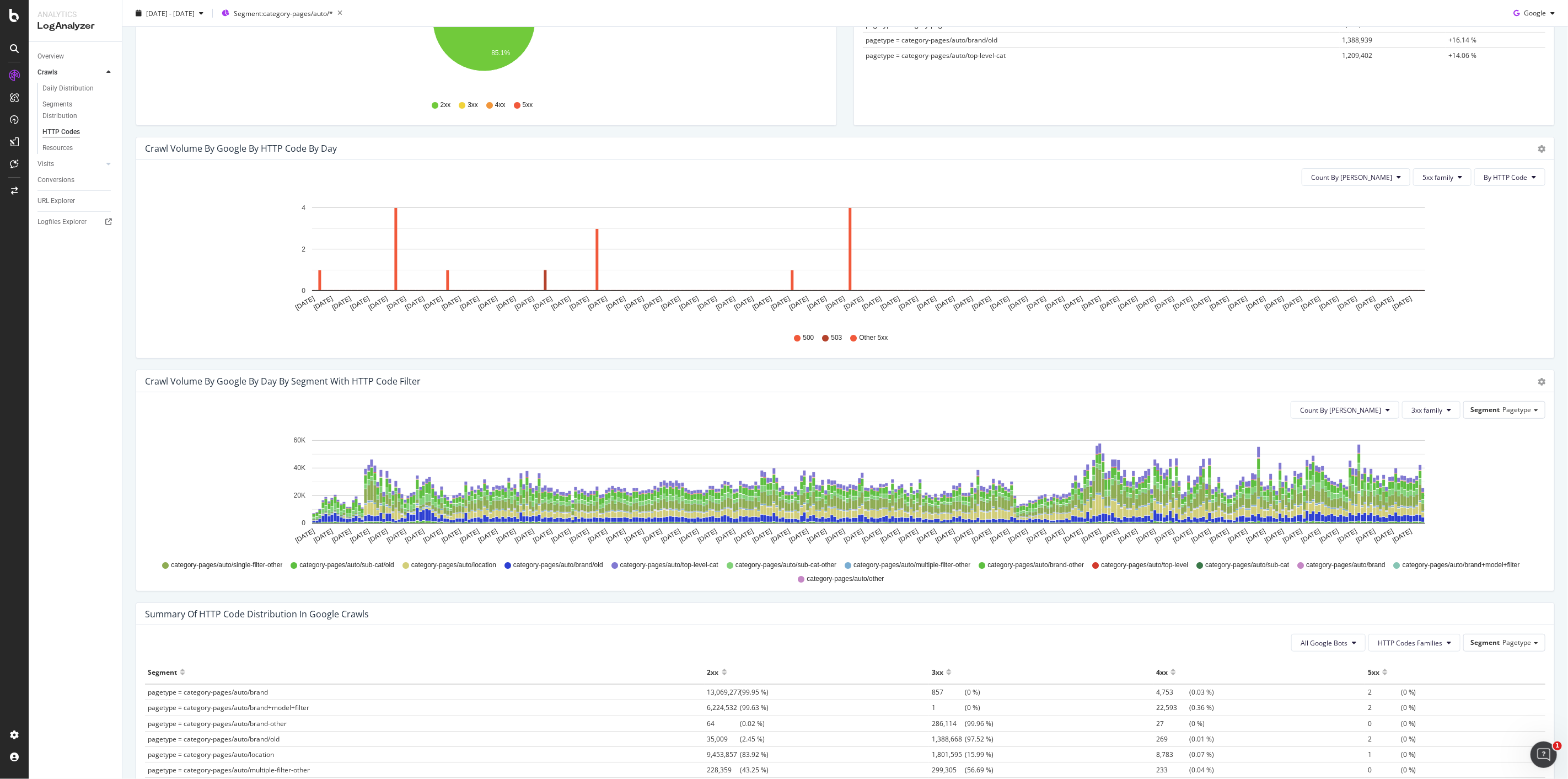
click at [1442, 188] on div "Count By Day 5xx family By HTTP Code Hold CTRL while clicking to filter the rep…" at bounding box center [845, 259] width 1418 height 199
click at [1447, 170] on button "5xx family" at bounding box center [1442, 177] width 58 height 18
click at [1439, 275] on span "4xx family" at bounding box center [1441, 280] width 55 height 10
click at [1435, 181] on span "4xx family" at bounding box center [1438, 177] width 31 height 9
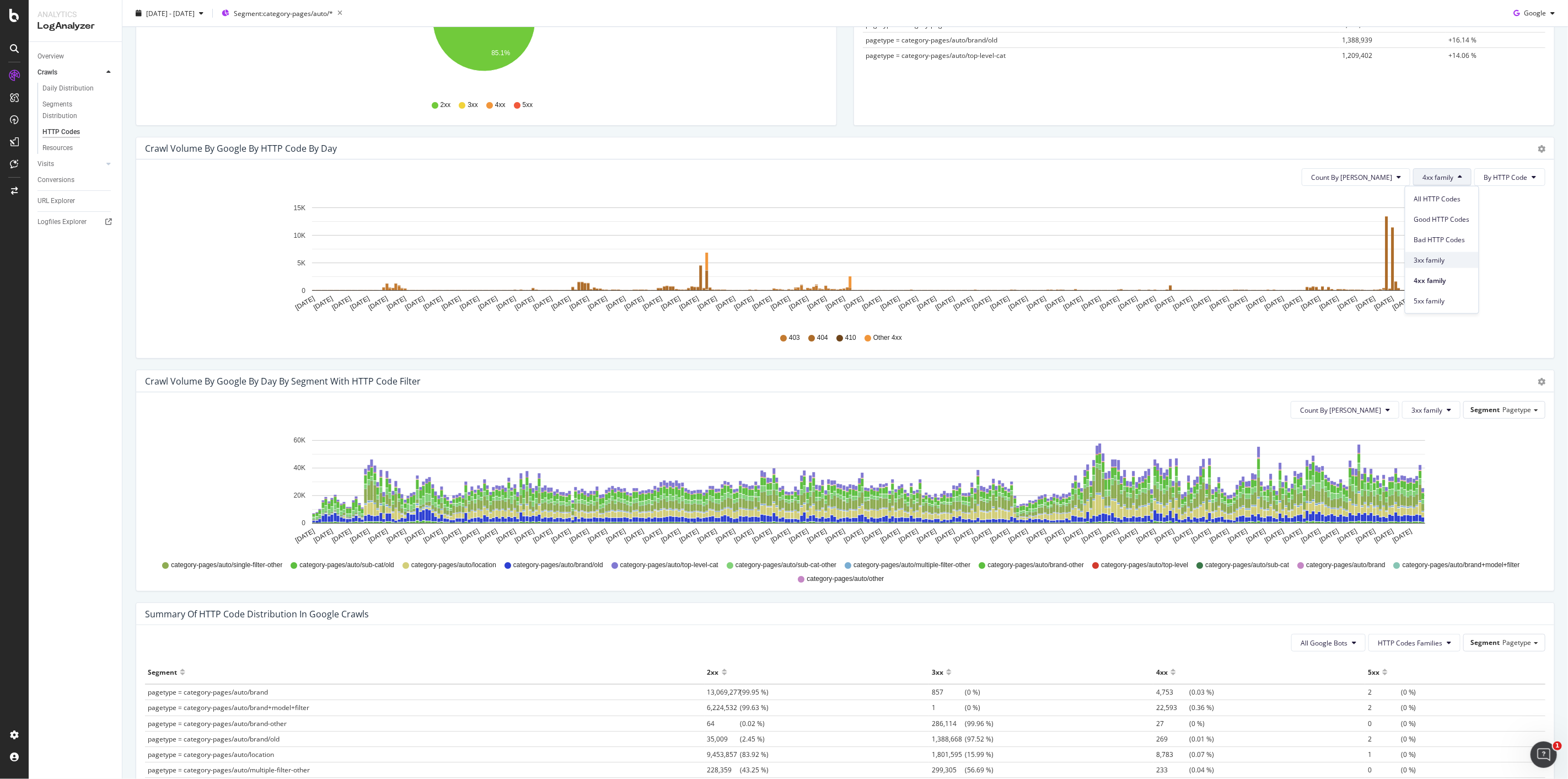
click at [1439, 259] on span "3xx family" at bounding box center [1441, 259] width 55 height 10
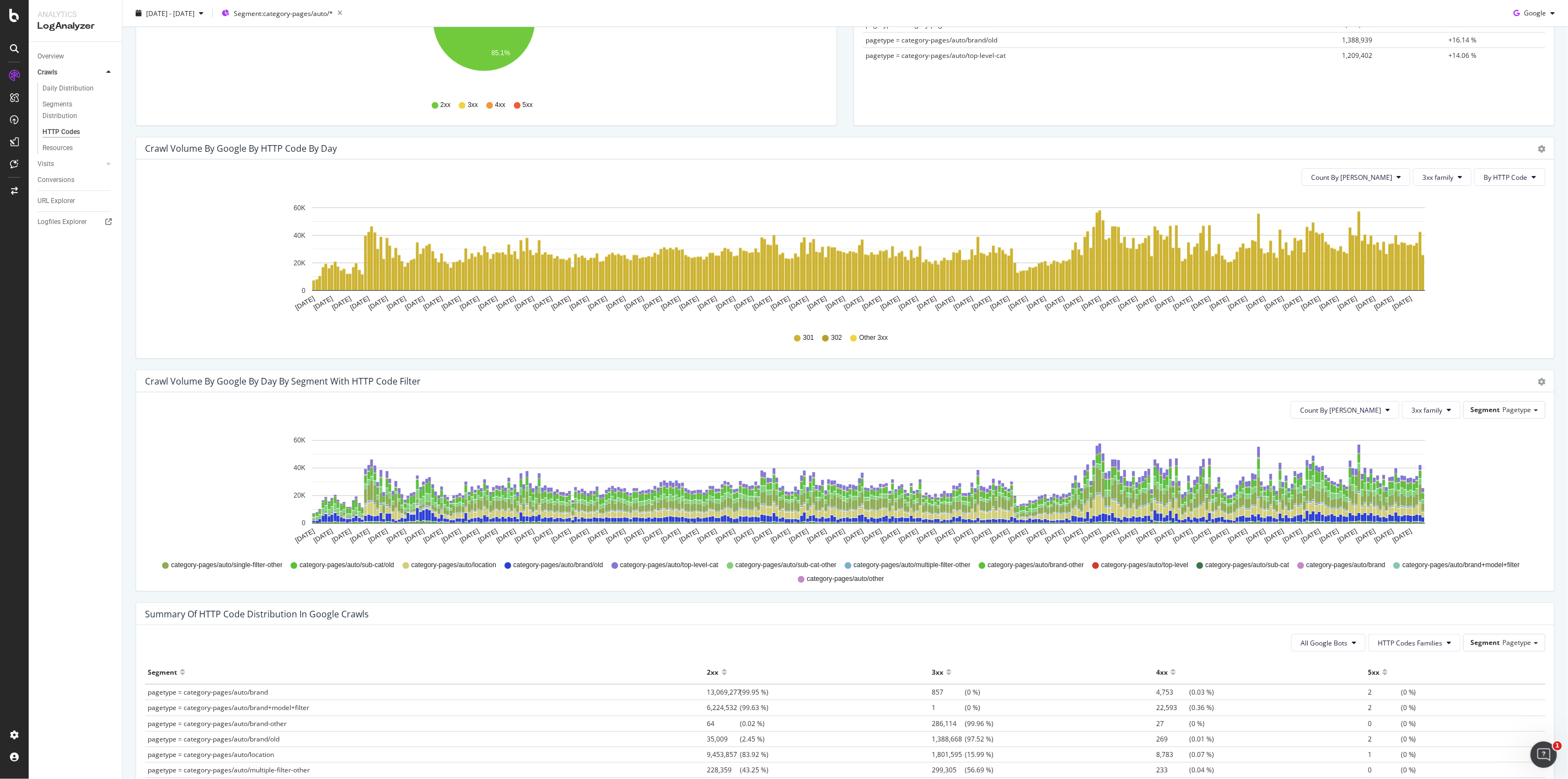
click at [212, 24] on div "2024 Oct. 8th - 2025 Oct. 7th Segment: category-pages/auto/* Google" at bounding box center [845, 15] width 1446 height 22
click at [195, 13] on span "2024 Oct. 8th - 2025 Oct. 7th" at bounding box center [170, 13] width 49 height 9
click at [164, 141] on input "2024/10/08" at bounding box center [169, 136] width 44 height 15
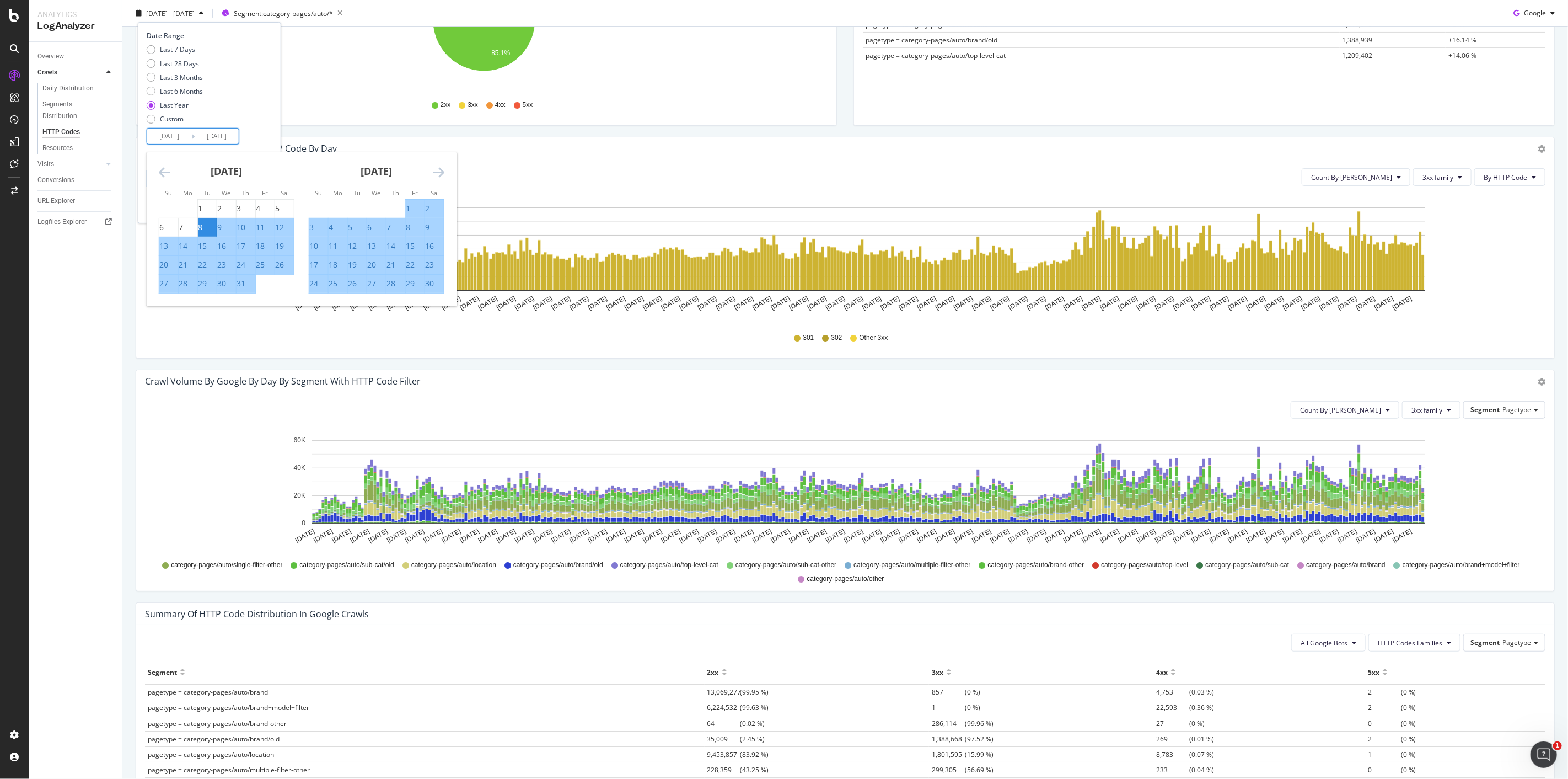
click at [167, 172] on icon "Move backward to switch to the previous month." at bounding box center [164, 172] width 12 height 13
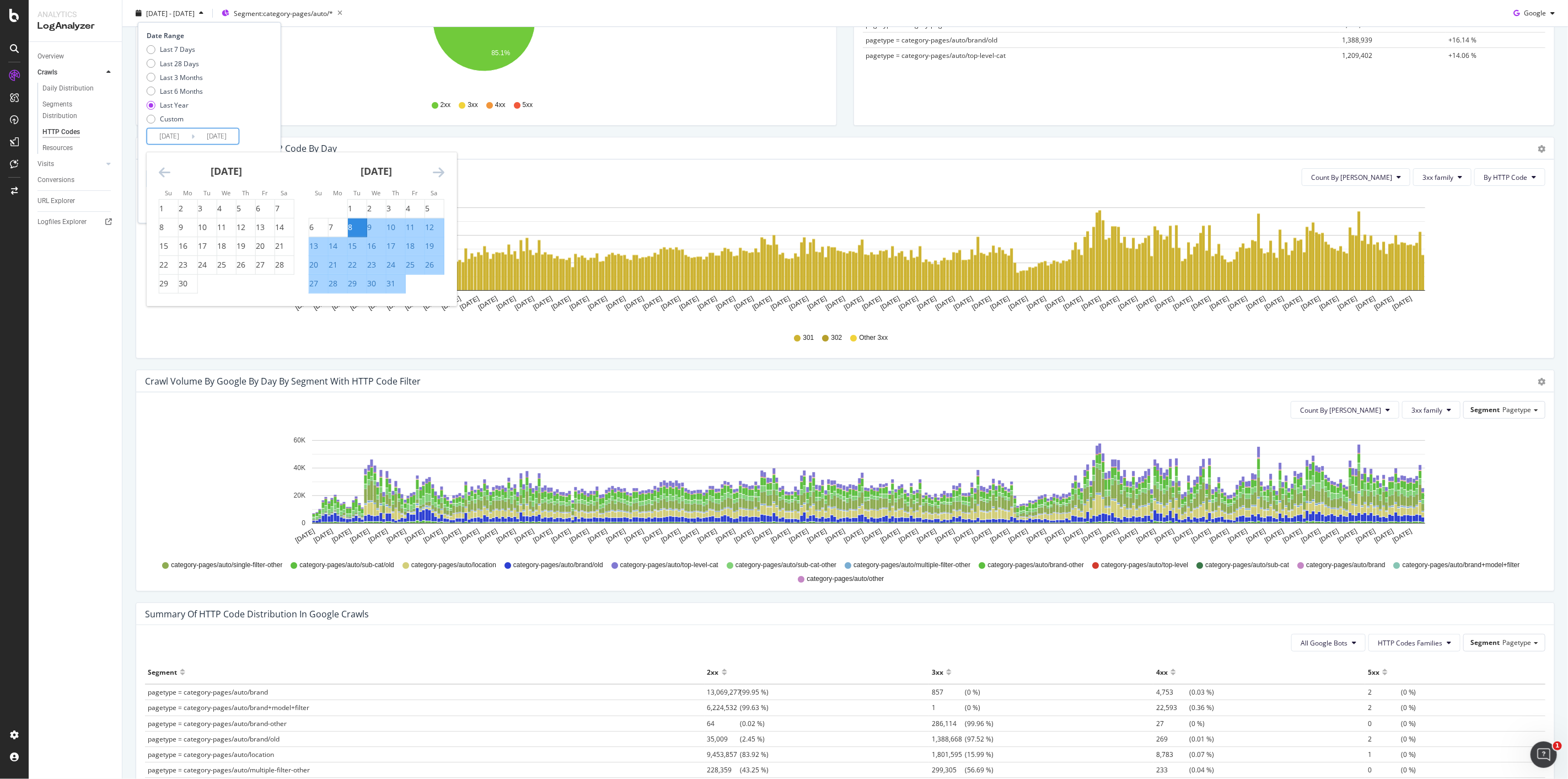
click at [167, 172] on icon "Move backward to switch to the previous month." at bounding box center [164, 172] width 12 height 13
click at [155, 169] on div "May 2024 1 2 3 4 5 6 7 8 9 10 11 12 13 14 15 16 17 18 19 20 21 22 23 24 25 26 2…" at bounding box center [226, 223] width 150 height 141
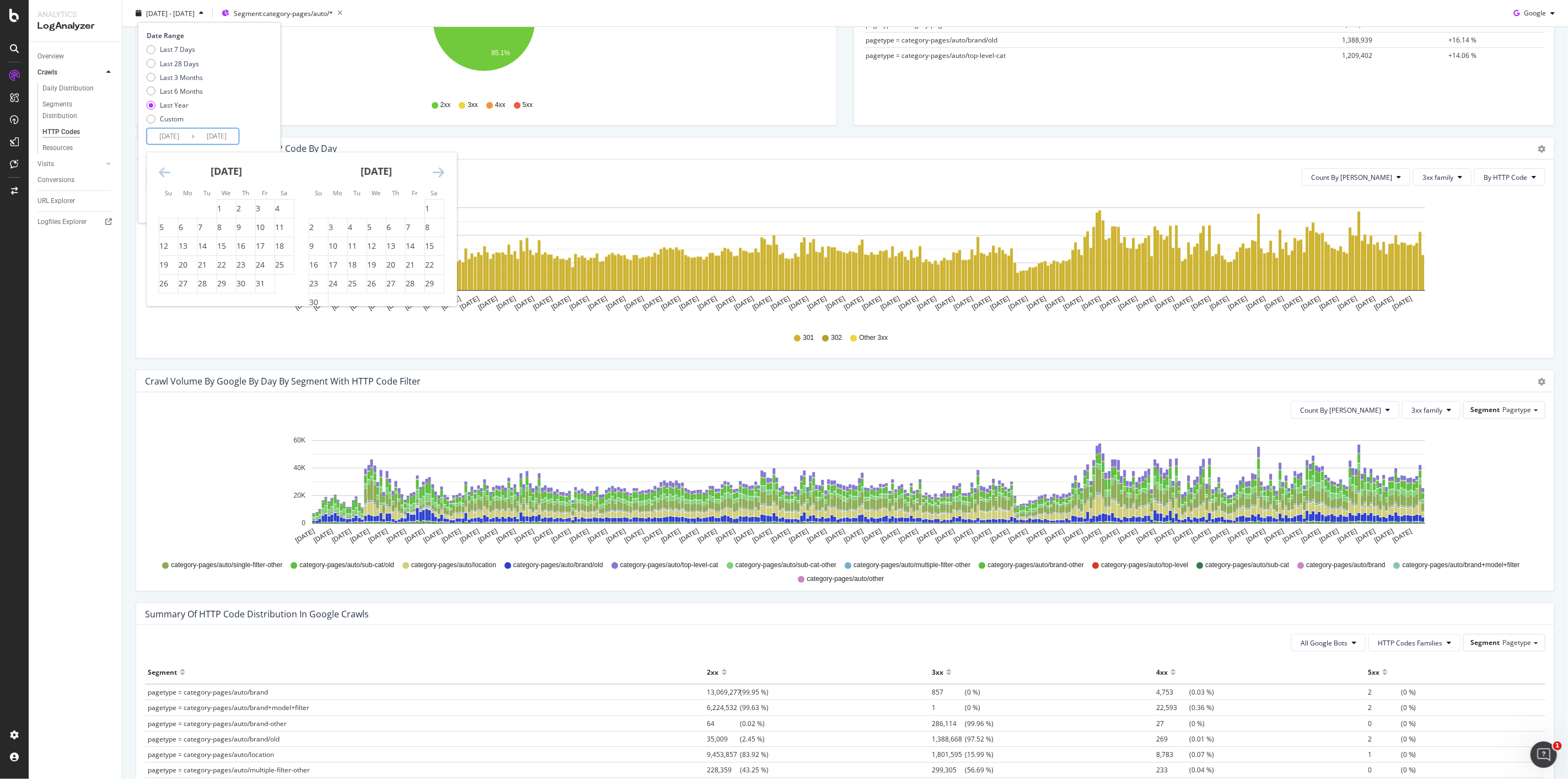
click at [159, 169] on icon "Move backward to switch to the previous month." at bounding box center [164, 172] width 12 height 13
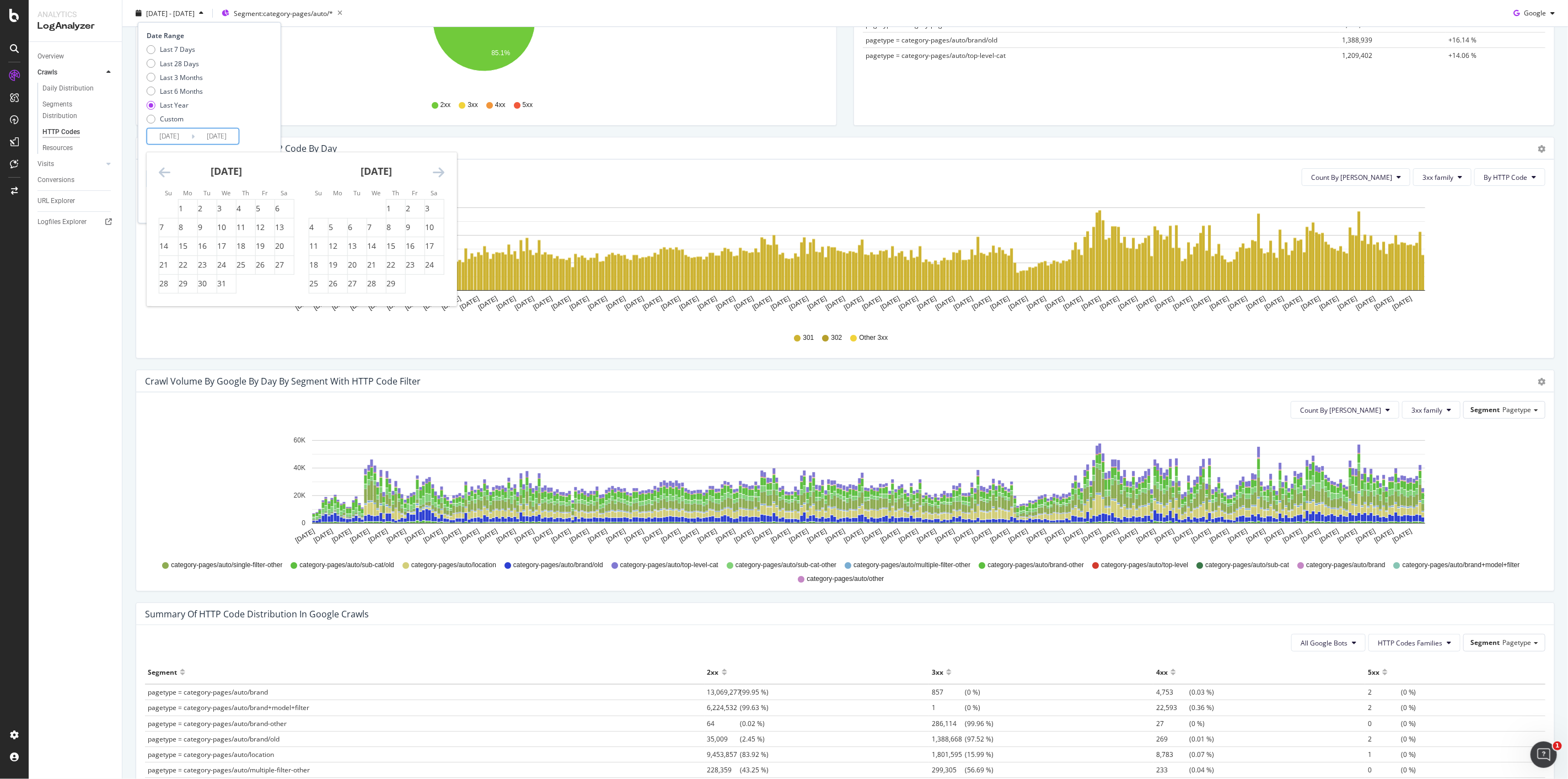
click at [159, 169] on icon "Move backward to switch to the previous month." at bounding box center [164, 172] width 12 height 13
click at [429, 208] on div "7" at bounding box center [427, 208] width 4 height 11
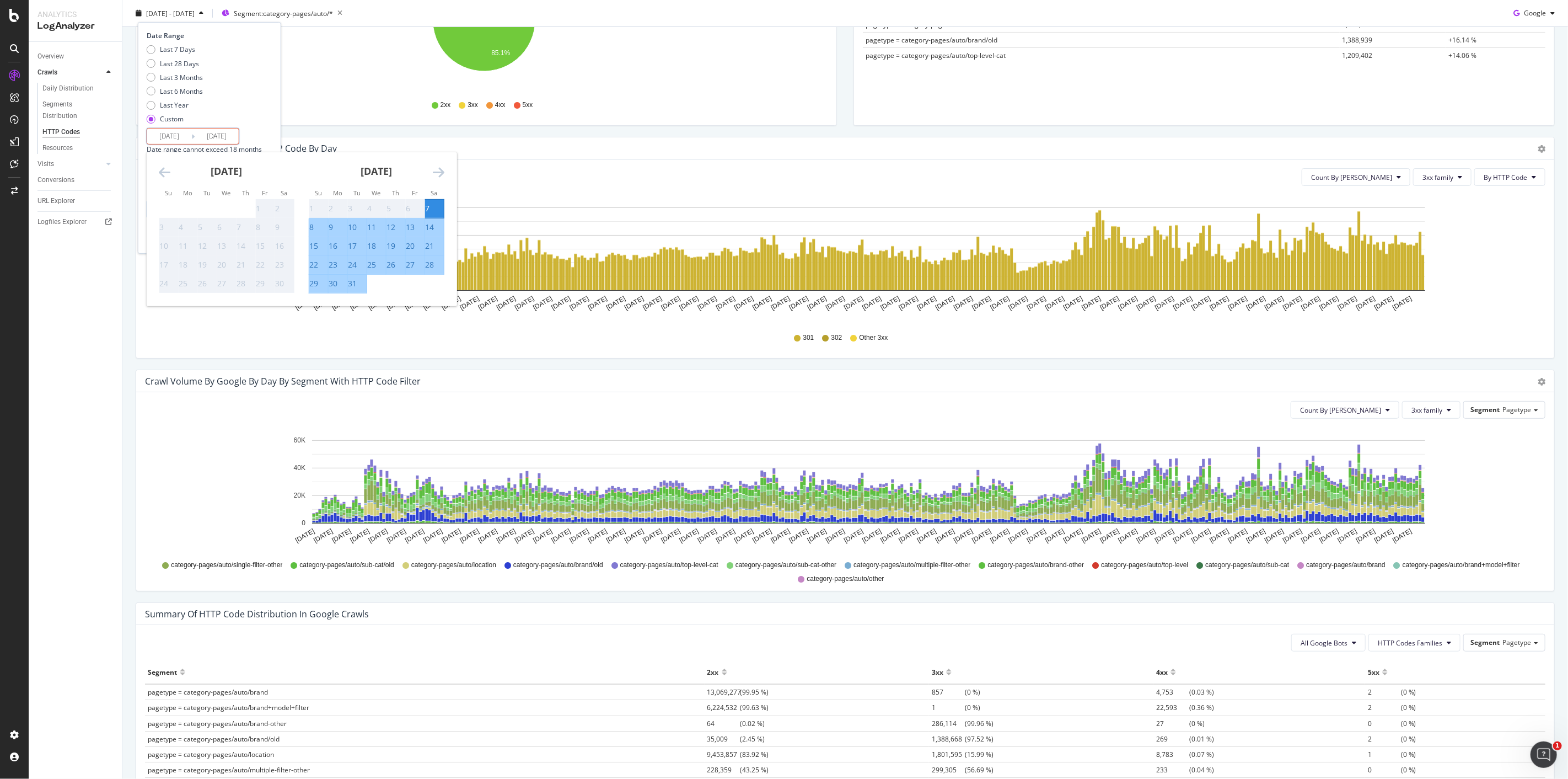
click at [270, 119] on div "Last 7 Days Last 28 Days Last 3 Months Last 6 Months Last Year Custom" at bounding box center [208, 86] width 123 height 83
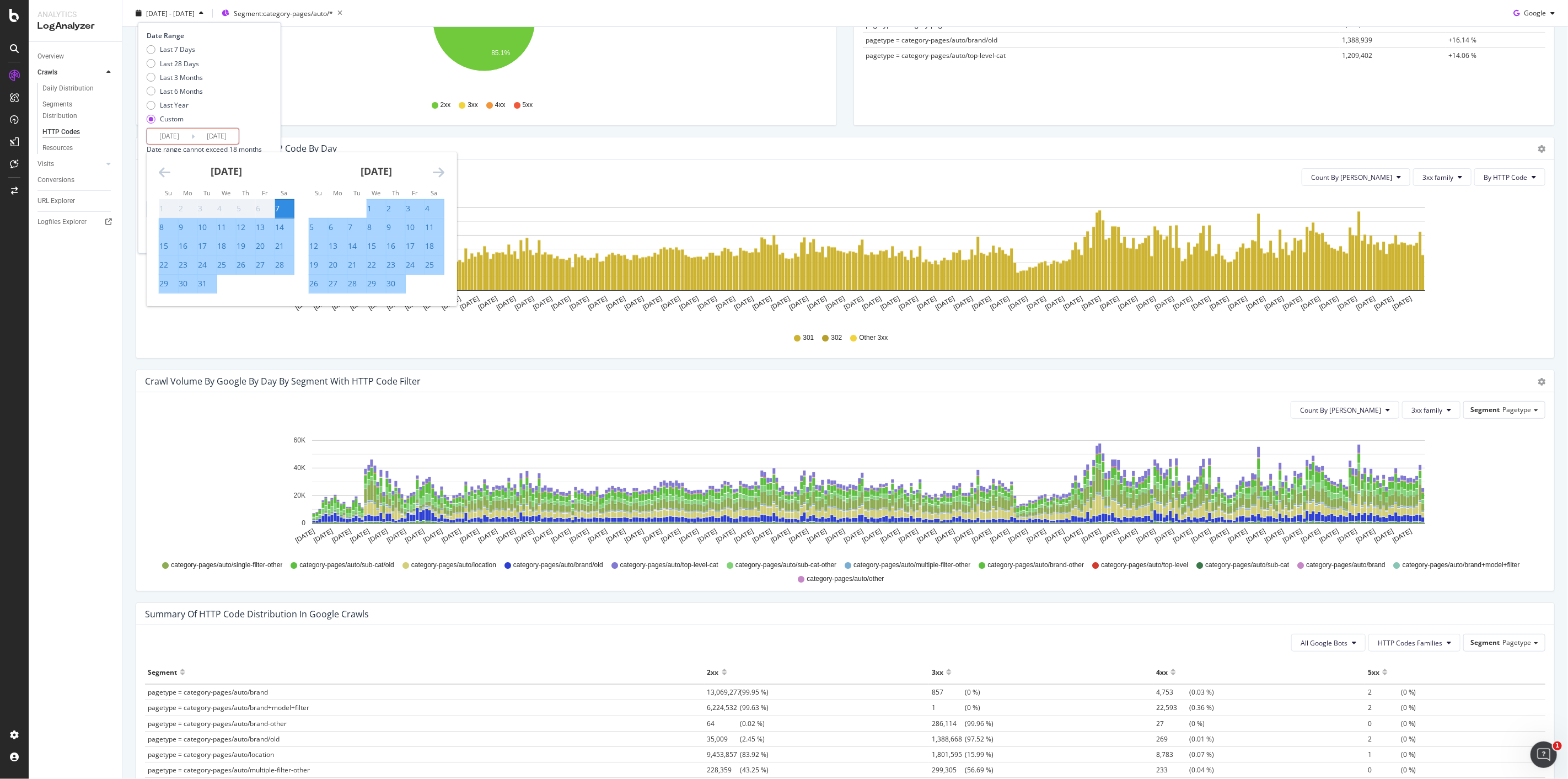
click at [167, 138] on input "2023/10/07" at bounding box center [169, 136] width 44 height 15
click at [438, 174] on icon "Move forward to switch to the next month." at bounding box center [438, 172] width 12 height 13
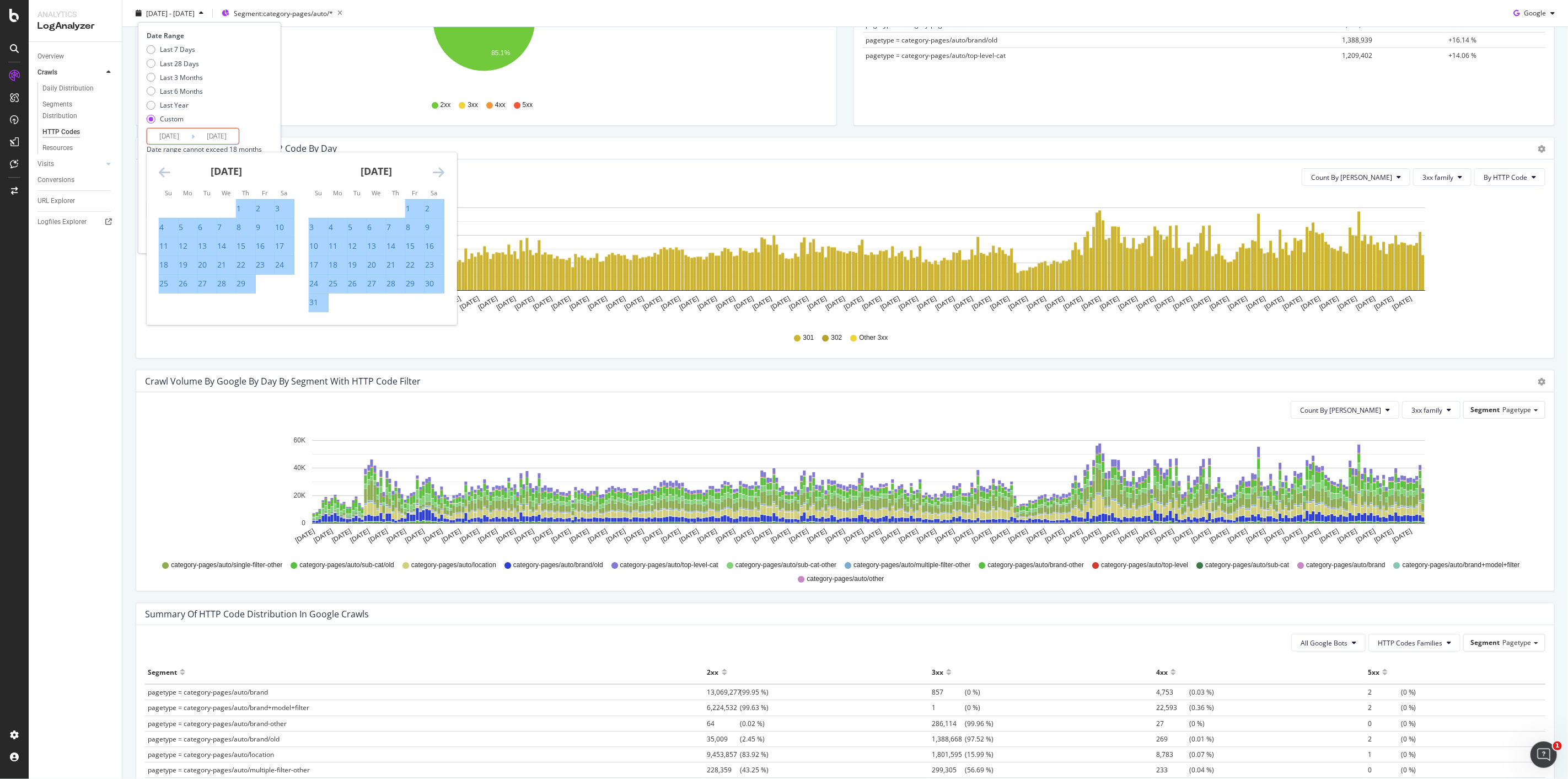
click at [410, 206] on div "1" at bounding box center [408, 208] width 4 height 11
type input "2024/03/01"
click at [443, 168] on icon "Move forward to switch to the next month." at bounding box center [438, 172] width 12 height 13
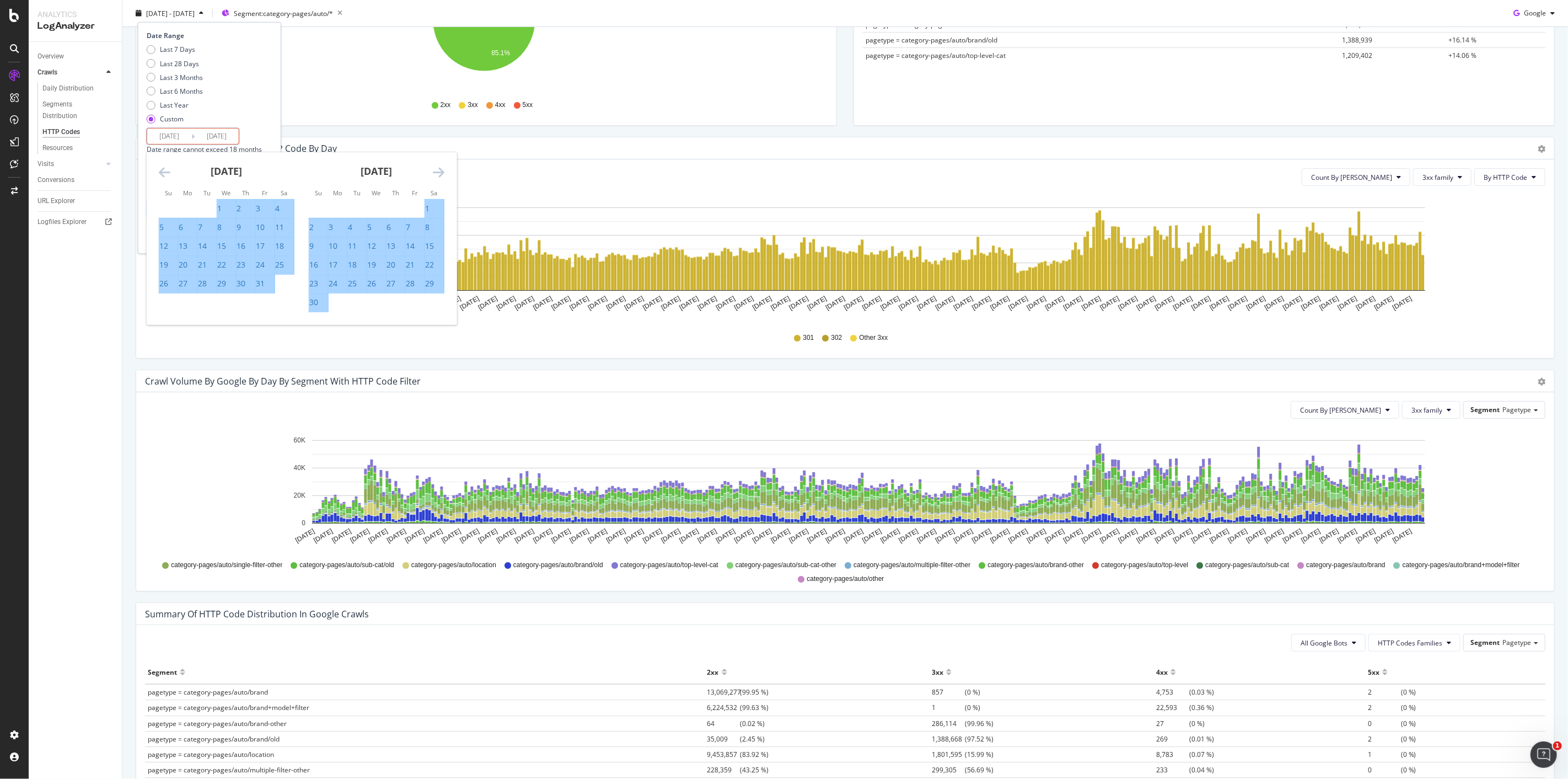
click at [443, 168] on icon "Move forward to switch to the next month." at bounding box center [438, 172] width 12 height 13
click at [333, 206] on div "1" at bounding box center [331, 208] width 4 height 11
type input "2024/07/01"
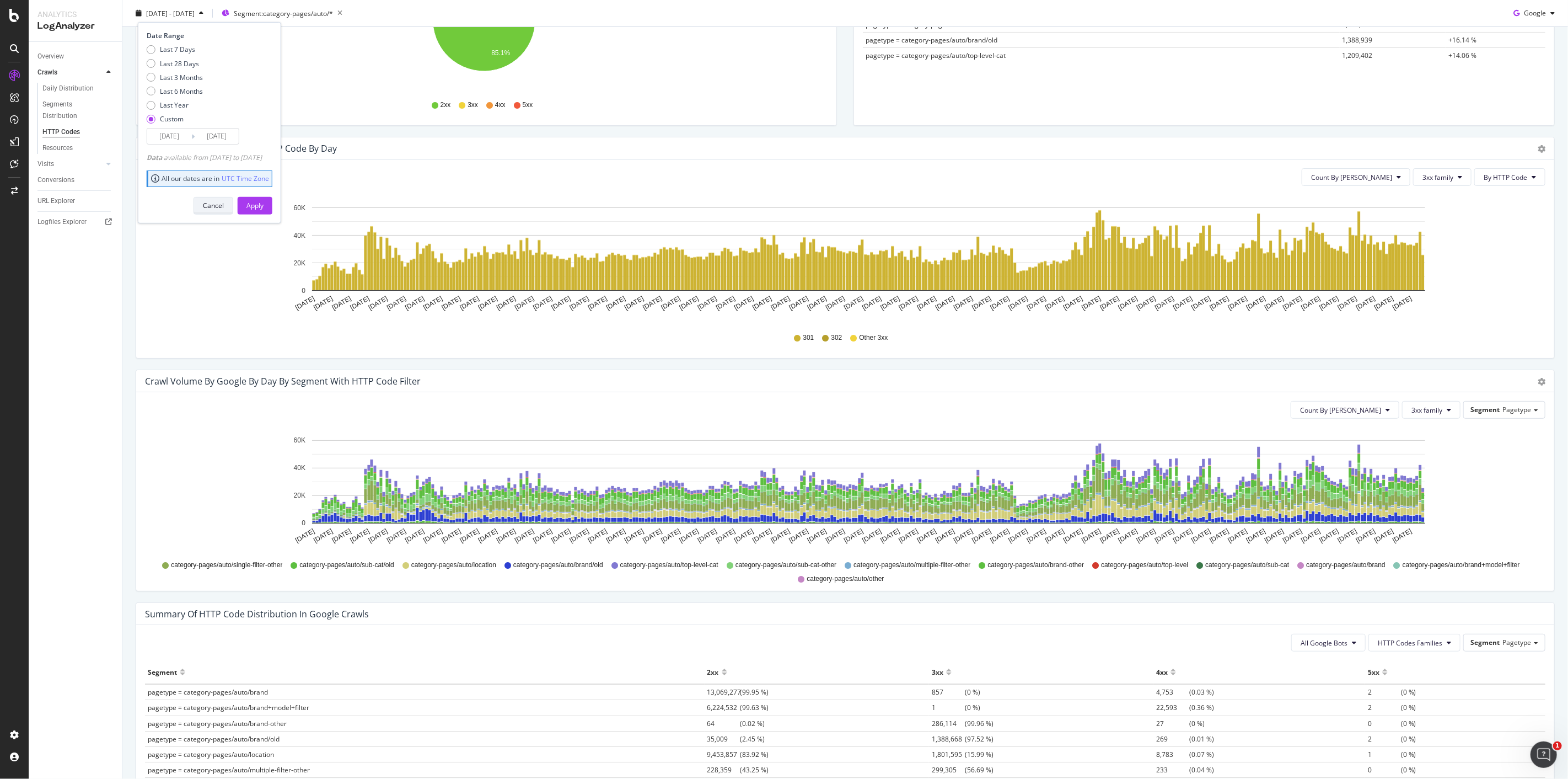
click at [233, 200] on button "Cancel" at bounding box center [213, 205] width 40 height 18
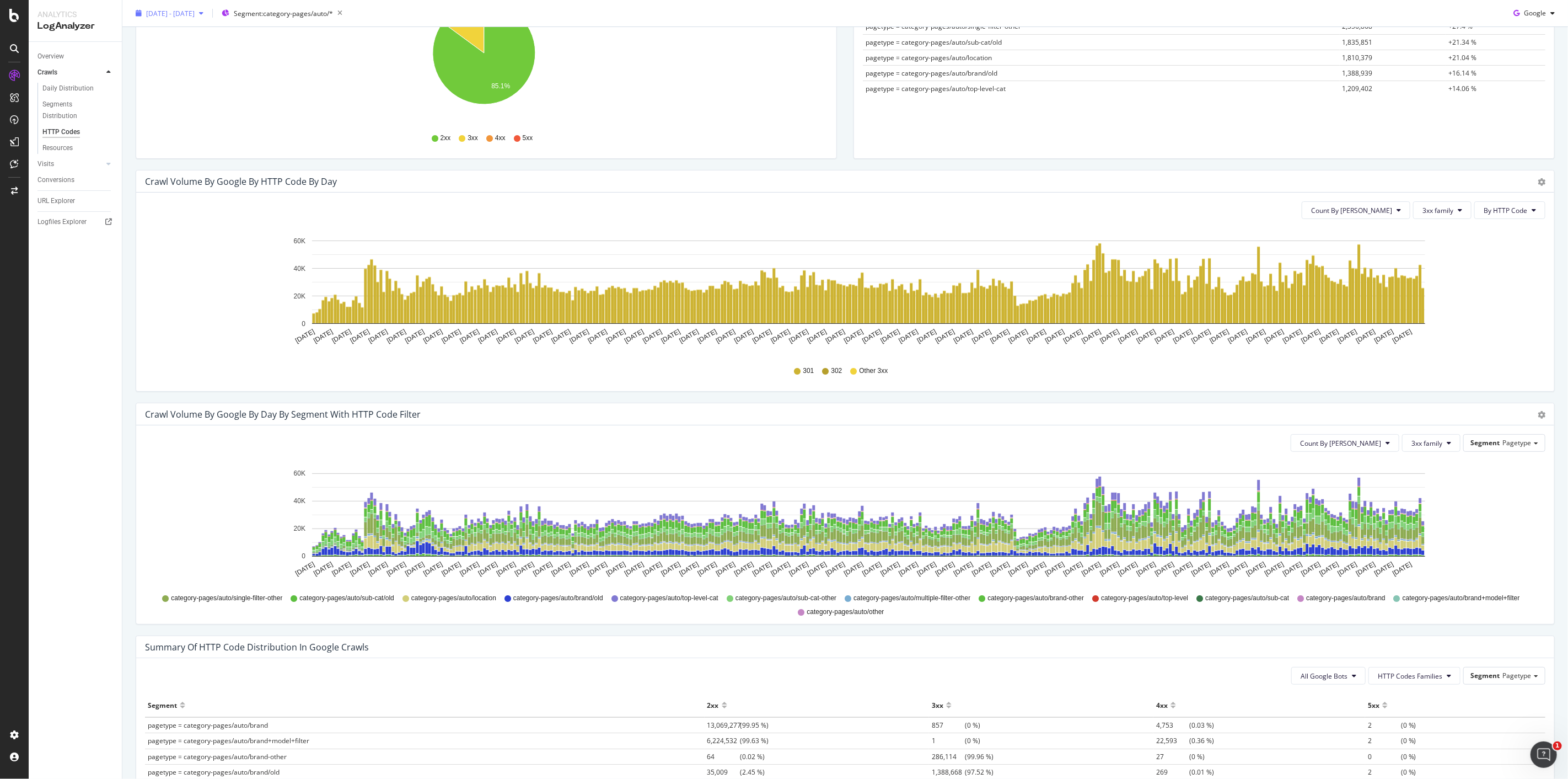
scroll to position [184, 0]
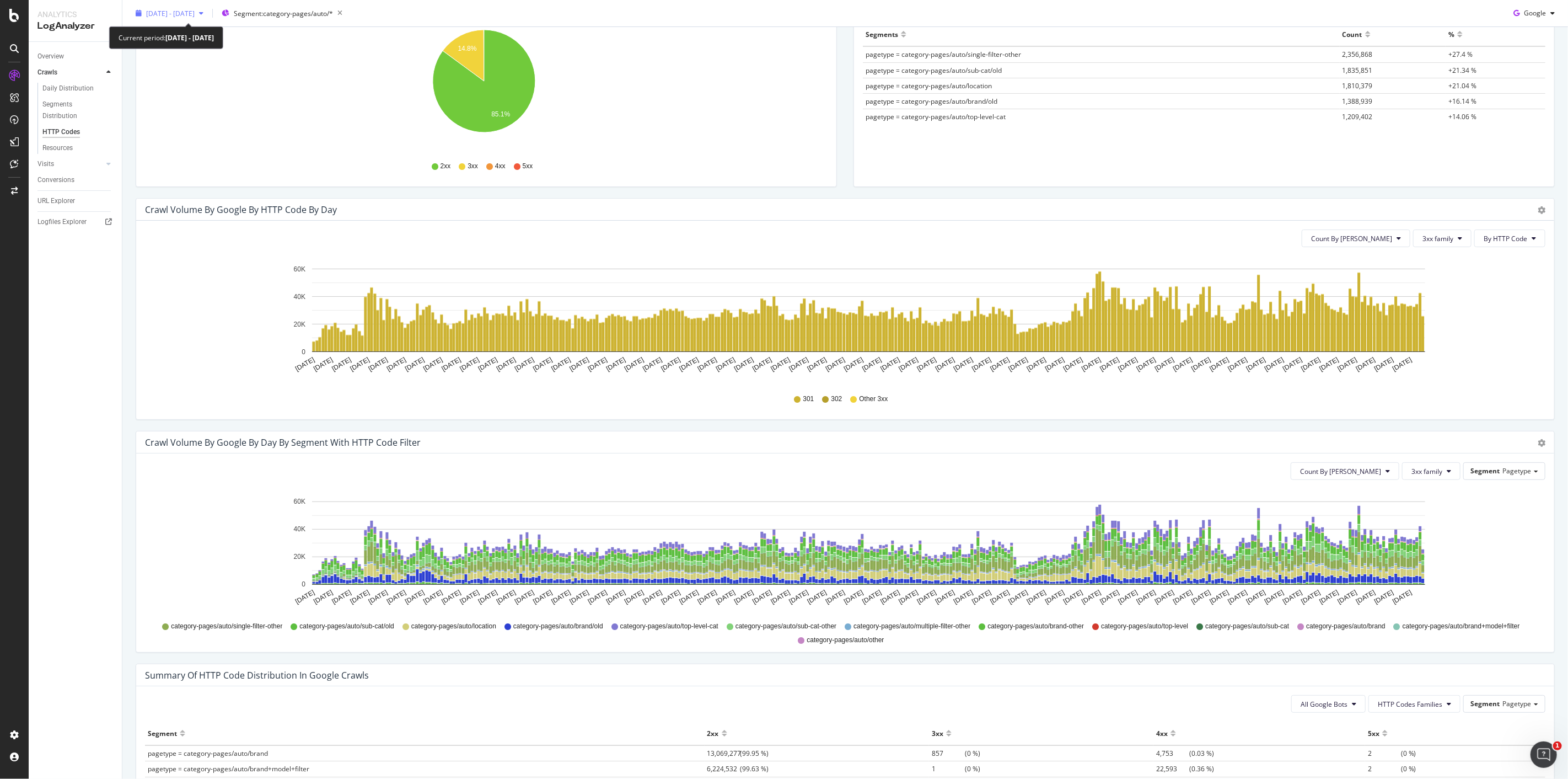
click at [195, 14] on span "2024 Oct. 8th - 2025 Oct. 7th" at bounding box center [170, 13] width 49 height 9
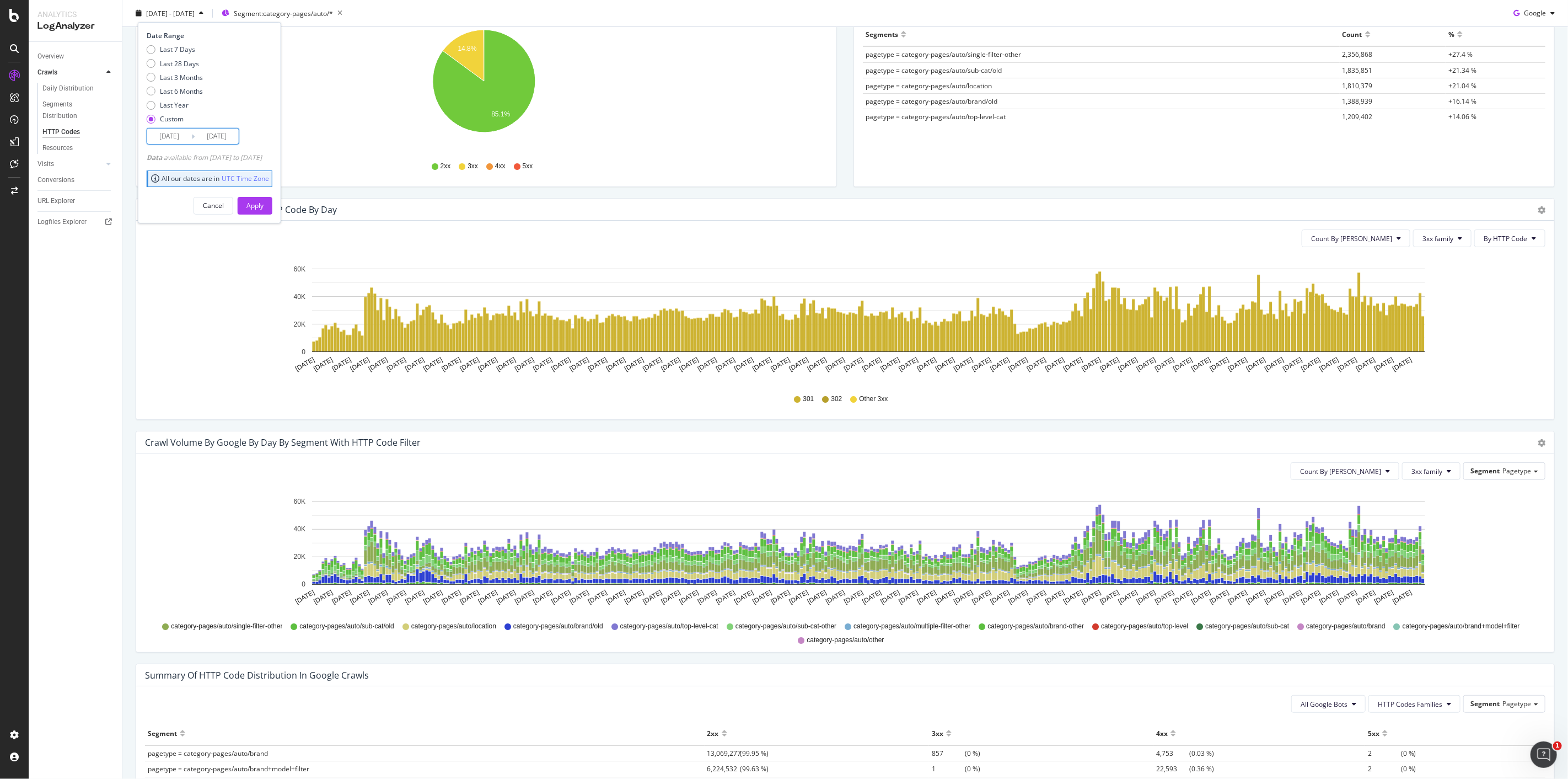
click at [196, 133] on input "2024/07/01" at bounding box center [217, 136] width 44 height 15
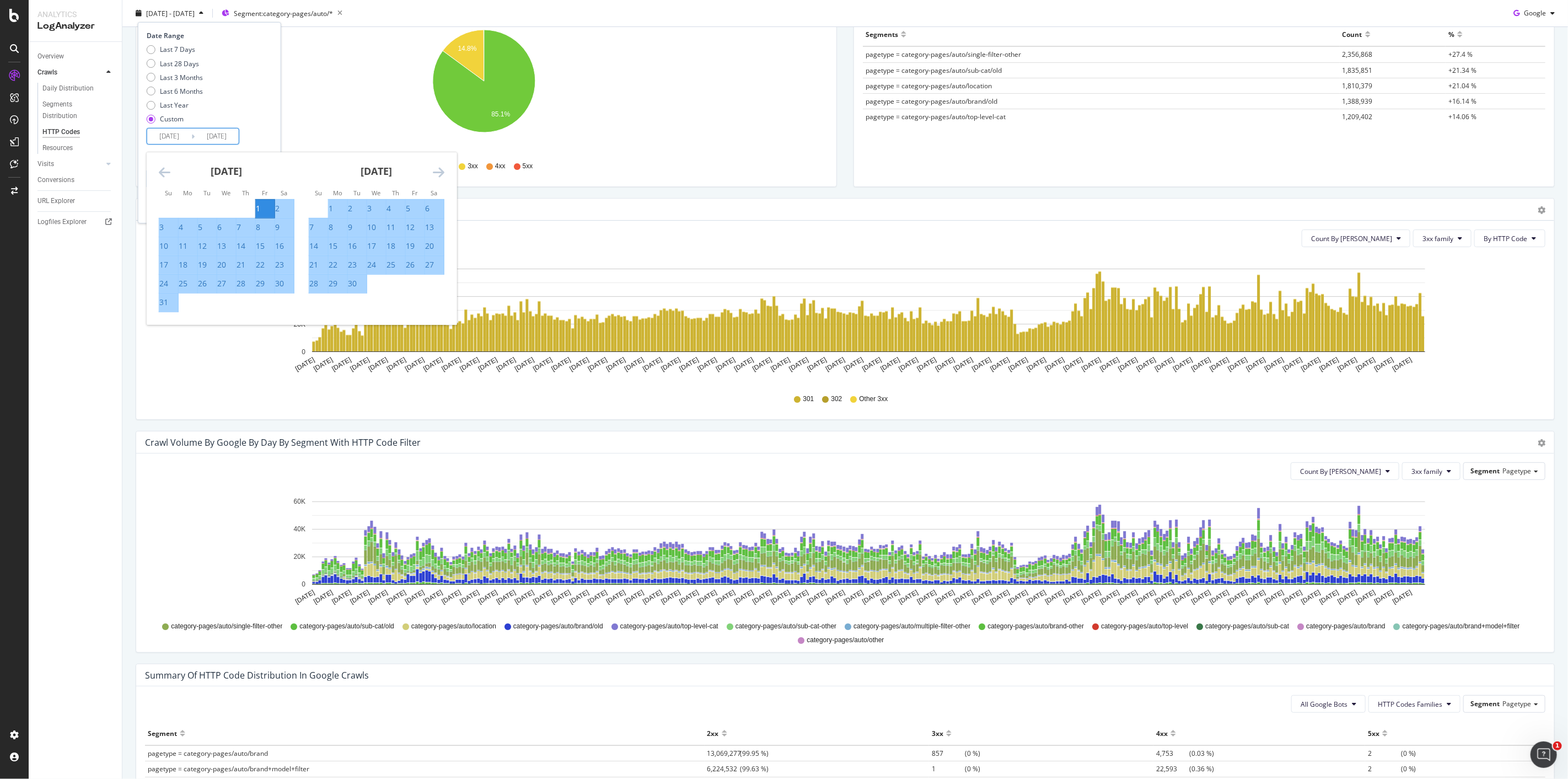
click at [162, 171] on icon "Move backward to switch to the previous month." at bounding box center [164, 172] width 12 height 13
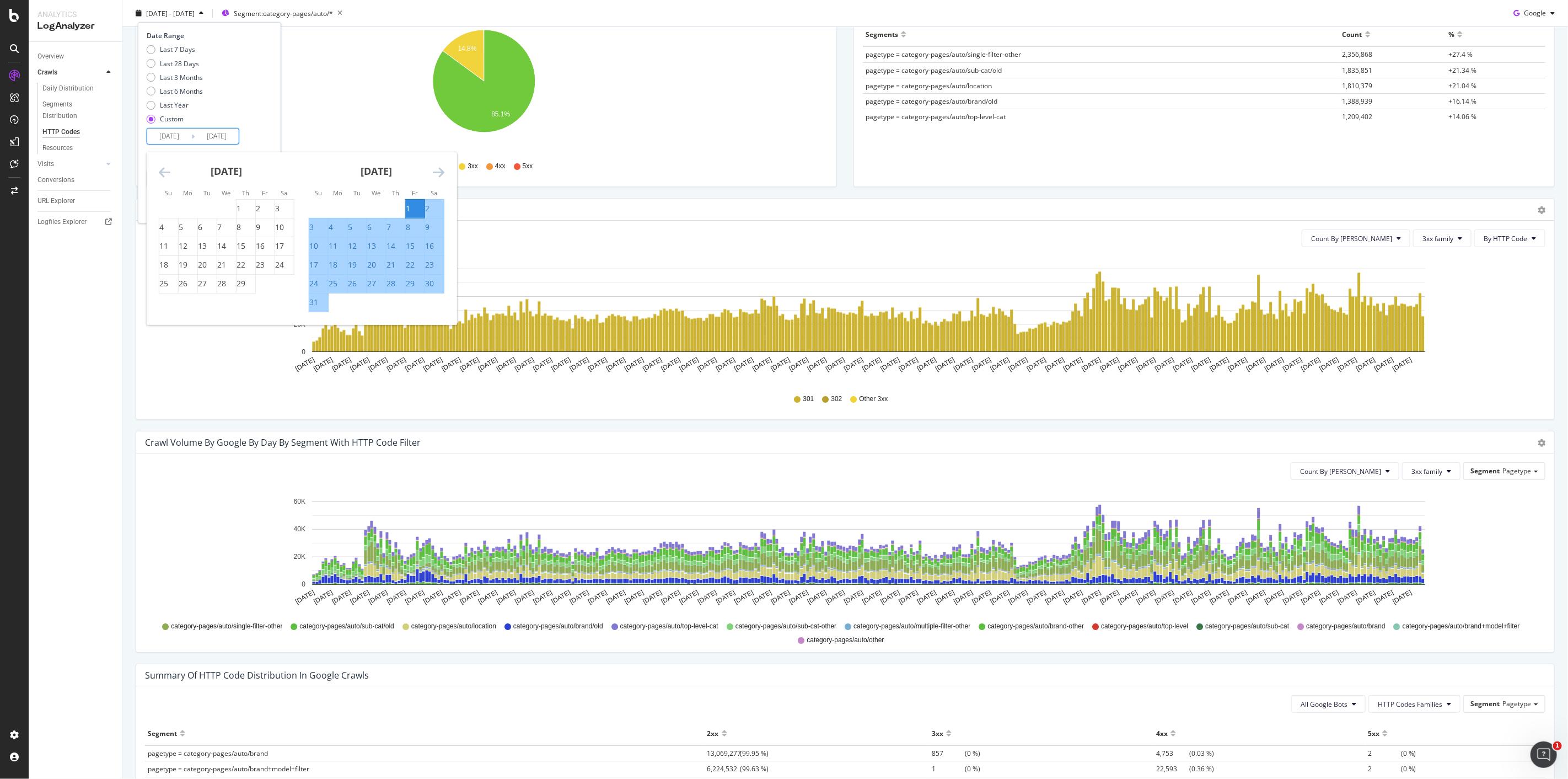
click at [162, 171] on icon "Move backward to switch to the previous month." at bounding box center [164, 172] width 12 height 13
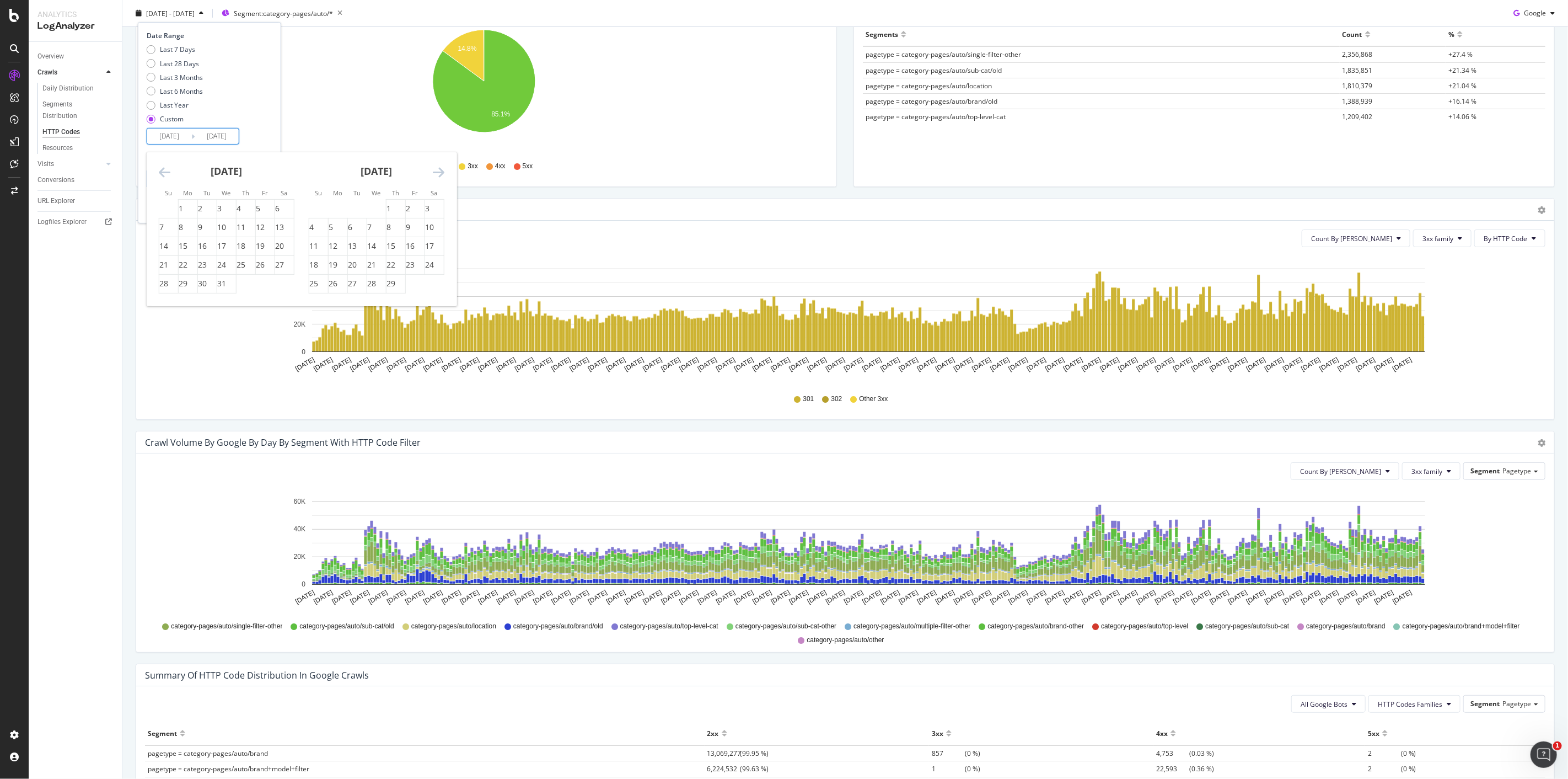
click at [162, 171] on icon "Move backward to switch to the previous month." at bounding box center [164, 172] width 12 height 13
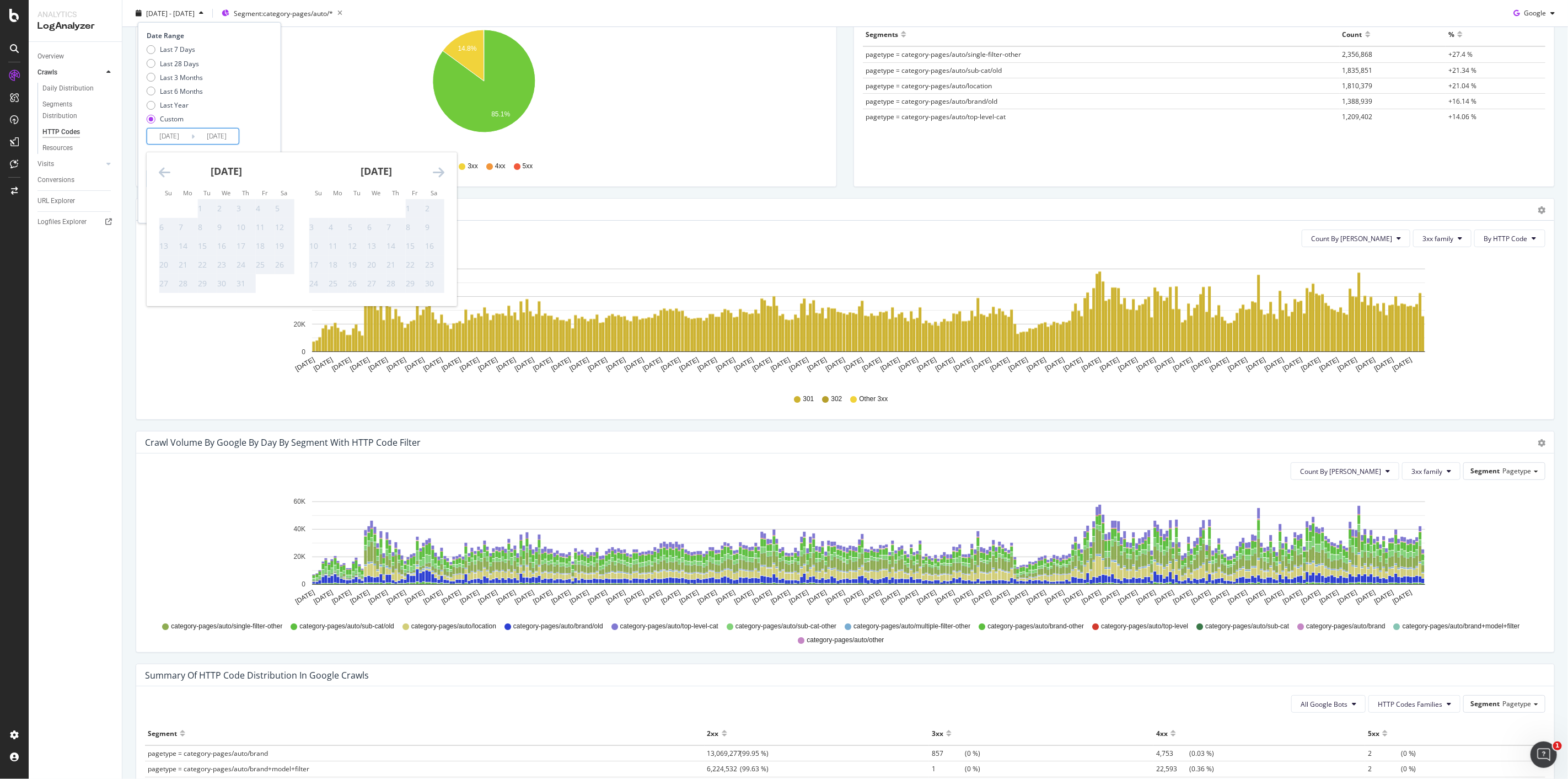
click at [435, 167] on icon "Move forward to switch to the next month." at bounding box center [438, 172] width 12 height 13
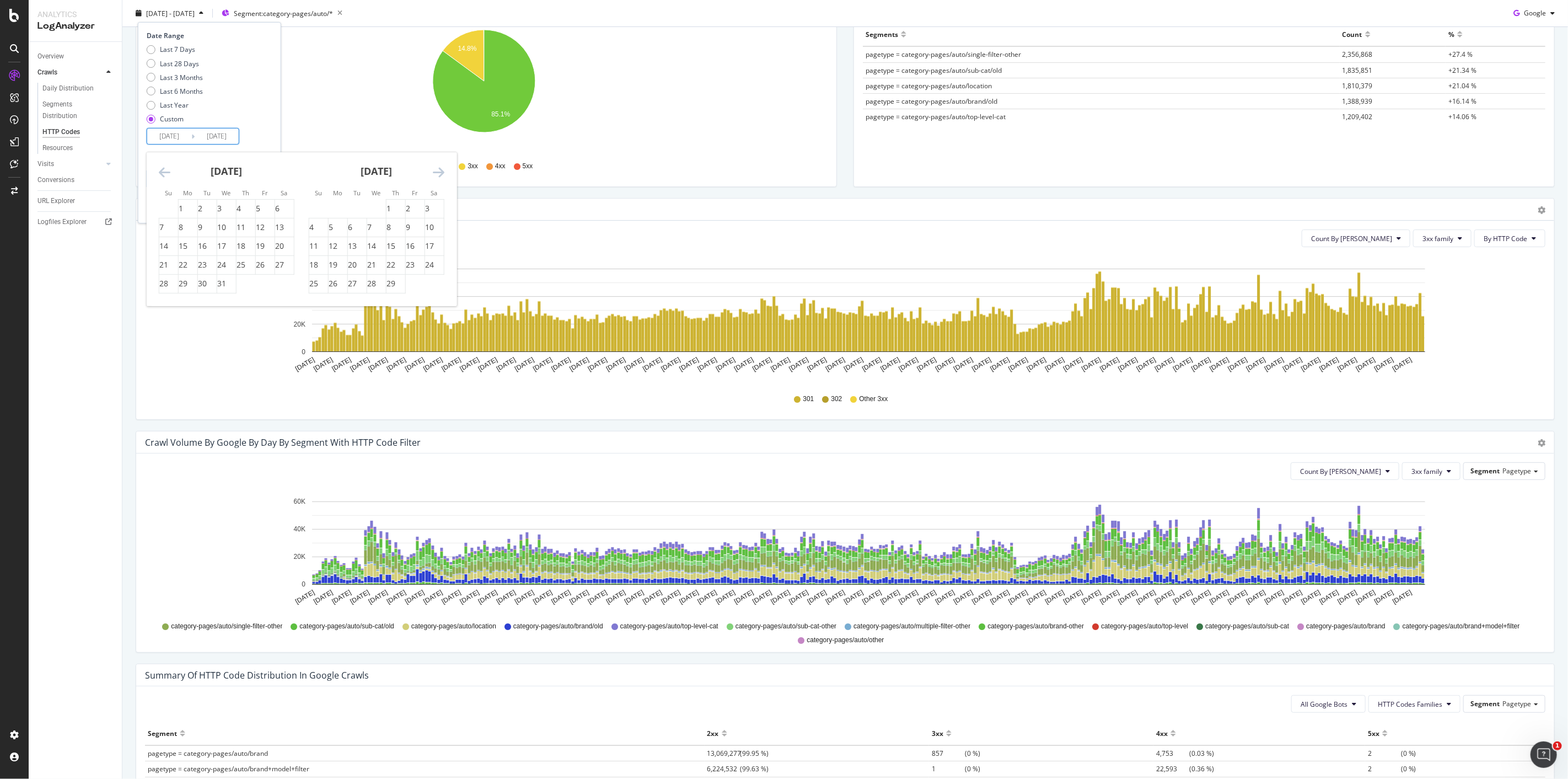
click at [435, 167] on icon "Move forward to switch to the next month." at bounding box center [438, 172] width 12 height 13
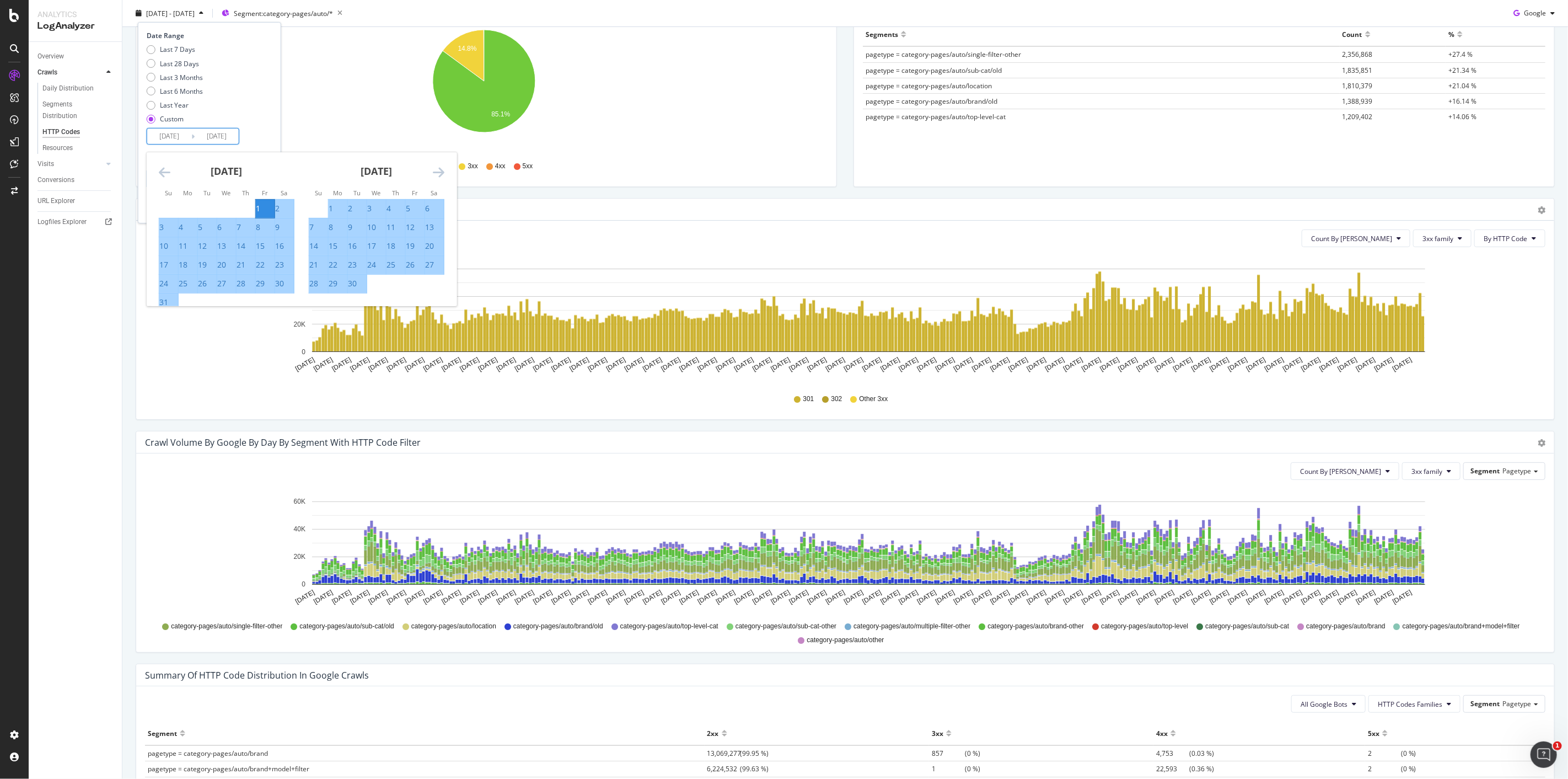
click at [161, 169] on icon "Move backward to switch to the previous month." at bounding box center [164, 172] width 12 height 13
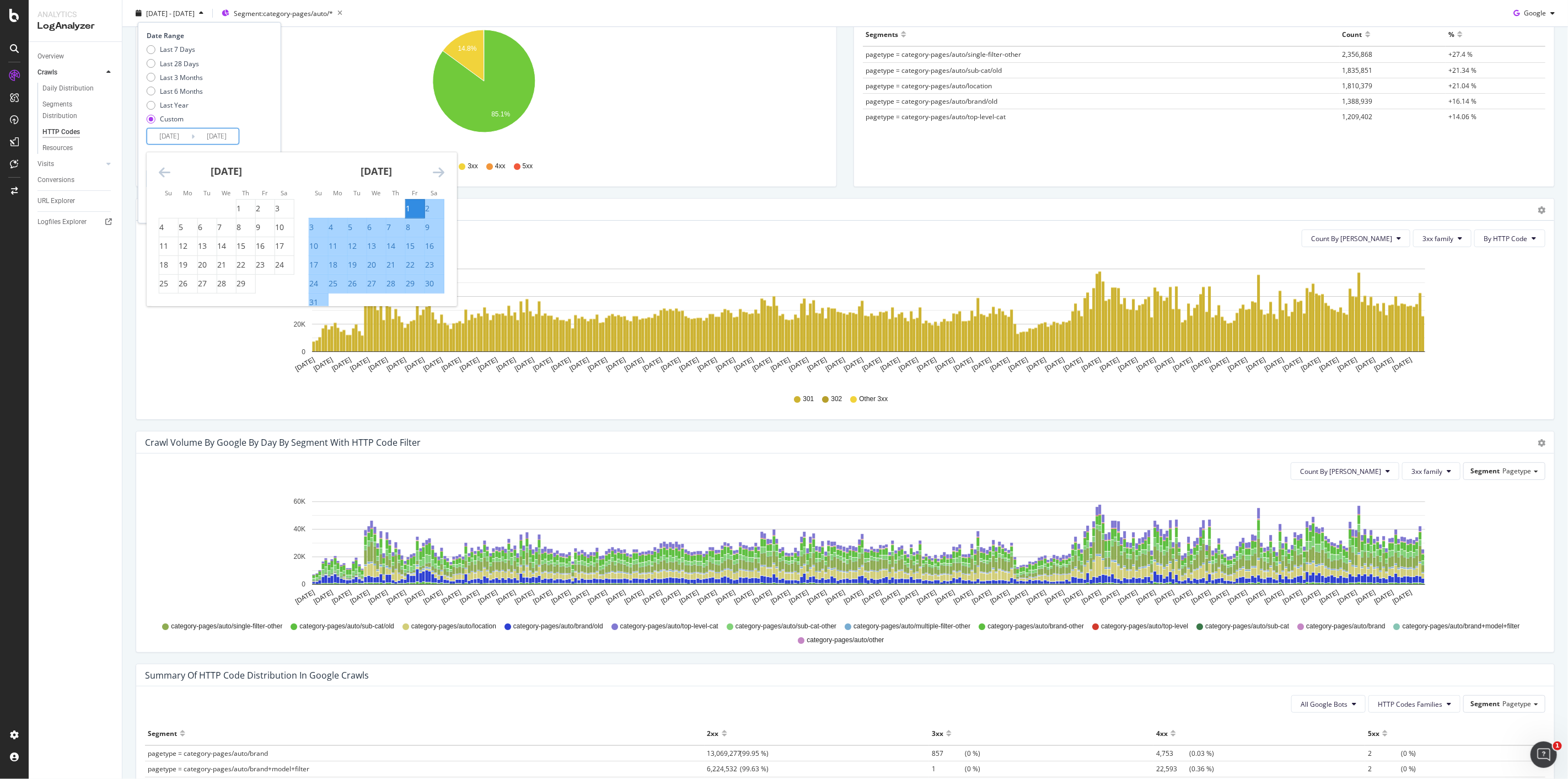
click at [161, 169] on icon "Move backward to switch to the previous month." at bounding box center [164, 172] width 12 height 13
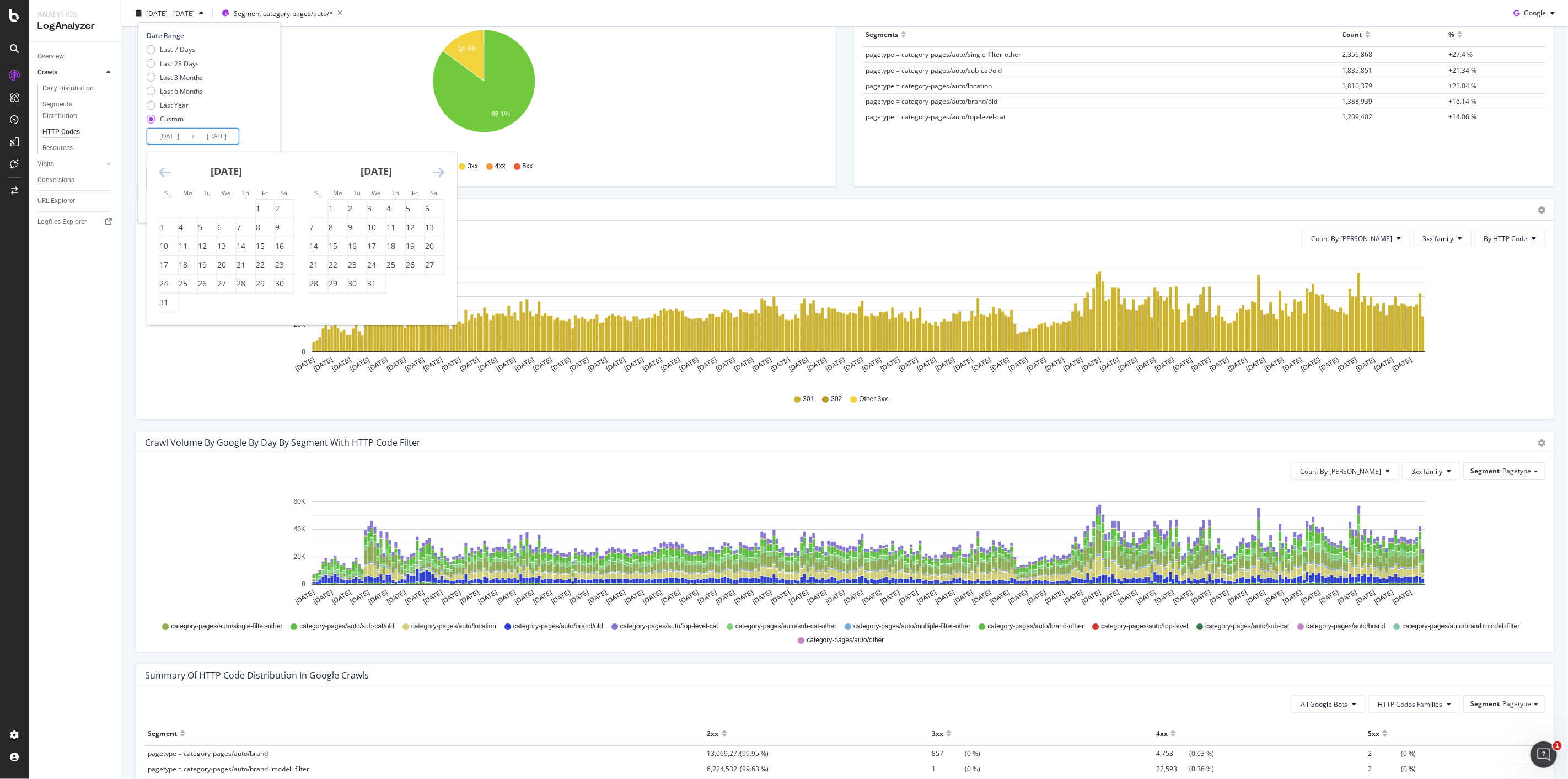
click at [161, 169] on icon "Move backward to switch to the previous month." at bounding box center [164, 172] width 12 height 13
click at [229, 203] on div "1" at bounding box center [226, 208] width 19 height 11
type input "2023/11/01"
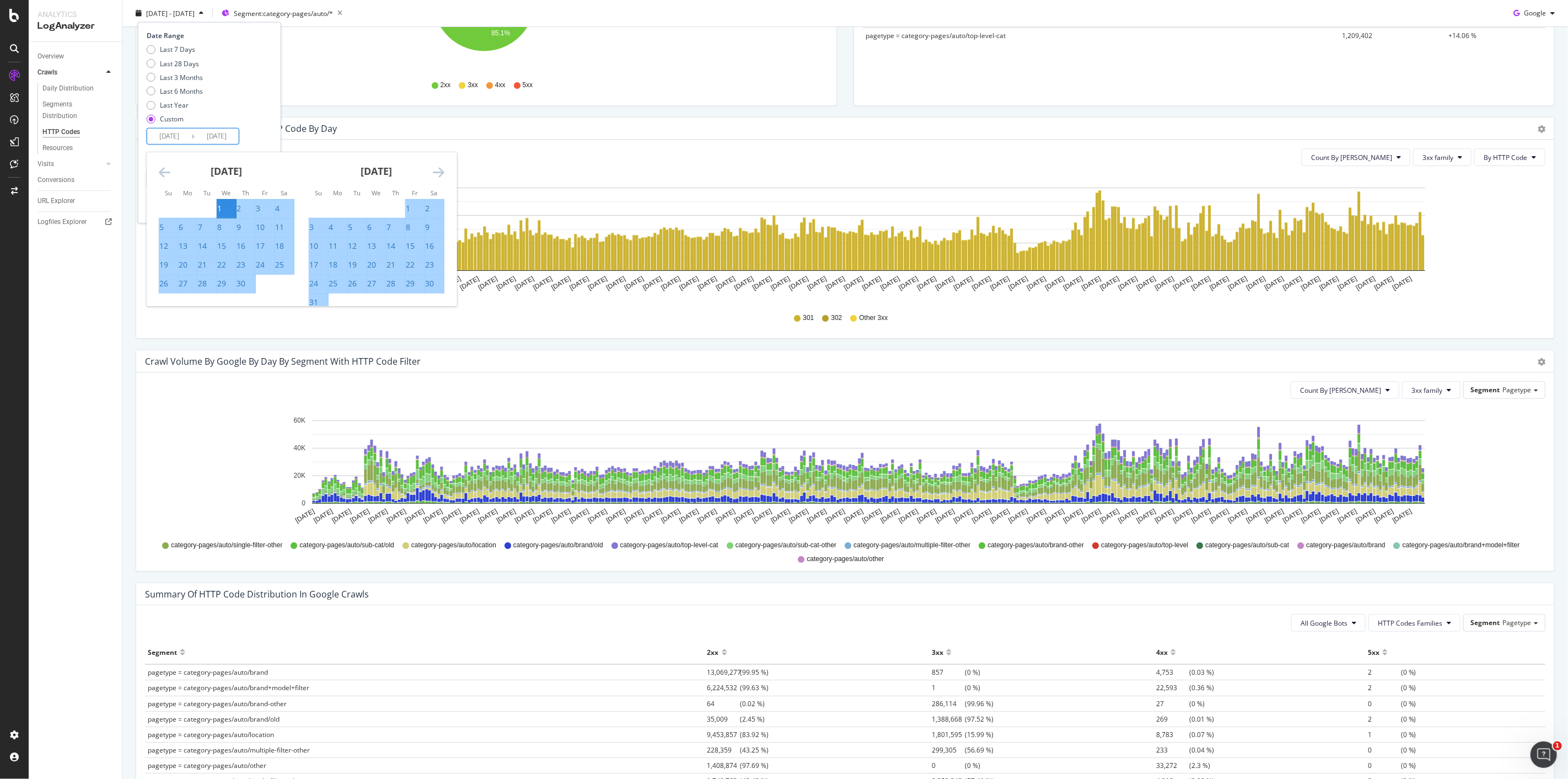
scroll to position [306, 0]
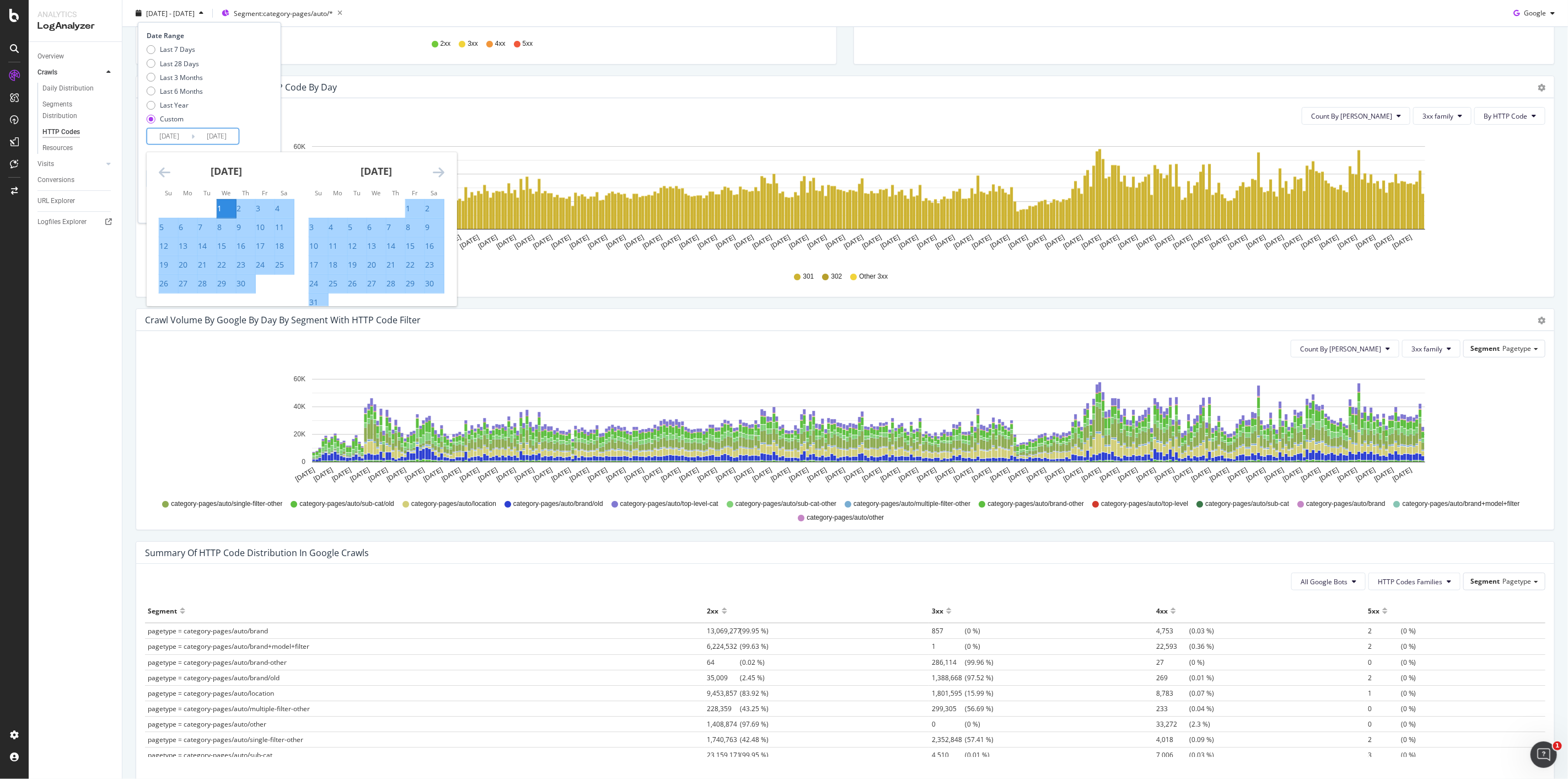
click at [279, 175] on div "November 2023" at bounding box center [226, 175] width 136 height 47
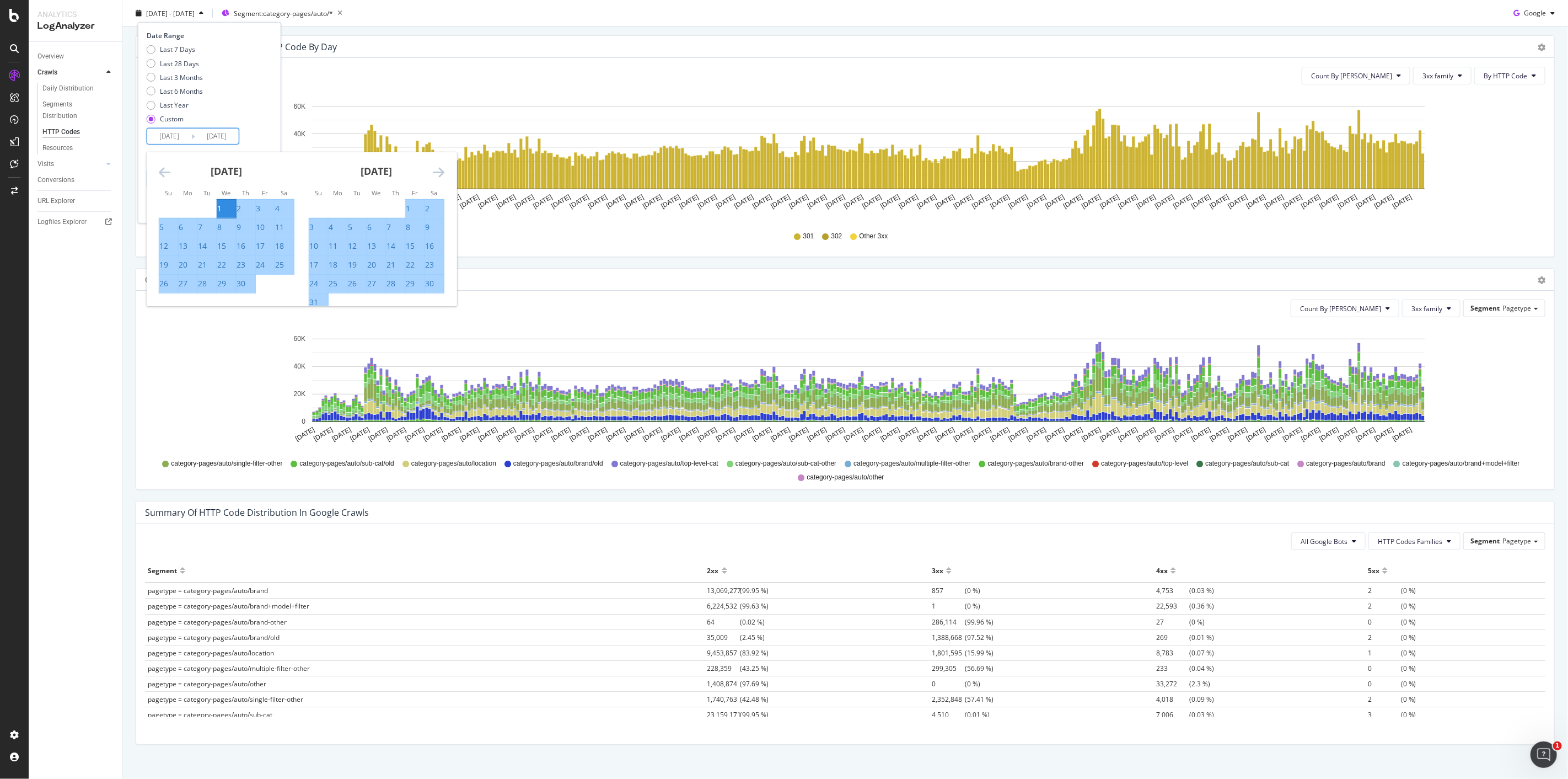
scroll to position [362, 0]
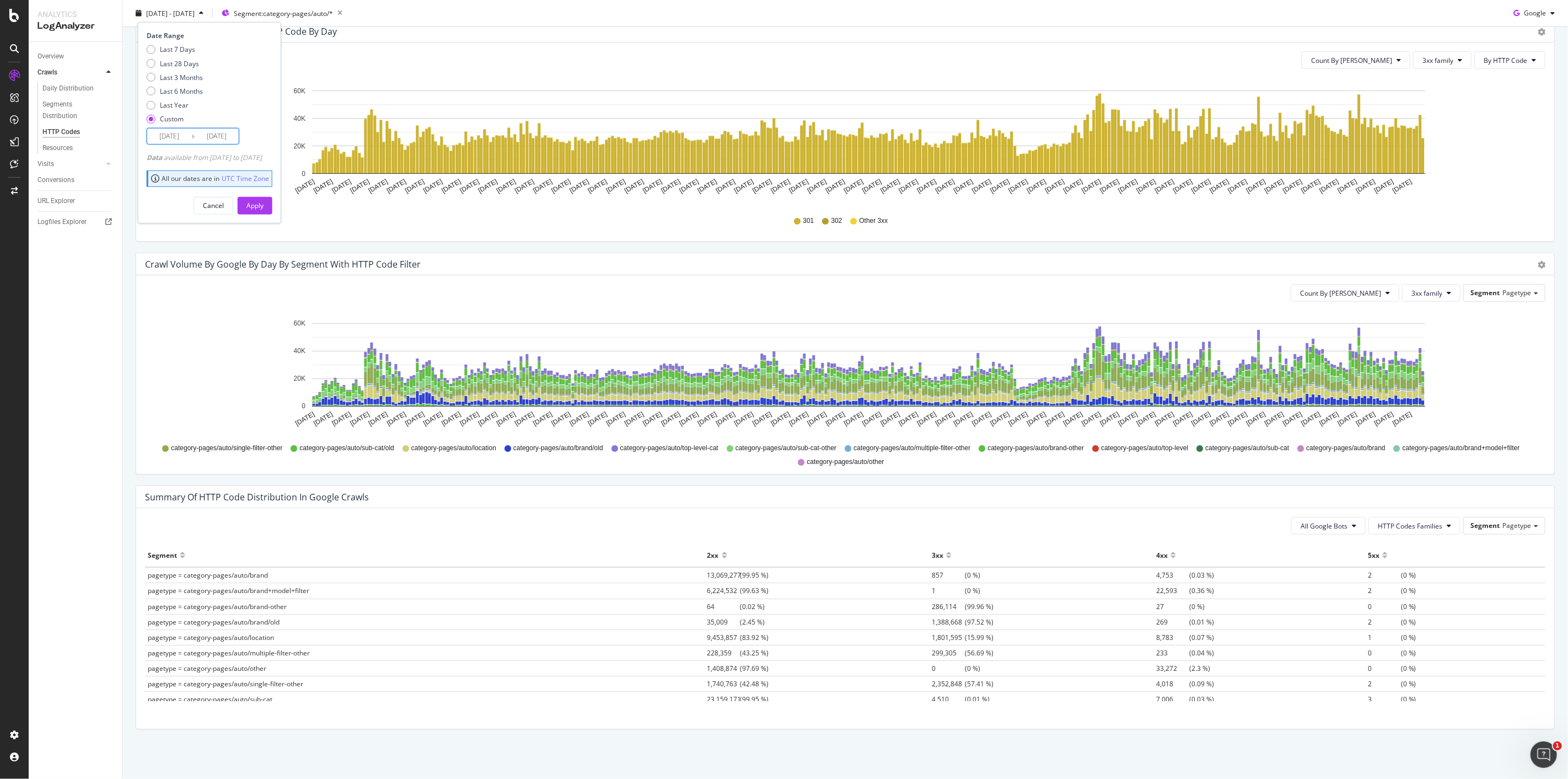
click at [206, 138] on input "2024/07/01" at bounding box center [217, 136] width 44 height 15
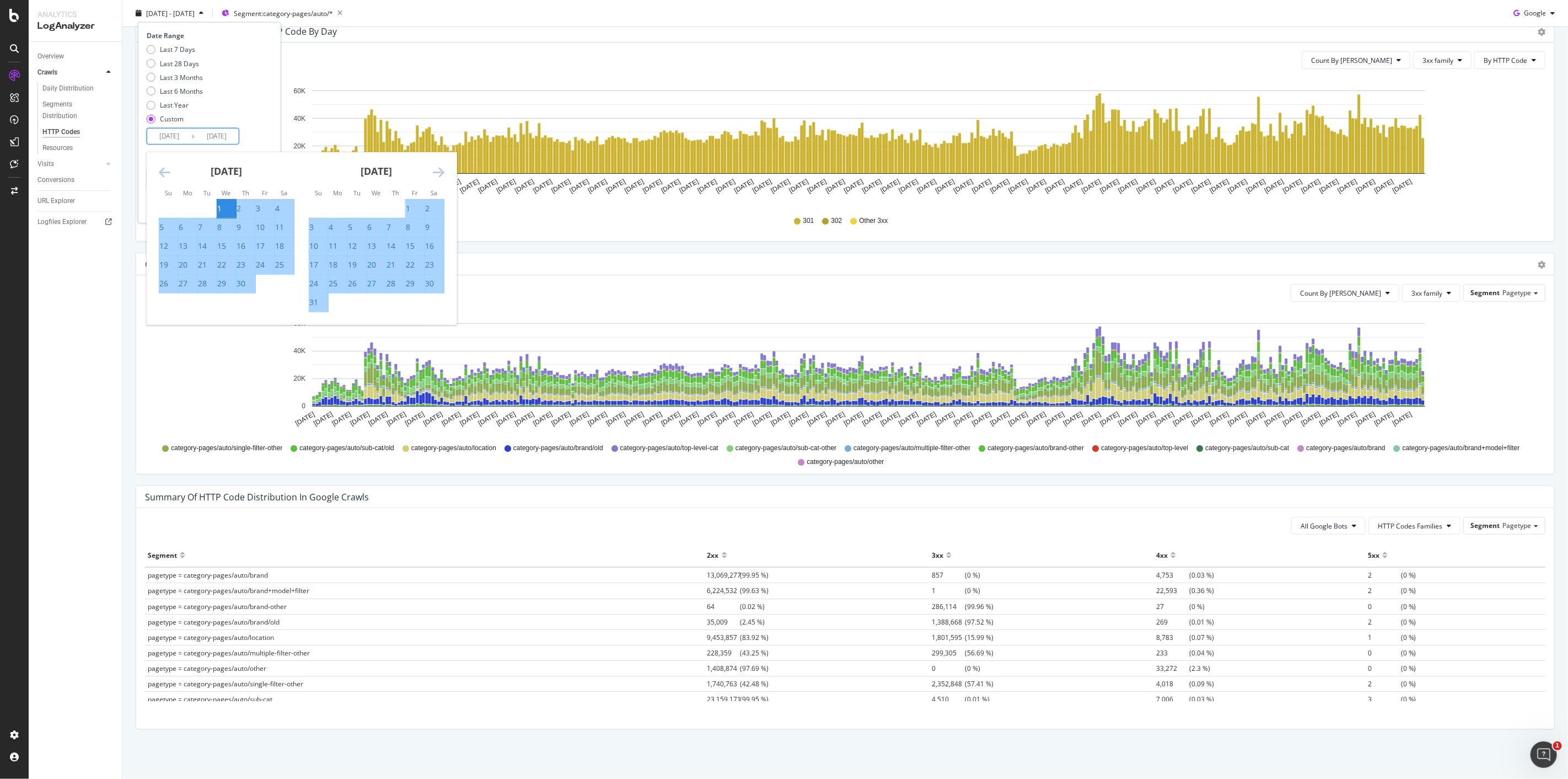
click at [438, 173] on icon "Move forward to switch to the next month." at bounding box center [438, 172] width 12 height 13
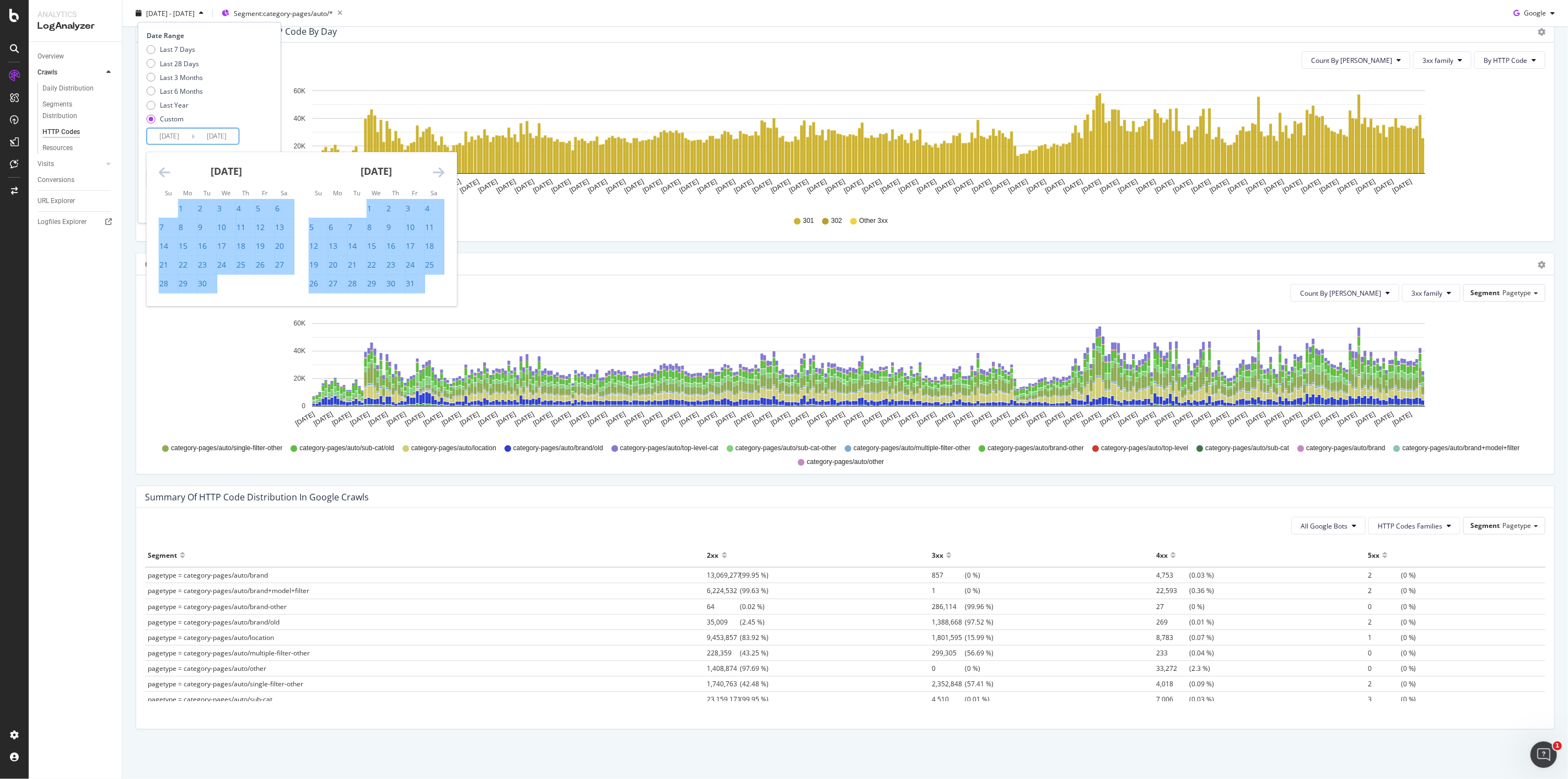
click at [438, 173] on icon "Move forward to switch to the next month." at bounding box center [438, 172] width 12 height 13
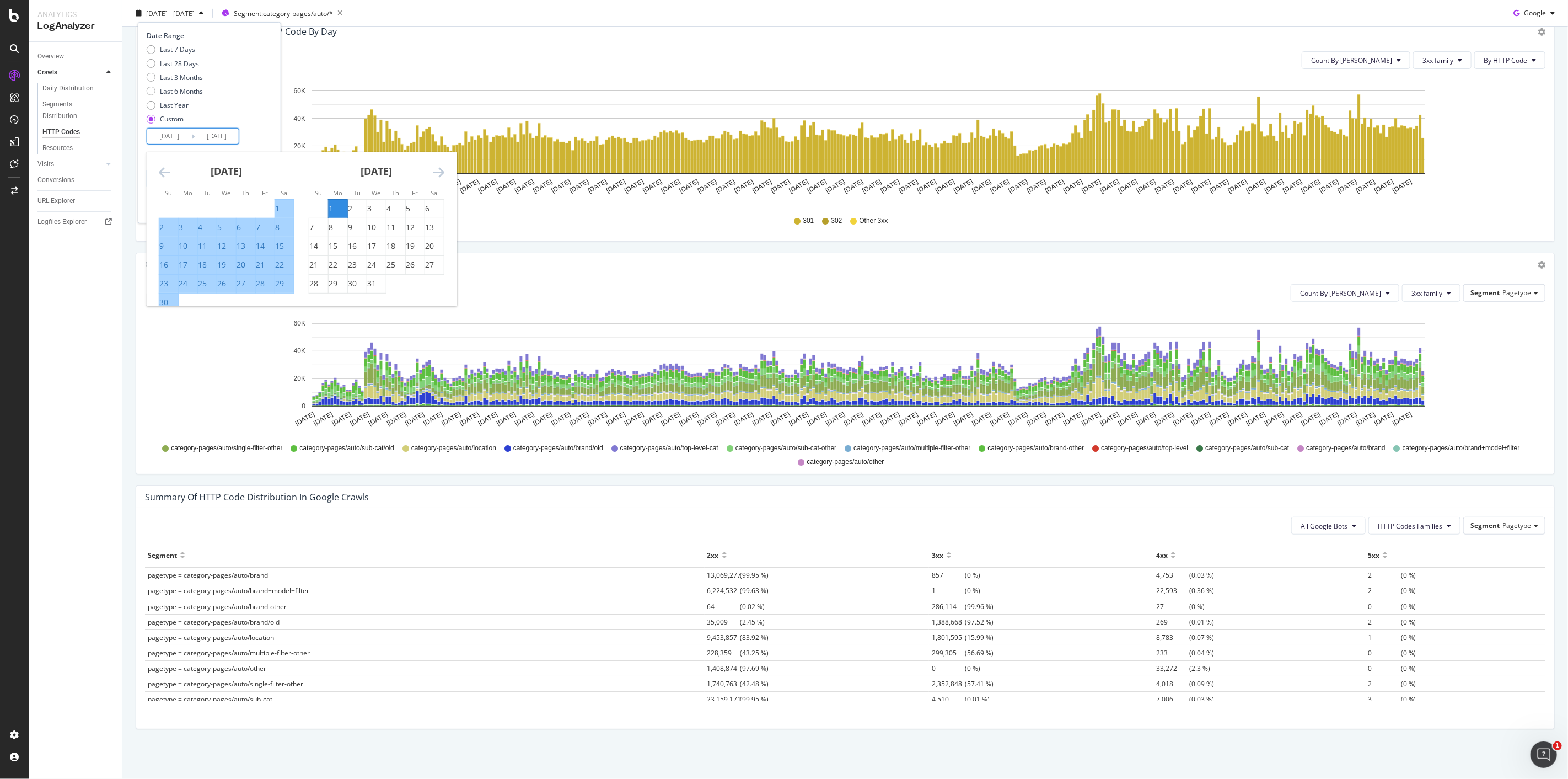
click at [438, 173] on icon "Move forward to switch to the next month." at bounding box center [438, 172] width 12 height 13
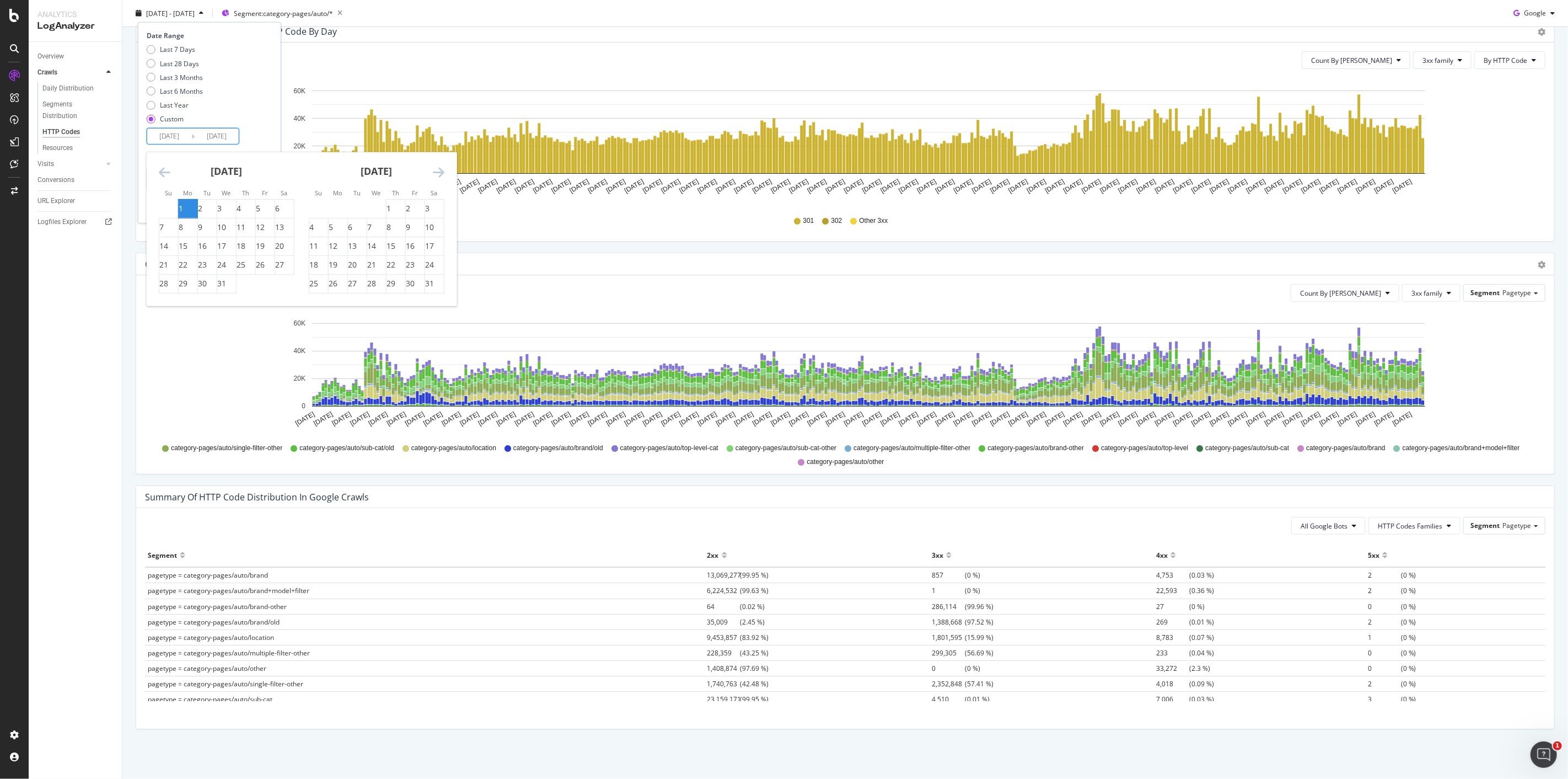
click at [439, 167] on icon "Move forward to switch to the next month." at bounding box center [438, 172] width 12 height 13
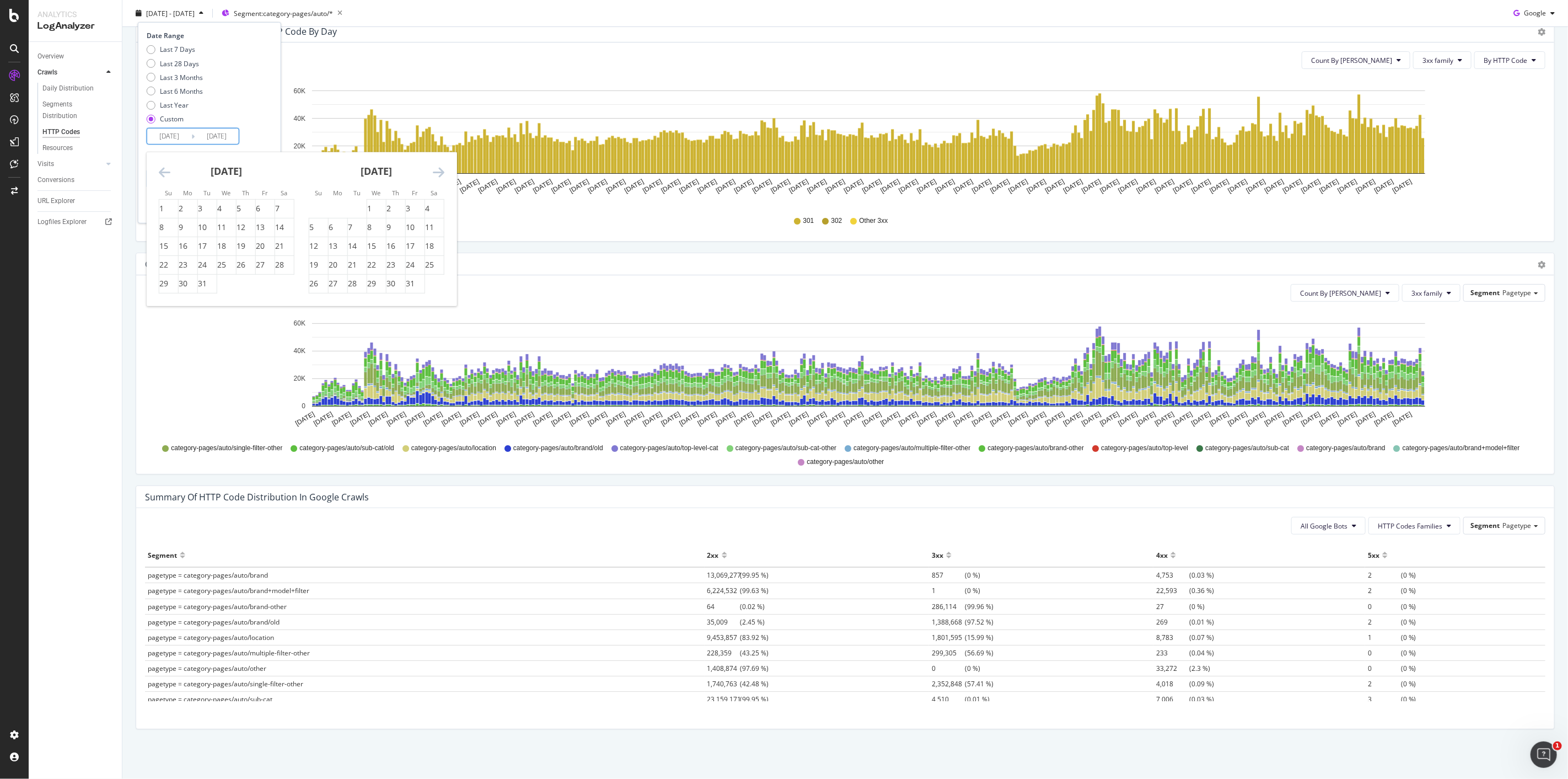
click at [439, 167] on icon "Move forward to switch to the next month." at bounding box center [438, 172] width 12 height 13
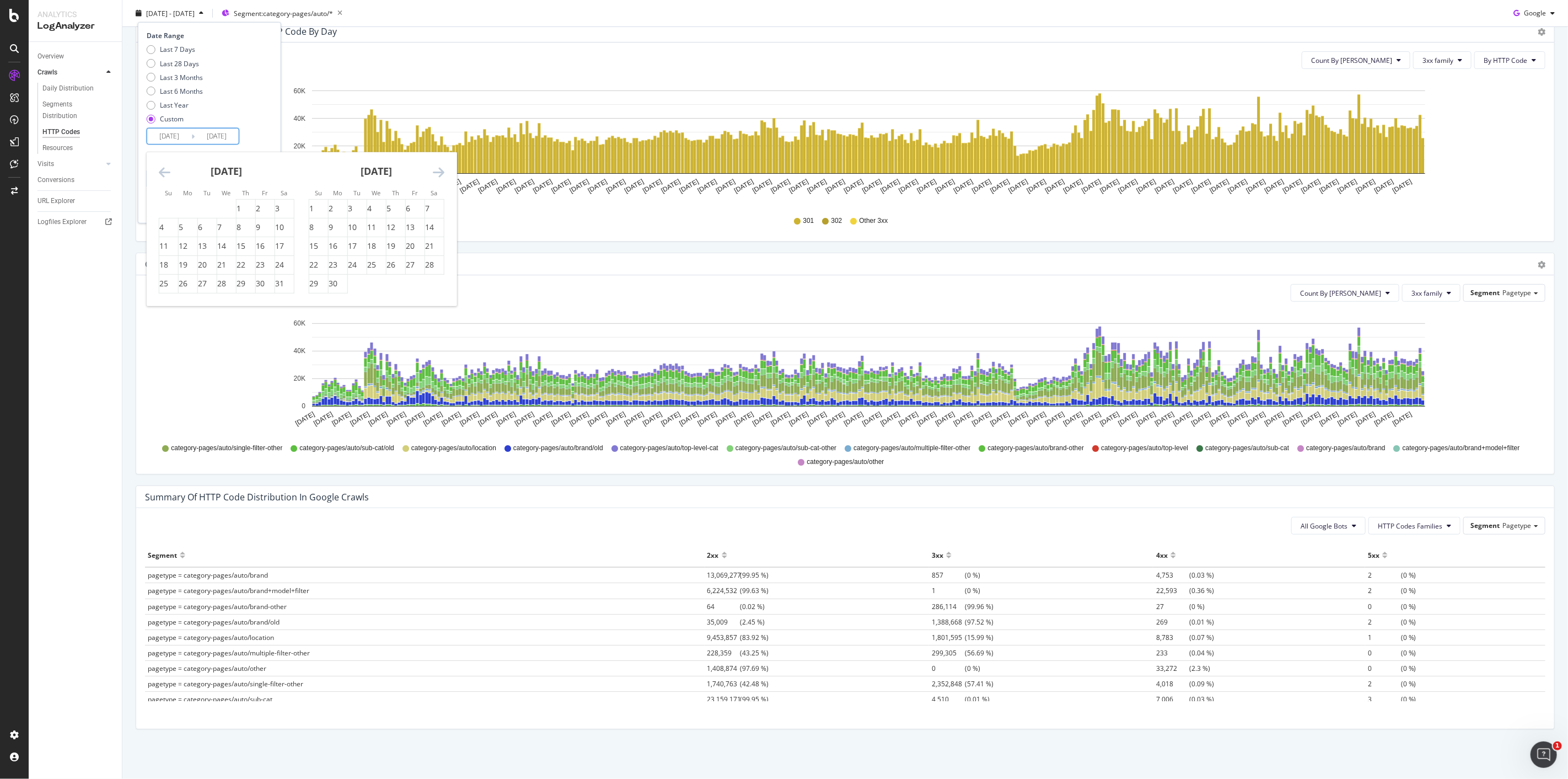
click at [439, 167] on icon "Move forward to switch to the next month." at bounding box center [438, 172] width 12 height 13
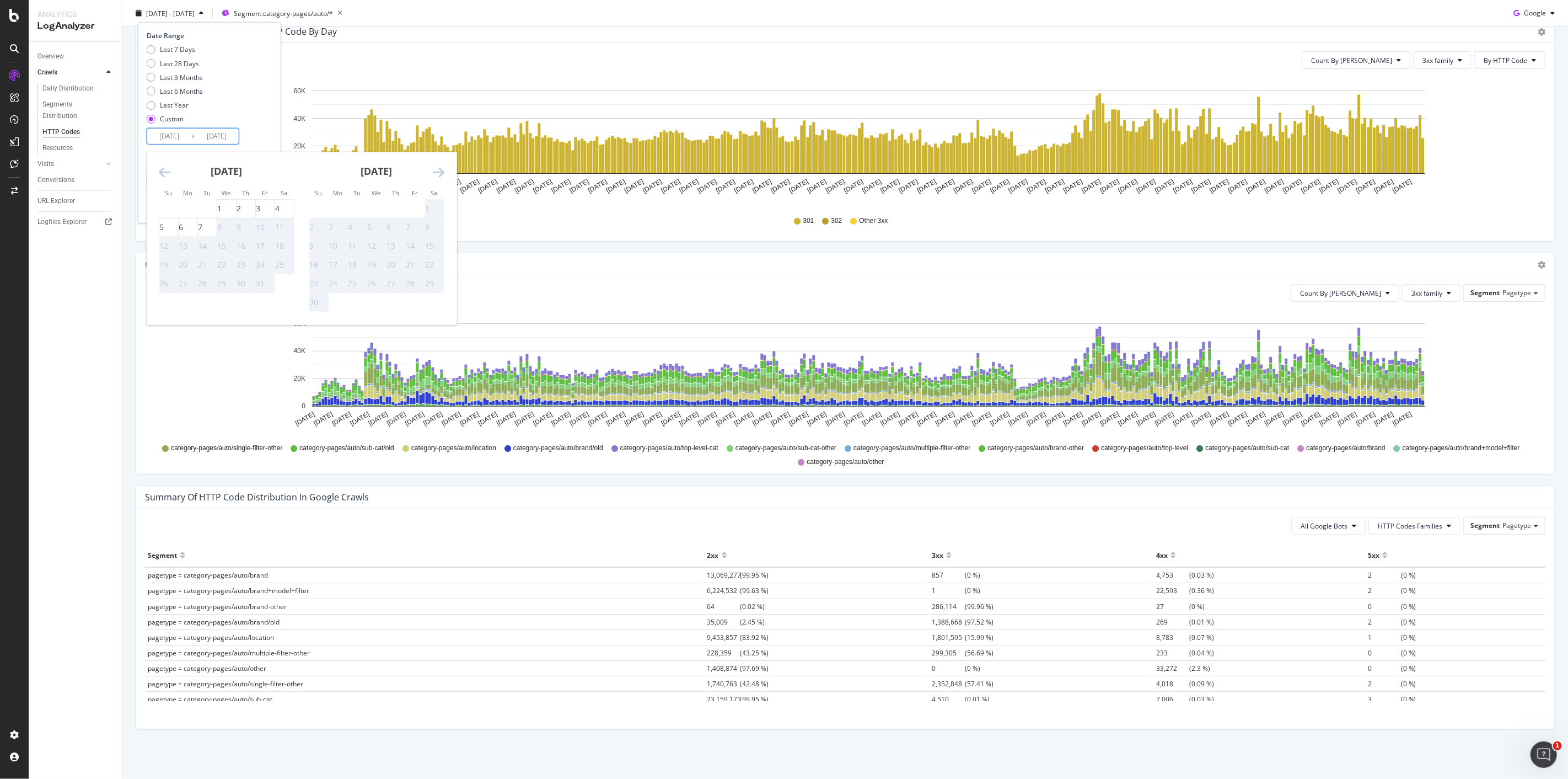
click at [439, 167] on icon "Move forward to switch to the next month." at bounding box center [438, 172] width 12 height 13
click at [163, 175] on icon "Move backward to switch to the previous month." at bounding box center [164, 172] width 12 height 13
click at [352, 231] on div "7" at bounding box center [350, 227] width 4 height 11
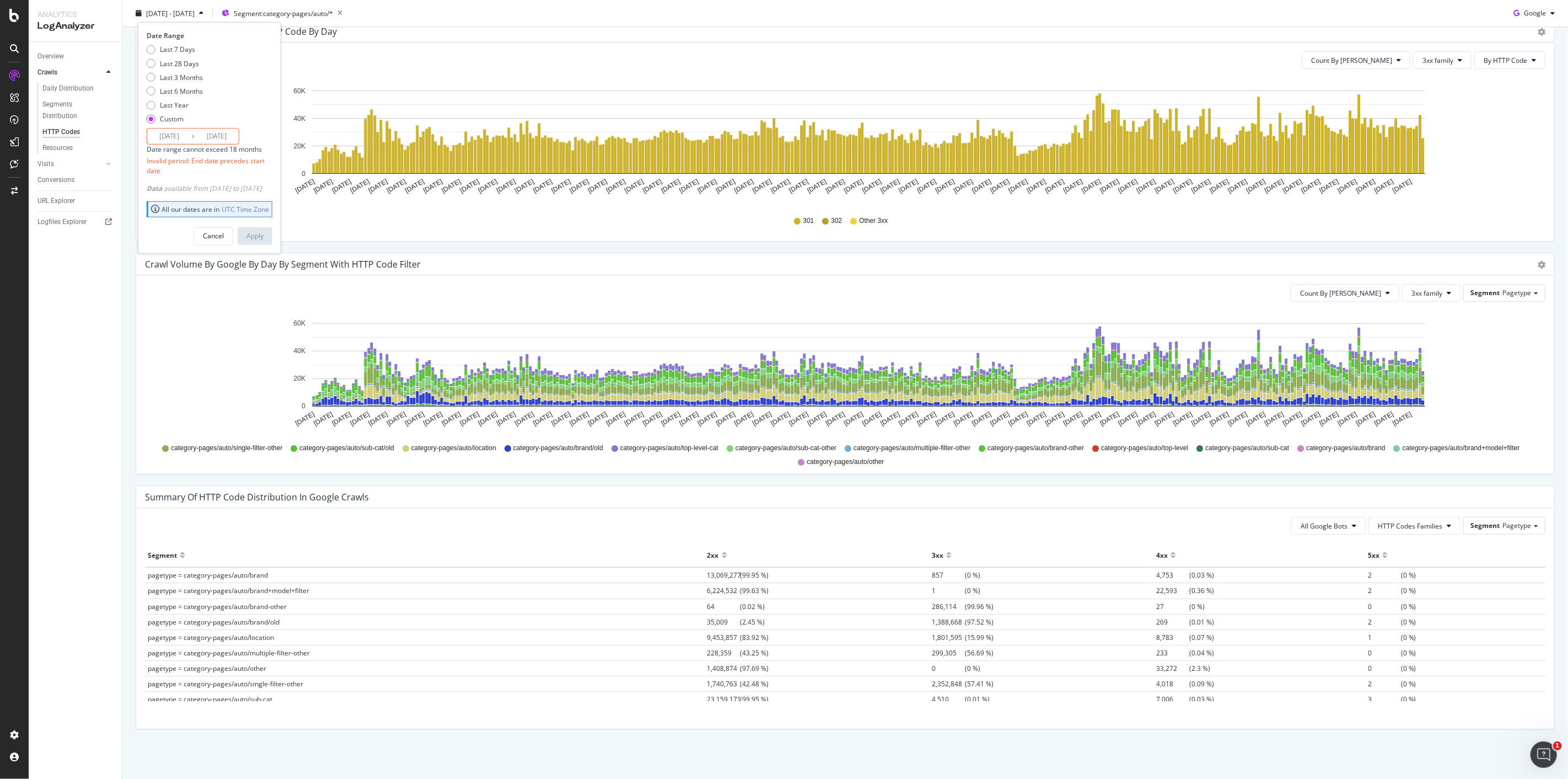
type input "[DATE]"
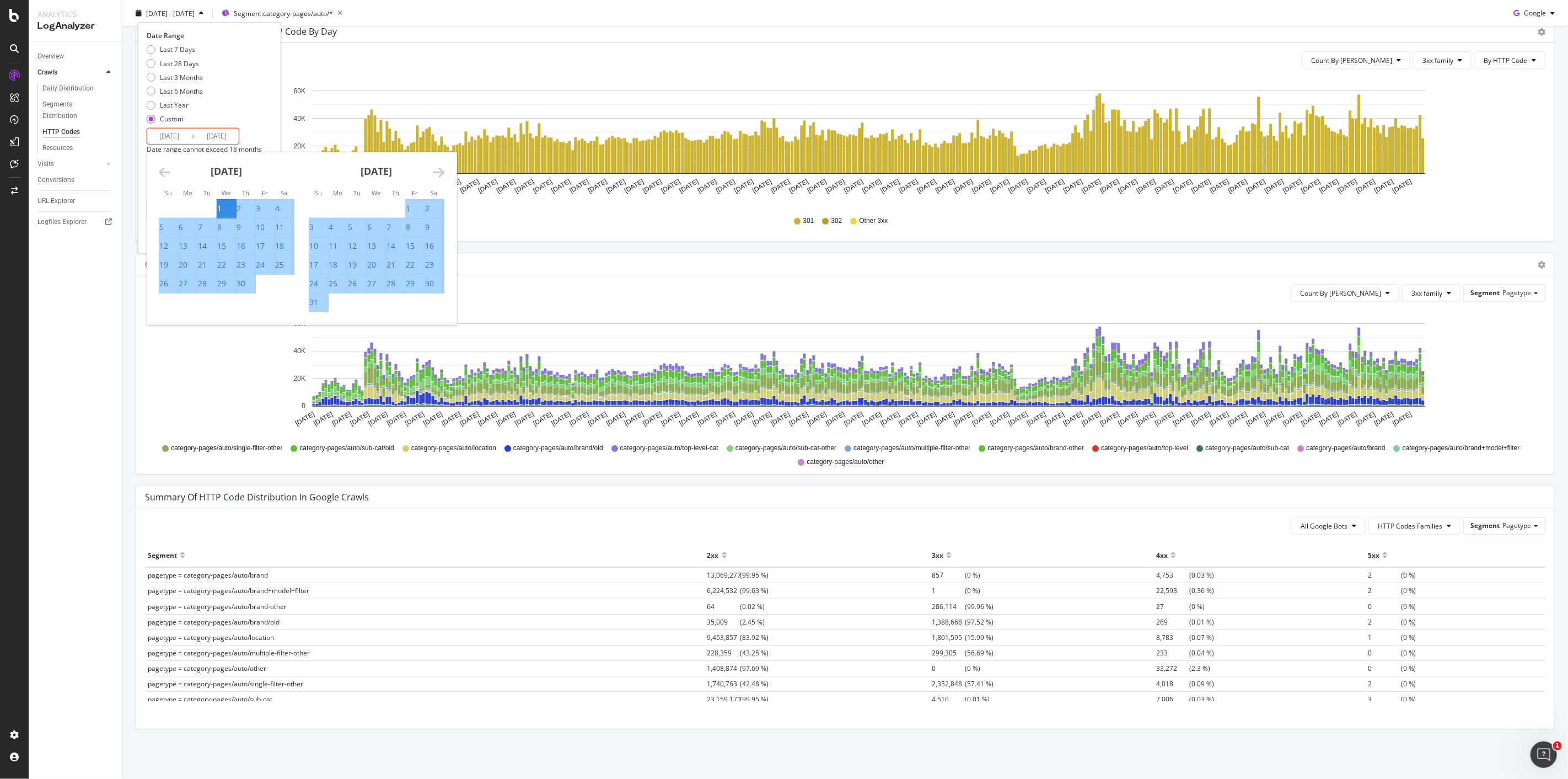
click at [180, 138] on input "2023/11/01" at bounding box center [169, 136] width 44 height 15
click at [410, 206] on div "1" at bounding box center [408, 208] width 4 height 11
type input "2023/12/01"
click at [433, 171] on icon "Move forward to switch to the next month." at bounding box center [438, 172] width 12 height 13
click at [332, 207] on div "1" at bounding box center [331, 208] width 4 height 11
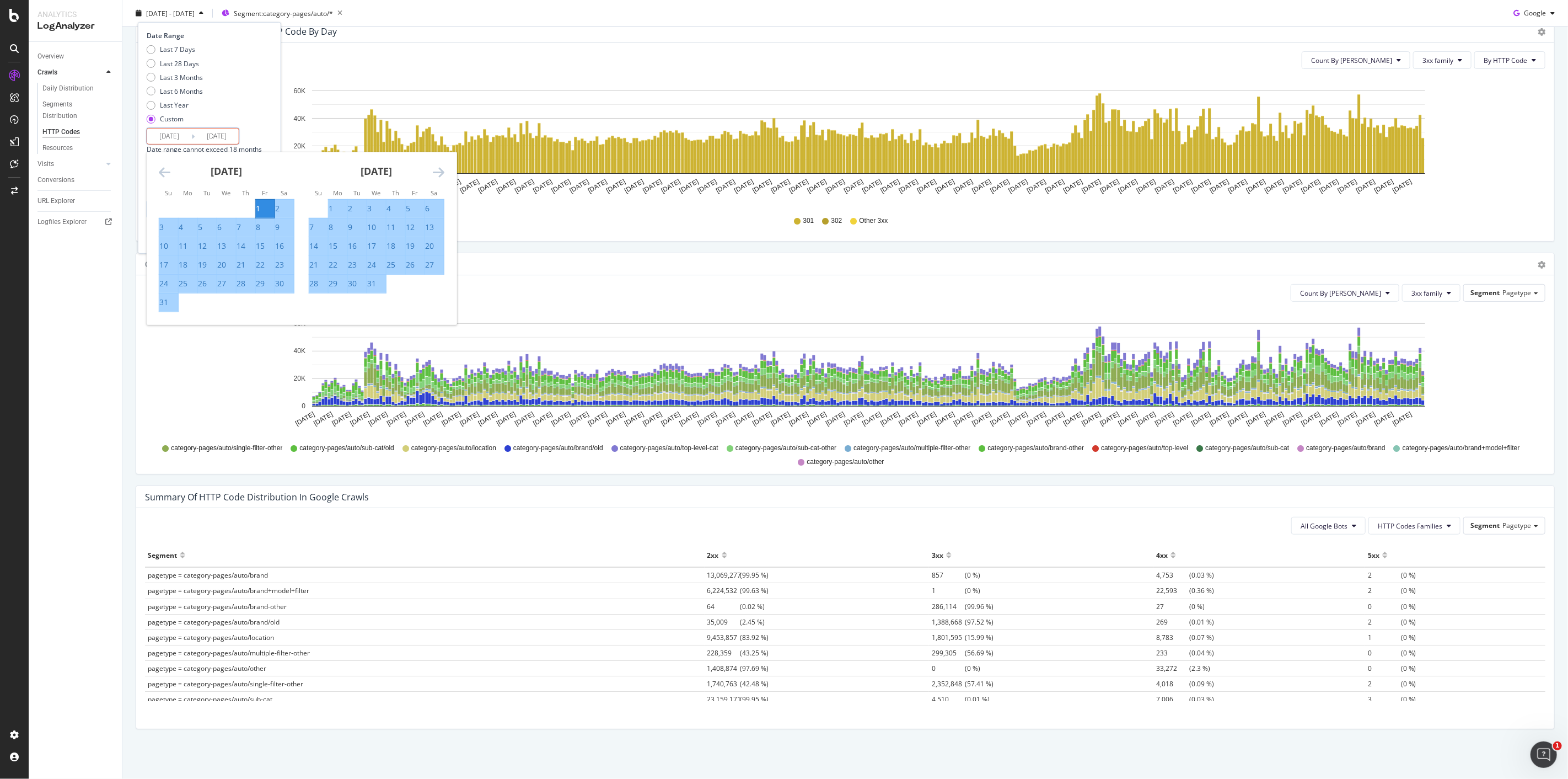
type input "2024/01/01"
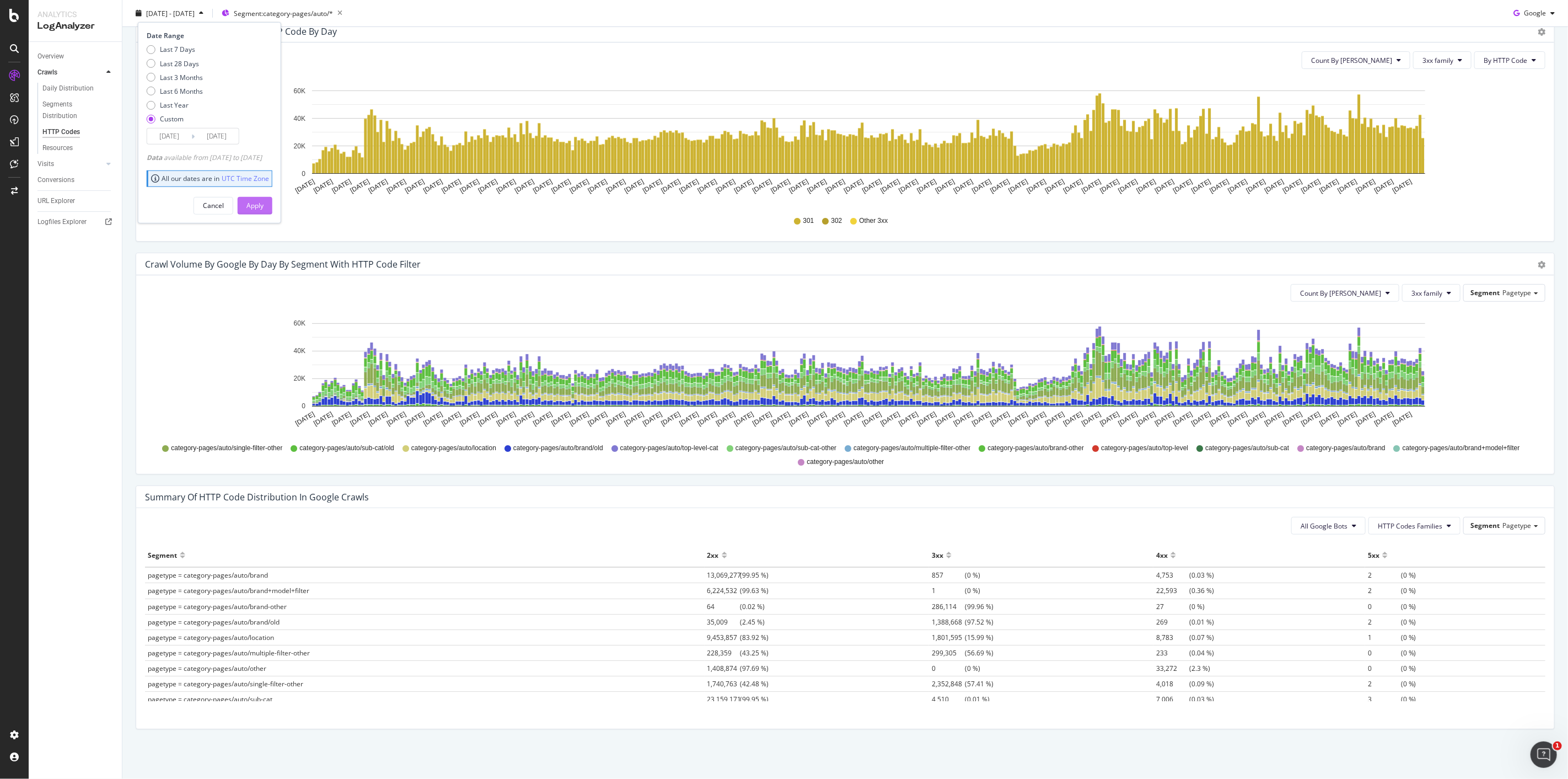
click at [264, 202] on div "Apply" at bounding box center [255, 205] width 17 height 9
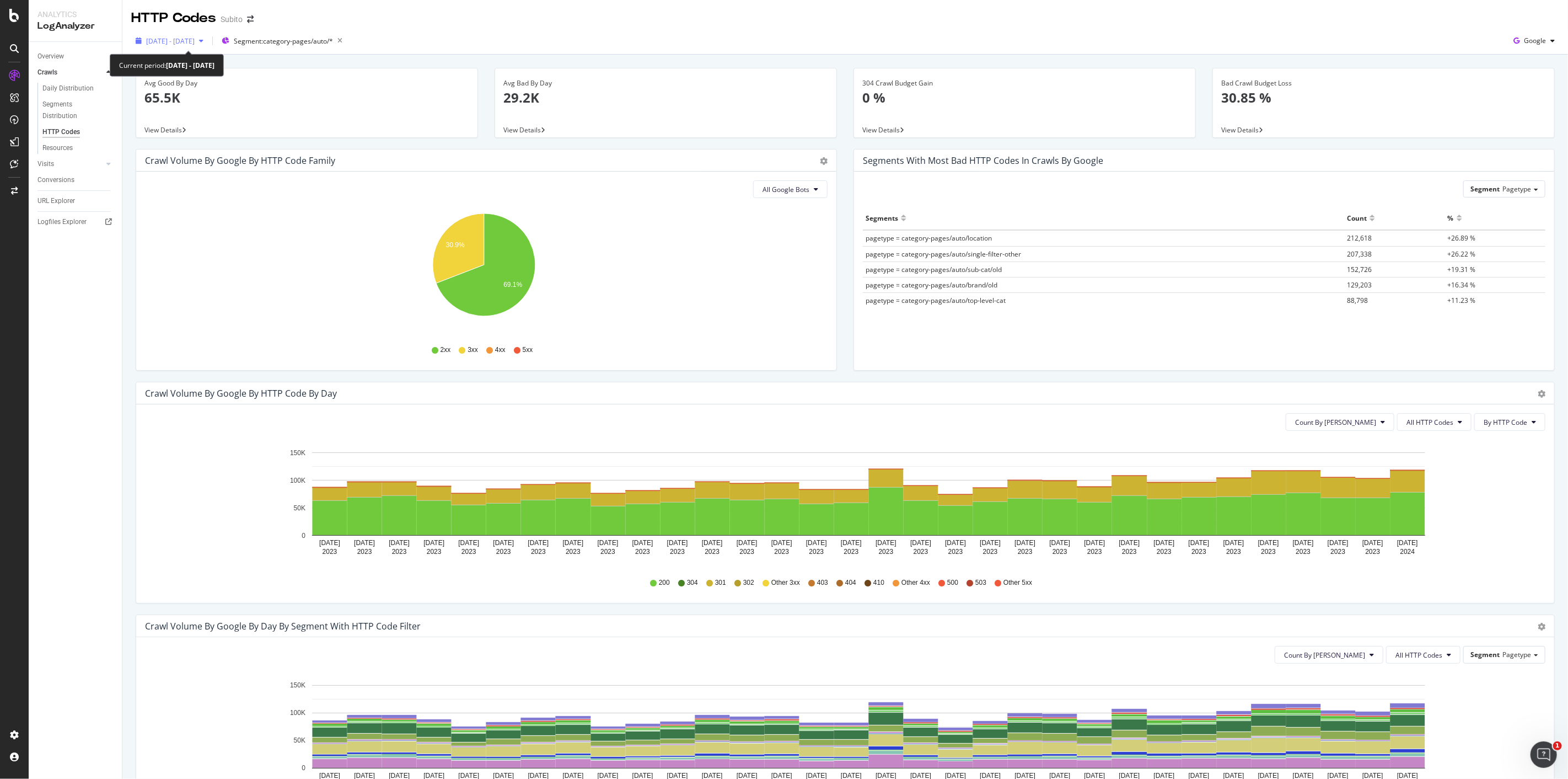
click at [195, 44] on span "2023 Dec. 1st - 2024 Jan. 1st" at bounding box center [170, 41] width 49 height 9
click at [219, 166] on input "2024/01/01" at bounding box center [217, 163] width 44 height 15
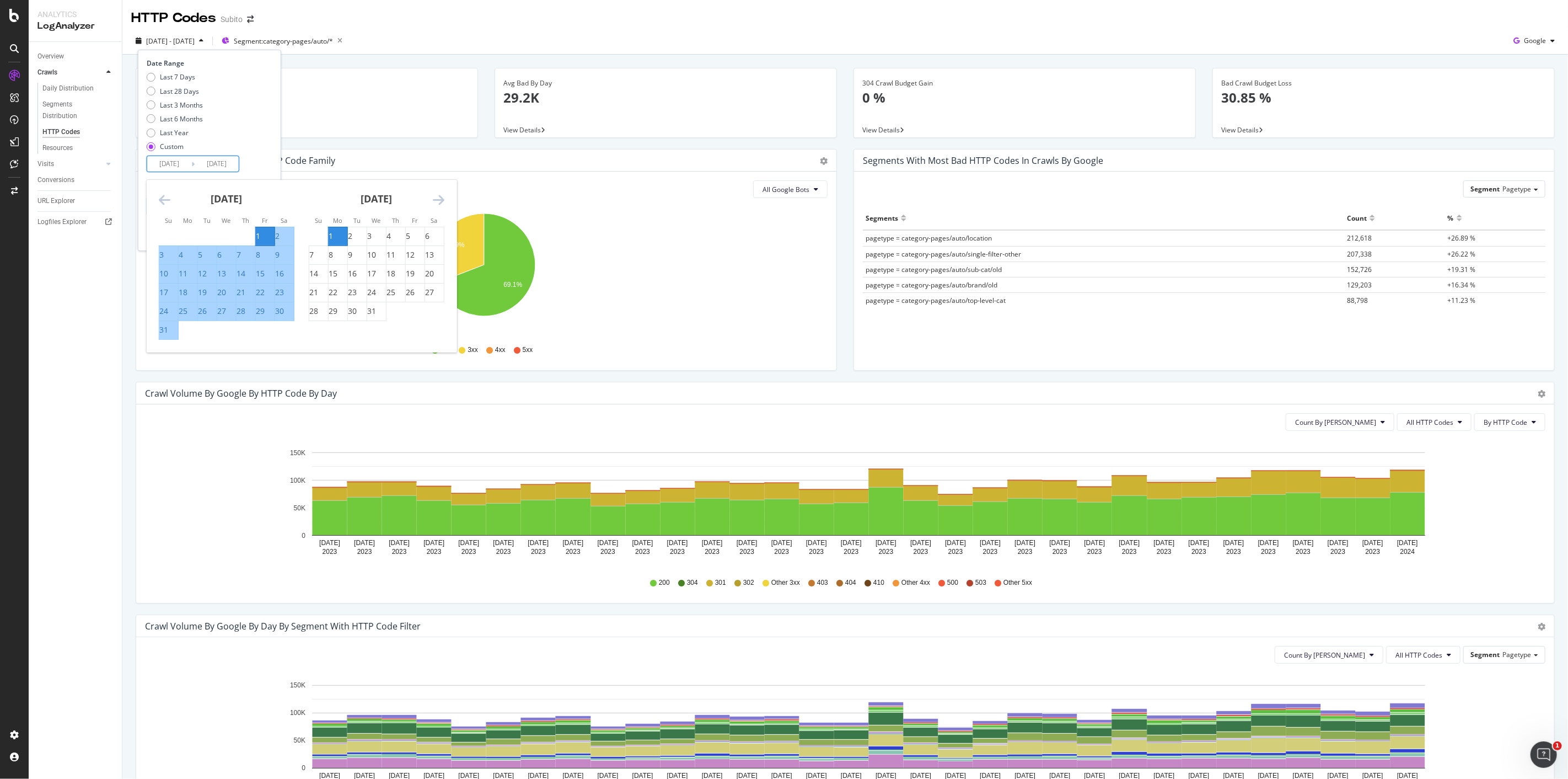
click at [444, 199] on div "January 2024 1 2 3 4 5 6 7 8 9 10 11 12 13 14 15 16 17 18 19 20 21 22 23 24 25 …" at bounding box center [376, 250] width 150 height 141
click at [437, 197] on icon "Move forward to switch to the next month." at bounding box center [438, 200] width 12 height 13
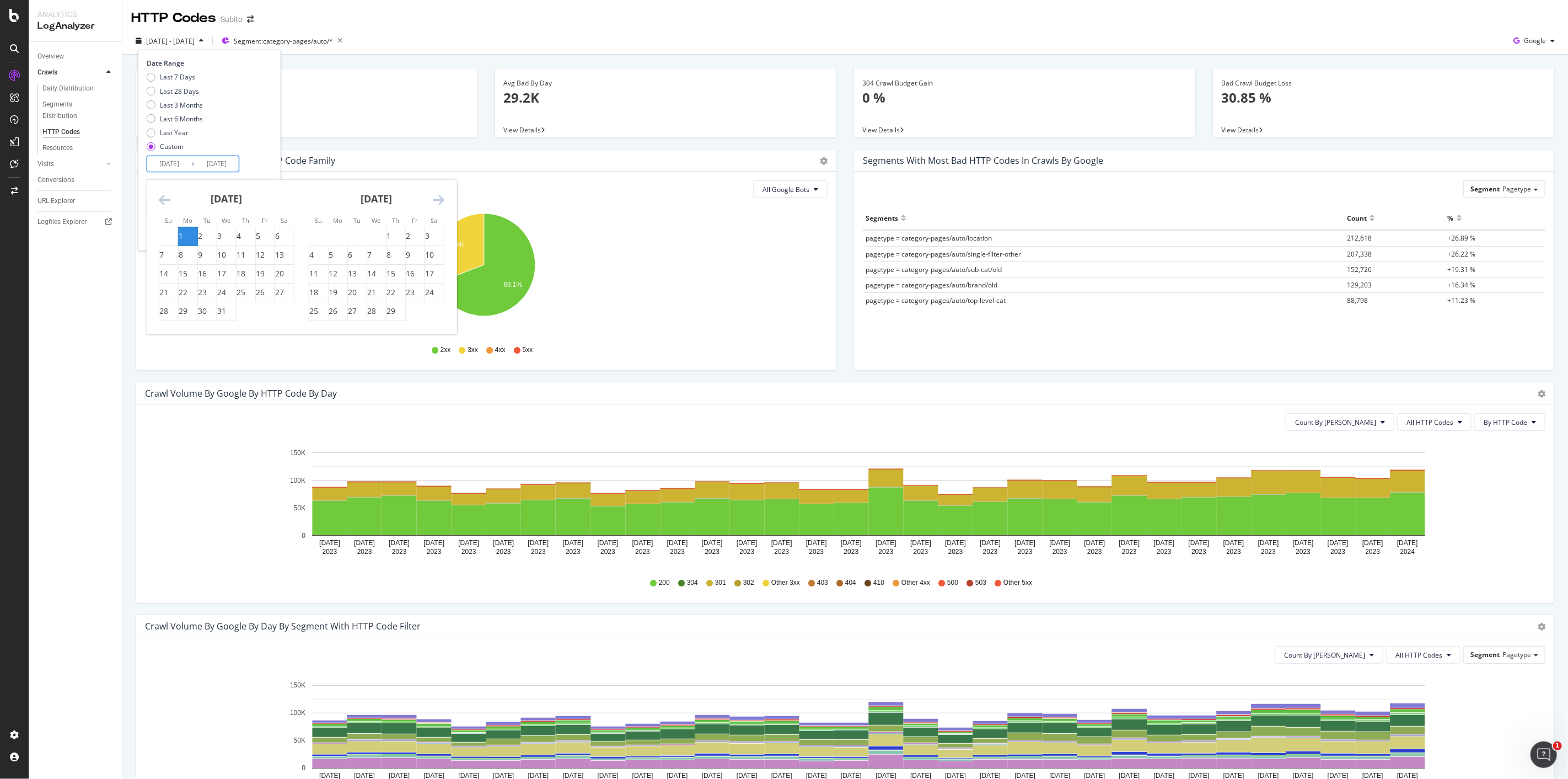
click at [437, 197] on icon "Move forward to switch to the next month." at bounding box center [438, 200] width 12 height 13
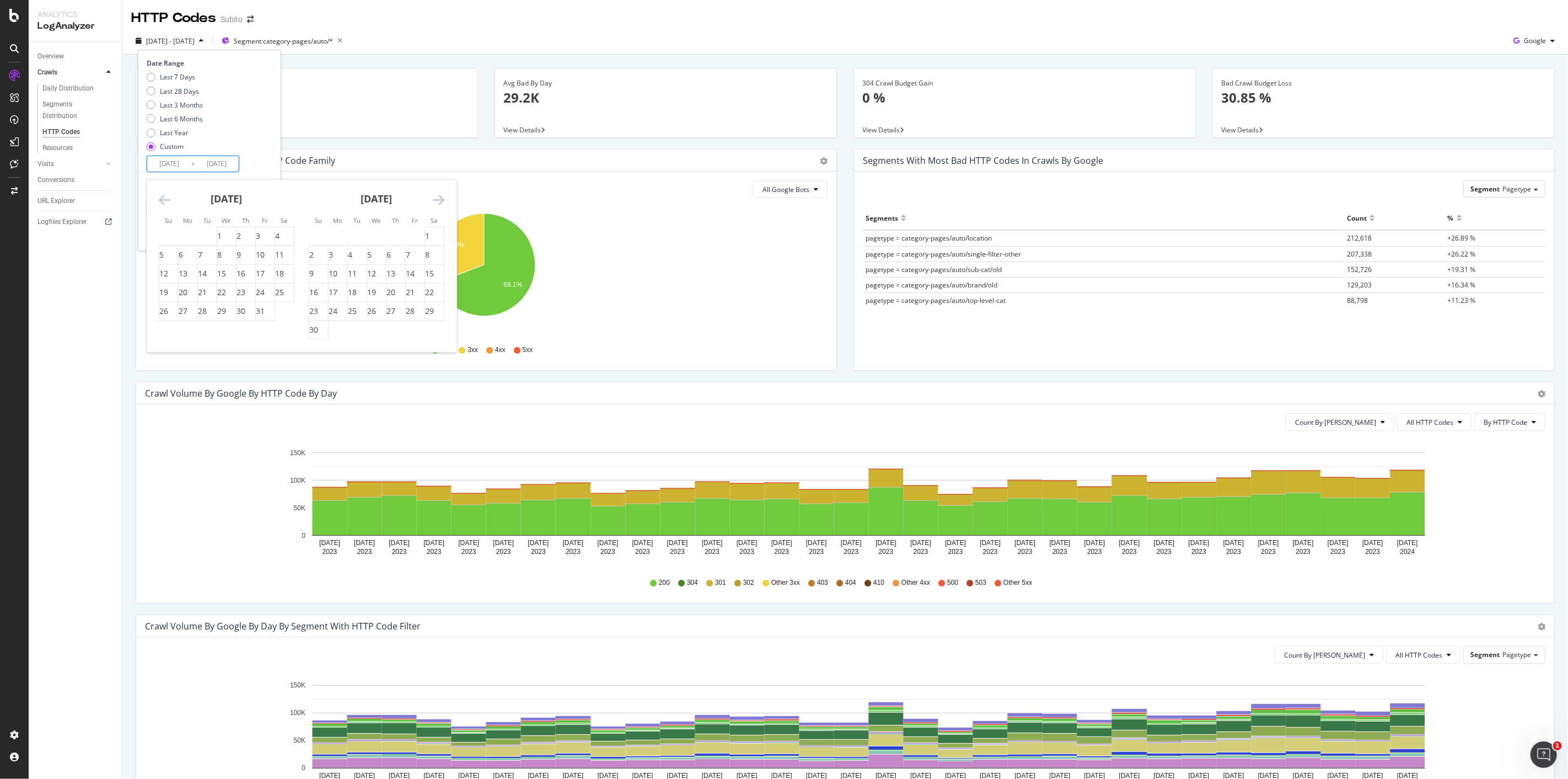
click at [437, 197] on icon "Move forward to switch to the next month." at bounding box center [438, 200] width 12 height 13
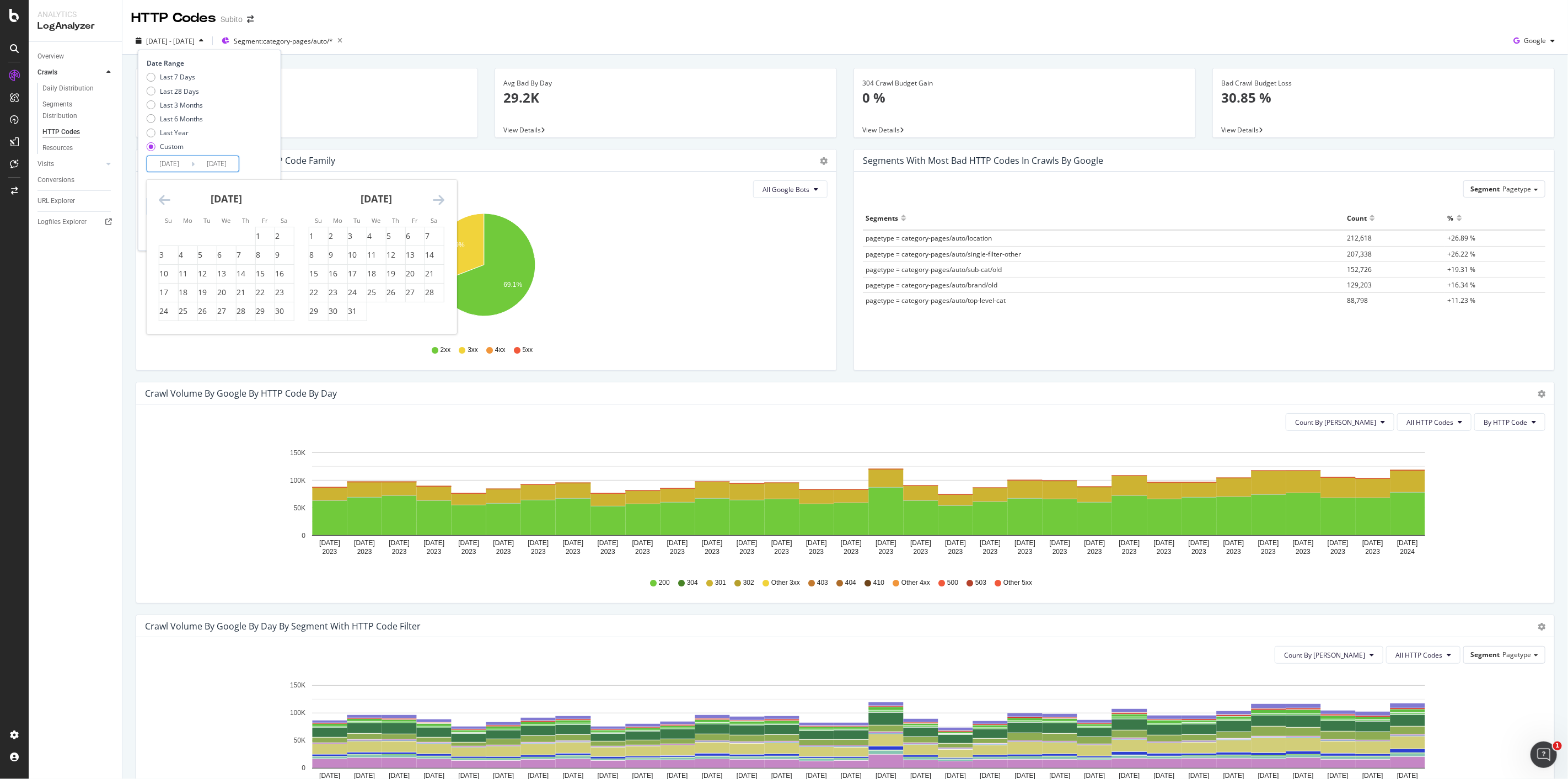
click at [437, 197] on icon "Move forward to switch to the next month." at bounding box center [438, 200] width 12 height 13
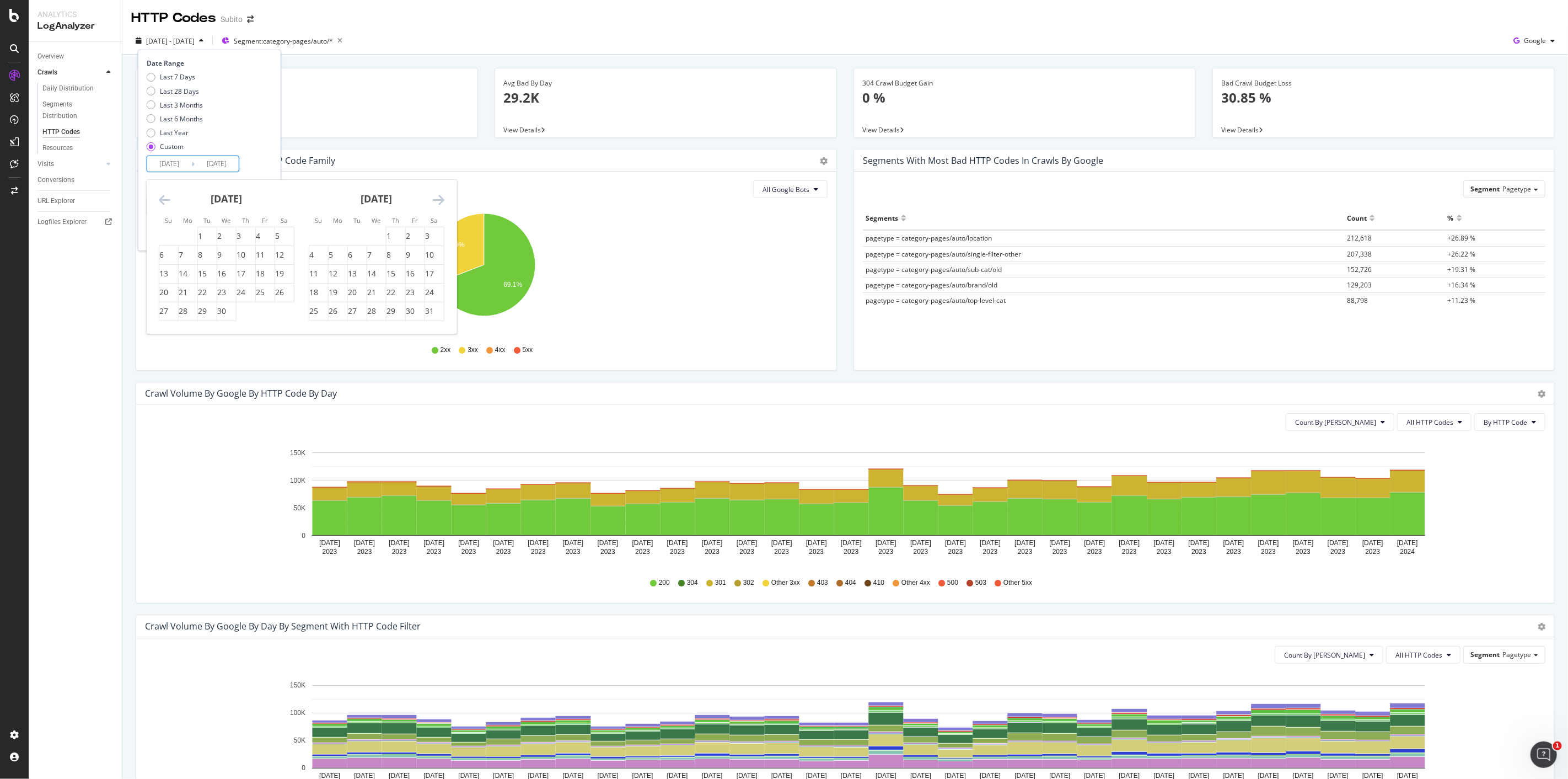
click at [437, 197] on icon "Move forward to switch to the next month." at bounding box center [438, 200] width 12 height 13
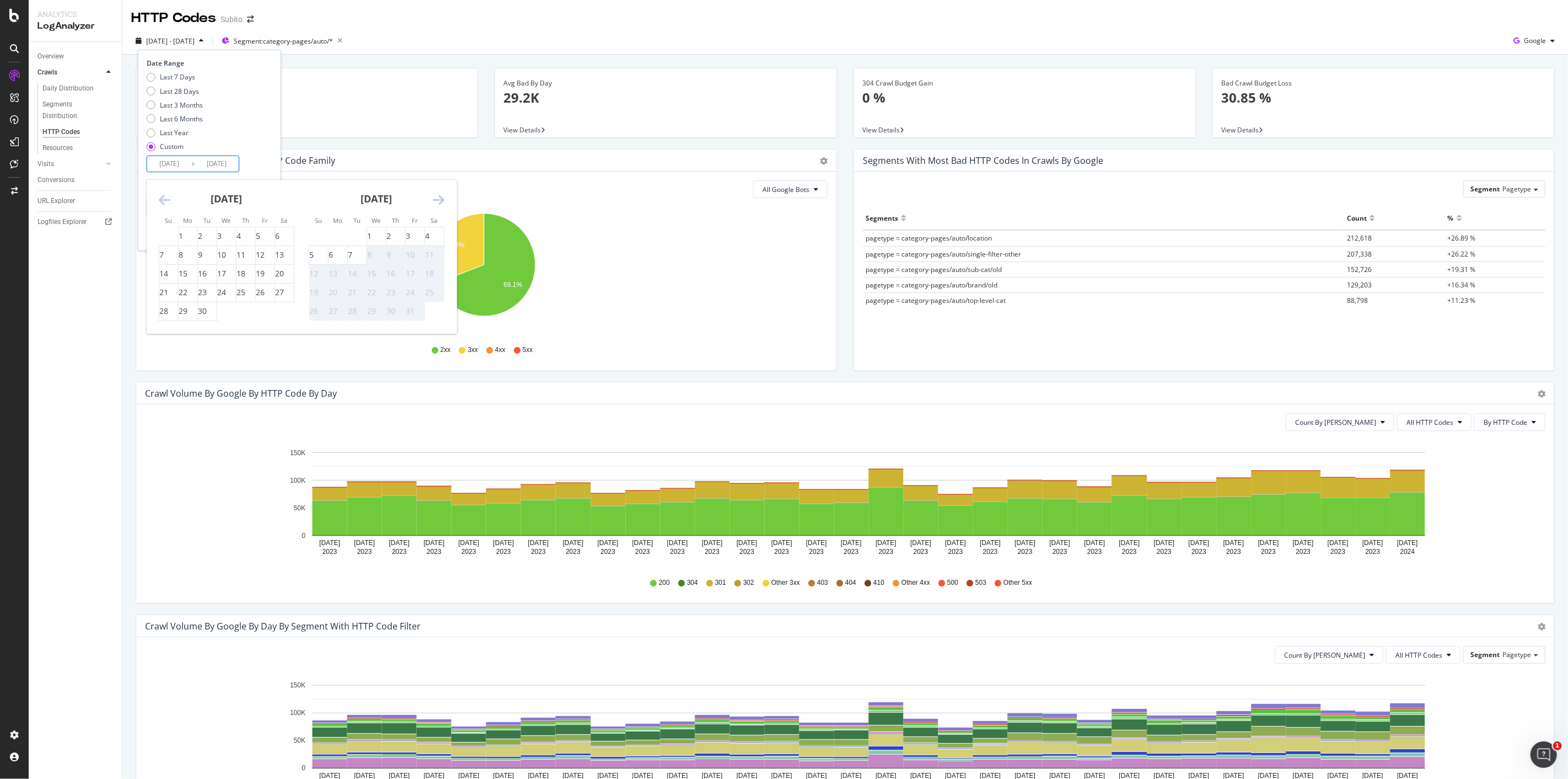
click at [437, 197] on icon "Move forward to switch to the next month." at bounding box center [438, 200] width 12 height 13
click at [202, 256] on div "7" at bounding box center [200, 255] width 4 height 11
type input "[DATE]"
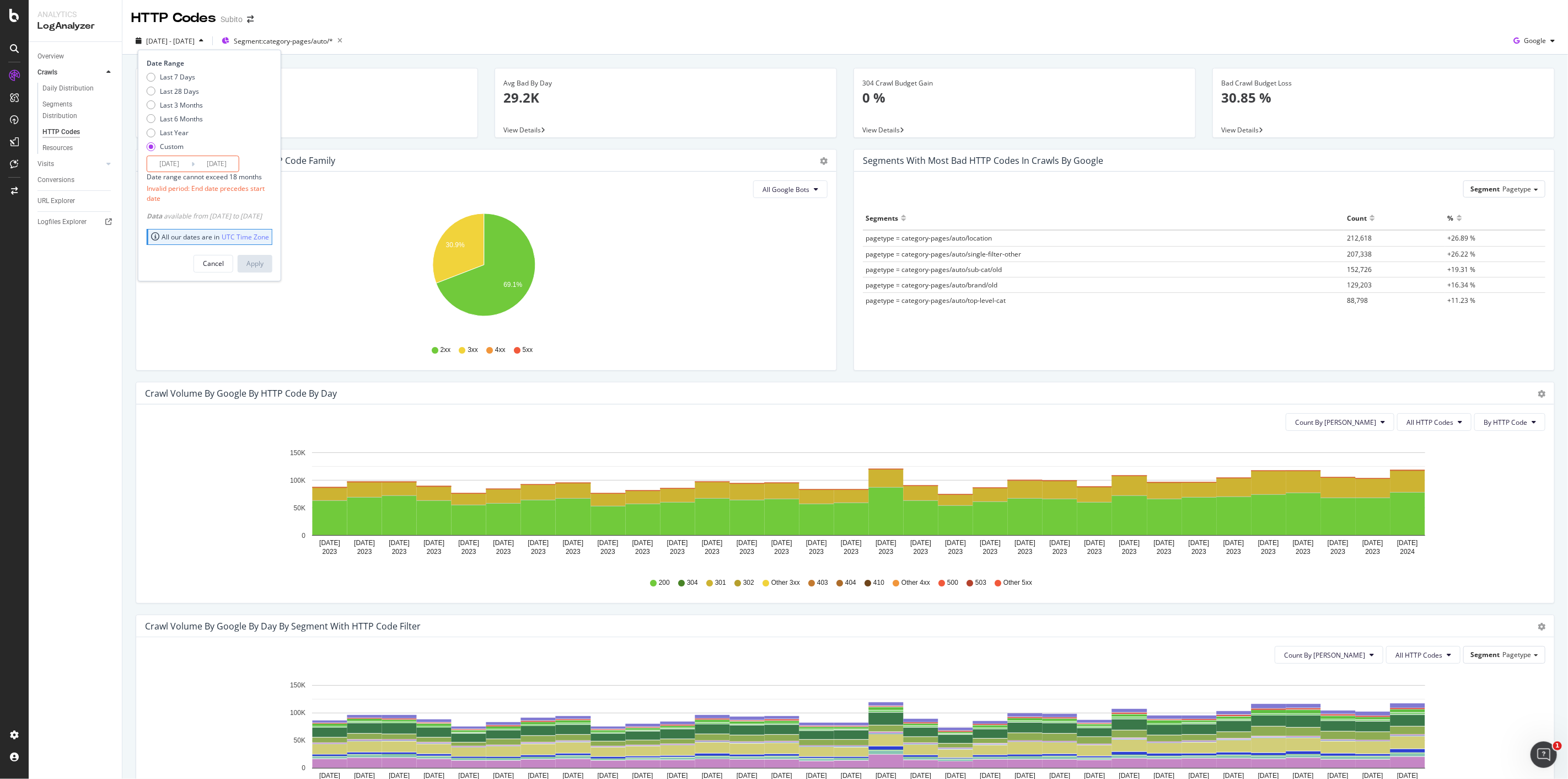
drag, startPoint x: 189, startPoint y: 168, endPoint x: 179, endPoint y: 167, distance: 10.0
click at [189, 168] on input "2023/12/01" at bounding box center [169, 163] width 44 height 15
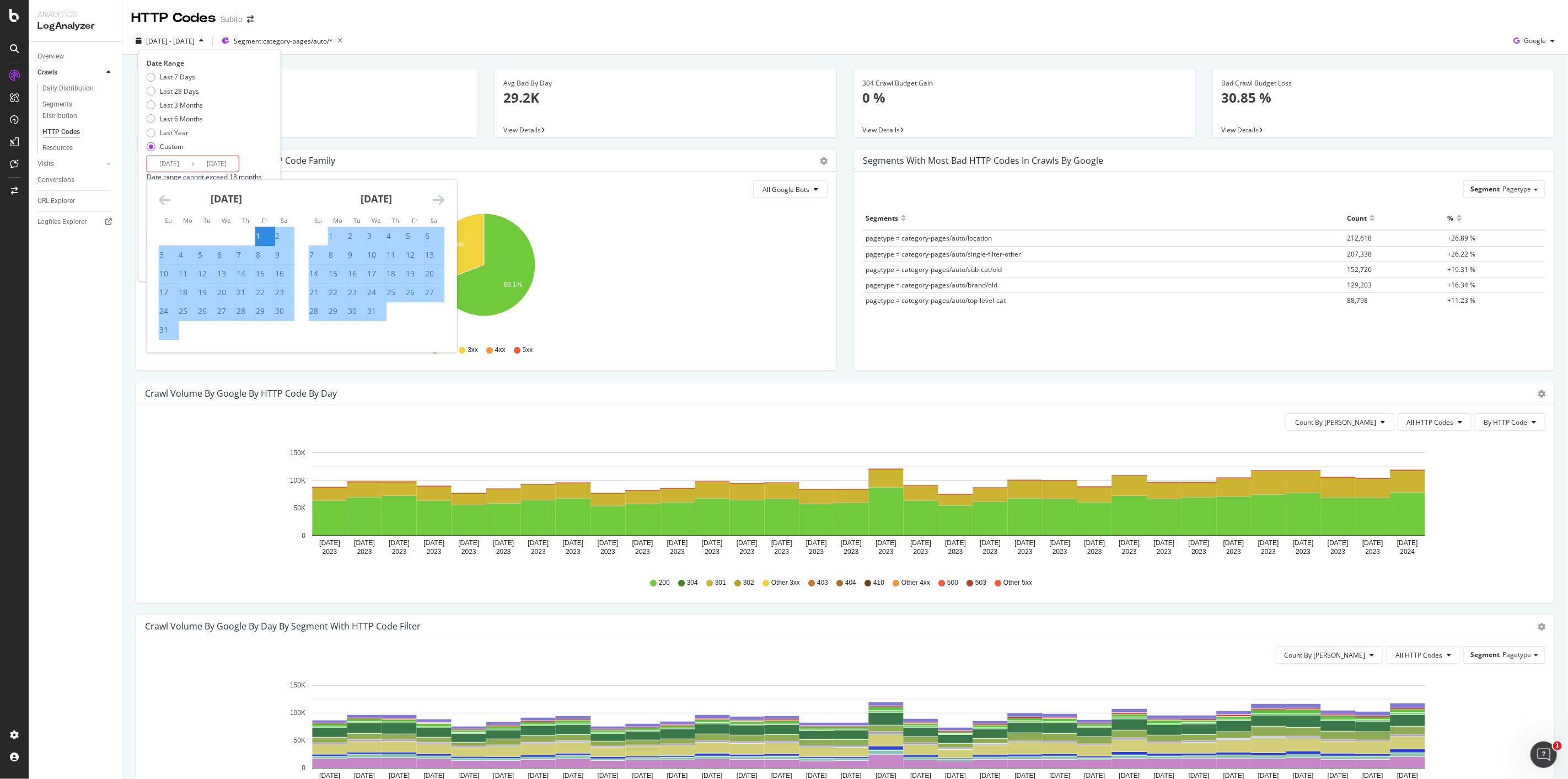
click at [442, 203] on icon "Move forward to switch to the next month." at bounding box center [438, 200] width 12 height 13
click at [391, 236] on div "1" at bounding box center [388, 236] width 4 height 11
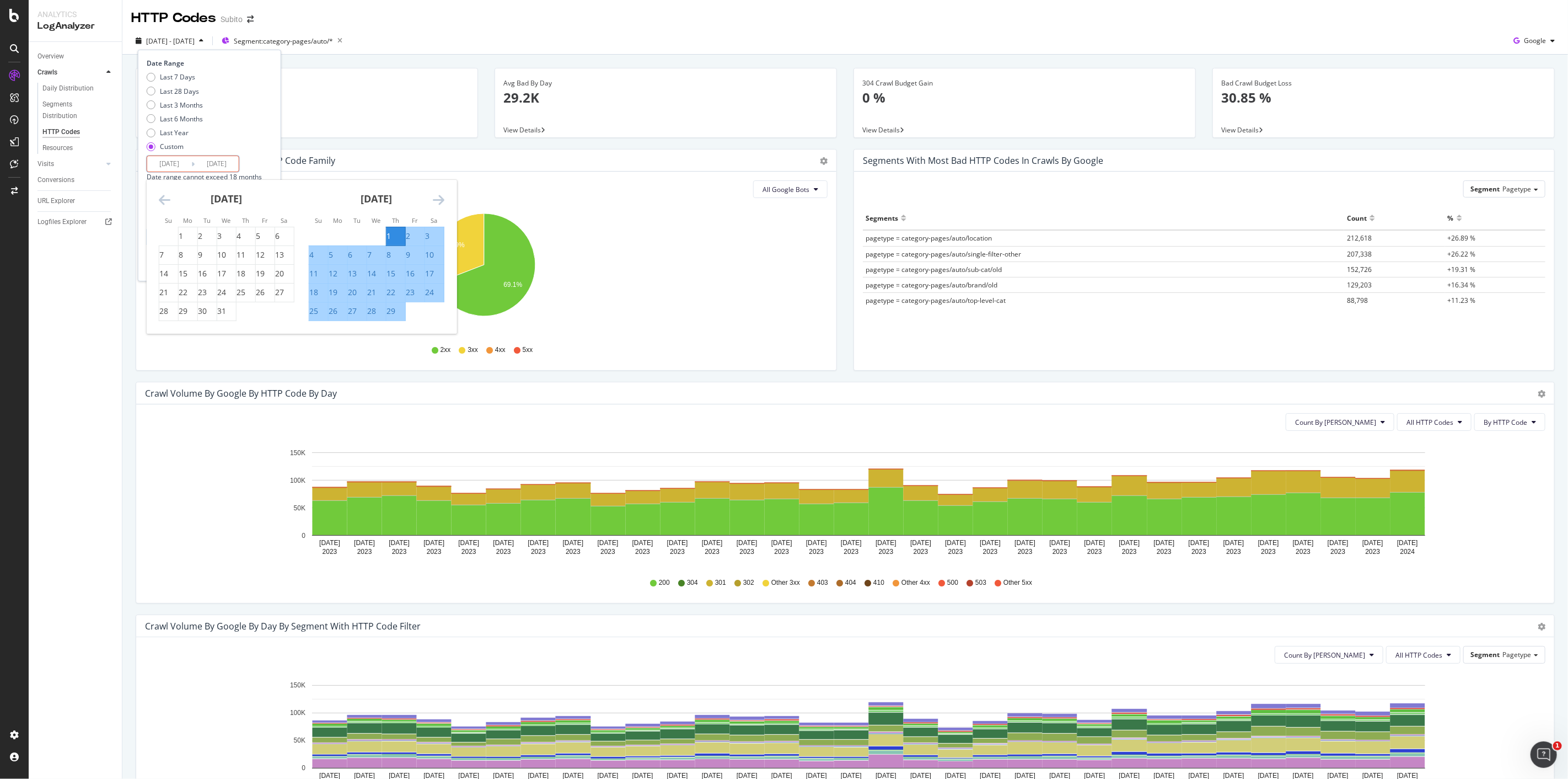
type input "2024/02/01"
click at [440, 193] on icon "Move forward to switch to the next month." at bounding box center [438, 200] width 12 height 13
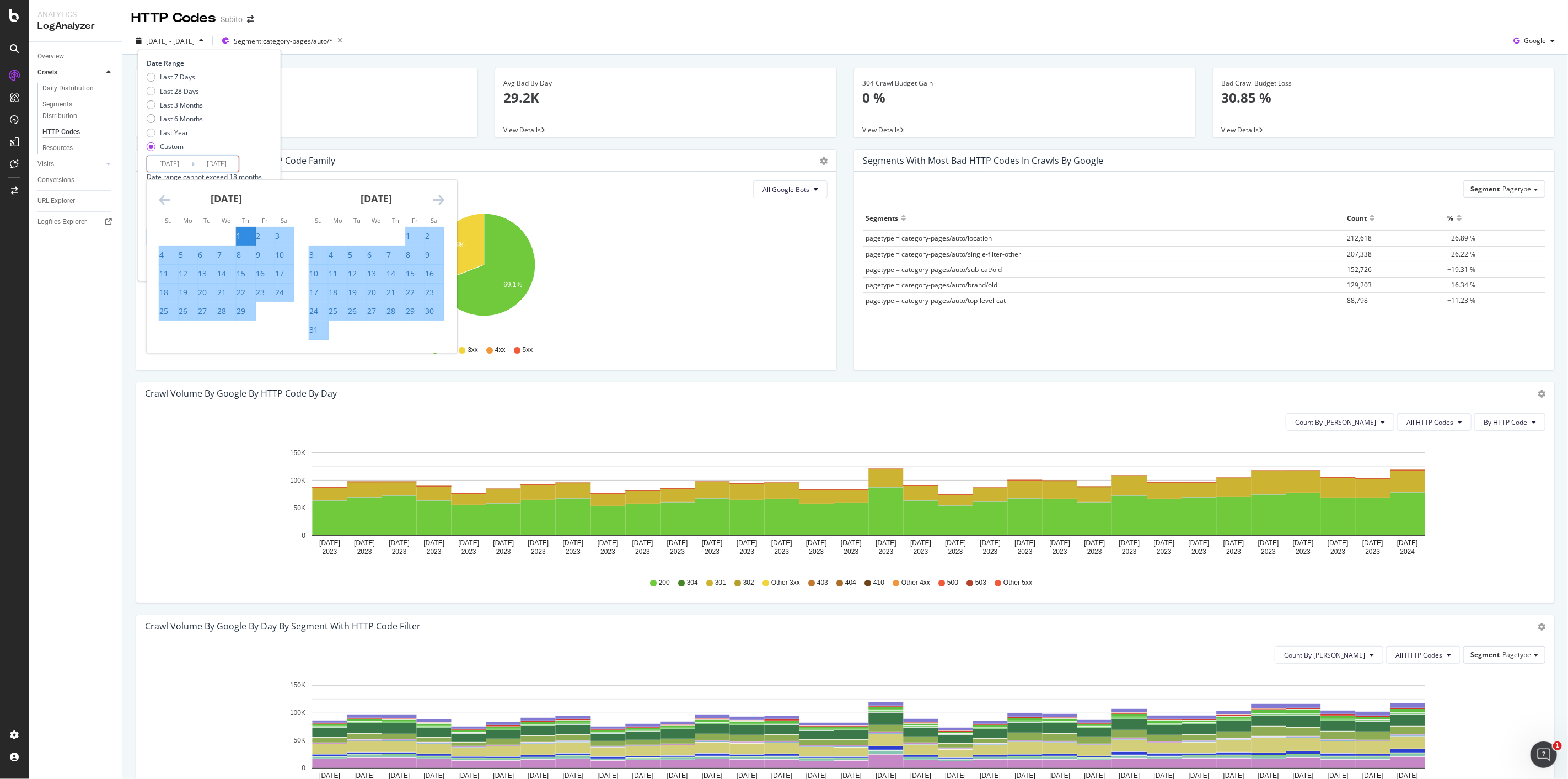
click at [439, 193] on icon "Move forward to switch to the next month." at bounding box center [438, 200] width 12 height 13
click at [333, 239] on div "1" at bounding box center [331, 236] width 4 height 11
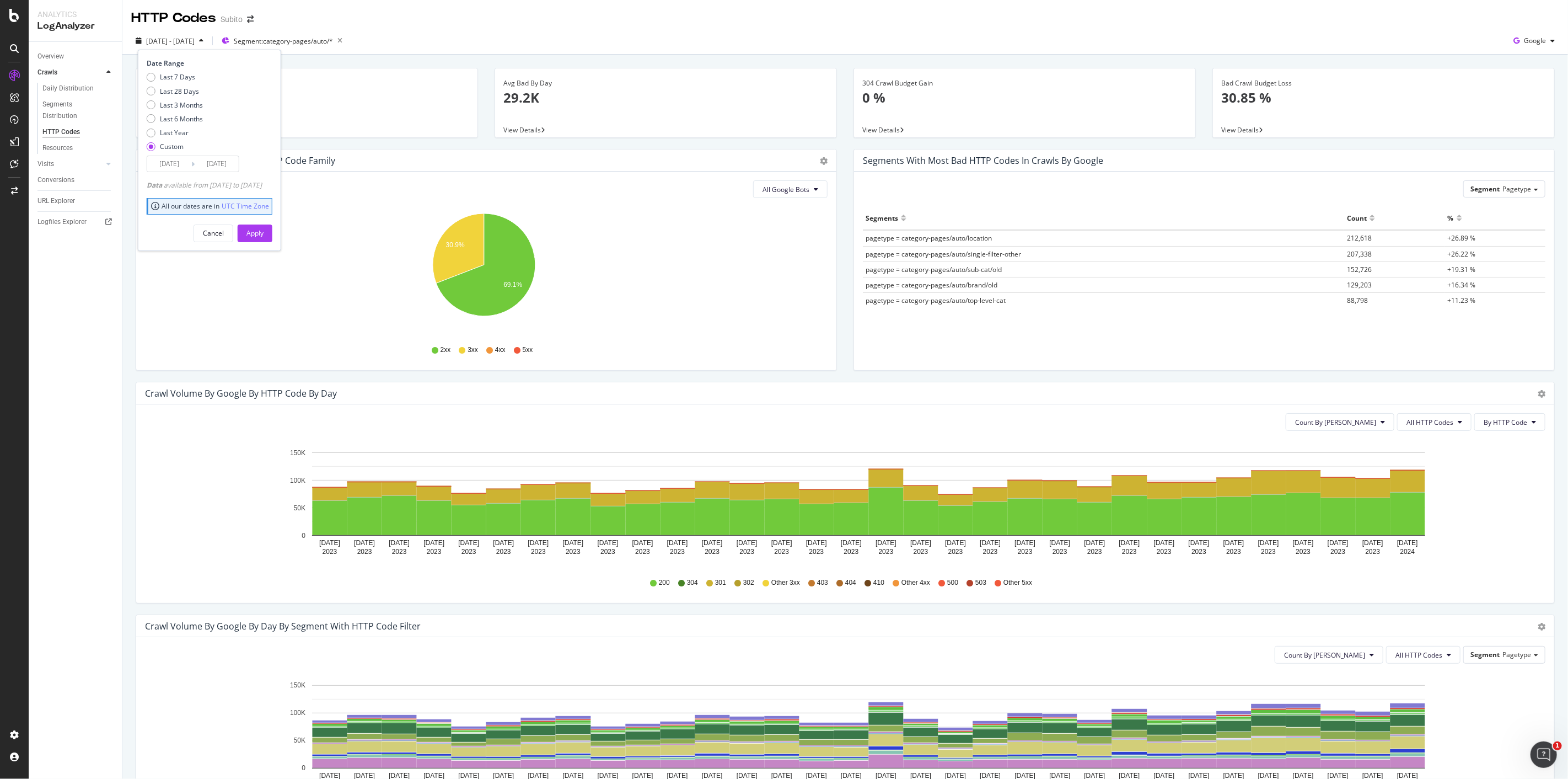
click at [212, 166] on input "2024/04/01" at bounding box center [217, 163] width 44 height 15
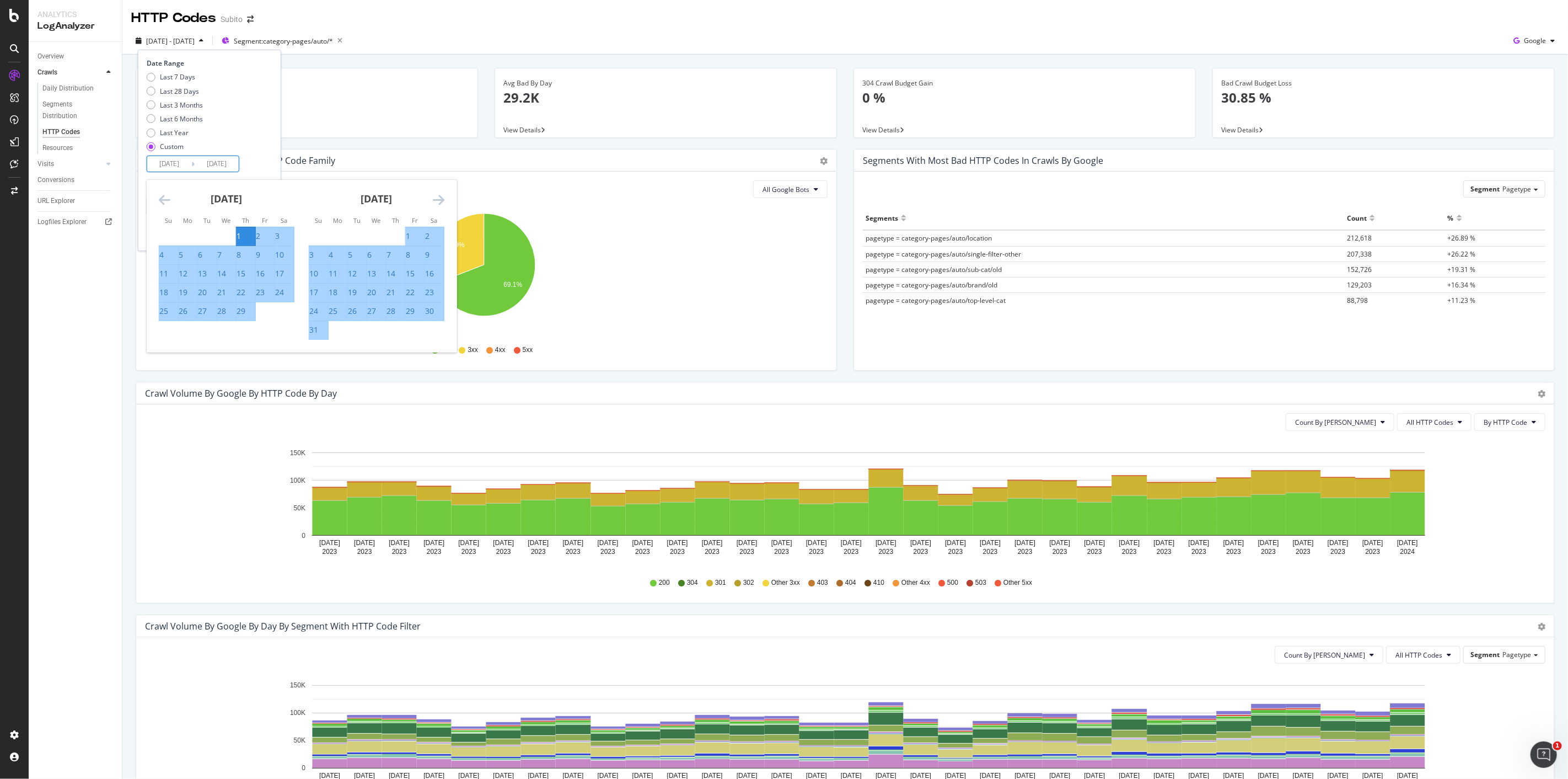
click at [447, 199] on div "March 2024 1 2 3 4 5 6 7 8 9 10 11 12 13 14 15 16 17 18 19 20 21 22 23 24 25 26…" at bounding box center [376, 259] width 150 height 160
click at [440, 201] on icon "Move forward to switch to the next month." at bounding box center [438, 200] width 12 height 13
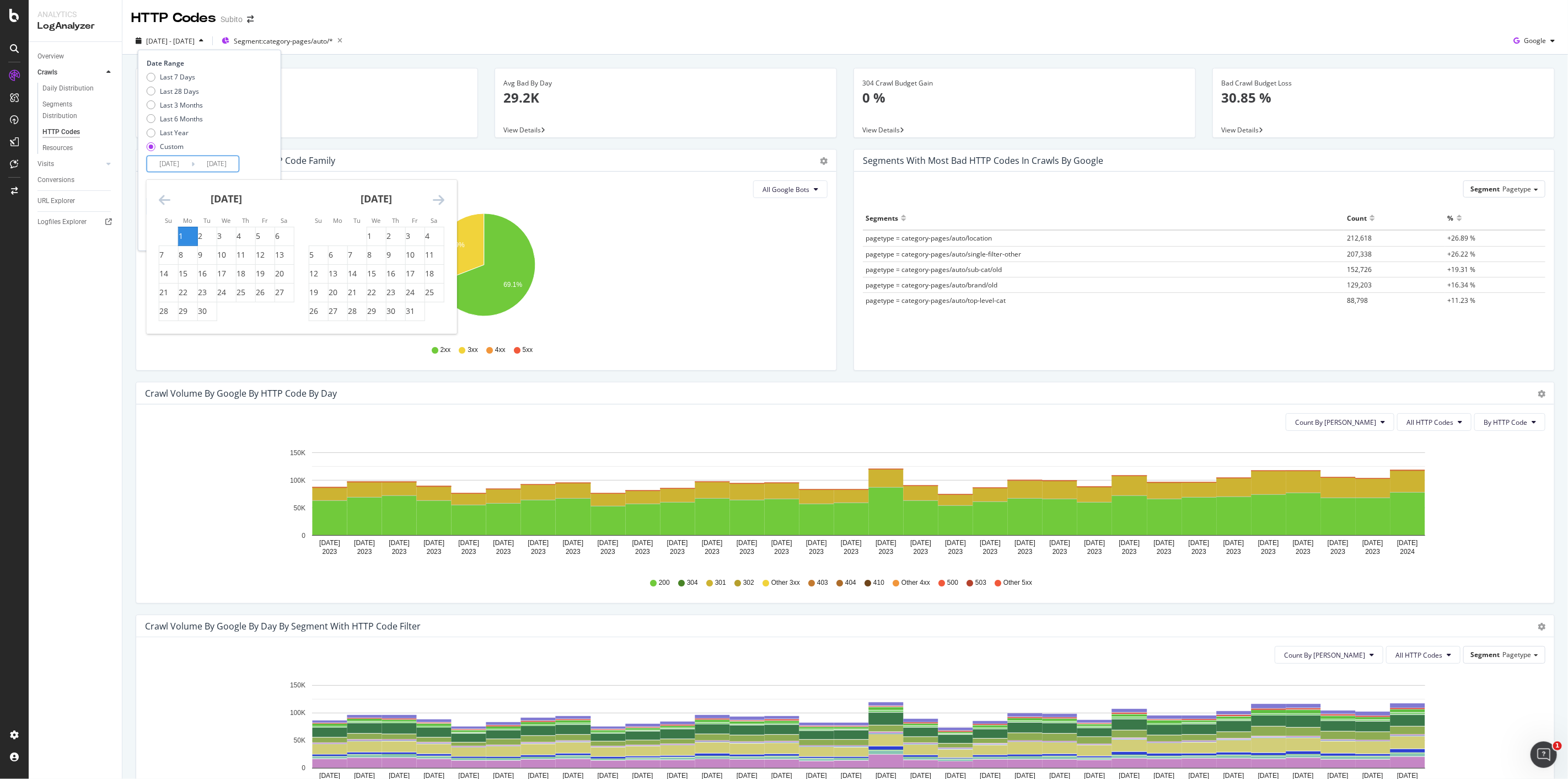
click at [440, 201] on icon "Move forward to switch to the next month." at bounding box center [438, 200] width 12 height 13
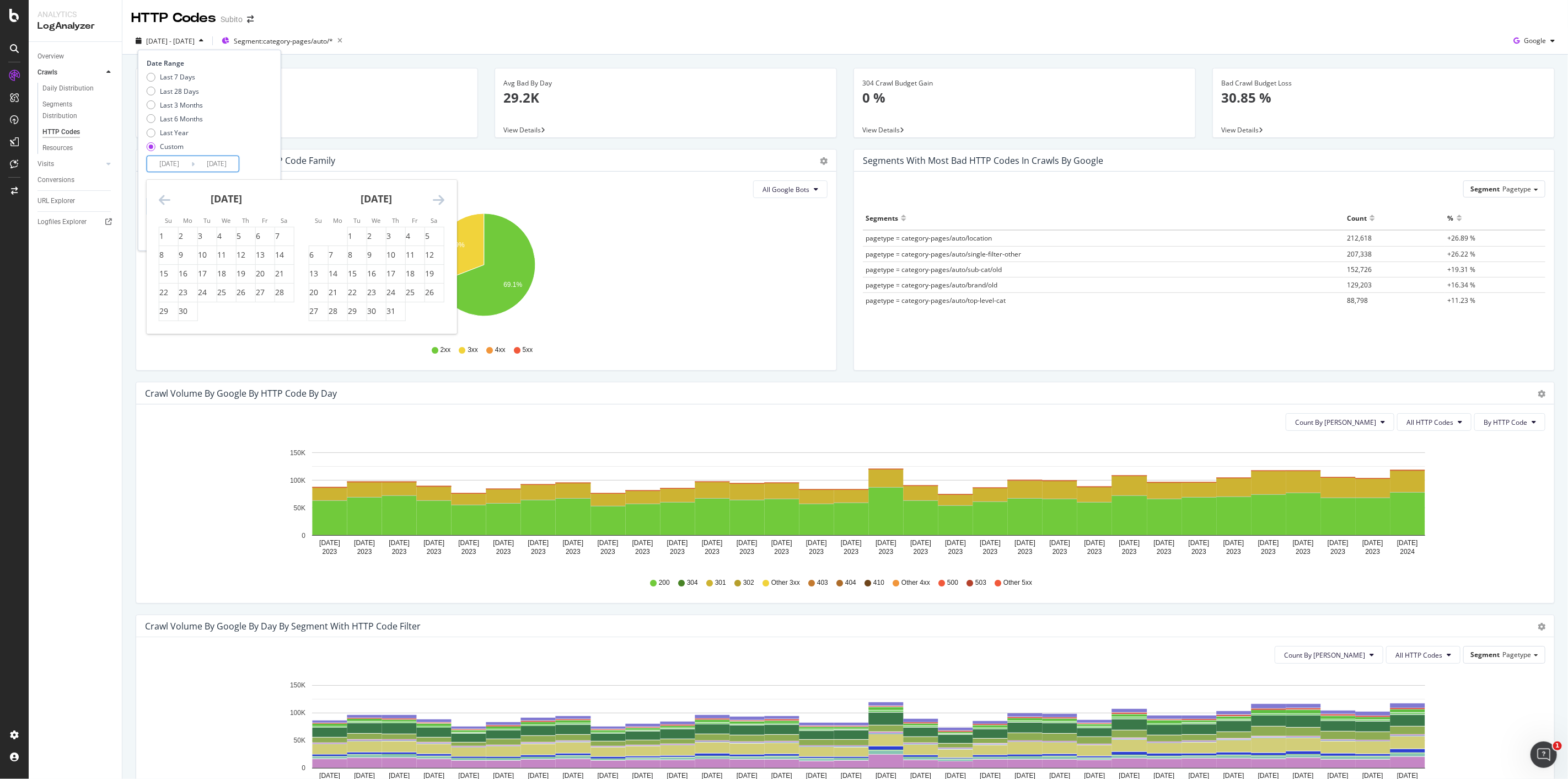
click at [440, 201] on icon "Move forward to switch to the next month." at bounding box center [438, 200] width 12 height 13
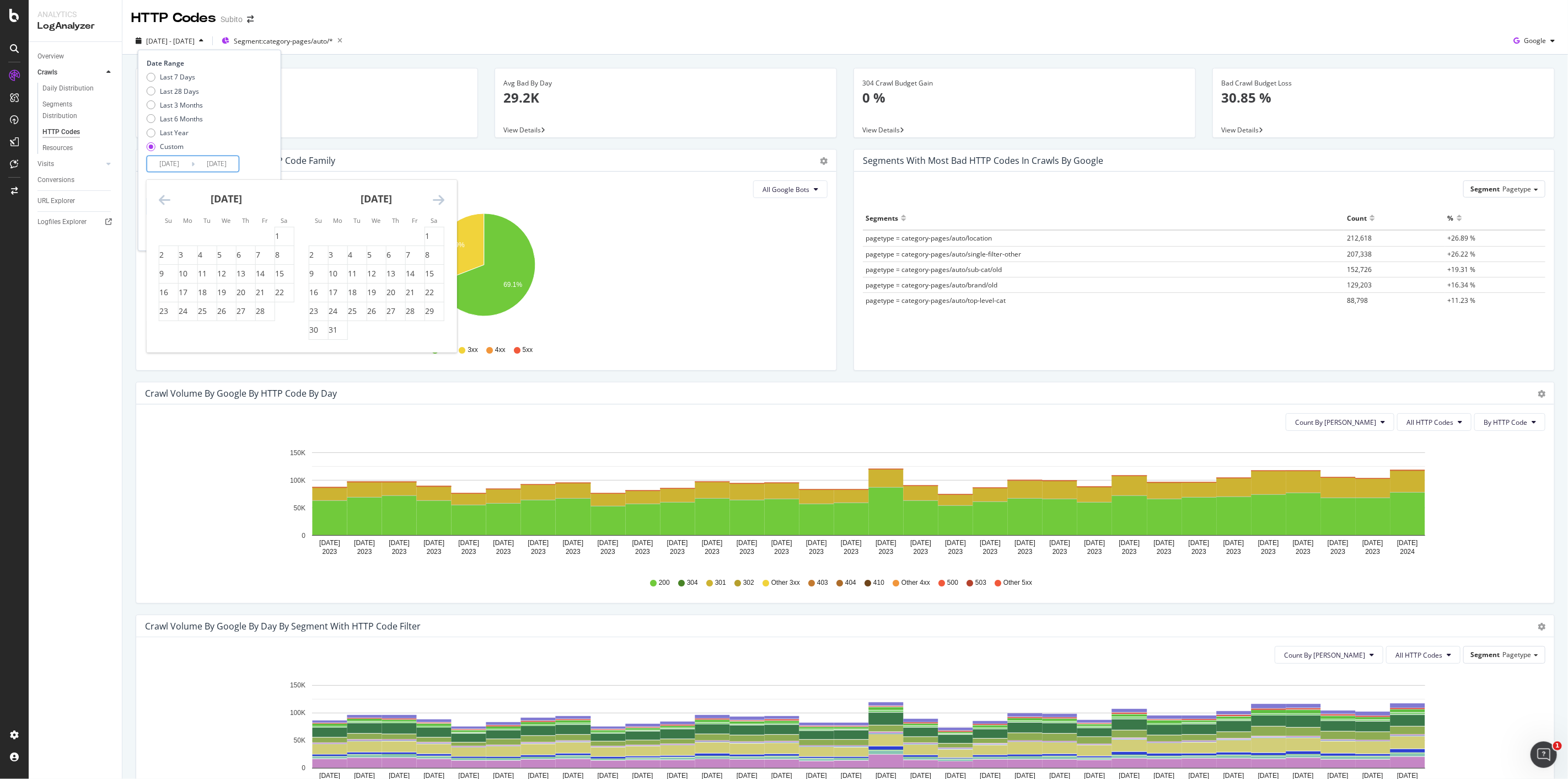
click at [440, 201] on icon "Move forward to switch to the next month." at bounding box center [438, 200] width 12 height 13
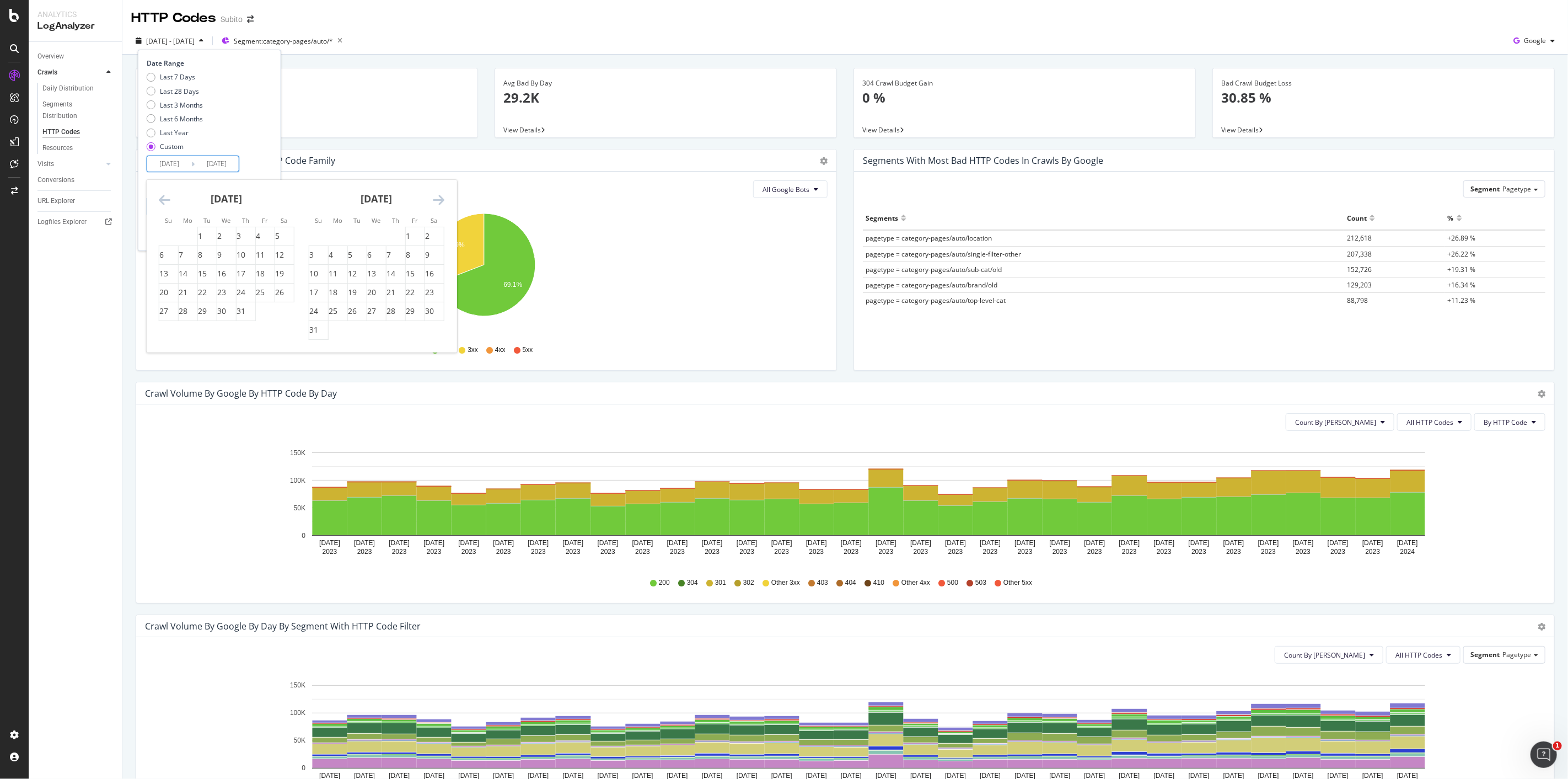
click at [440, 201] on icon "Move forward to switch to the next month." at bounding box center [438, 200] width 12 height 13
click at [352, 256] on div "7" at bounding box center [350, 255] width 4 height 11
type input "[DATE]"
click at [173, 164] on input "2024/02/01" at bounding box center [169, 163] width 44 height 15
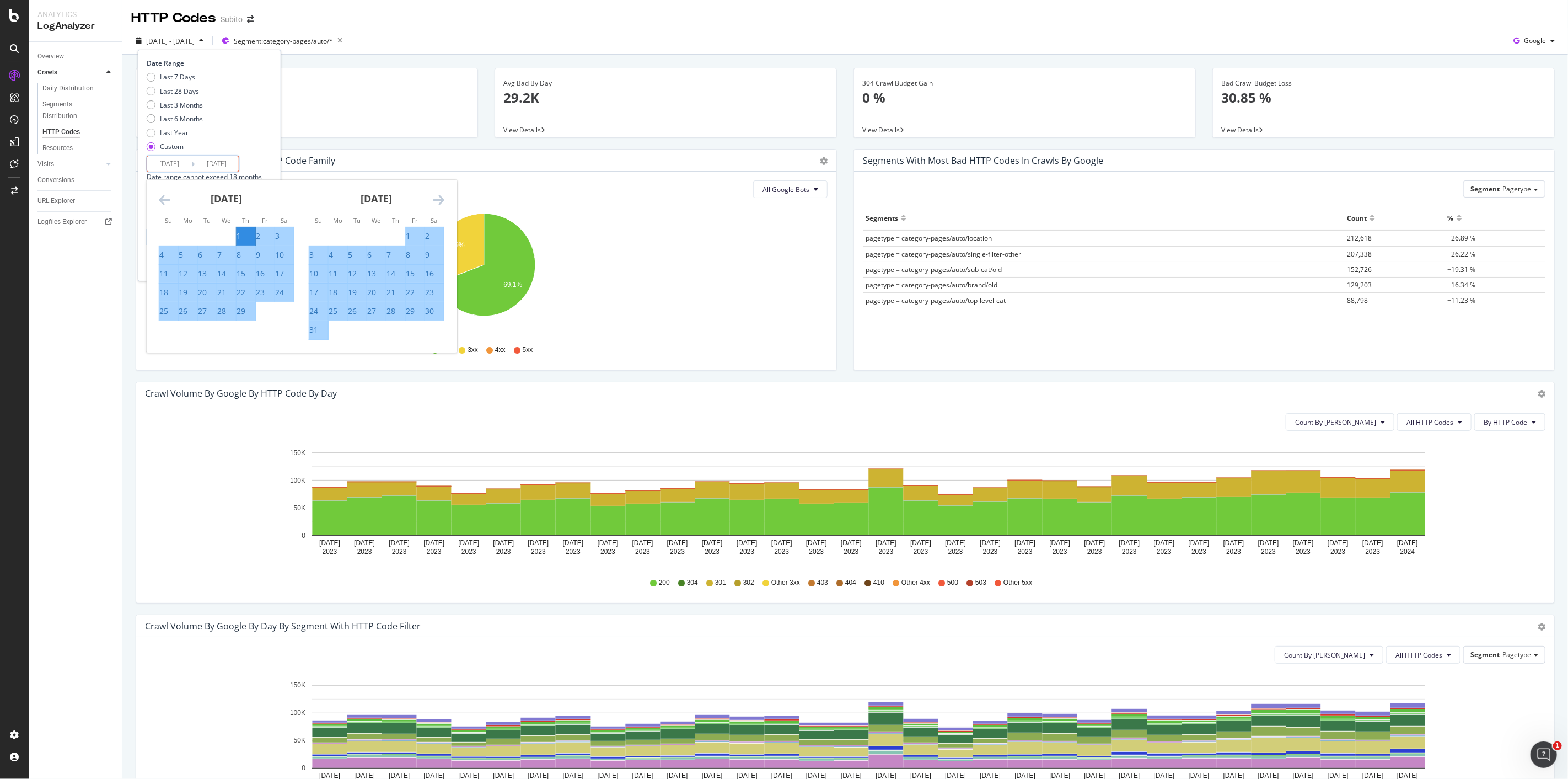
click at [175, 164] on input "2024/02/01" at bounding box center [169, 163] width 44 height 15
type input "2024/05/01"
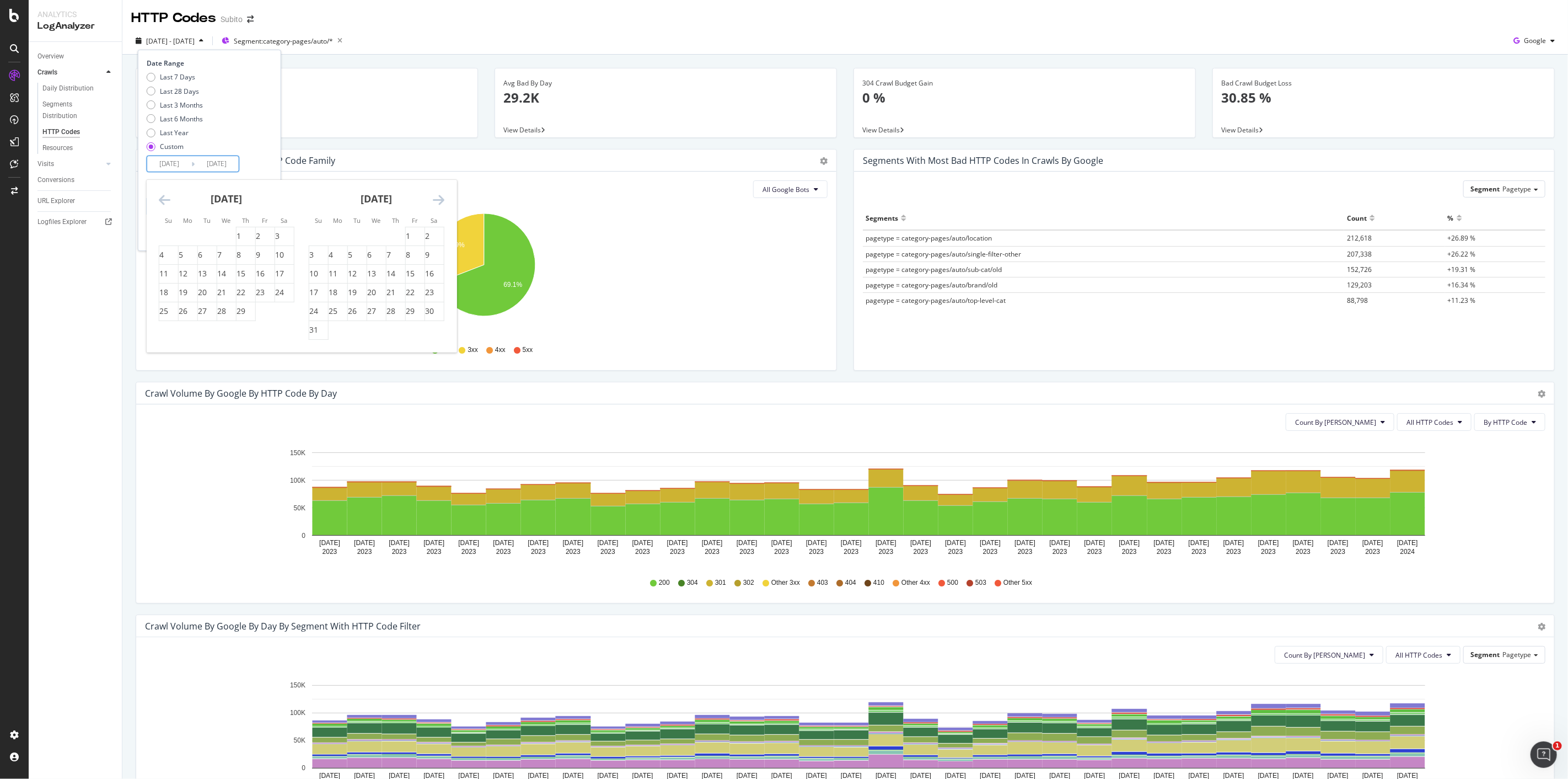
click at [441, 200] on icon "Move forward to switch to the next month." at bounding box center [438, 200] width 12 height 13
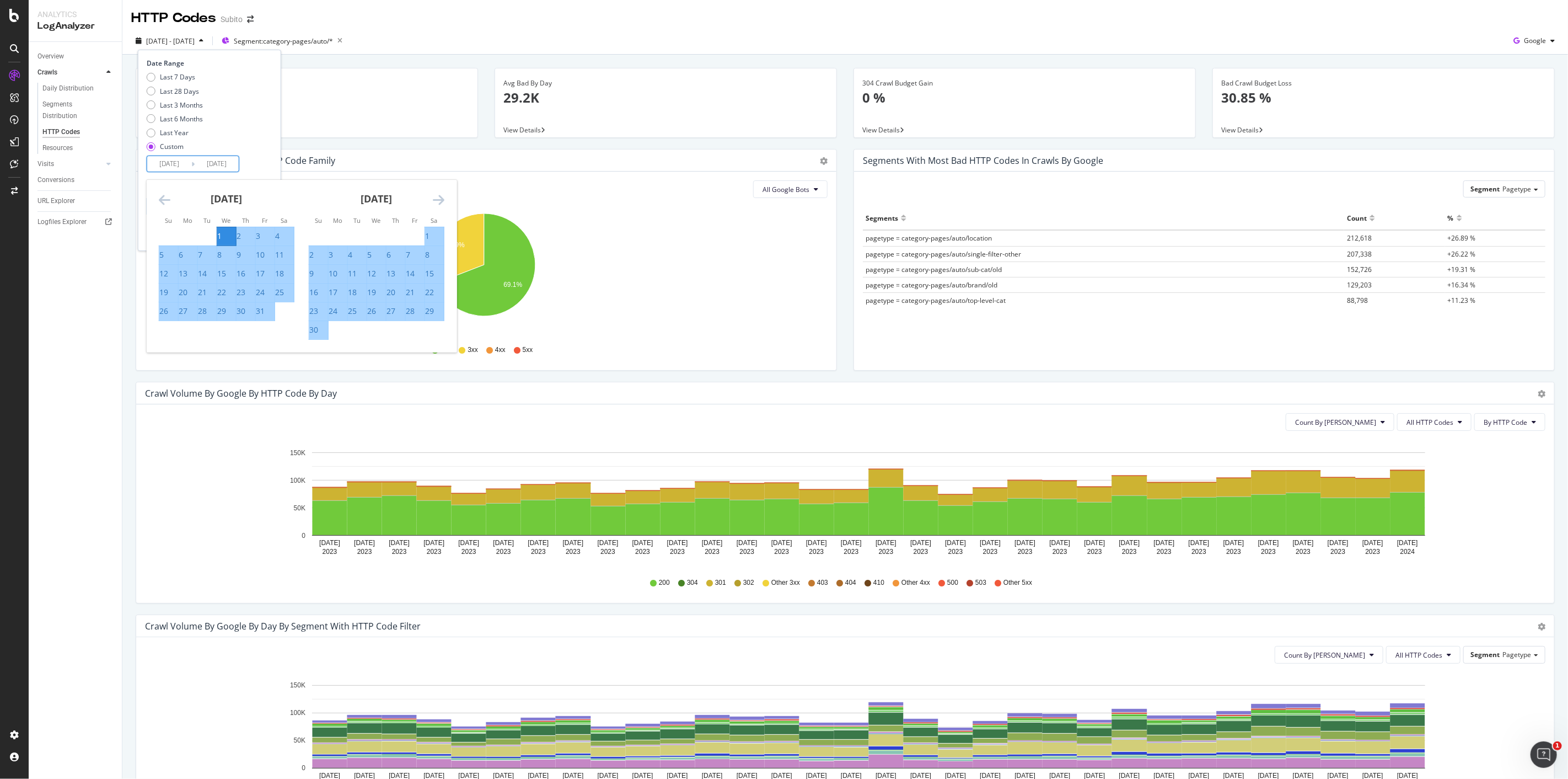
click at [441, 200] on icon "Move forward to switch to the next month." at bounding box center [438, 200] width 12 height 13
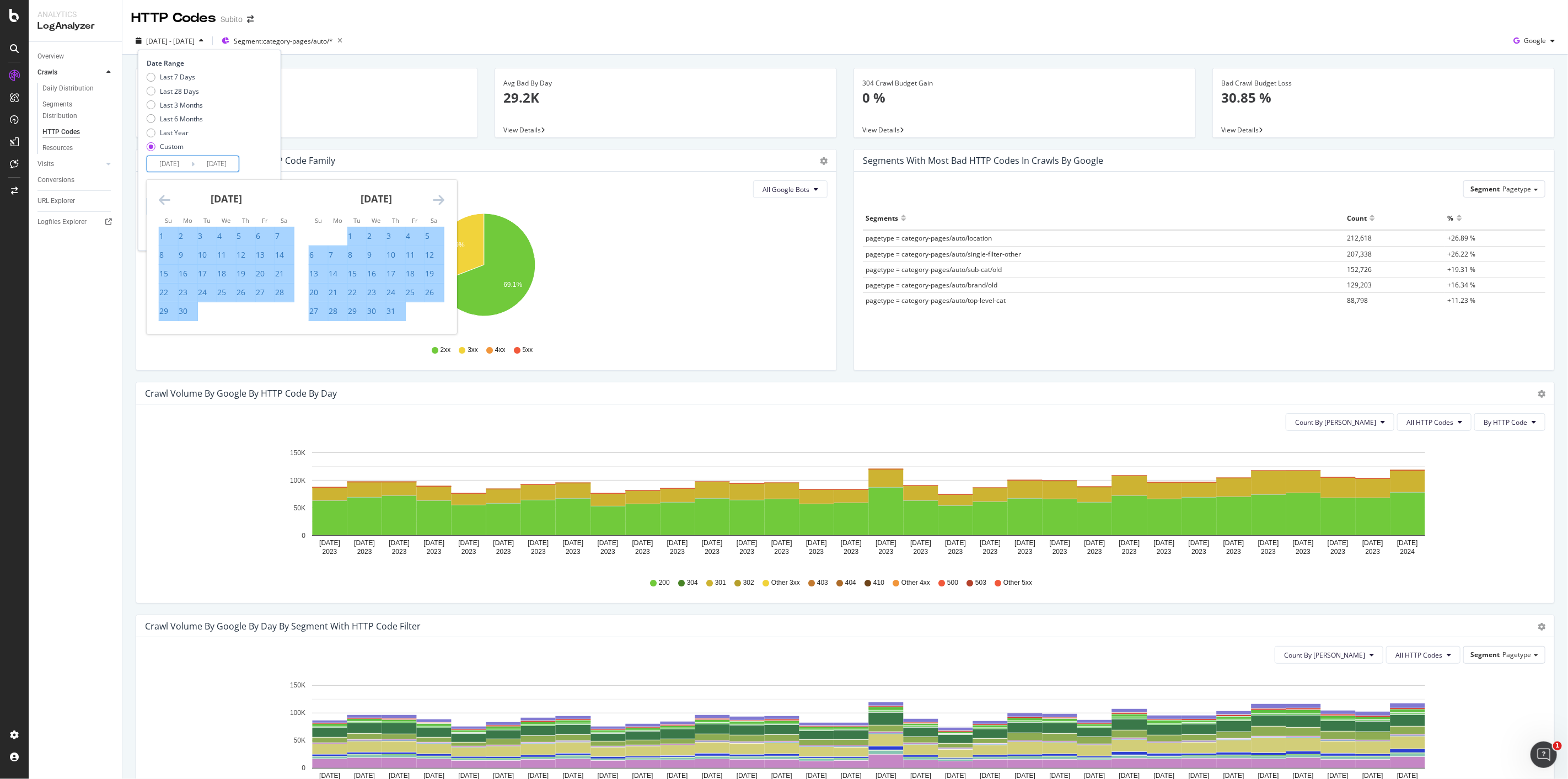
click at [441, 200] on icon "Move forward to switch to the next month." at bounding box center [438, 200] width 12 height 13
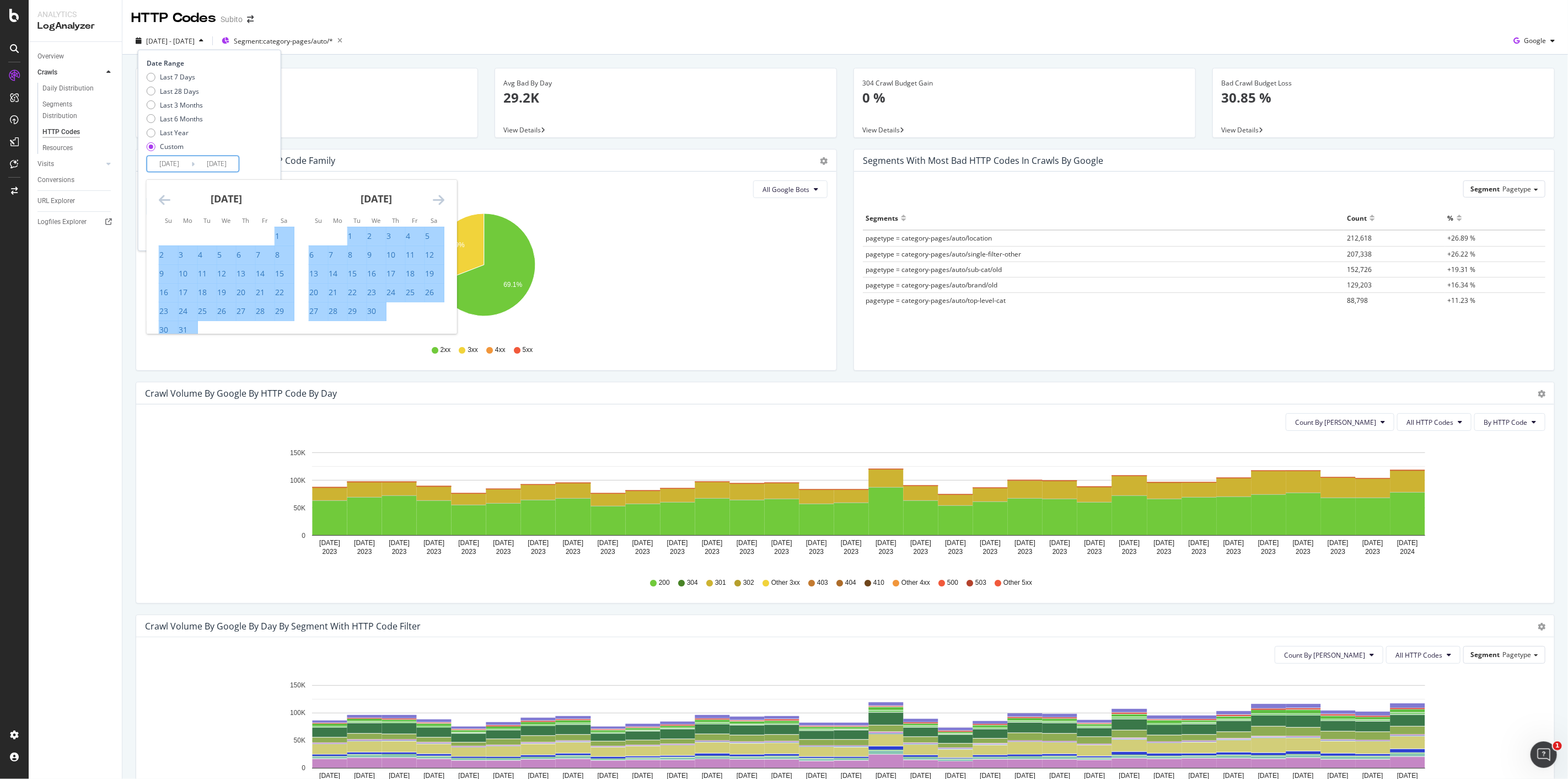
click at [441, 200] on icon "Move forward to switch to the next month." at bounding box center [438, 200] width 12 height 13
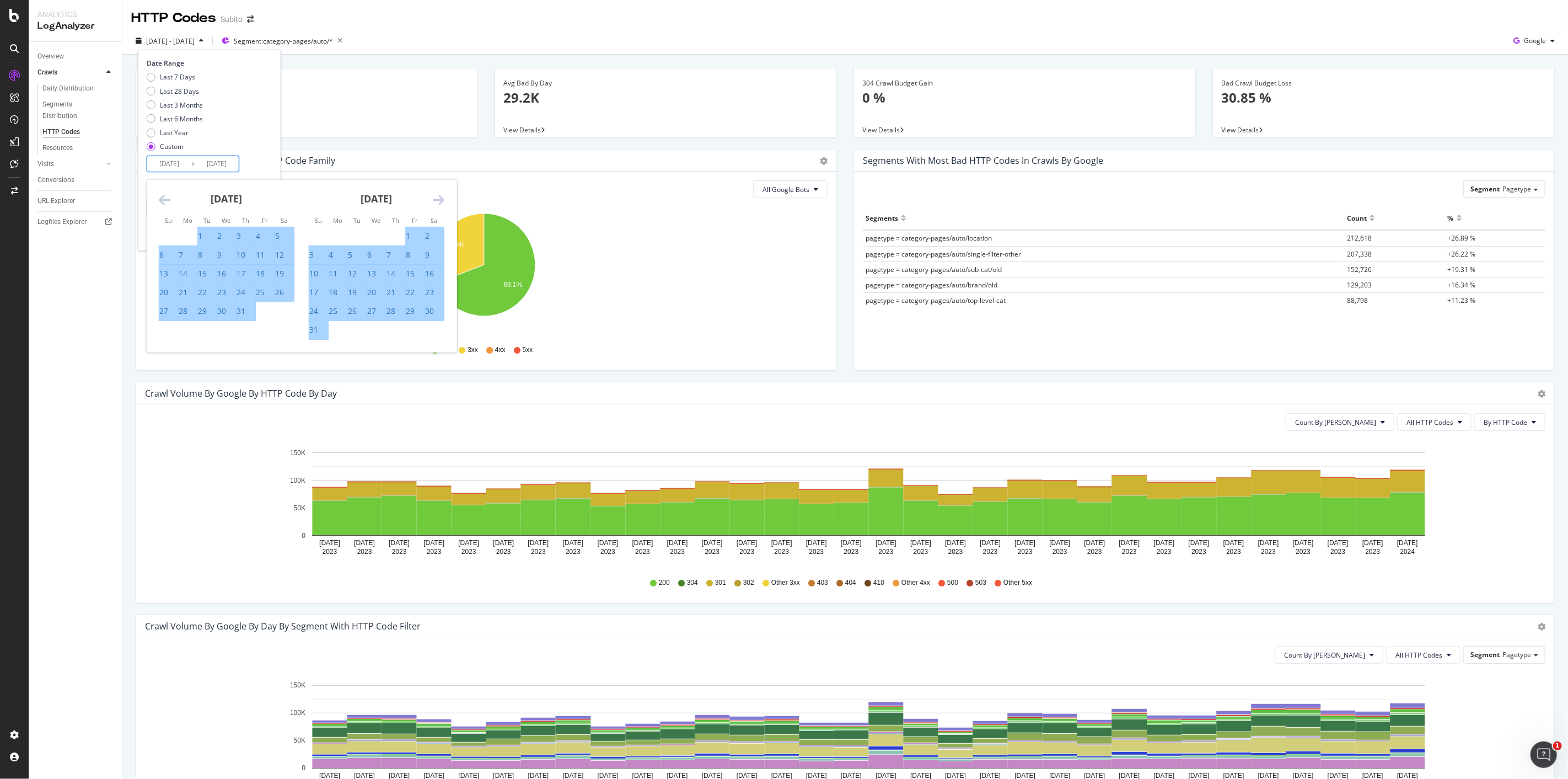
click at [441, 200] on icon "Move forward to switch to the next month." at bounding box center [438, 200] width 12 height 13
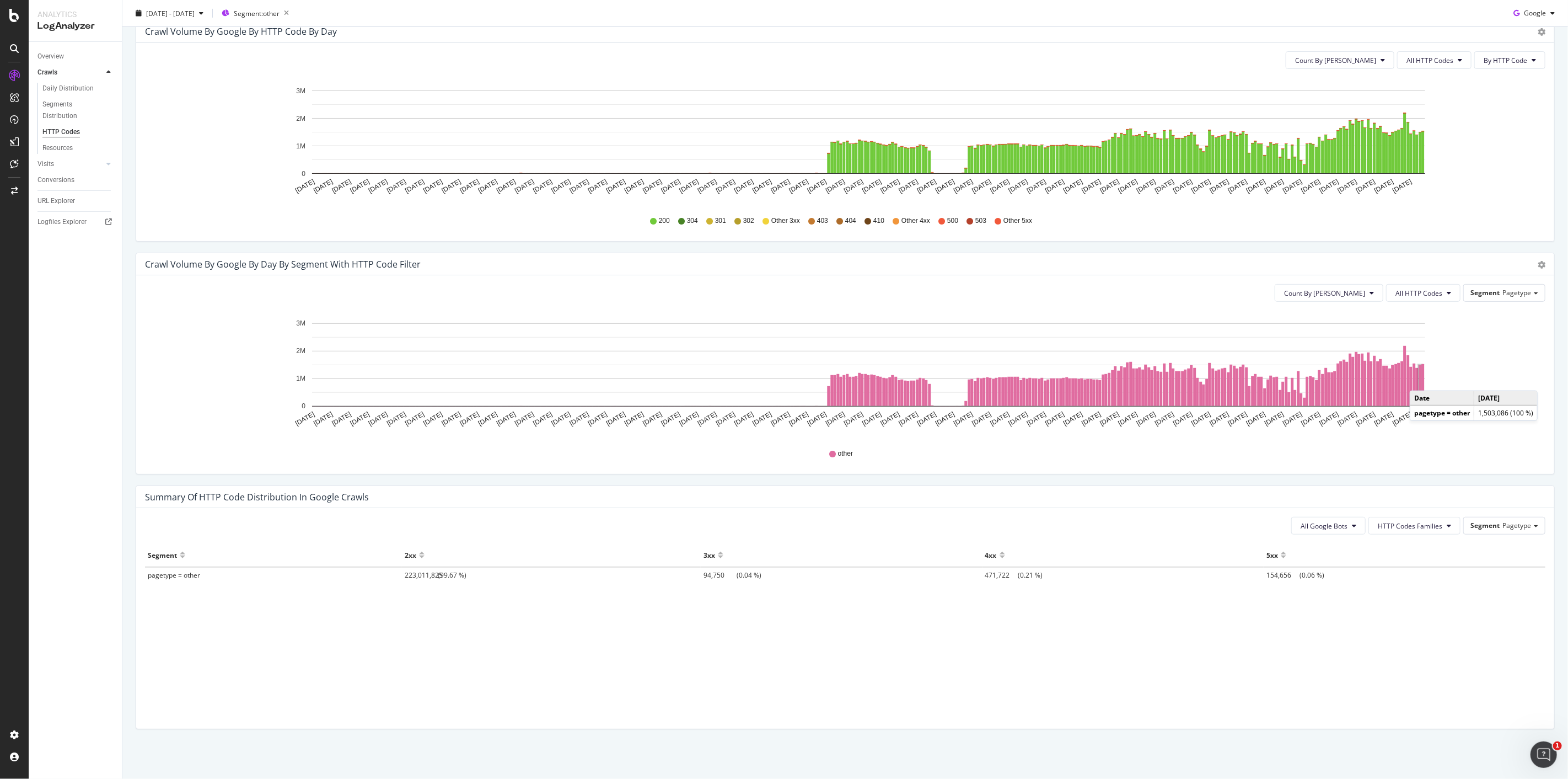
click at [1421, 379] on rect "A chart." at bounding box center [1420, 386] width 3 height 41
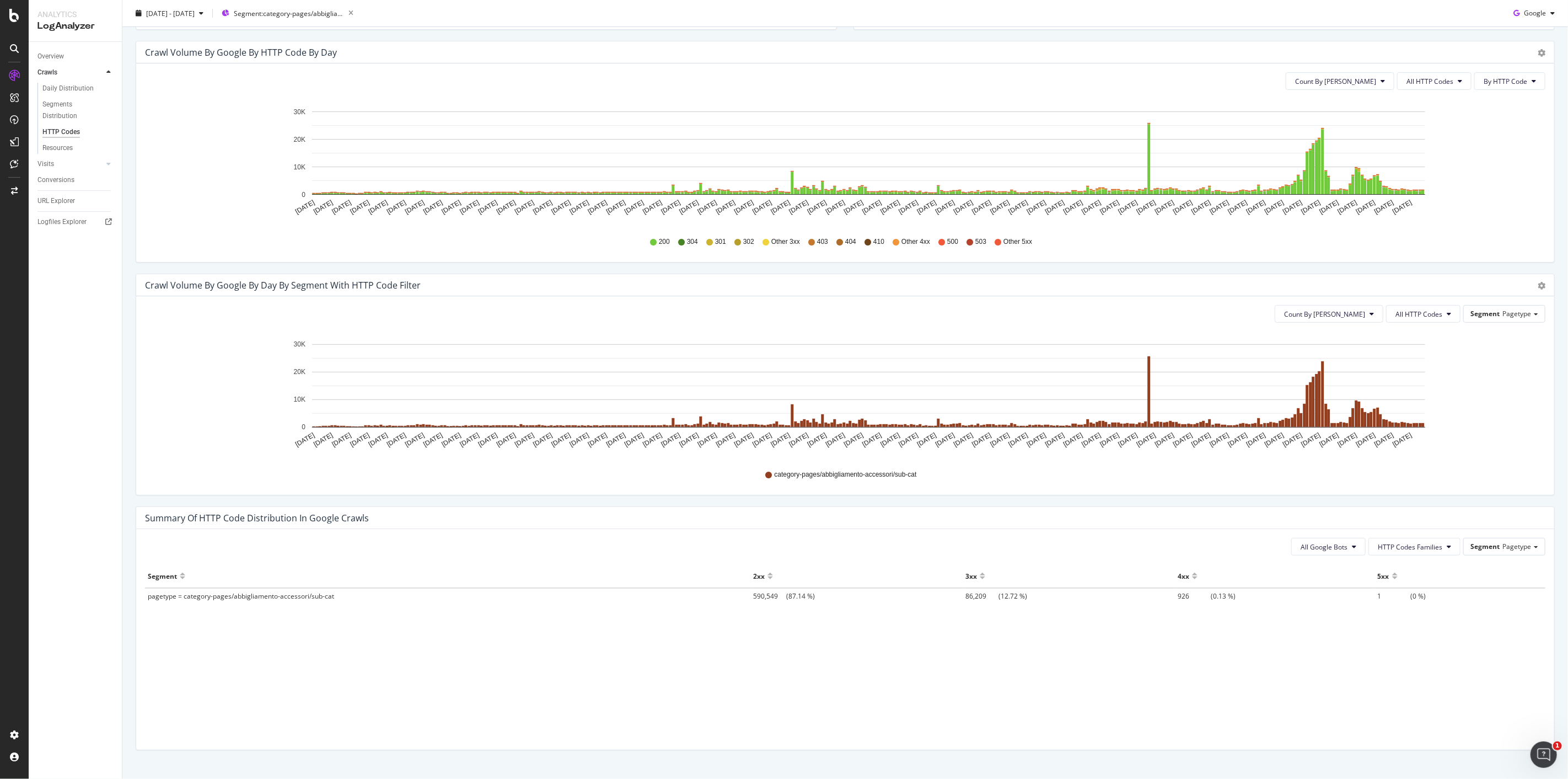
scroll to position [362, 0]
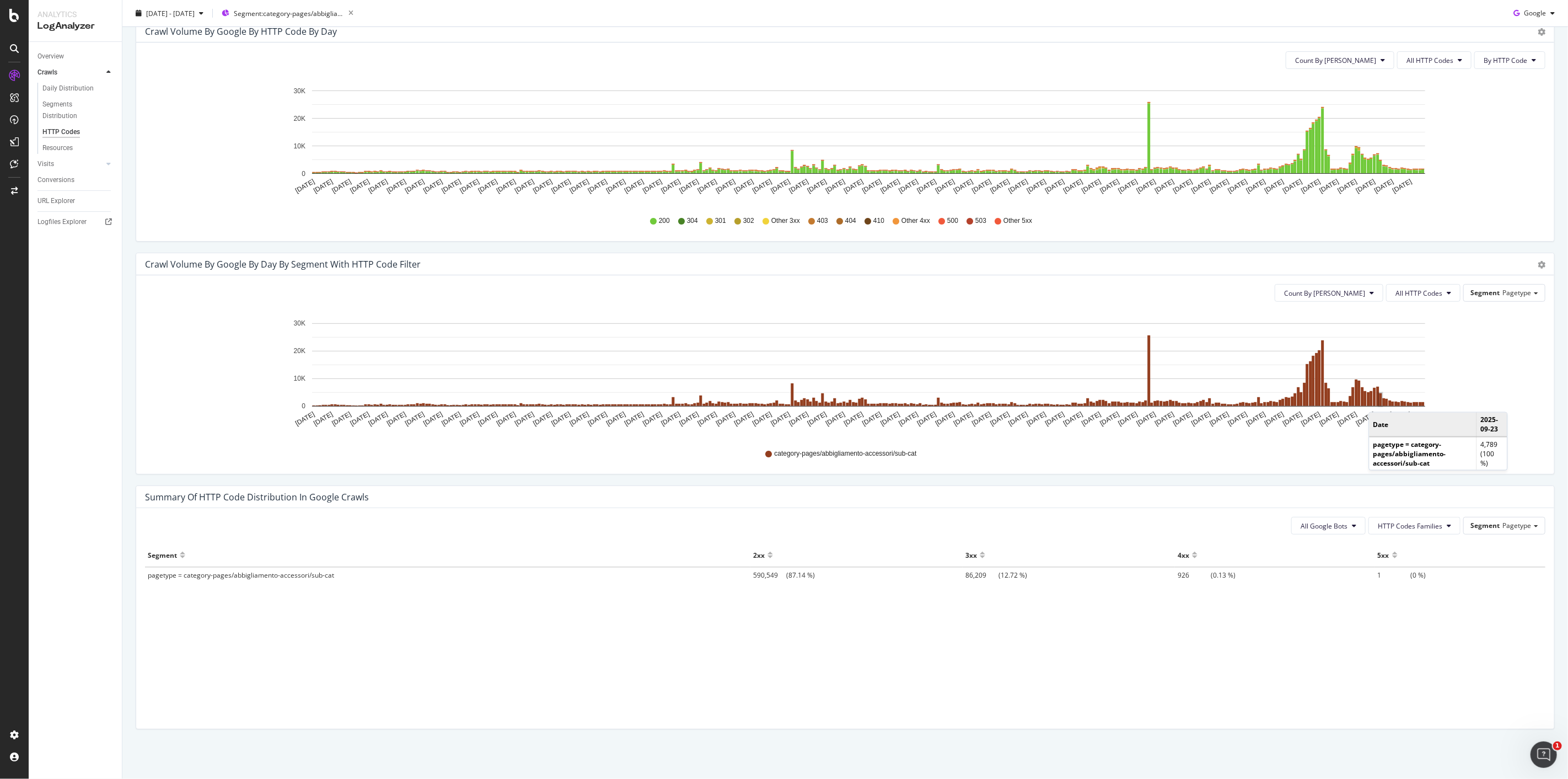
click at [1380, 401] on rect "A chart." at bounding box center [1381, 400] width 3 height 13
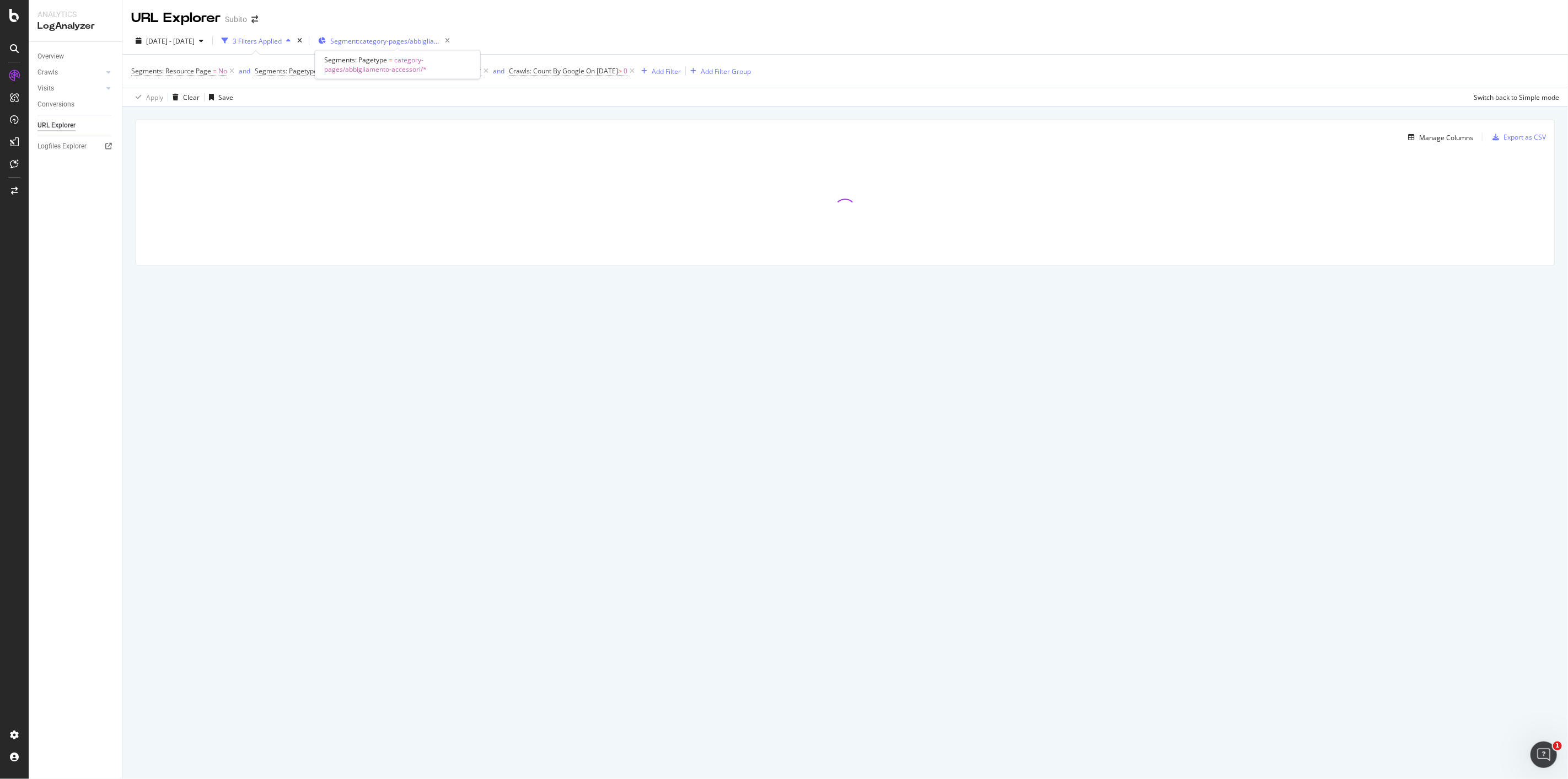
click at [430, 40] on span "Segment: category-pages/abbigliamento-accessori/*" at bounding box center [385, 41] width 110 height 9
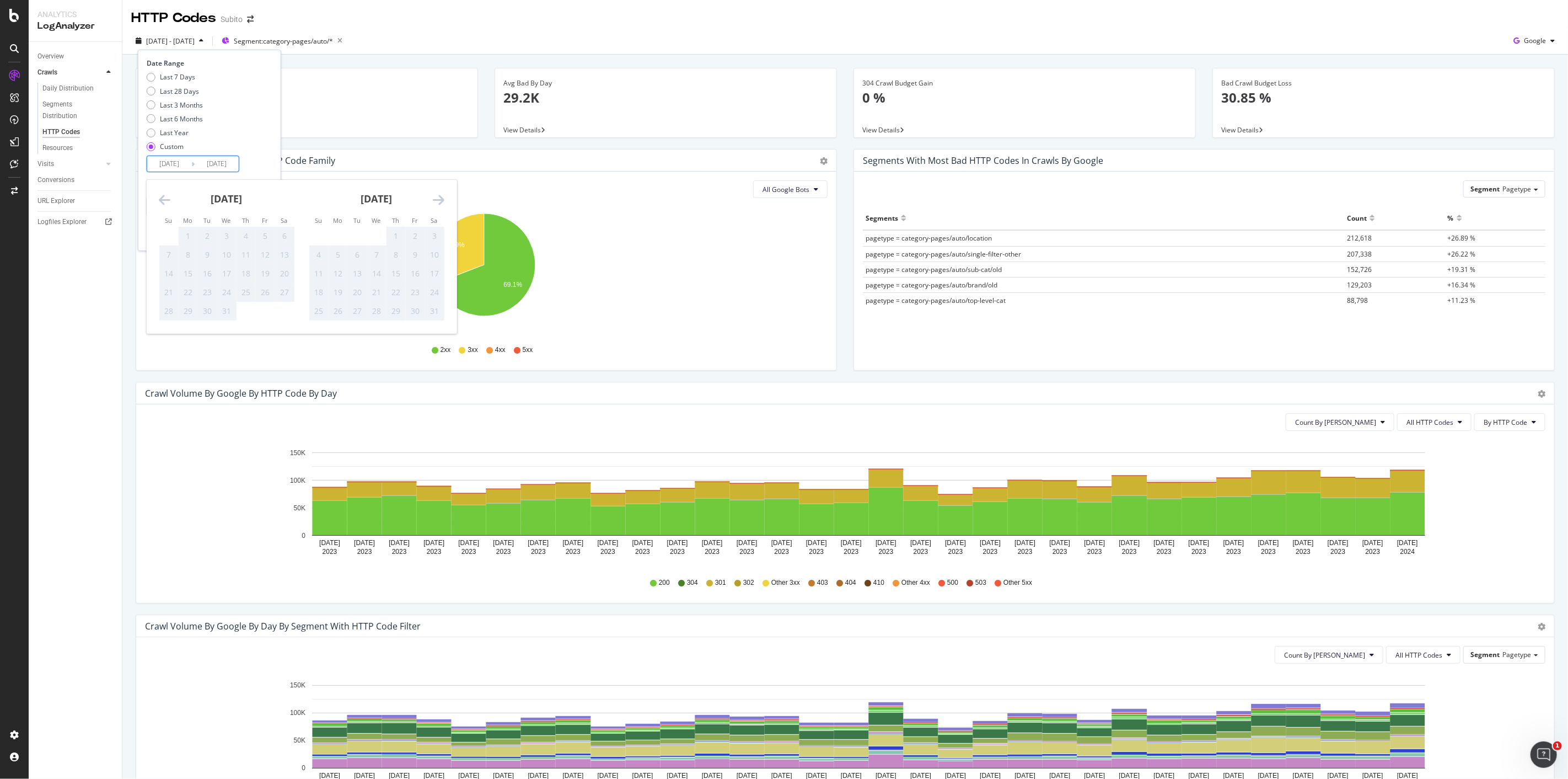
click at [156, 199] on div "[DATE] 1 2 3 4 5 6 7 8 9 10 11 12 13 14 15 16 17 18 19 20 21 22 23 24 25 26 27 …" at bounding box center [226, 250] width 150 height 141
click at [161, 197] on icon "Move backward to switch to the previous month." at bounding box center [164, 200] width 12 height 13
click at [206, 258] on div "7" at bounding box center [207, 255] width 19 height 11
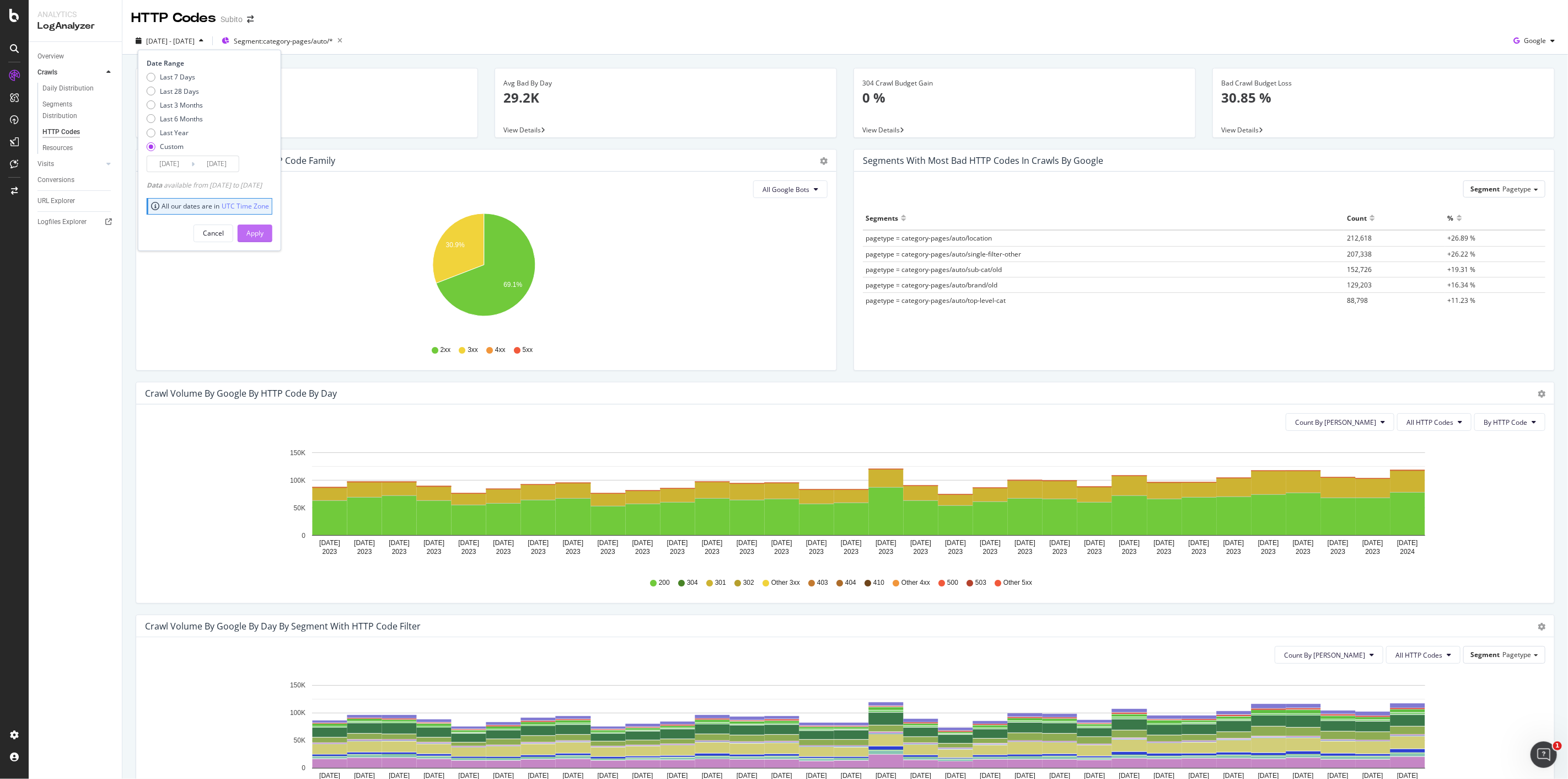
click at [272, 234] on button "Apply" at bounding box center [254, 233] width 35 height 18
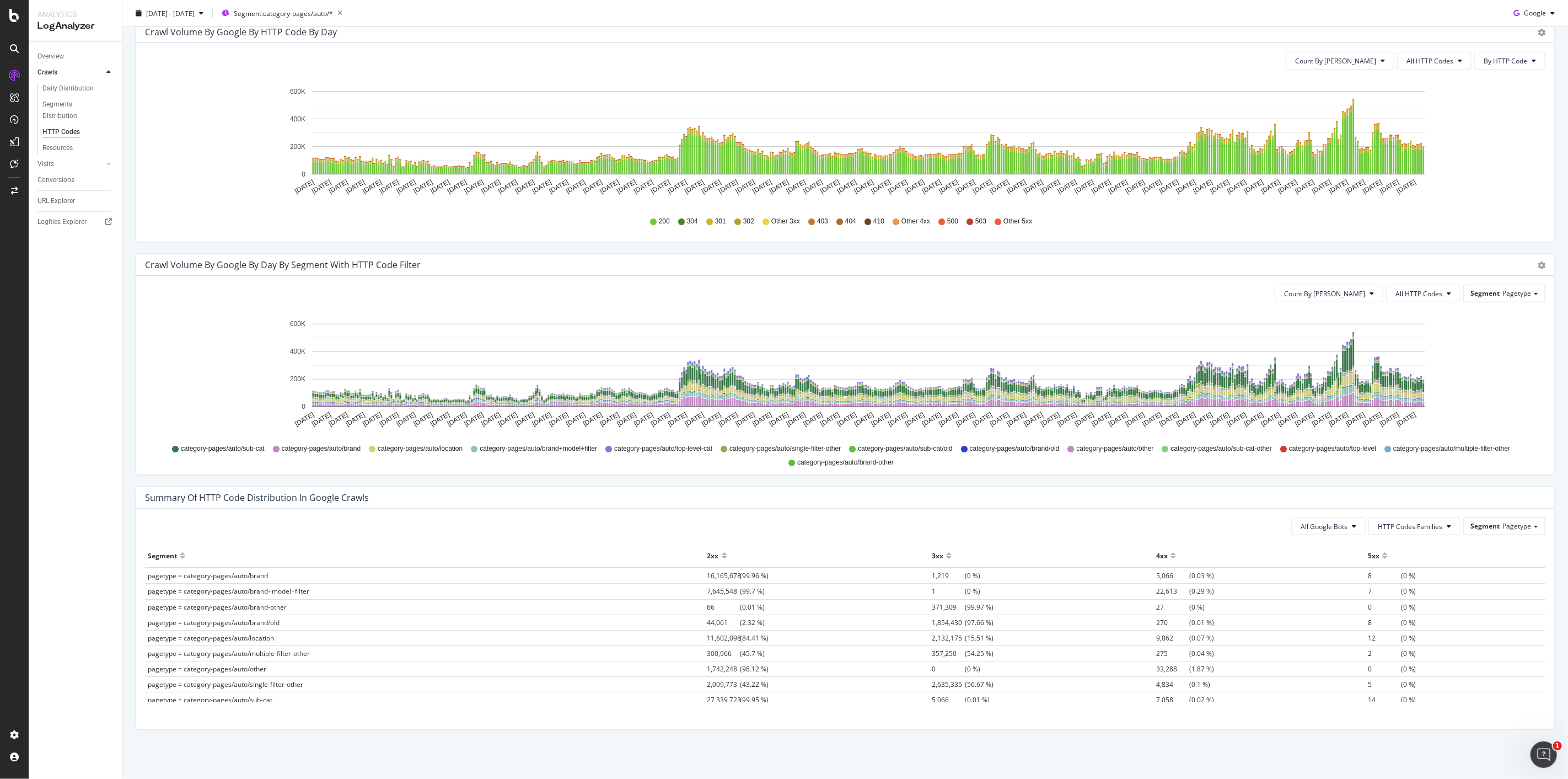
scroll to position [362, 0]
click at [1443, 59] on span "All HTTP Codes" at bounding box center [1430, 60] width 47 height 9
click at [1435, 116] on div "Bad HTTP Codes" at bounding box center [1427, 122] width 73 height 16
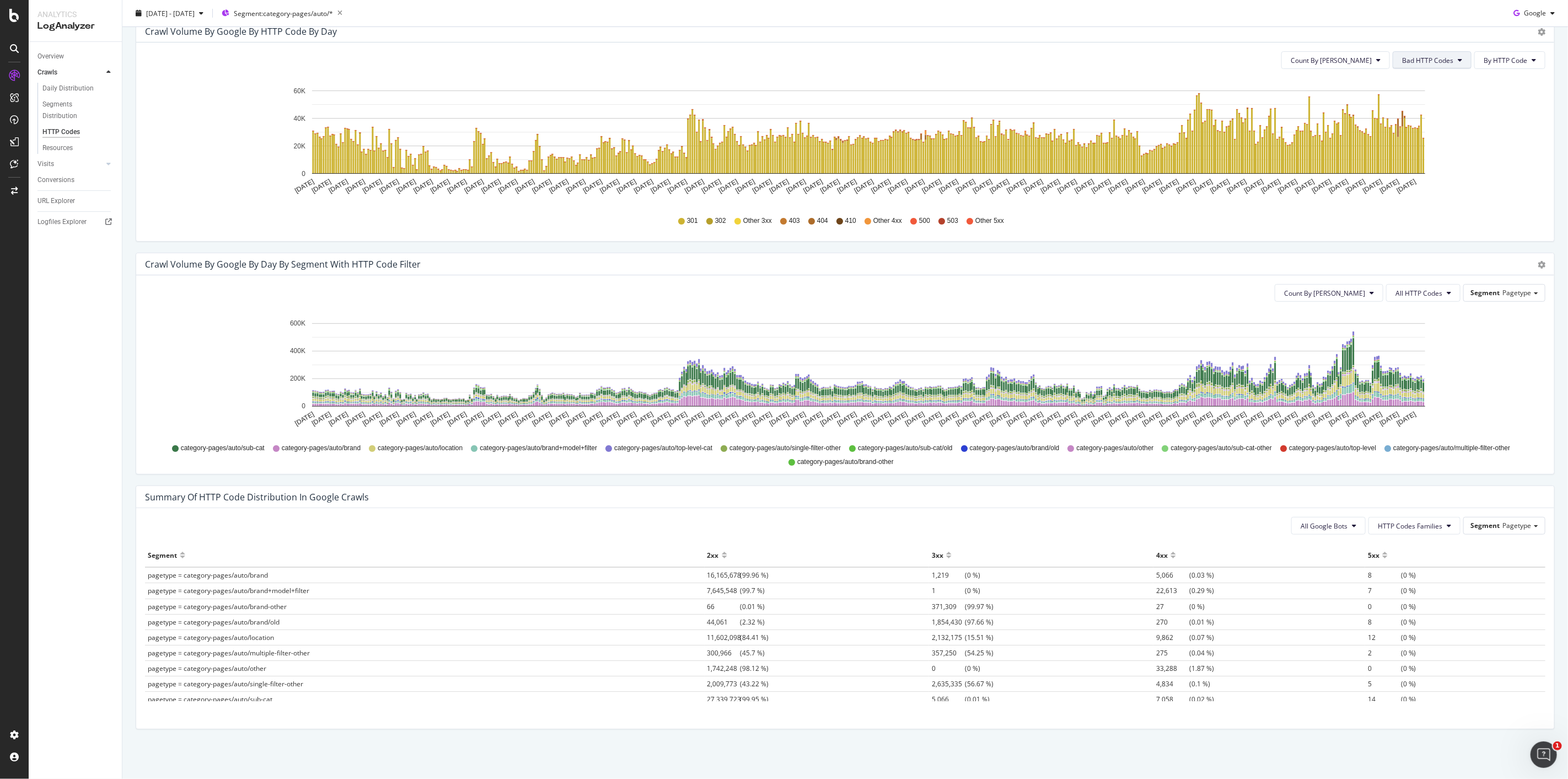
click at [1432, 59] on span "Bad HTTP Codes" at bounding box center [1427, 60] width 51 height 9
click at [1423, 185] on span "5xx family" at bounding box center [1422, 183] width 55 height 10
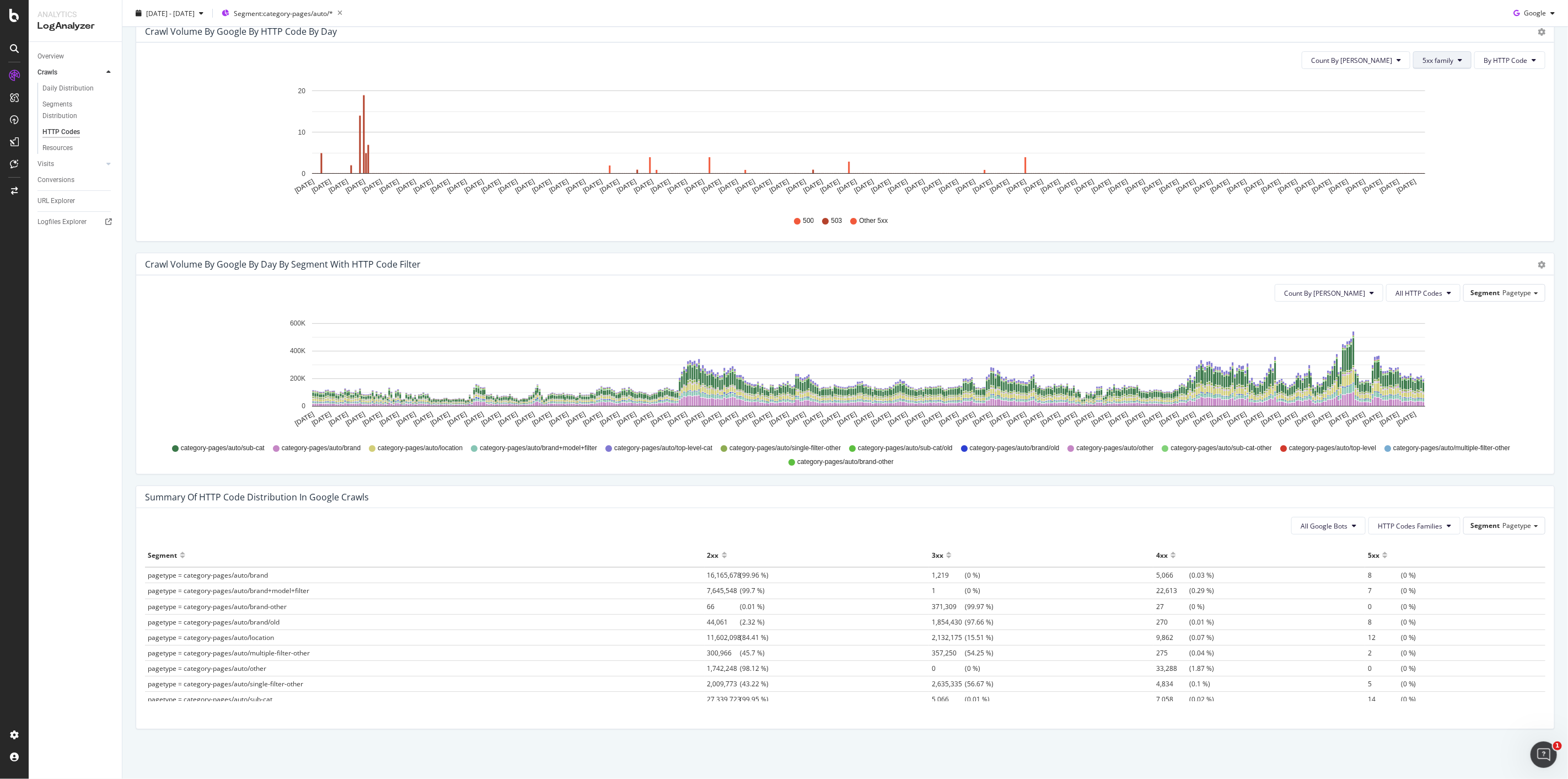
click at [1435, 57] on span "5xx family" at bounding box center [1438, 60] width 31 height 9
click at [1425, 156] on div "4xx family" at bounding box center [1442, 163] width 73 height 16
click at [1437, 304] on div "Count By Day All HTTP Codes Segment Pagetype Hold CTRL while clicking to filter…" at bounding box center [845, 375] width 1418 height 199
click at [1435, 294] on button "All HTTP Codes" at bounding box center [1423, 292] width 74 height 18
click at [1415, 397] on span "Bad HTTP Codes" at bounding box center [1416, 396] width 55 height 10
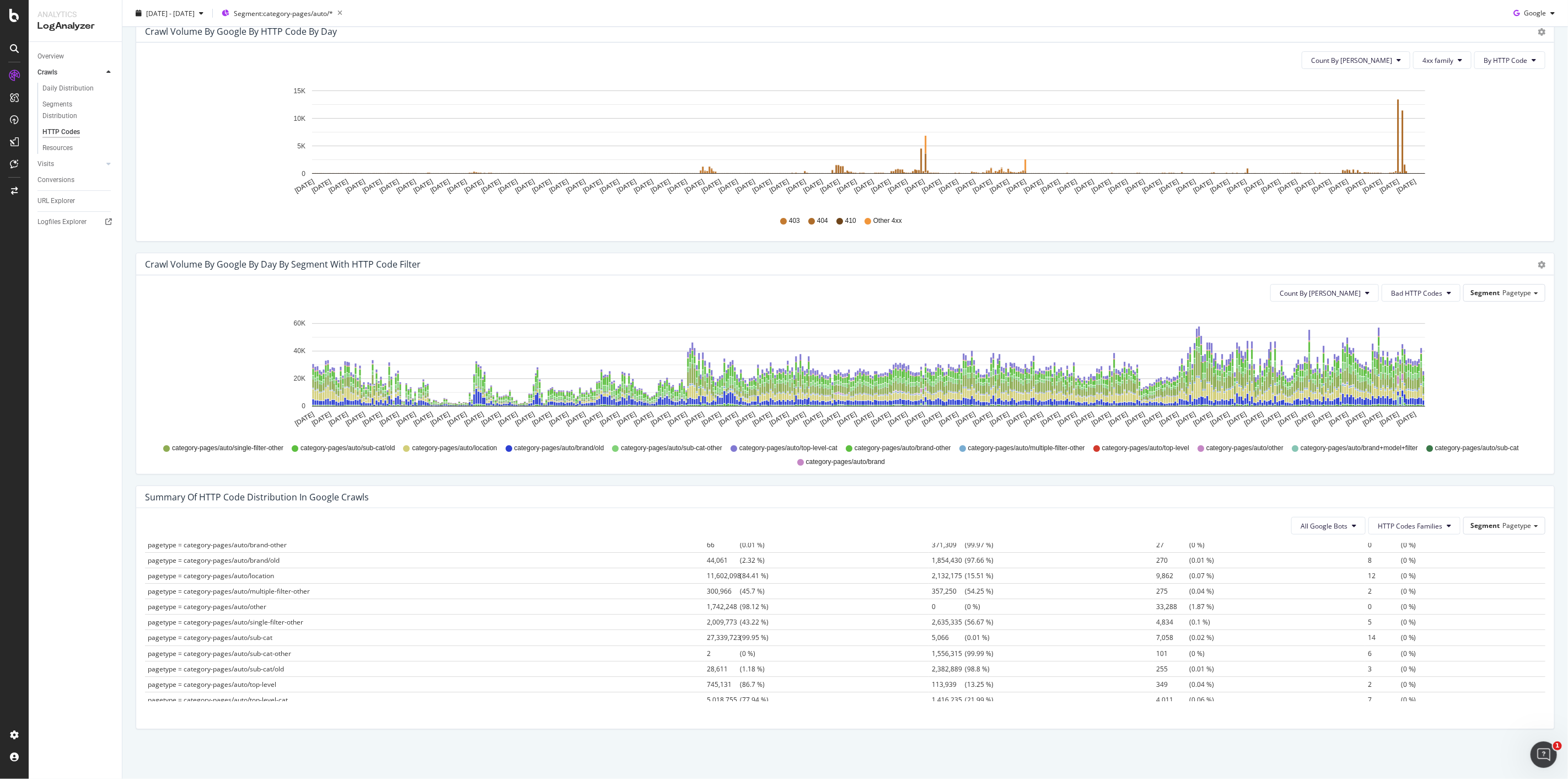
scroll to position [68, 0]
click at [1517, 526] on span "Pagetype" at bounding box center [1516, 525] width 29 height 9
click at [1538, 480] on div "Crawl Volume by google by Day by Segment with HTTP Code Filter Timeline (by Val…" at bounding box center [845, 369] width 1436 height 233
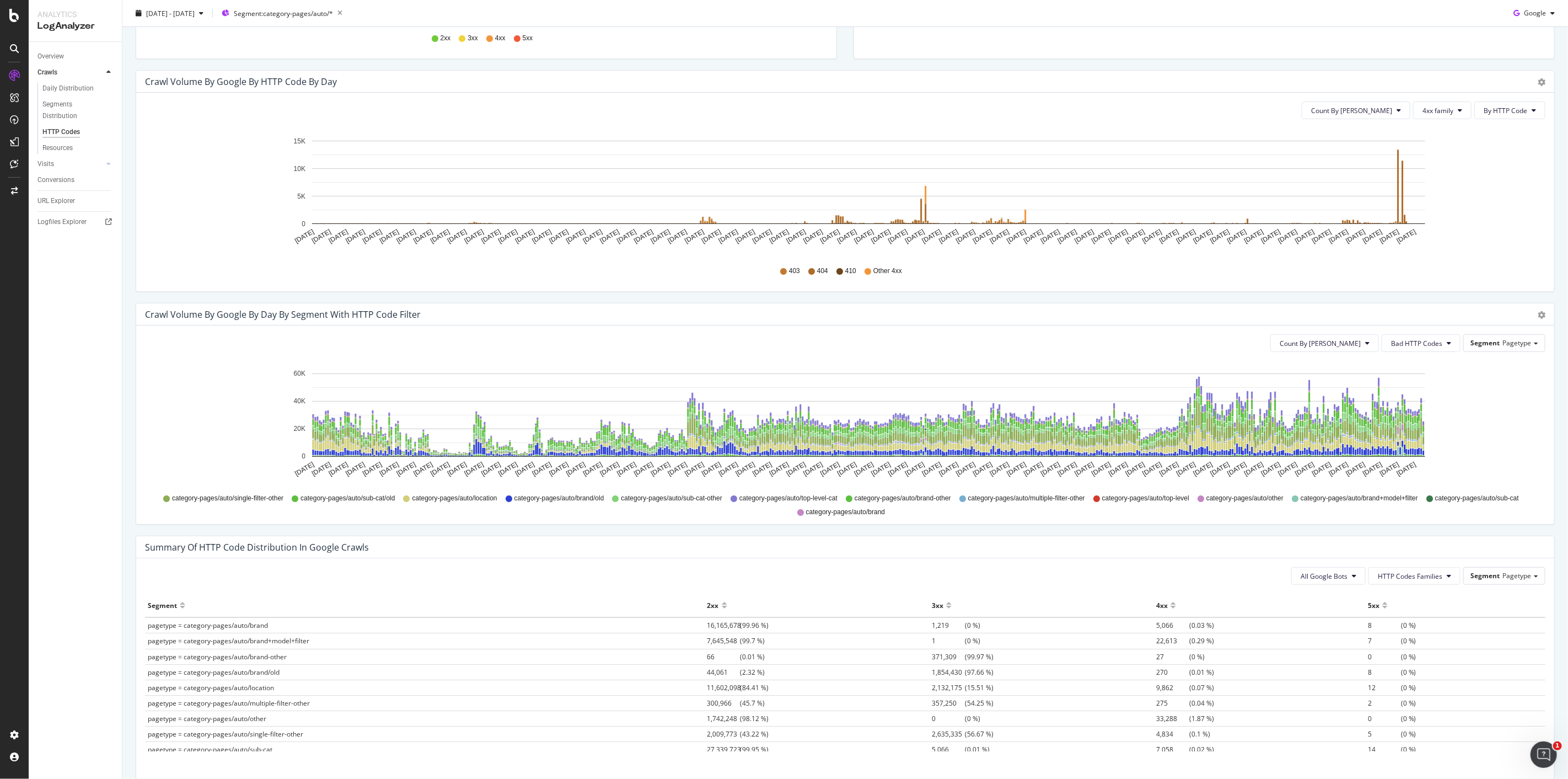
scroll to position [362, 0]
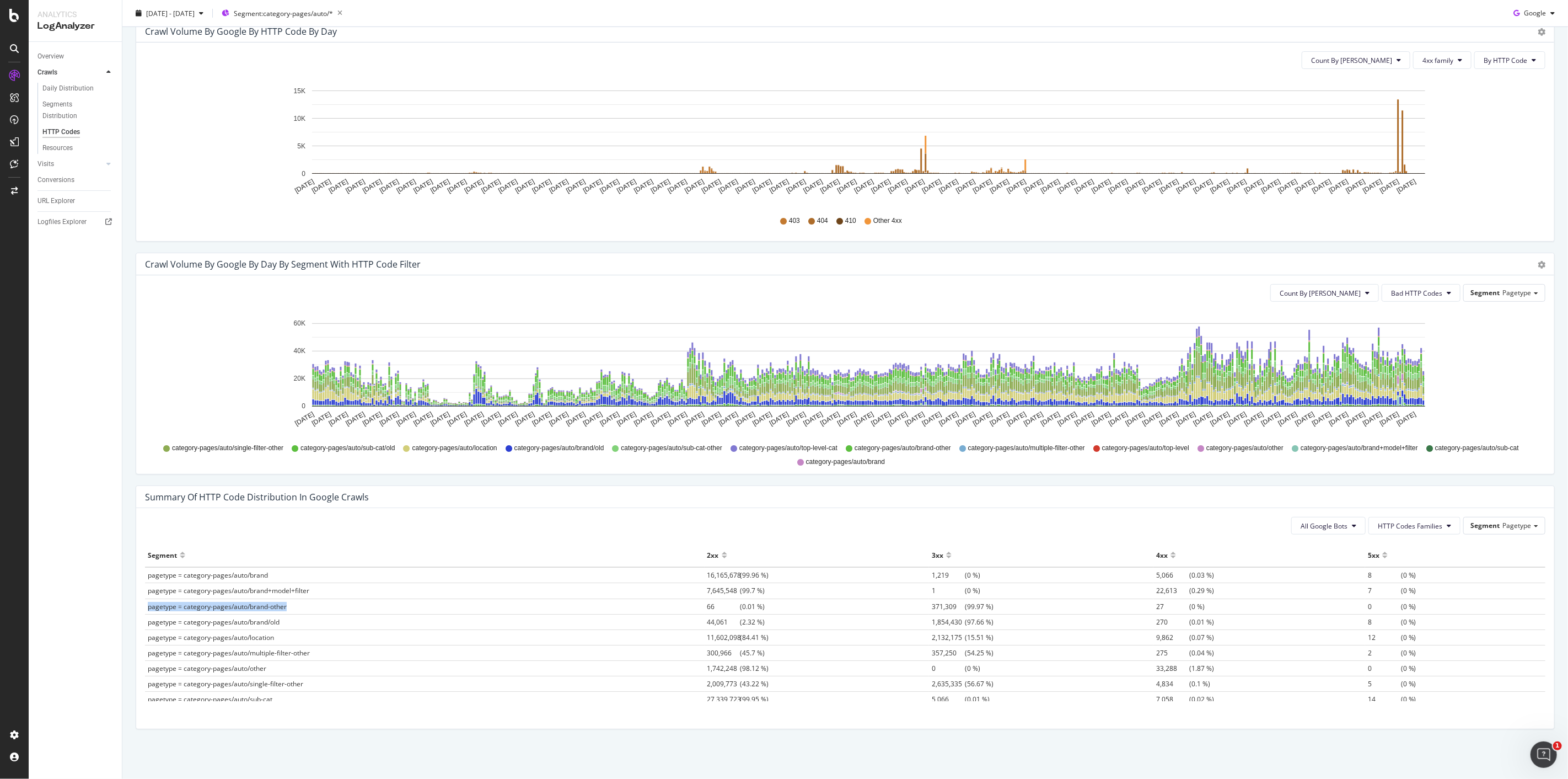
drag, startPoint x: 287, startPoint y: 608, endPoint x: 147, endPoint y: 612, distance: 140.1
click at [147, 612] on td "pagetype = category-pages/auto/brand-other" at bounding box center [424, 606] width 559 height 15
click at [1426, 287] on button "Bad HTTP Codes" at bounding box center [1421, 292] width 79 height 18
click at [1408, 356] on span "3xx family" at bounding box center [1411, 355] width 55 height 10
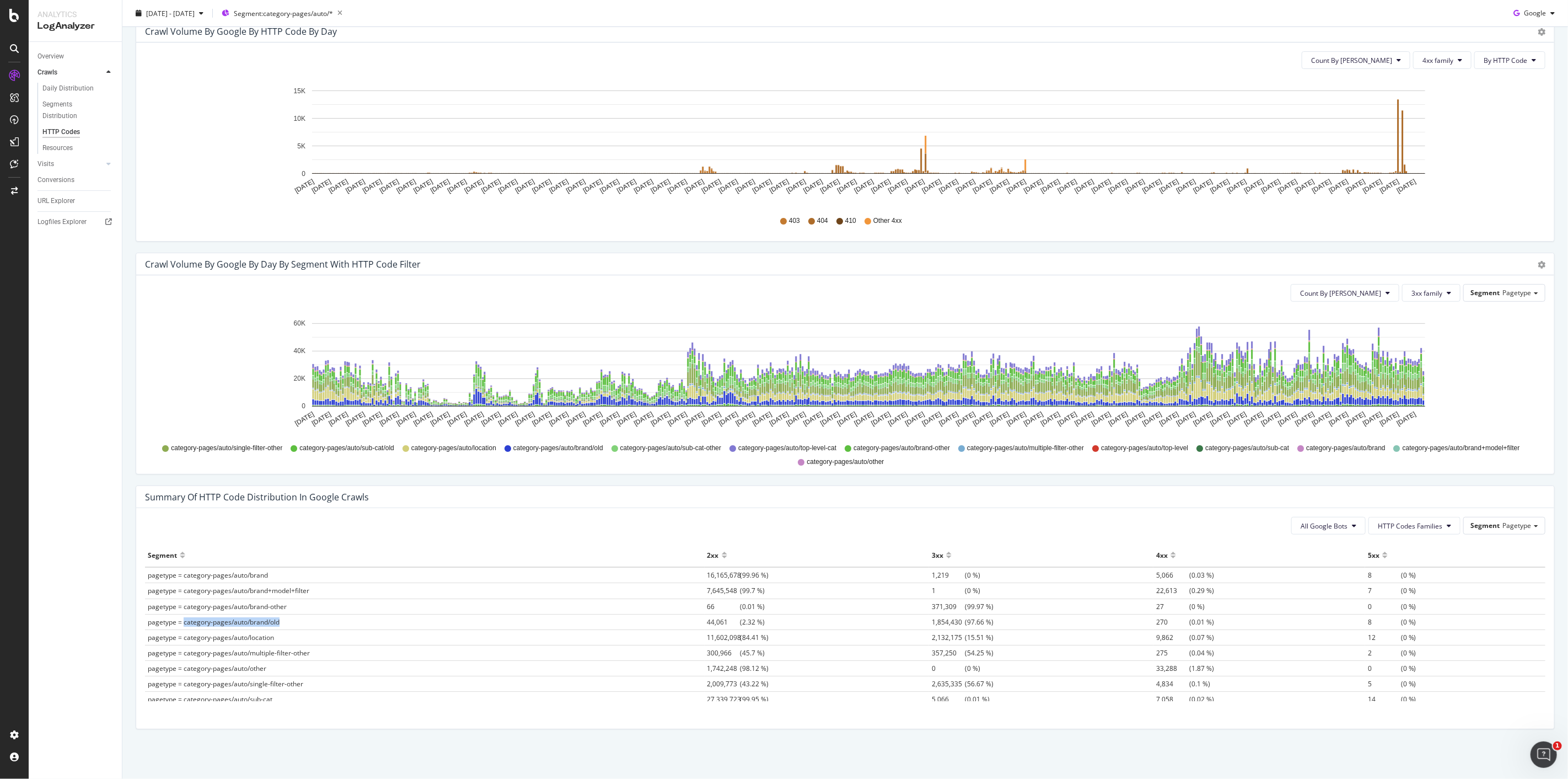
drag, startPoint x: 280, startPoint y: 624, endPoint x: 184, endPoint y: 627, distance: 96.0
click at [184, 627] on td "pagetype = category-pages/auto/brand/old" at bounding box center [424, 621] width 559 height 15
drag, startPoint x: 254, startPoint y: 616, endPoint x: 1474, endPoint y: 631, distance: 1220.1
click at [1474, 631] on tbody "pagetype = category-pages/auto/brand 16,165,678 (99.96 %) 1,219 (0 %) 5,066 (0.…" at bounding box center [845, 601] width 1401 height 202
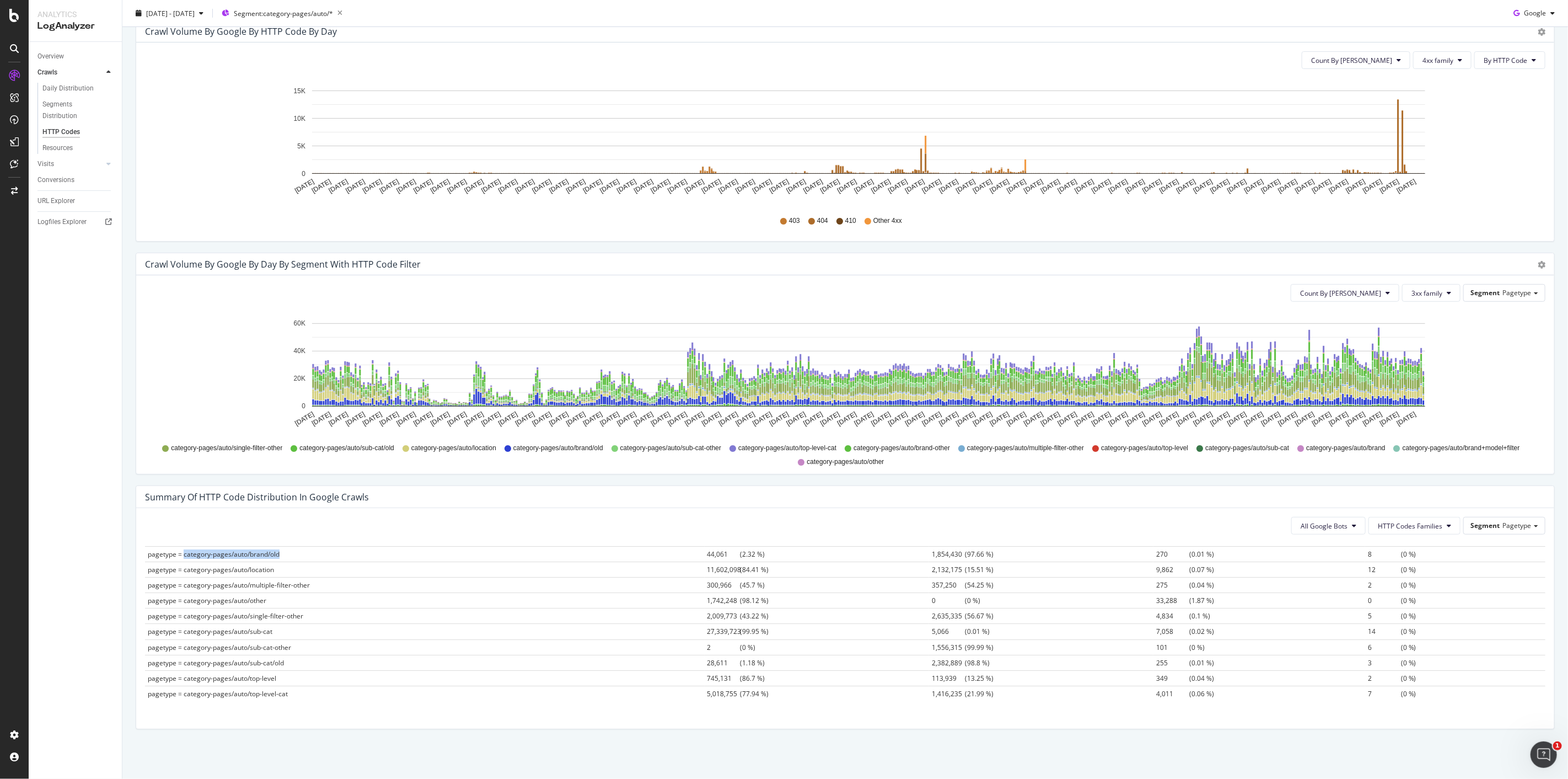
click at [1474, 631] on td "14 (0 %)" at bounding box center [1455, 631] width 180 height 15
drag, startPoint x: 1457, startPoint y: 635, endPoint x: 173, endPoint y: 622, distance: 1284.1
click at [173, 622] on tbody "pagetype = category-pages/auto/brand 16,165,678 (99.96 %) 1,219 (0 %) 5,066 (0.…" at bounding box center [845, 601] width 1401 height 202
drag, startPoint x: 147, startPoint y: 618, endPoint x: 1480, endPoint y: 618, distance: 1333.0
click at [1480, 618] on tr "pagetype = category-pages/auto/single-filter-other 2,009,773 (43.22 %) 2,635,33…" at bounding box center [845, 616] width 1401 height 15
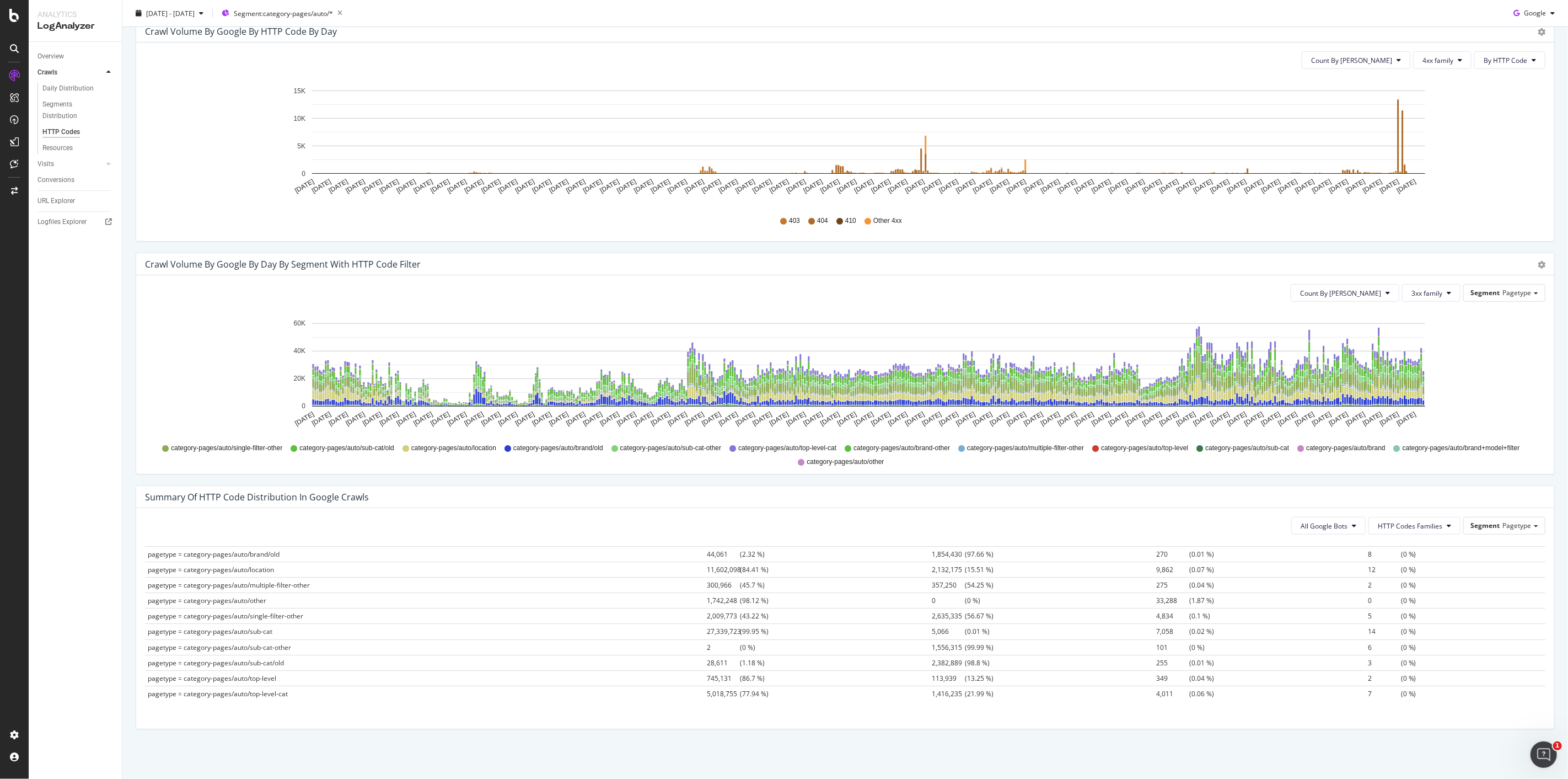
scroll to position [239, 0]
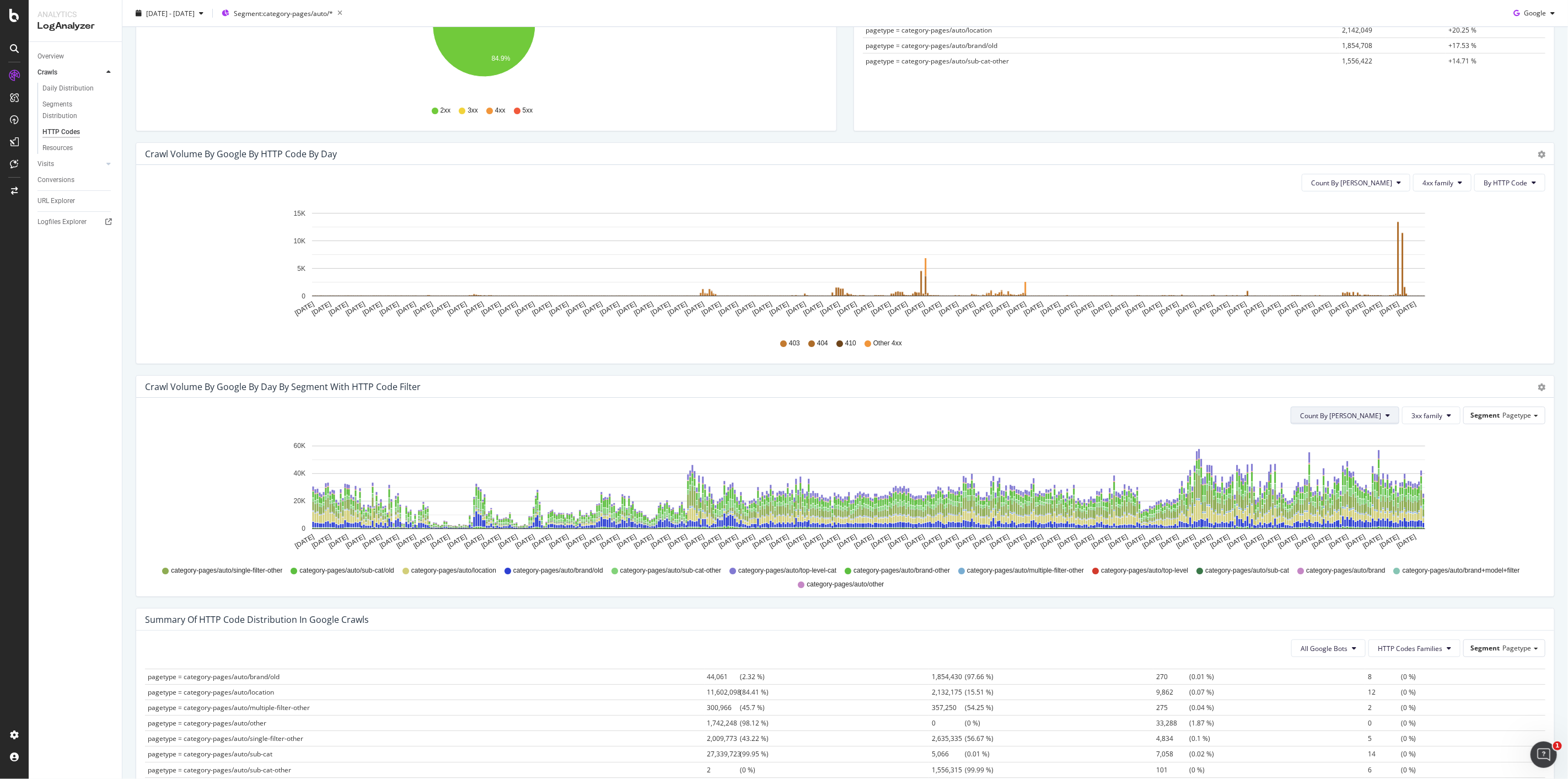
click at [1373, 417] on span "Count By [PERSON_NAME]" at bounding box center [1340, 415] width 81 height 9
click at [1374, 457] on span "Cumulated (all codes)" at bounding box center [1373, 457] width 83 height 10
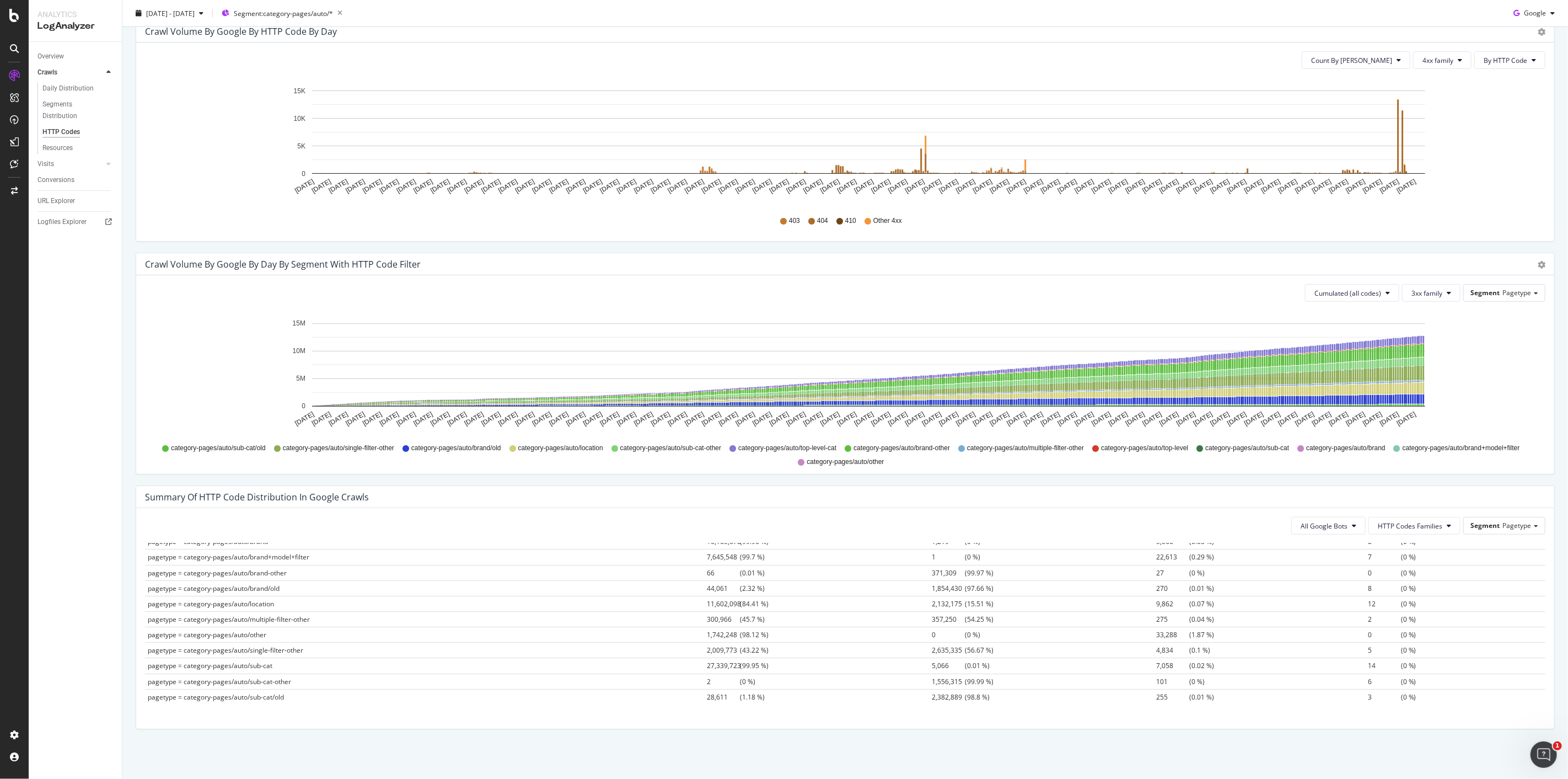
scroll to position [0, 0]
drag, startPoint x: 976, startPoint y: 621, endPoint x: 152, endPoint y: 622, distance: 824.0
click at [152, 622] on tr "pagetype = category-pages/auto/brand/old 44,061 (2.32 %) 1,854,430 (97.66 %) 27…" at bounding box center [845, 621] width 1401 height 15
click at [271, 624] on span "pagetype = category-pages/auto/brand/old" at bounding box center [214, 622] width 131 height 9
click at [932, 625] on span "1,854,430" at bounding box center [948, 622] width 33 height 9
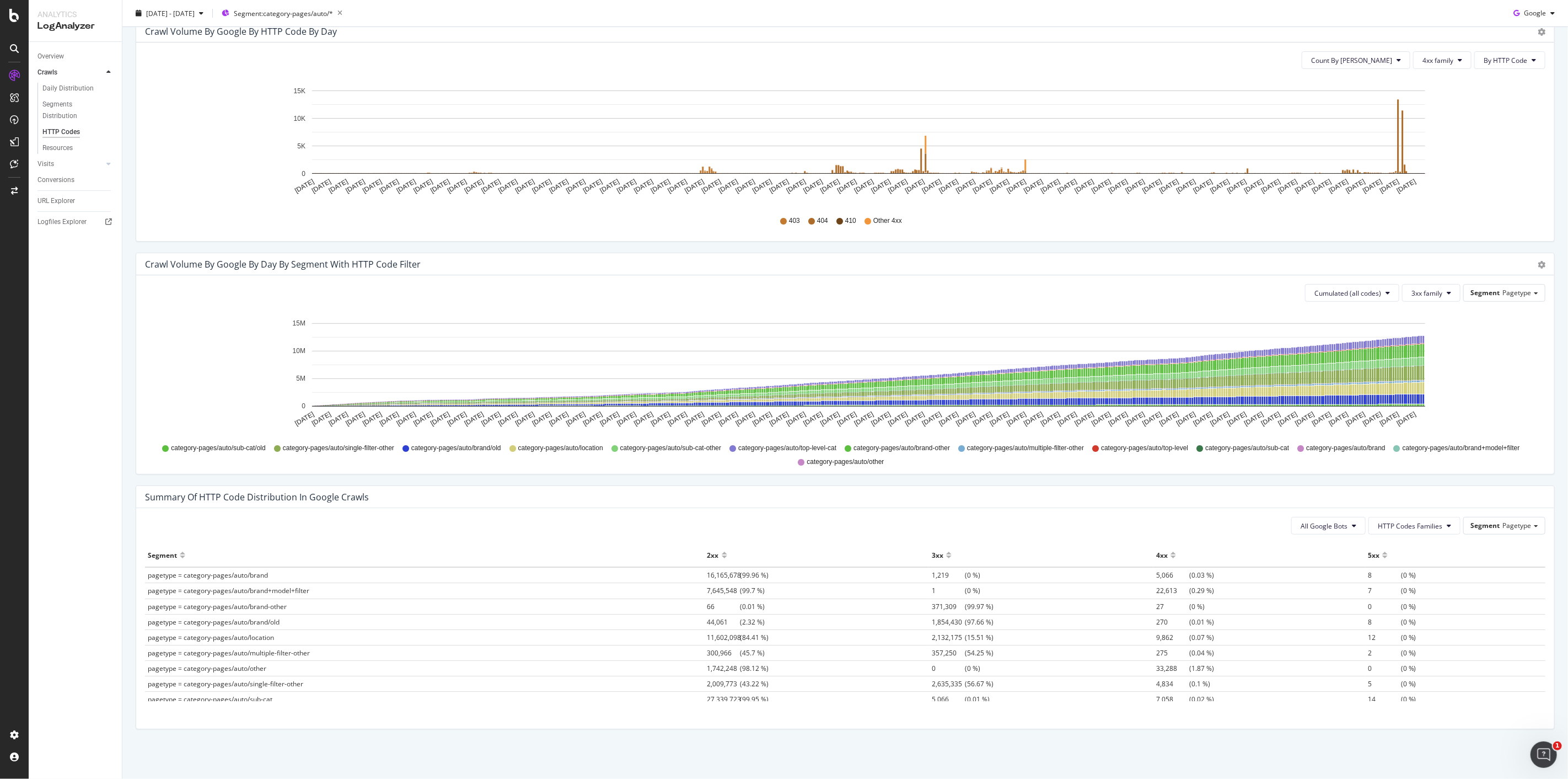
drag, startPoint x: 920, startPoint y: 624, endPoint x: 1430, endPoint y: 622, distance: 510.0
click at [1430, 622] on tr "pagetype = category-pages/auto/brand/old 44,061 (2.32 %) 1,854,430 (97.66 %) 27…" at bounding box center [845, 621] width 1401 height 15
click at [1430, 622] on td "8 (0 %)" at bounding box center [1455, 621] width 180 height 15
drag, startPoint x: 168, startPoint y: 628, endPoint x: 322, endPoint y: 618, distance: 154.3
click at [322, 618] on td "pagetype = category-pages/auto/brand/old" at bounding box center [424, 621] width 559 height 15
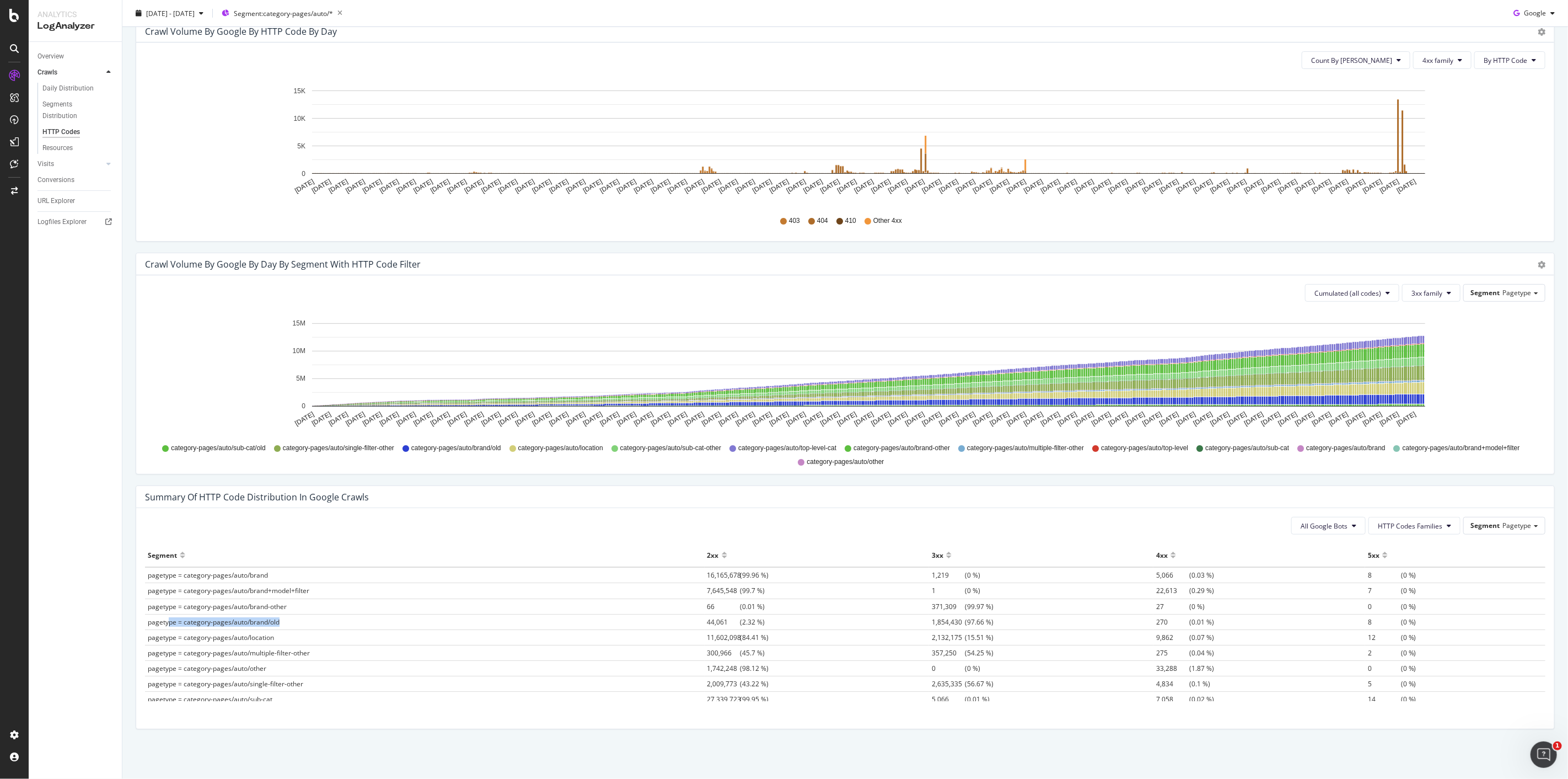
click at [322, 618] on td "pagetype = category-pages/auto/brand/old" at bounding box center [424, 621] width 559 height 15
drag, startPoint x: 295, startPoint y: 622, endPoint x: 1454, endPoint y: 622, distance: 1159.0
click at [1454, 622] on tbody "pagetype = category-pages/auto/brand 16,165,678 (99.96 %) 1,219 (0 %) 5,066 (0.…" at bounding box center [845, 601] width 1401 height 202
click at [1454, 622] on td "5 (0 %)" at bounding box center [1455, 616] width 180 height 15
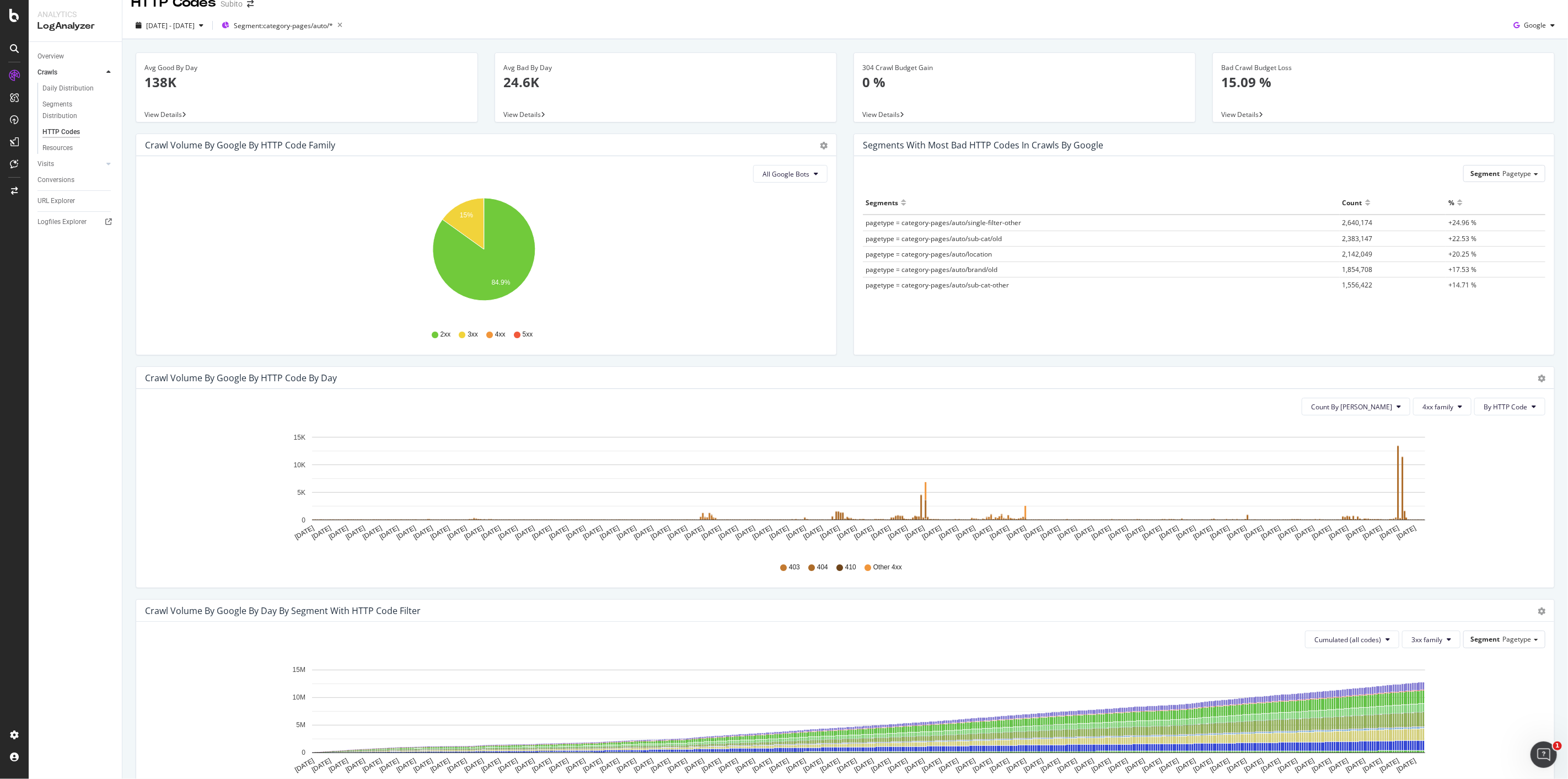
scroll to position [0, 0]
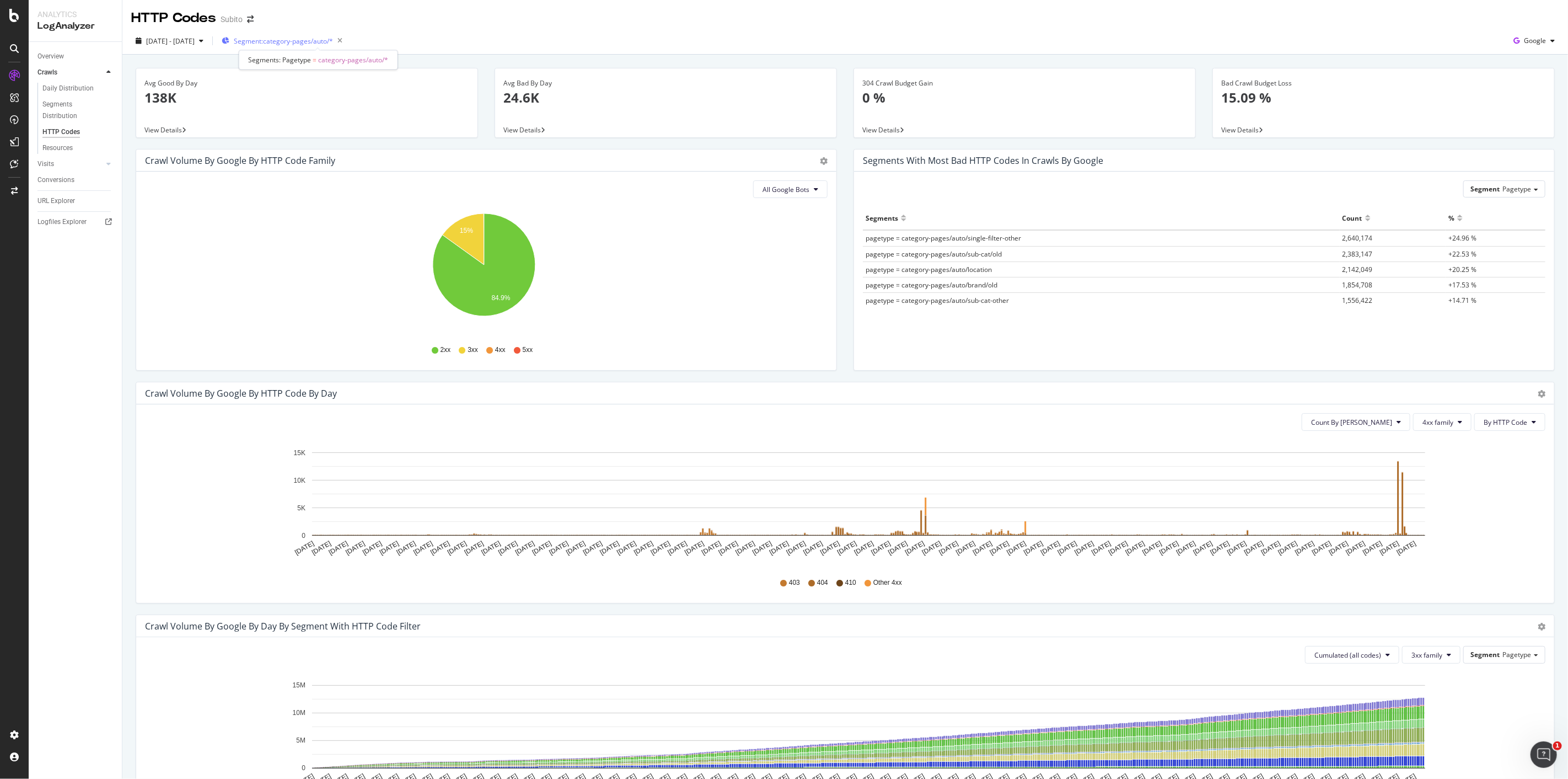
click at [333, 42] on span "Segment: category-pages/auto/*" at bounding box center [283, 41] width 99 height 9
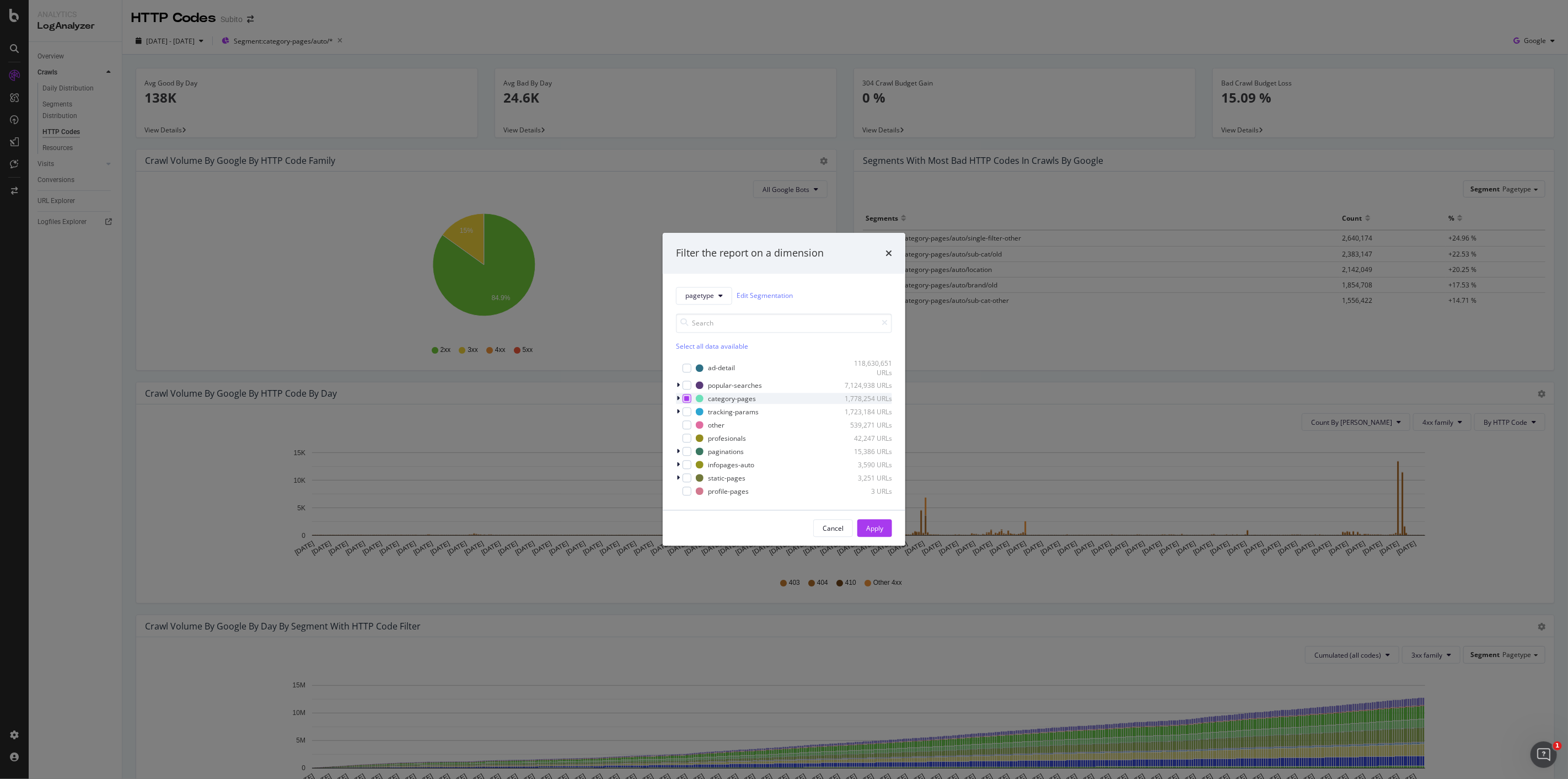
click at [687, 397] on icon "modal" at bounding box center [687, 398] width 5 height 5
click at [716, 398] on div "category-pages" at bounding box center [732, 398] width 48 height 9
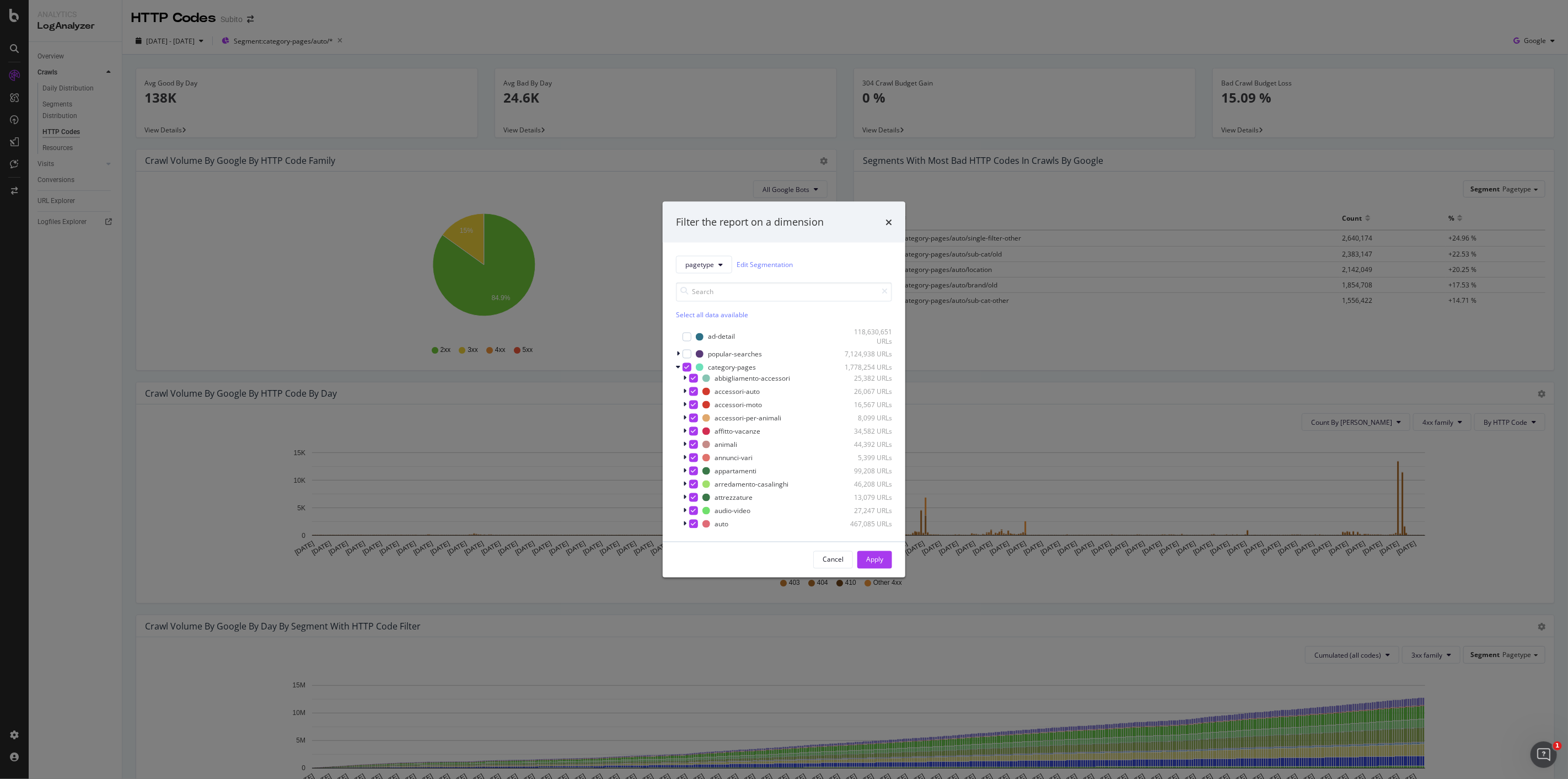
click at [703, 315] on div "Select all data available" at bounding box center [783, 314] width 216 height 9
click at [703, 315] on div "Unselect all data available" at bounding box center [783, 314] width 216 height 9
click at [695, 384] on div "modal" at bounding box center [693, 383] width 9 height 9
click at [864, 560] on button "Apply" at bounding box center [874, 559] width 35 height 18
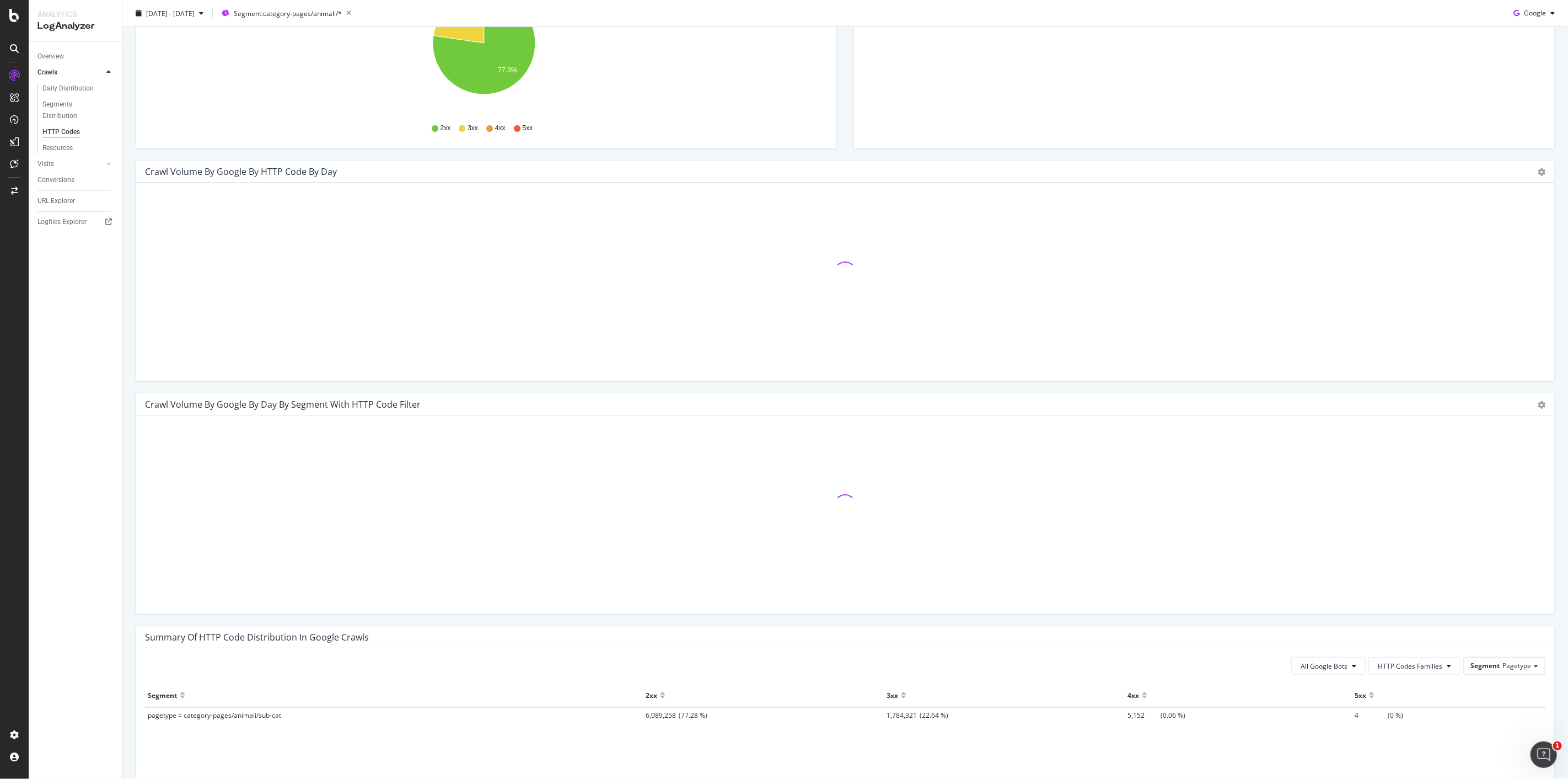
scroll to position [362, 0]
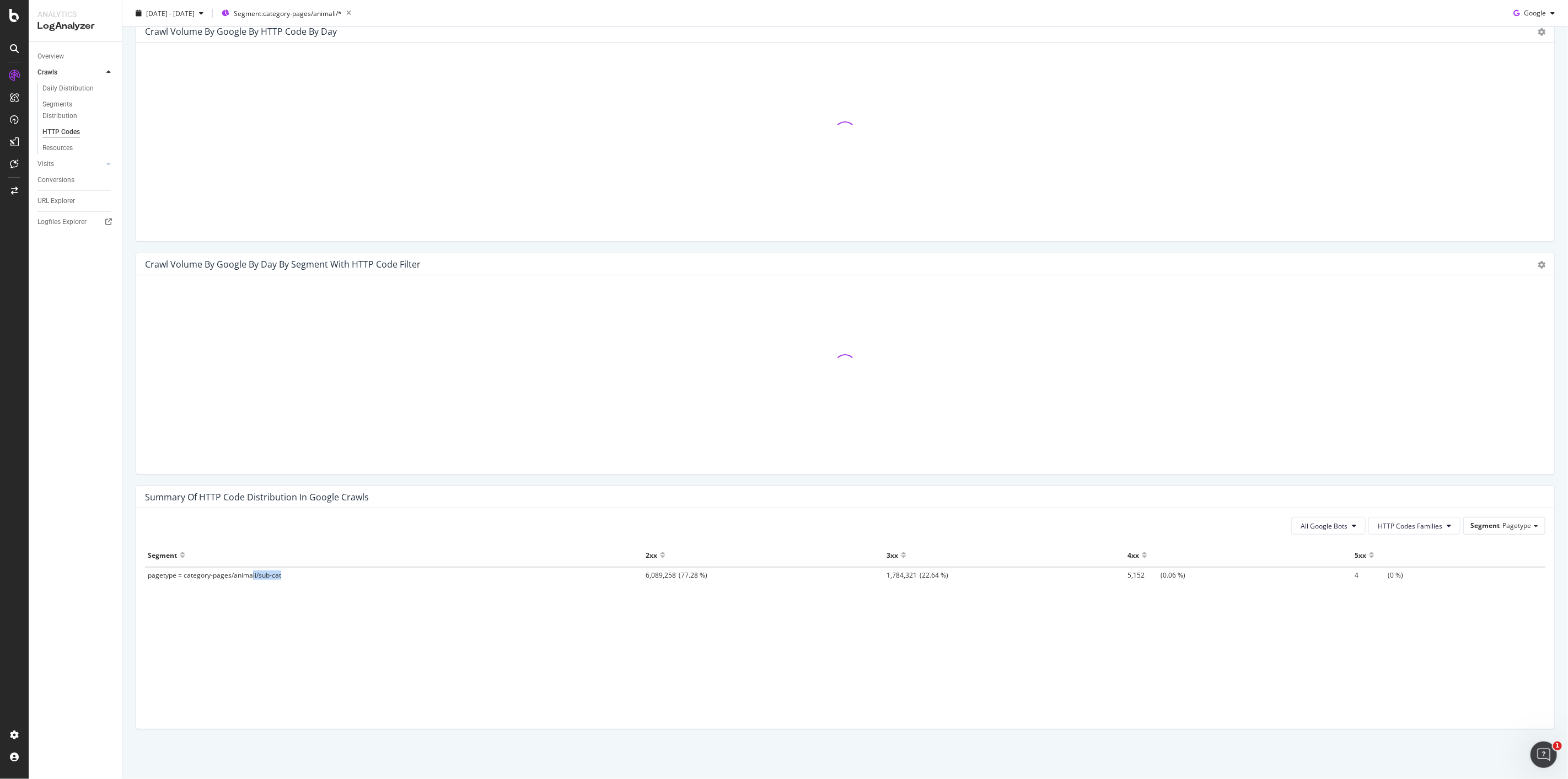
drag, startPoint x: 250, startPoint y: 577, endPoint x: 290, endPoint y: 578, distance: 40.0
click at [290, 578] on td "pagetype = category-pages/animali/sub-cat" at bounding box center [394, 574] width 498 height 15
drag, startPoint x: 290, startPoint y: 578, endPoint x: 200, endPoint y: 576, distance: 90.0
click at [200, 576] on td "pagetype = category-pages/animali/sub-cat" at bounding box center [394, 574] width 498 height 15
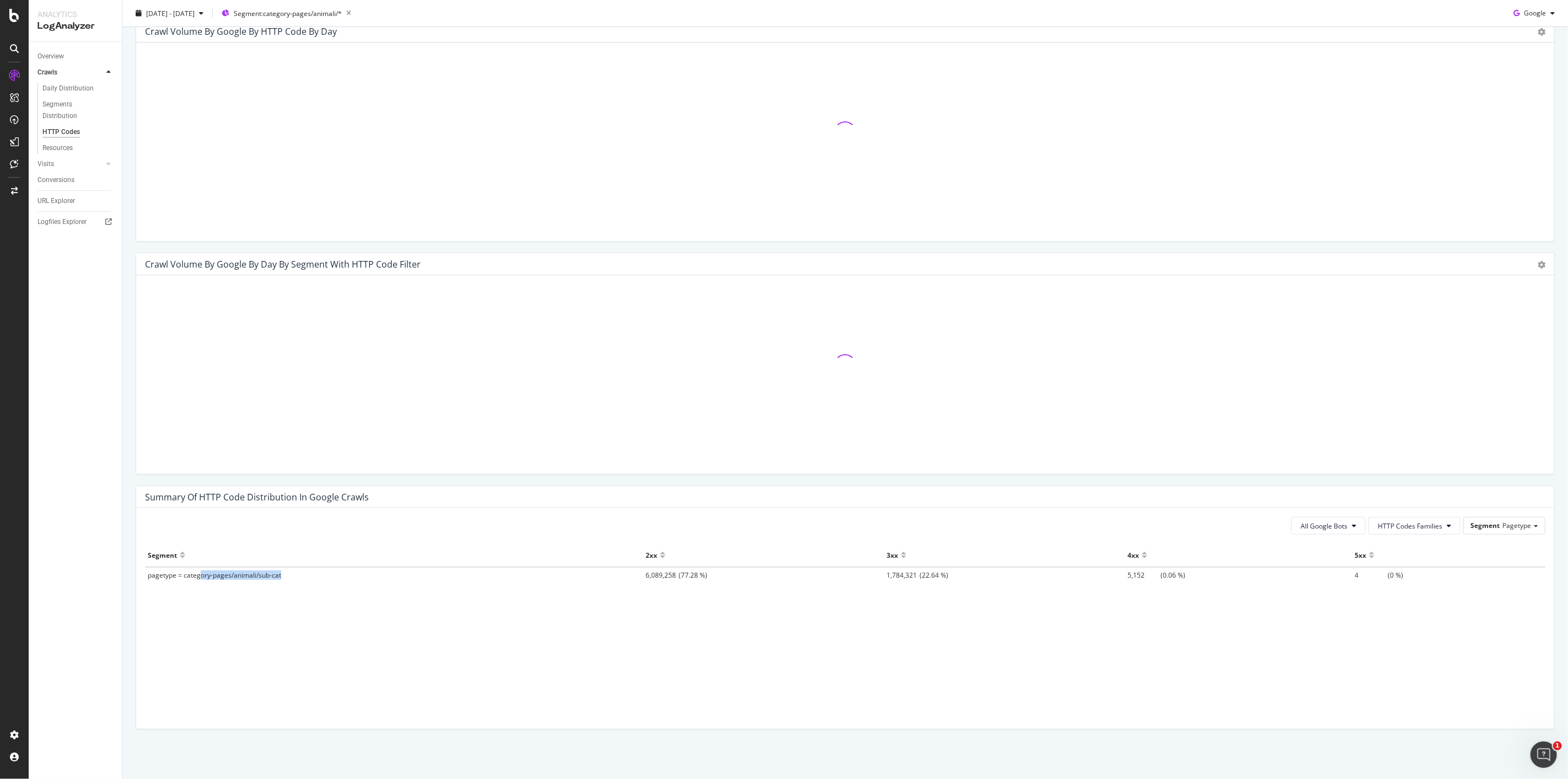
click at [200, 576] on span "pagetype = category-pages/animali/sub-cat" at bounding box center [214, 575] width 133 height 9
drag, startPoint x: 183, startPoint y: 576, endPoint x: 407, endPoint y: 580, distance: 224.0
click at [407, 580] on td "pagetype = category-pages/animali/sub-cat" at bounding box center [394, 574] width 498 height 15
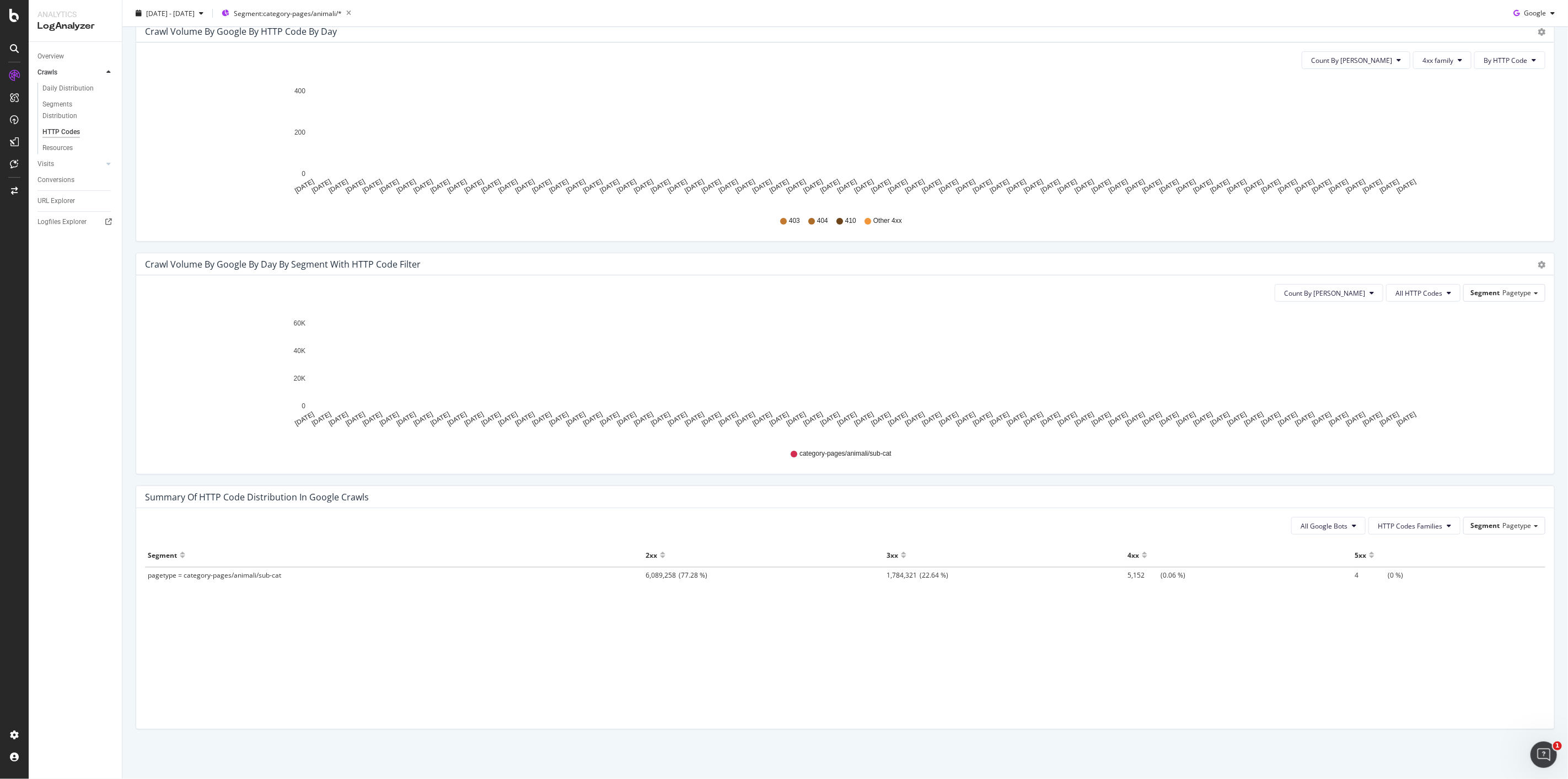
scroll to position [178, 0]
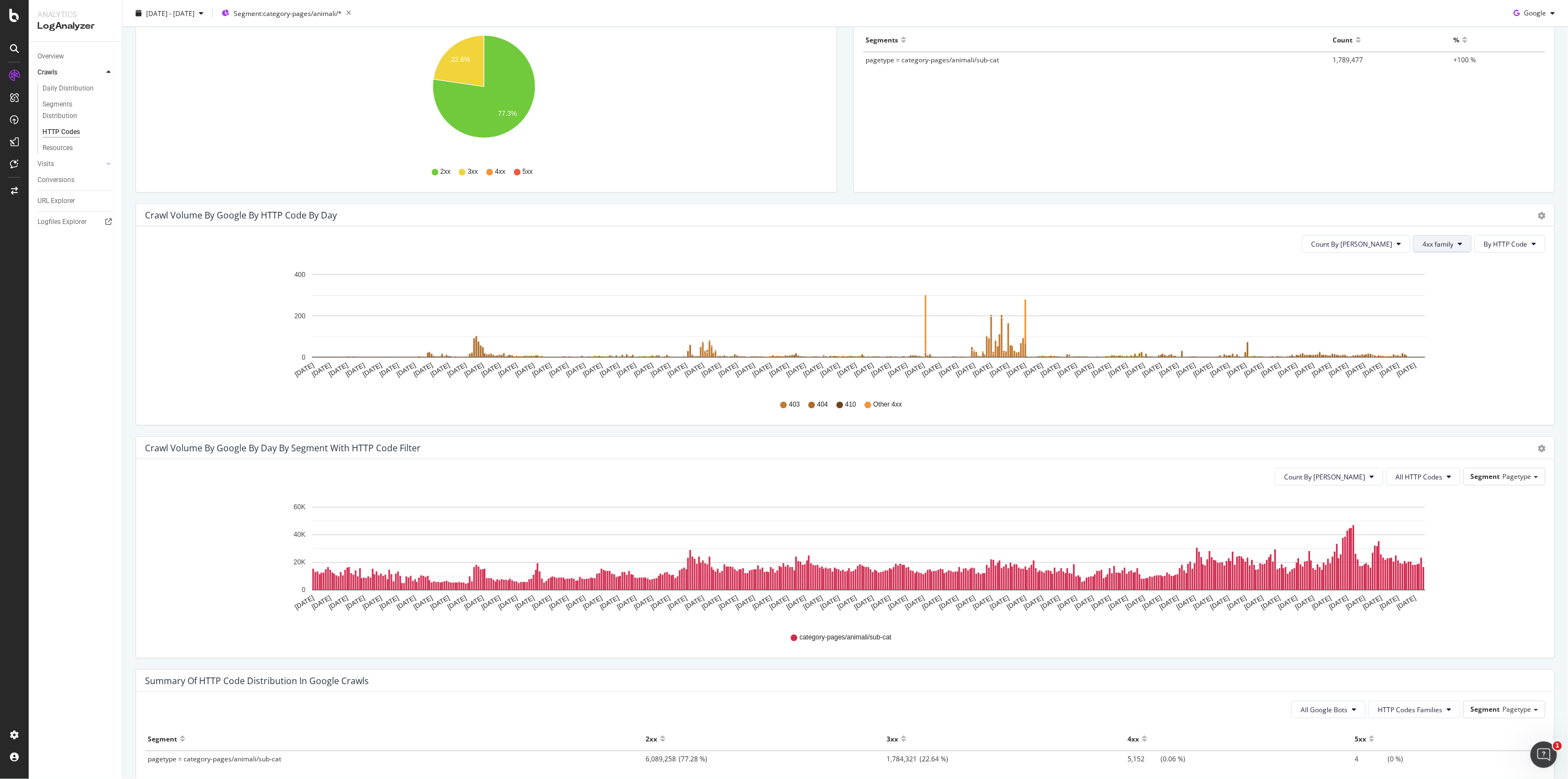
click at [1447, 249] on button "4xx family" at bounding box center [1442, 244] width 58 height 18
drag, startPoint x: 1431, startPoint y: 287, endPoint x: 1432, endPoint y: 305, distance: 18.0
click at [1432, 305] on div "All HTTP Codes Good HTTP Codes Bad HTTP Codes 3xx family 4xx family 5xx family" at bounding box center [1442, 314] width 73 height 122
click at [1432, 305] on span "Bad HTTP Codes" at bounding box center [1441, 306] width 55 height 10
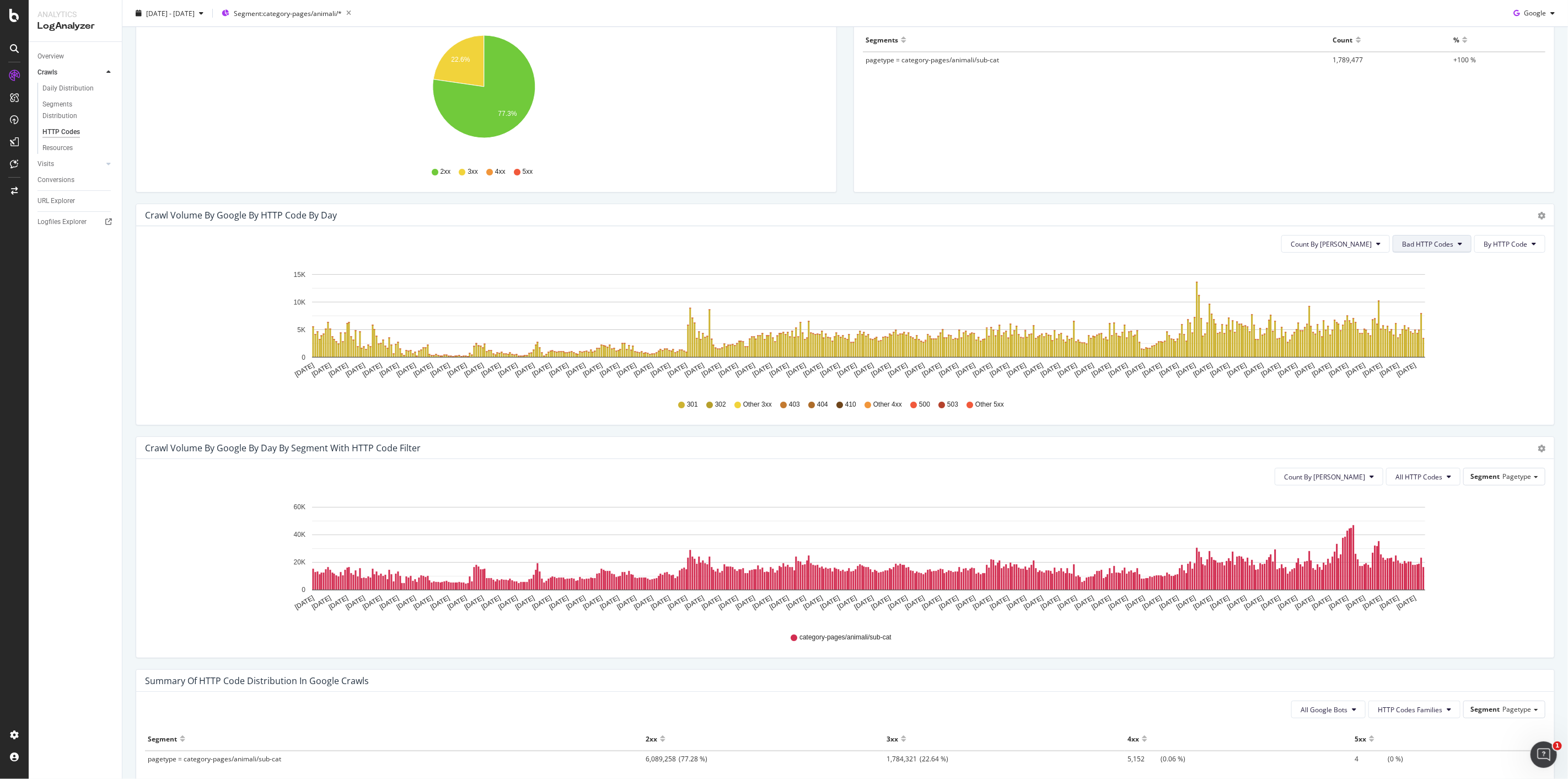
drag, startPoint x: 1435, startPoint y: 269, endPoint x: 1437, endPoint y: 244, distance: 25.1
click at [1437, 244] on span "Bad HTTP Codes" at bounding box center [1427, 244] width 51 height 9
click at [1426, 286] on span "Good HTTP Codes" at bounding box center [1422, 286] width 55 height 10
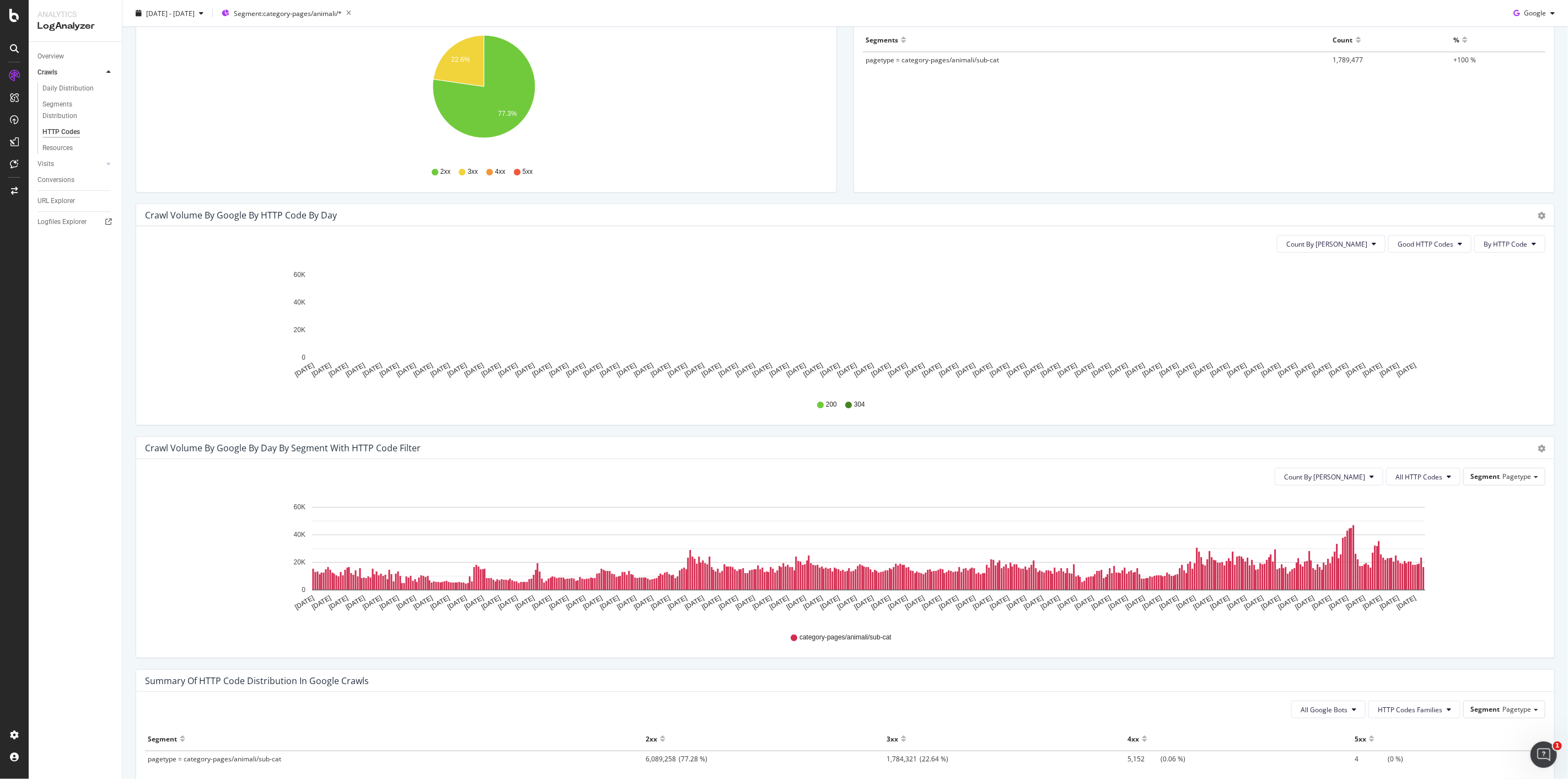
click at [1418, 254] on div "Count By Day Good HTTP Codes By HTTP Code Hold CTRL while clicking to filter th…" at bounding box center [845, 325] width 1418 height 199
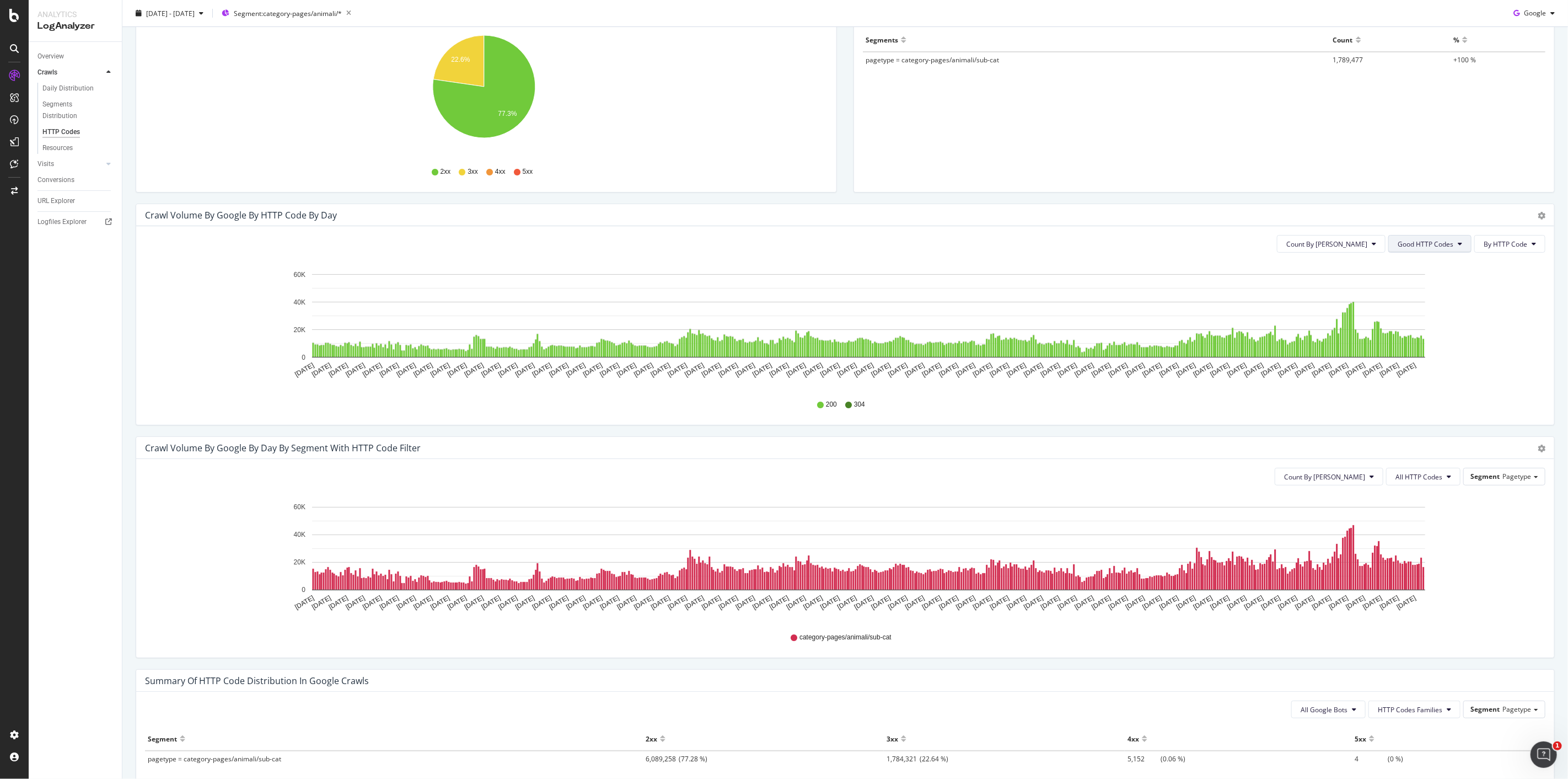
click at [1418, 252] on button "Good HTTP Codes" at bounding box center [1430, 244] width 83 height 18
click at [1414, 300] on div "Bad HTTP Codes" at bounding box center [1417, 306] width 73 height 16
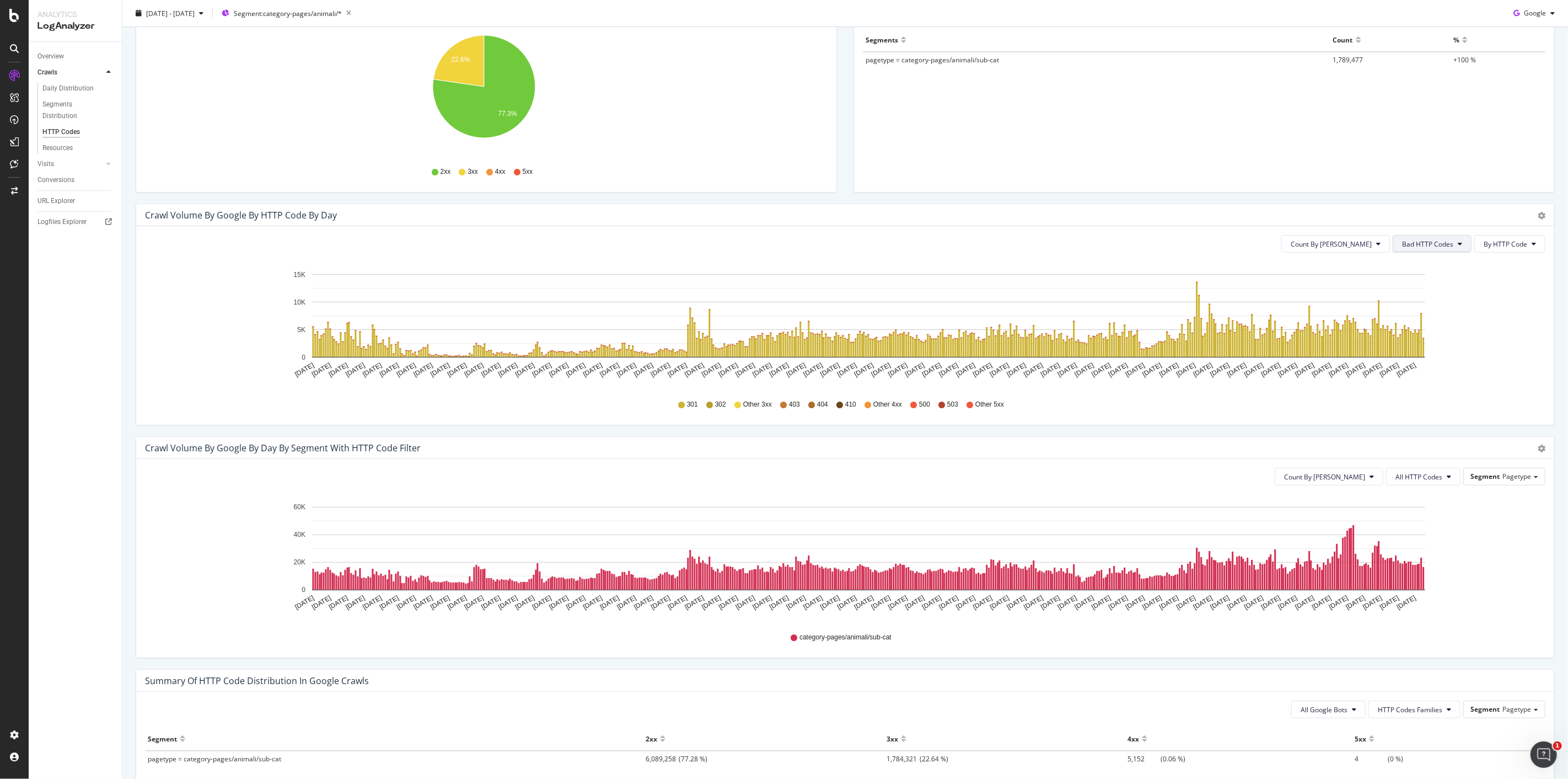
click at [1424, 247] on span "Bad HTTP Codes" at bounding box center [1427, 244] width 51 height 9
click at [1419, 320] on div "3xx family" at bounding box center [1422, 327] width 73 height 16
click at [1427, 239] on span "3xx family" at bounding box center [1438, 244] width 31 height 9
click at [1447, 353] on div "4xx family" at bounding box center [1442, 347] width 73 height 16
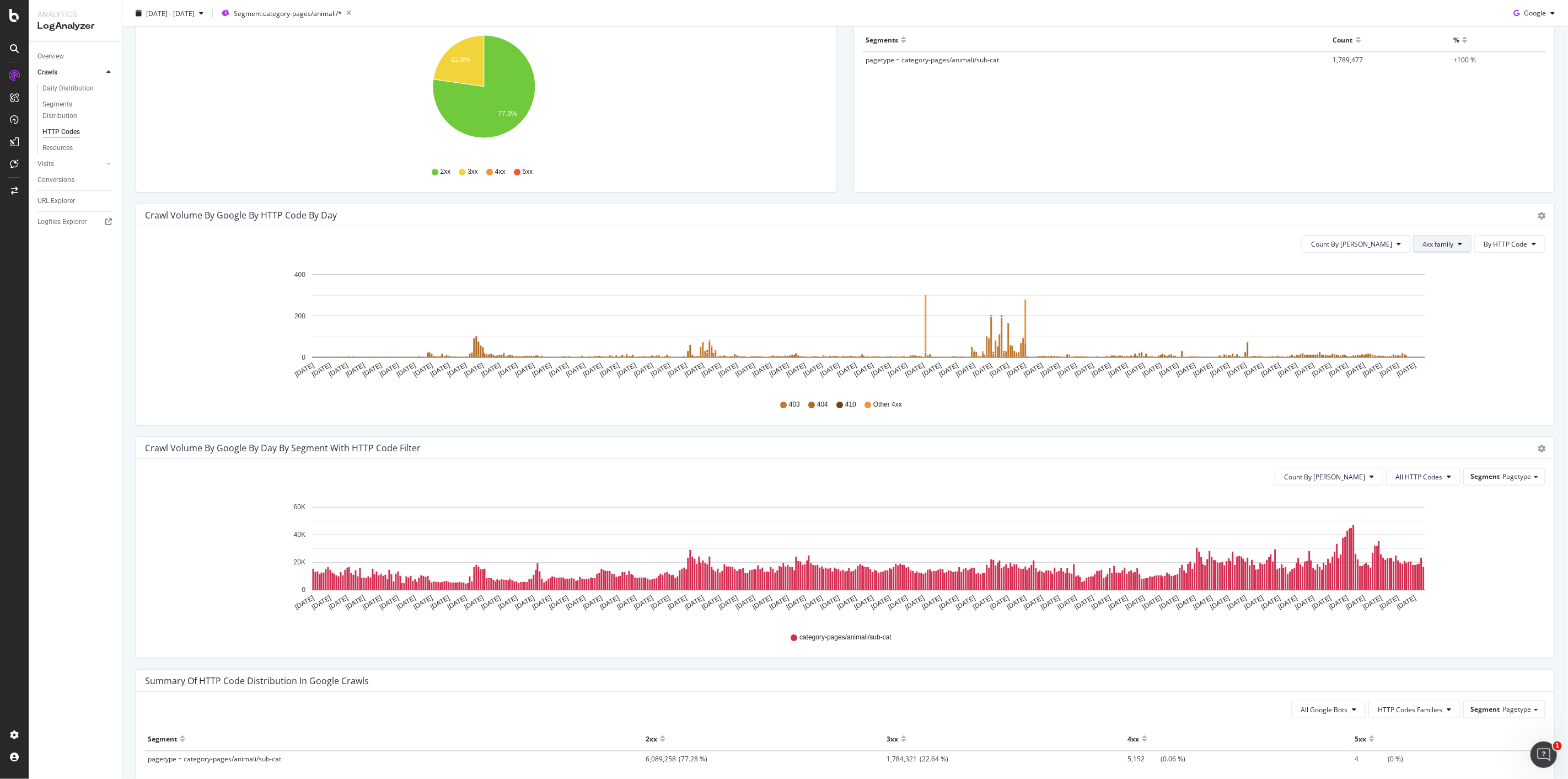
click at [1432, 244] on span "4xx family" at bounding box center [1438, 244] width 31 height 9
click at [1446, 365] on span "5xx family" at bounding box center [1441, 367] width 55 height 10
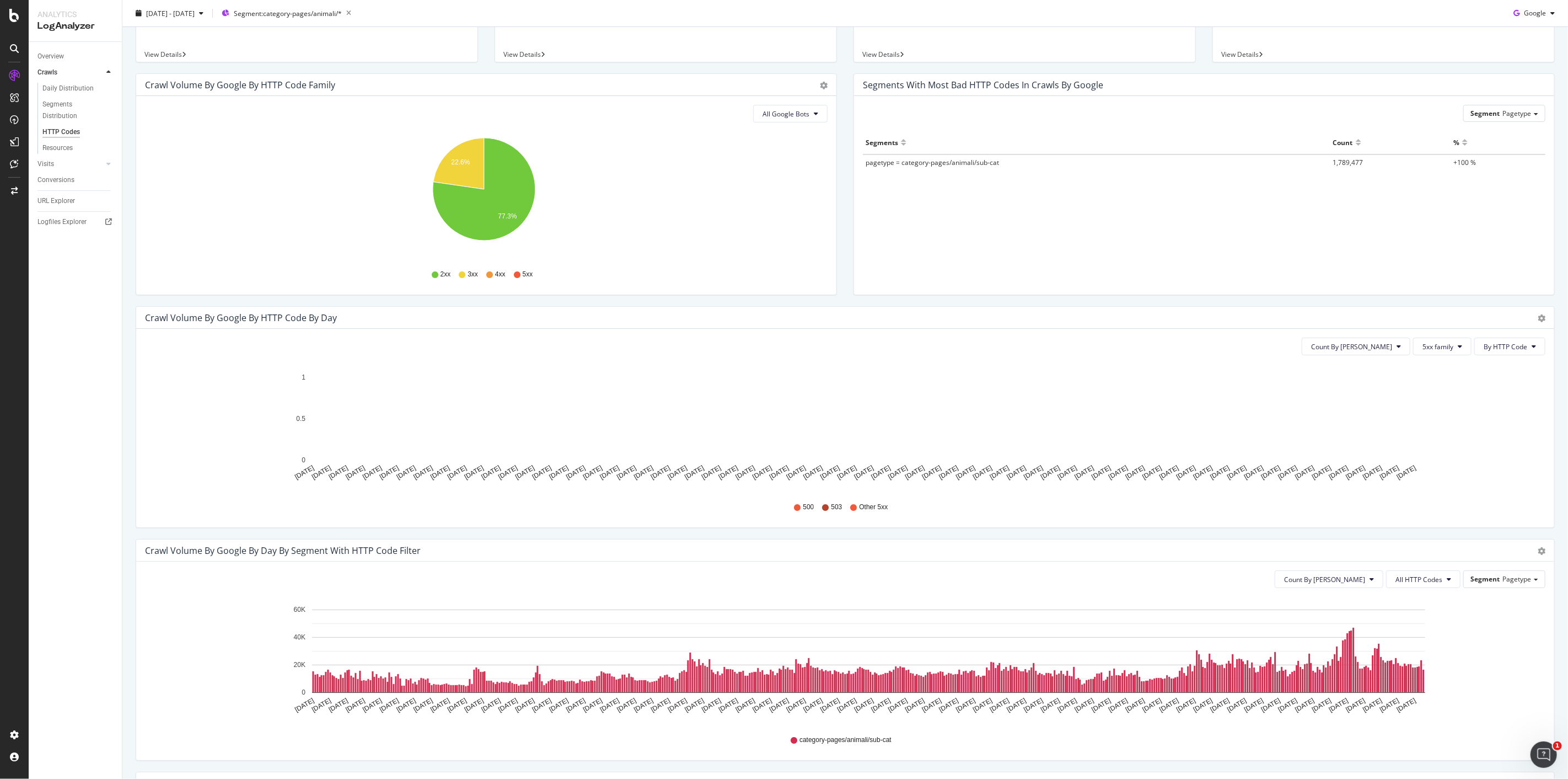
scroll to position [0, 0]
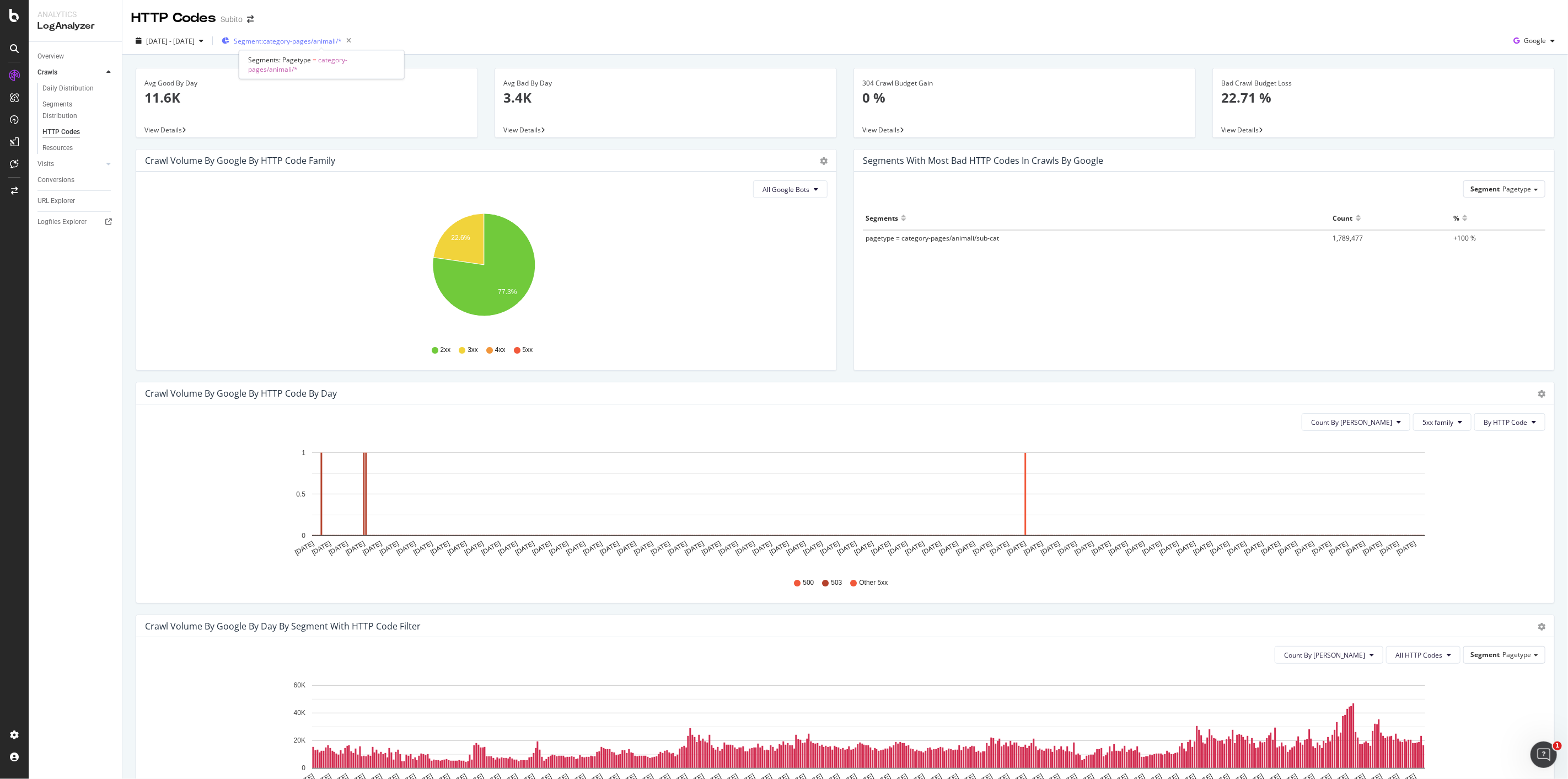
click at [304, 37] on span "Segment: category-pages/animali/*" at bounding box center [288, 41] width 108 height 9
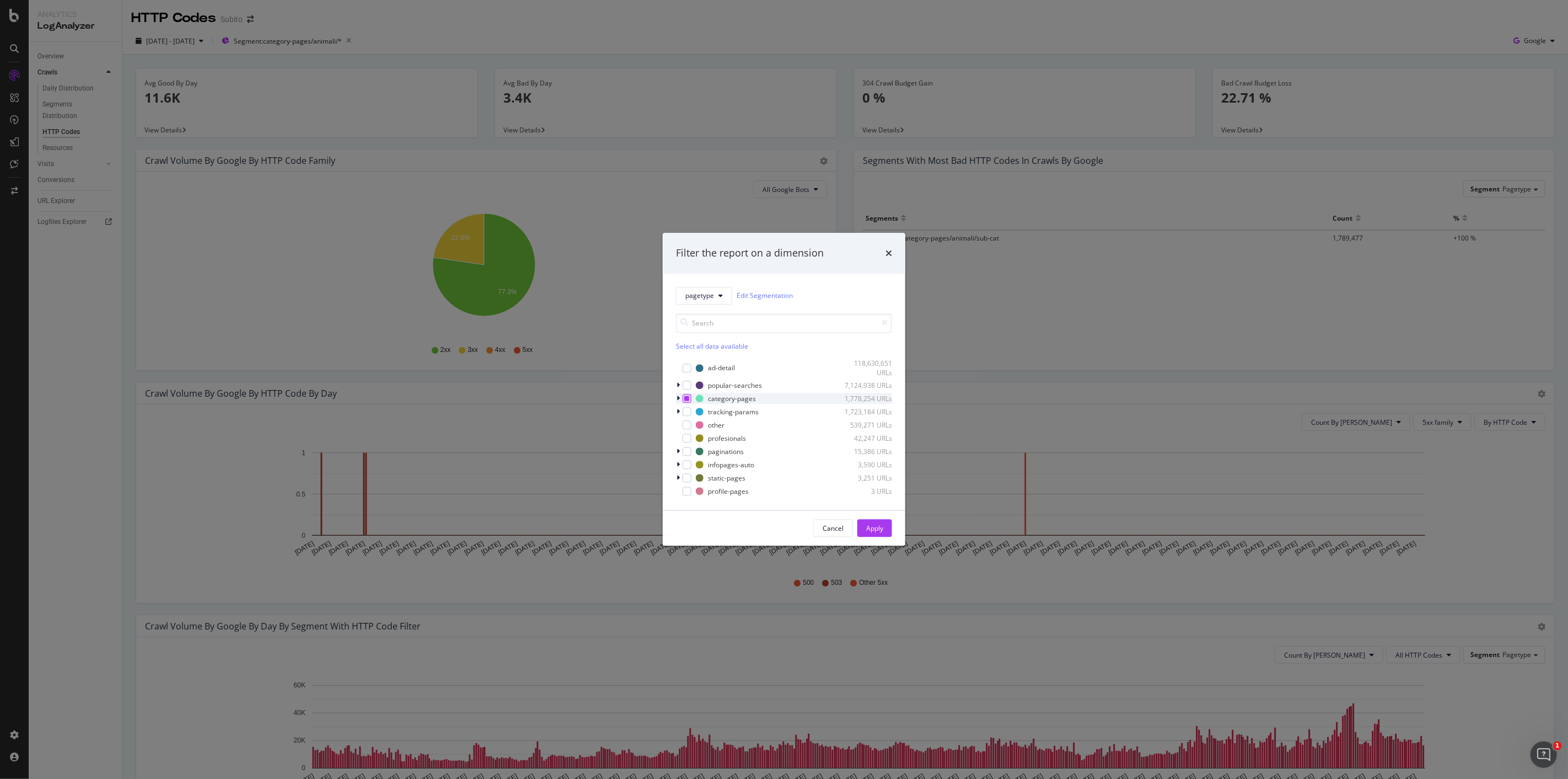
click at [684, 397] on div "modal" at bounding box center [687, 399] width 9 height 9
click at [679, 400] on icon "modal" at bounding box center [677, 398] width 3 height 7
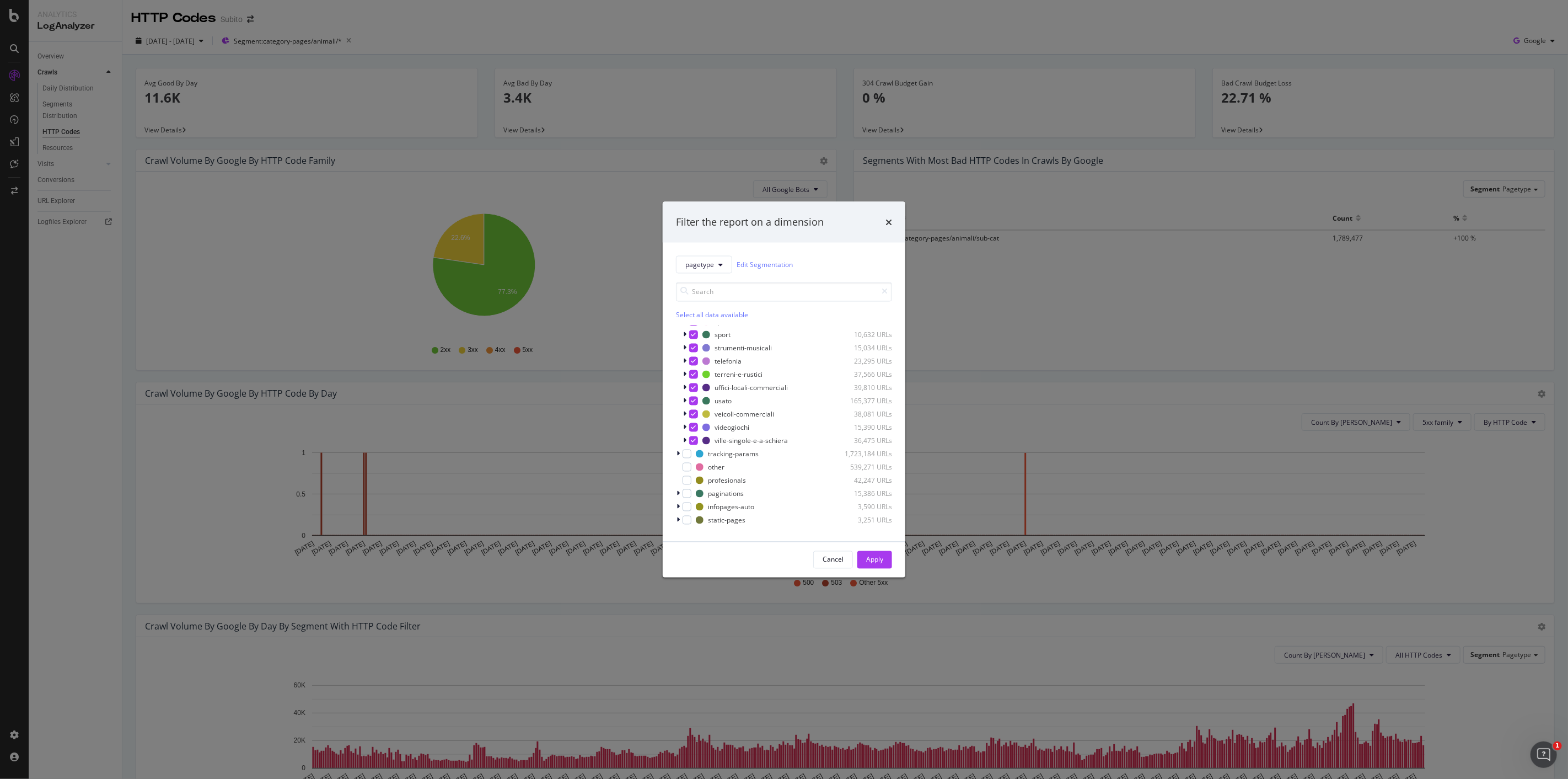
scroll to position [544, 0]
click at [875, 559] on div "Apply" at bounding box center [875, 559] width 17 height 9
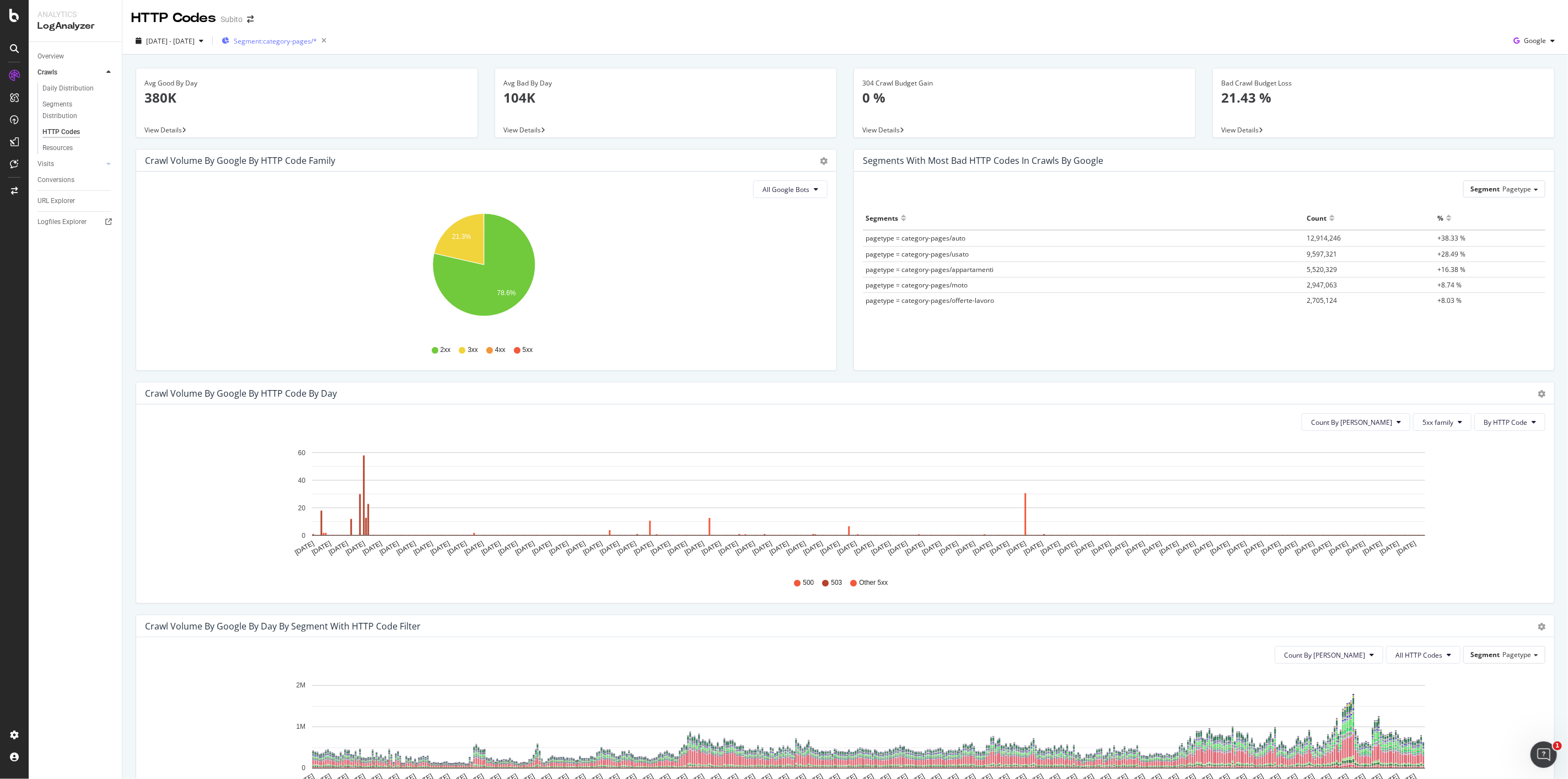
click at [299, 35] on div "Segment: category-pages/*" at bounding box center [276, 40] width 109 height 15
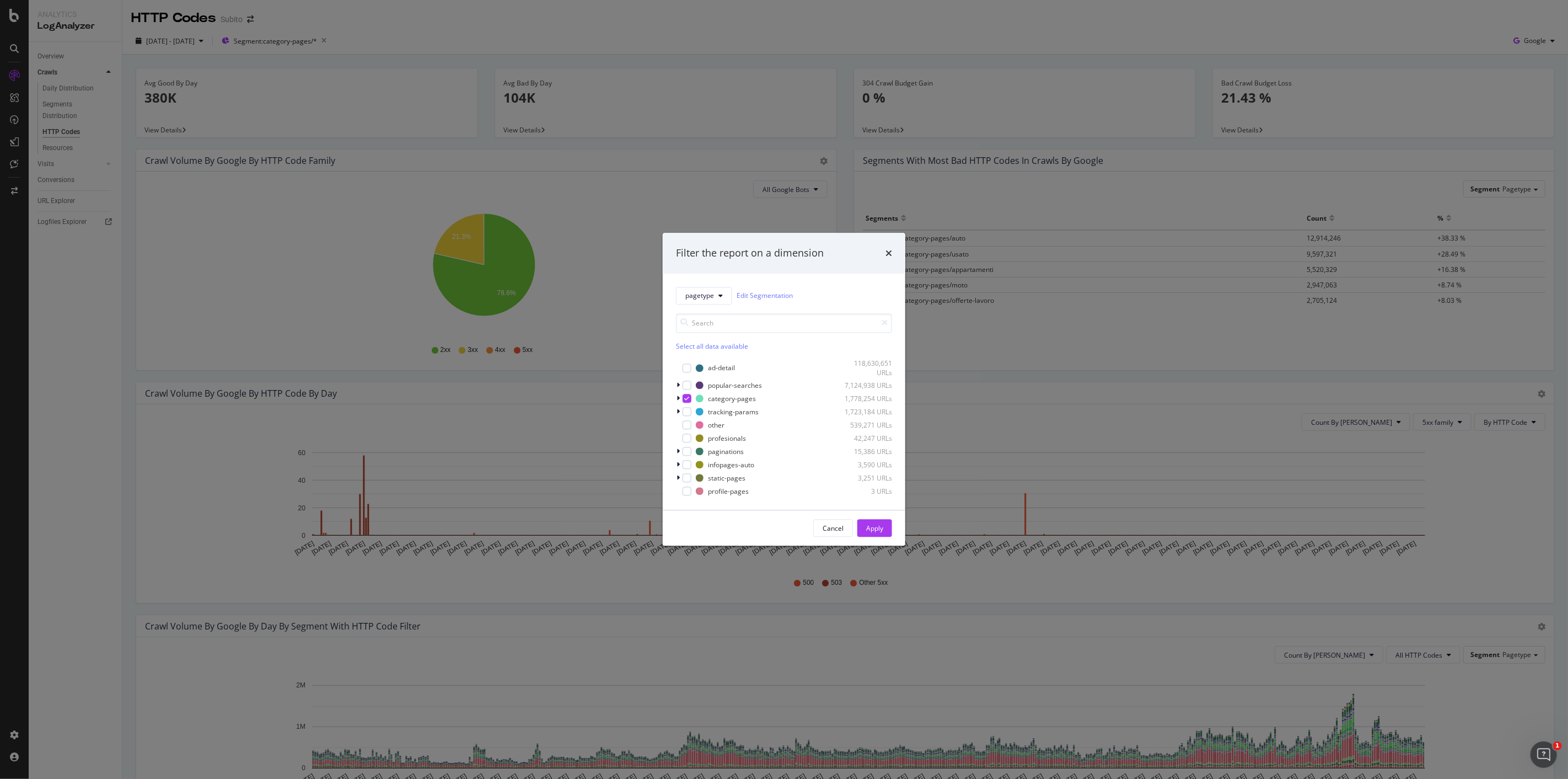
click at [588, 28] on div "Filter the report on a dimension pagetype Edit Segmentation Select all data ava…" at bounding box center [784, 389] width 1568 height 779
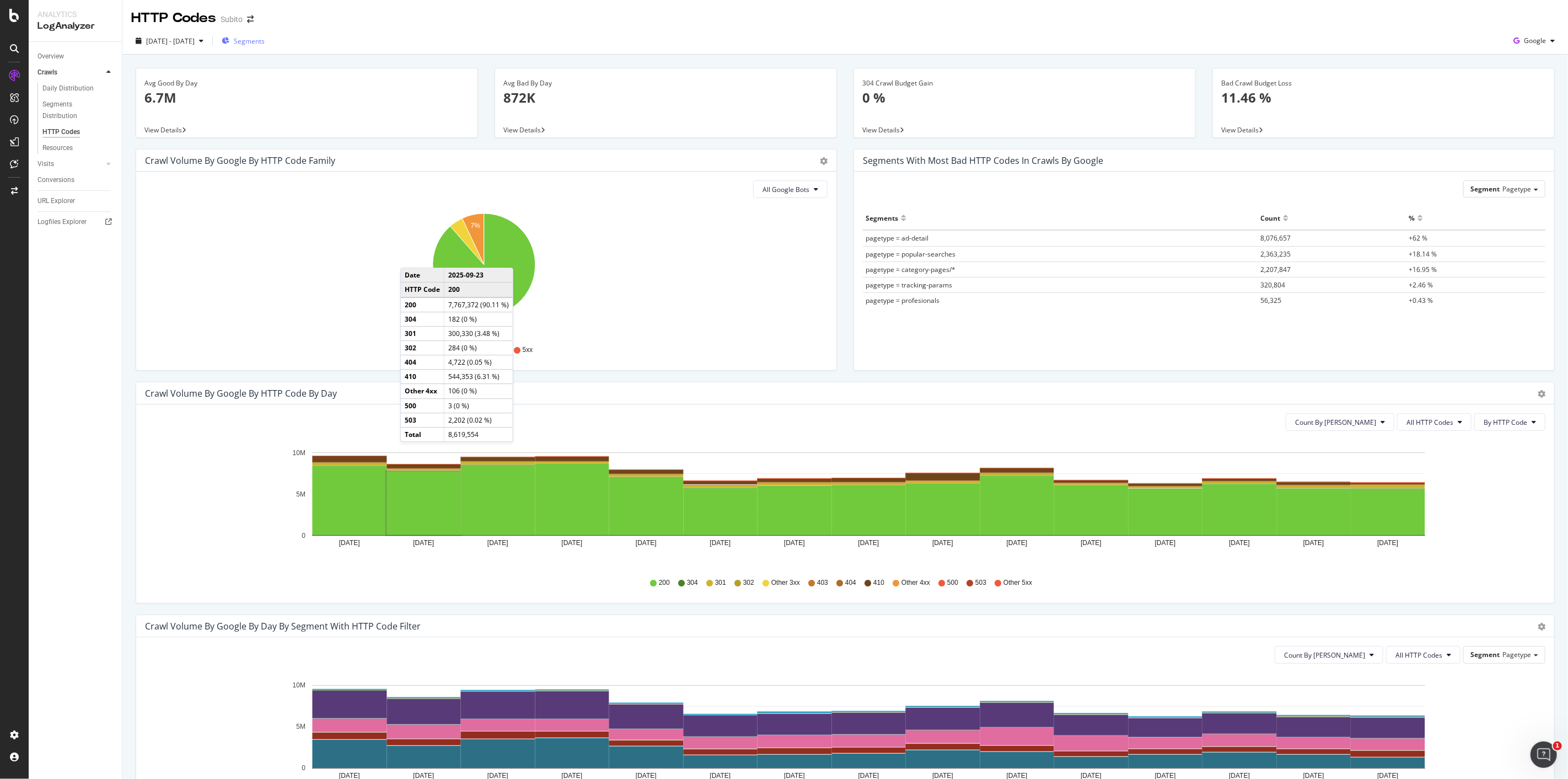
click at [265, 44] on span "Segments" at bounding box center [249, 41] width 31 height 9
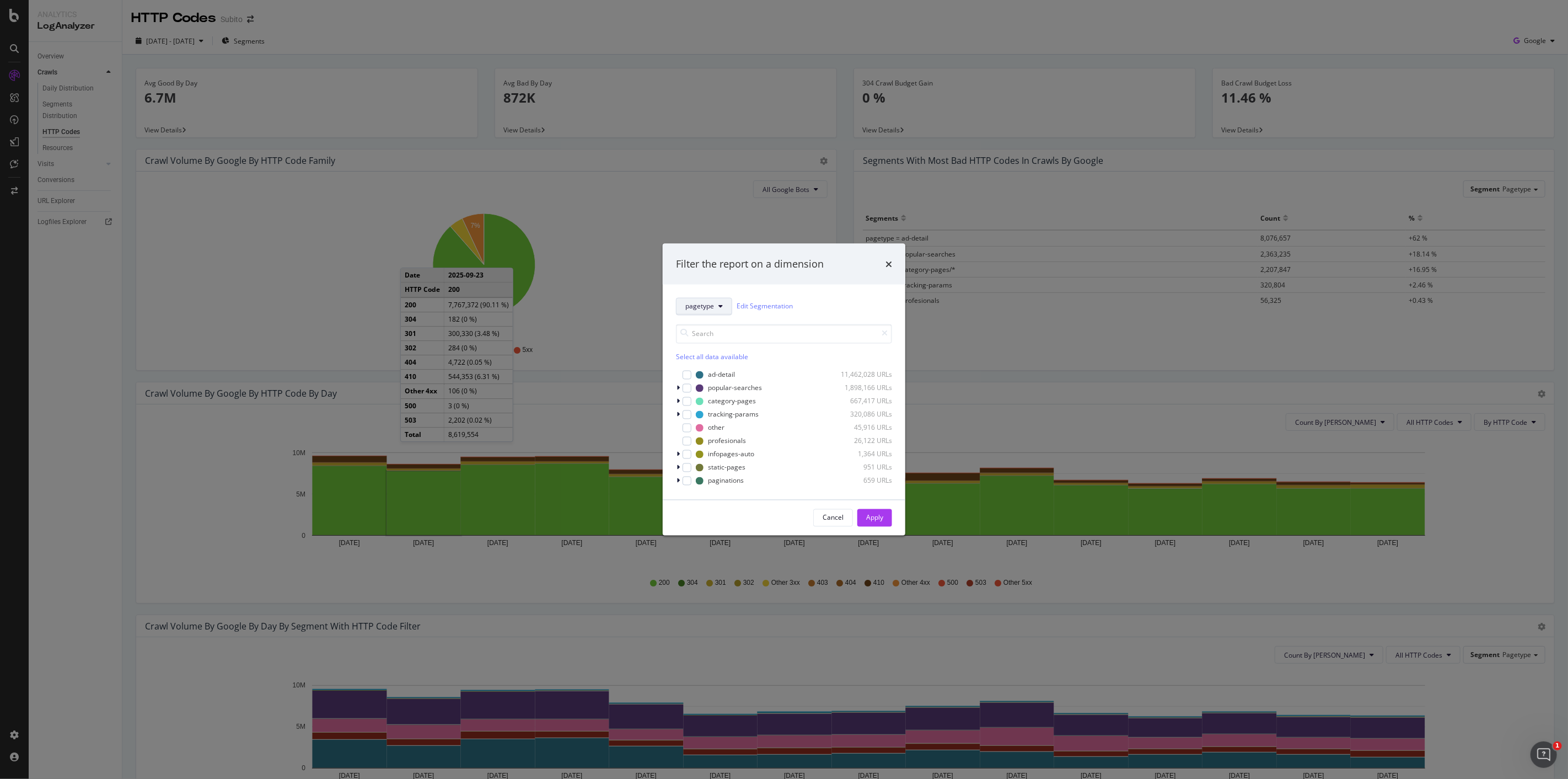
click at [713, 312] on button "pagetype" at bounding box center [704, 306] width 56 height 18
click at [813, 318] on div "Select all data available ad-detail 11,462,028 URLs popular-searches 1,898,166 …" at bounding box center [783, 400] width 216 height 171
click at [684, 454] on div "modal" at bounding box center [687, 454] width 9 height 9
click at [882, 518] on div "Apply" at bounding box center [875, 517] width 17 height 9
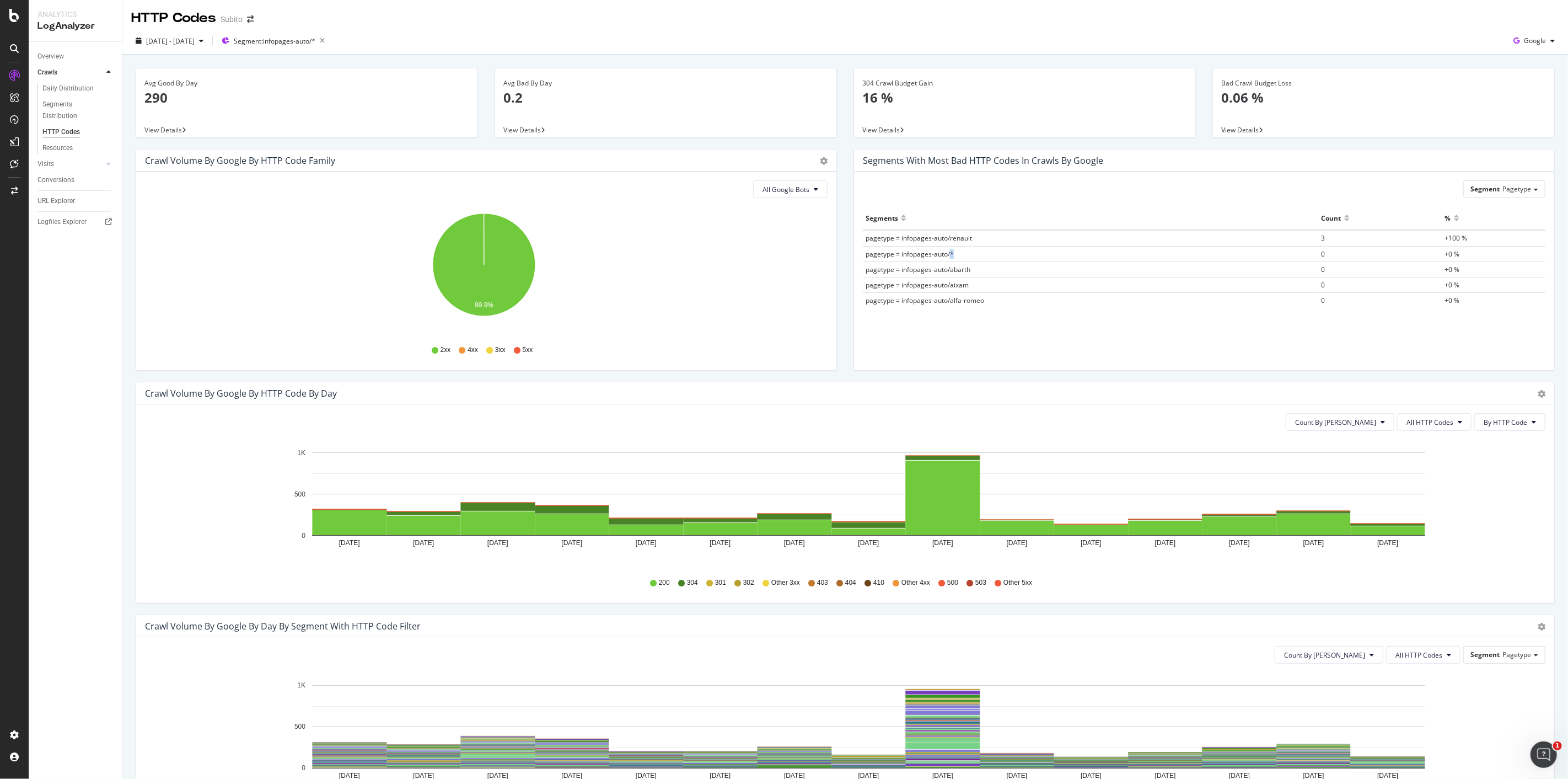
click at [947, 251] on span "pagetype = infopages-auto/*" at bounding box center [909, 253] width 88 height 9
click at [925, 150] on div "Segments with most bad HTTP codes in Crawls by google" at bounding box center [1204, 160] width 700 height 22
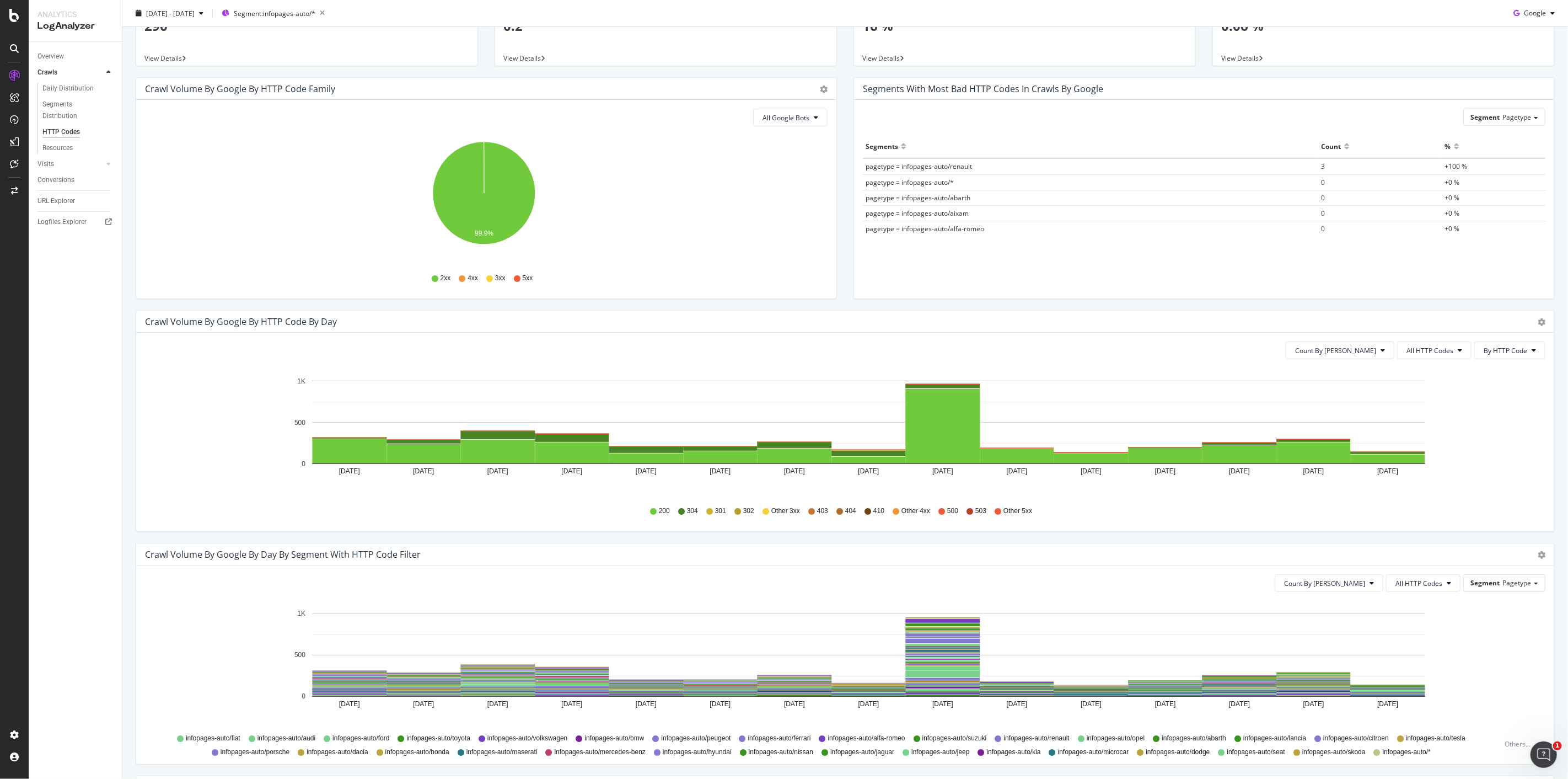
scroll to position [184, 0]
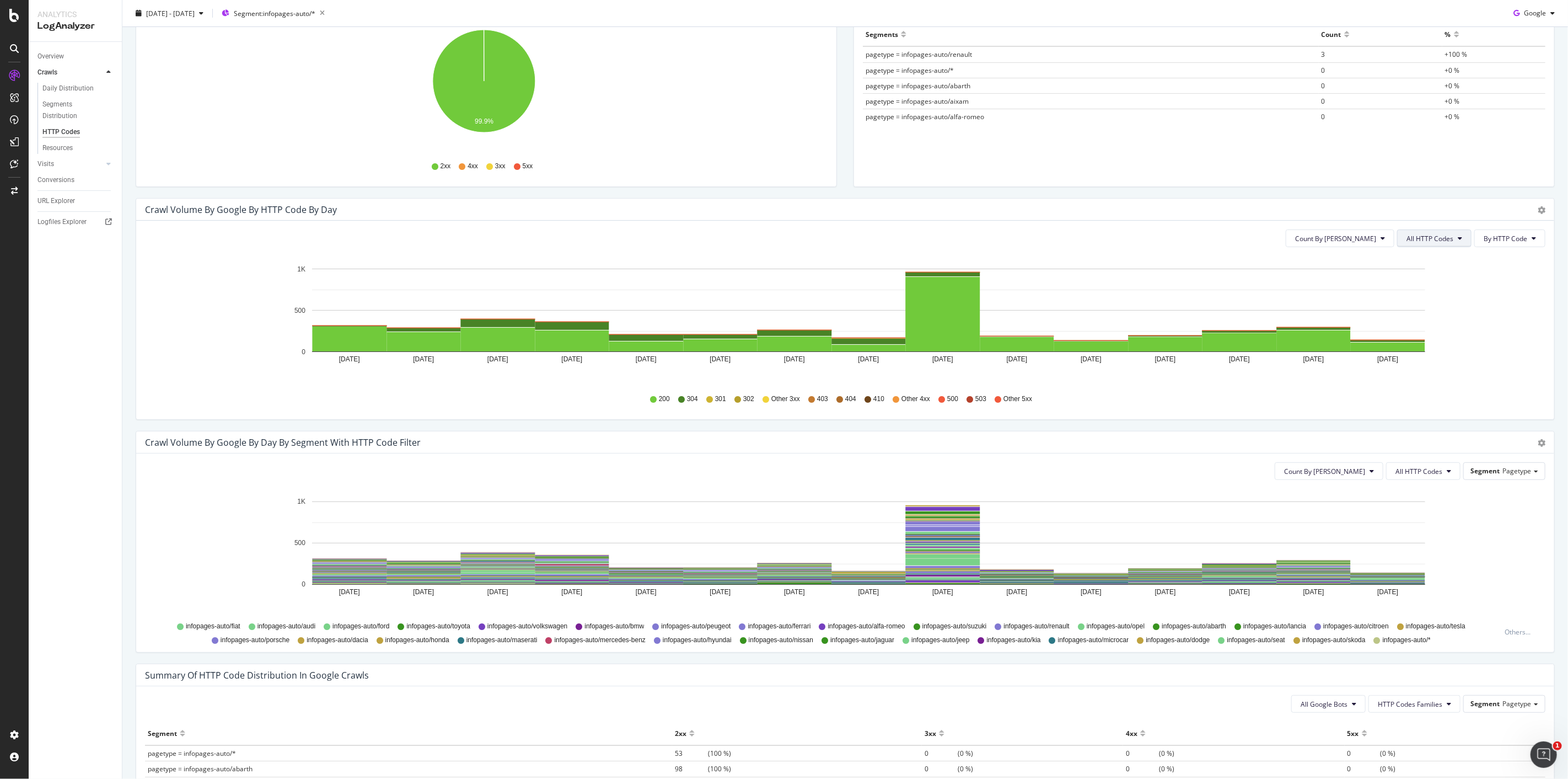
click at [1414, 237] on span "All HTTP Codes" at bounding box center [1430, 238] width 47 height 9
click at [1437, 301] on span "Bad HTTP Codes" at bounding box center [1427, 300] width 55 height 10
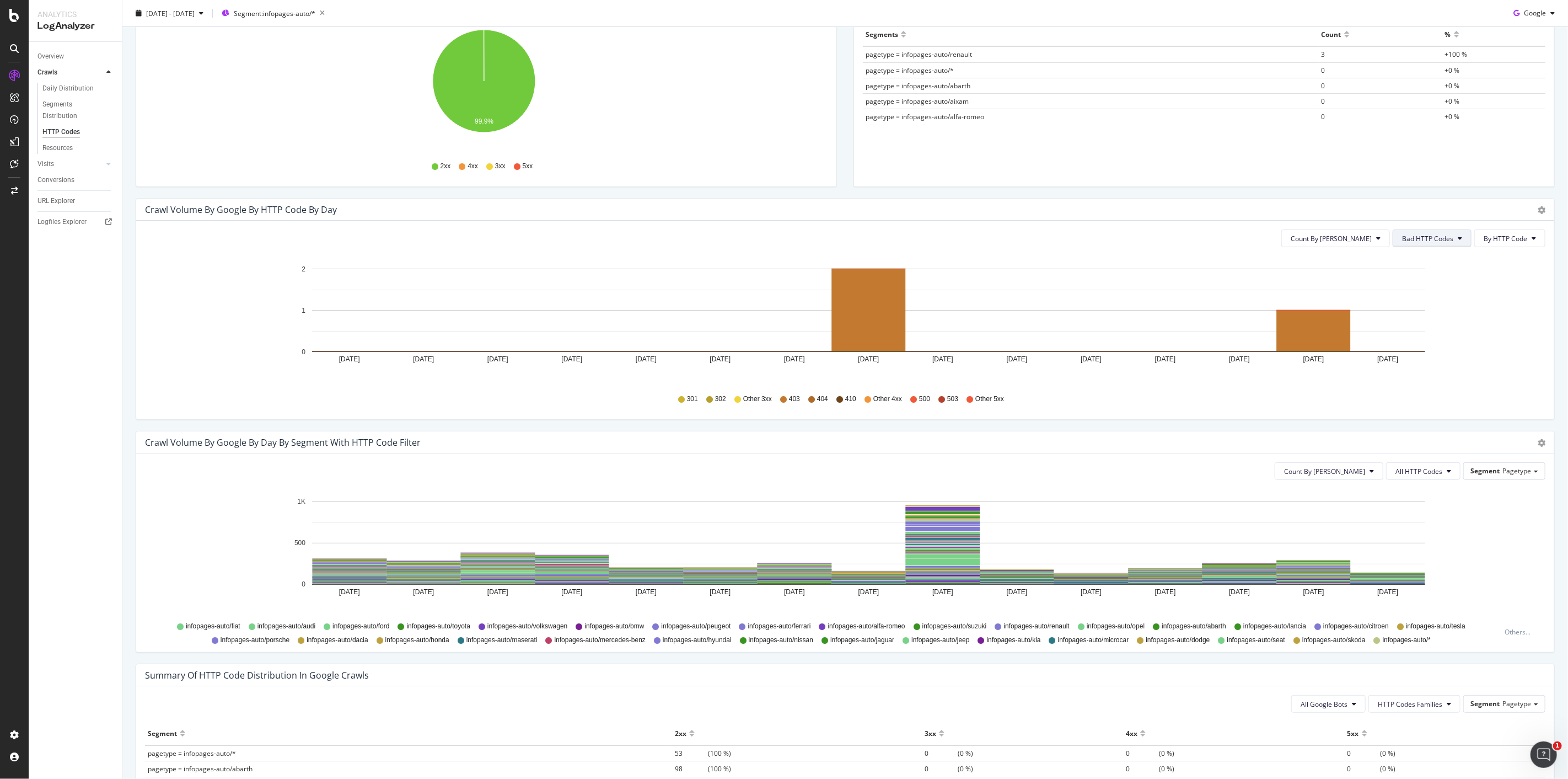
click at [1409, 230] on button "Bad HTTP Codes" at bounding box center [1432, 238] width 79 height 18
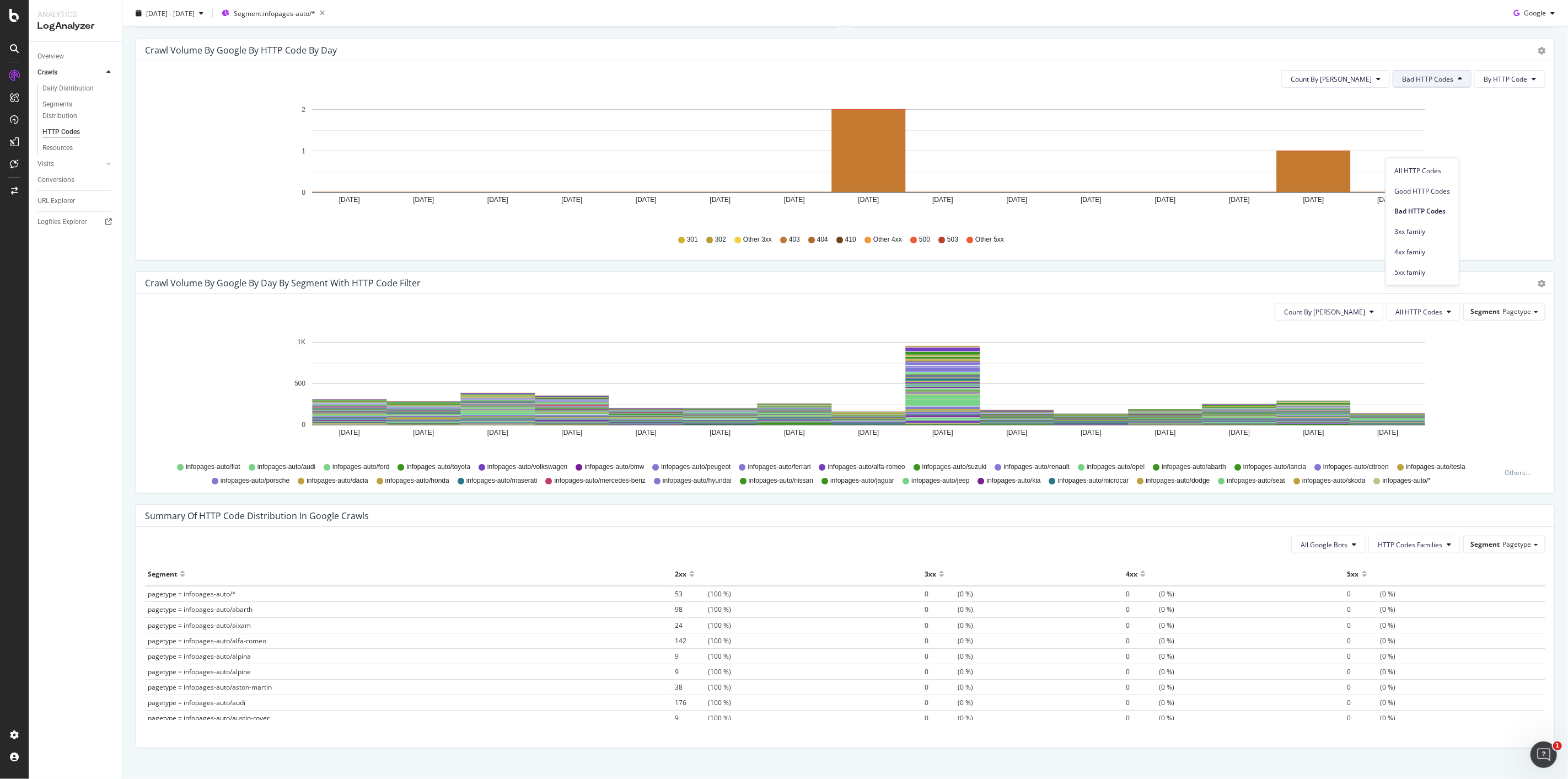
scroll to position [362, 0]
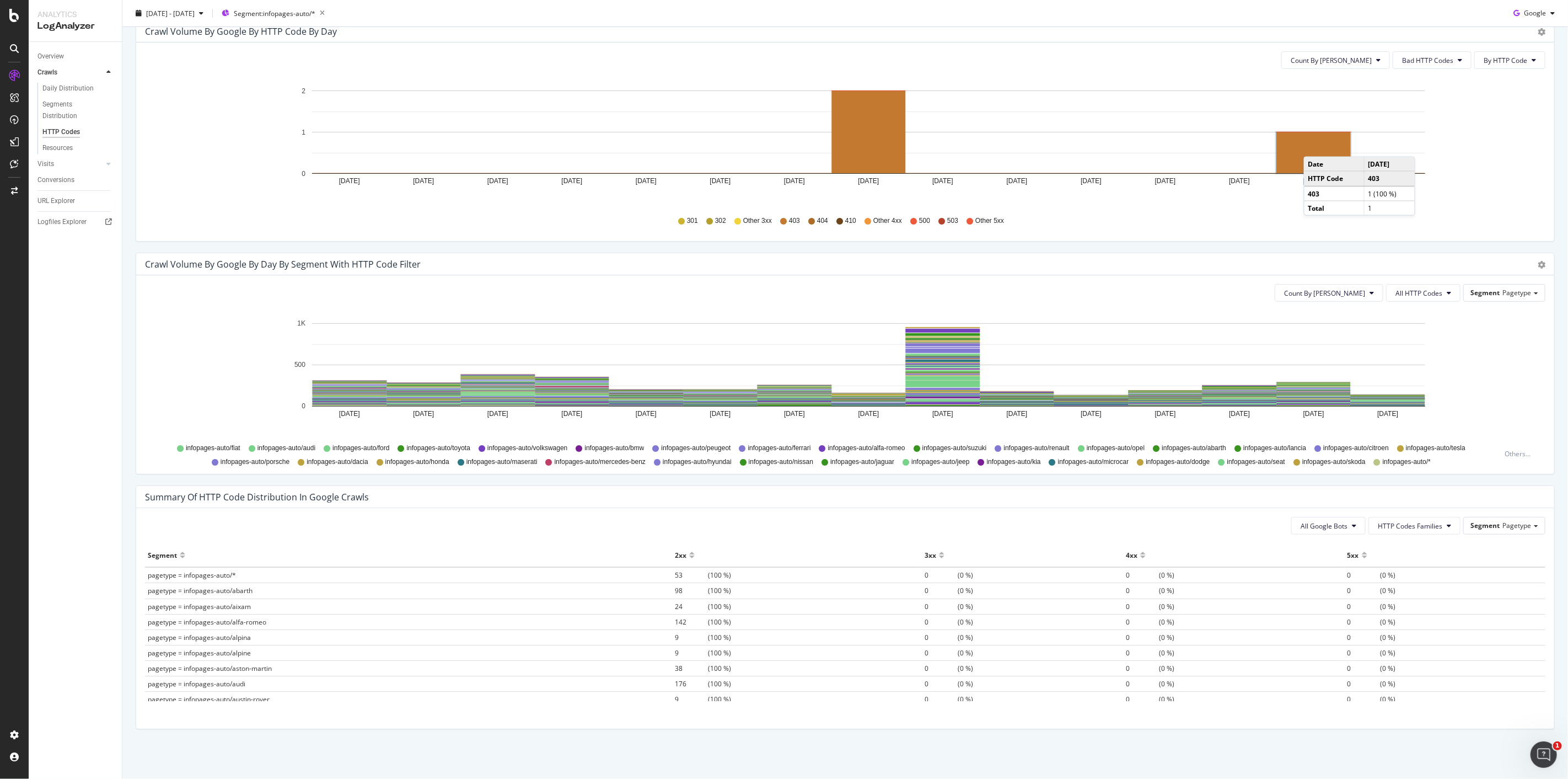
click at [1315, 146] on rect "A chart." at bounding box center [1314, 152] width 74 height 41
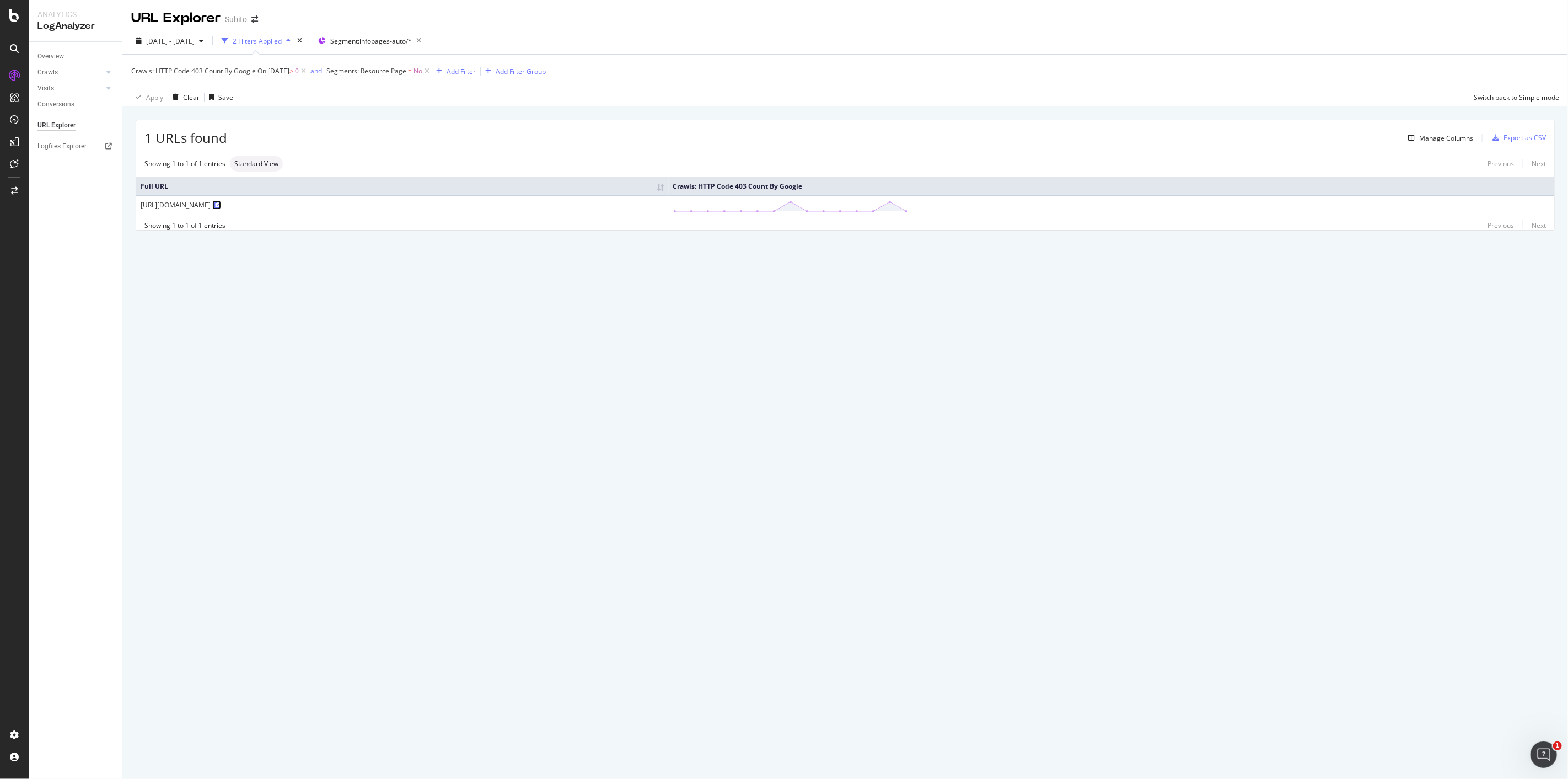
click at [221, 206] on icon at bounding box center [217, 205] width 7 height 7
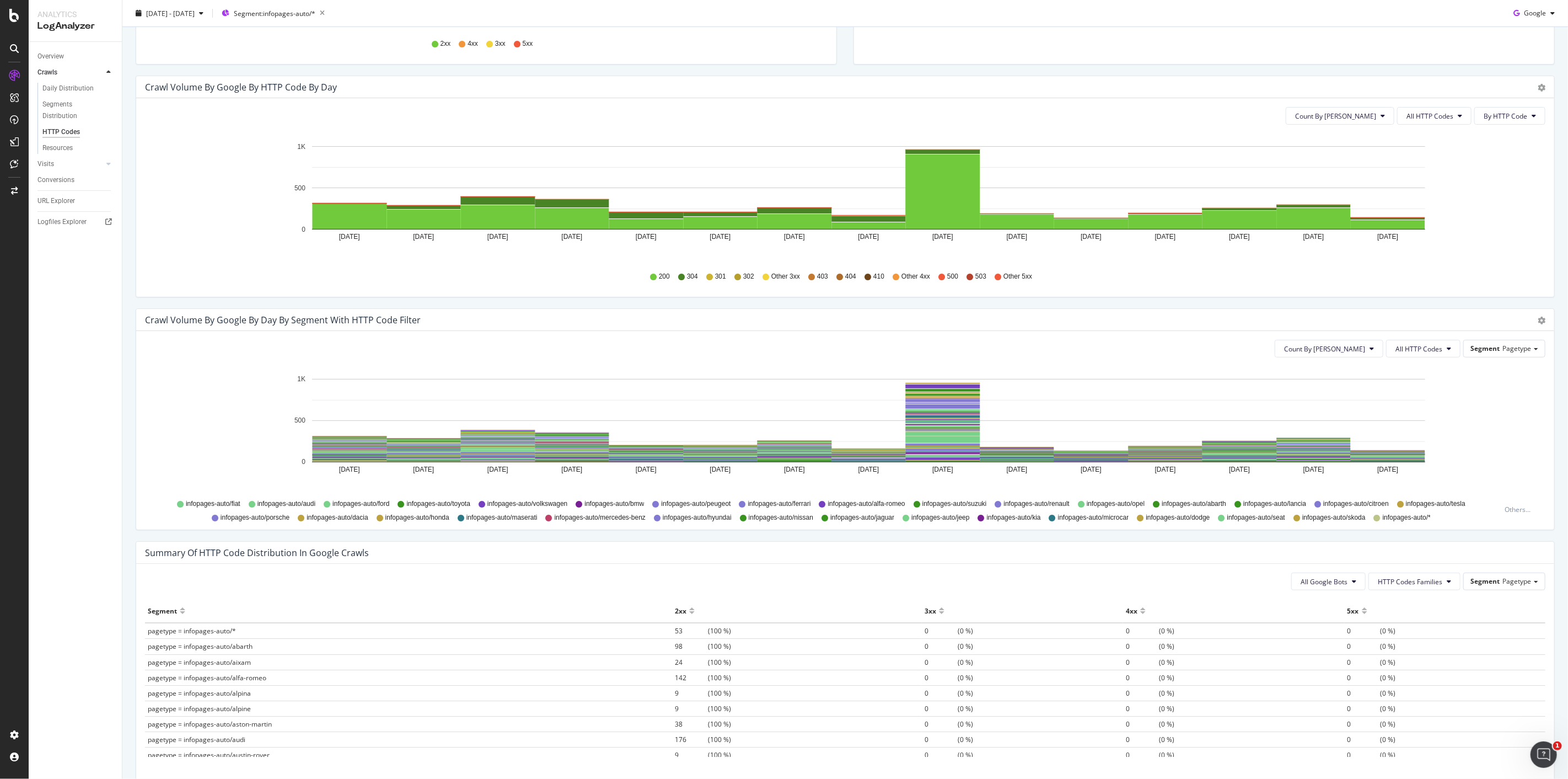
scroll to position [184, 0]
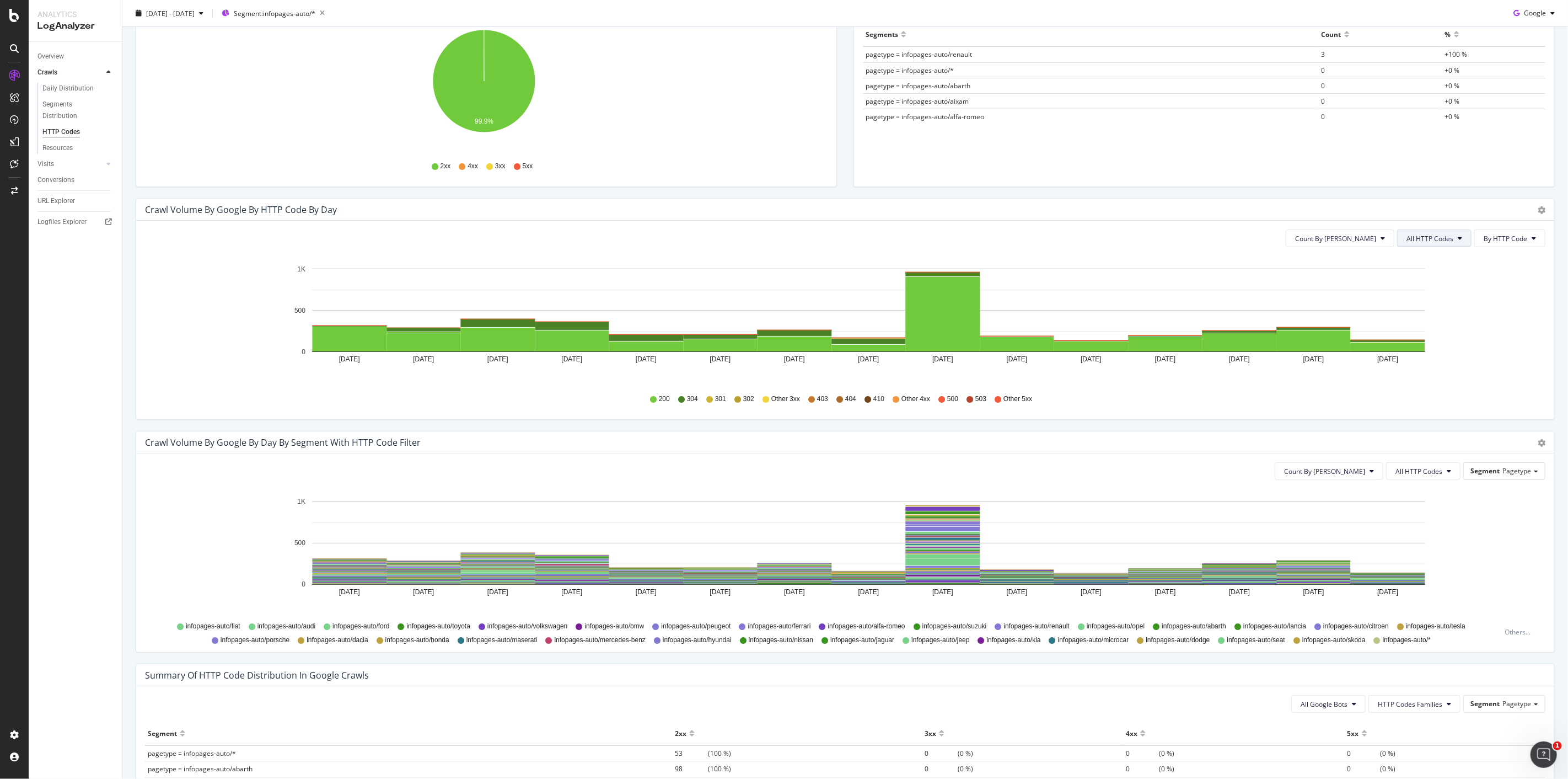
click at [1415, 242] on span "All HTTP Codes" at bounding box center [1430, 238] width 47 height 9
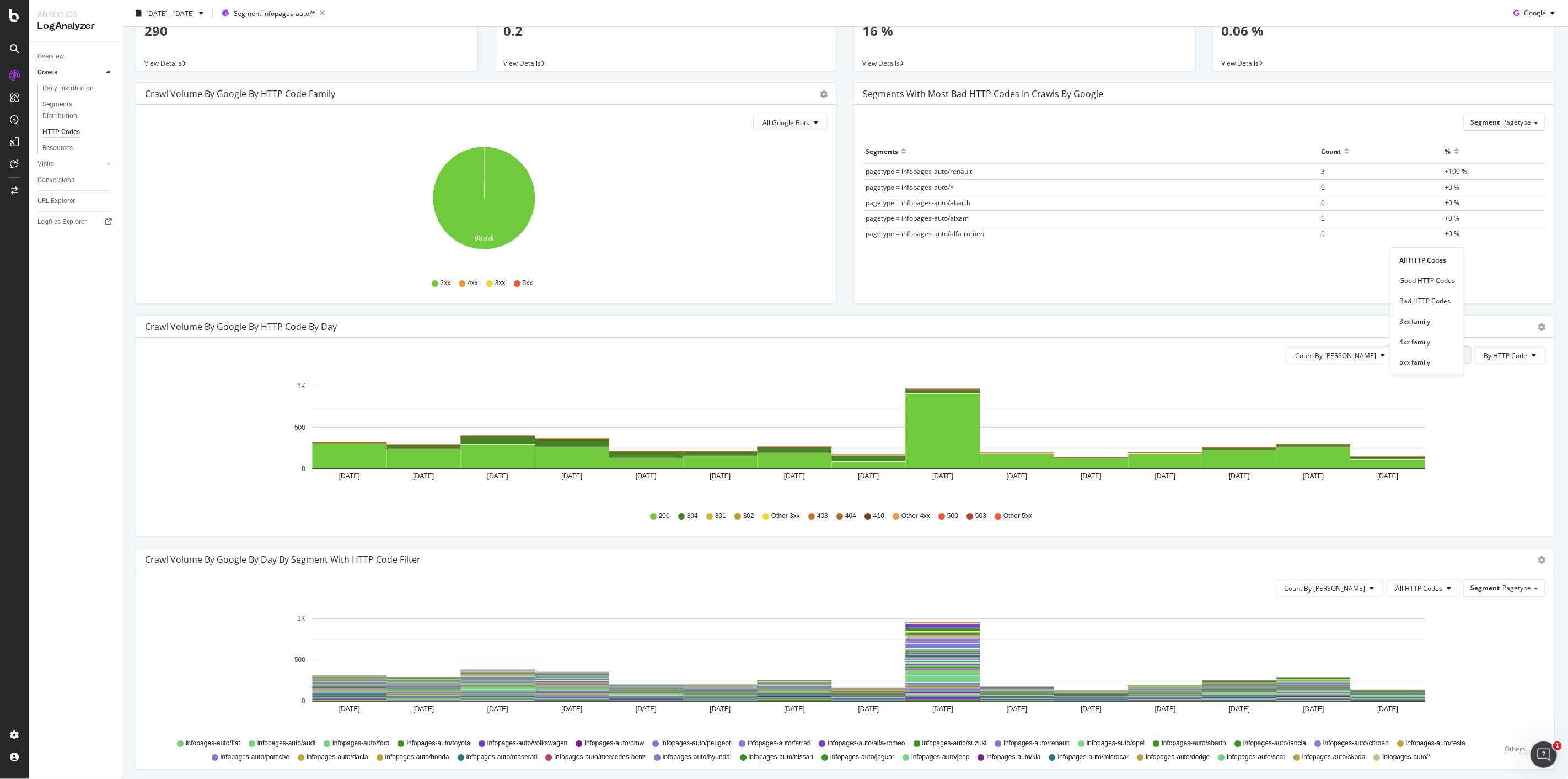
scroll to position [0, 0]
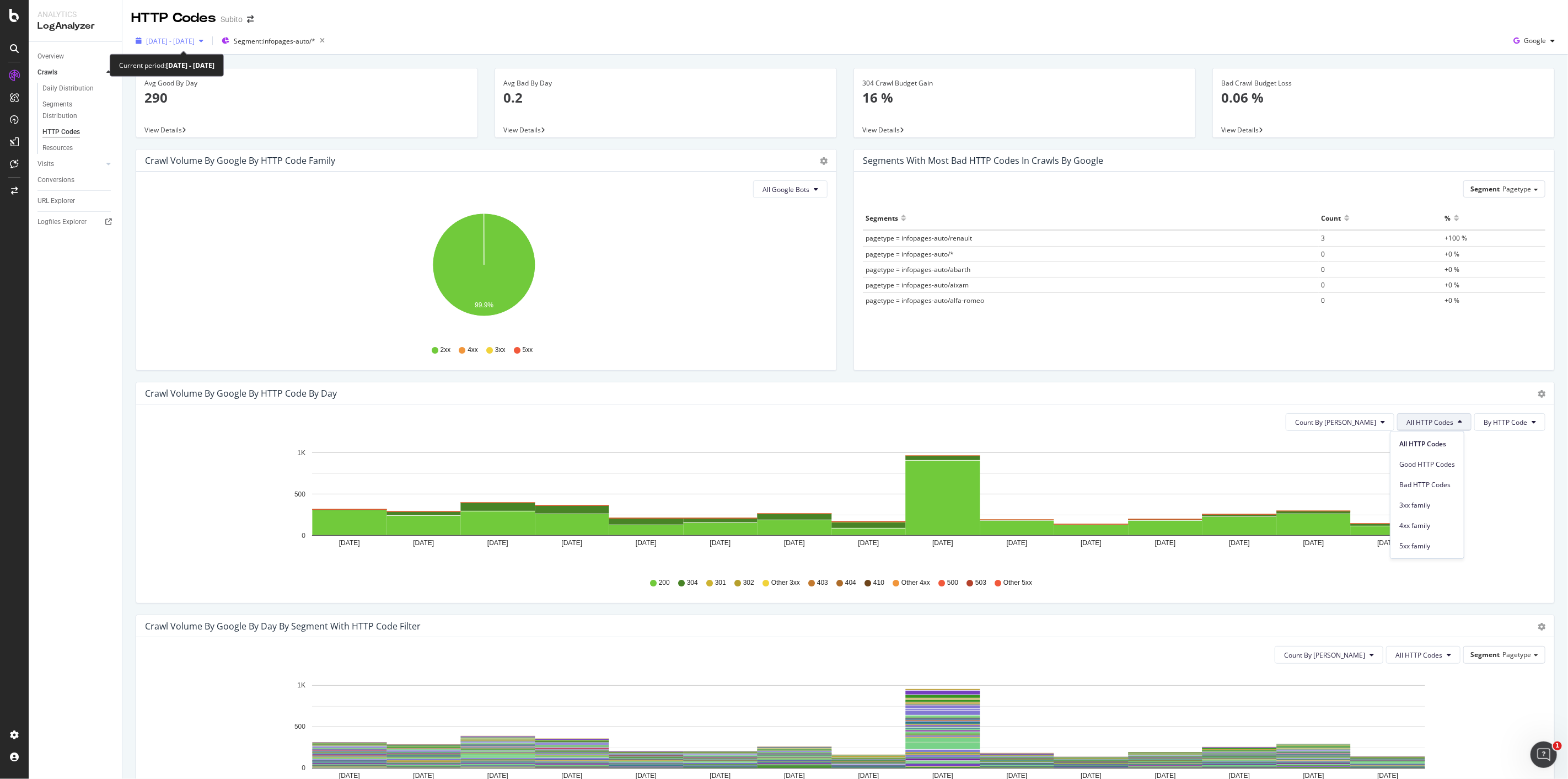
click at [195, 45] on span "[DATE] - [DATE]" at bounding box center [170, 41] width 49 height 9
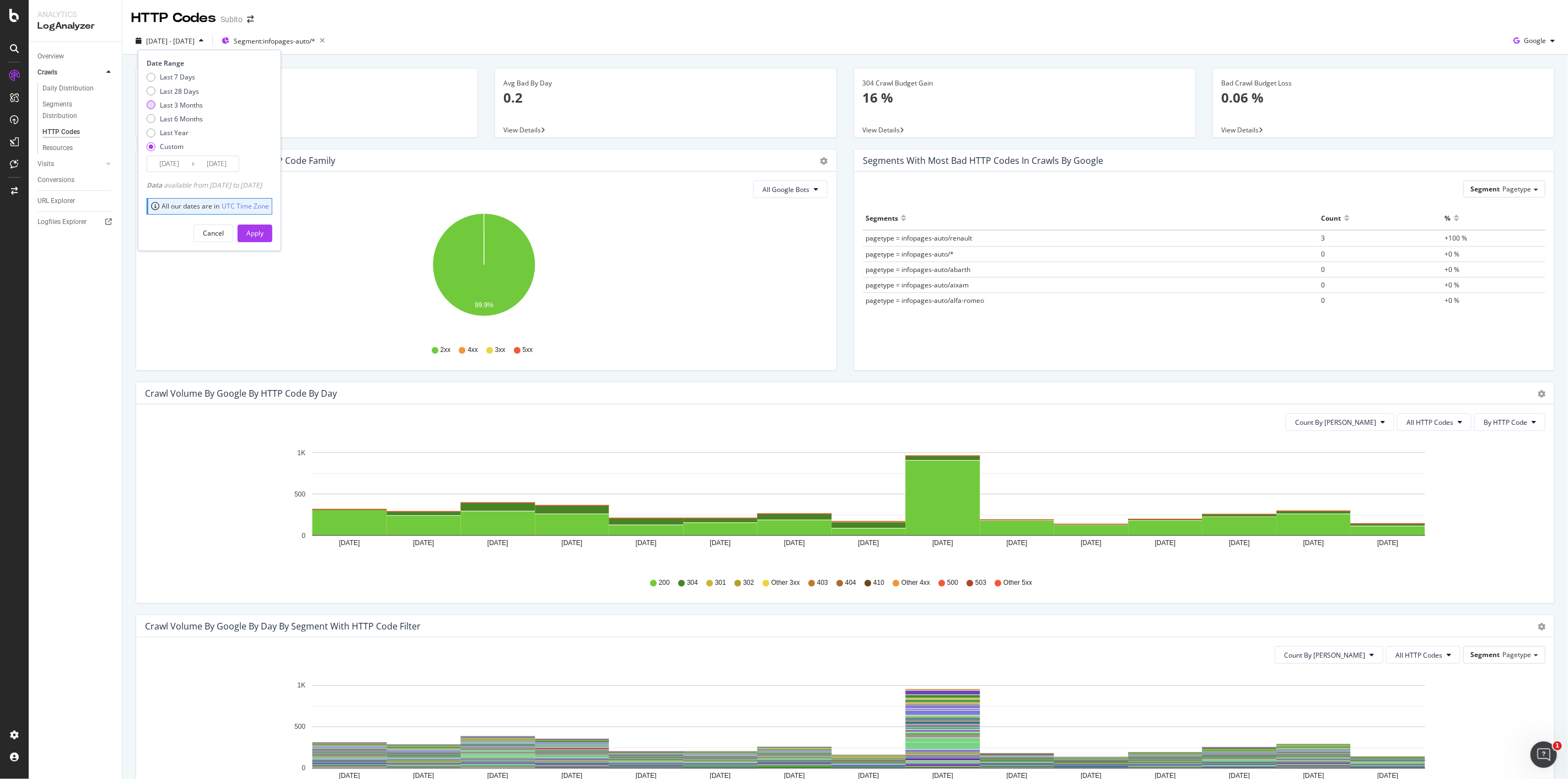
click at [178, 102] on div "Last 3 Months" at bounding box center [181, 105] width 43 height 9
type input "[DATE]"
drag, startPoint x: 267, startPoint y: 231, endPoint x: 348, endPoint y: 147, distance: 116.7
click at [264, 231] on div "Apply" at bounding box center [255, 233] width 17 height 9
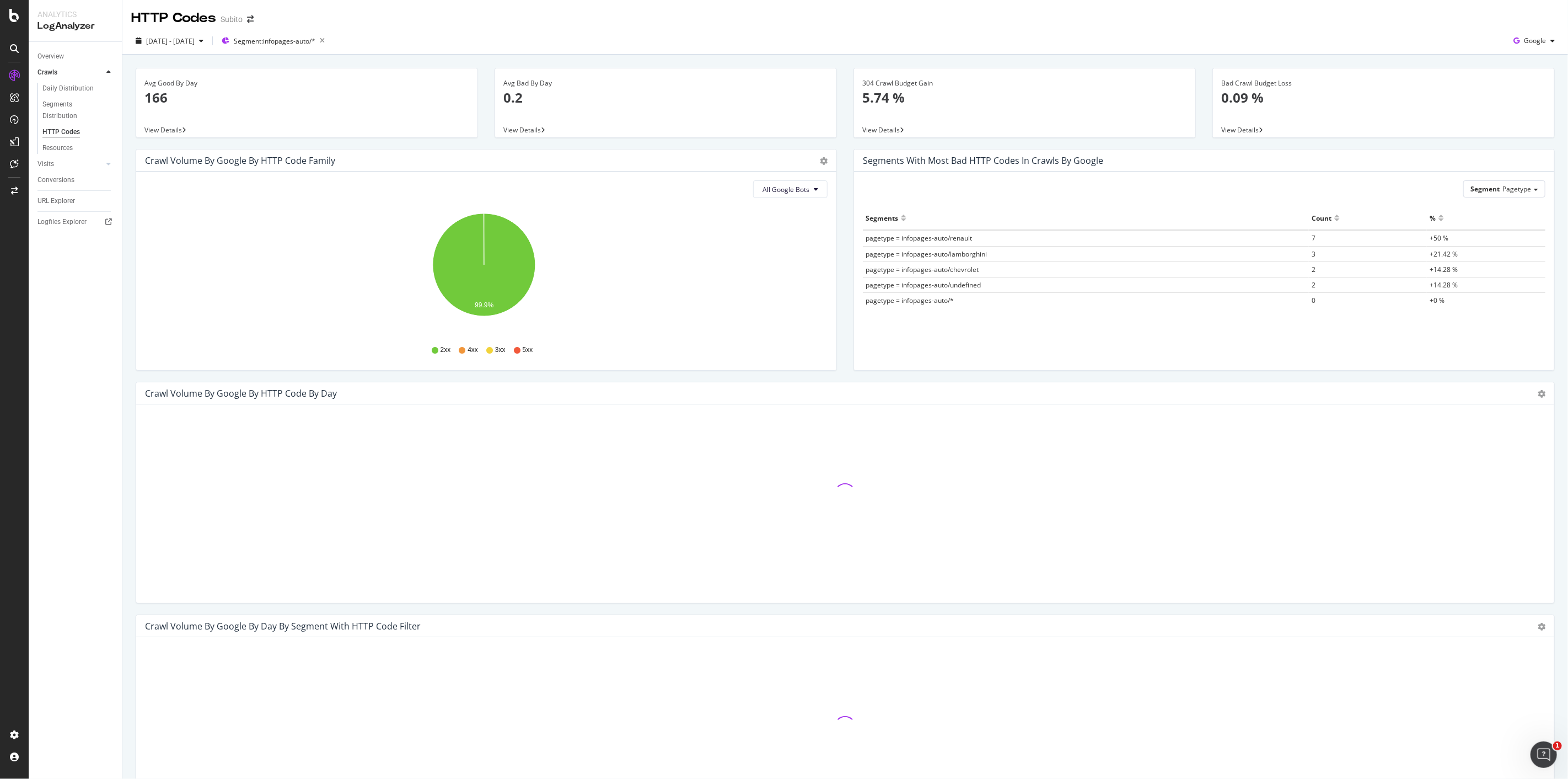
click at [968, 382] on div "Crawl Volume by google by HTTP Code by Day Timeline (by Value) Timeline (by Per…" at bounding box center [845, 393] width 1418 height 22
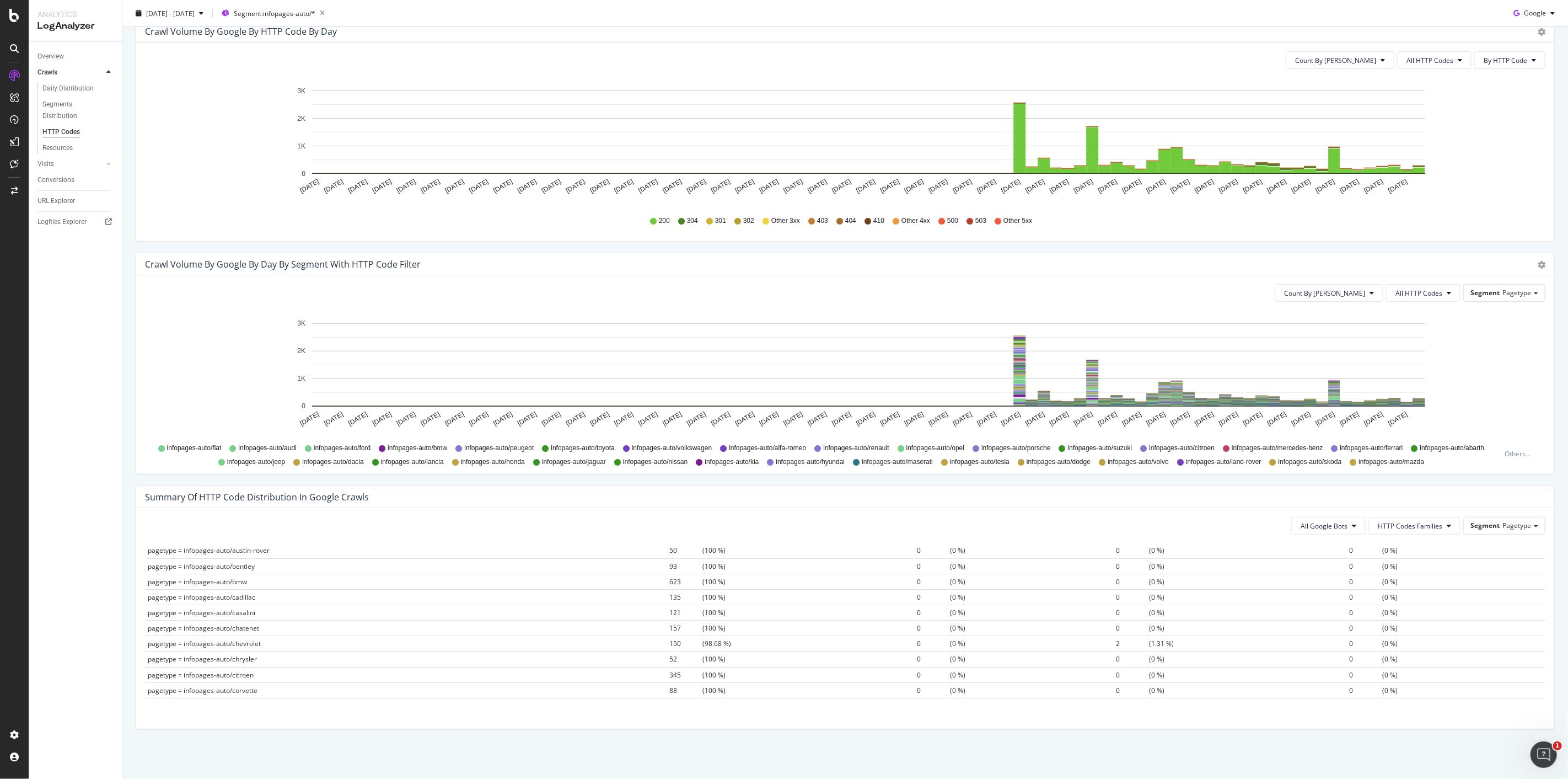
scroll to position [184, 0]
drag, startPoint x: 263, startPoint y: 610, endPoint x: 184, endPoint y: 613, distance: 79.1
click at [184, 613] on td "pagetype = infopages-auto/chevrolet" at bounding box center [405, 608] width 522 height 15
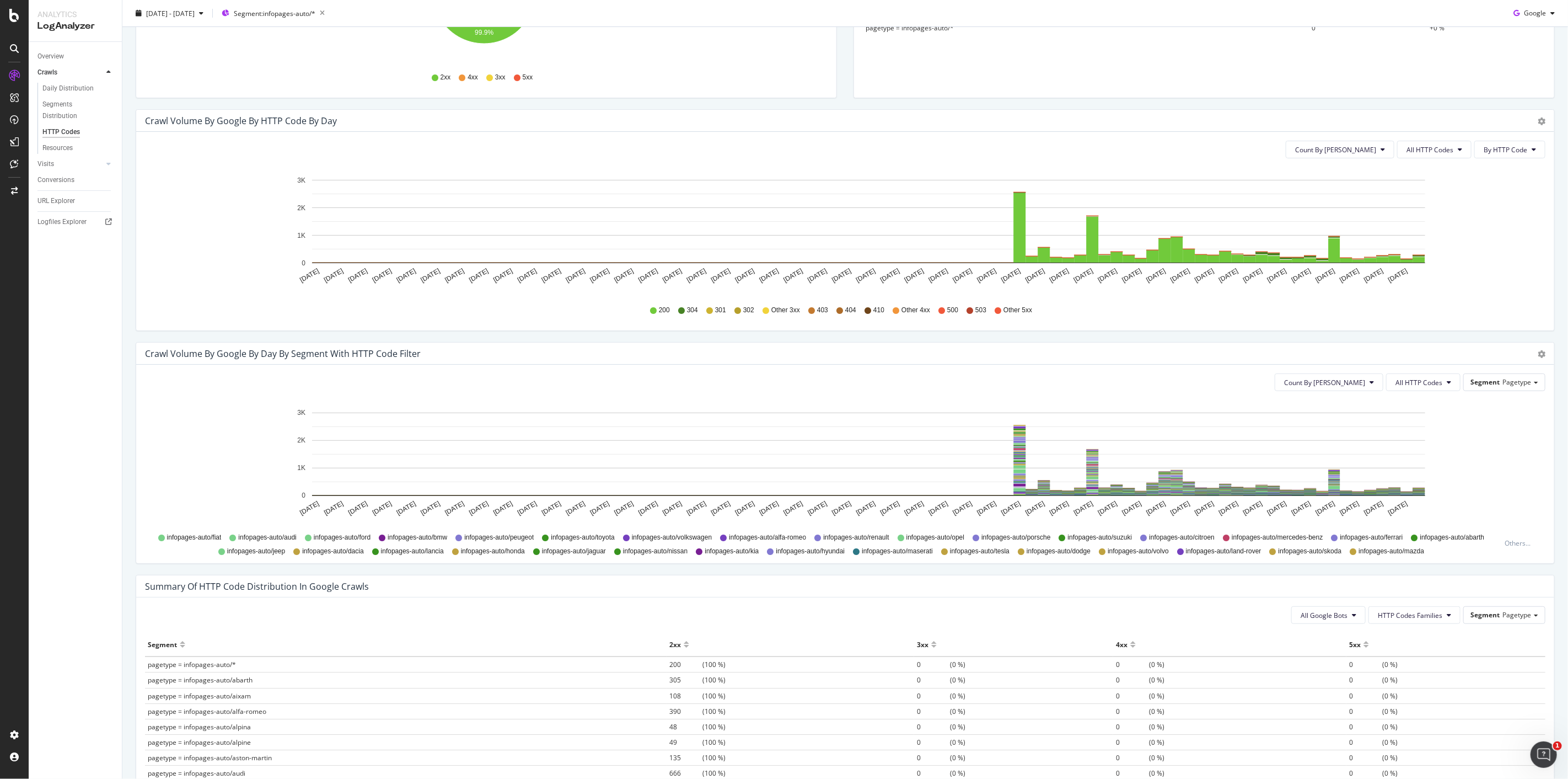
scroll to position [362, 0]
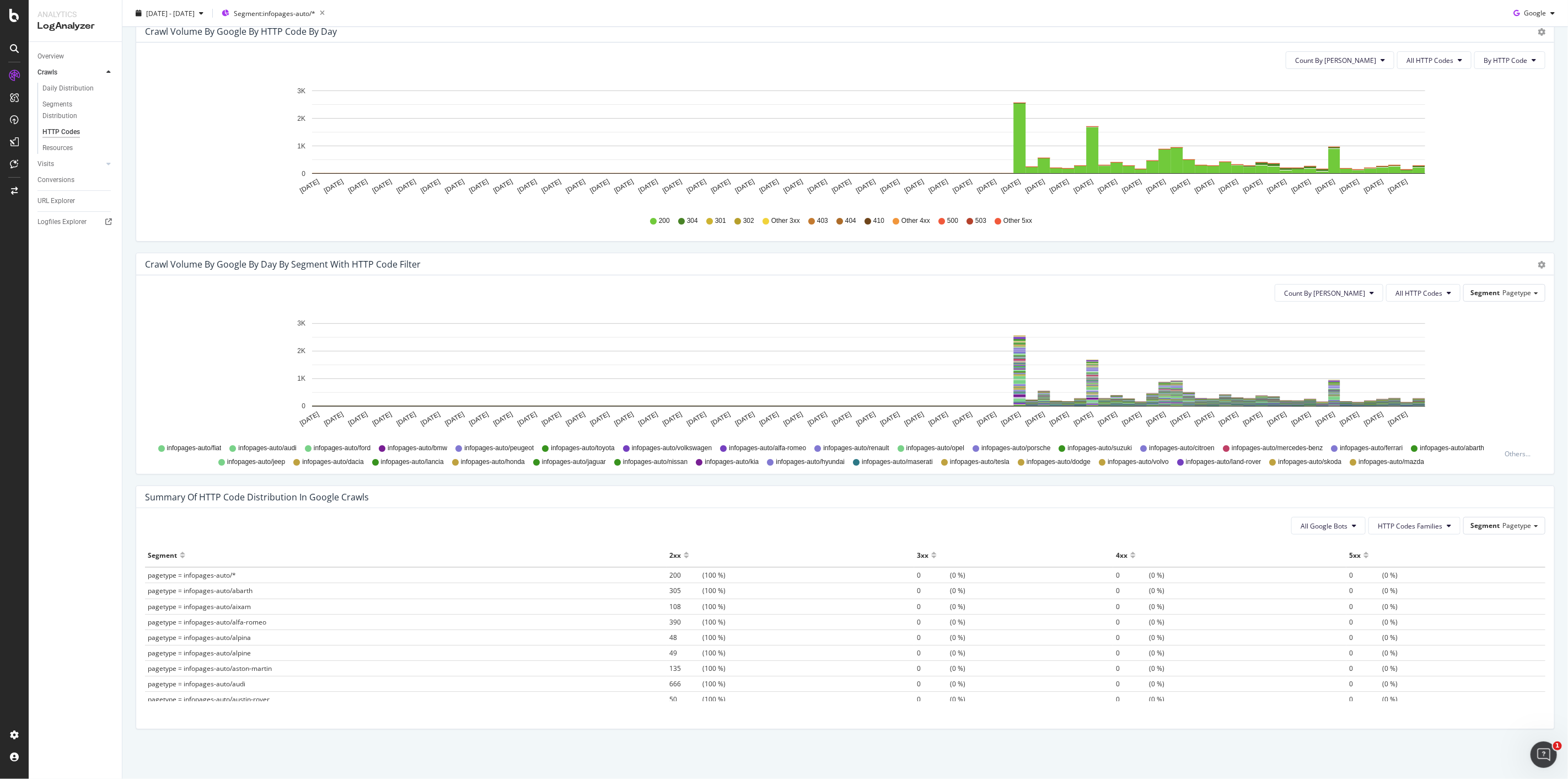
drag, startPoint x: 657, startPoint y: 591, endPoint x: 711, endPoint y: 591, distance: 54.0
click at [711, 591] on span "305 (100 %)" at bounding box center [698, 590] width 56 height 9
click at [1412, 52] on button "All HTTP Codes" at bounding box center [1434, 60] width 74 height 18
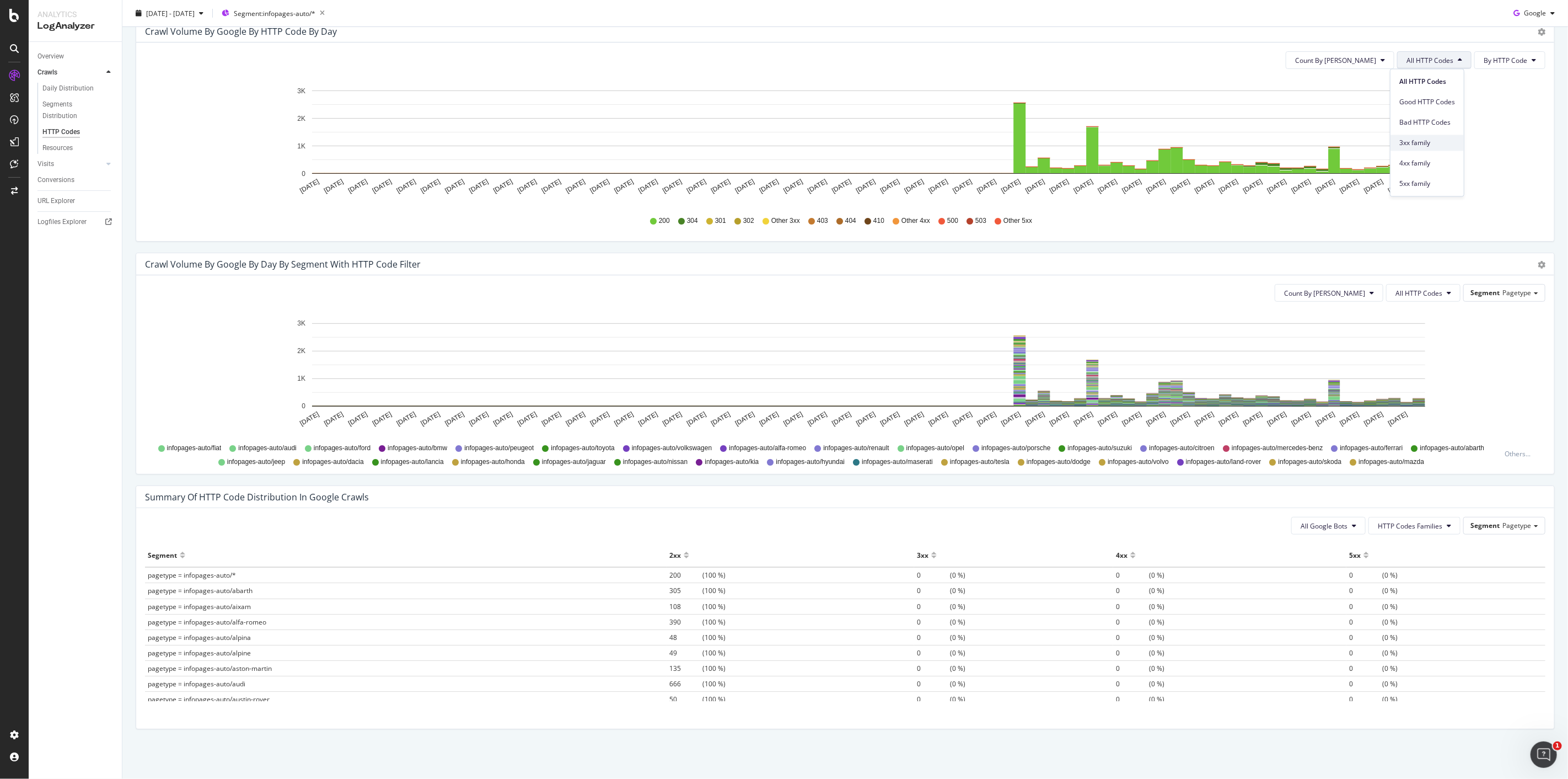
click at [1441, 149] on div "3xx family" at bounding box center [1427, 143] width 73 height 16
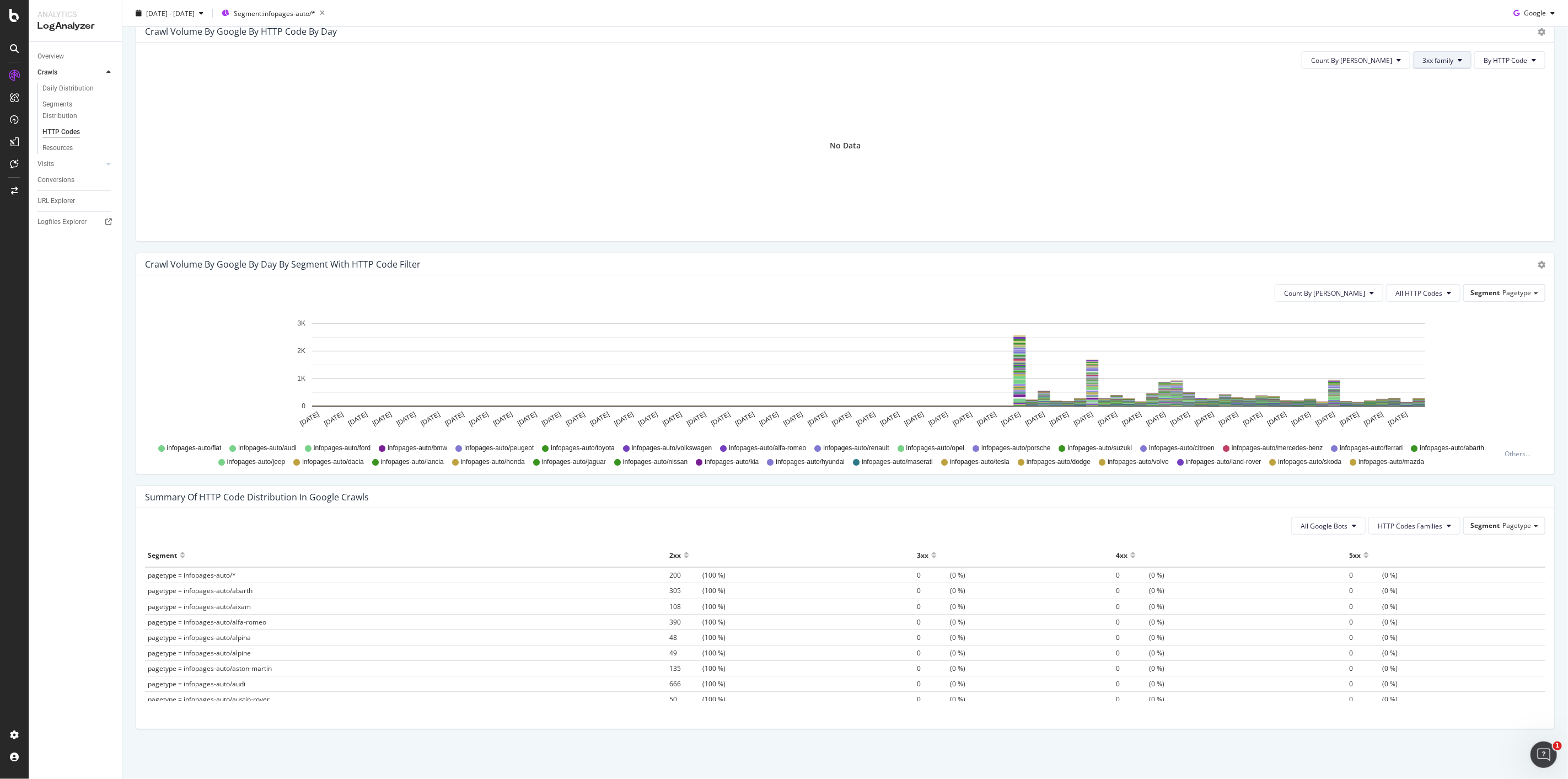
click at [1446, 55] on button "3xx family" at bounding box center [1442, 60] width 58 height 18
click at [1437, 157] on div "4xx family" at bounding box center [1442, 163] width 73 height 16
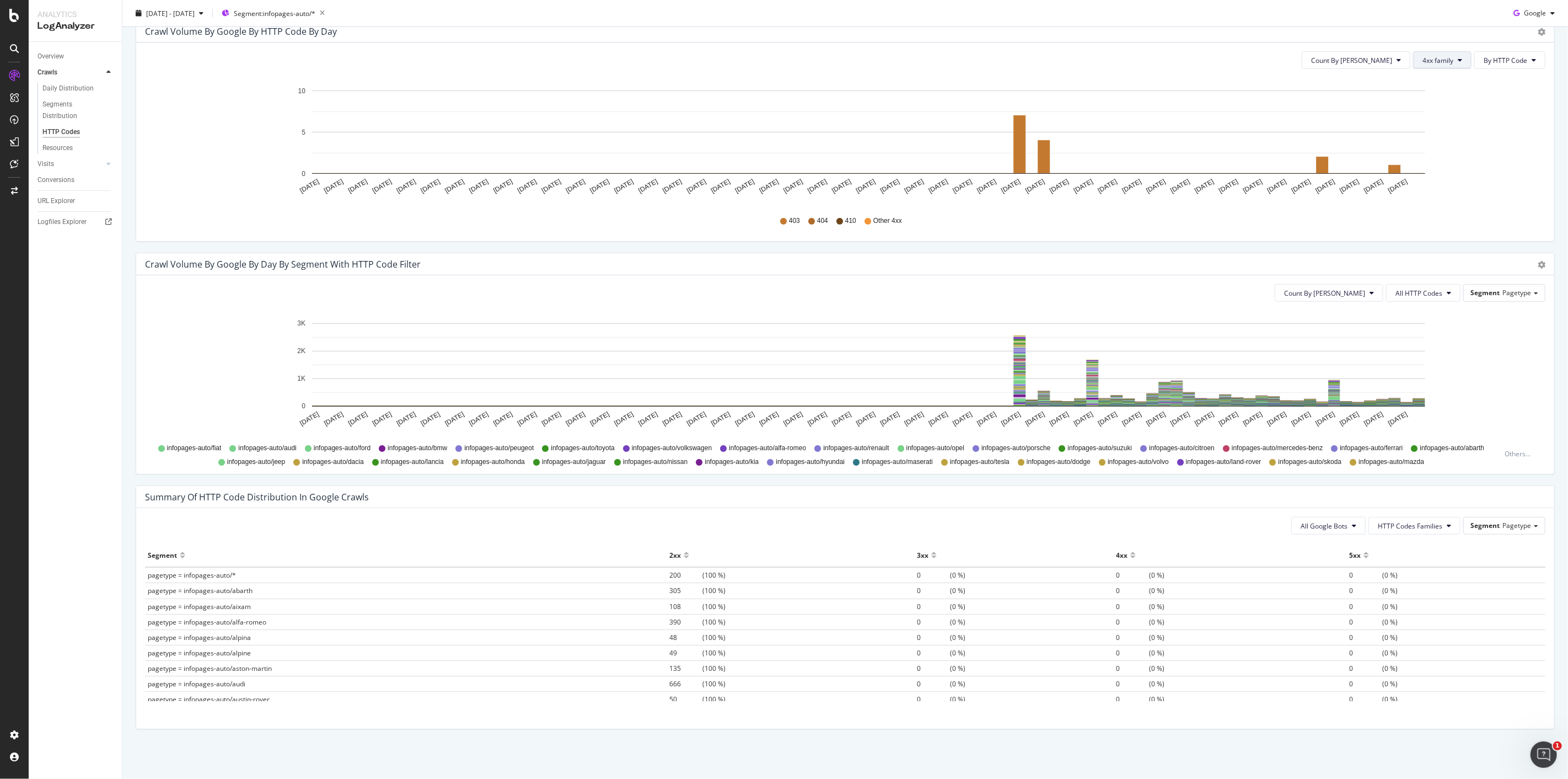
click at [1432, 65] on button "4xx family" at bounding box center [1442, 60] width 58 height 18
click at [1447, 182] on span "5xx family" at bounding box center [1441, 183] width 55 height 10
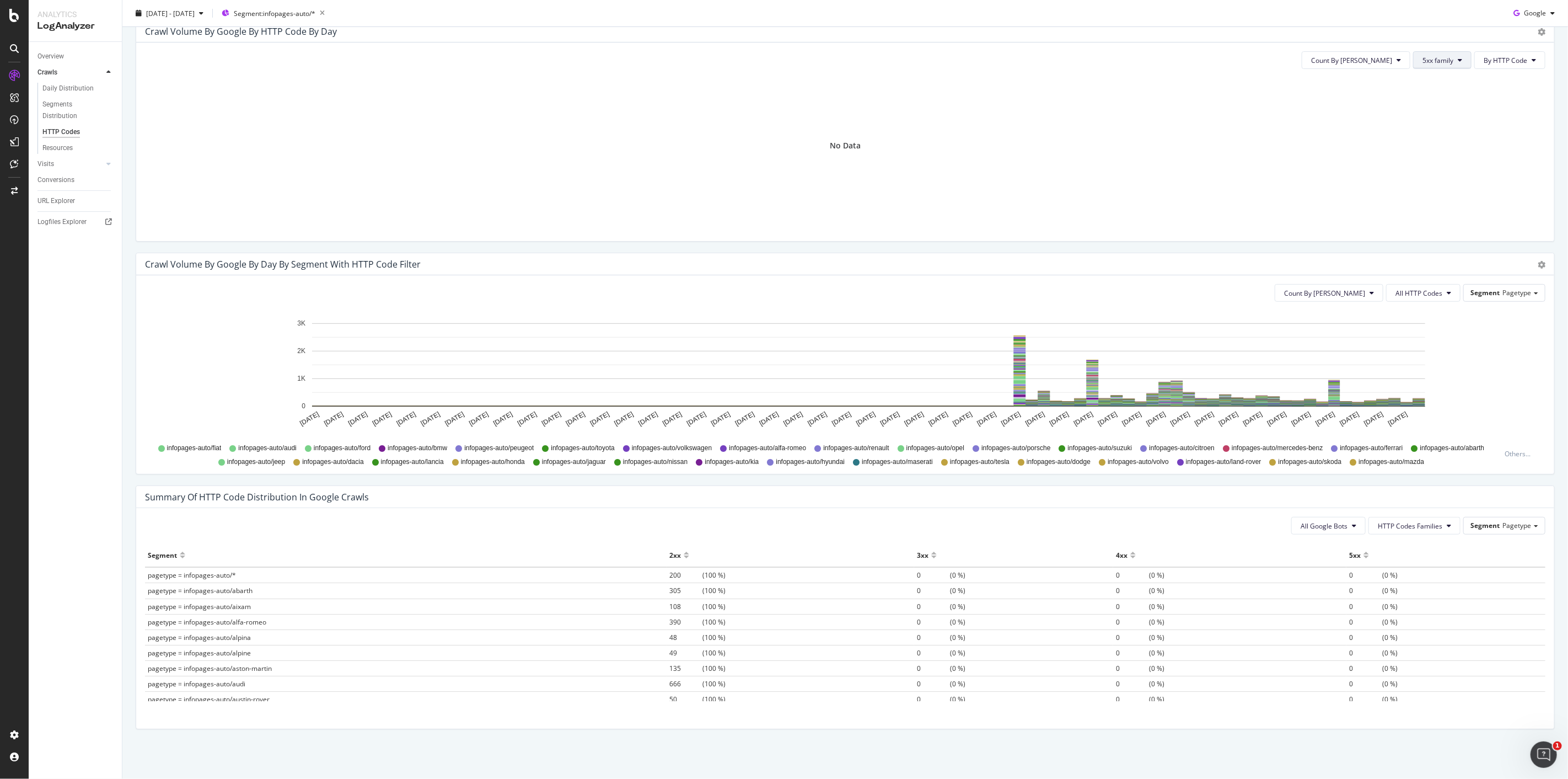
click at [1437, 57] on span "5xx family" at bounding box center [1438, 60] width 31 height 9
click at [1434, 97] on span "Good HTTP Codes" at bounding box center [1441, 102] width 55 height 10
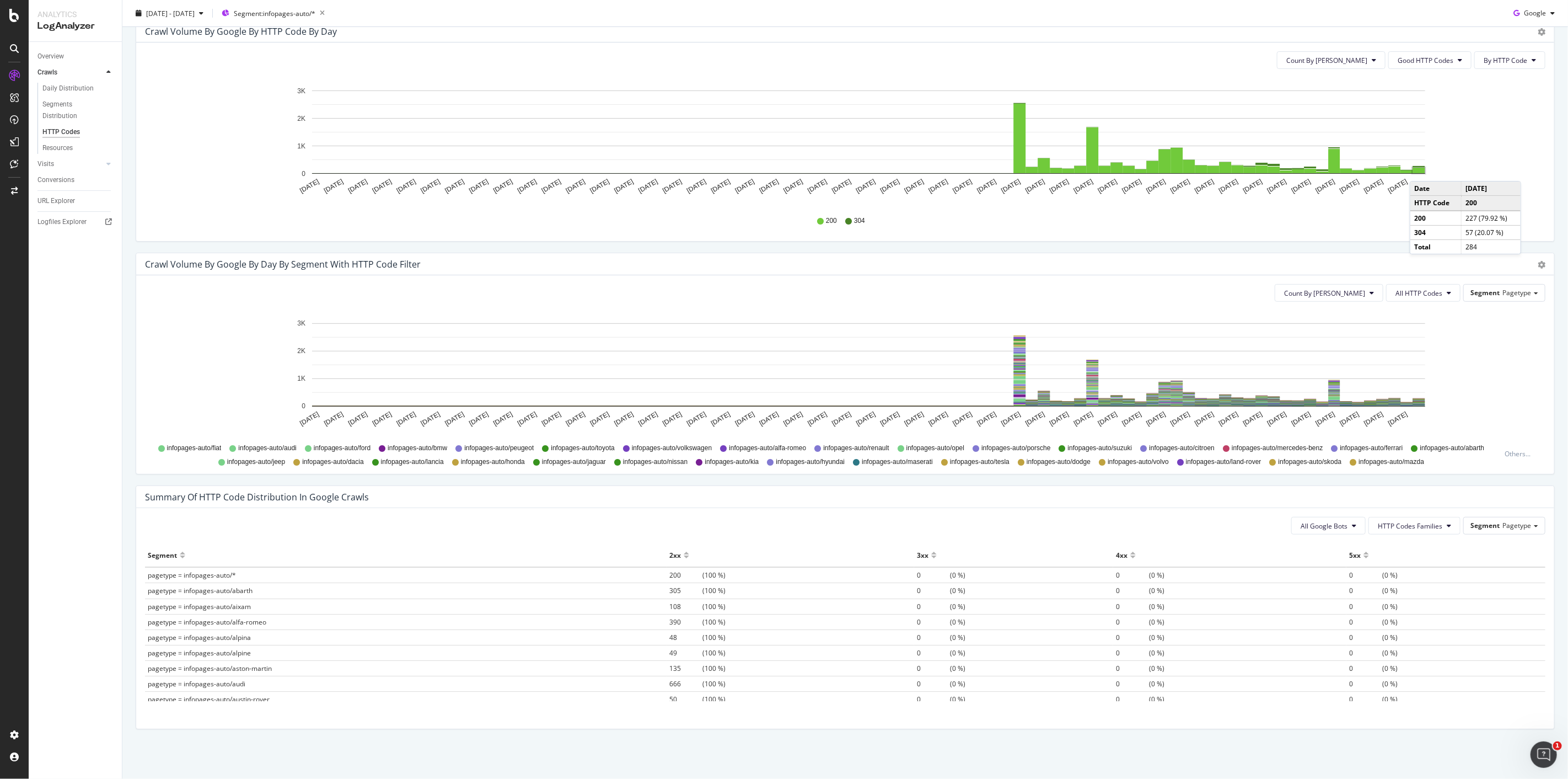
click at [1421, 170] on g "[DATE] [DATE] [DATE] [DATE] [DATE] [DATE] [DATE] [DATE] [DATE] [DATE] [DATE] [D…" at bounding box center [861, 141] width 1129 height 108
click at [195, 12] on span "[DATE] - [DATE]" at bounding box center [170, 13] width 49 height 9
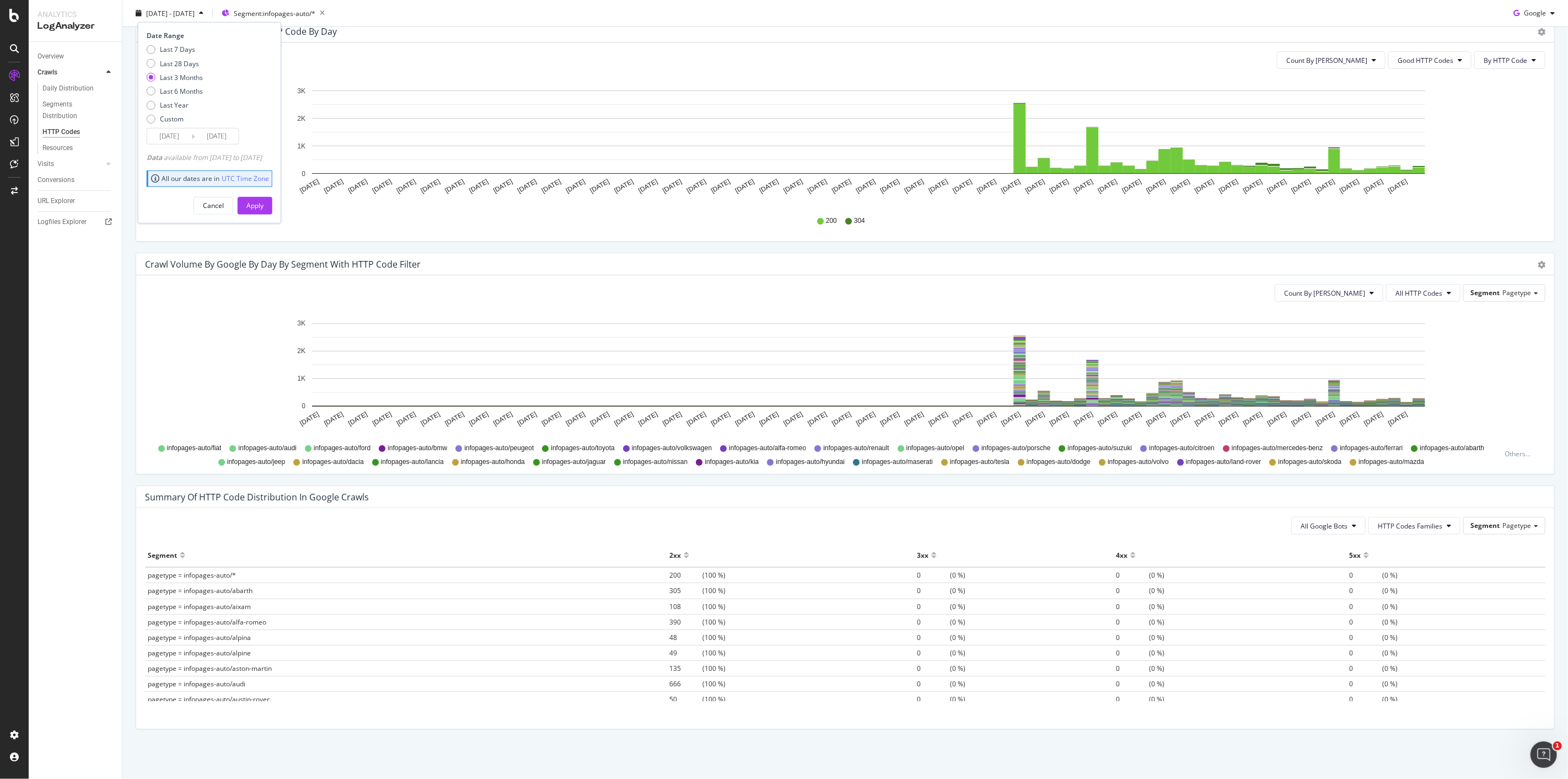
click at [173, 138] on input "[DATE]" at bounding box center [169, 136] width 44 height 15
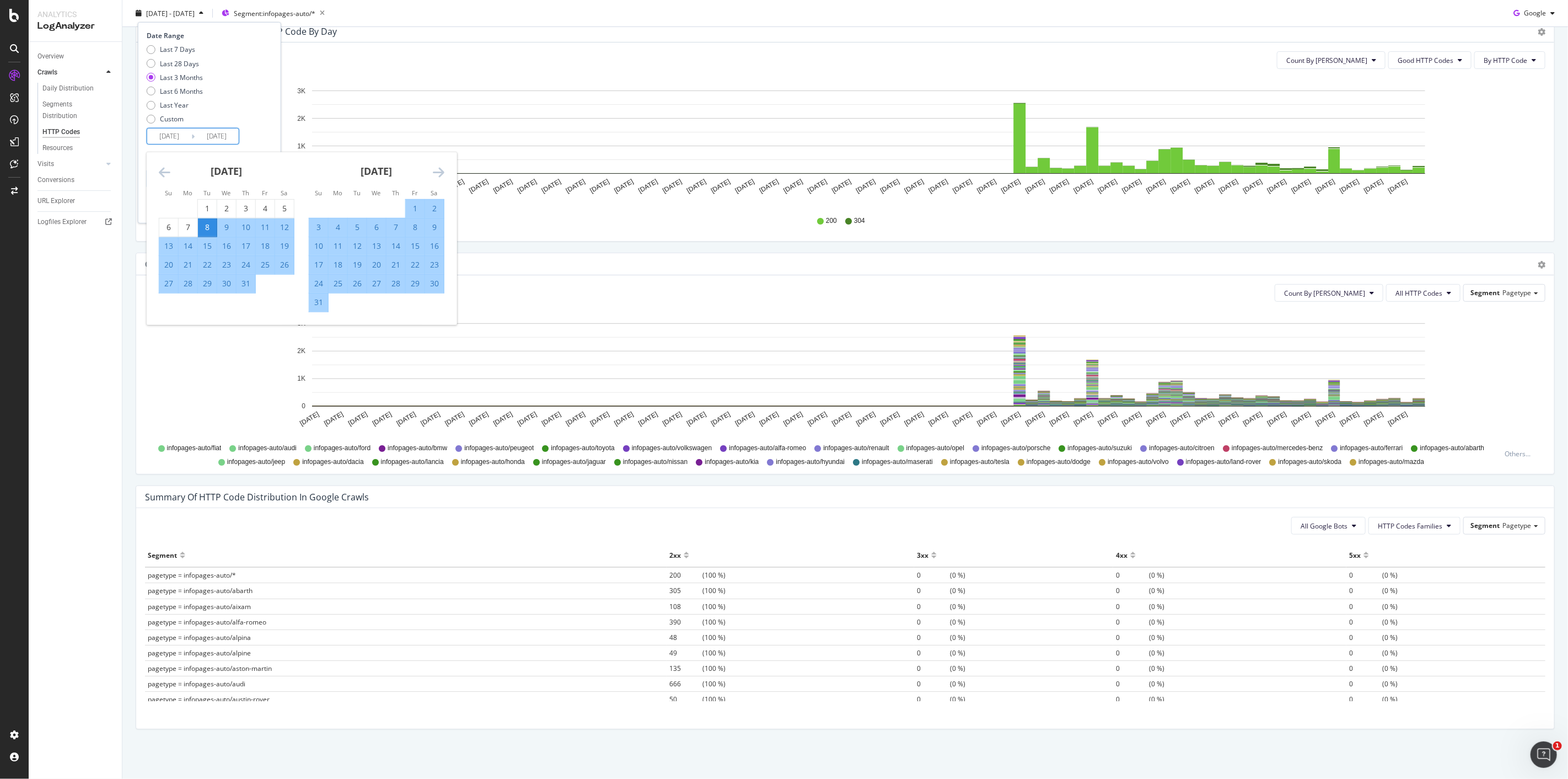
click at [415, 208] on div "1" at bounding box center [415, 208] width 19 height 11
type input "[DATE]"
click at [315, 266] on div "17" at bounding box center [318, 265] width 19 height 11
type input "[DATE]"
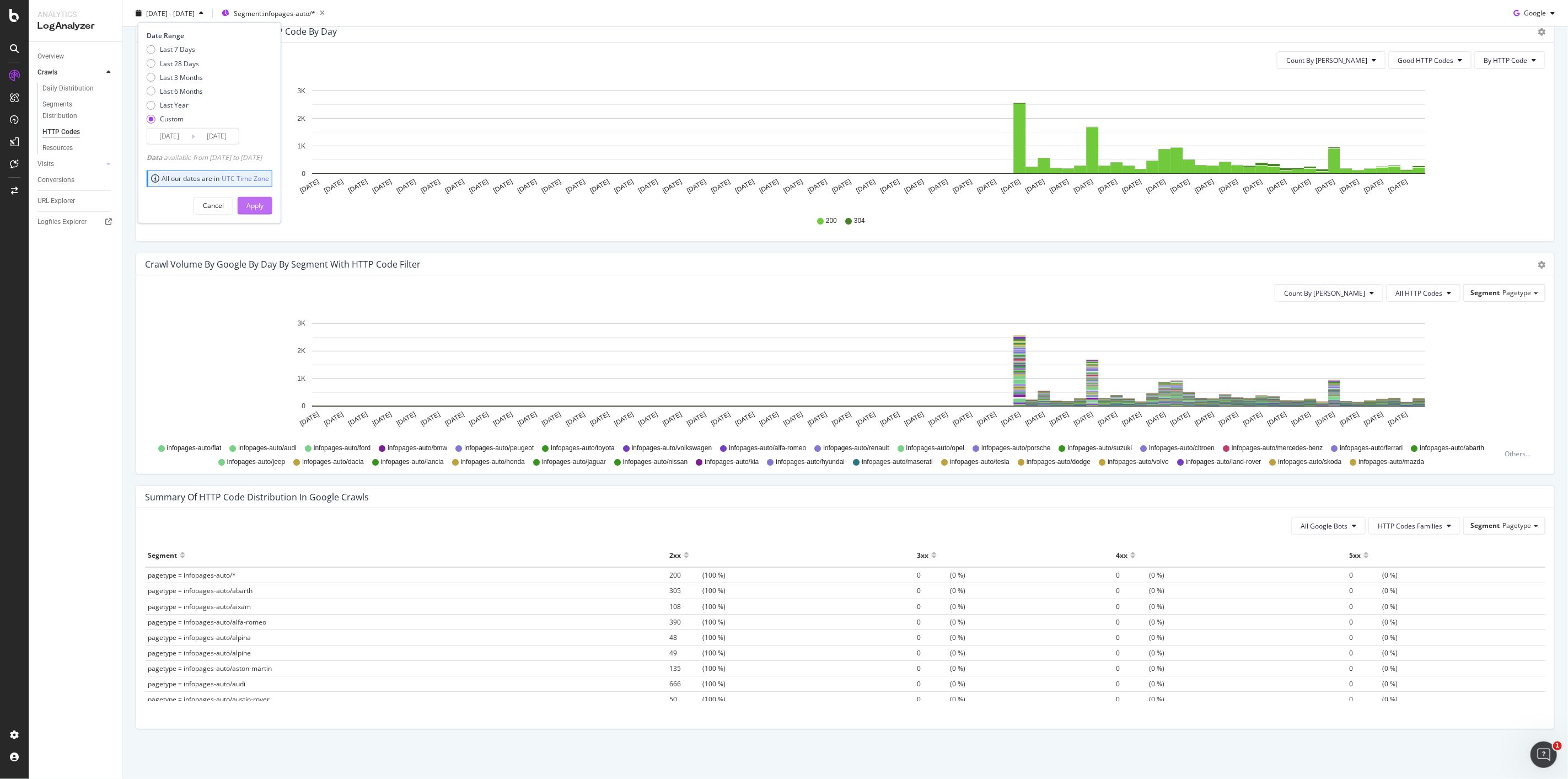
click at [261, 208] on button "Apply" at bounding box center [254, 205] width 35 height 18
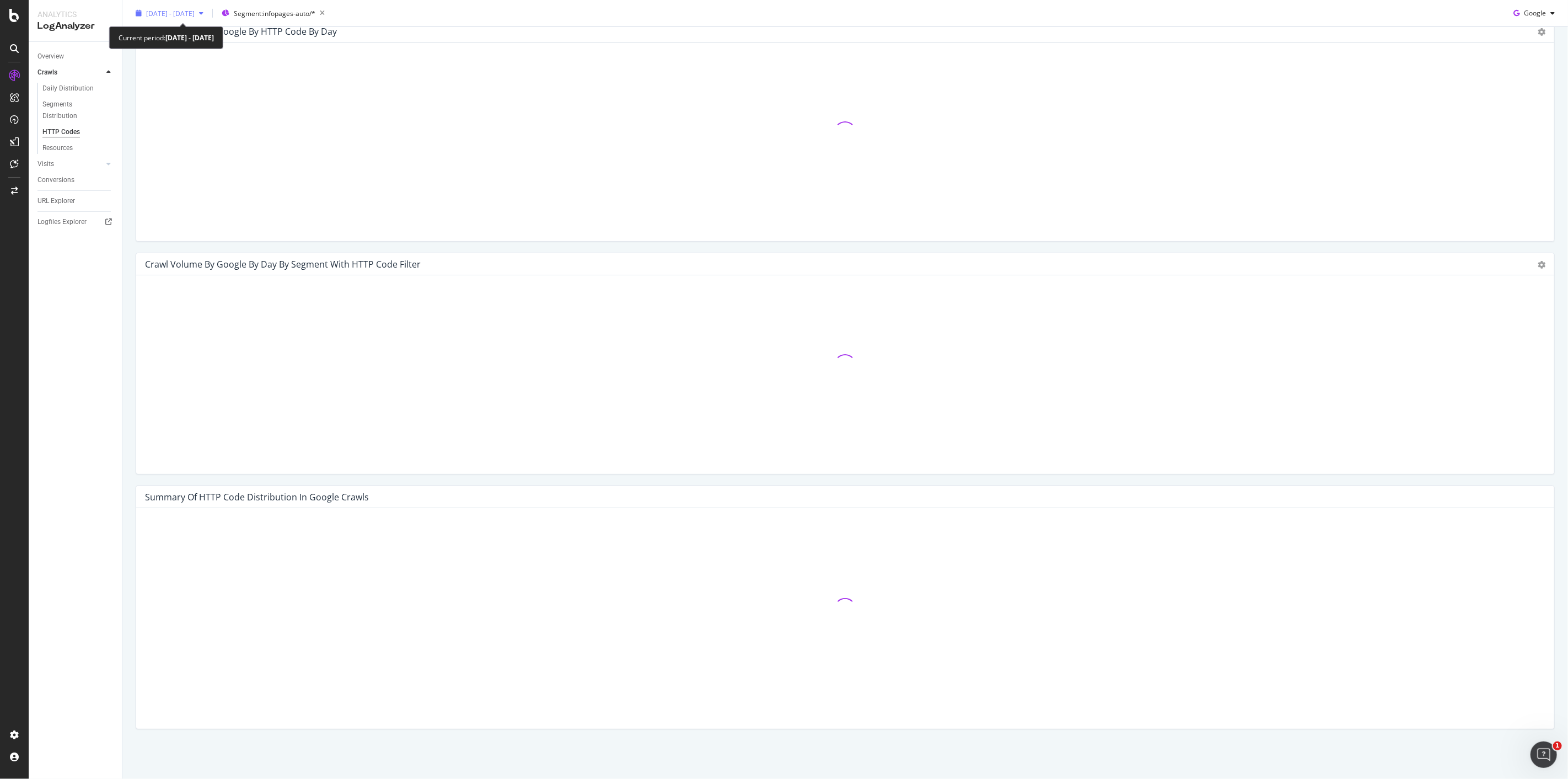
click at [180, 10] on span "[DATE] - [DATE]" at bounding box center [170, 13] width 49 height 9
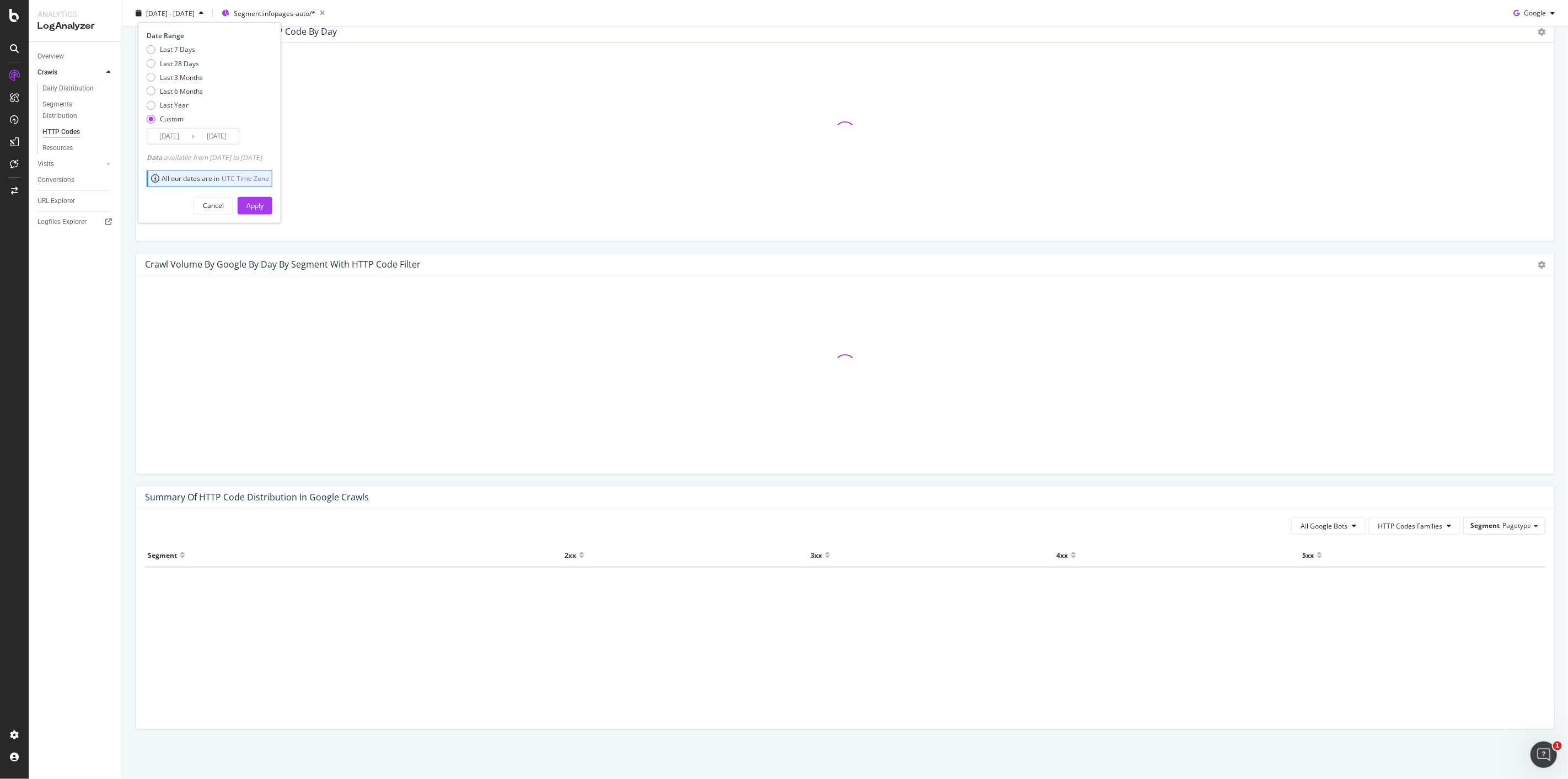
click at [205, 178] on div "All our dates are in UTC Time Zone" at bounding box center [210, 178] width 118 height 9
click at [162, 130] on input "[DATE]" at bounding box center [169, 136] width 44 height 15
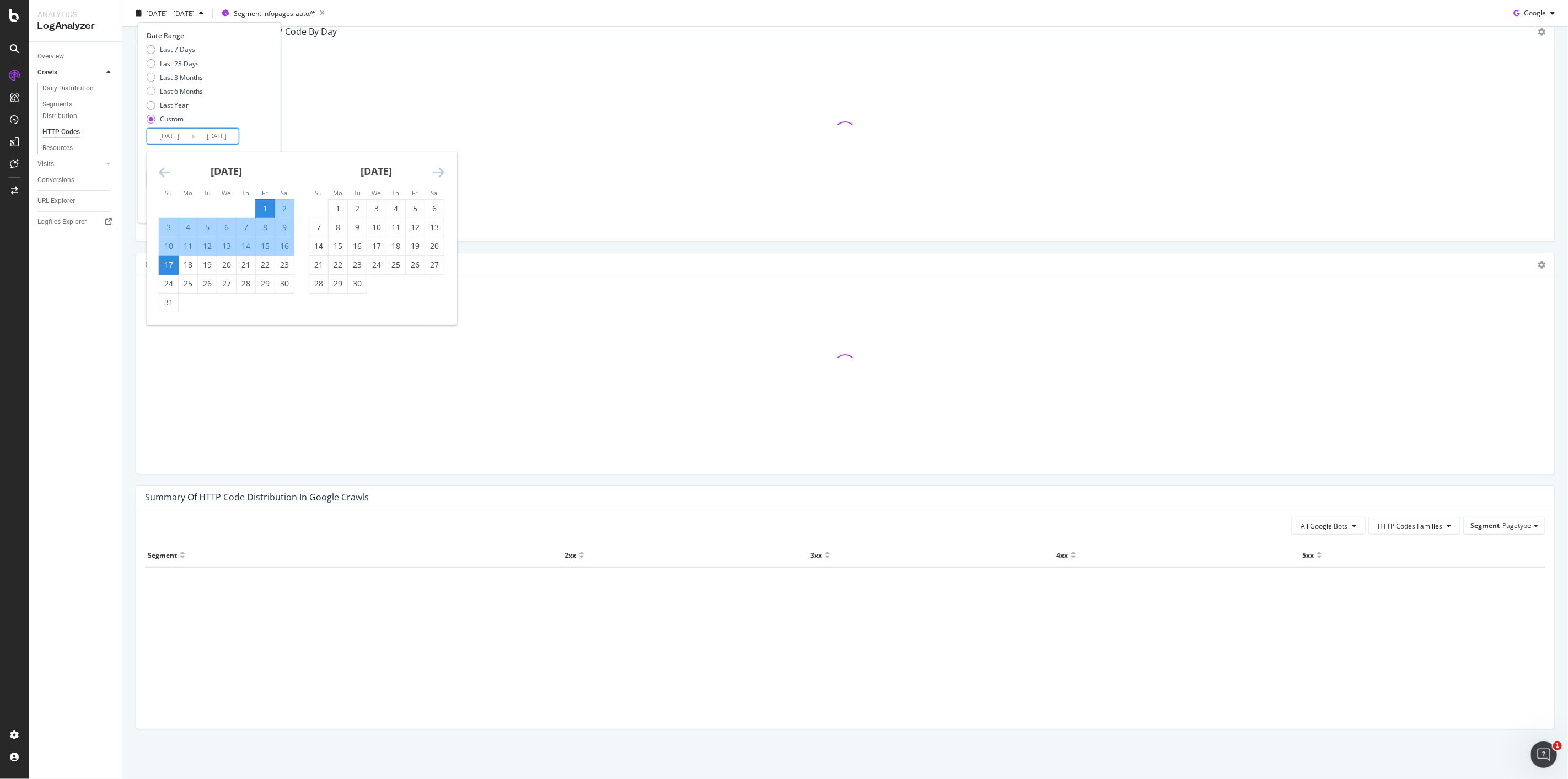
click at [173, 269] on div "17" at bounding box center [169, 265] width 19 height 11
type input "[DATE]"
click at [436, 166] on icon "Move forward to switch to the next month." at bounding box center [438, 172] width 12 height 13
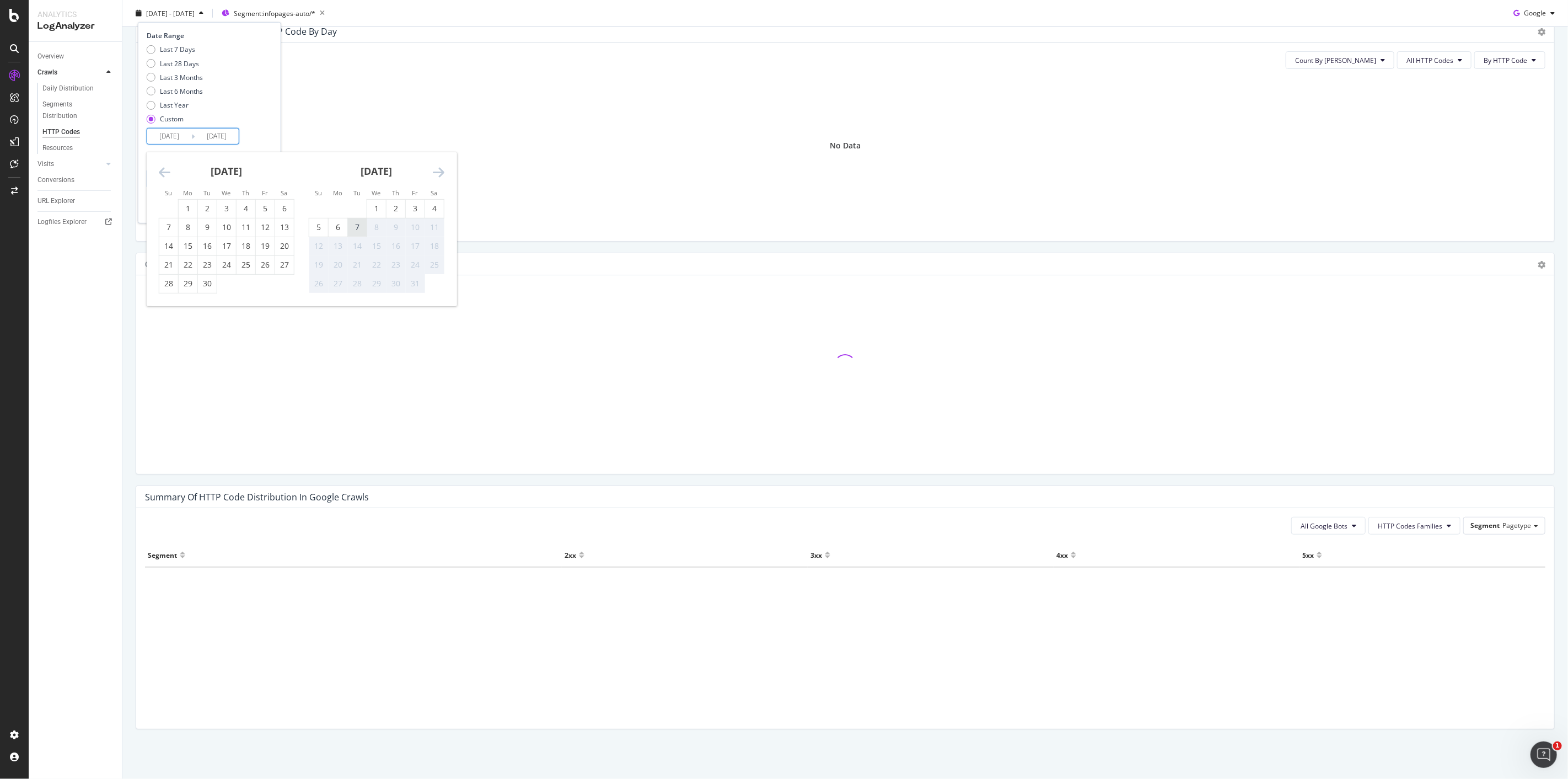
click at [355, 225] on div "7" at bounding box center [357, 227] width 19 height 11
type input "[DATE]"
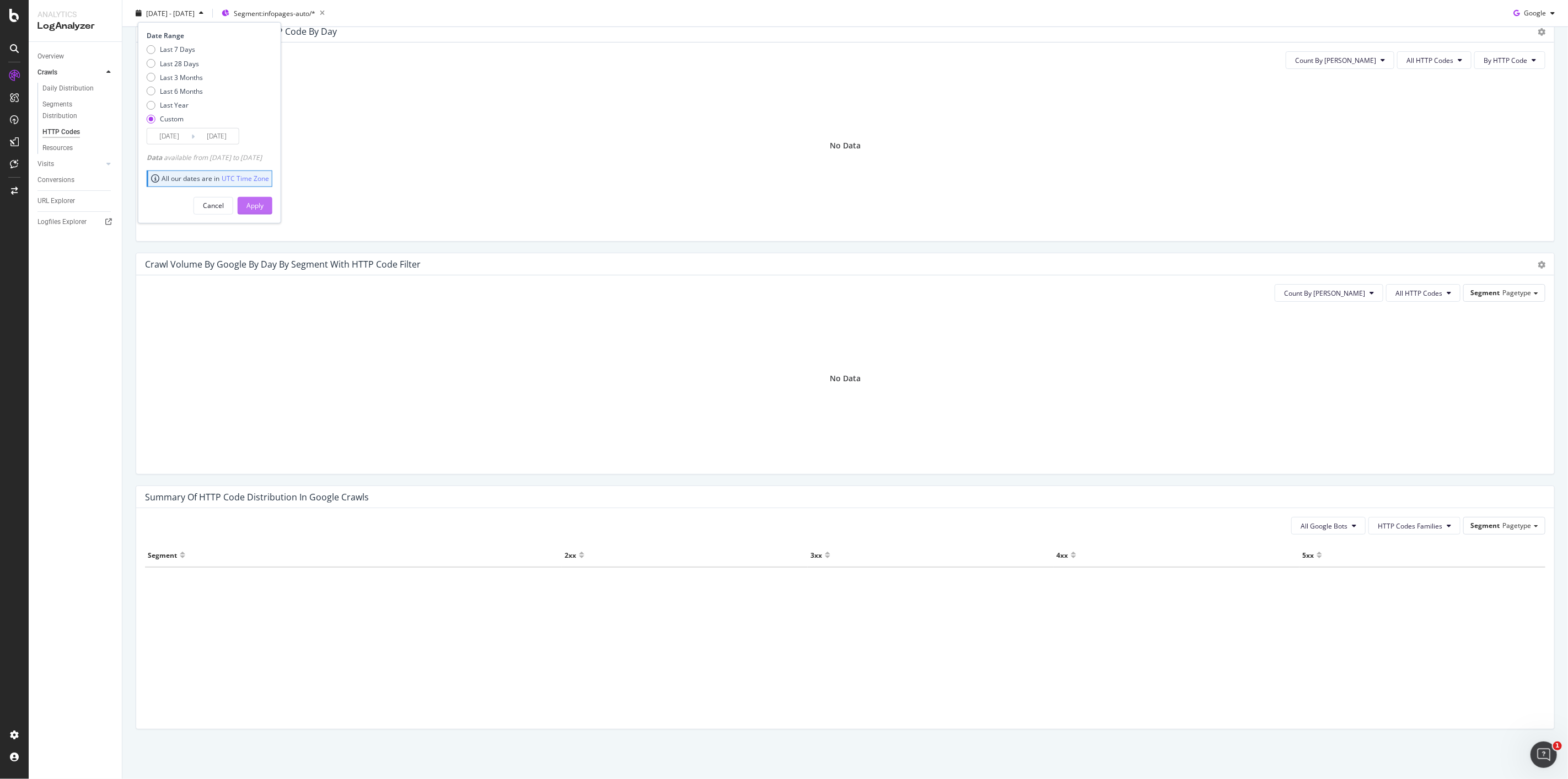
click at [264, 207] on div "Apply" at bounding box center [255, 205] width 17 height 9
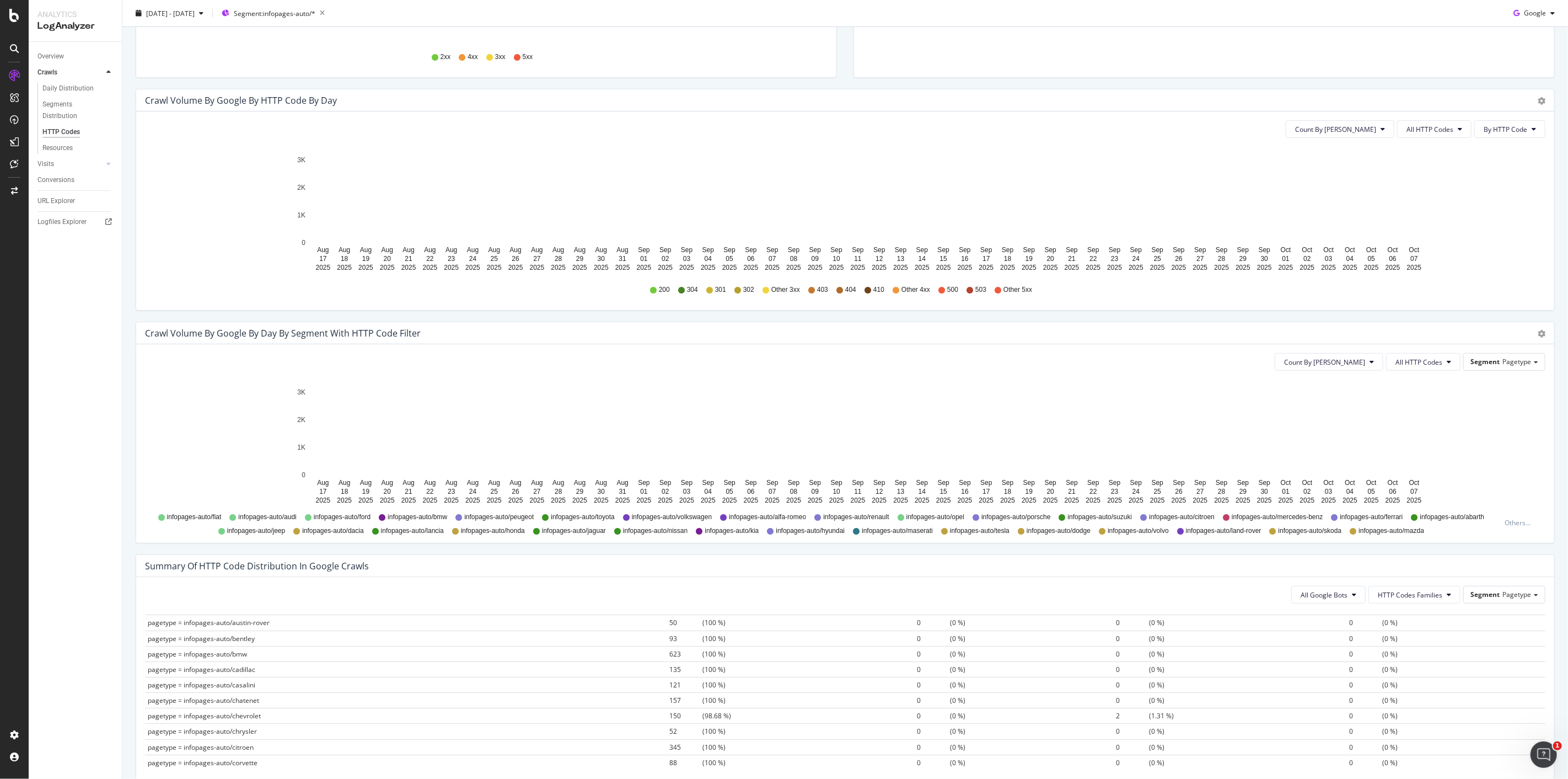
scroll to position [306, 0]
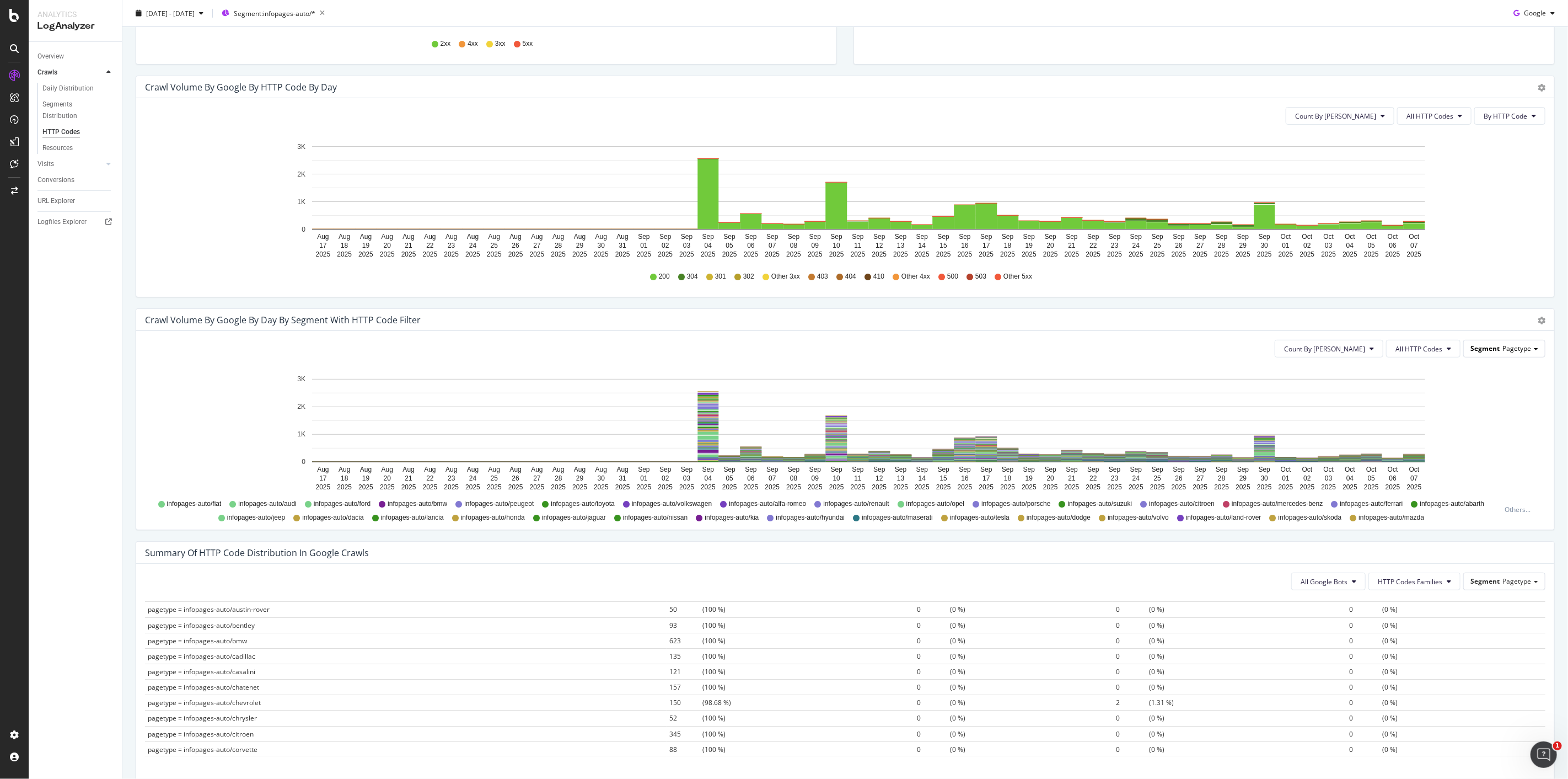
click at [1502, 344] on span "Pagetype" at bounding box center [1516, 348] width 29 height 9
click at [1487, 430] on div "L1Category" at bounding box center [1493, 425] width 93 height 15
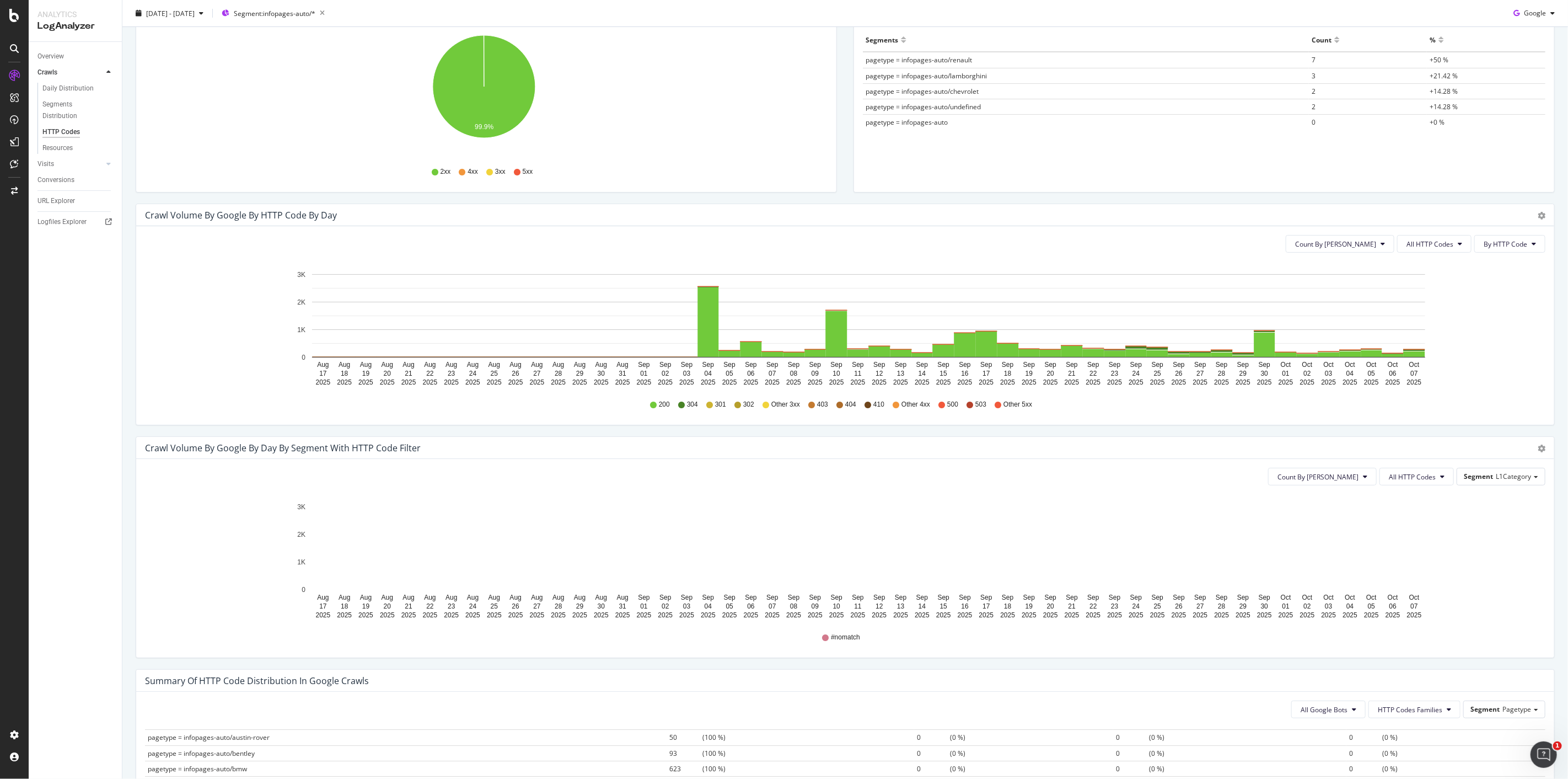
scroll to position [245, 0]
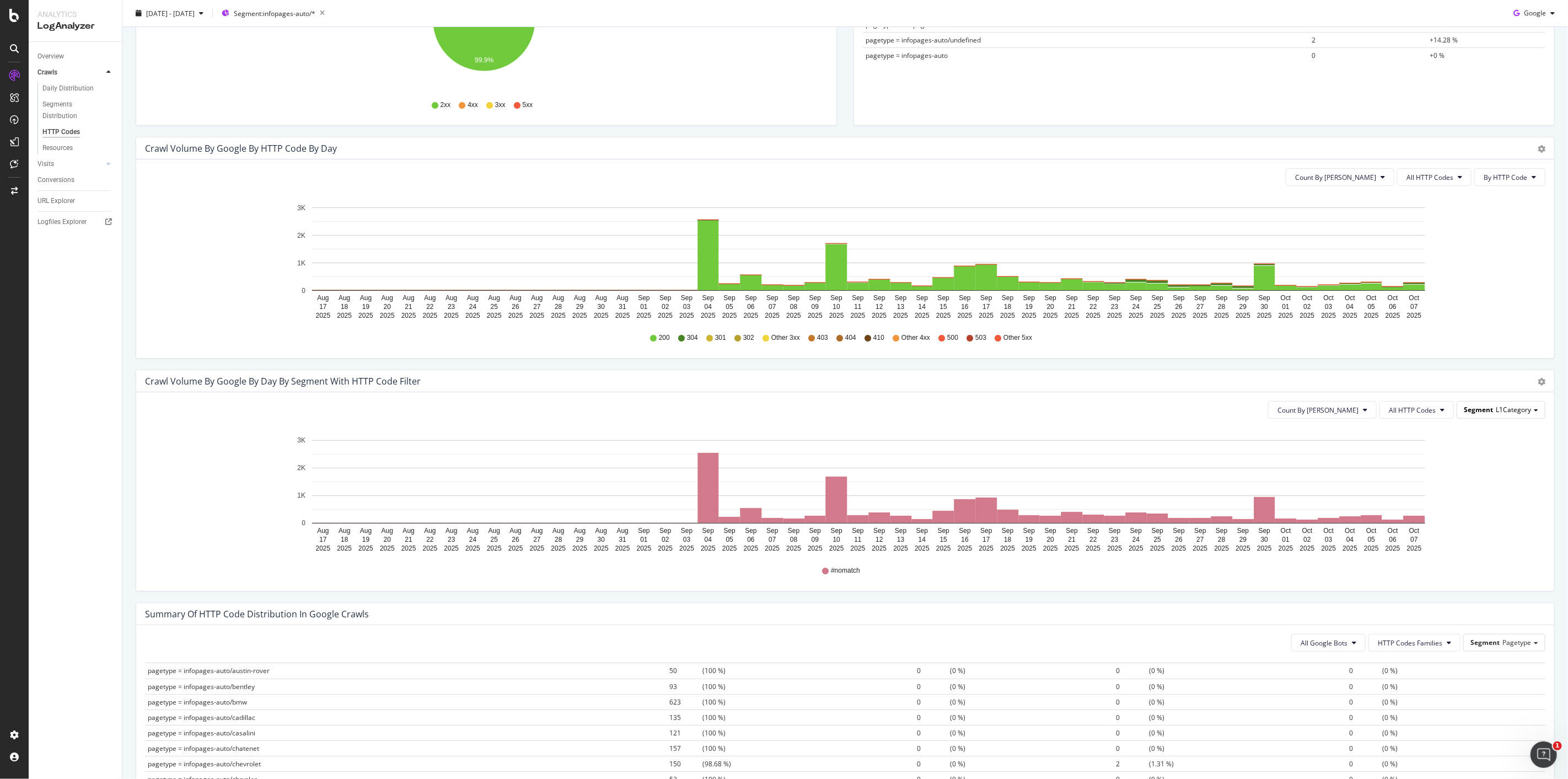
click at [1469, 412] on span "Segment" at bounding box center [1479, 409] width 29 height 9
click at [1455, 363] on div "Crawl Volume by google by HTTP Code by Day Timeline (by Value) Timeline (by Per…" at bounding box center [845, 253] width 1436 height 233
click at [1474, 411] on span "Segment" at bounding box center [1479, 409] width 29 height 9
click at [1473, 445] on div "Scorecard_segmentation" at bounding box center [1493, 441] width 93 height 15
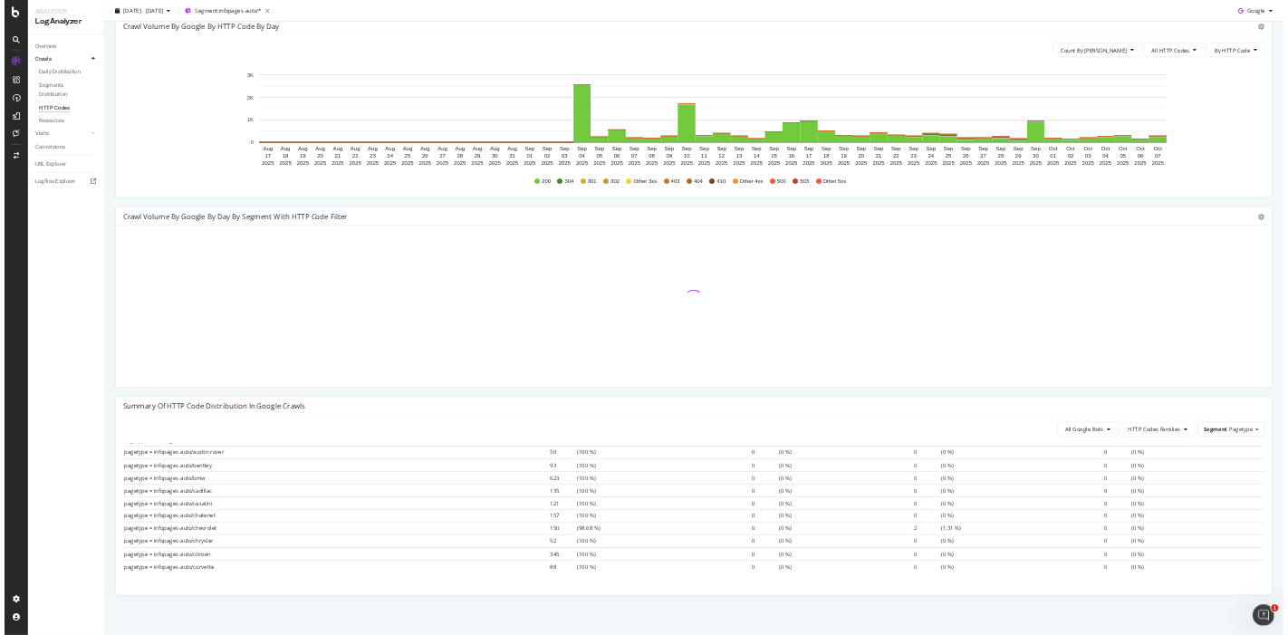
scroll to position [594, 0]
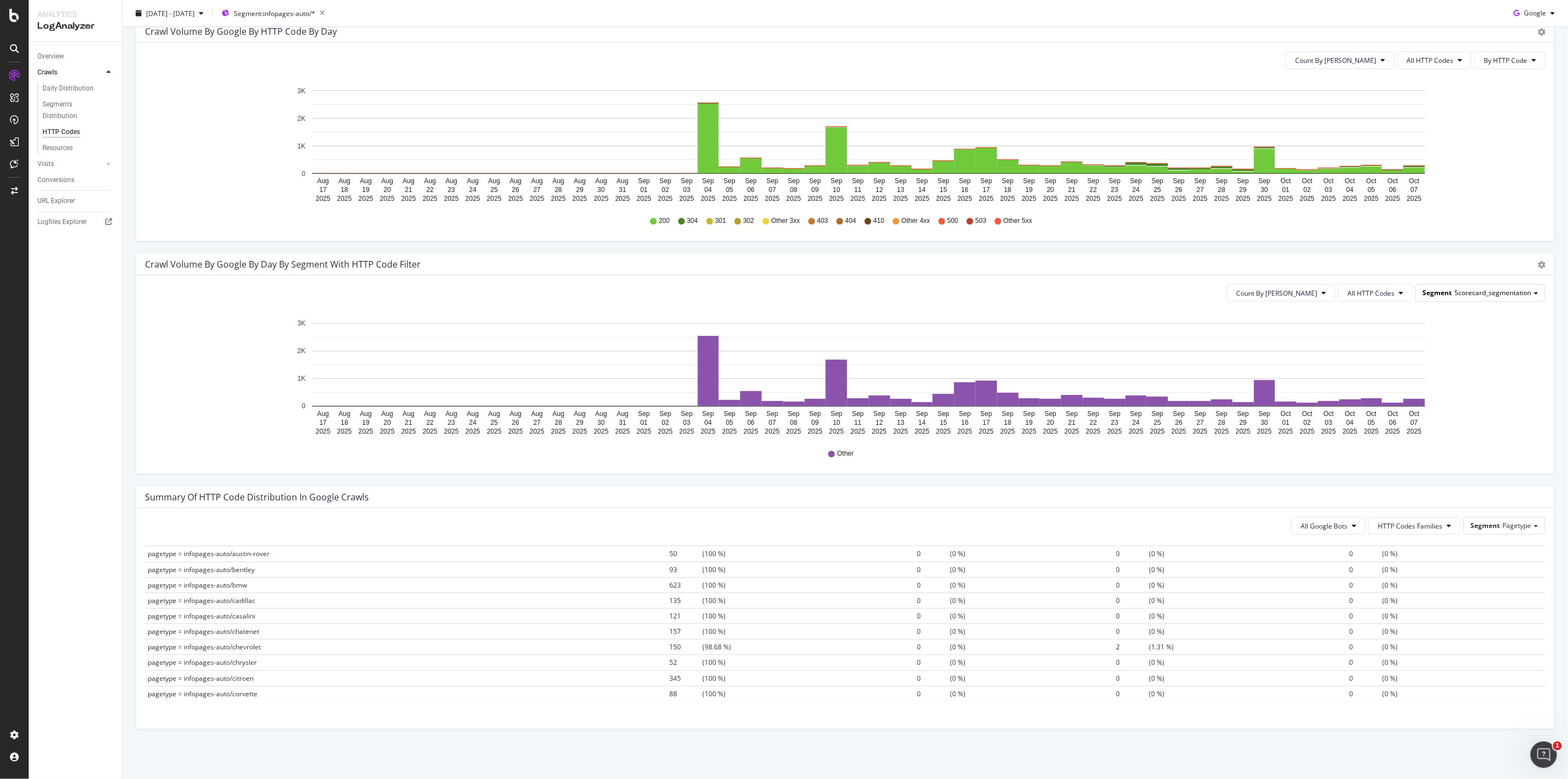
click at [1492, 295] on span "Scorecard_segmentation" at bounding box center [1493, 292] width 77 height 9
click at [1479, 314] on div "Pagetype" at bounding box center [1493, 309] width 93 height 15
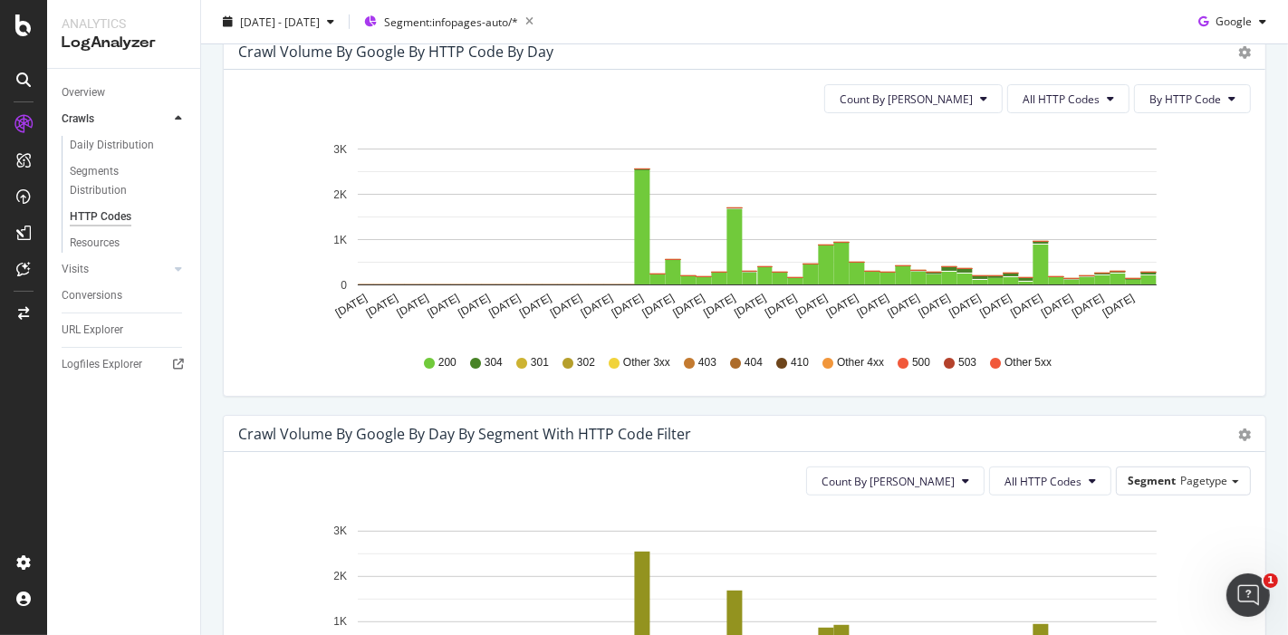
scroll to position [239, 0]
